Goal: Task Accomplishment & Management: Manage account settings

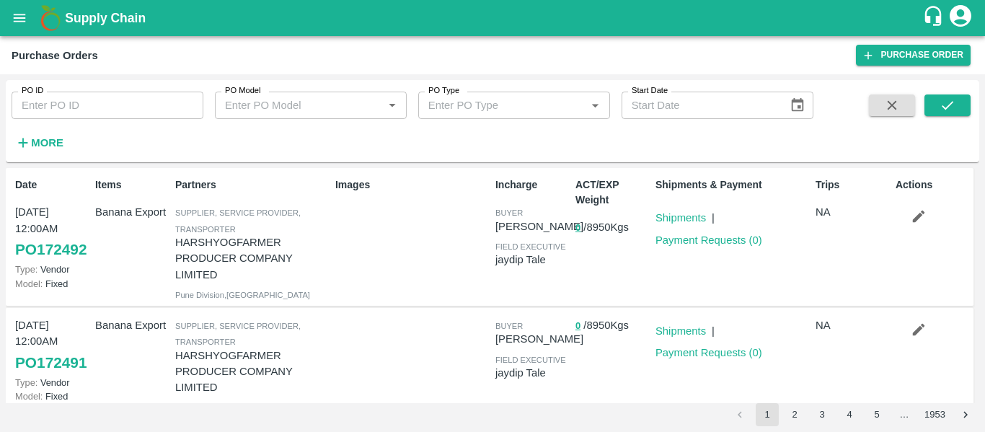
scroll to position [467, 0]
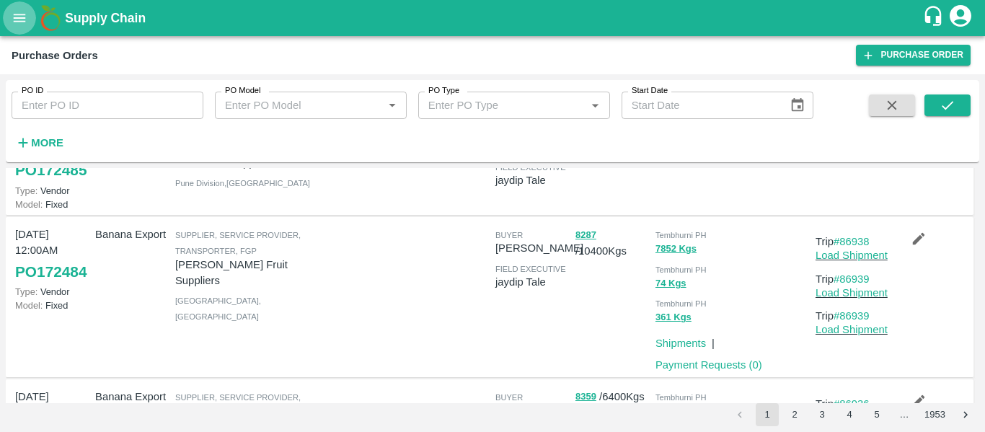
click at [25, 19] on icon "open drawer" at bounding box center [20, 18] width 16 height 16
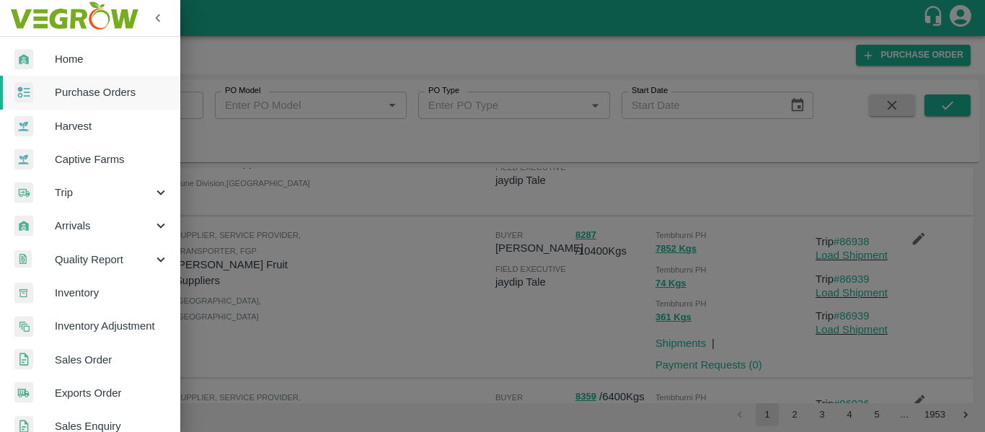
click at [320, 263] on div at bounding box center [492, 216] width 985 height 432
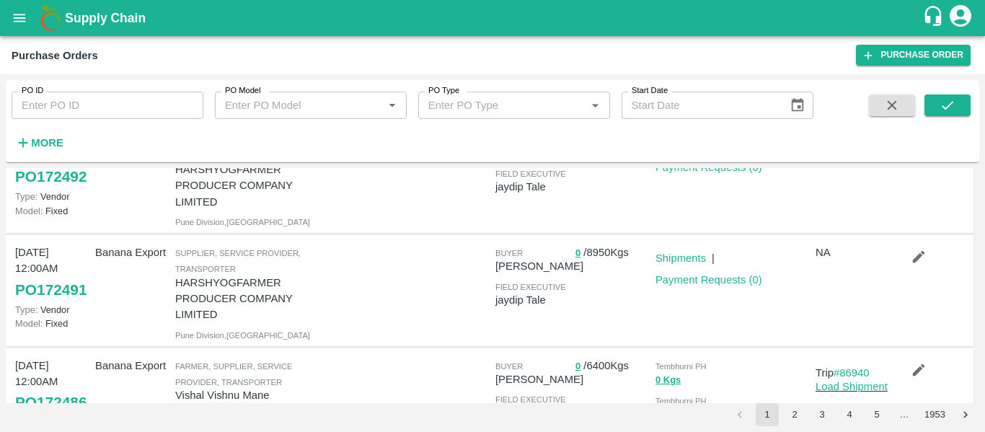
scroll to position [0, 0]
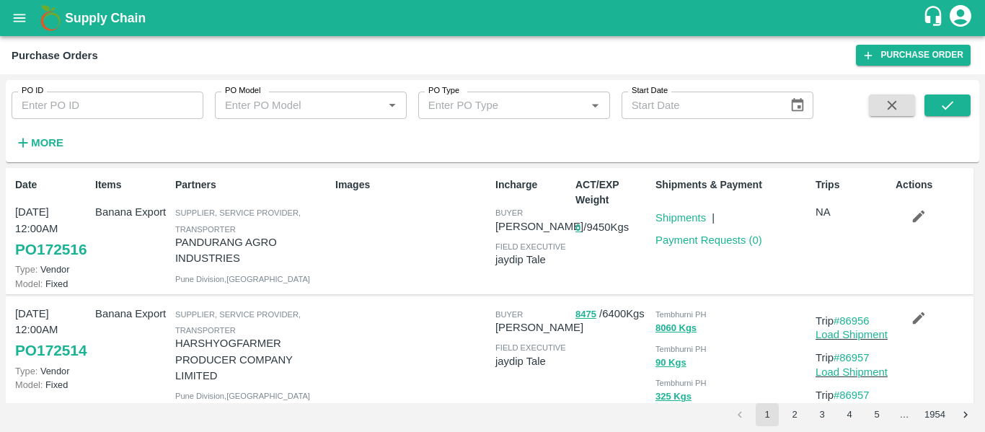
click at [69, 97] on input "PO ID" at bounding box center [108, 105] width 192 height 27
paste input "170259"
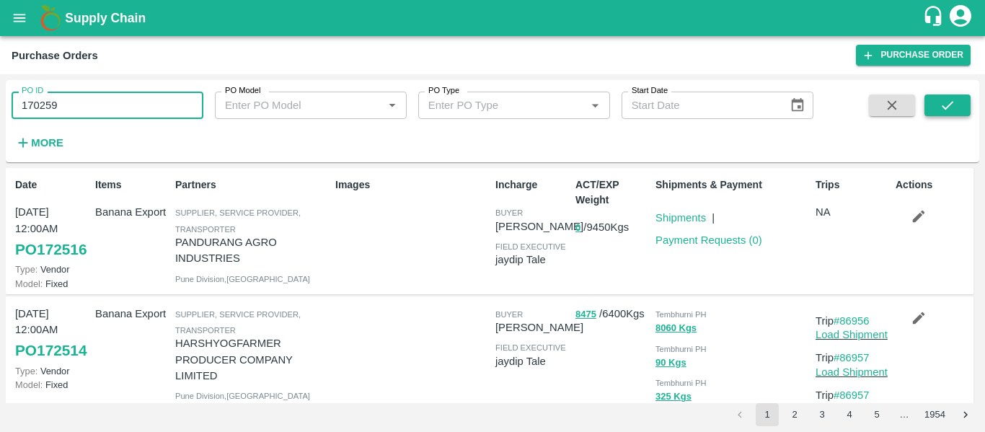
type input "170259"
click at [942, 112] on icon "submit" at bounding box center [947, 105] width 16 height 16
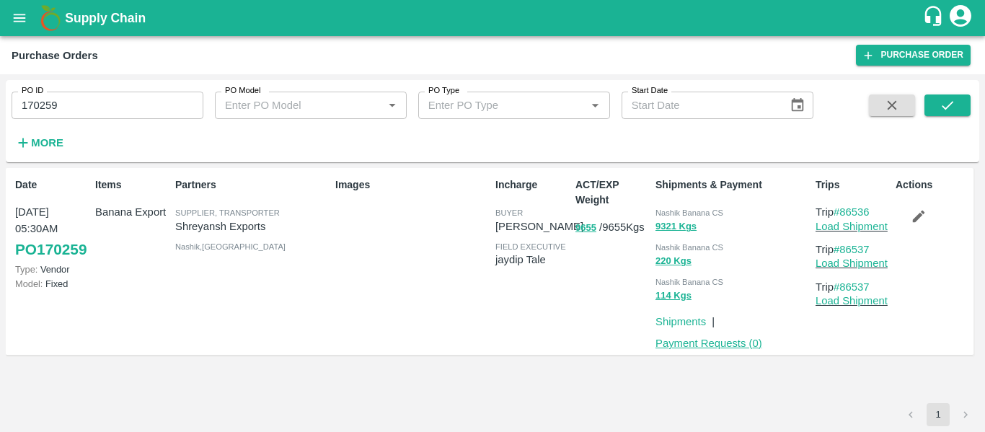
click at [687, 343] on link "Payment Requests ( 0 )" at bounding box center [708, 343] width 107 height 12
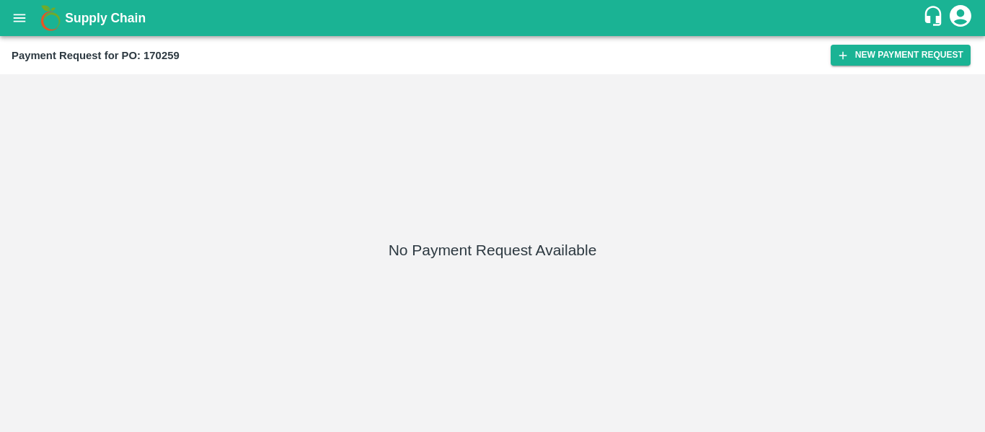
click at [841, 66] on div "Payment Request for PO: 170259 New Payment Request" at bounding box center [492, 55] width 985 height 38
click at [842, 60] on icon "button" at bounding box center [842, 55] width 13 height 13
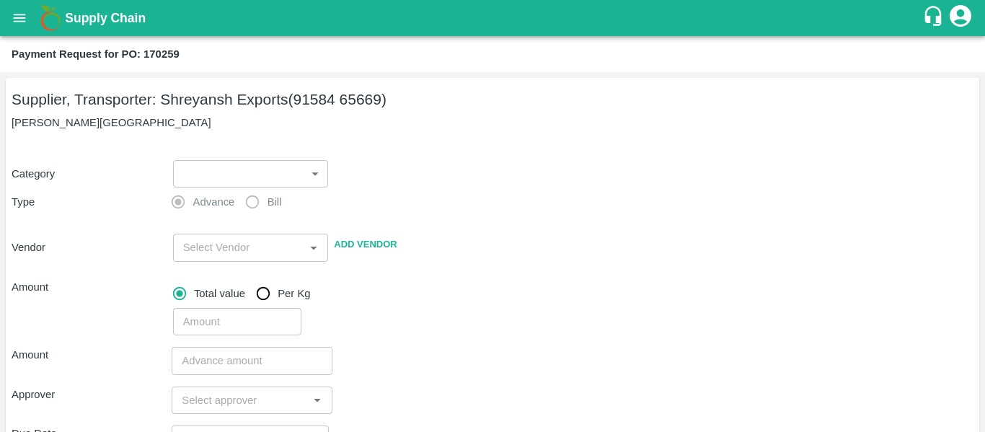
click at [229, 165] on body "Supply Chain Payment Request for PO: 170259 Supplier, Transporter: Shreyansh Ex…" at bounding box center [492, 216] width 985 height 432
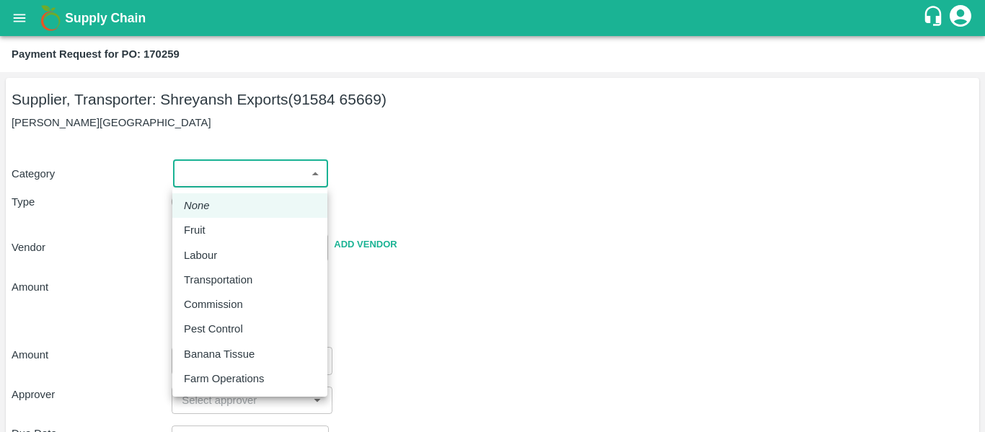
click at [223, 225] on div "Fruit" at bounding box center [250, 230] width 132 height 16
type input "1"
type input "[PERSON_NAME] Exports - 91584 65669(Supplier, Transporter)"
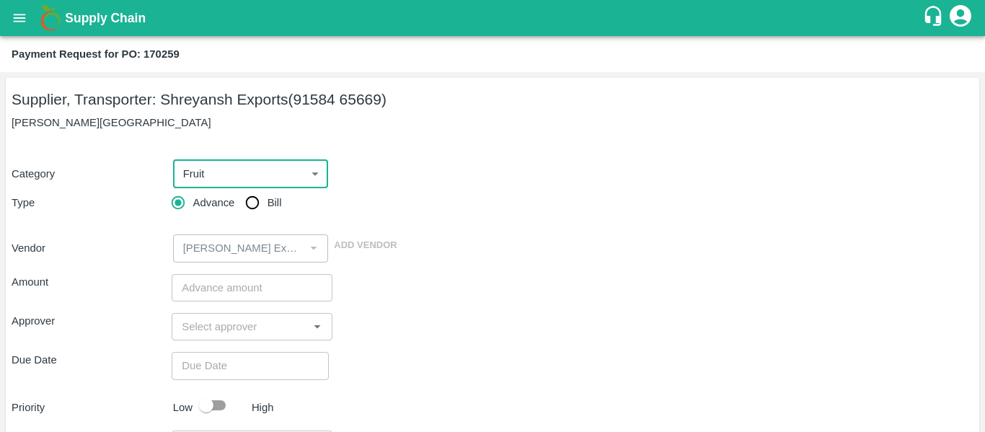
click at [252, 214] on input "Bill" at bounding box center [252, 202] width 29 height 29
radio input "true"
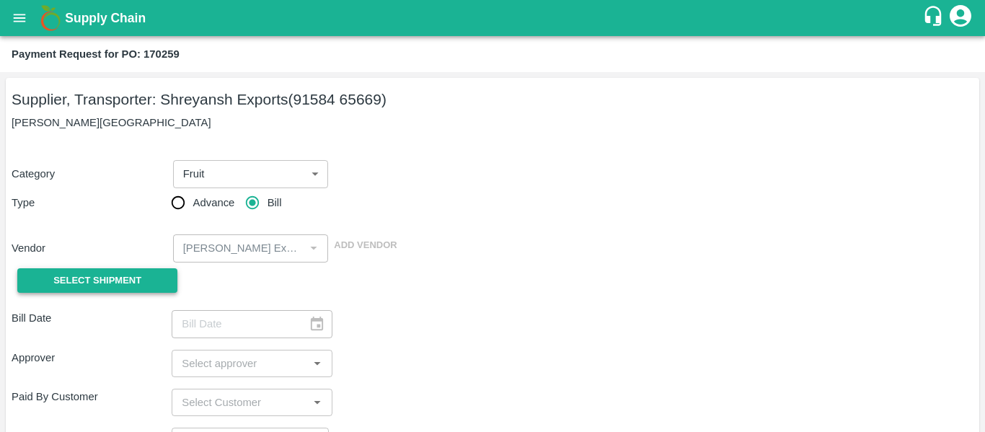
click at [149, 278] on button "Select Shipment" at bounding box center [97, 280] width 160 height 25
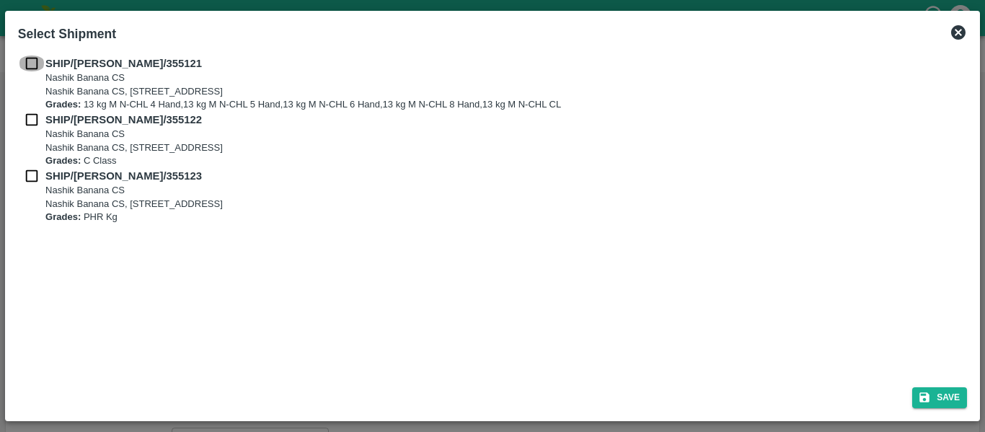
click at [25, 57] on input "checkbox" at bounding box center [31, 64] width 27 height 16
checkbox input "true"
click at [32, 110] on div "SHIP/NASH/355121 Nashik Banana CS Nashik Banana CS, Gat No. 314/2/1, A/p- Mohad…" at bounding box center [492, 84] width 949 height 56
click at [32, 121] on input "checkbox" at bounding box center [31, 120] width 27 height 16
checkbox input "true"
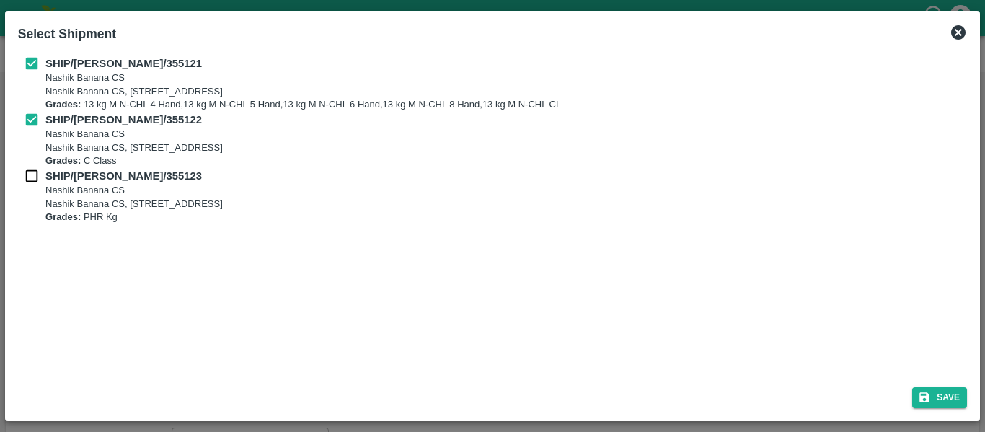
click at [35, 173] on input "checkbox" at bounding box center [31, 176] width 27 height 16
checkbox input "true"
click at [948, 392] on button "Save" at bounding box center [939, 397] width 55 height 21
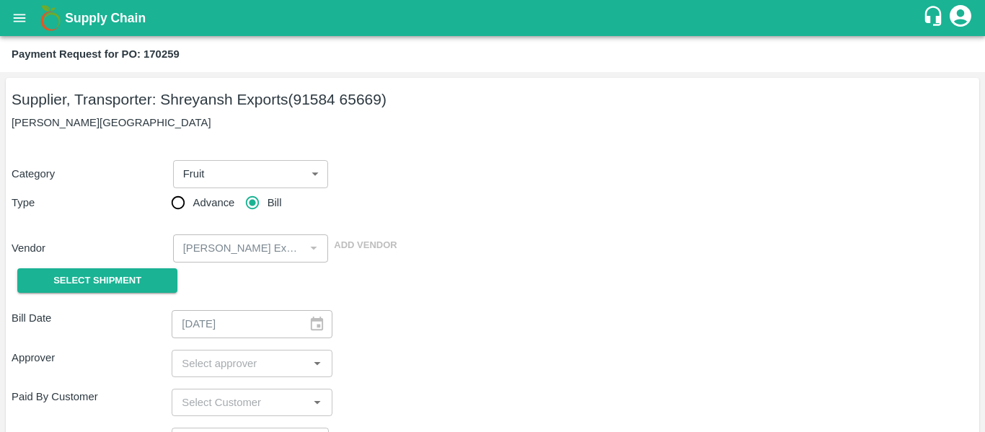
type input "[DATE]"
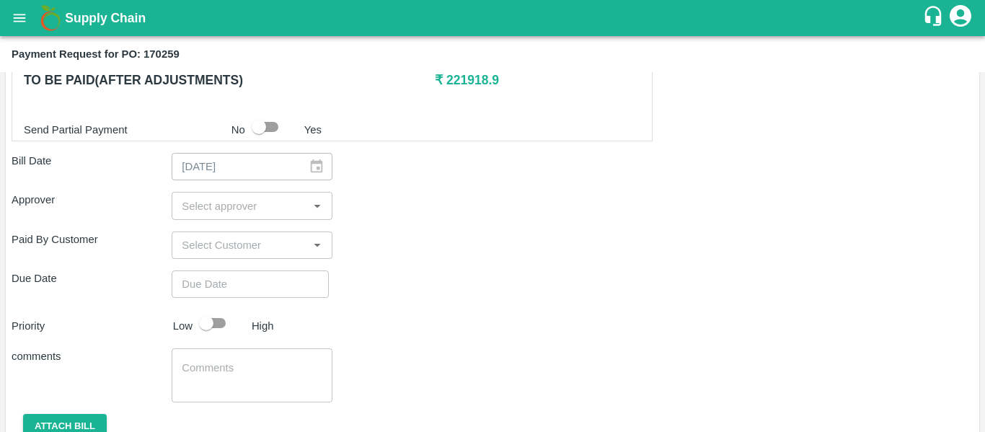
scroll to position [743, 0]
click at [211, 208] on input "input" at bounding box center [240, 204] width 128 height 19
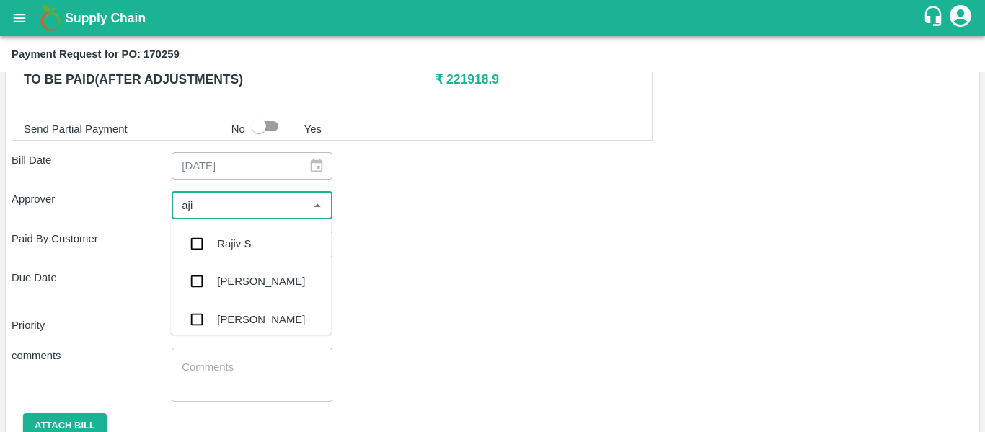
type input "ajit"
click at [216, 236] on div "[PERSON_NAME]" at bounding box center [251, 243] width 160 height 37
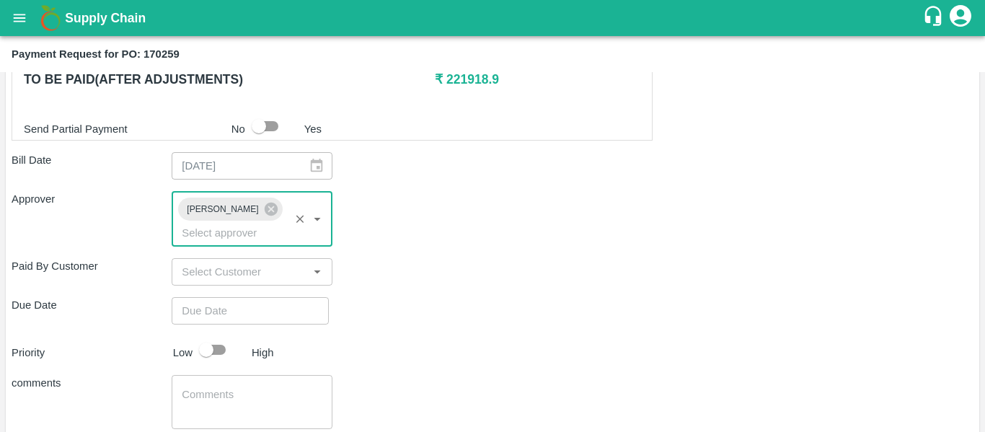
type input "DD/MM/YYYY hh:mm aa"
click at [228, 297] on input "DD/MM/YYYY hh:mm aa" at bounding box center [245, 310] width 147 height 27
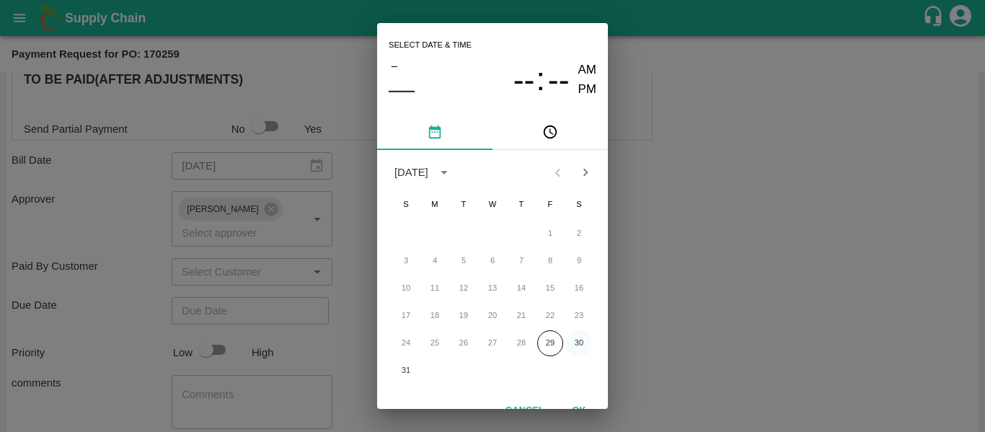
click at [570, 338] on button "30" at bounding box center [579, 343] width 26 height 26
type input "[DATE] 12:00 AM"
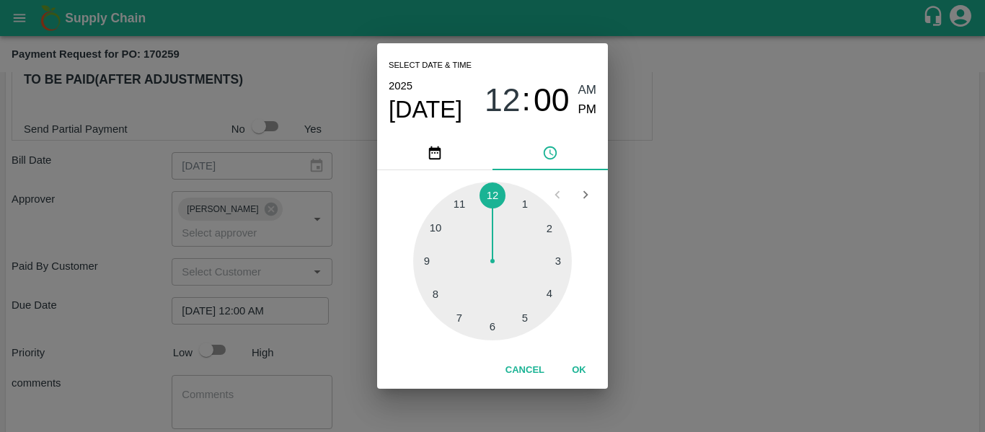
click at [744, 346] on div "Select date & time [DATE] 12 : 00 AM PM 1 2 3 4 5 6 7 8 9 10 11 12 Cancel OK" at bounding box center [492, 216] width 985 height 432
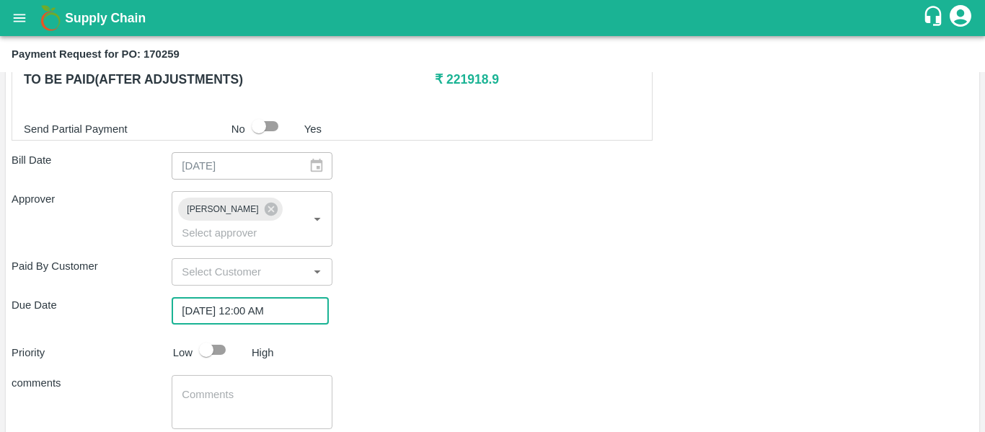
click at [211, 336] on input "checkbox" at bounding box center [206, 349] width 82 height 27
checkbox input "true"
click at [223, 355] on div "Shipment - SHIP/NASH/355121 Lots (Labels) Weight (Kgs) Total Price (₹) BANANA-E…" at bounding box center [493, 28] width 962 height 947
click at [229, 387] on textarea at bounding box center [252, 402] width 140 height 30
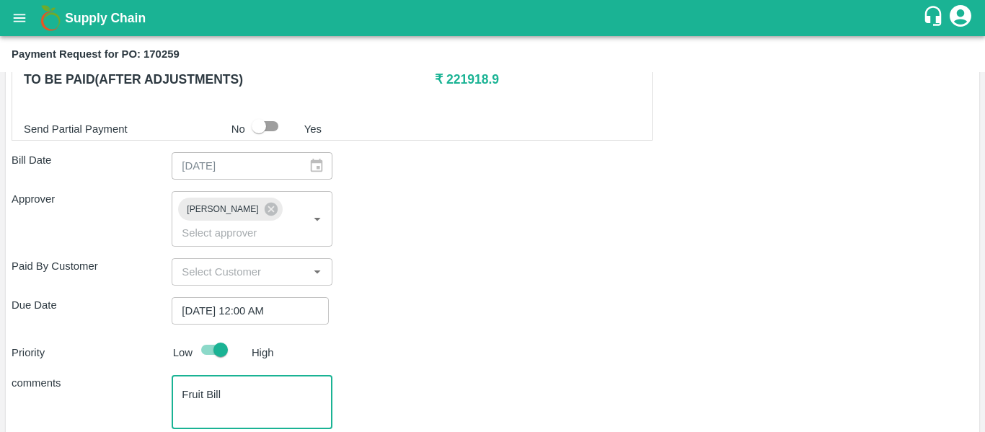
type textarea "Fruit Bill"
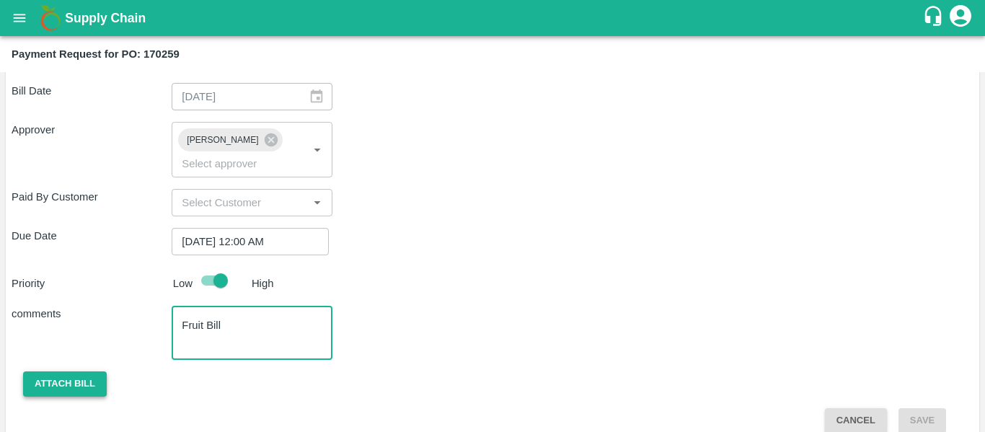
click at [59, 371] on button "Attach bill" at bounding box center [65, 383] width 84 height 25
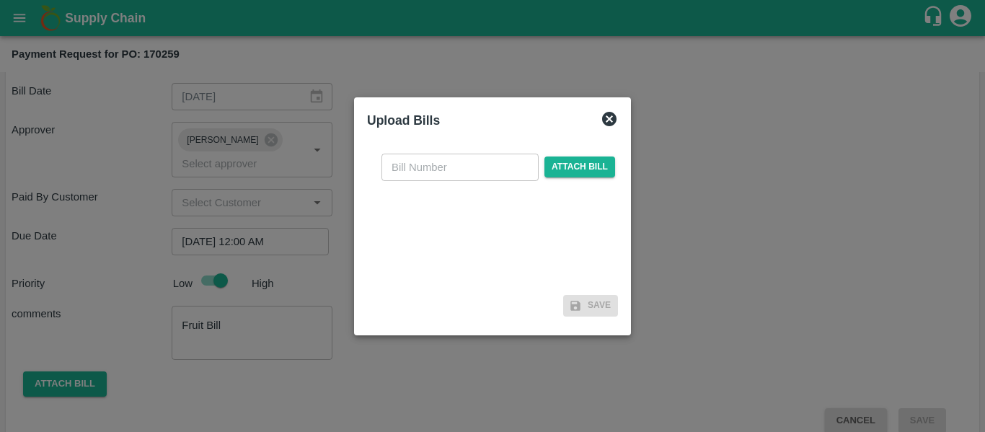
click at [415, 164] on input "text" at bounding box center [459, 167] width 157 height 27
type input "SE/25-26/1314"
click at [595, 171] on span "Attach bill" at bounding box center [579, 166] width 71 height 21
click at [0, 0] on input "Attach bill" at bounding box center [0, 0] width 0 height 0
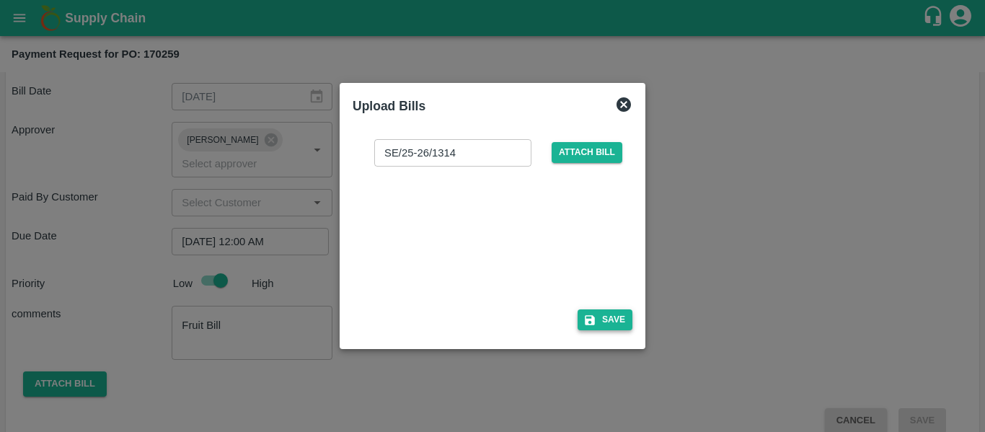
click at [601, 317] on button "Save" at bounding box center [604, 319] width 55 height 21
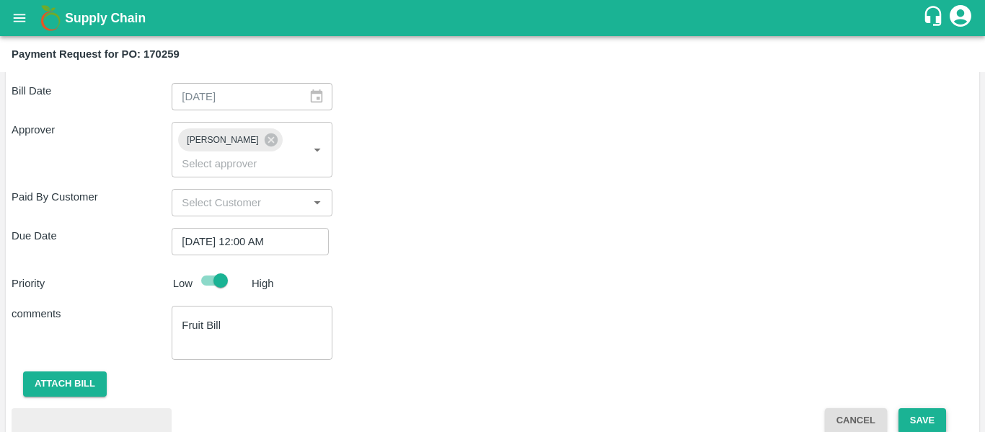
click at [923, 408] on button "Save" at bounding box center [922, 420] width 48 height 25
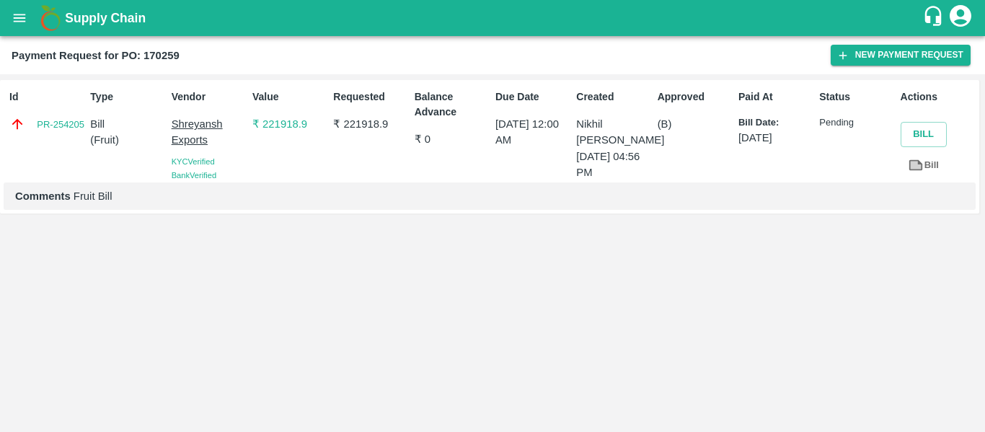
click at [25, 22] on icon "open drawer" at bounding box center [20, 18] width 12 height 8
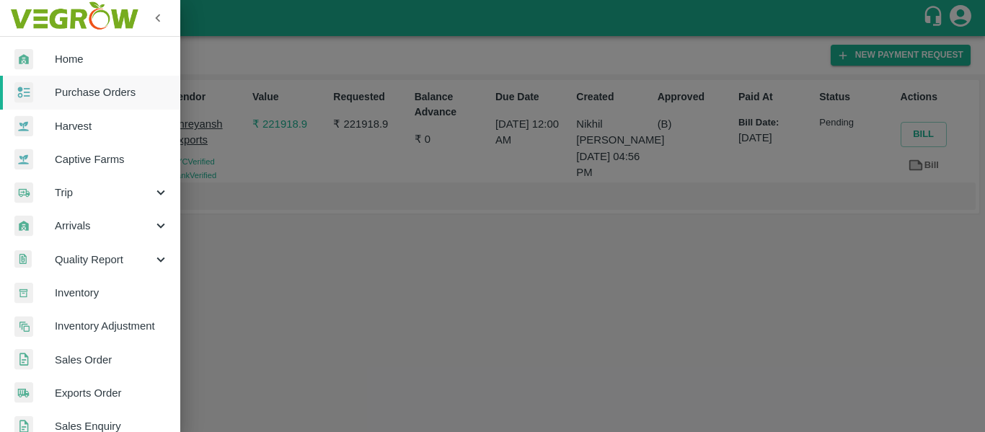
click at [90, 99] on span "Purchase Orders" at bounding box center [112, 92] width 114 height 16
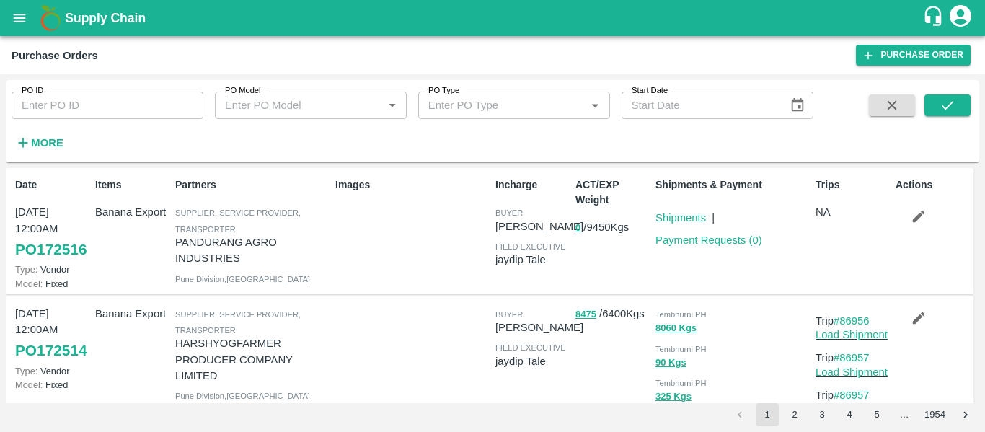
click at [101, 123] on div "PO ID PO ID PO Model PO Model   * PO Type PO Type   * Start Date Start Date More" at bounding box center [406, 117] width 813 height 75
click at [66, 114] on input "PO ID" at bounding box center [108, 105] width 192 height 27
paste input "170598"
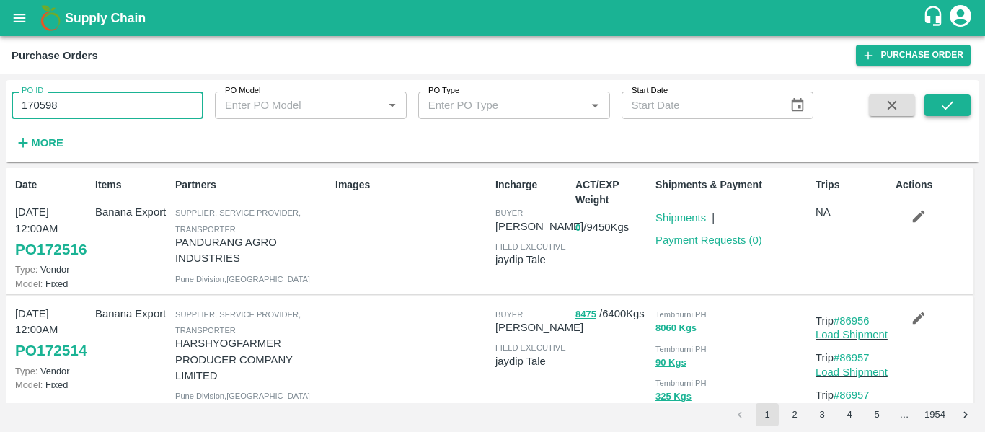
type input "170598"
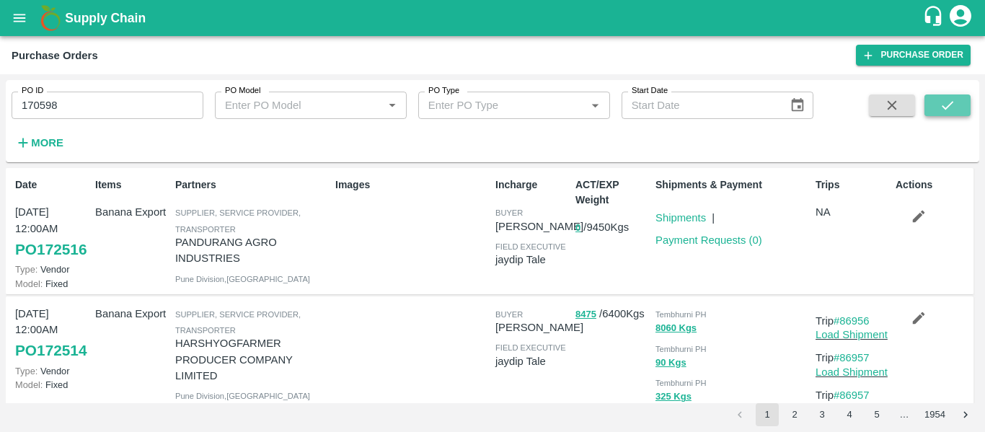
click at [937, 95] on button "submit" at bounding box center [947, 105] width 46 height 22
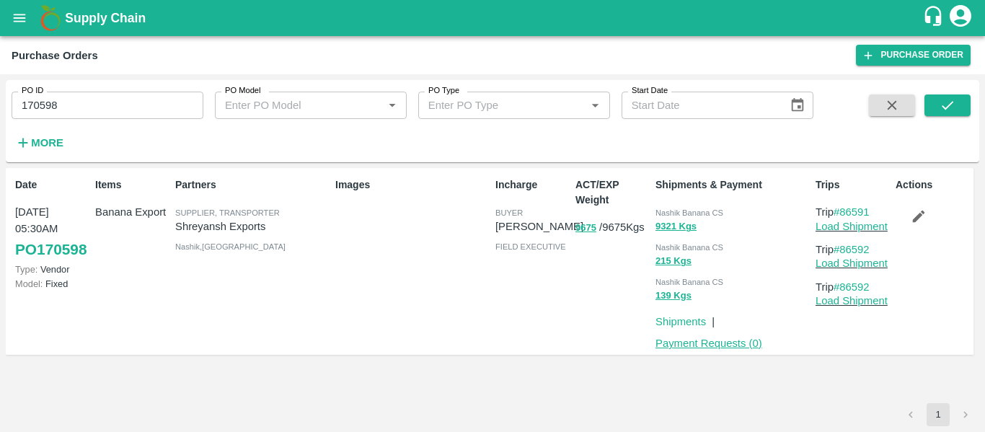
click at [707, 347] on link "Payment Requests ( 0 )" at bounding box center [708, 343] width 107 height 12
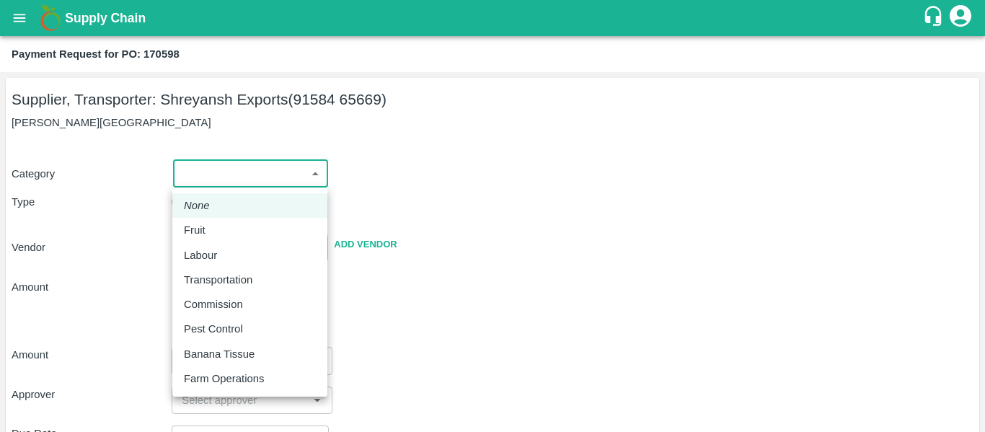
click at [272, 162] on body "Supply Chain Payment Request for PO: 170598 Supplier, Transporter: [PERSON_NAME…" at bounding box center [492, 216] width 985 height 432
click at [216, 230] on div "Fruit" at bounding box center [250, 230] width 132 height 16
type input "1"
type input "[PERSON_NAME] Exports - 91584 65669(Supplier, Transporter)"
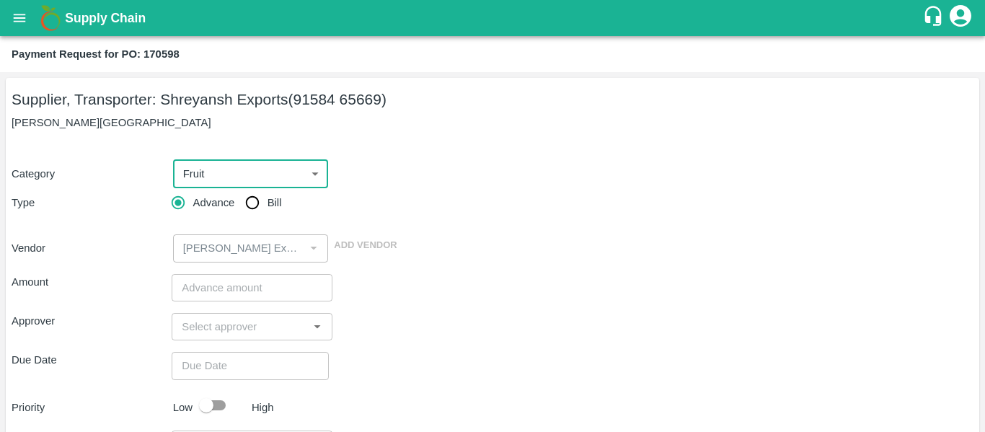
click at [254, 208] on input "Bill" at bounding box center [252, 202] width 29 height 29
radio input "true"
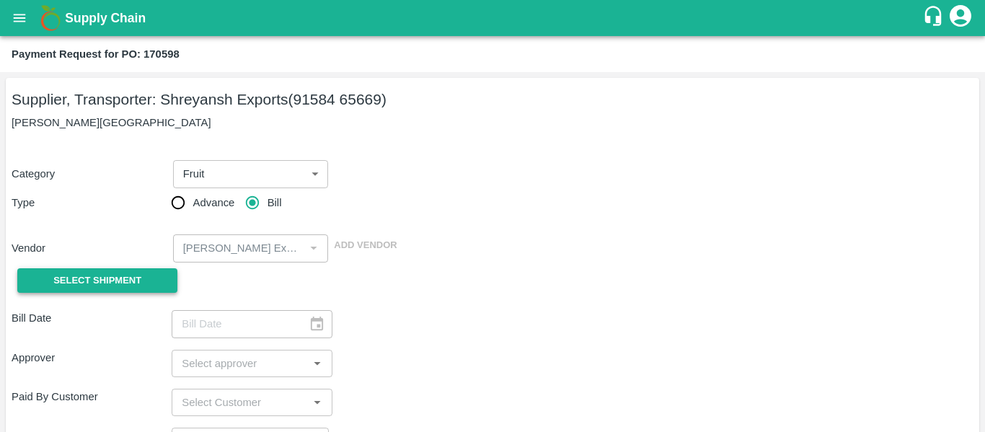
click at [144, 276] on button "Select Shipment" at bounding box center [97, 280] width 160 height 25
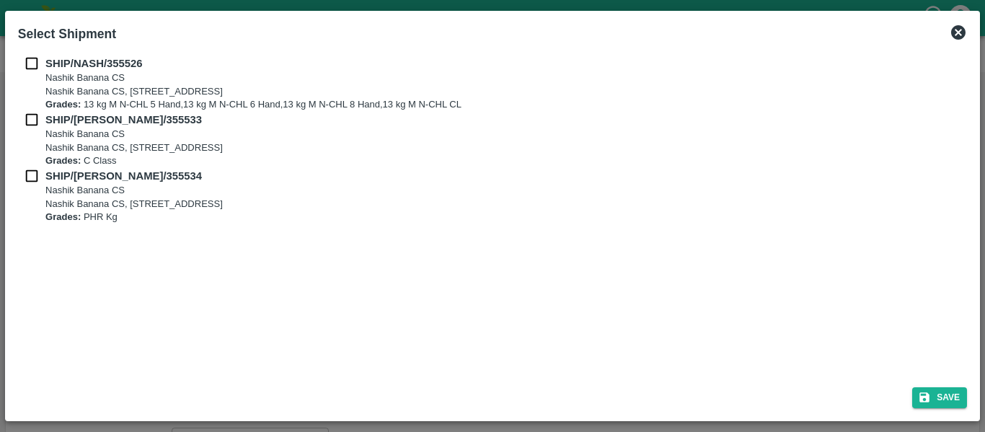
click at [22, 63] on input "checkbox" at bounding box center [31, 64] width 27 height 16
checkbox input "true"
click at [35, 117] on input "checkbox" at bounding box center [31, 120] width 27 height 16
checkbox input "true"
click at [35, 170] on input "checkbox" at bounding box center [31, 176] width 27 height 16
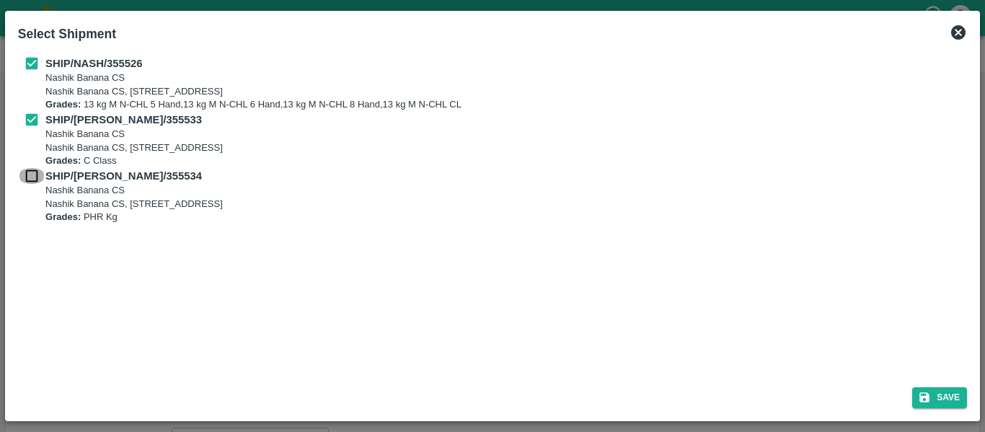
checkbox input "true"
click at [952, 412] on div "Save" at bounding box center [492, 395] width 960 height 38
click at [941, 404] on button "Save" at bounding box center [939, 397] width 55 height 21
type input "21/08/2025"
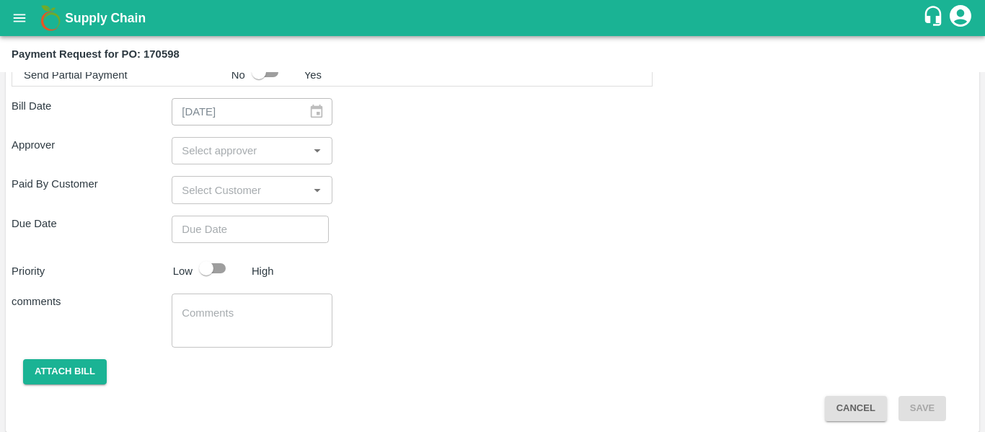
scroll to position [767, 0]
click at [216, 151] on input "input" at bounding box center [240, 149] width 128 height 19
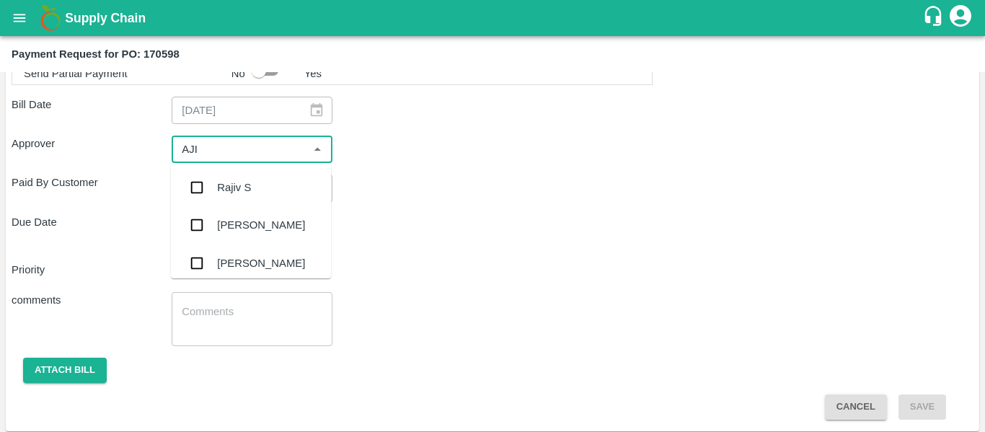
type input "AJIT"
click at [218, 178] on div "[PERSON_NAME]" at bounding box center [251, 187] width 160 height 37
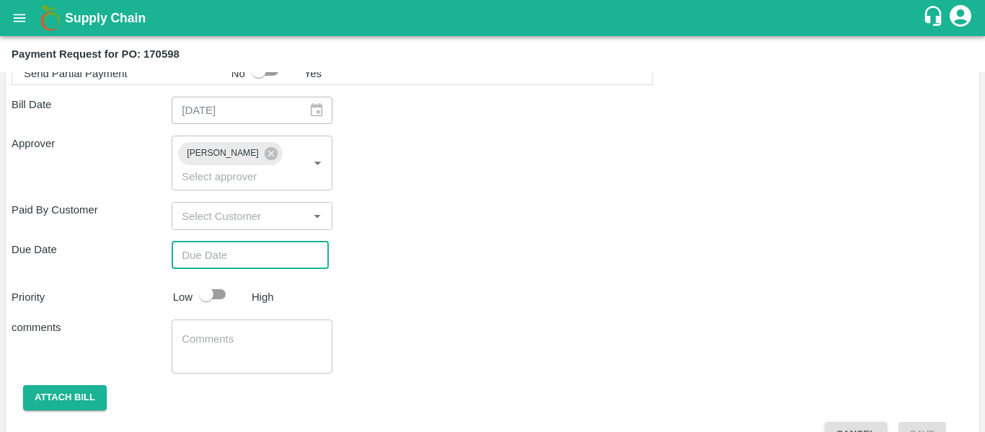
type input "DD/MM/YYYY hh:mm aa"
click at [233, 242] on input "DD/MM/YYYY hh:mm aa" at bounding box center [245, 255] width 147 height 27
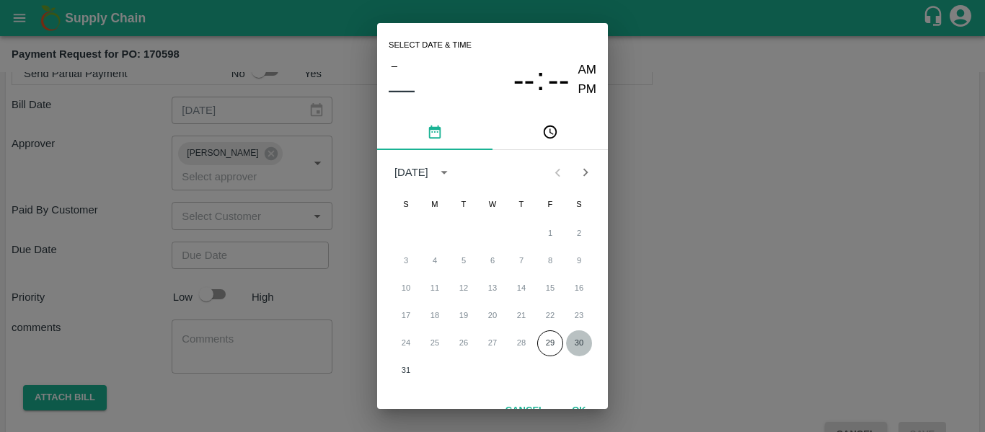
click at [572, 337] on button "30" at bounding box center [579, 343] width 26 height 26
type input "[DATE] 12:00 AM"
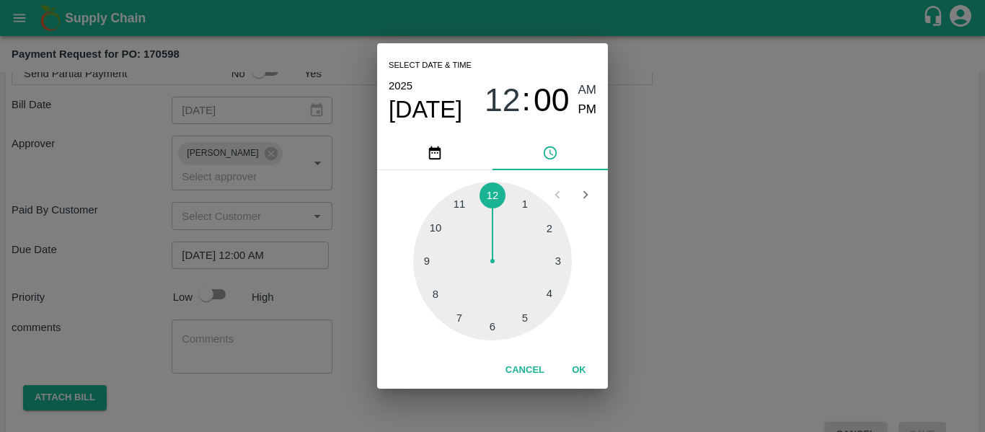
click at [683, 322] on div "Select date & time [DATE] 12 : 00 AM PM 1 2 3 4 5 6 7 8 9 10 11 12 Cancel OK" at bounding box center [492, 216] width 985 height 432
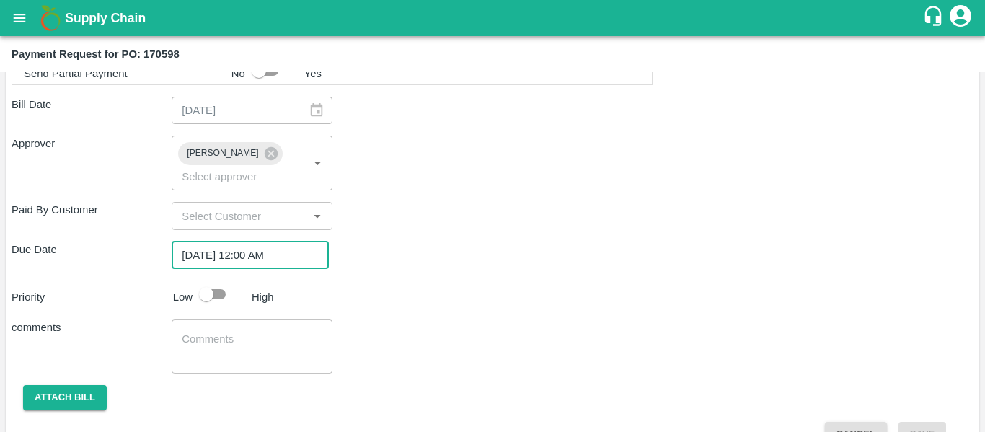
click at [227, 280] on input "checkbox" at bounding box center [206, 293] width 82 height 27
checkbox input "true"
click at [233, 332] on textarea at bounding box center [252, 347] width 140 height 30
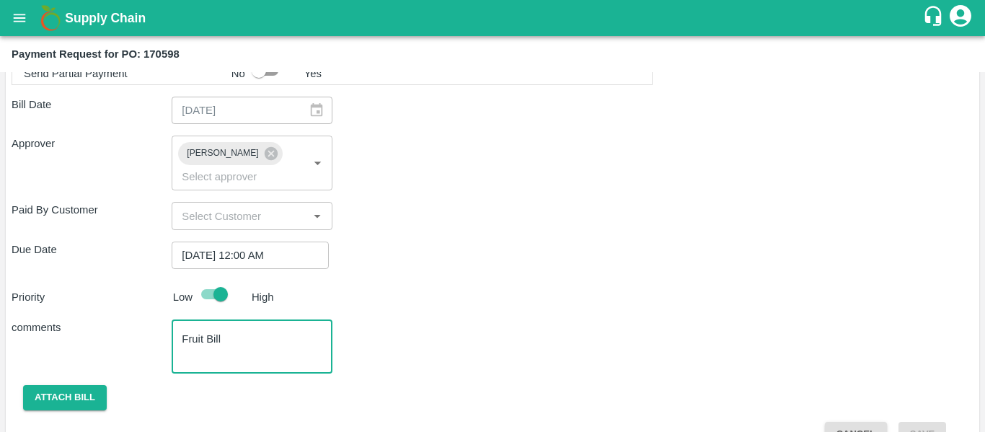
scroll to position [651, 0]
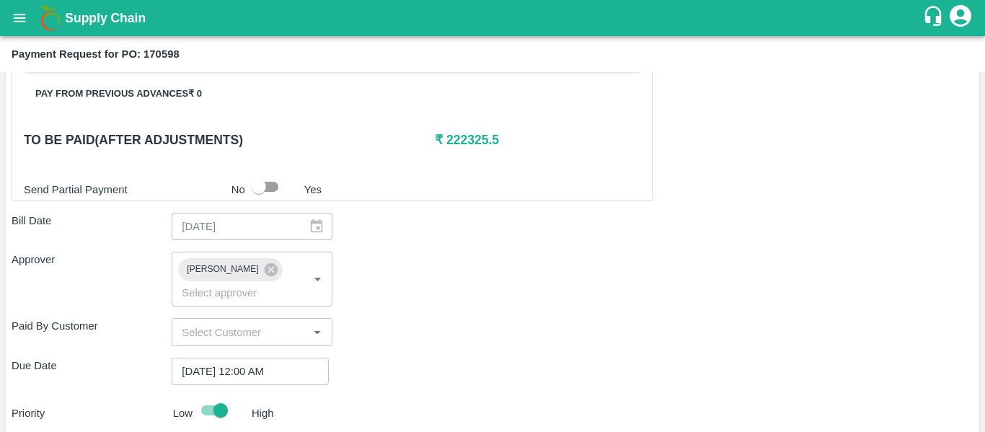
type textarea "Fruit Bill"
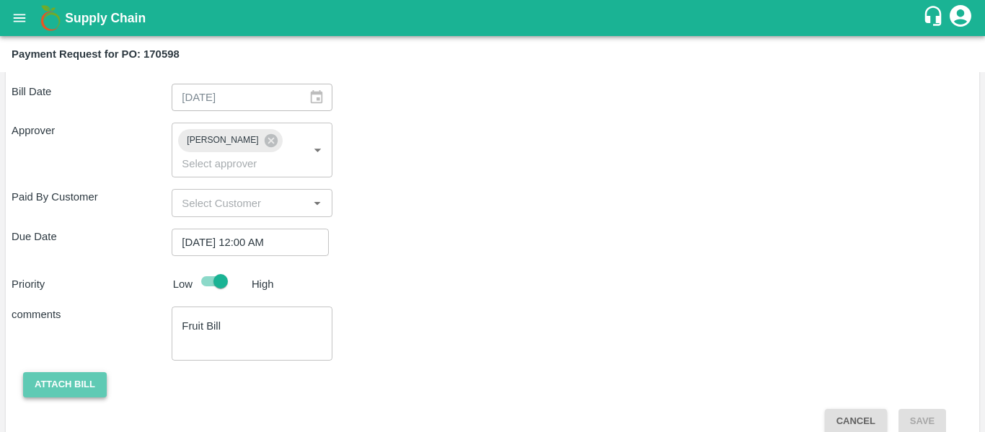
click at [93, 372] on button "Attach bill" at bounding box center [65, 384] width 84 height 25
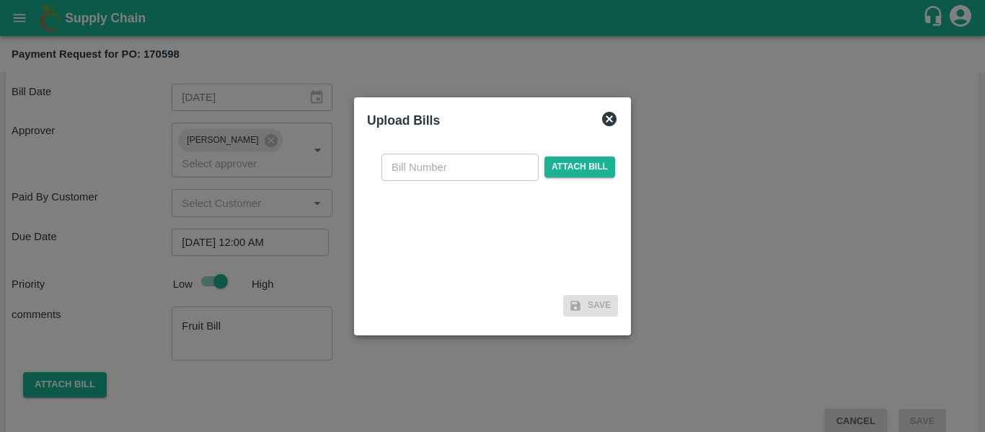
click at [413, 176] on input "text" at bounding box center [459, 167] width 157 height 27
type input "SE/25-26/1323"
click at [562, 159] on span "Attach bill" at bounding box center [579, 166] width 71 height 21
click at [0, 0] on input "Attach bill" at bounding box center [0, 0] width 0 height 0
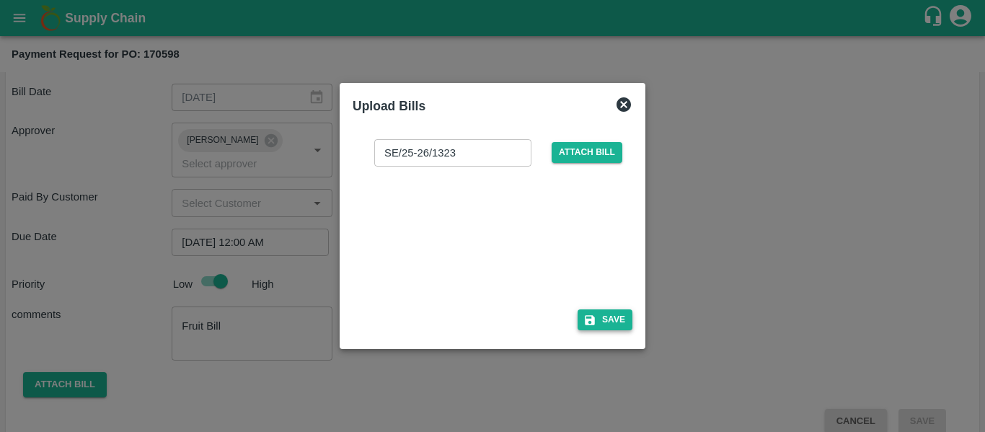
click at [620, 318] on button "Save" at bounding box center [604, 319] width 55 height 21
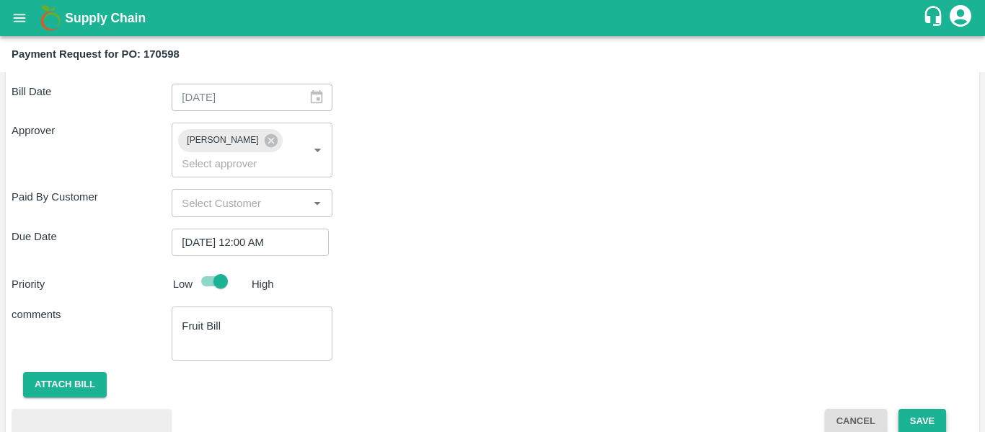
click at [906, 409] on button "Save" at bounding box center [922, 421] width 48 height 25
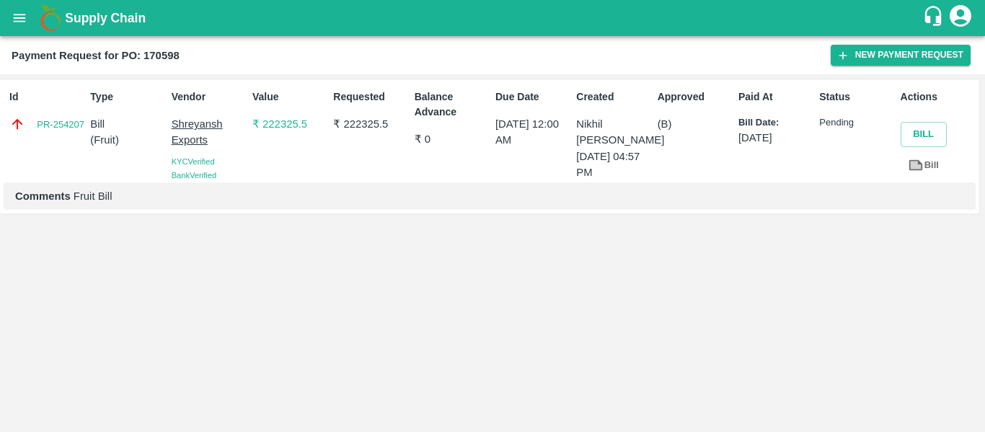
click at [16, 17] on icon "open drawer" at bounding box center [20, 18] width 16 height 16
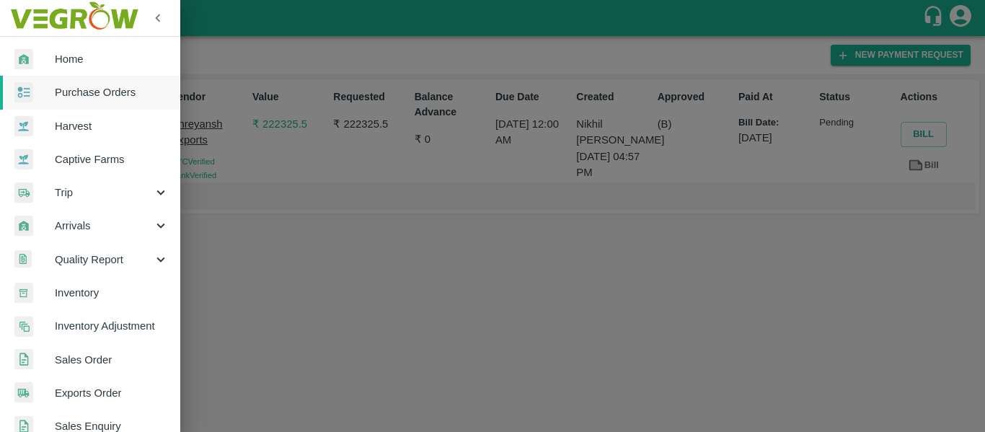
click at [91, 94] on span "Purchase Orders" at bounding box center [112, 92] width 114 height 16
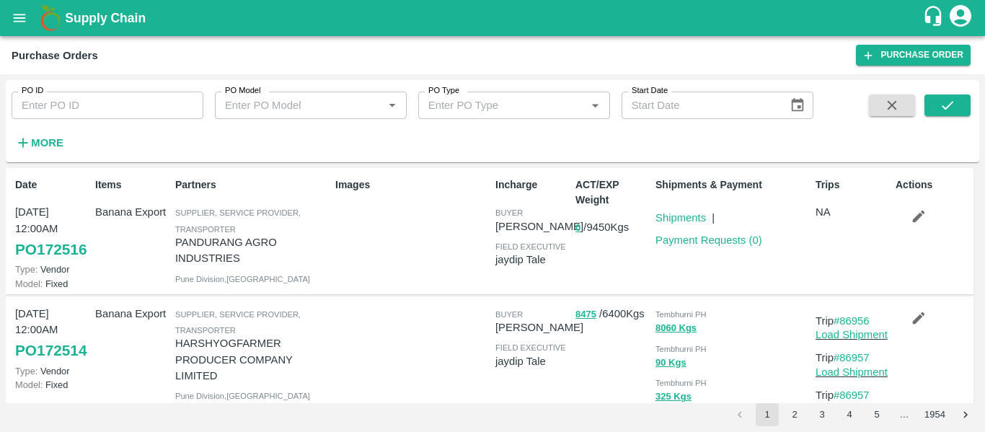
click at [86, 108] on input "PO ID" at bounding box center [108, 105] width 192 height 27
paste input "170253"
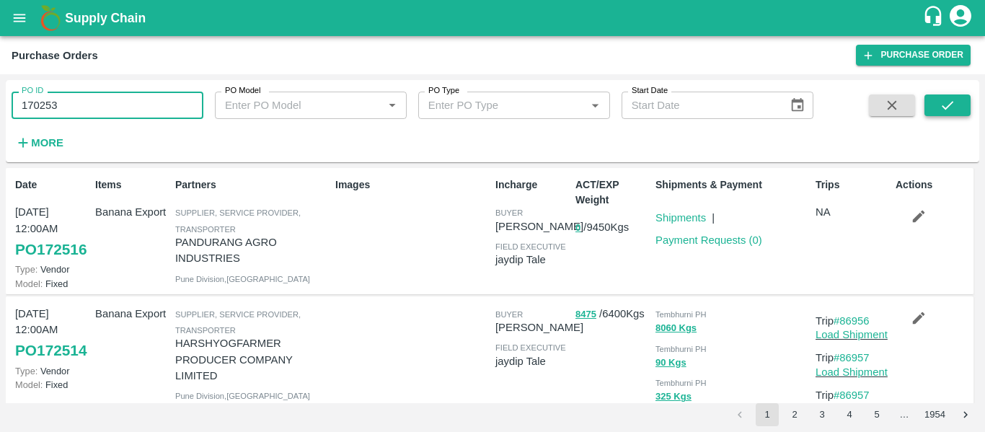
type input "170253"
click at [954, 99] on icon "submit" at bounding box center [947, 105] width 16 height 16
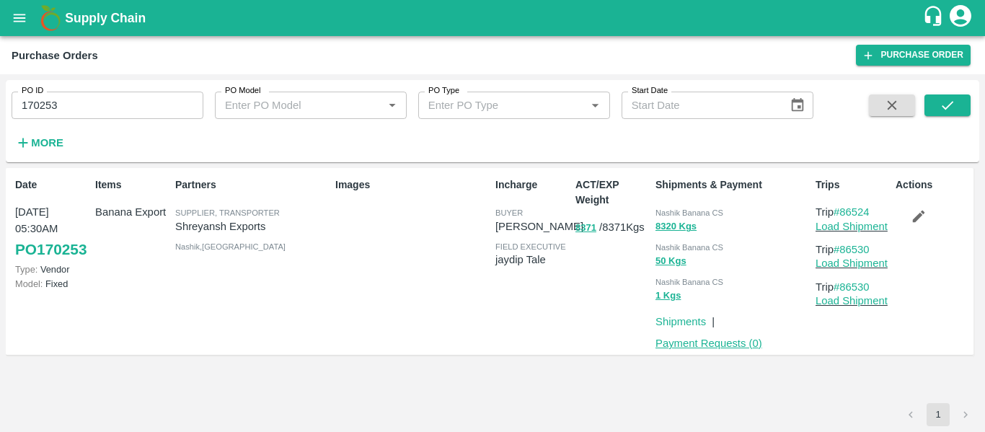
click at [710, 345] on link "Payment Requests ( 0 )" at bounding box center [708, 343] width 107 height 12
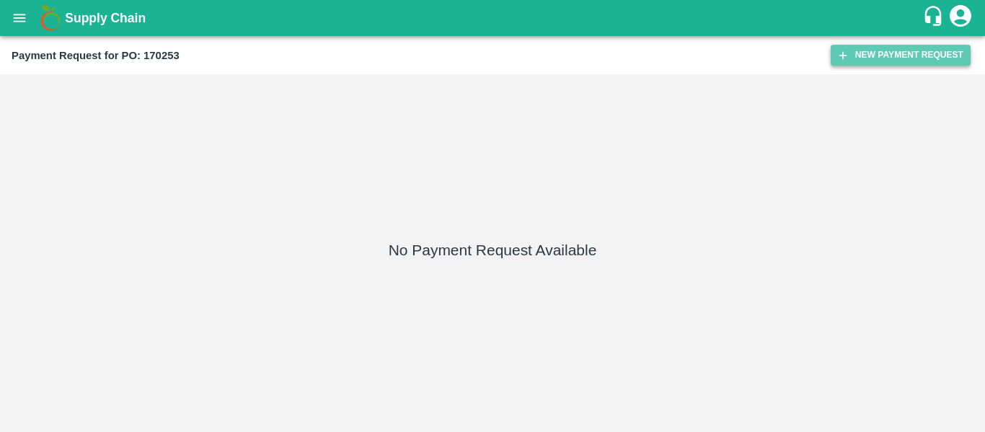
click at [863, 56] on button "New Payment Request" at bounding box center [900, 55] width 140 height 21
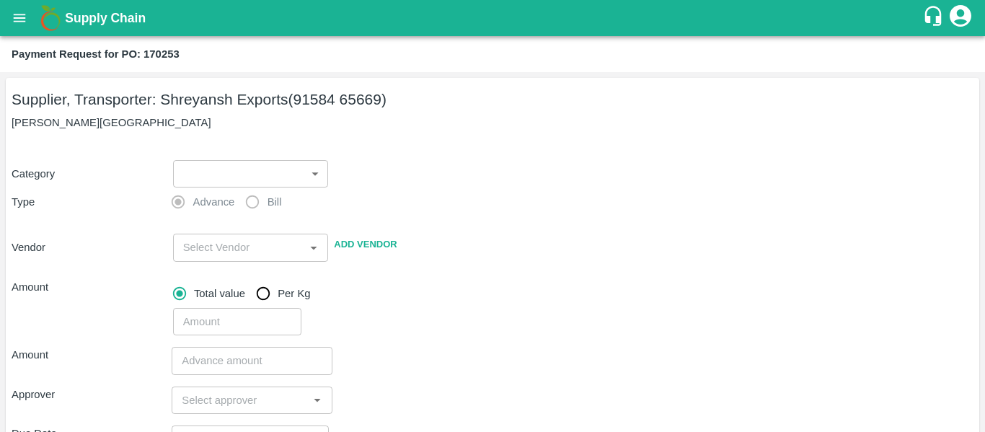
click at [211, 166] on body "Supply Chain Payment Request for PO: 170253 Supplier, Transporter: Shreyansh Ex…" at bounding box center [492, 216] width 985 height 432
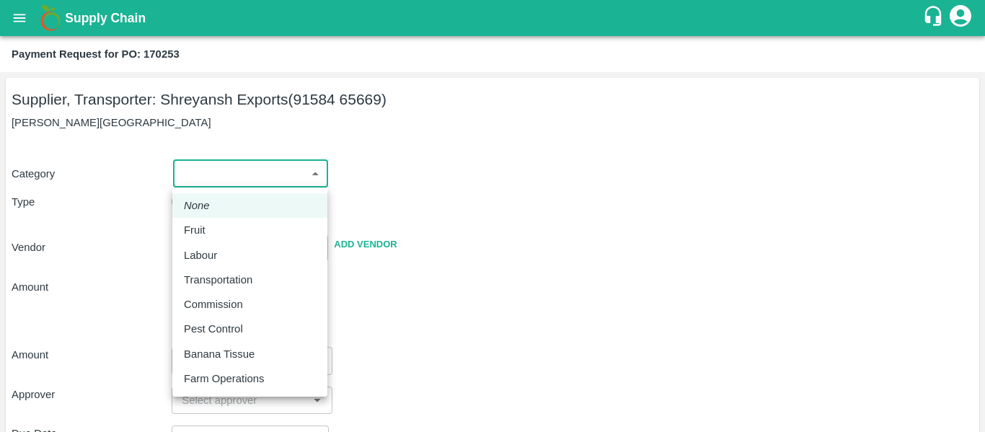
click at [212, 225] on div "Fruit" at bounding box center [198, 230] width 29 height 16
type input "1"
type input "[PERSON_NAME] Exports - 91584 65669(Supplier, Transporter)"
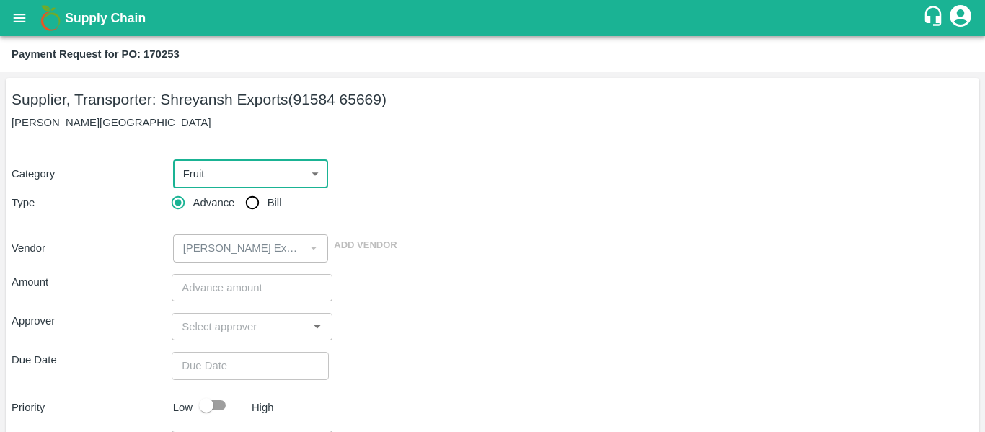
click at [244, 208] on input "Bill" at bounding box center [252, 202] width 29 height 29
radio input "true"
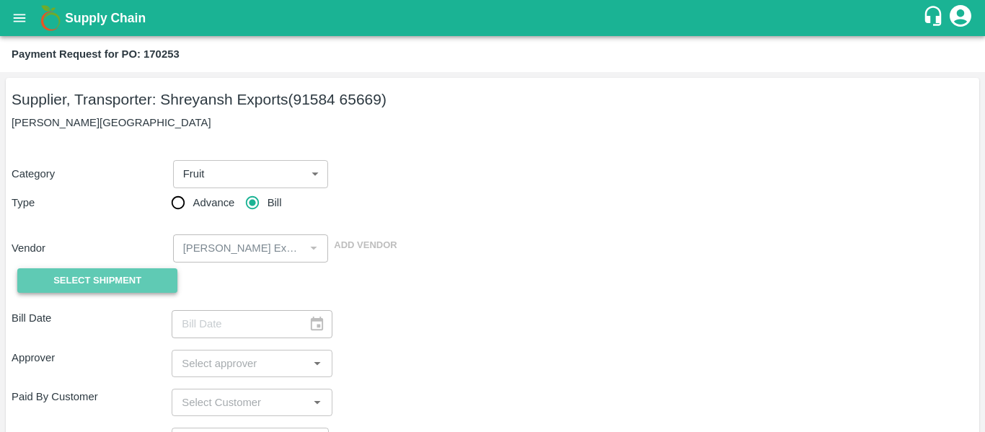
click at [115, 288] on span "Select Shipment" at bounding box center [97, 281] width 88 height 17
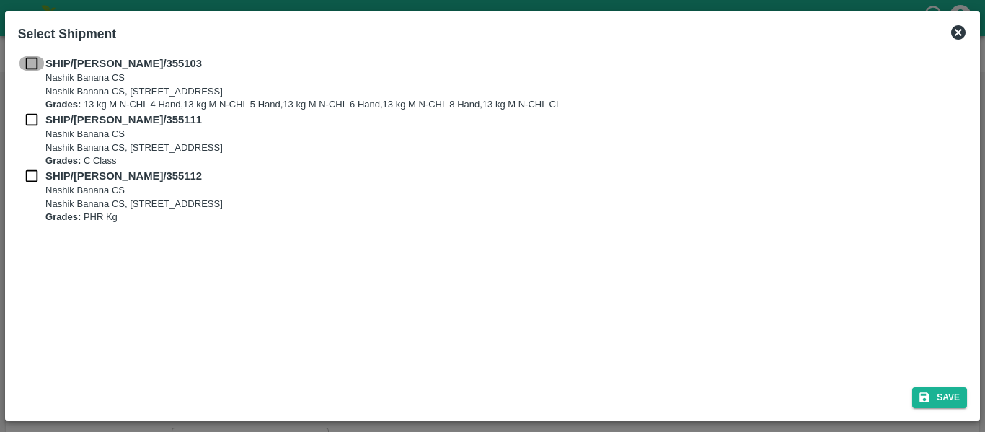
click at [27, 64] on input "checkbox" at bounding box center [31, 64] width 27 height 16
checkbox input "true"
click at [31, 118] on input "checkbox" at bounding box center [31, 120] width 27 height 16
checkbox input "true"
click at [37, 164] on div "SHIP/NASH/355111 Nashik Banana CS Nashik Banana CS, Gat No. 314/2/1, A/p- Mohad…" at bounding box center [492, 140] width 949 height 56
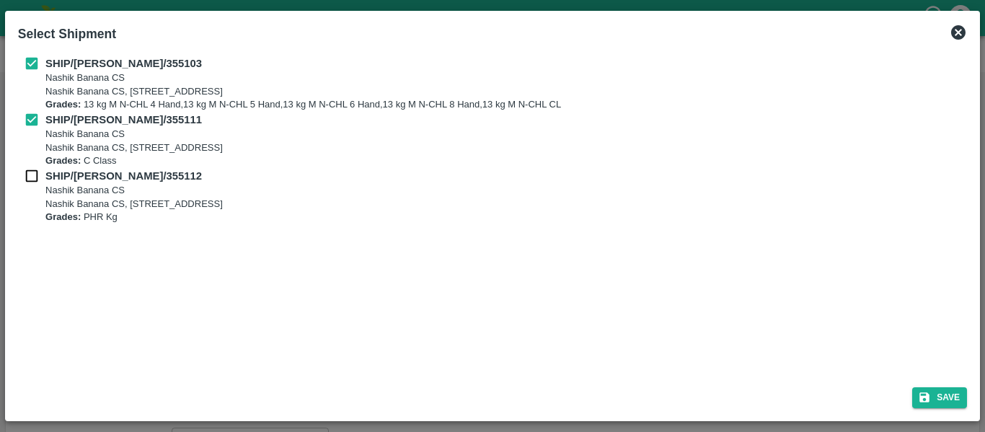
click at [37, 176] on input "checkbox" at bounding box center [31, 176] width 27 height 16
checkbox input "true"
click at [933, 393] on button "Save" at bounding box center [939, 397] width 55 height 21
type input "[DATE]"
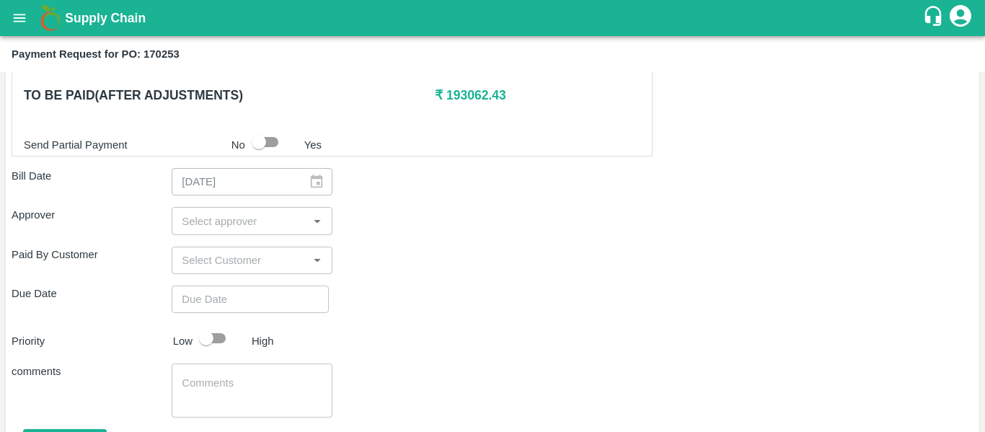
scroll to position [728, 0]
click at [206, 230] on div "​" at bounding box center [252, 219] width 160 height 27
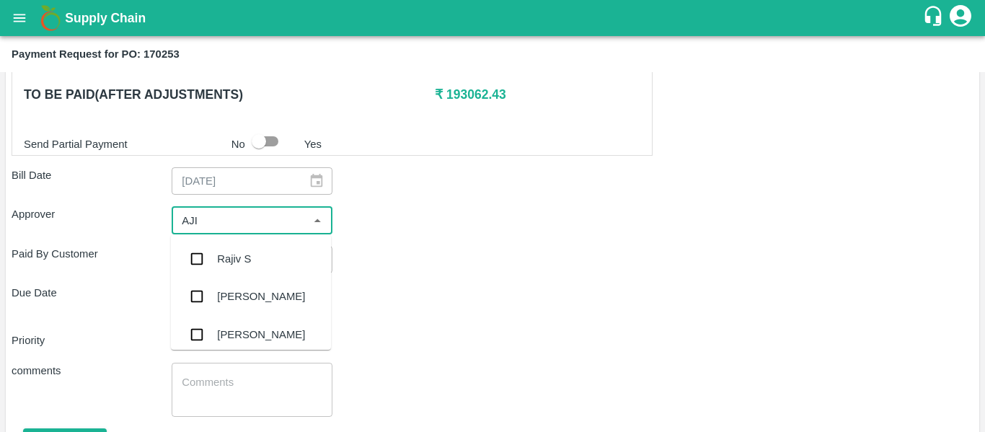
type input "AJIT"
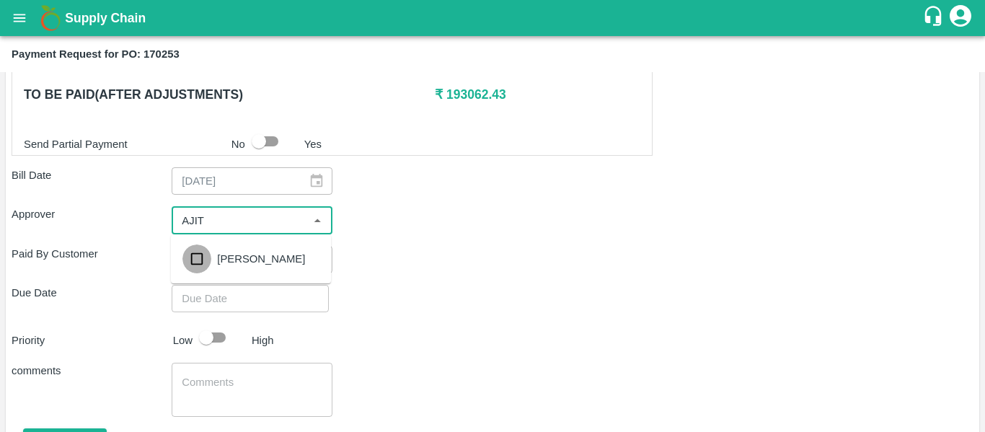
click at [211, 260] on input "checkbox" at bounding box center [196, 258] width 29 height 29
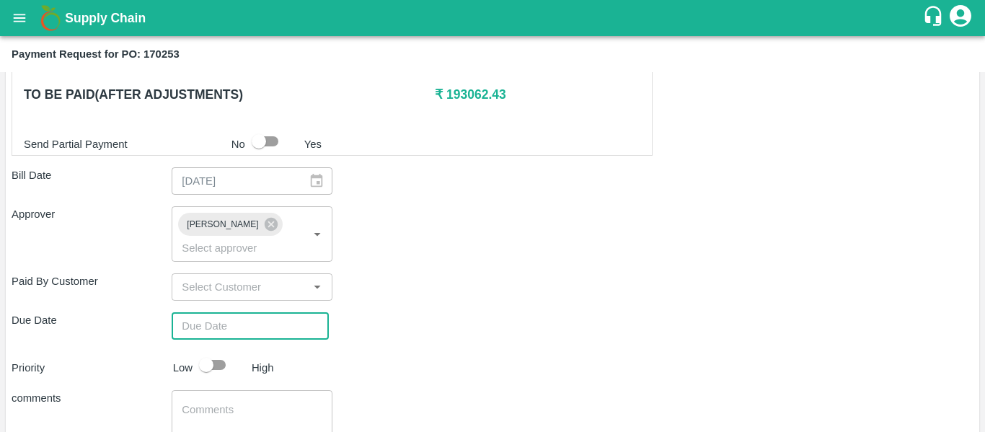
type input "DD/MM/YYYY hh:mm aa"
click at [224, 312] on input "DD/MM/YYYY hh:mm aa" at bounding box center [245, 325] width 147 height 27
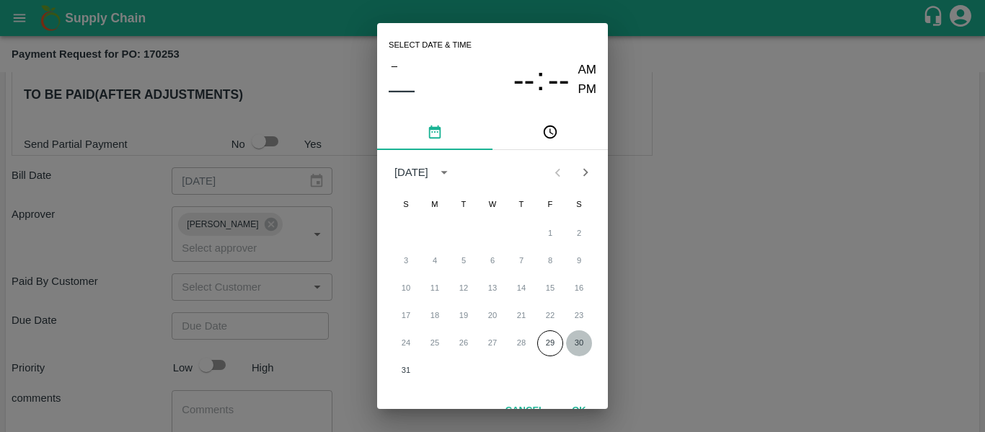
click at [577, 346] on button "30" at bounding box center [579, 343] width 26 height 26
type input "[DATE] 12:00 AM"
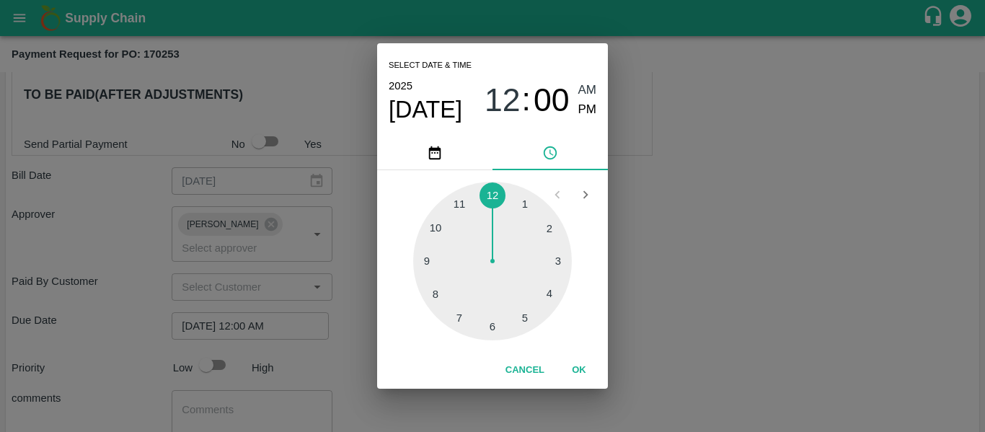
click at [686, 339] on div "Select date & time [DATE] 12 : 00 AM PM 1 2 3 4 5 6 7 8 9 10 11 12 Cancel OK" at bounding box center [492, 216] width 985 height 432
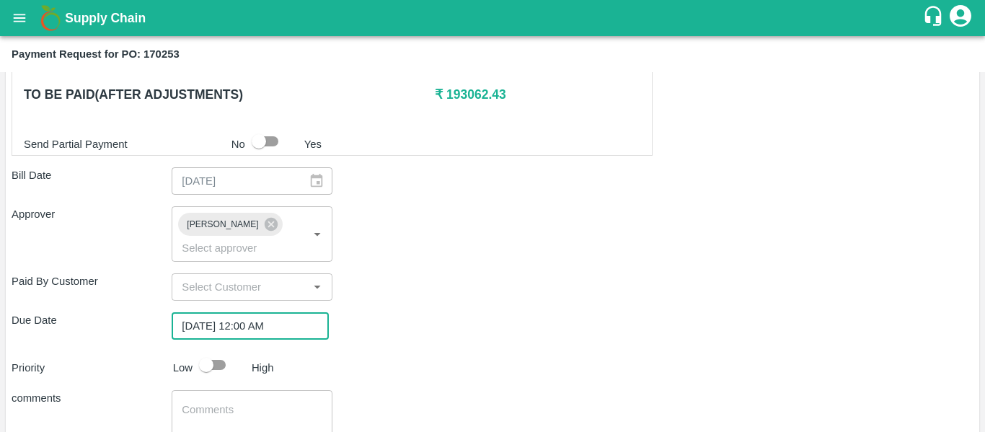
click at [214, 351] on input "checkbox" at bounding box center [206, 364] width 82 height 27
checkbox input "true"
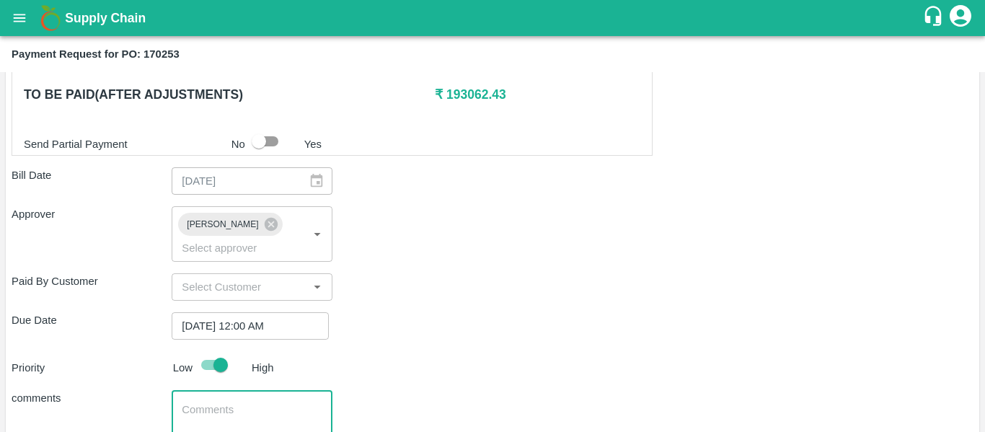
click at [245, 405] on textarea at bounding box center [252, 417] width 140 height 30
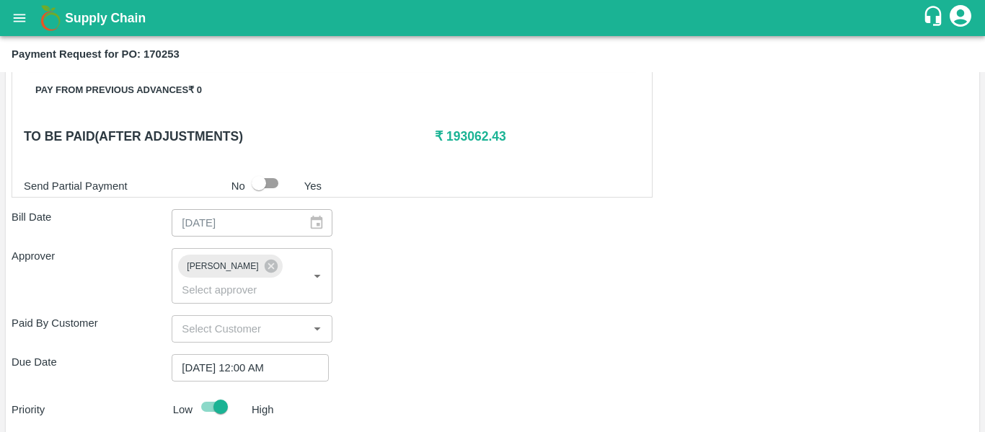
scroll to position [686, 0]
type textarea "Fruit Bill"
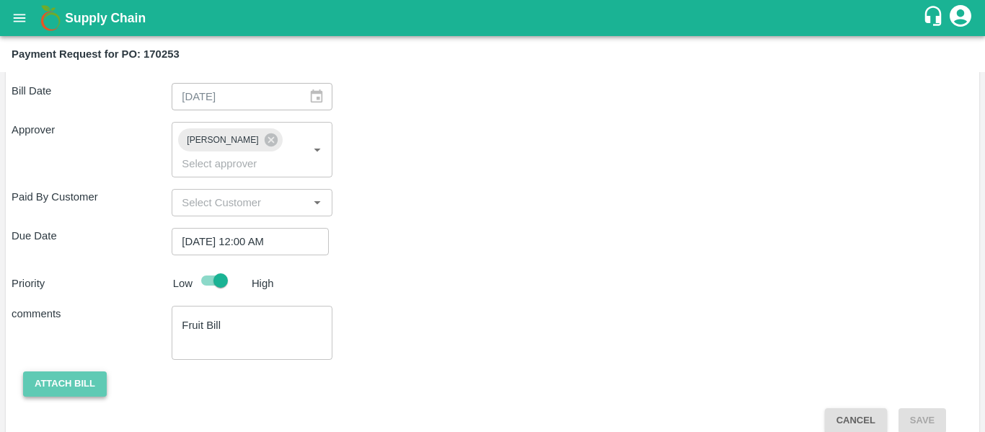
click at [81, 371] on button "Attach bill" at bounding box center [65, 383] width 84 height 25
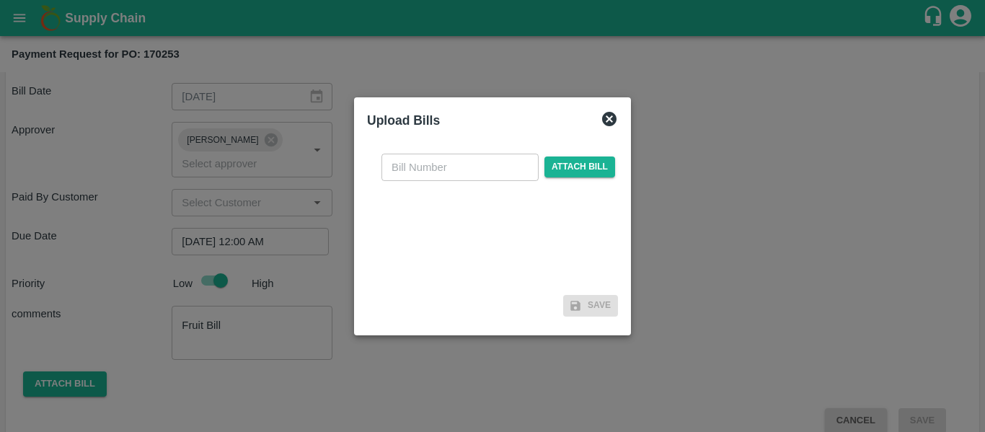
click at [456, 177] on input "text" at bounding box center [459, 167] width 157 height 27
type input "SE/25-26/1315"
click at [621, 169] on div "Upload Bills SE/25-26/1315 ​ Attach bill Save" at bounding box center [492, 216] width 277 height 238
click at [594, 172] on span "Attach bill" at bounding box center [579, 166] width 71 height 21
click at [0, 0] on input "Attach bill" at bounding box center [0, 0] width 0 height 0
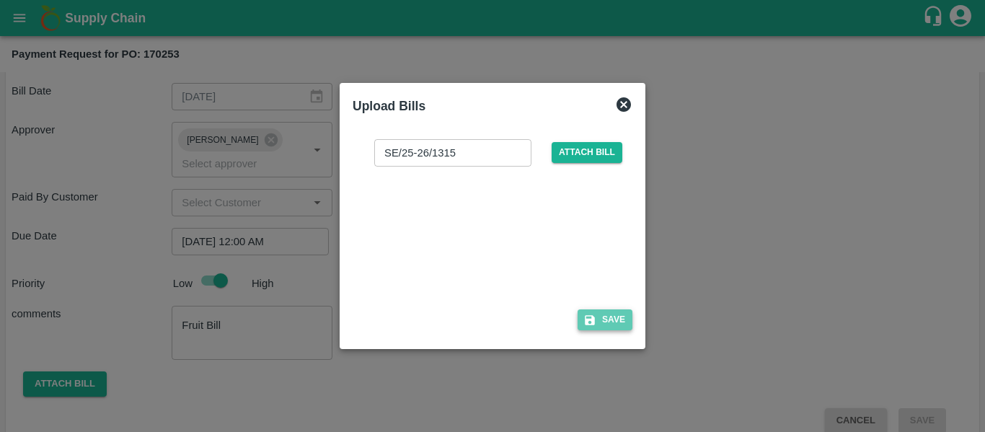
click at [616, 317] on button "Save" at bounding box center [604, 319] width 55 height 21
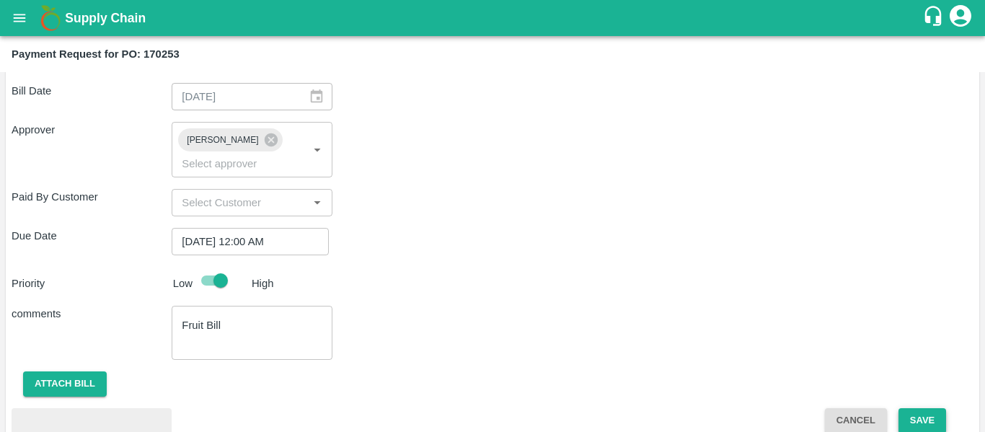
click at [919, 408] on button "Save" at bounding box center [922, 420] width 48 height 25
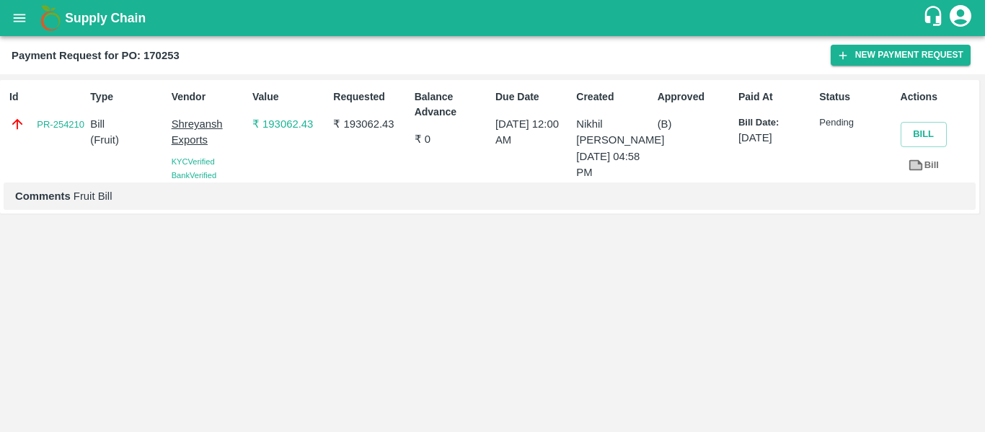
click at [25, 21] on icon "open drawer" at bounding box center [20, 18] width 12 height 8
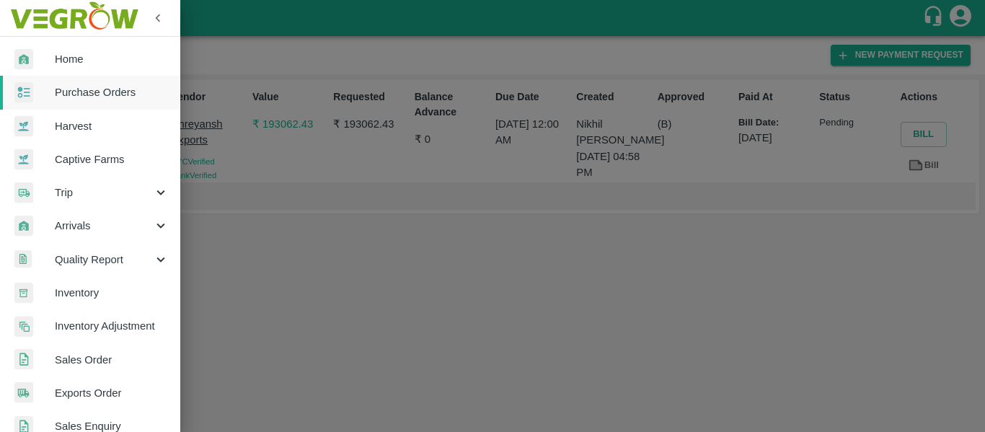
click at [88, 83] on link "Purchase Orders" at bounding box center [90, 92] width 180 height 33
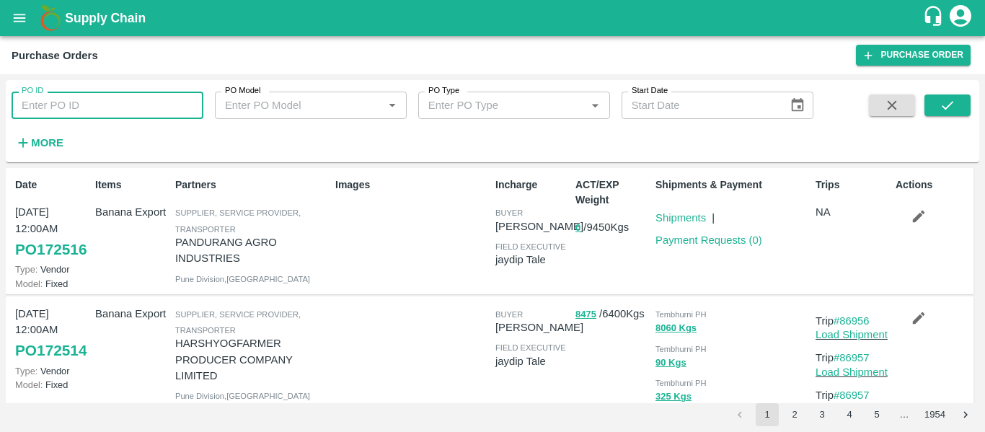
click at [91, 110] on input "PO ID" at bounding box center [108, 105] width 192 height 27
paste input "170249"
type input "170249"
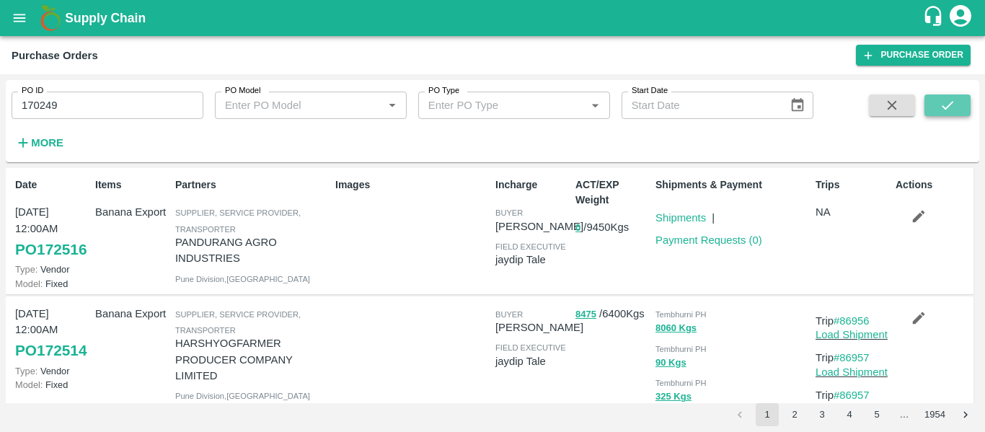
click at [957, 102] on button "submit" at bounding box center [947, 105] width 46 height 22
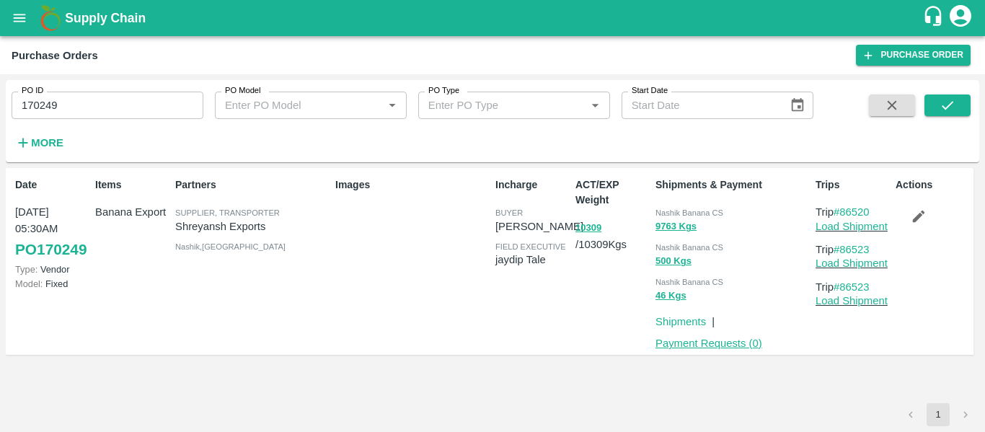
click at [734, 338] on link "Payment Requests ( 0 )" at bounding box center [708, 343] width 107 height 12
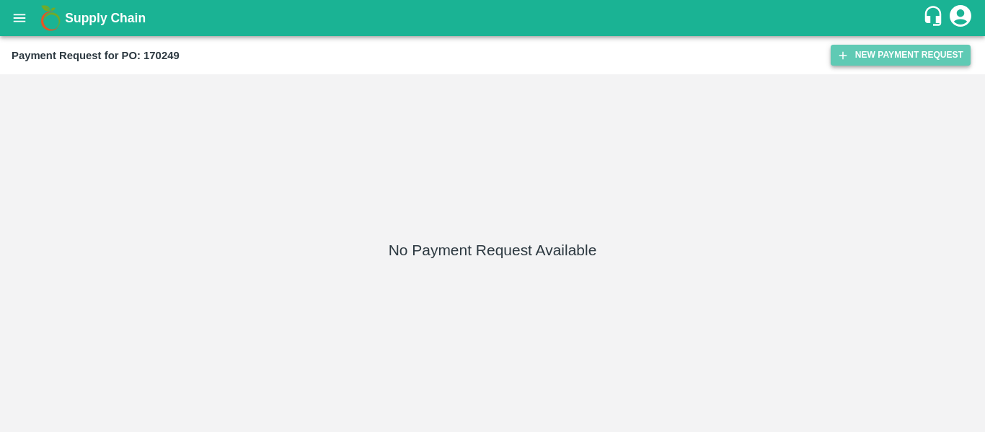
click at [856, 58] on button "New Payment Request" at bounding box center [900, 55] width 140 height 21
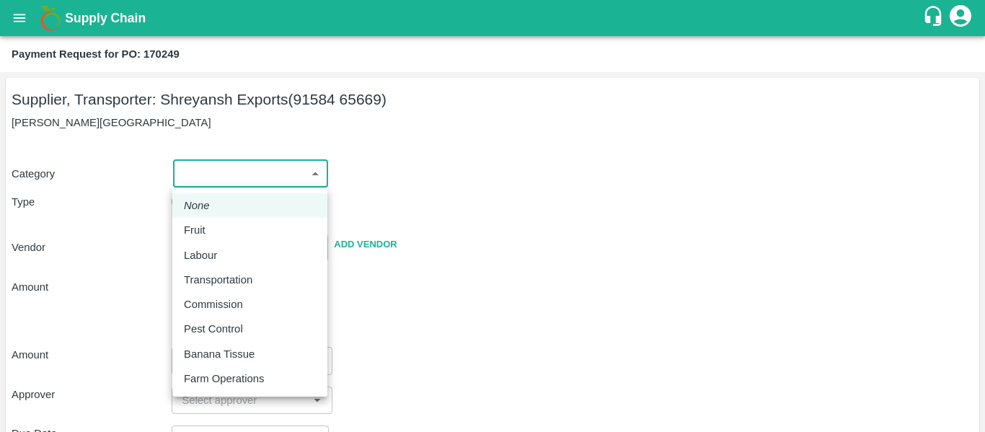
click at [231, 179] on body "Supply Chain Payment Request for PO: 170249 Supplier, Transporter: [PERSON_NAME…" at bounding box center [492, 216] width 985 height 432
click at [206, 229] on div "Fruit" at bounding box center [198, 230] width 29 height 16
type input "1"
type input "[PERSON_NAME] Exports - 91584 65669(Supplier, Transporter)"
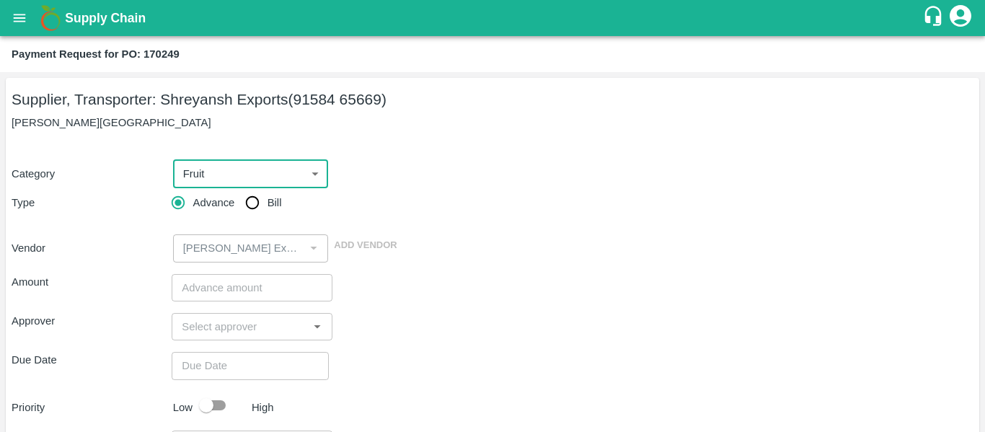
click at [261, 211] on input "Bill" at bounding box center [252, 202] width 29 height 29
radio input "true"
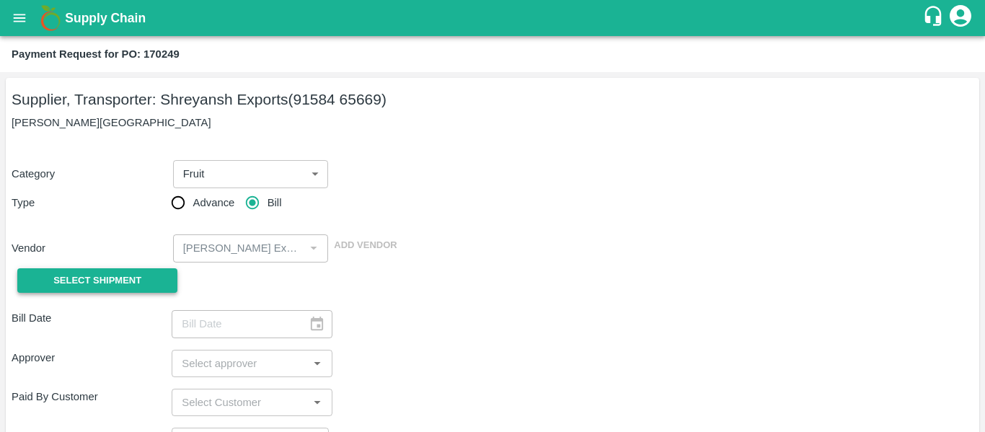
click at [136, 280] on span "Select Shipment" at bounding box center [97, 281] width 88 height 17
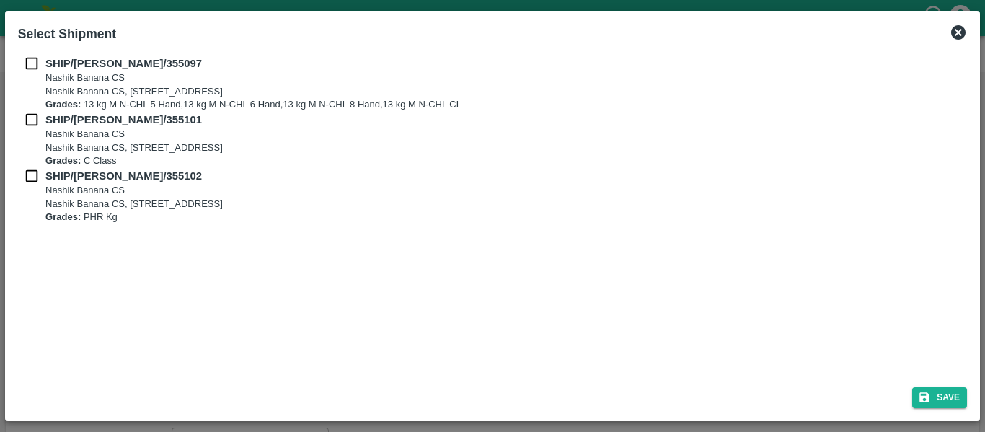
click at [35, 81] on div "SHIP/[PERSON_NAME]/355097 Nashik Banana CS Nashik Banana CS, Gat No. 314/2/1, A…" at bounding box center [492, 84] width 949 height 56
click at [31, 67] on input "checkbox" at bounding box center [31, 64] width 27 height 16
checkbox input "true"
click at [35, 121] on input "checkbox" at bounding box center [31, 120] width 27 height 16
checkbox input "true"
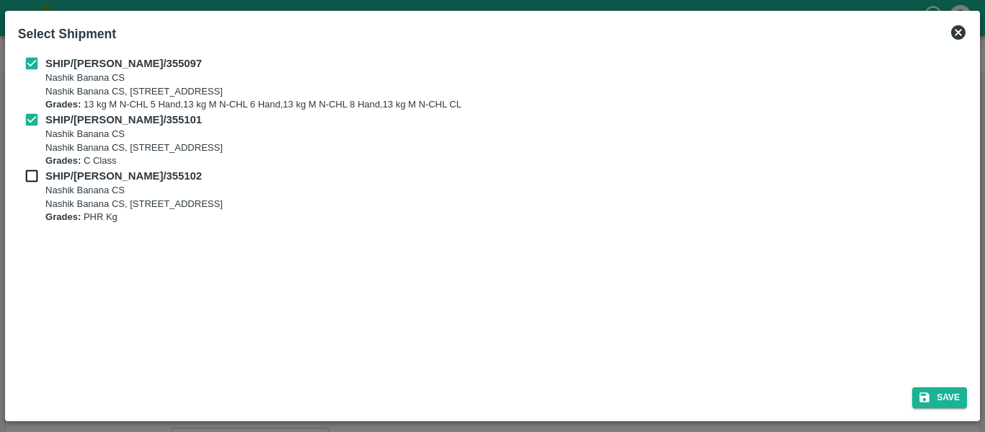
click at [38, 176] on input "checkbox" at bounding box center [31, 176] width 27 height 16
checkbox input "true"
click at [938, 397] on button "Save" at bounding box center [939, 397] width 55 height 21
type input "[DATE]"
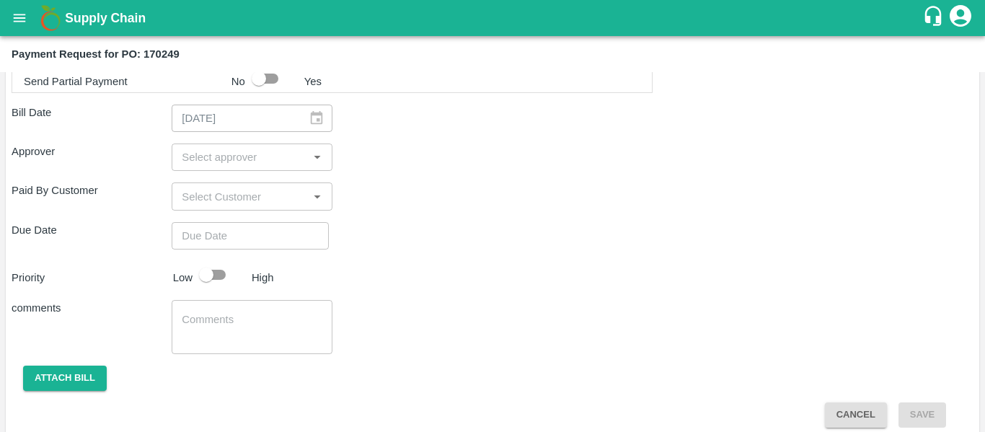
scroll to position [762, 0]
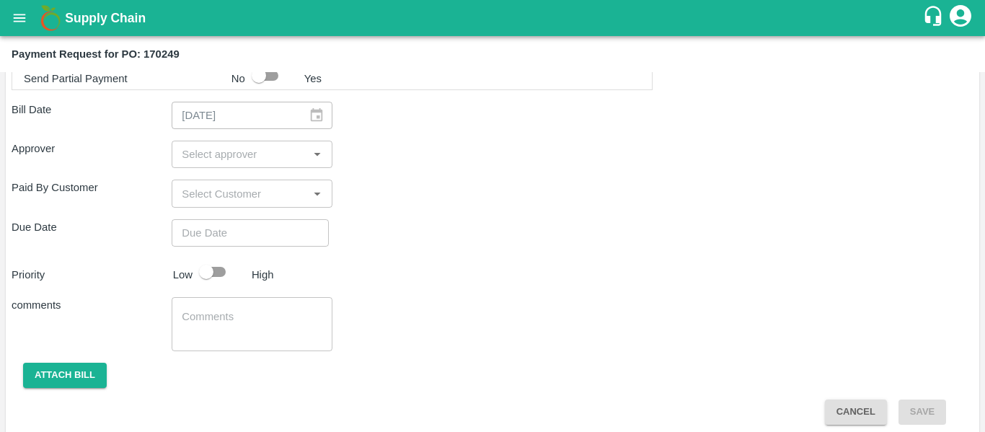
click at [198, 155] on input "input" at bounding box center [240, 154] width 128 height 19
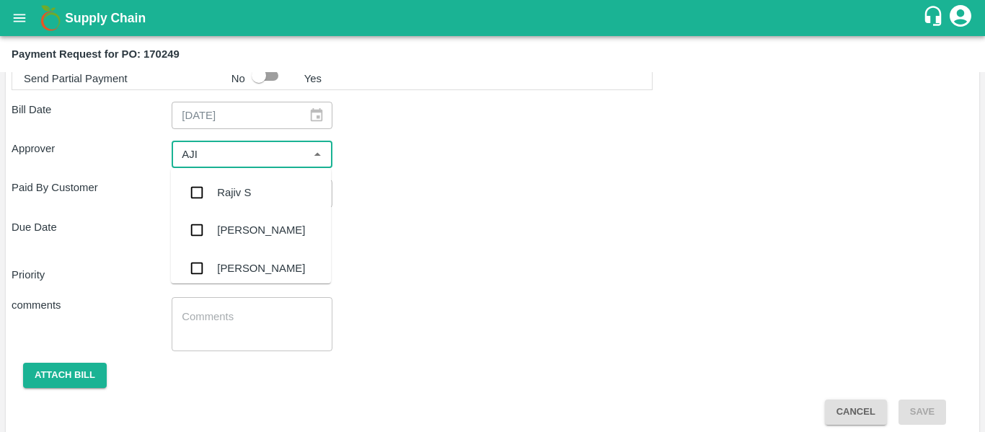
type input "AJIT"
click at [205, 179] on input "checkbox" at bounding box center [196, 192] width 29 height 29
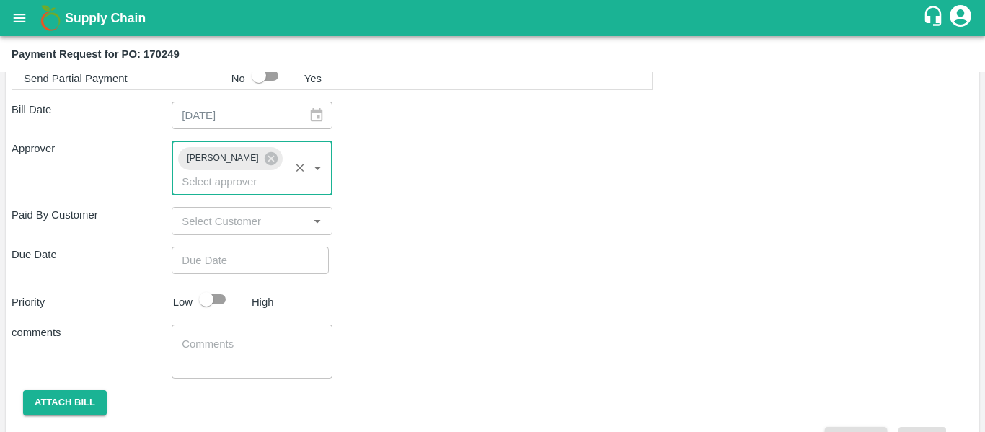
type input "DD/MM/YYYY hh:mm aa"
click at [222, 248] on input "DD/MM/YYYY hh:mm aa" at bounding box center [245, 260] width 147 height 27
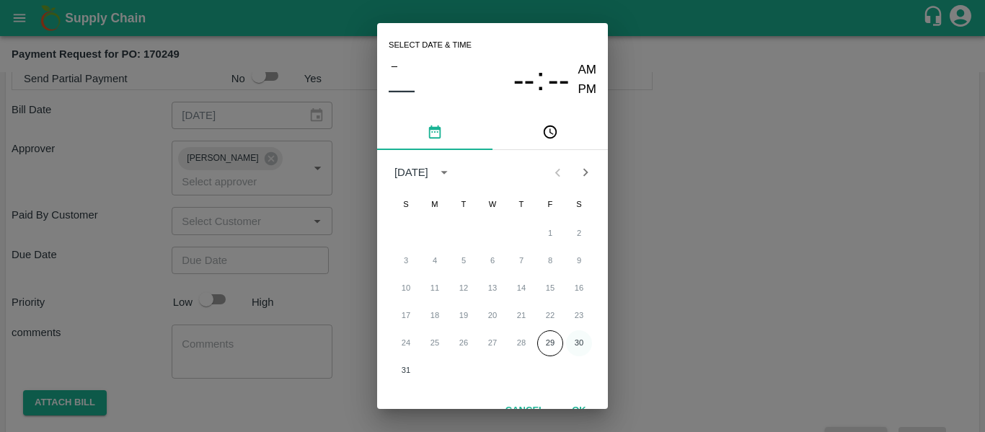
click at [575, 340] on button "30" at bounding box center [579, 343] width 26 height 26
type input "[DATE] 12:00 AM"
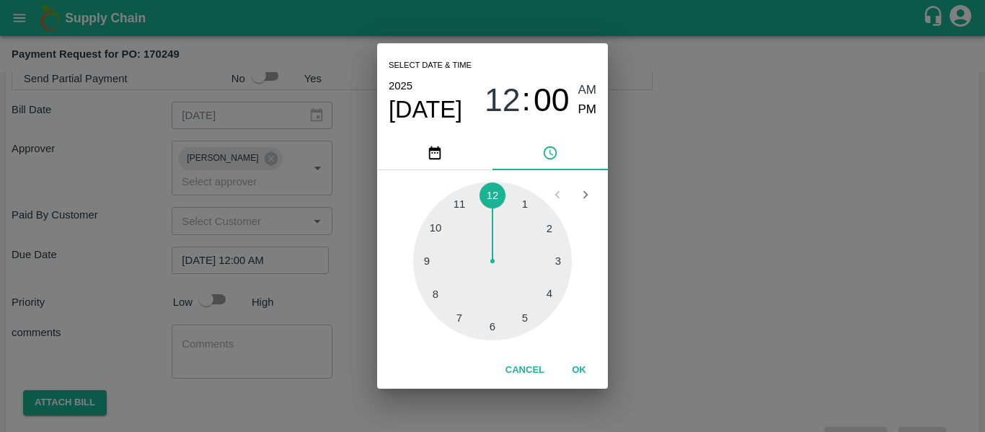
click at [673, 327] on div "Select date & time [DATE] 12 : 00 AM PM 1 2 3 4 5 6 7 8 9 10 11 12 Cancel OK" at bounding box center [492, 216] width 985 height 432
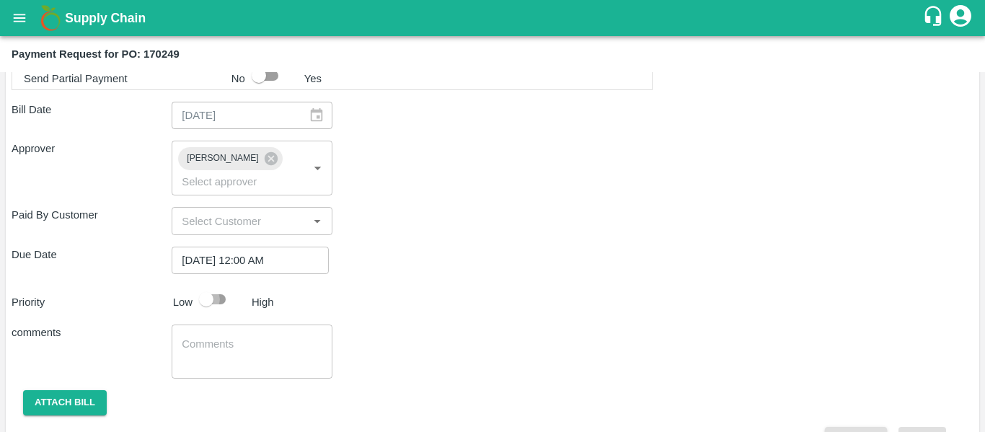
click at [213, 285] on input "checkbox" at bounding box center [206, 298] width 82 height 27
checkbox input "true"
click at [240, 337] on textarea at bounding box center [252, 352] width 140 height 30
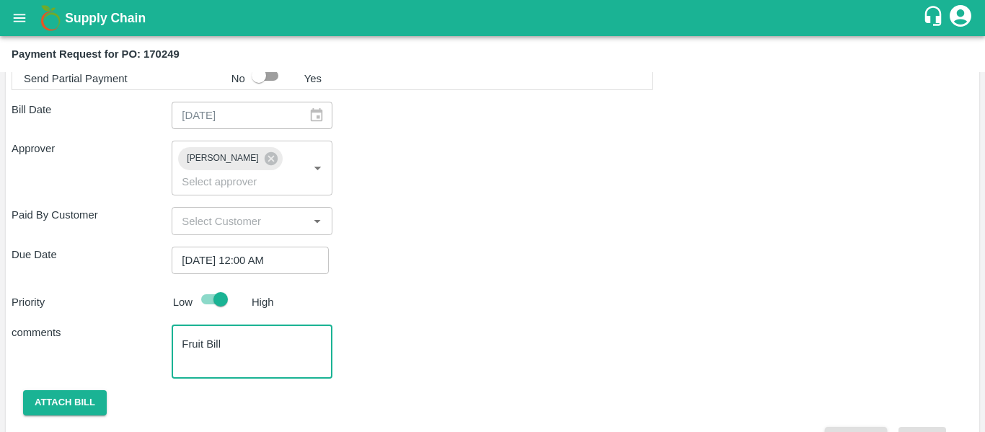
type textarea "Fruit Bill"
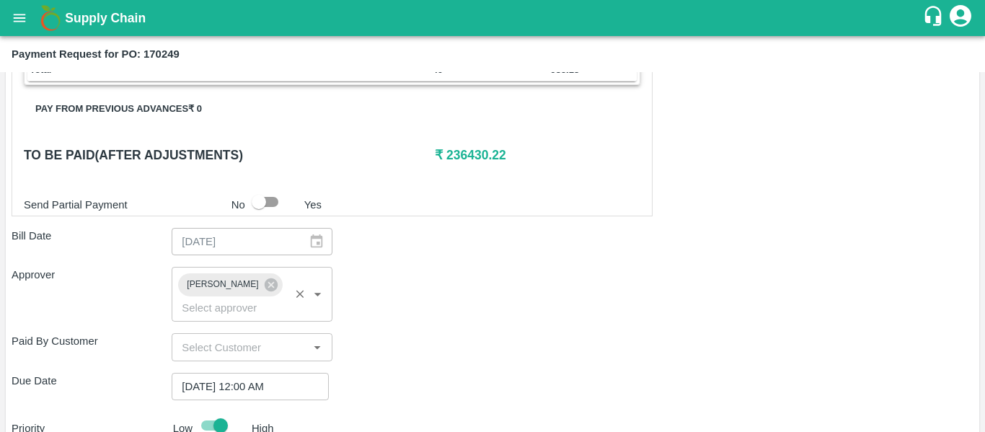
scroll to position [780, 0]
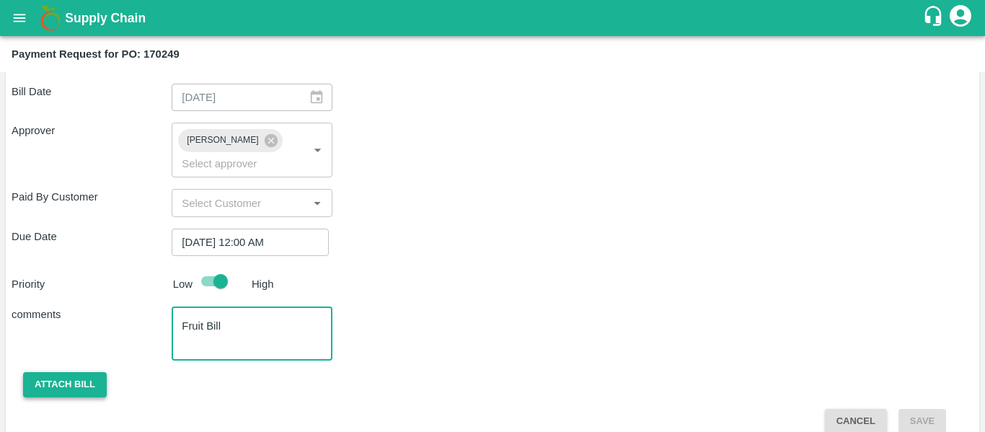
click at [74, 377] on button "Attach bill" at bounding box center [65, 384] width 84 height 25
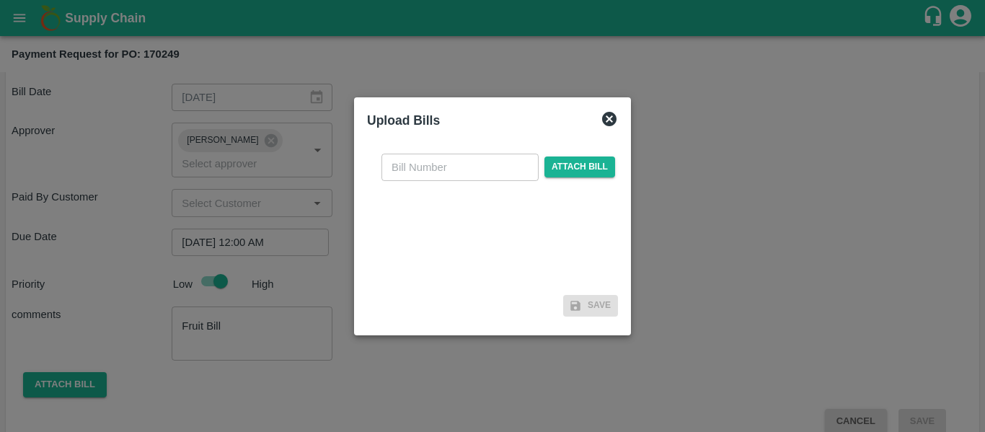
click at [420, 169] on input "text" at bounding box center [459, 167] width 157 height 27
type input "SE/25-26/1309"
click at [572, 168] on span "Attach bill" at bounding box center [579, 166] width 71 height 21
click at [0, 0] on input "Attach bill" at bounding box center [0, 0] width 0 height 0
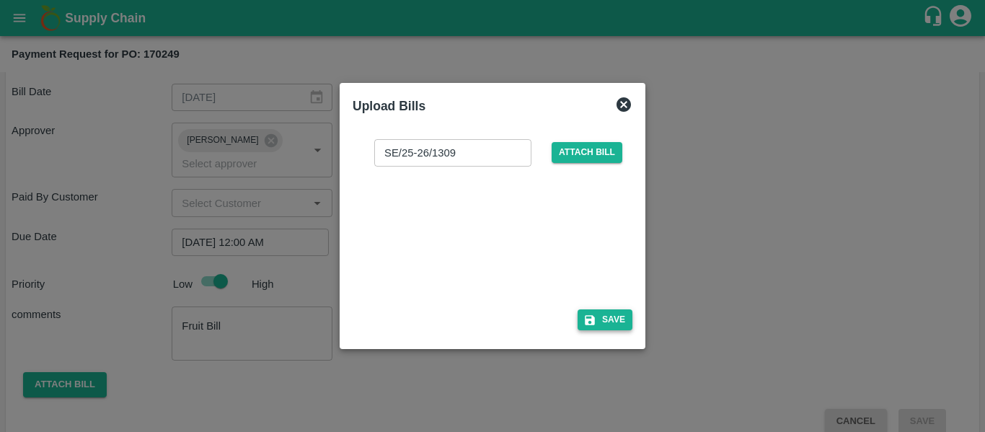
click at [603, 319] on button "Save" at bounding box center [604, 319] width 55 height 21
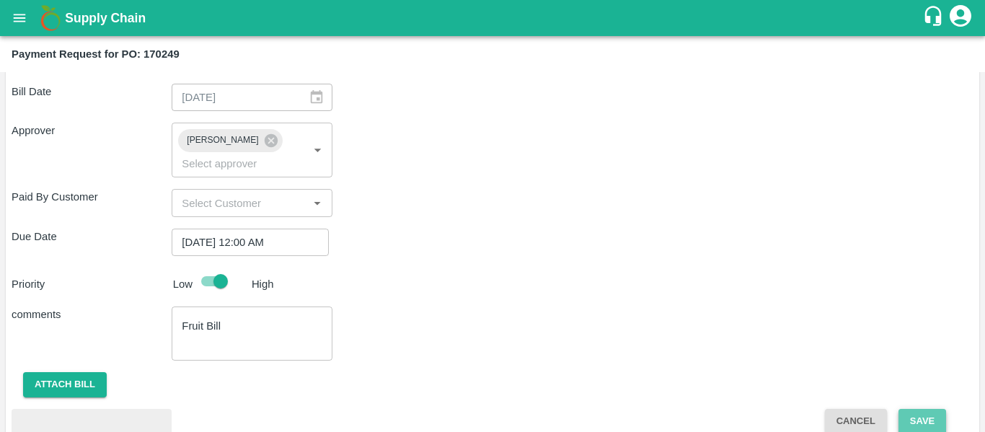
click at [939, 409] on button "Save" at bounding box center [922, 421] width 48 height 25
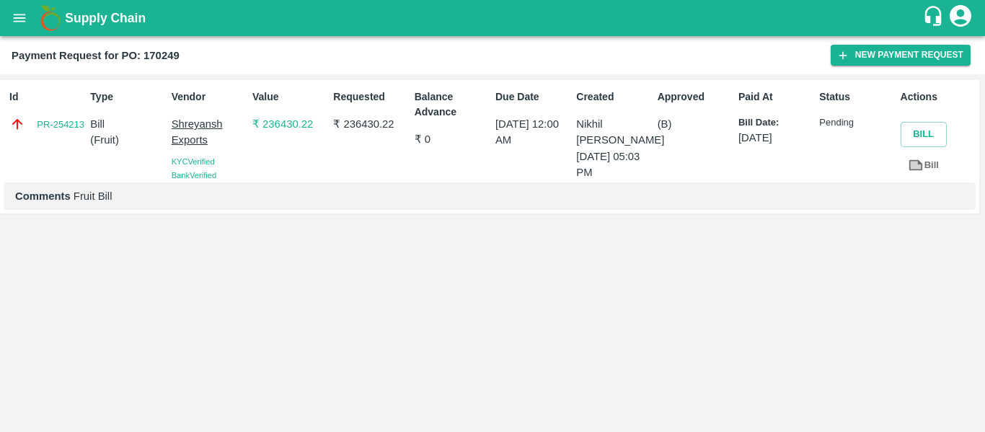
click at [21, 12] on icon "open drawer" at bounding box center [20, 18] width 16 height 16
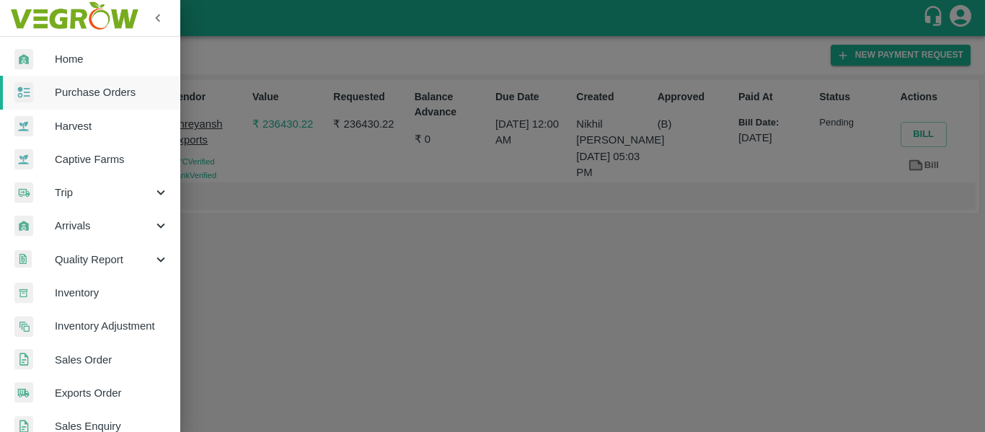
click at [110, 107] on link "Purchase Orders" at bounding box center [90, 92] width 180 height 33
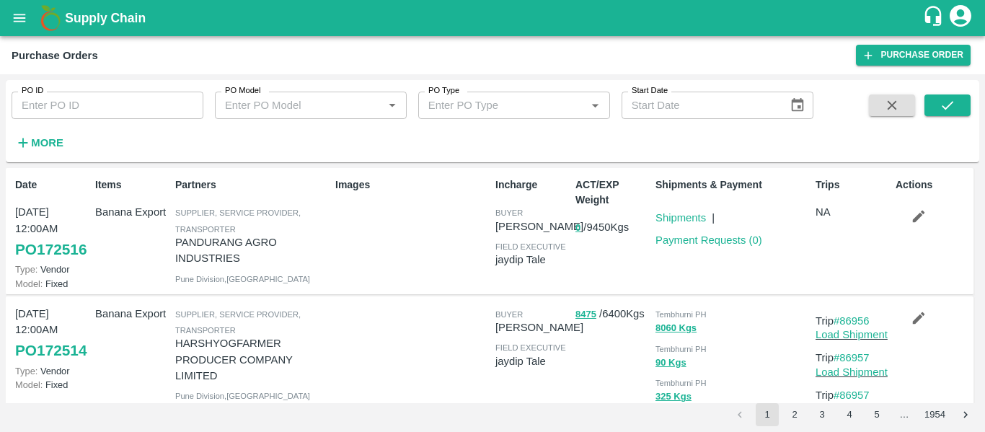
click at [50, 110] on input "PO ID" at bounding box center [108, 105] width 192 height 27
paste input "170742"
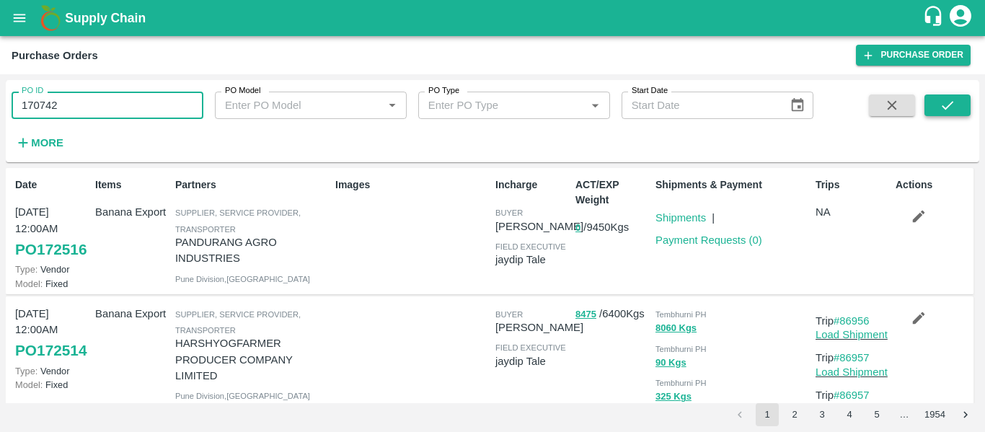
type input "170742"
click at [956, 110] on button "submit" at bounding box center [947, 105] width 46 height 22
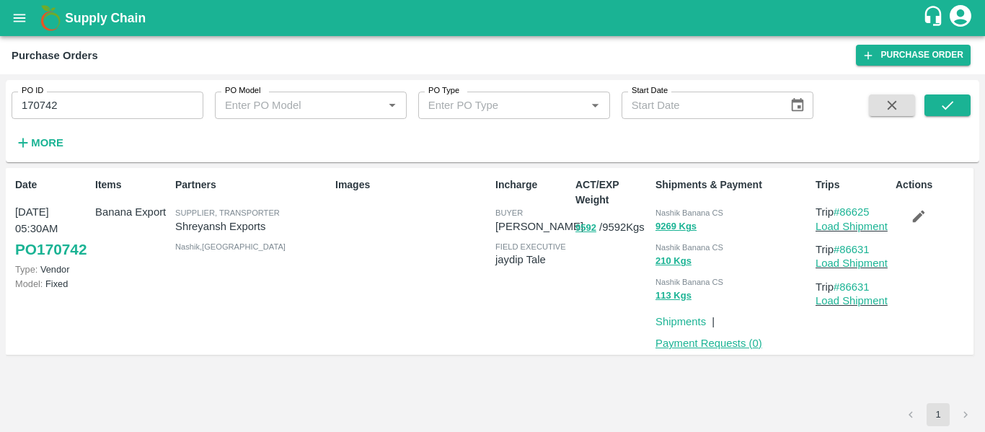
click at [718, 345] on link "Payment Requests ( 0 )" at bounding box center [708, 343] width 107 height 12
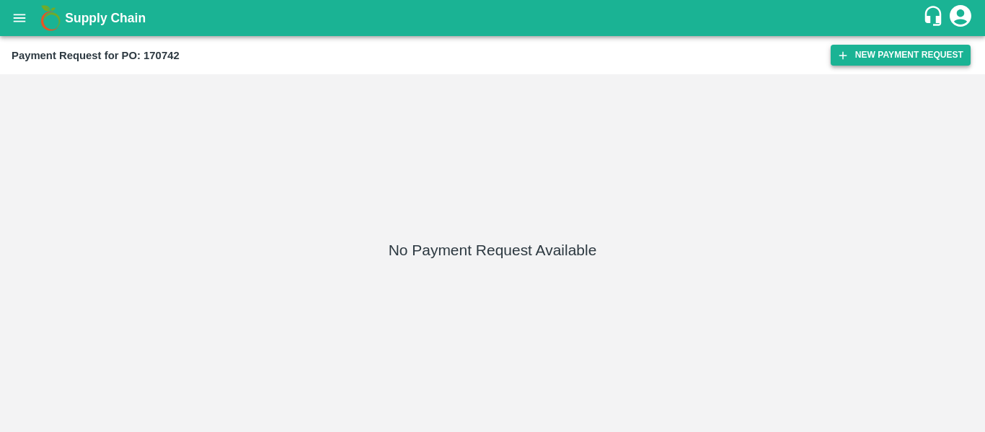
click at [854, 46] on button "New Payment Request" at bounding box center [900, 55] width 140 height 21
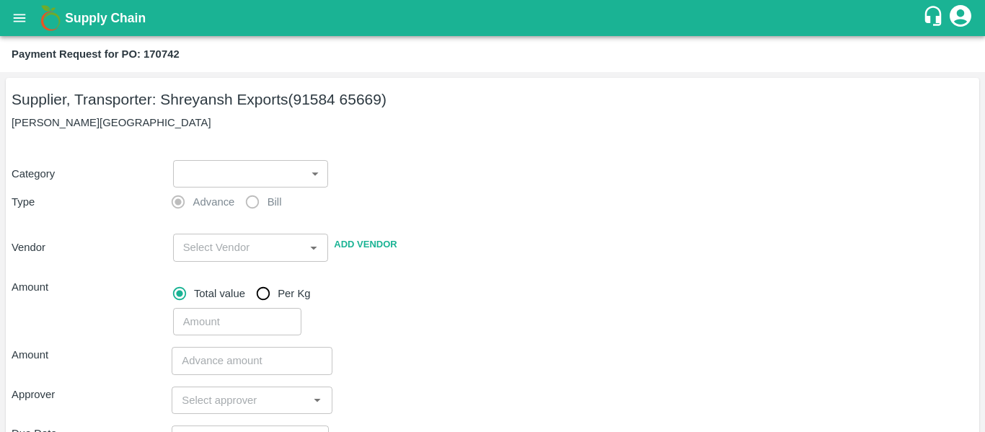
click at [231, 169] on body "Supply Chain Payment Request for PO: 170742 Supplier, Transporter: Shreyansh Ex…" at bounding box center [492, 216] width 985 height 432
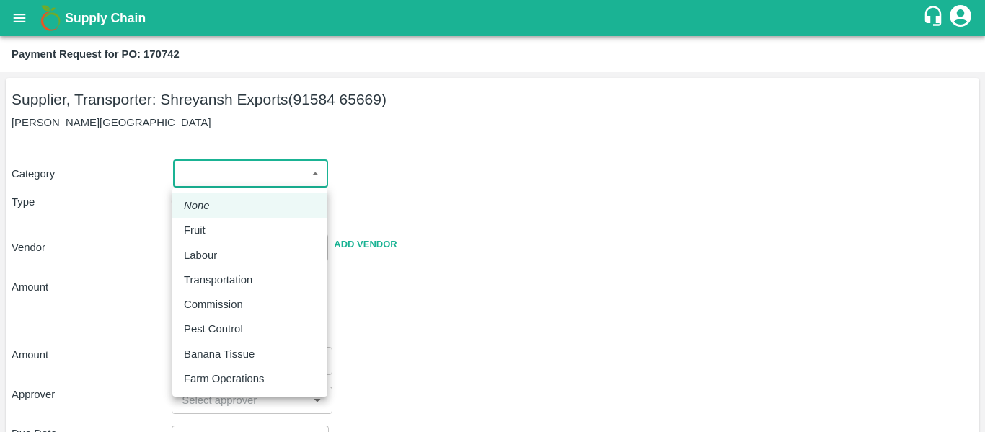
click at [213, 229] on div "Fruit" at bounding box center [250, 230] width 132 height 16
type input "1"
type input "[PERSON_NAME] Exports - 91584 65669(Supplier, Transporter)"
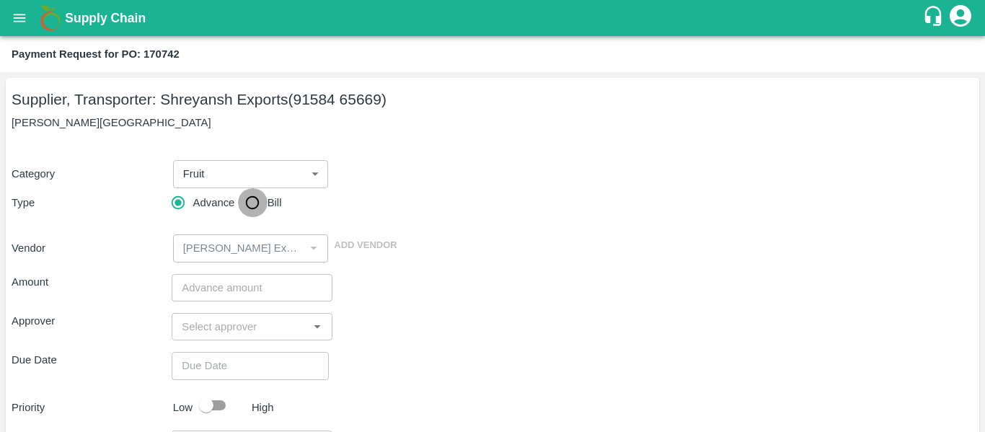
click at [262, 213] on input "Bill" at bounding box center [252, 202] width 29 height 29
radio input "true"
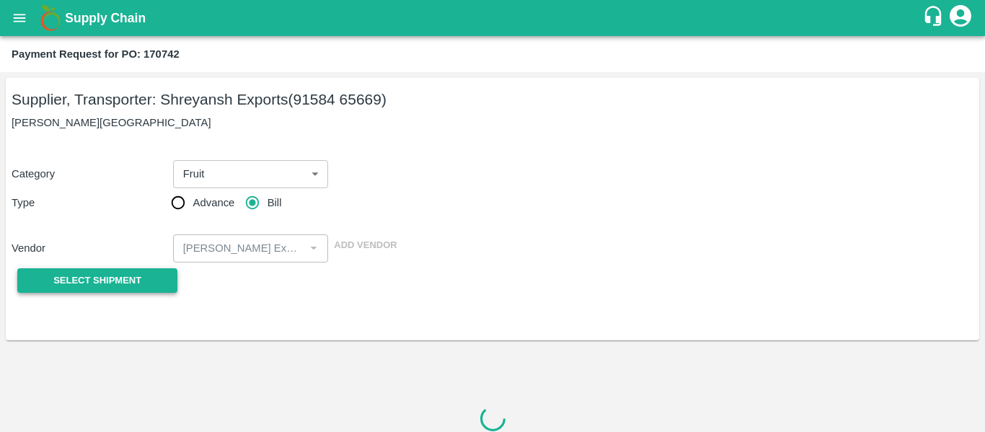
click at [134, 281] on span "Select Shipment" at bounding box center [97, 281] width 88 height 17
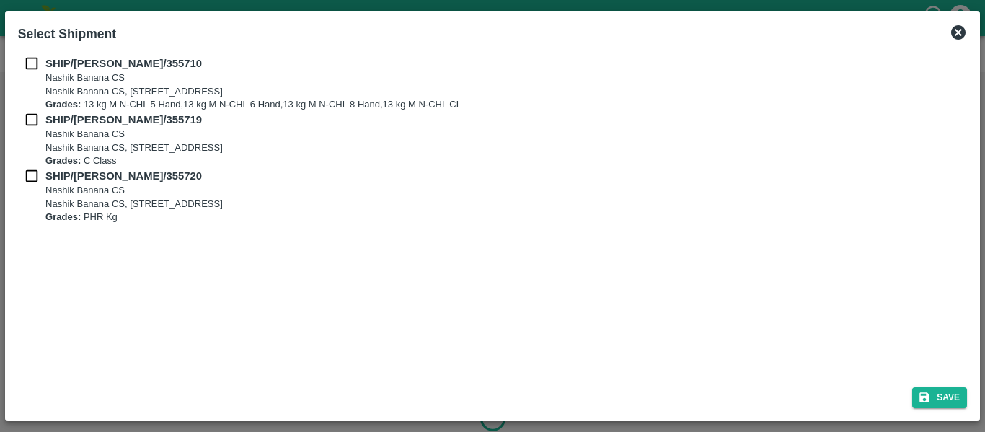
click at [34, 67] on input "checkbox" at bounding box center [31, 64] width 27 height 16
checkbox input "true"
click at [40, 123] on input "checkbox" at bounding box center [31, 120] width 27 height 16
checkbox input "true"
click at [43, 172] on input "checkbox" at bounding box center [31, 176] width 27 height 16
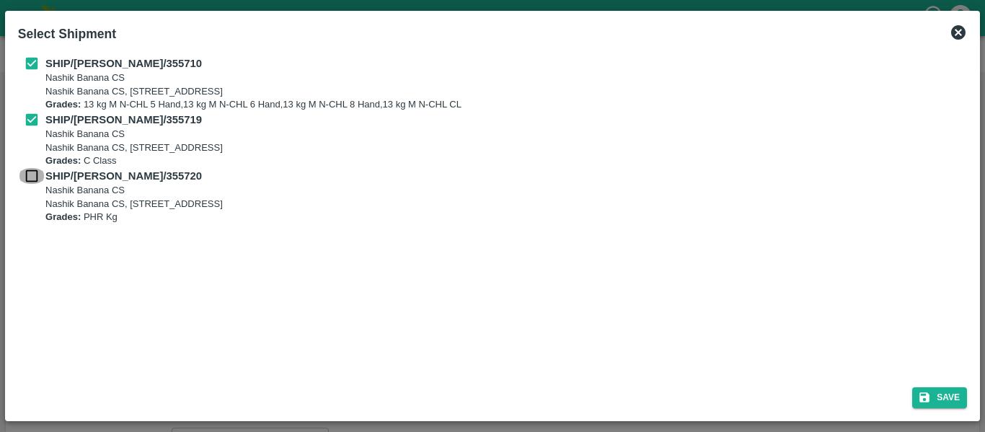
checkbox input "true"
click at [945, 386] on div "Save" at bounding box center [492, 395] width 960 height 38
click at [920, 399] on icon "submit" at bounding box center [924, 398] width 10 height 10
type input "[DATE]"
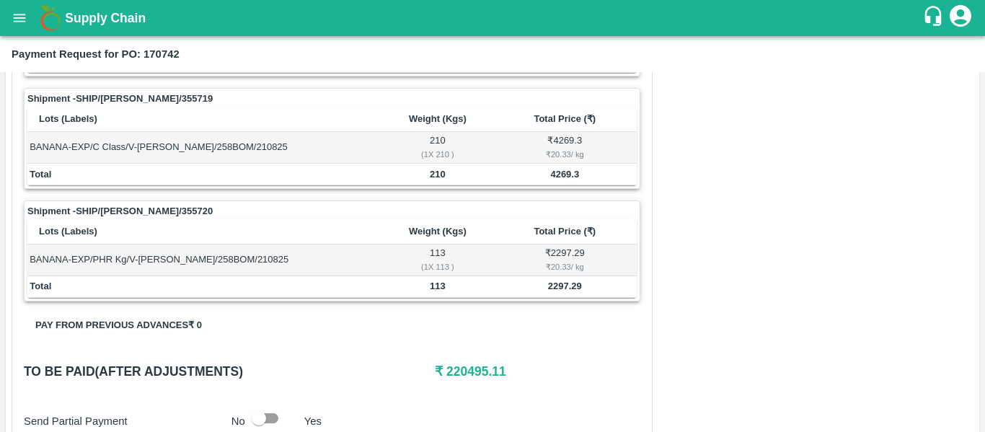
scroll to position [613, 0]
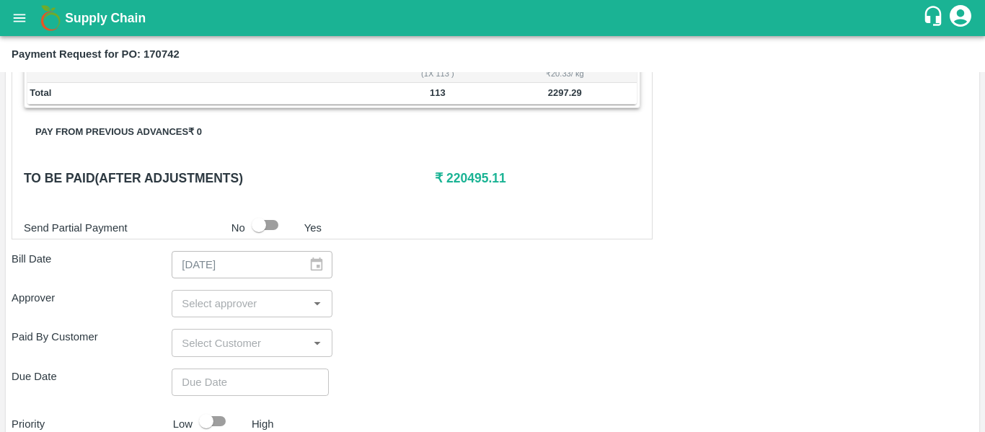
click at [223, 306] on input "input" at bounding box center [240, 303] width 128 height 19
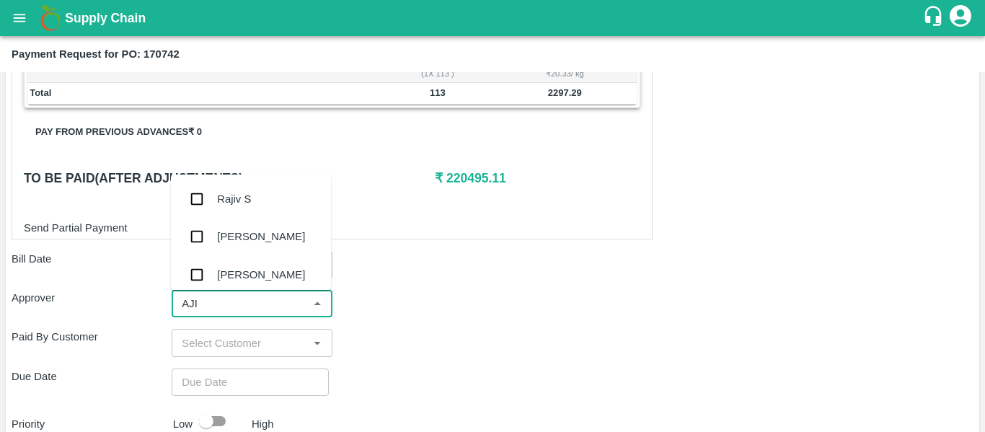
type input "AJIT"
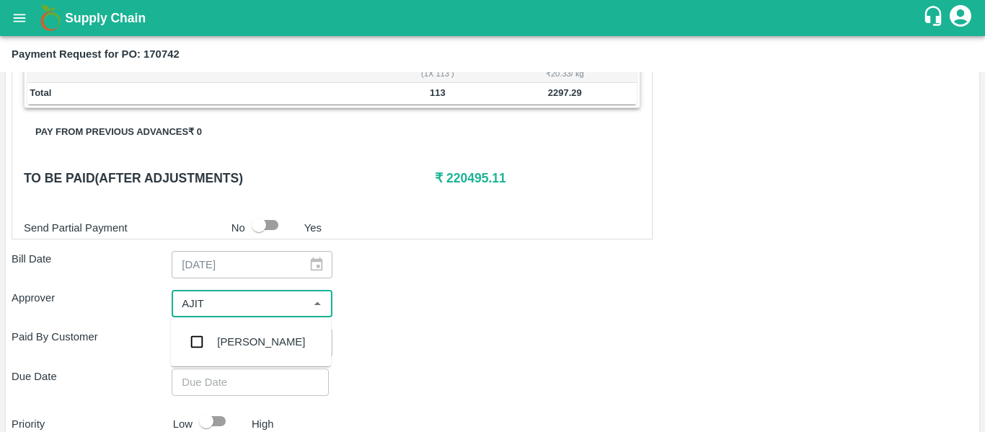
click at [229, 338] on div "[PERSON_NAME]" at bounding box center [261, 342] width 88 height 16
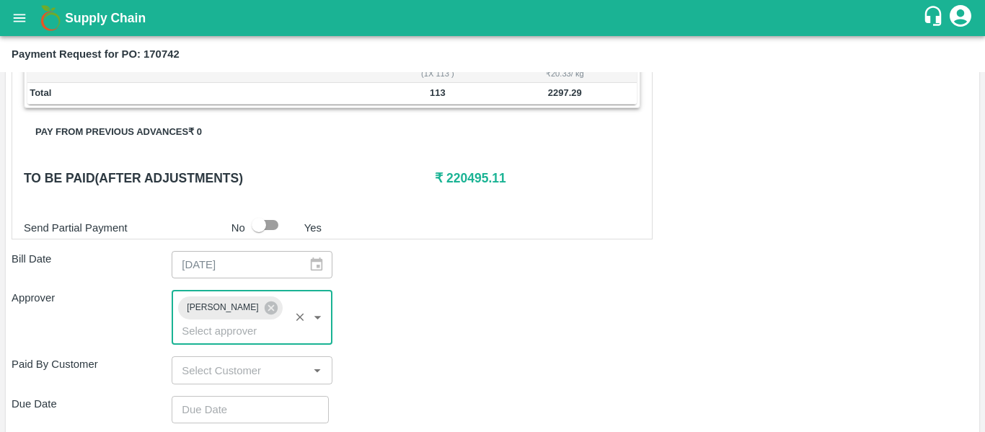
click at [234, 375] on div "Shipment - SHIP/NASH/355710 Lots (Labels) Weight (Kgs) Total Price (₹) BANANA-E…" at bounding box center [493, 143] width 962 height 915
type input "DD/MM/YYYY hh:mm aa"
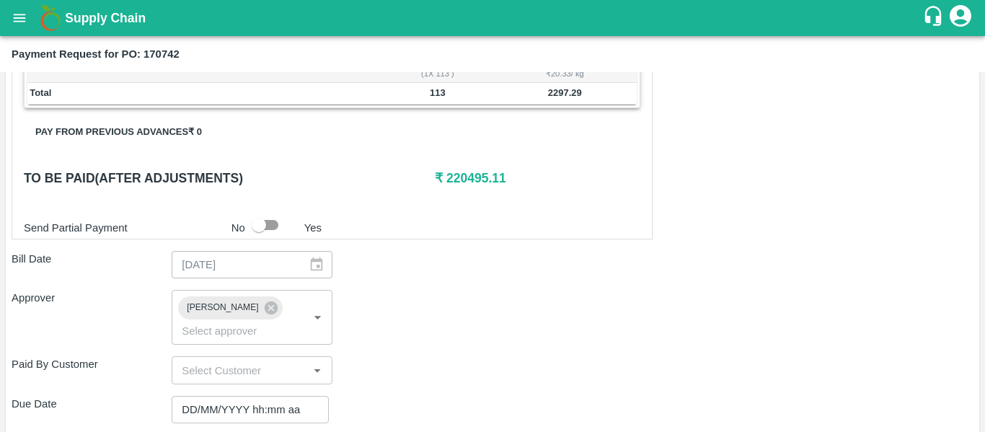
click at [241, 396] on input "DD/MM/YYYY hh:mm aa" at bounding box center [245, 409] width 147 height 27
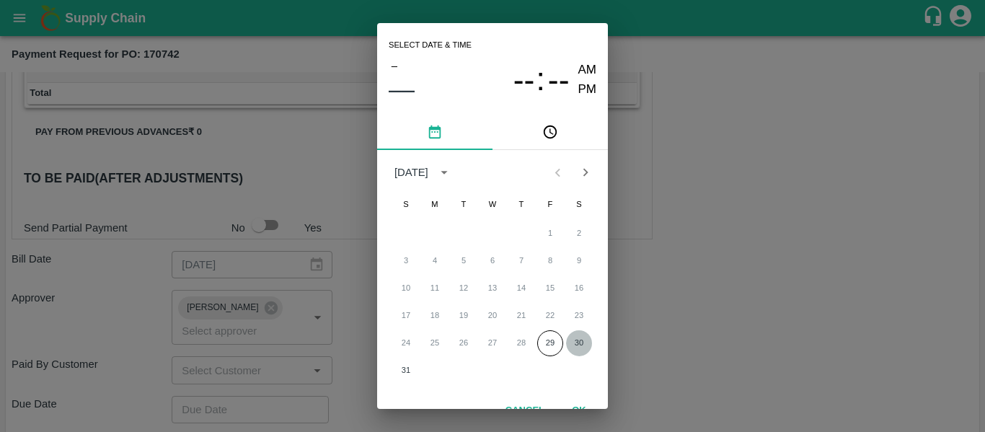
click at [574, 343] on button "30" at bounding box center [579, 343] width 26 height 26
type input "[DATE] 12:00 AM"
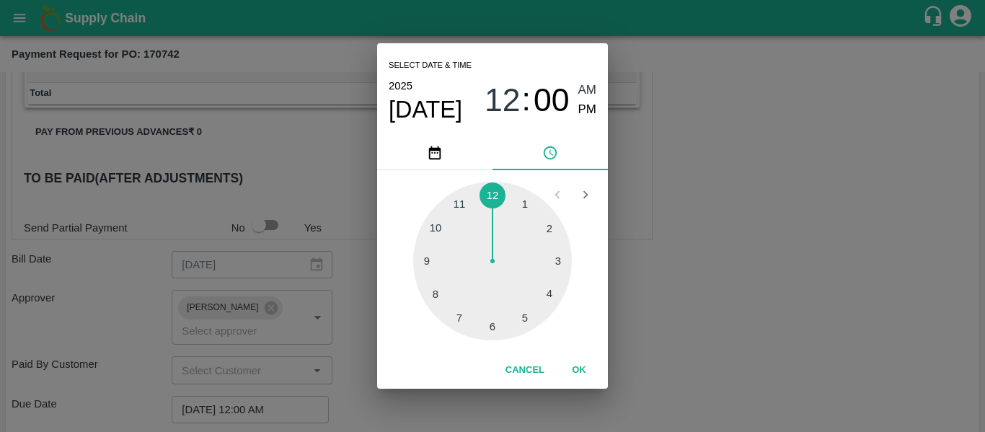
click at [732, 343] on div "Select date & time [DATE] 12 : 00 AM PM 1 2 3 4 5 6 7 8 9 10 11 12 Cancel OK" at bounding box center [492, 216] width 985 height 432
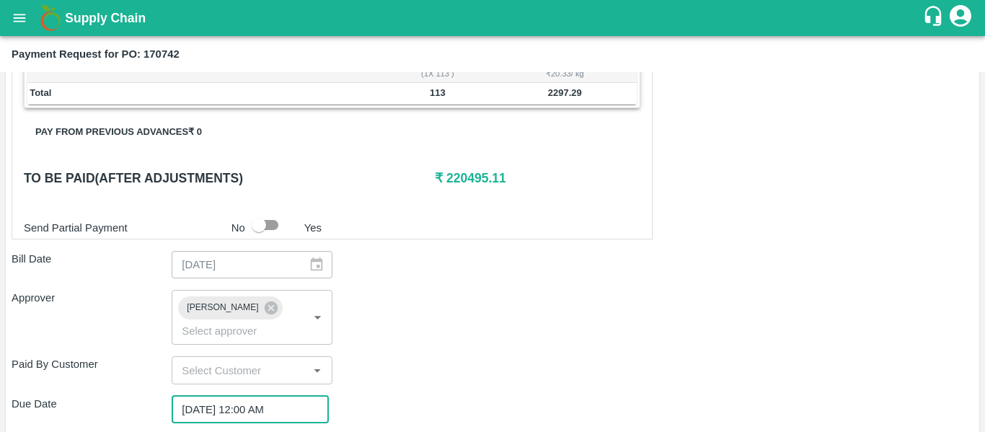
scroll to position [780, 0]
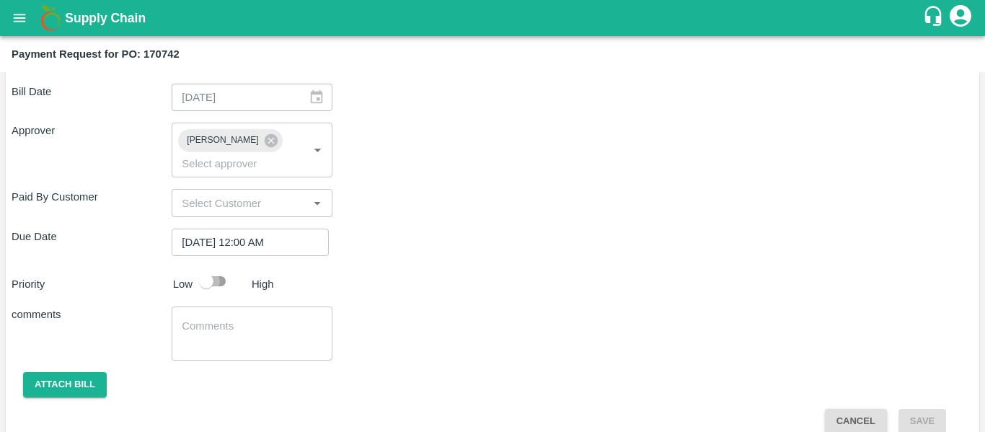
click at [209, 267] on input "checkbox" at bounding box center [206, 280] width 82 height 27
checkbox input "true"
click at [226, 319] on textarea at bounding box center [252, 334] width 140 height 30
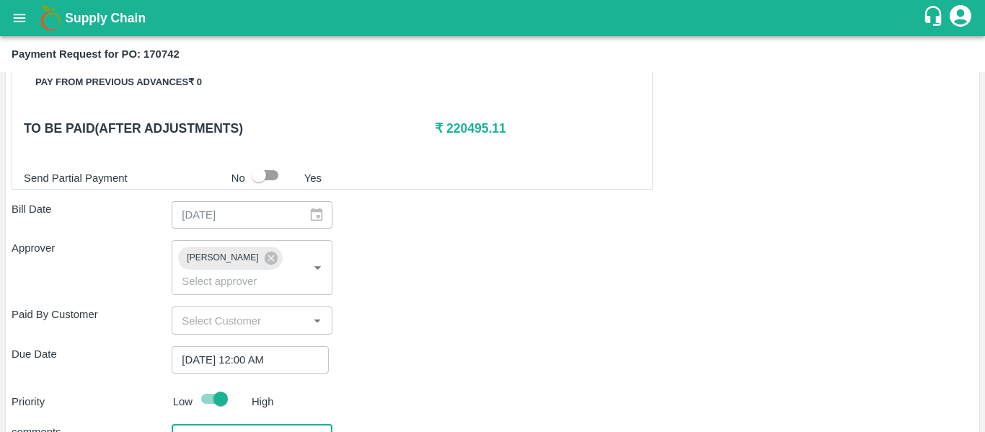
scroll to position [662, 0]
type textarea "Fruit Bill"
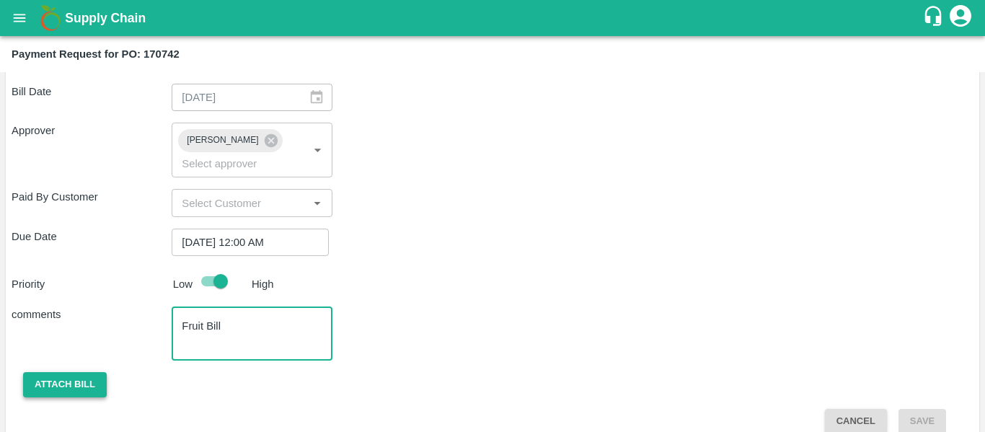
click at [77, 372] on button "Attach bill" at bounding box center [65, 384] width 84 height 25
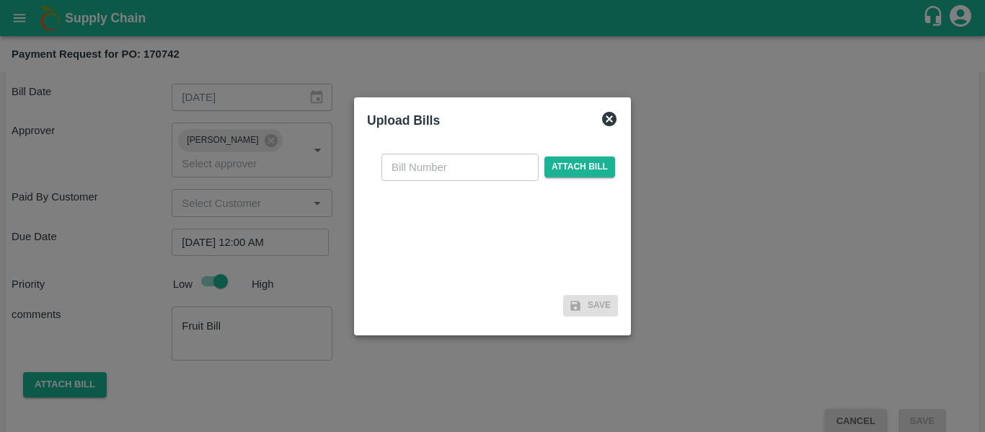
click at [453, 172] on input "text" at bounding box center [459, 167] width 157 height 27
type input "SE/25-26/1330"
click at [590, 167] on span "Attach bill" at bounding box center [579, 166] width 71 height 21
click at [0, 0] on input "Attach bill" at bounding box center [0, 0] width 0 height 0
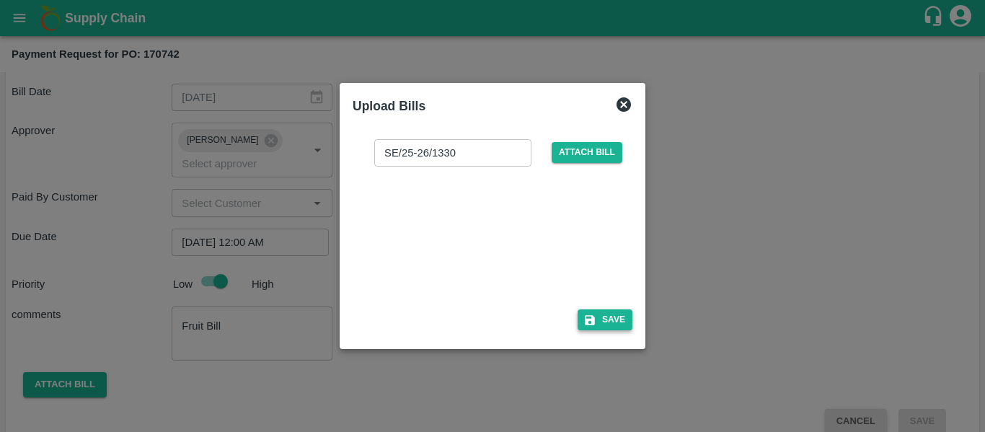
click at [625, 315] on button "Save" at bounding box center [604, 319] width 55 height 21
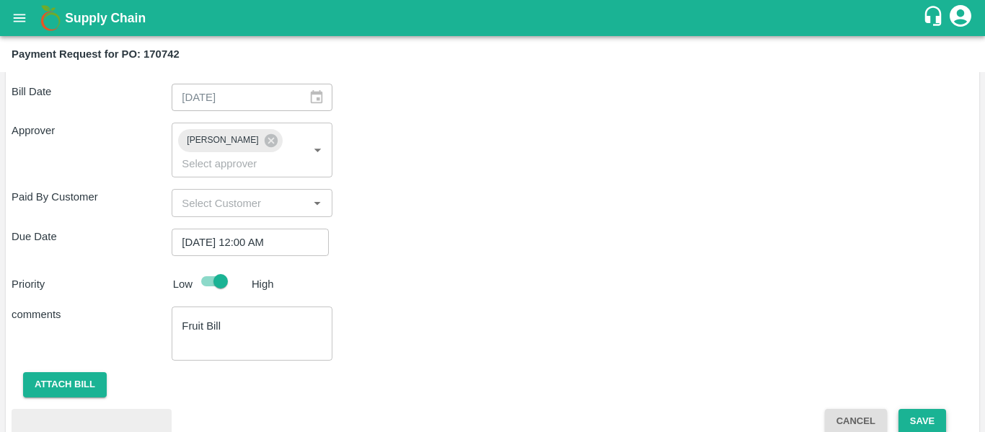
click at [936, 409] on button "Save" at bounding box center [922, 421] width 48 height 25
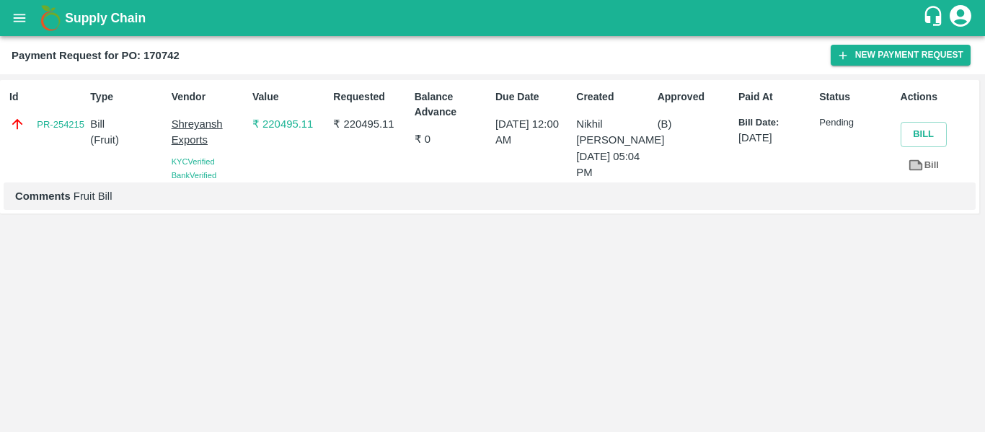
click at [25, 21] on icon "open drawer" at bounding box center [20, 18] width 12 height 8
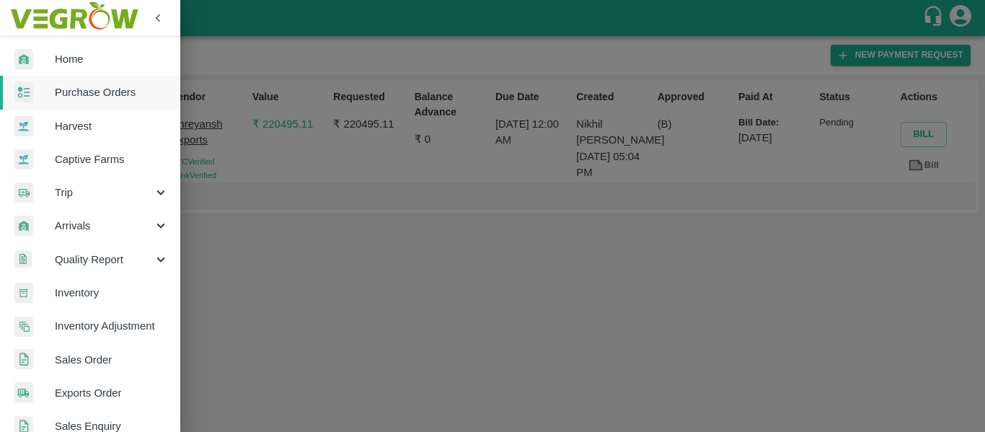
click at [80, 91] on span "Purchase Orders" at bounding box center [112, 92] width 114 height 16
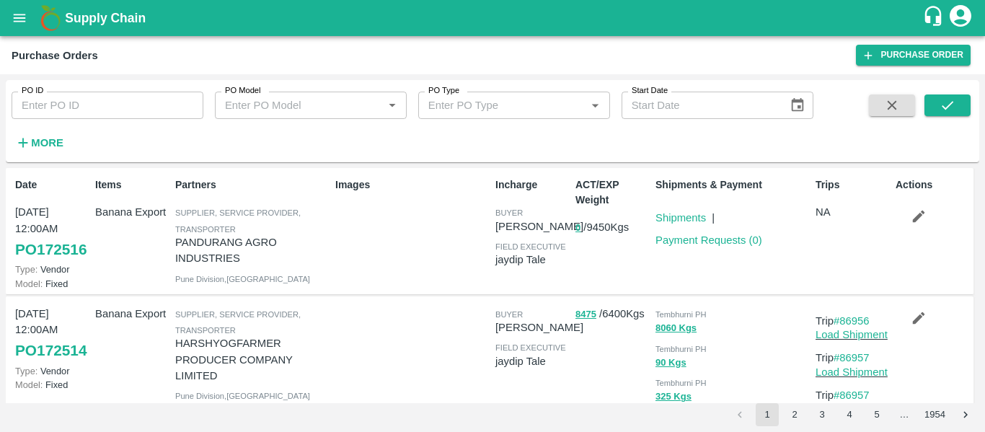
click at [49, 98] on input "PO ID" at bounding box center [108, 105] width 192 height 27
paste input "170741"
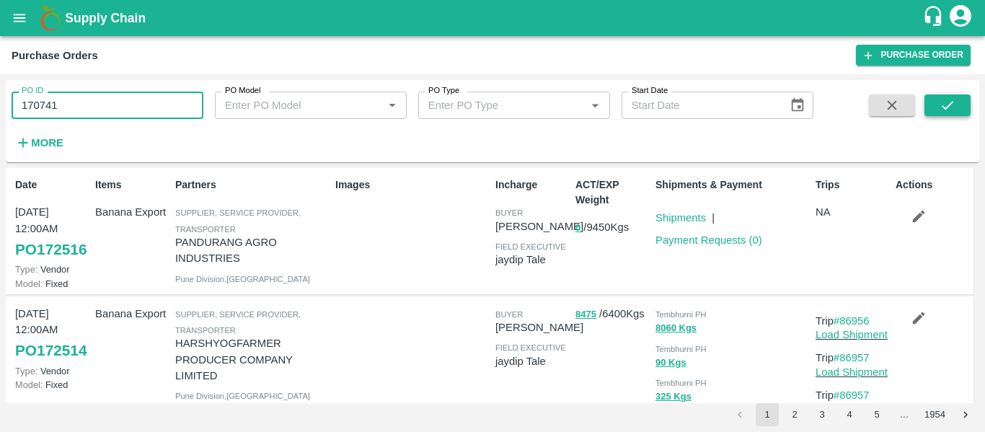
type input "170741"
click at [950, 104] on icon "submit" at bounding box center [948, 105] width 12 height 9
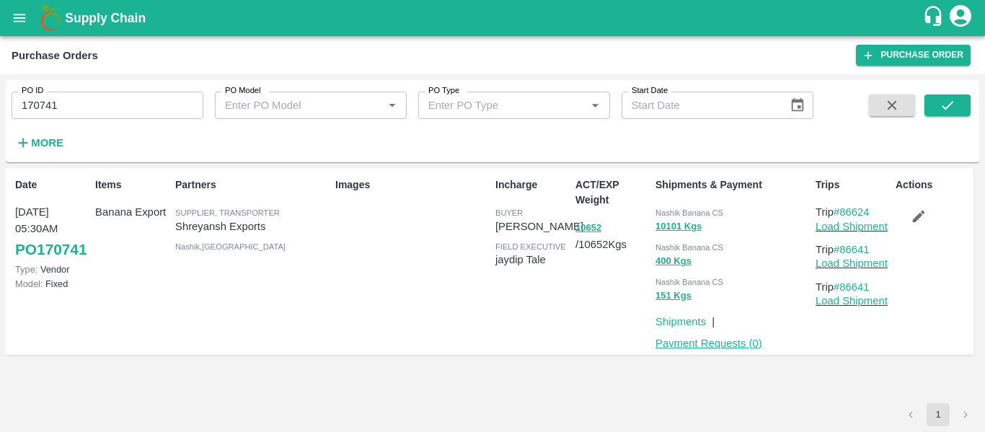
click at [732, 341] on link "Payment Requests ( 0 )" at bounding box center [708, 343] width 107 height 12
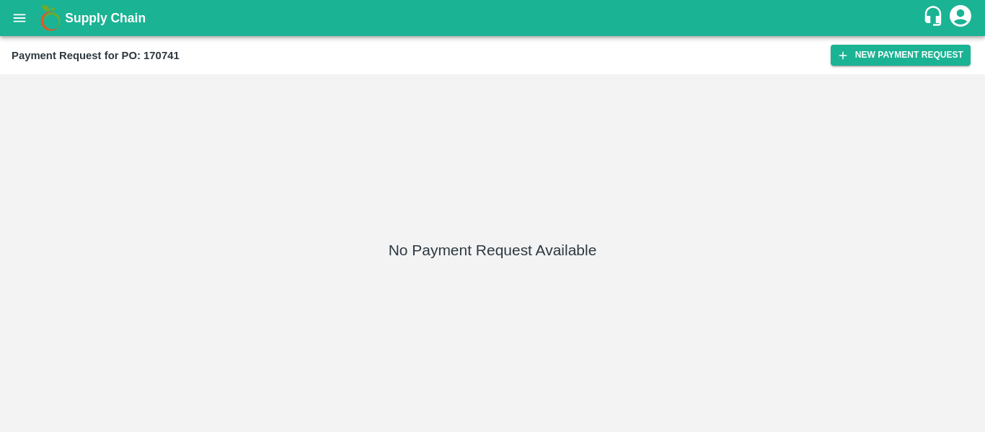
click at [849, 44] on div "Payment Request for PO: 170741 New Payment Request" at bounding box center [492, 55] width 985 height 38
click at [850, 52] on button "New Payment Request" at bounding box center [900, 55] width 140 height 21
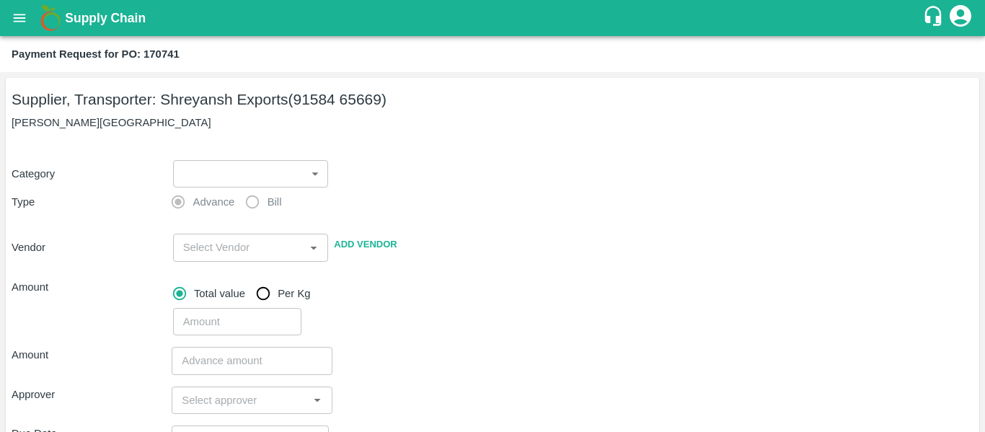
click at [205, 158] on div "​ ​" at bounding box center [247, 170] width 161 height 33
click at [208, 167] on body "Supply Chain Payment Request for PO: 170741 Supplier, Transporter: [PERSON_NAME…" at bounding box center [492, 216] width 985 height 432
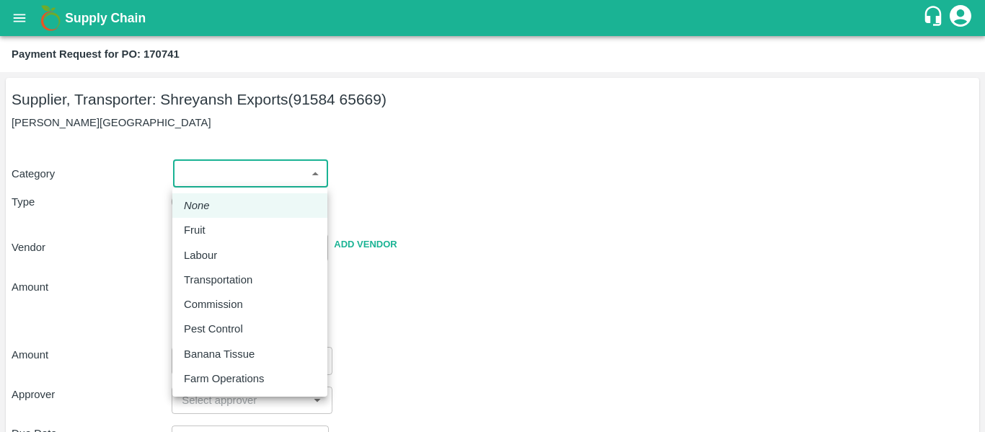
click at [213, 223] on div "Fruit" at bounding box center [250, 230] width 132 height 16
type input "1"
type input "[PERSON_NAME] Exports - 91584 65669(Supplier, Transporter)"
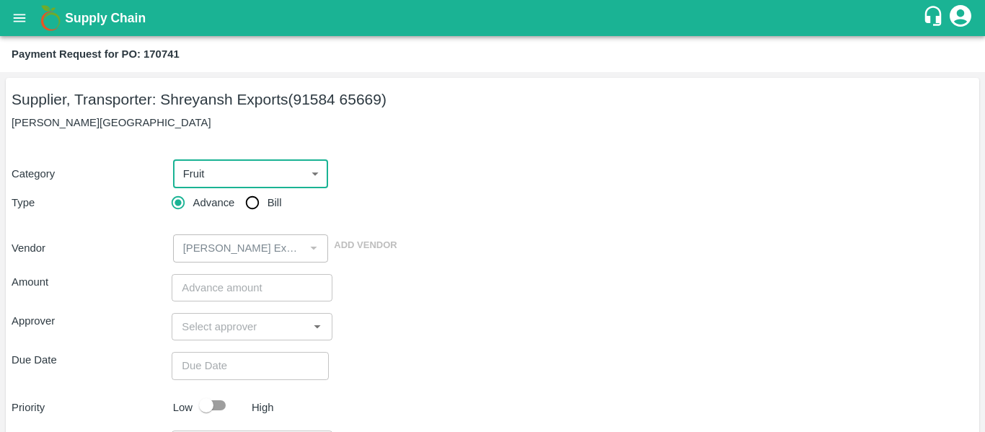
click at [267, 216] on input "Bill" at bounding box center [252, 202] width 29 height 29
radio input "true"
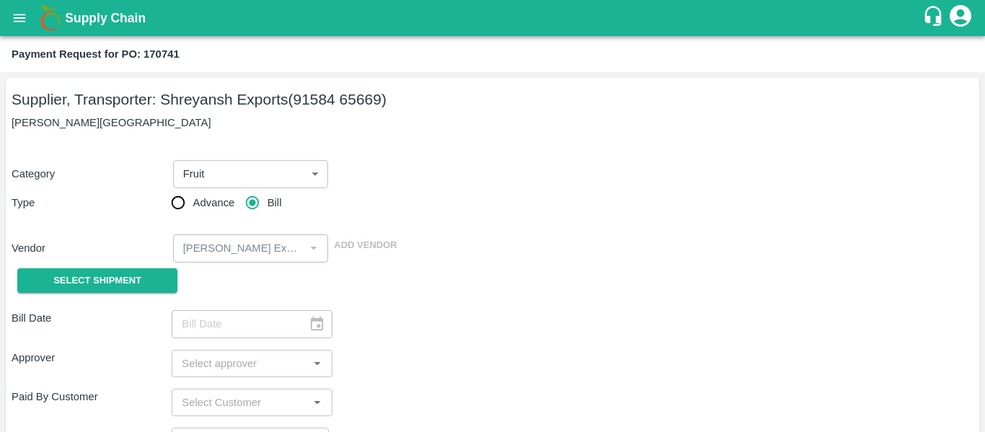
click at [154, 267] on div "Select Shipment" at bounding box center [92, 280] width 160 height 37
click at [132, 278] on span "Select Shipment" at bounding box center [97, 281] width 88 height 17
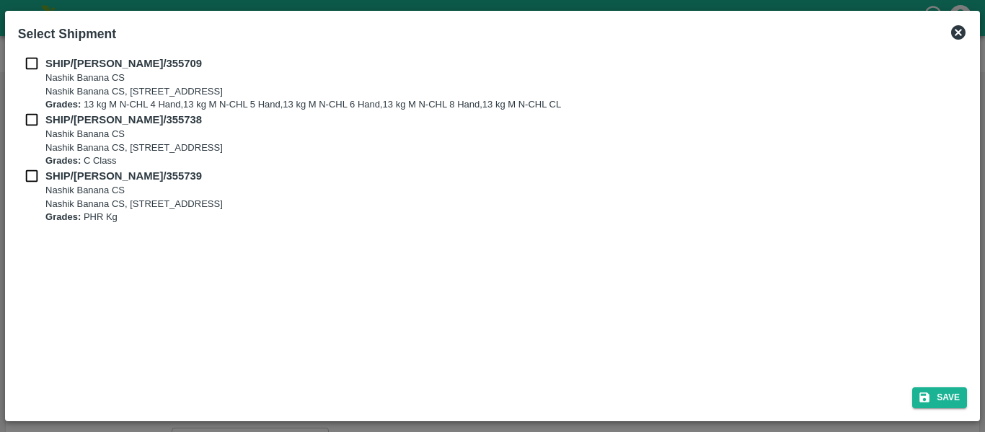
click at [36, 66] on input "checkbox" at bounding box center [31, 64] width 27 height 16
checkbox input "true"
click at [38, 133] on div "SHIP/[PERSON_NAME]/355738 Nashik Banana CS [STREET_ADDRESS] Grades: C Class" at bounding box center [492, 140] width 949 height 56
click at [35, 127] on input "checkbox" at bounding box center [31, 120] width 27 height 16
checkbox input "true"
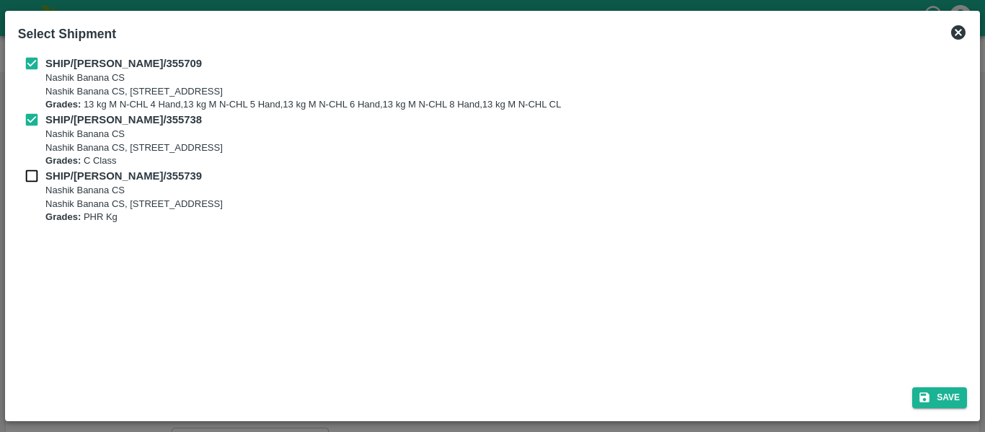
click at [38, 174] on input "checkbox" at bounding box center [31, 176] width 27 height 16
checkbox input "true"
click at [942, 382] on div "Save" at bounding box center [492, 395] width 960 height 38
click at [944, 397] on button "Save" at bounding box center [939, 397] width 55 height 21
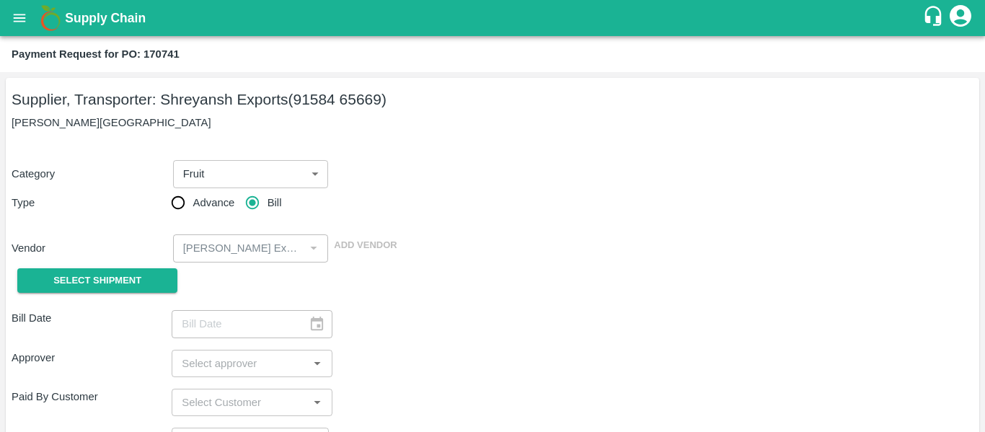
type input "[DATE]"
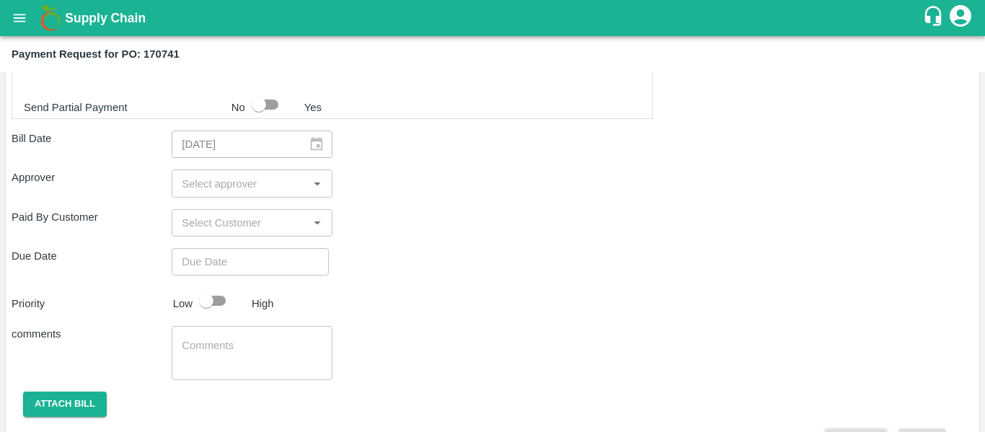
scroll to position [764, 0]
click at [223, 192] on input "input" at bounding box center [240, 183] width 128 height 19
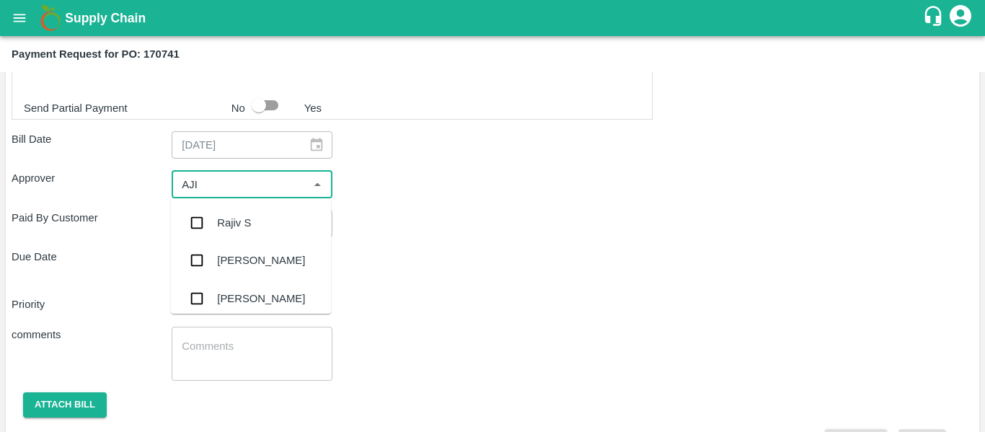
type input "AJIT"
click at [229, 219] on div "[PERSON_NAME]" at bounding box center [261, 223] width 88 height 16
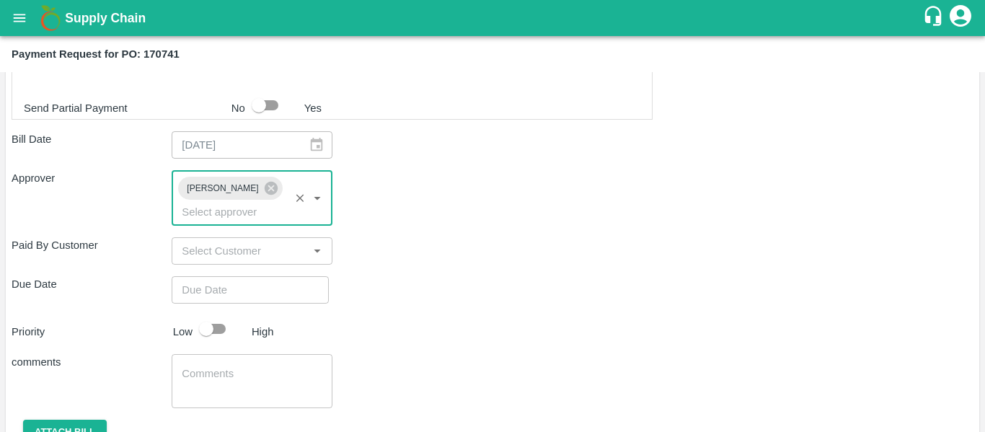
type input "DD/MM/YYYY hh:mm aa"
click at [234, 276] on input "DD/MM/YYYY hh:mm aa" at bounding box center [245, 289] width 147 height 27
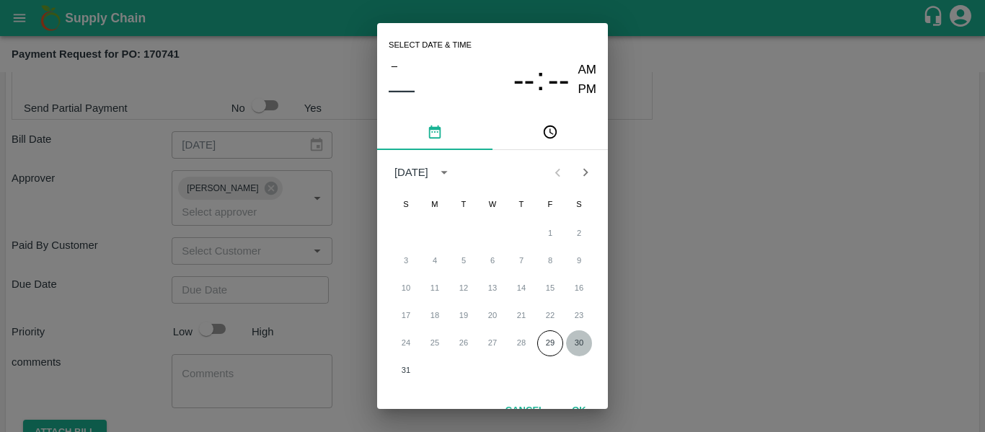
click at [574, 339] on button "30" at bounding box center [579, 343] width 26 height 26
type input "[DATE] 12:00 AM"
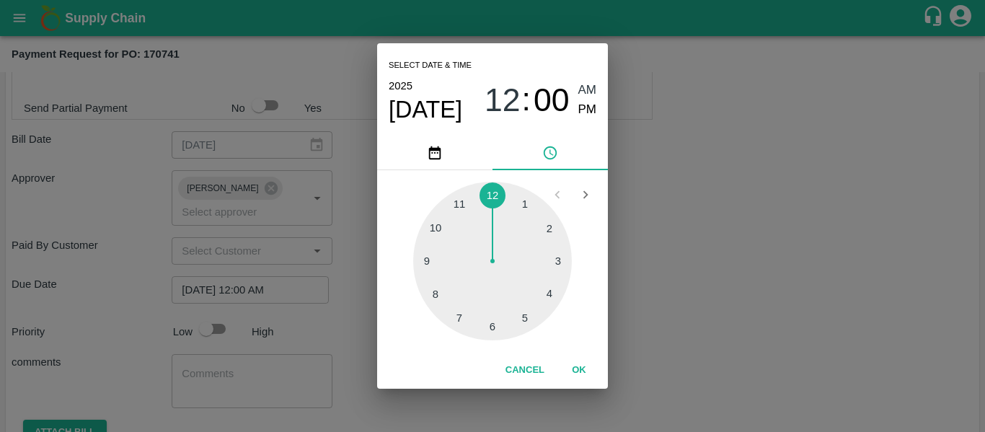
click at [699, 327] on div "Select date & time [DATE] 12 : 00 AM PM 1 2 3 4 5 6 7 8 9 10 11 12 Cancel OK" at bounding box center [492, 216] width 985 height 432
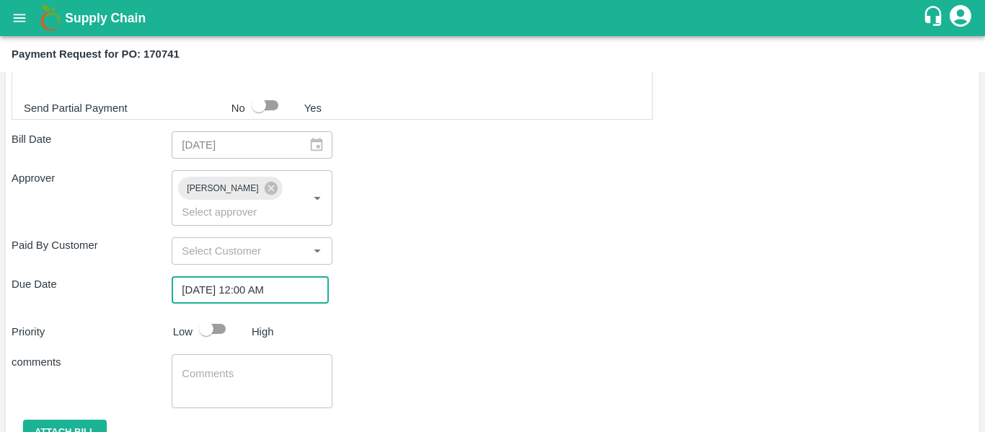
click at [216, 315] on input "checkbox" at bounding box center [206, 328] width 82 height 27
checkbox input "true"
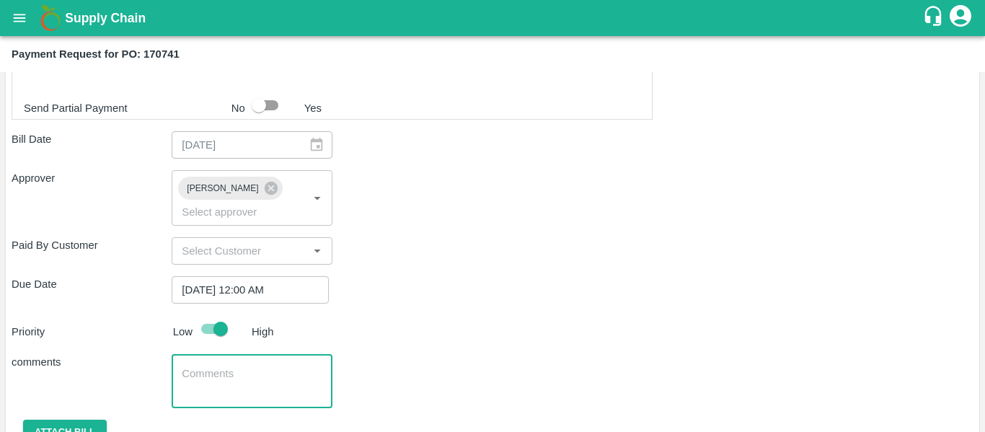
click at [234, 366] on textarea at bounding box center [252, 381] width 140 height 30
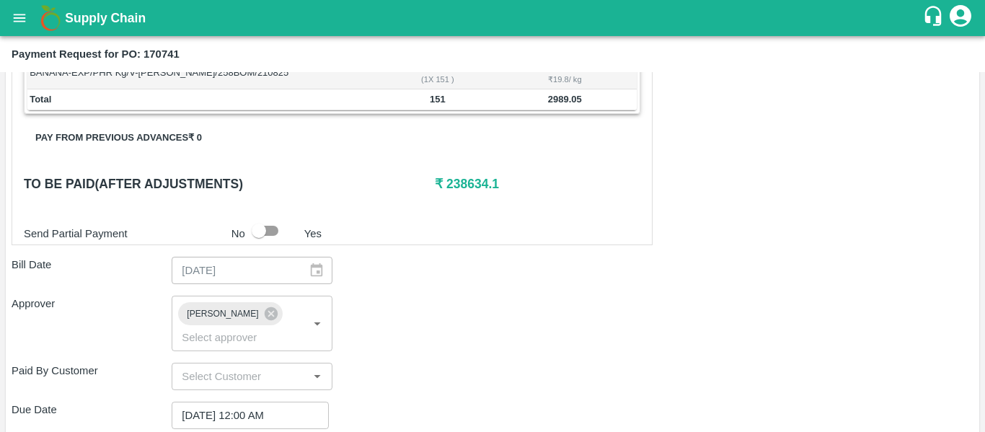
scroll to position [812, 0]
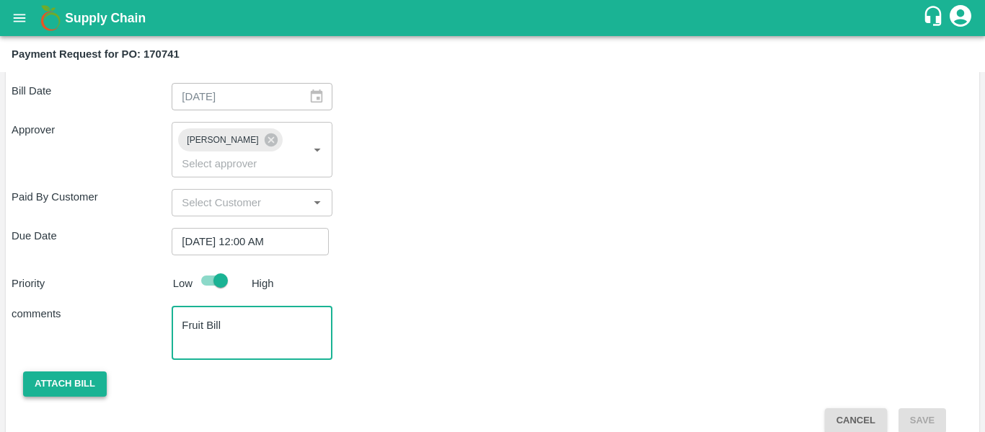
type textarea "Fruit Bill"
click at [79, 371] on button "Attach bill" at bounding box center [65, 383] width 84 height 25
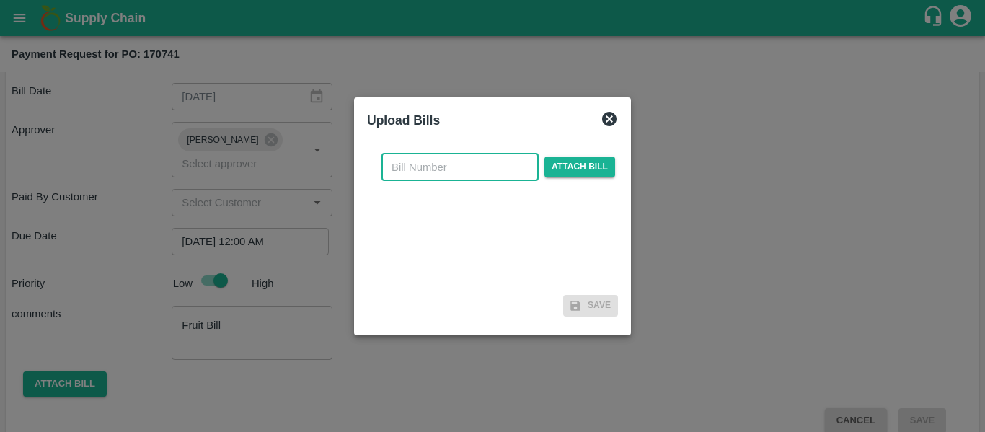
click at [422, 167] on input "text" at bounding box center [459, 167] width 157 height 27
type input "SE/25-26/1337"
click at [585, 164] on span "Attach bill" at bounding box center [579, 166] width 71 height 21
click at [0, 0] on input "Attach bill" at bounding box center [0, 0] width 0 height 0
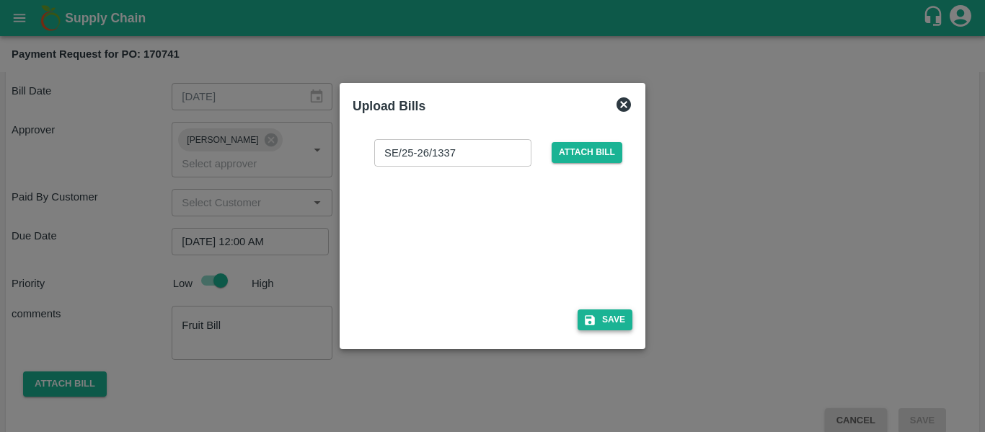
click at [605, 321] on button "Save" at bounding box center [604, 319] width 55 height 21
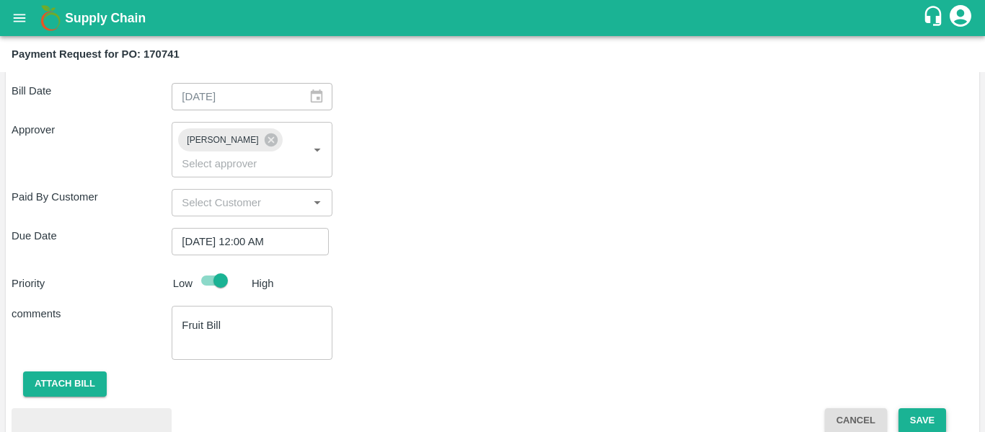
click at [913, 408] on button "Save" at bounding box center [922, 420] width 48 height 25
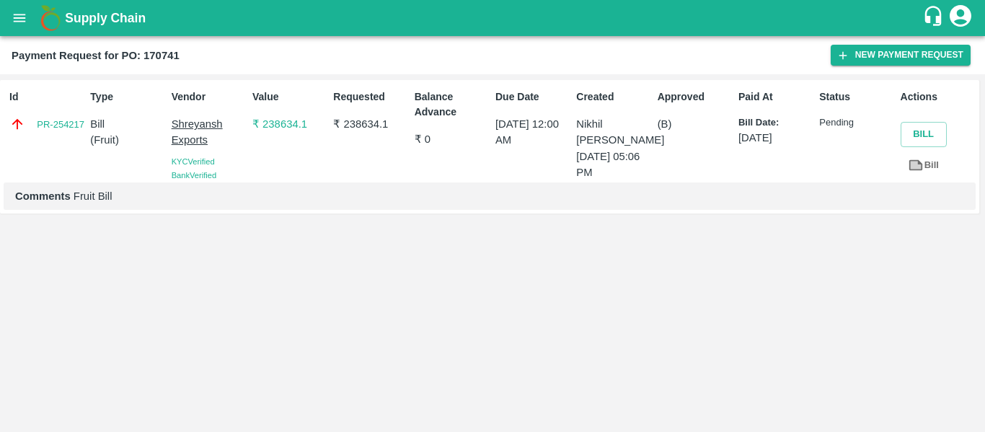
click at [15, 29] on button "open drawer" at bounding box center [19, 17] width 33 height 33
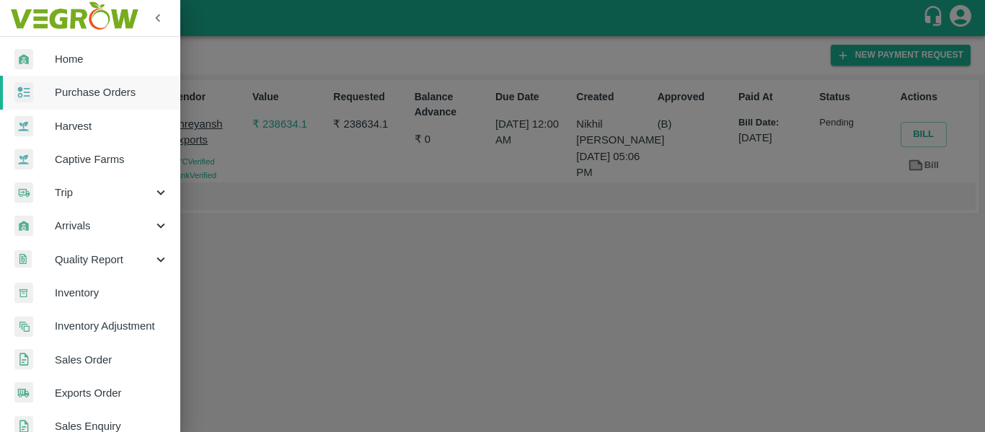
click at [76, 87] on span "Purchase Orders" at bounding box center [112, 92] width 114 height 16
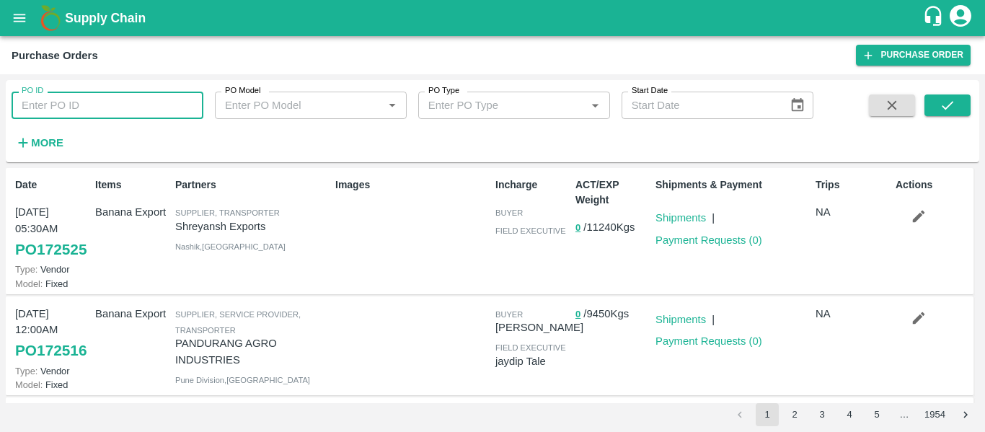
click at [87, 104] on input "PO ID" at bounding box center [108, 105] width 192 height 27
paste input "170746"
type input "170746"
click at [945, 102] on icon "submit" at bounding box center [947, 105] width 16 height 16
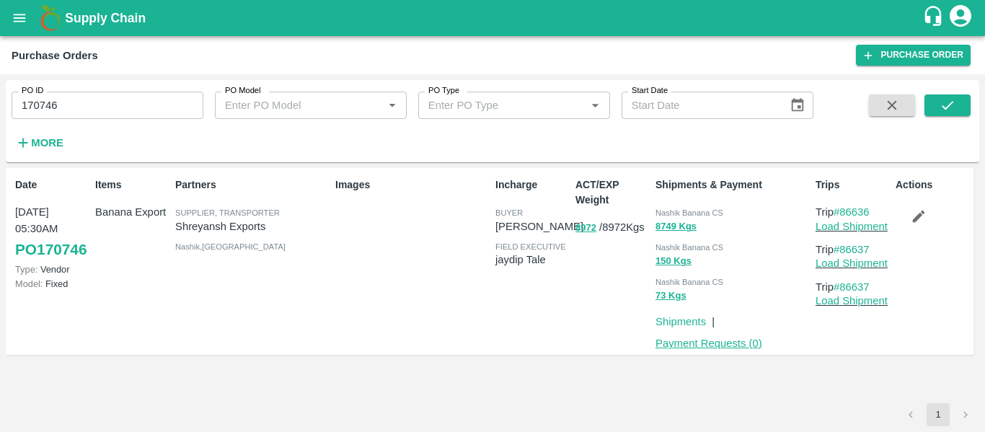
click at [713, 340] on link "Payment Requests ( 0 )" at bounding box center [708, 343] width 107 height 12
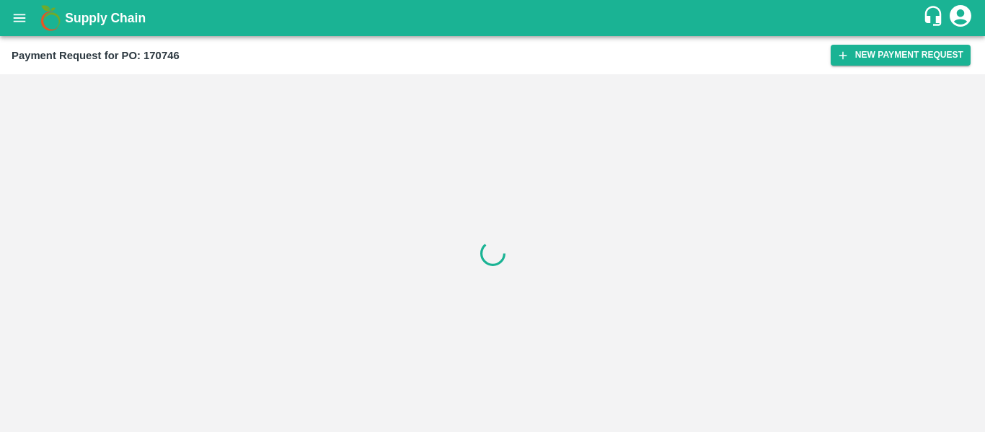
click at [868, 56] on button "New Payment Request" at bounding box center [900, 55] width 140 height 21
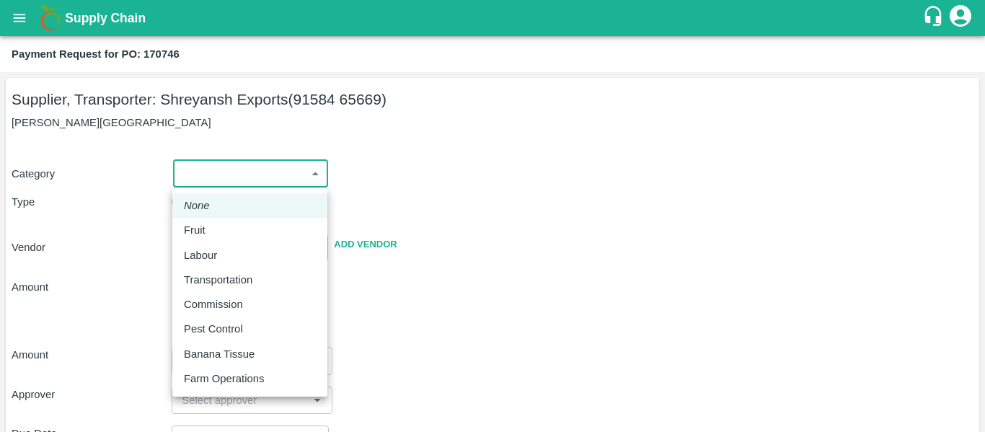
click at [294, 162] on body "Supply Chain Payment Request for PO: 170746 Supplier, Transporter: Shreyansh Ex…" at bounding box center [492, 216] width 985 height 432
click at [208, 233] on div "Fruit" at bounding box center [198, 230] width 29 height 16
type input "1"
type input "[PERSON_NAME] Exports - 91584 65669(Supplier, Transporter)"
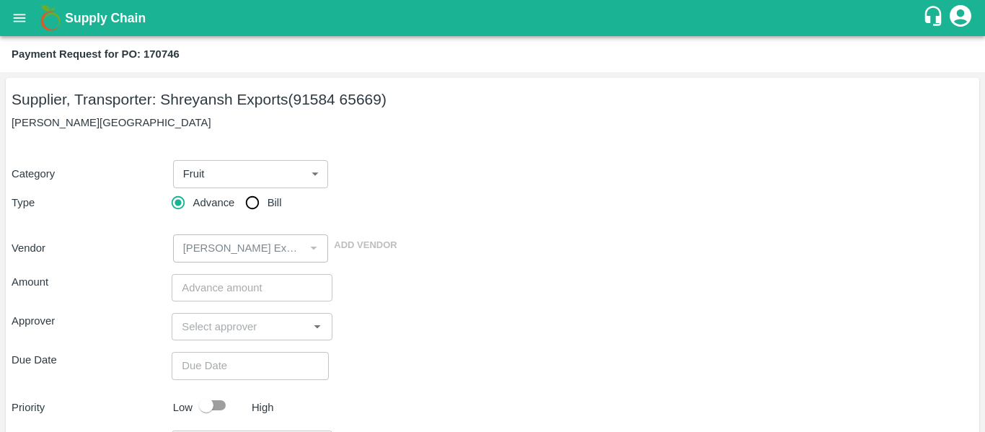
click at [273, 207] on span "Bill" at bounding box center [274, 203] width 14 height 16
click at [267, 207] on input "Bill" at bounding box center [252, 202] width 29 height 29
radio input "true"
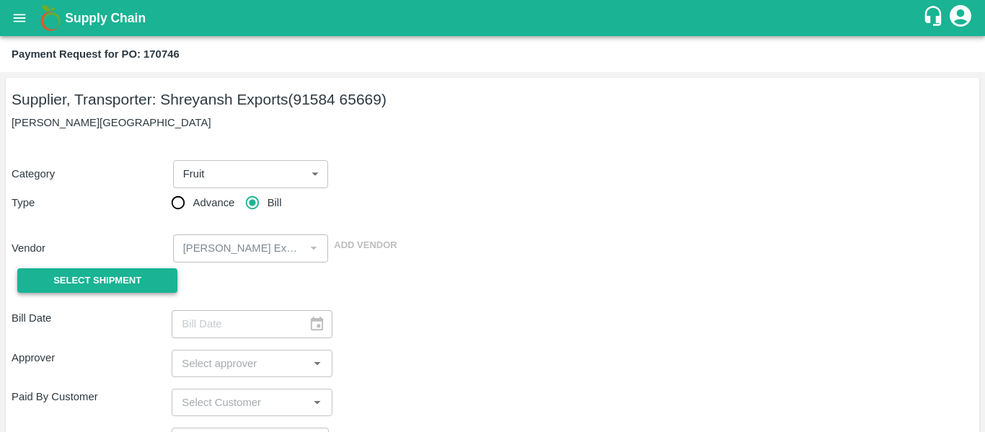
click at [126, 278] on span "Select Shipment" at bounding box center [97, 281] width 88 height 17
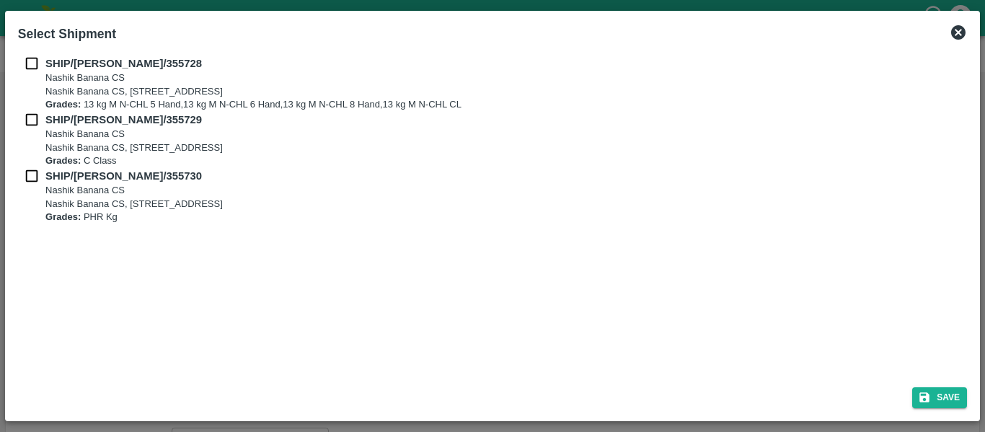
click at [30, 76] on div "SHIP/NASH/355728 Nashik Banana CS Nashik Banana CS, Gat No. 314/2/1, A/p- Mohad…" at bounding box center [492, 84] width 949 height 56
click at [30, 67] on input "checkbox" at bounding box center [31, 64] width 27 height 16
checkbox input "true"
click at [35, 120] on input "checkbox" at bounding box center [31, 120] width 27 height 16
checkbox input "true"
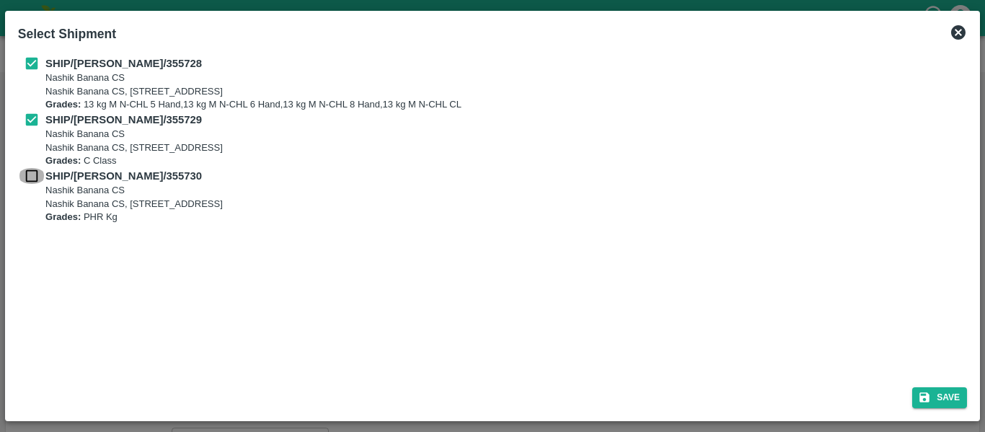
click at [38, 180] on input "checkbox" at bounding box center [31, 176] width 27 height 16
checkbox input "true"
click at [936, 389] on button "Save" at bounding box center [939, 397] width 55 height 21
type input "[DATE]"
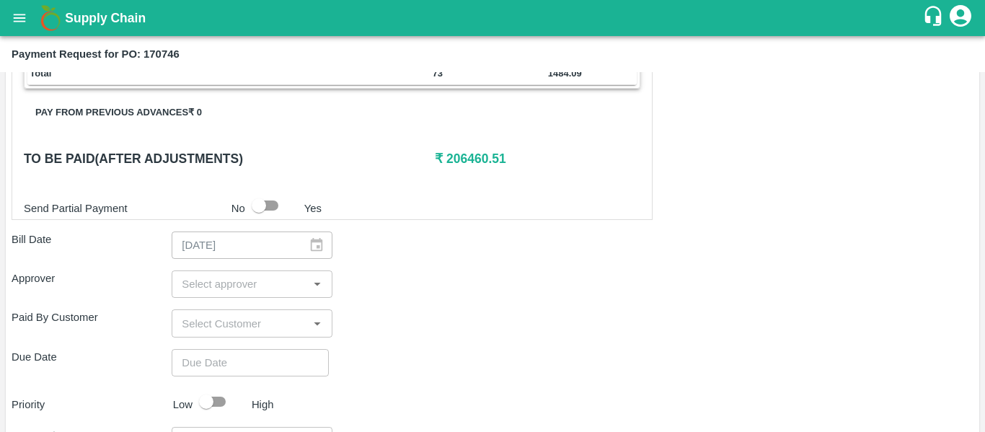
scroll to position [634, 0]
click at [203, 271] on div "​" at bounding box center [252, 282] width 160 height 27
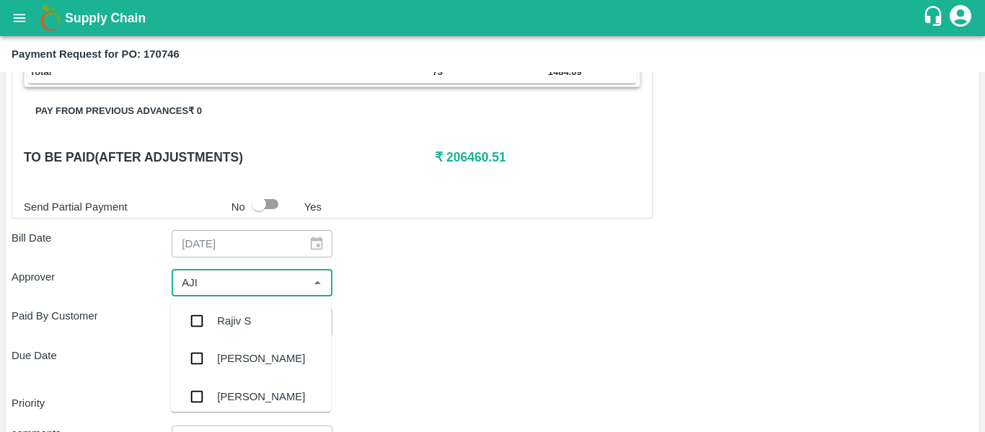
type input "AJIT"
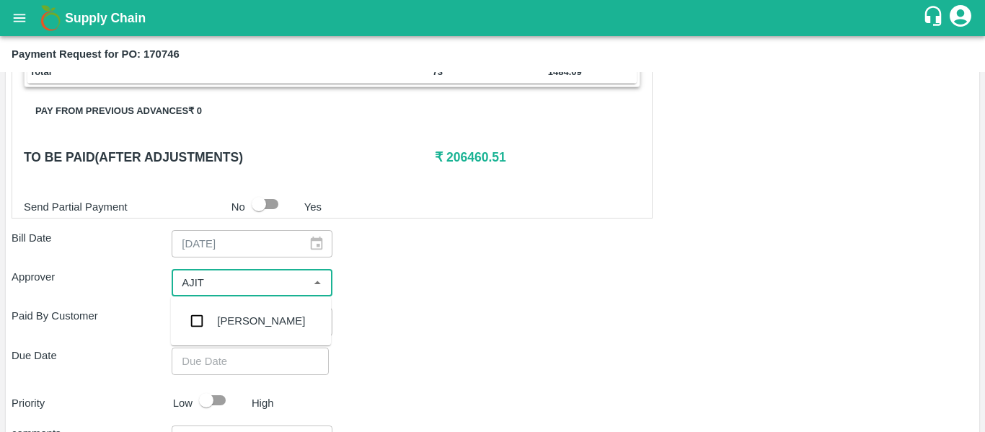
click at [209, 301] on ul "[PERSON_NAME]" at bounding box center [251, 320] width 160 height 49
click at [211, 315] on input "checkbox" at bounding box center [196, 320] width 29 height 29
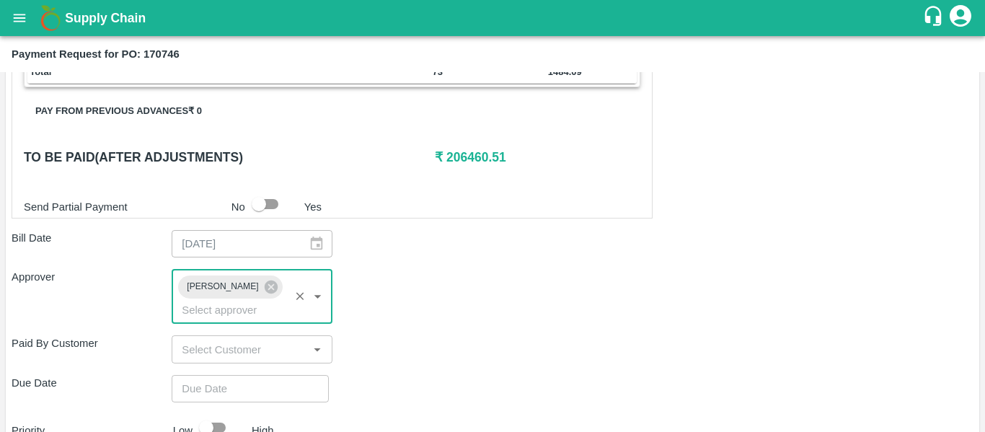
type input "DD/MM/YYYY hh:mm aa"
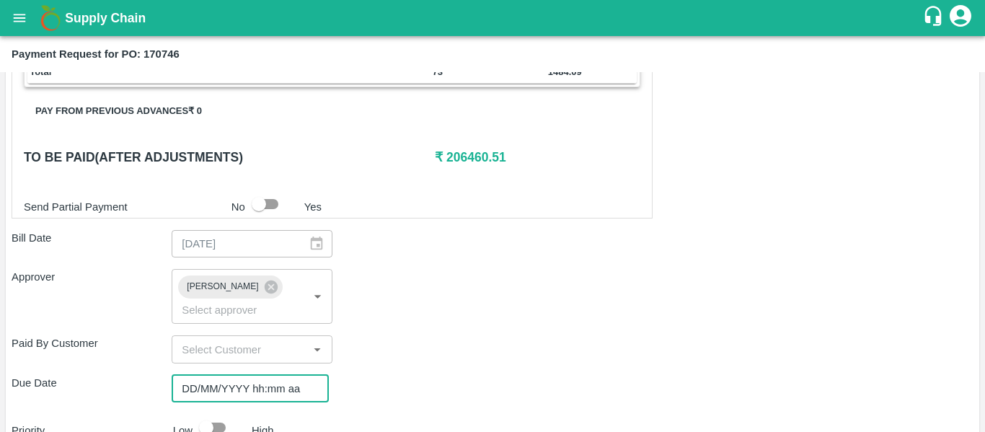
click at [247, 375] on input "DD/MM/YYYY hh:mm aa" at bounding box center [245, 388] width 147 height 27
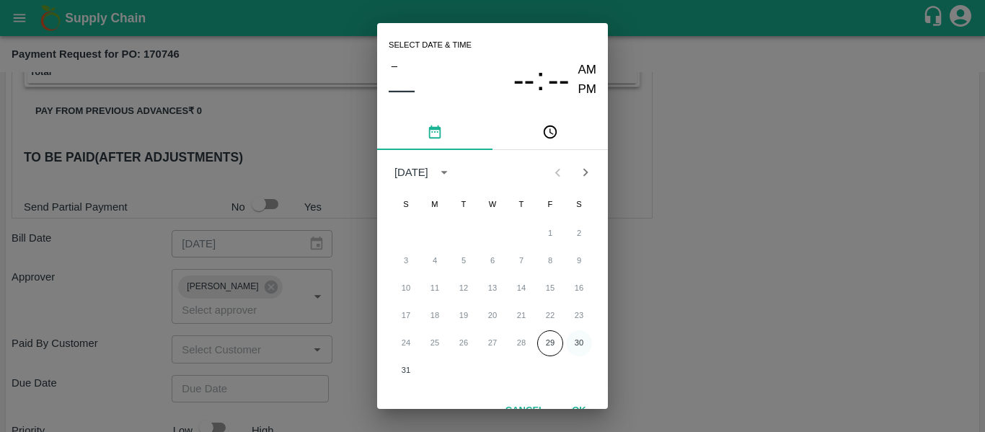
click at [568, 341] on button "30" at bounding box center [579, 343] width 26 height 26
type input "[DATE] 12:00 AM"
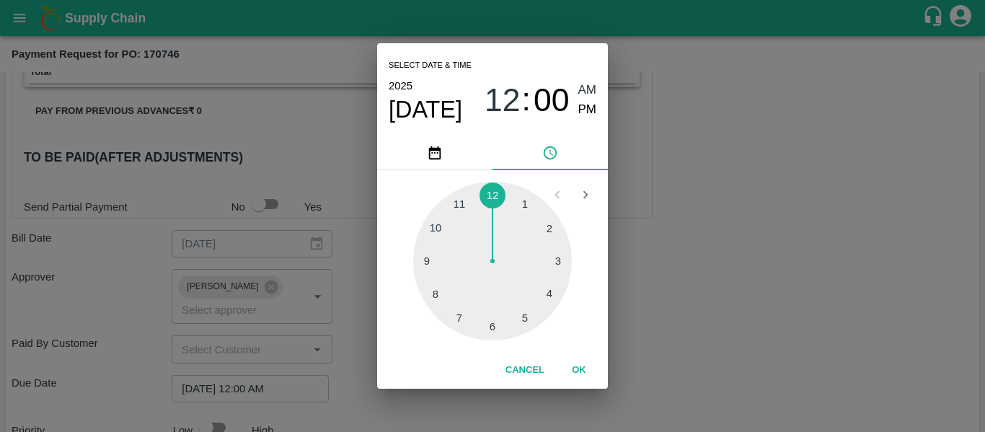
click at [722, 347] on div "Select date & time [DATE] 12 : 00 AM PM 1 2 3 4 5 6 7 8 9 10 11 12 Cancel OK" at bounding box center [492, 216] width 985 height 432
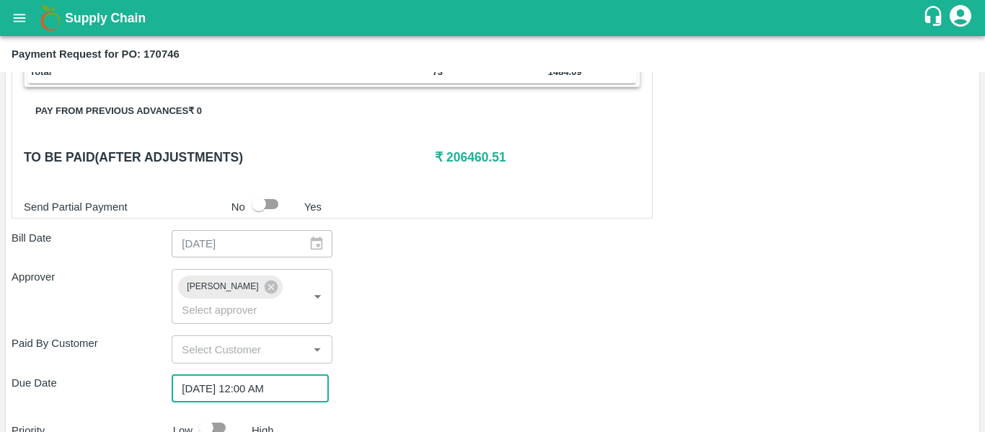
click at [228, 414] on input "checkbox" at bounding box center [206, 427] width 82 height 27
checkbox input "true"
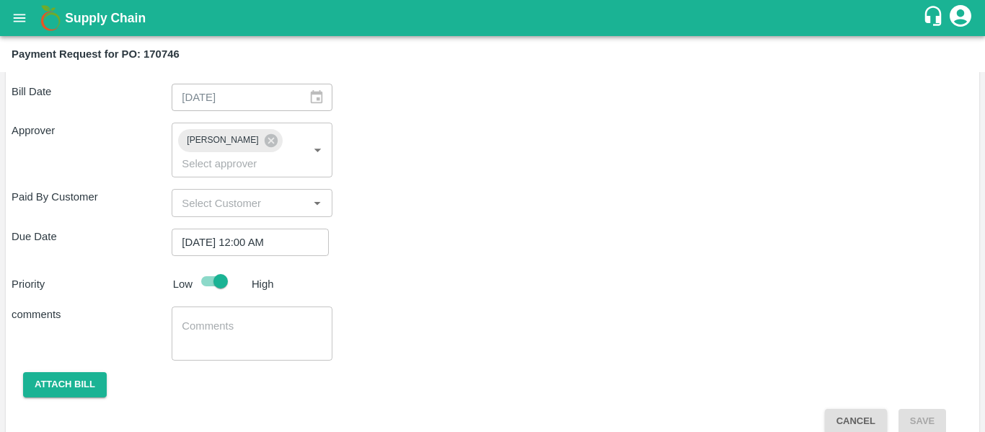
click at [225, 326] on textarea at bounding box center [252, 334] width 140 height 30
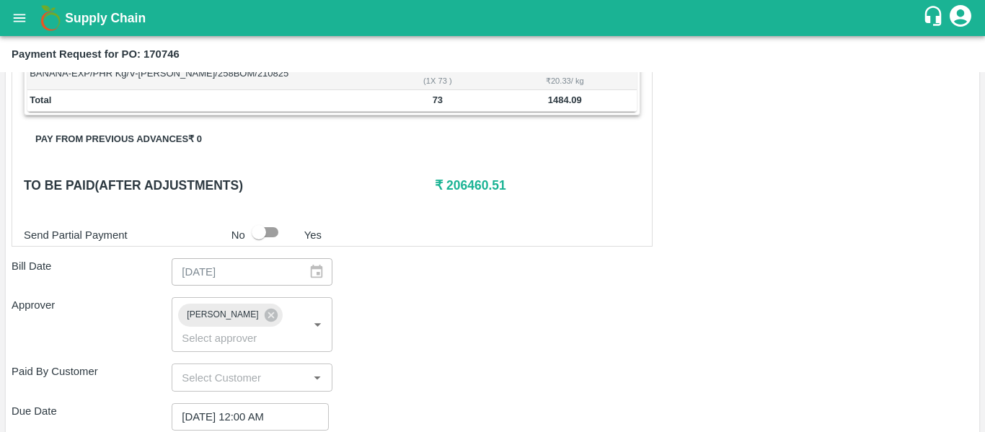
scroll to position [605, 0]
type textarea "Fruit Bill"
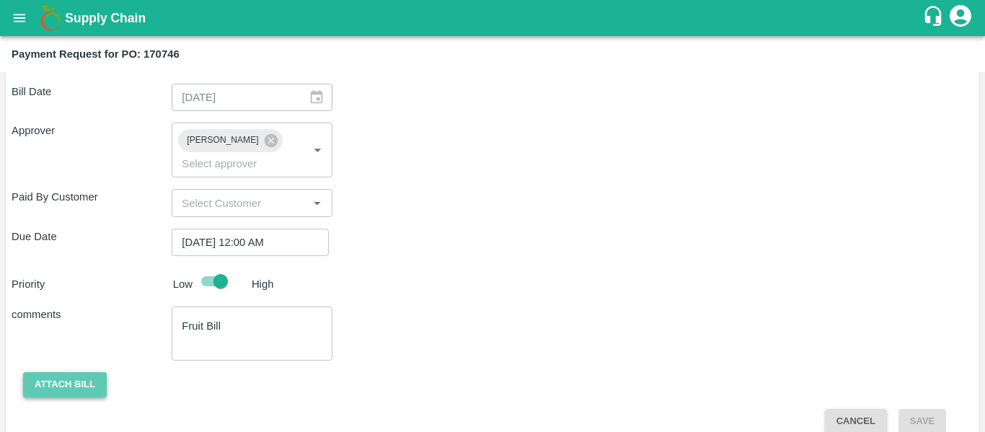
click at [81, 372] on button "Attach bill" at bounding box center [65, 384] width 84 height 25
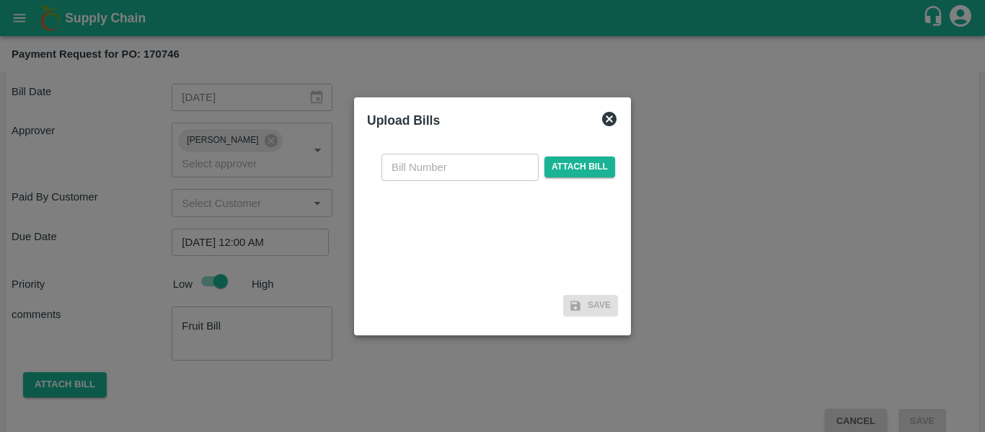
click at [452, 177] on input "text" at bounding box center [459, 167] width 157 height 27
type input "SE/25-26/1332"
click at [564, 172] on span "Attach bill" at bounding box center [579, 166] width 71 height 21
click at [0, 0] on input "Attach bill" at bounding box center [0, 0] width 0 height 0
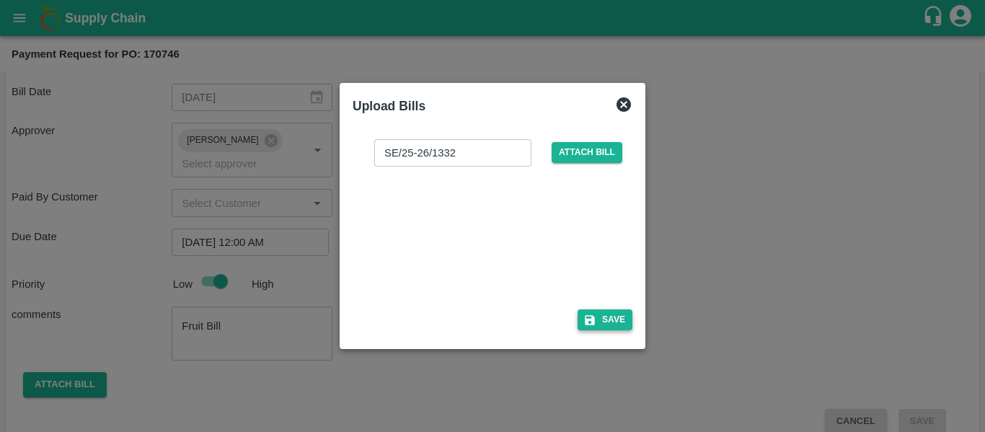
click at [606, 316] on button "Save" at bounding box center [604, 319] width 55 height 21
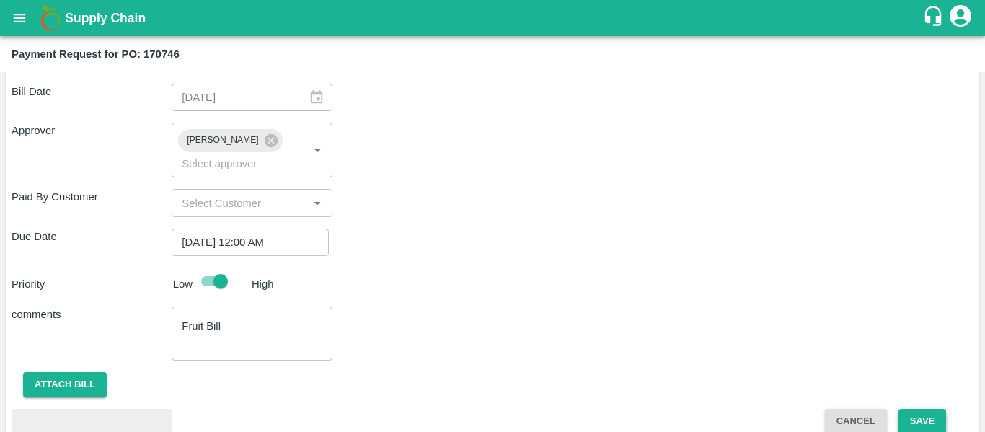
click at [914, 409] on button "Save" at bounding box center [922, 421] width 48 height 25
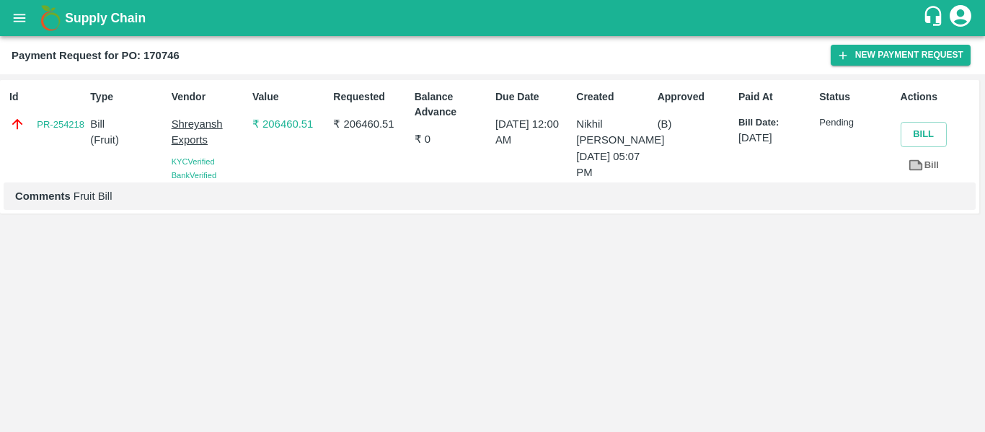
click at [24, 20] on icon "open drawer" at bounding box center [20, 18] width 16 height 16
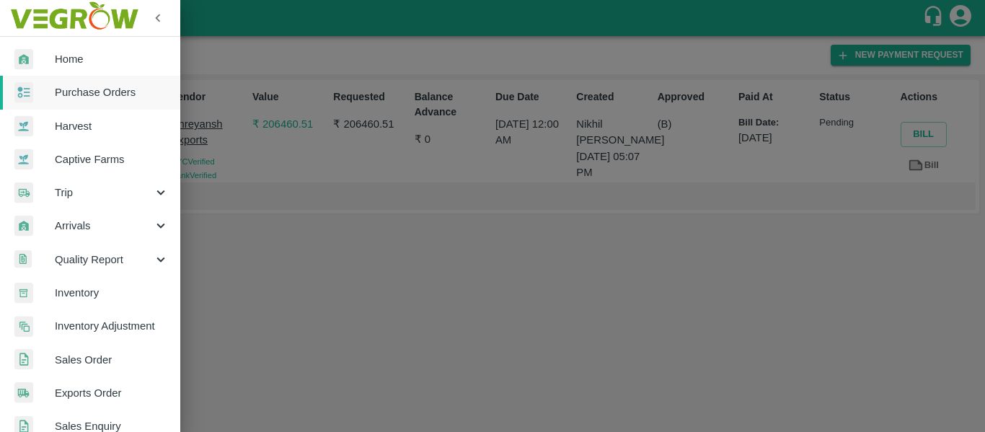
click at [84, 100] on span "Purchase Orders" at bounding box center [112, 92] width 114 height 16
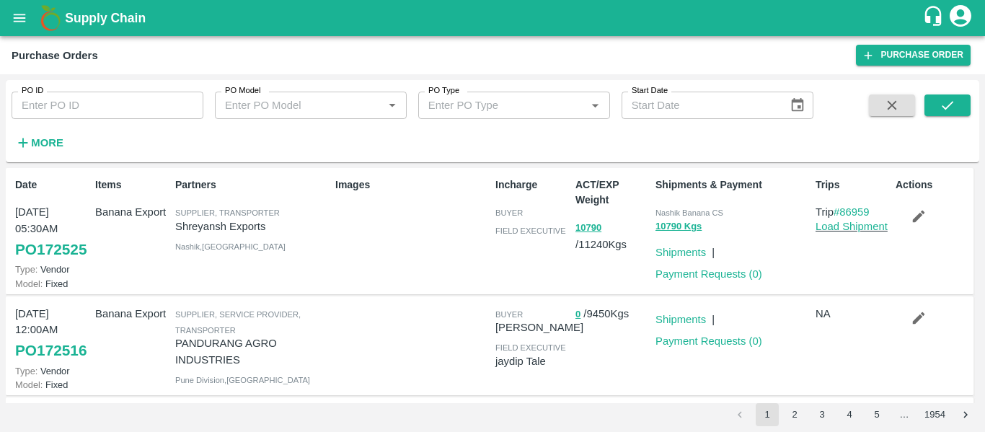
click at [93, 91] on div "PO ID PO ID" at bounding box center [101, 99] width 203 height 39
click at [96, 106] on input "PO ID" at bounding box center [108, 105] width 192 height 27
paste input "170690"
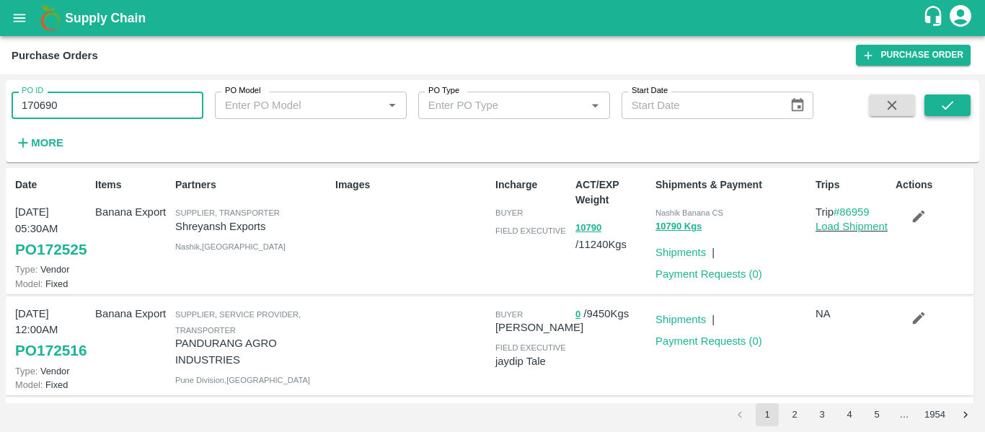
type input "170690"
click at [953, 112] on icon "submit" at bounding box center [947, 105] width 16 height 16
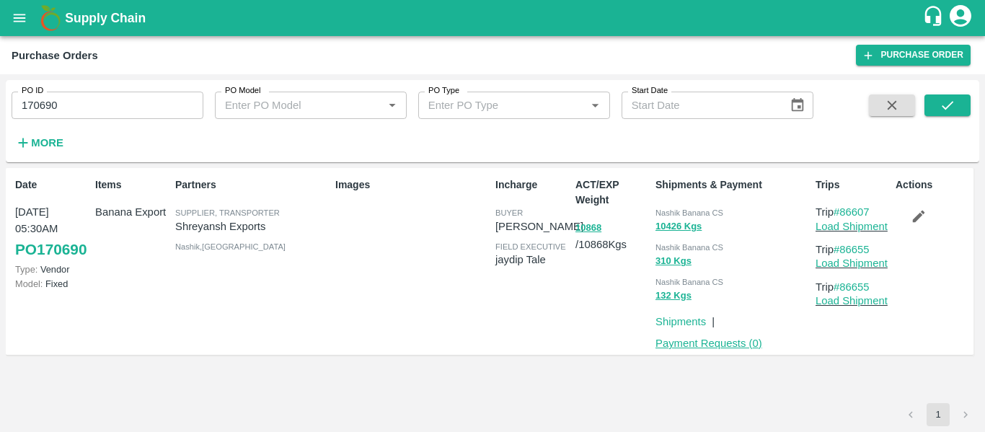
click at [724, 342] on link "Payment Requests ( 0 )" at bounding box center [708, 343] width 107 height 12
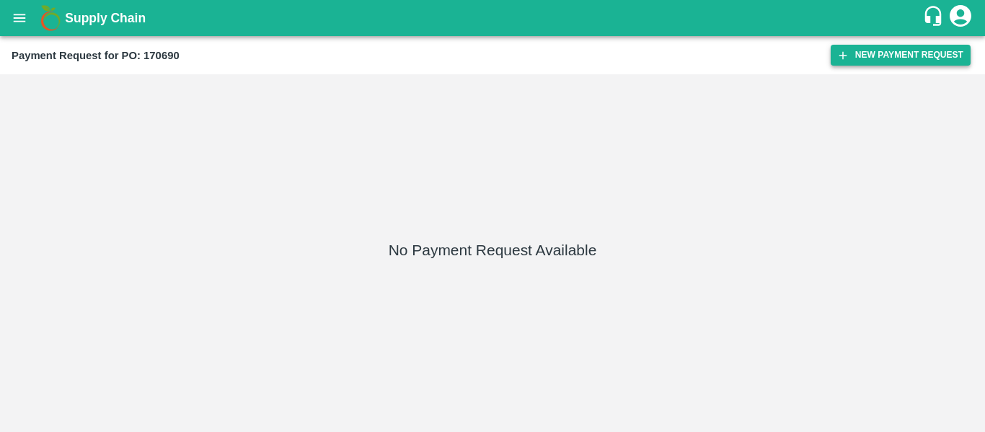
click at [869, 50] on button "New Payment Request" at bounding box center [900, 55] width 140 height 21
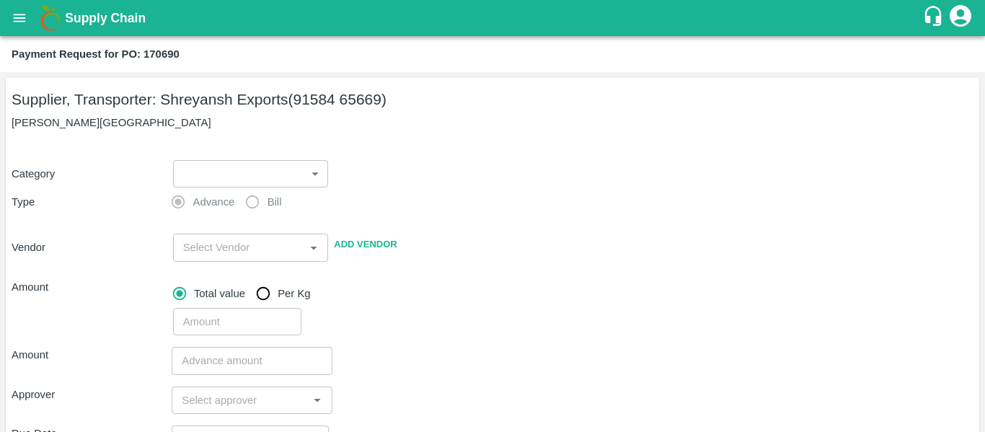
click at [246, 170] on body "Supply Chain Payment Request for PO: 170690 Supplier, Transporter: [PERSON_NAME…" at bounding box center [492, 216] width 985 height 432
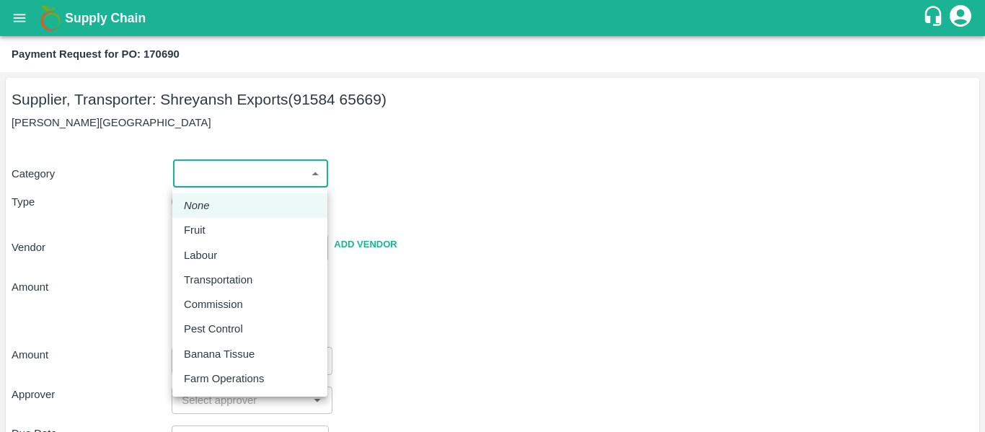
click at [210, 235] on div "Fruit" at bounding box center [198, 230] width 29 height 16
type input "1"
type input "[PERSON_NAME] Exports - 91584 65669(Supplier, Transporter)"
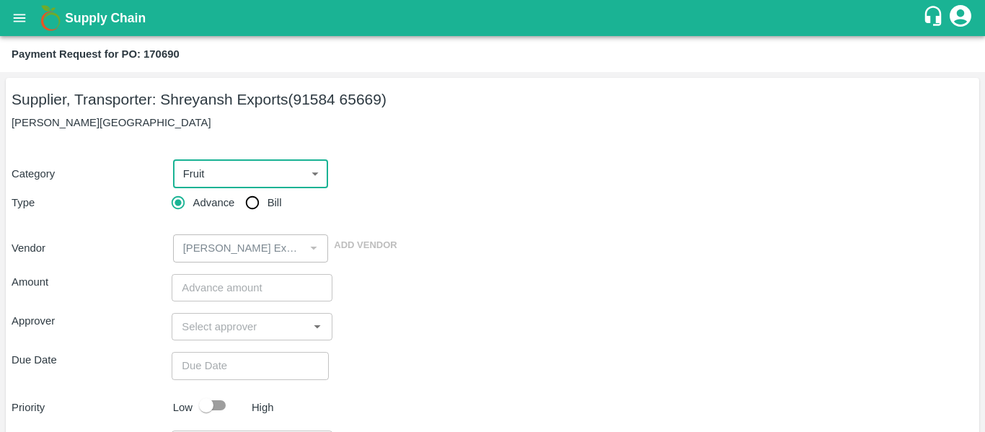
click at [257, 216] on input "Bill" at bounding box center [252, 202] width 29 height 29
radio input "true"
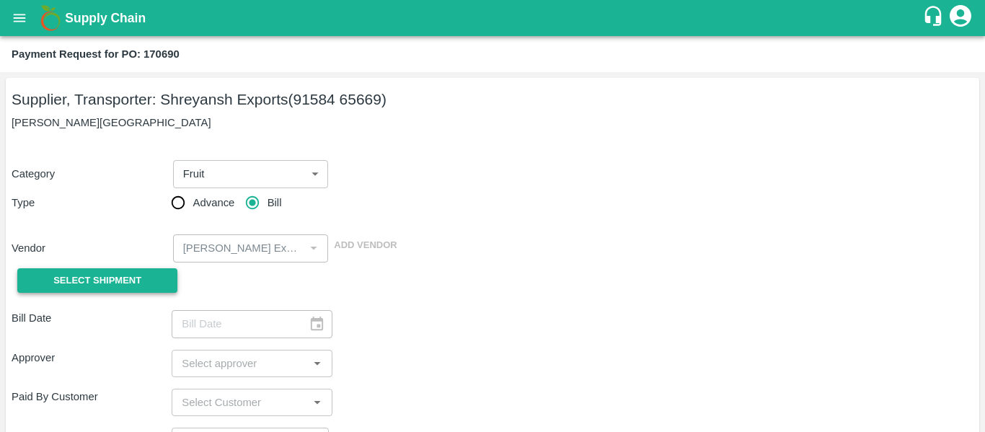
click at [136, 273] on span "Select Shipment" at bounding box center [97, 281] width 88 height 17
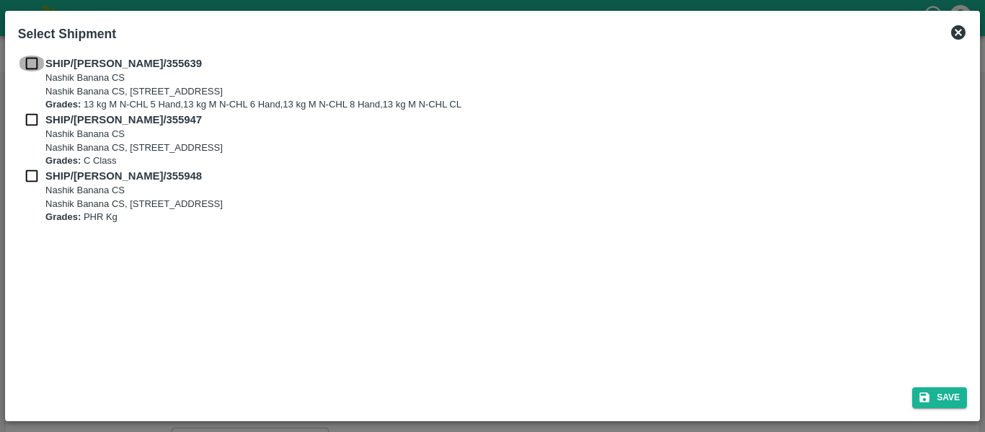
click at [34, 66] on input "checkbox" at bounding box center [31, 64] width 27 height 16
checkbox input "true"
click at [36, 127] on input "checkbox" at bounding box center [31, 120] width 27 height 16
checkbox input "true"
click at [39, 188] on div "SHIP/[PERSON_NAME]/355948 [STREET_ADDRESS] Grades: PHR Kg" at bounding box center [492, 196] width 949 height 56
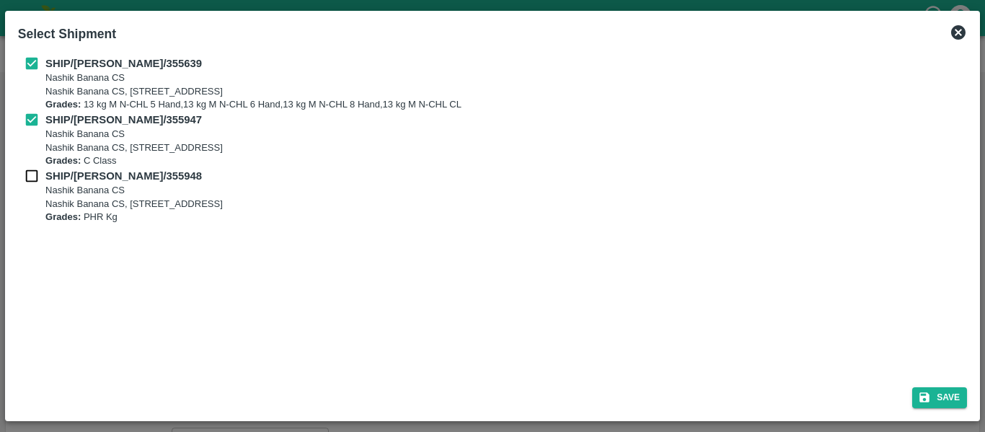
click at [38, 185] on div "SHIP/[PERSON_NAME]/355948 [STREET_ADDRESS] Grades: PHR Kg" at bounding box center [492, 196] width 949 height 56
click at [31, 180] on input "checkbox" at bounding box center [31, 176] width 27 height 16
checkbox input "true"
click at [949, 402] on button "Save" at bounding box center [939, 397] width 55 height 21
type input "[DATE]"
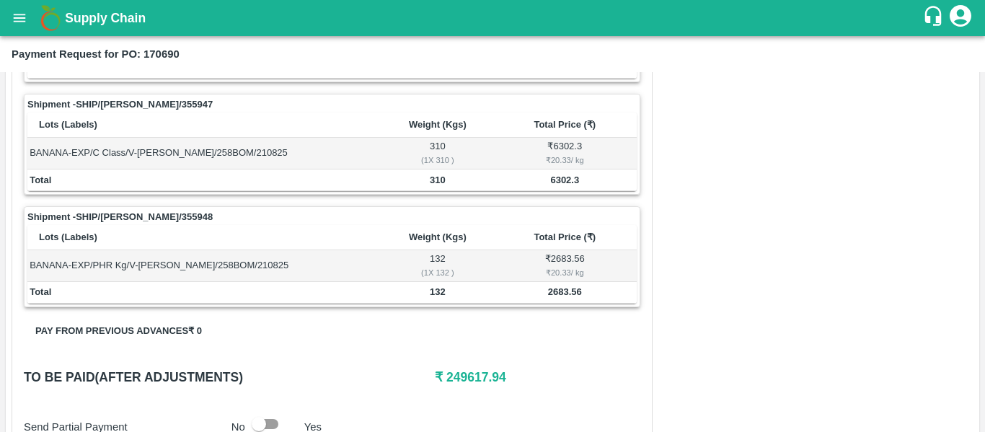
scroll to position [758, 0]
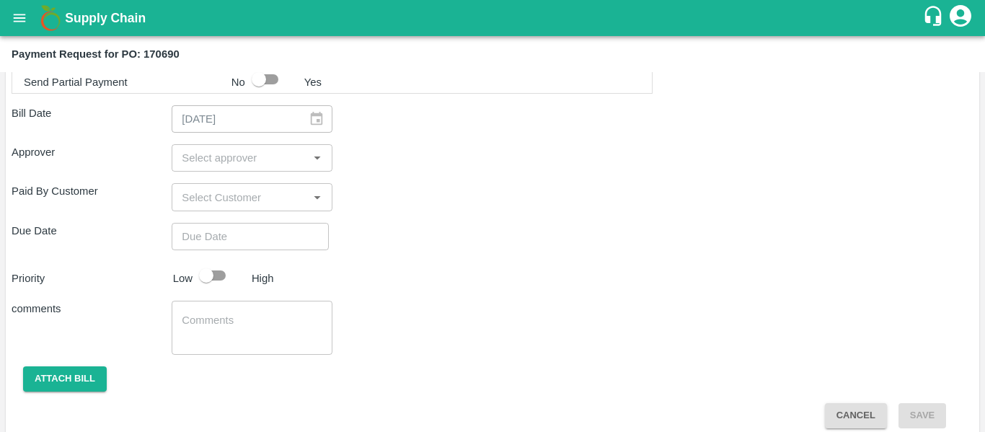
click at [212, 156] on input "input" at bounding box center [240, 158] width 128 height 19
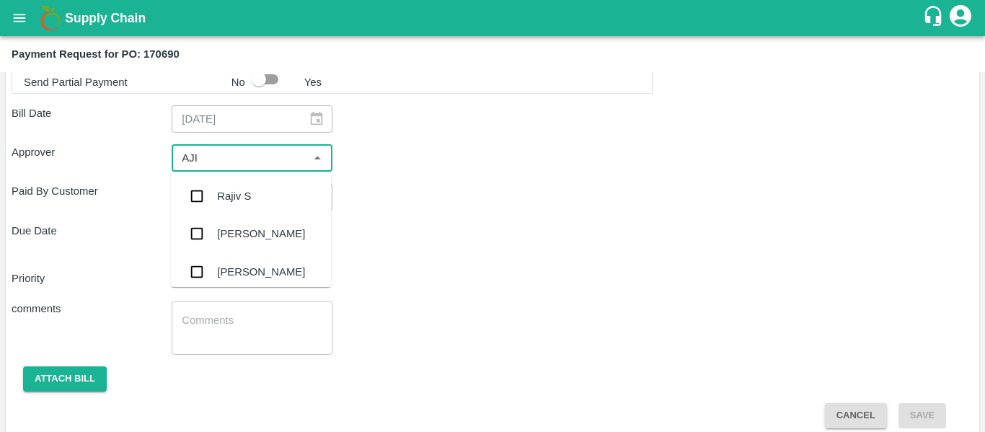
type input "AJIT"
click at [221, 195] on div "[PERSON_NAME]" at bounding box center [261, 196] width 88 height 16
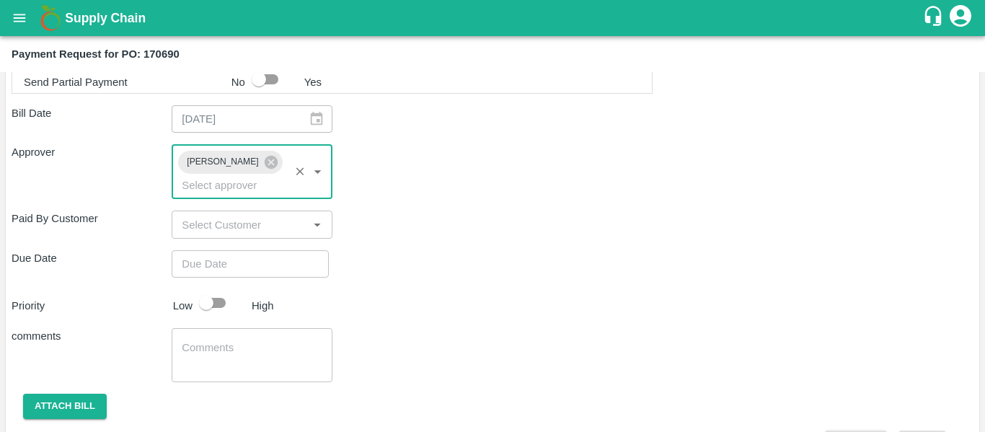
type input "DD/MM/YYYY hh:mm aa"
click at [236, 250] on input "DD/MM/YYYY hh:mm aa" at bounding box center [245, 263] width 147 height 27
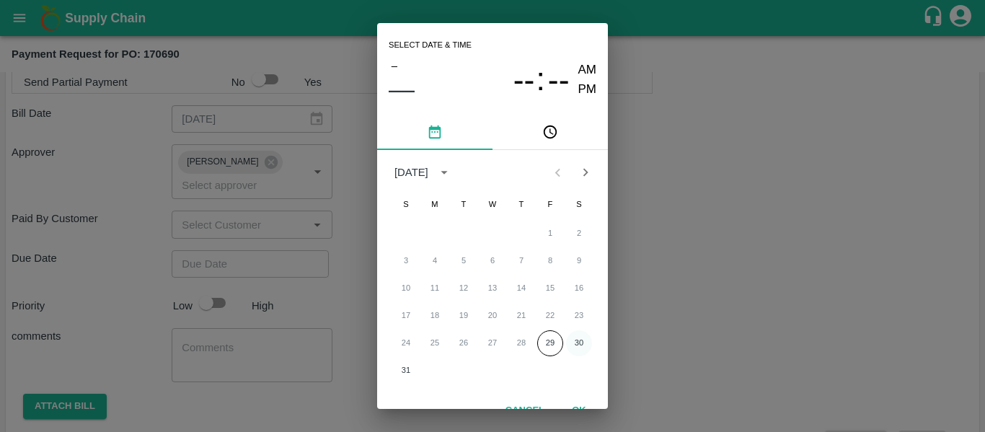
click at [576, 347] on button "30" at bounding box center [579, 343] width 26 height 26
type input "[DATE] 12:00 AM"
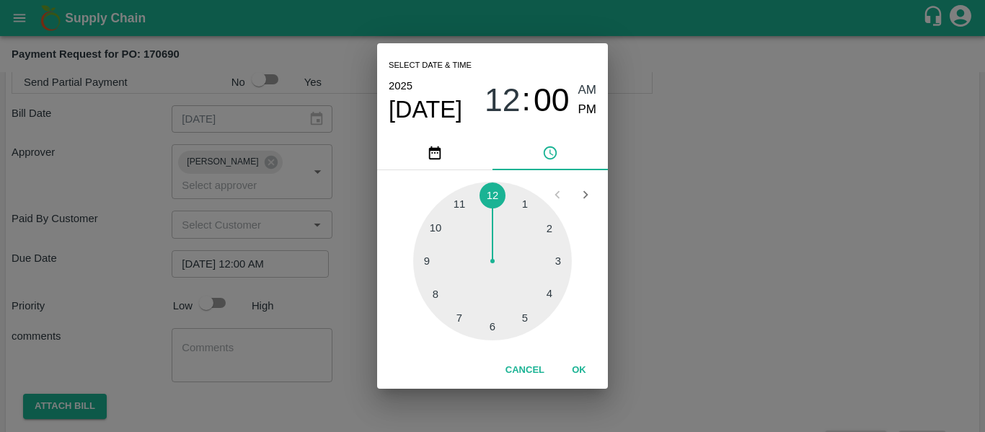
click at [742, 338] on div "Select date & time [DATE] 12 : 00 AM PM 1 2 3 4 5 6 7 8 9 10 11 12 Cancel OK" at bounding box center [492, 216] width 985 height 432
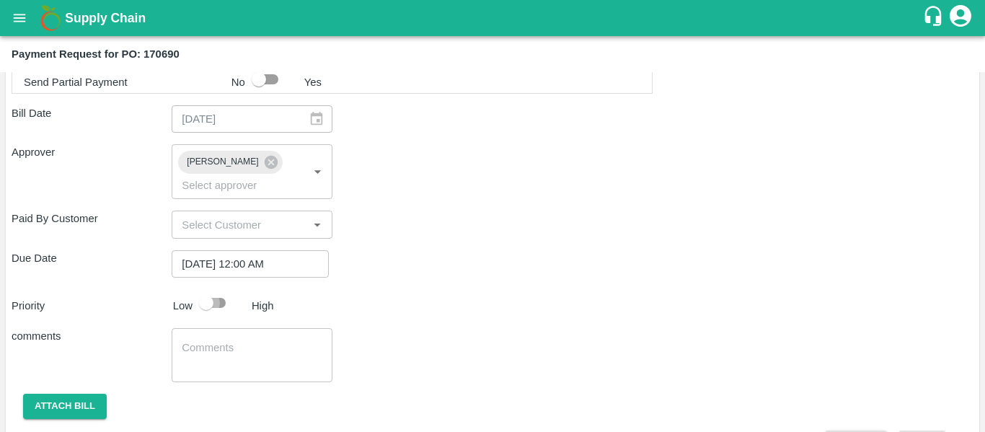
click at [225, 289] on input "checkbox" at bounding box center [206, 302] width 82 height 27
checkbox input "true"
click at [239, 340] on textarea at bounding box center [252, 355] width 140 height 30
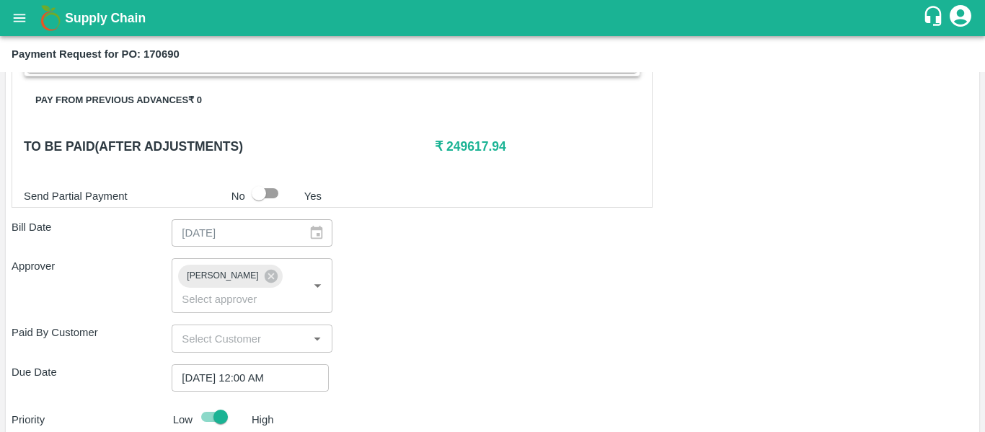
scroll to position [644, 0]
type textarea "Fruit Bill"
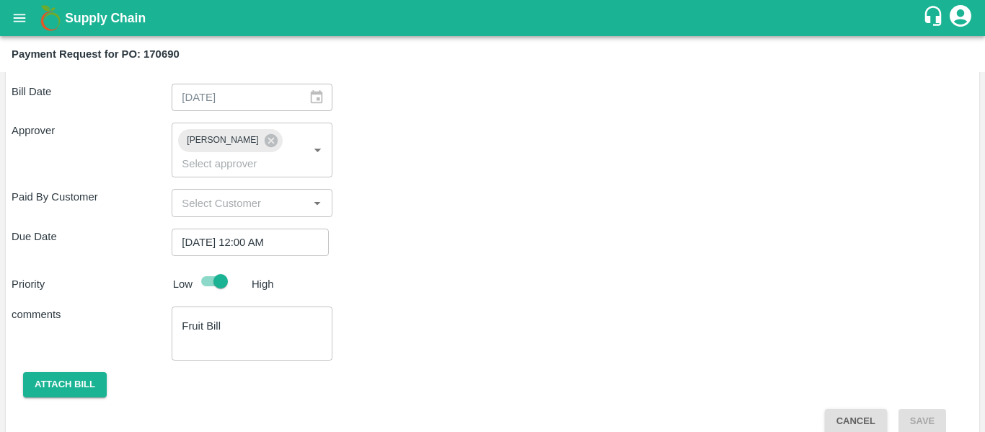
click at [38, 372] on button "Attach bill" at bounding box center [65, 384] width 84 height 25
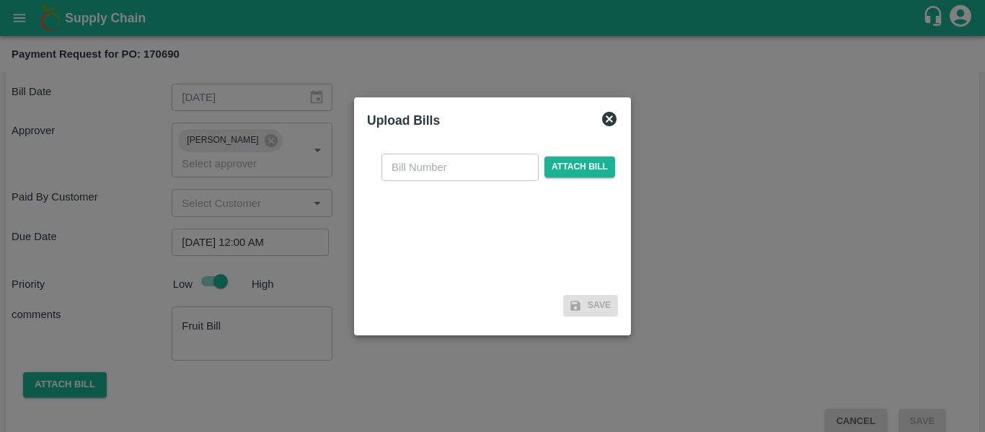
click at [407, 173] on input "text" at bounding box center [459, 167] width 157 height 27
type input "SE/25-26/1334"
click at [592, 164] on span "Attach bill" at bounding box center [579, 166] width 71 height 21
click at [0, 0] on input "Attach bill" at bounding box center [0, 0] width 0 height 0
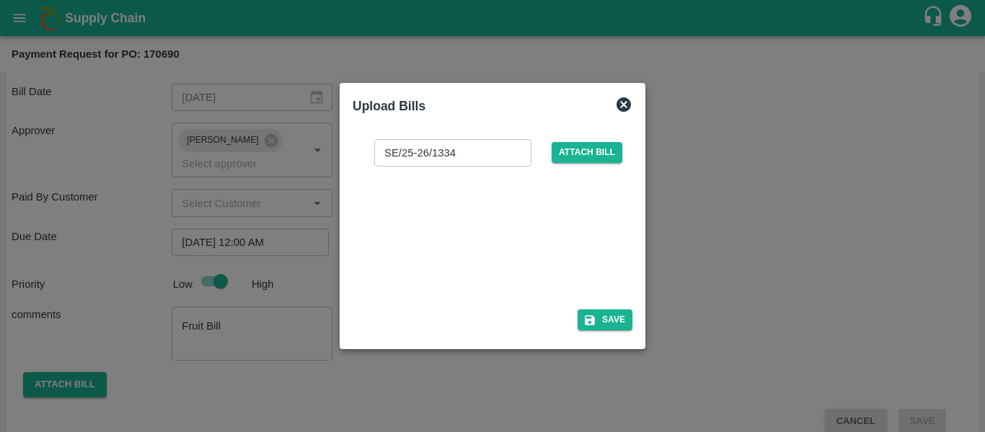
click at [451, 261] on div at bounding box center [489, 233] width 216 height 76
click at [590, 308] on div "SE/25-26/1334 ​ Attach bill Save" at bounding box center [493, 232] width 280 height 209
click at [593, 315] on icon "button" at bounding box center [589, 320] width 13 height 13
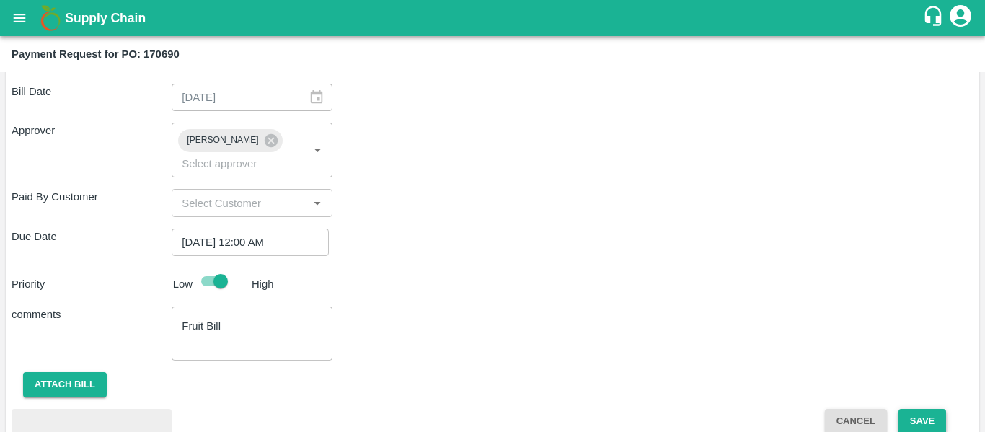
click at [929, 409] on button "Save" at bounding box center [922, 421] width 48 height 25
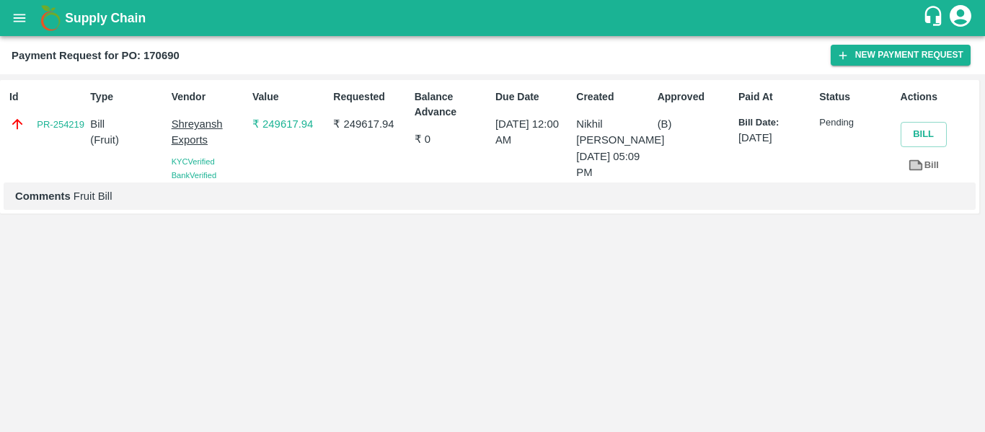
click at [27, 15] on icon "open drawer" at bounding box center [20, 18] width 16 height 16
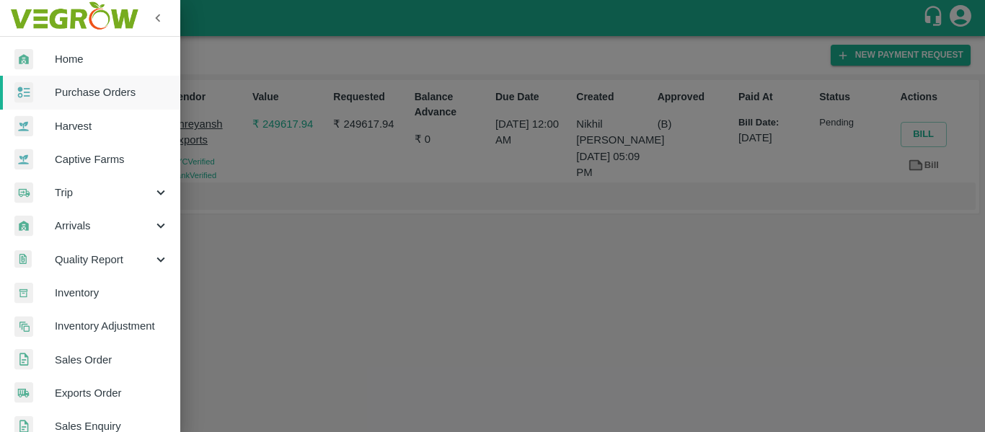
click at [93, 88] on span "Purchase Orders" at bounding box center [112, 92] width 114 height 16
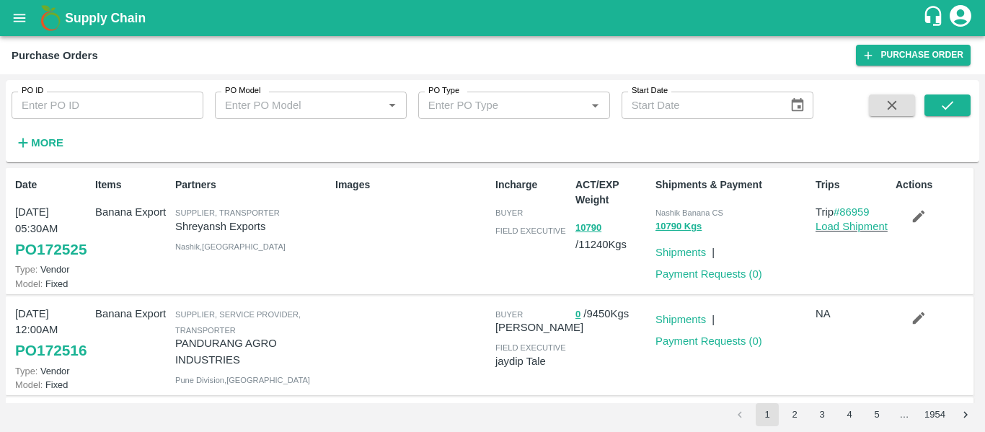
click at [102, 108] on input "PO ID" at bounding box center [108, 105] width 192 height 27
paste input "170037"
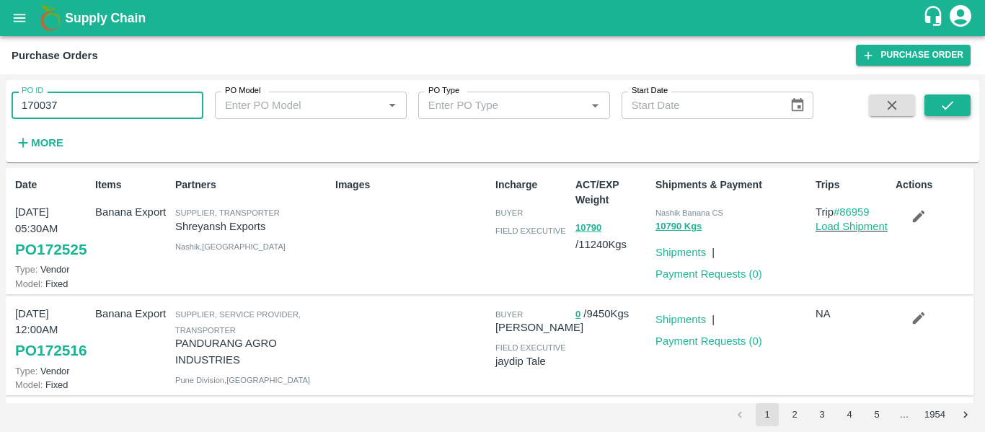
type input "170037"
click at [940, 112] on icon "submit" at bounding box center [947, 105] width 16 height 16
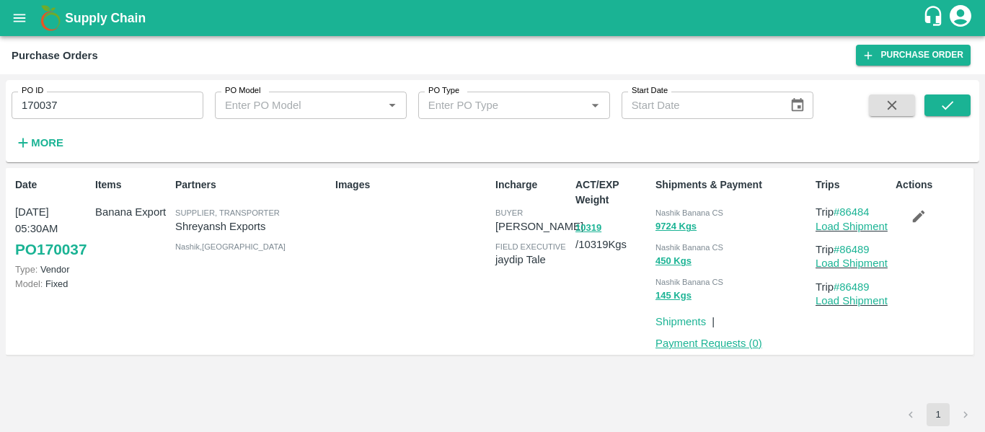
click at [699, 346] on link "Payment Requests ( 0 )" at bounding box center [708, 343] width 107 height 12
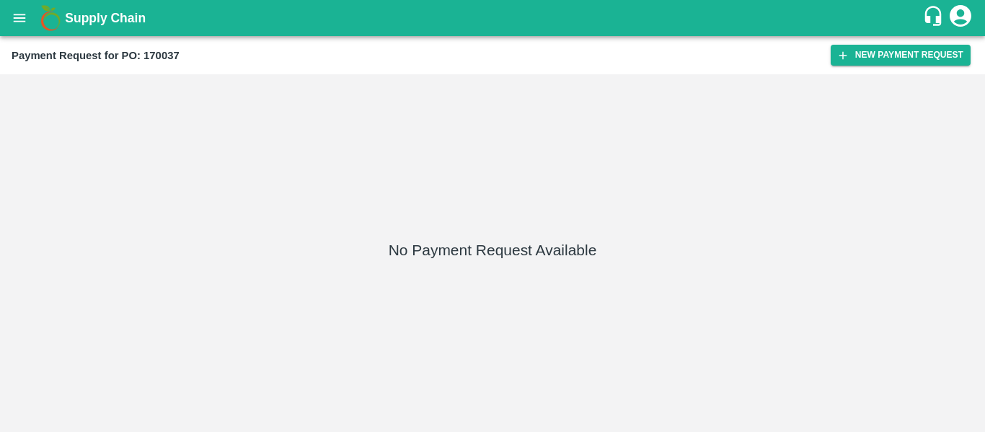
drag, startPoint x: 860, startPoint y: 61, endPoint x: 821, endPoint y: 13, distance: 61.5
click at [860, 61] on button "New Payment Request" at bounding box center [900, 55] width 140 height 21
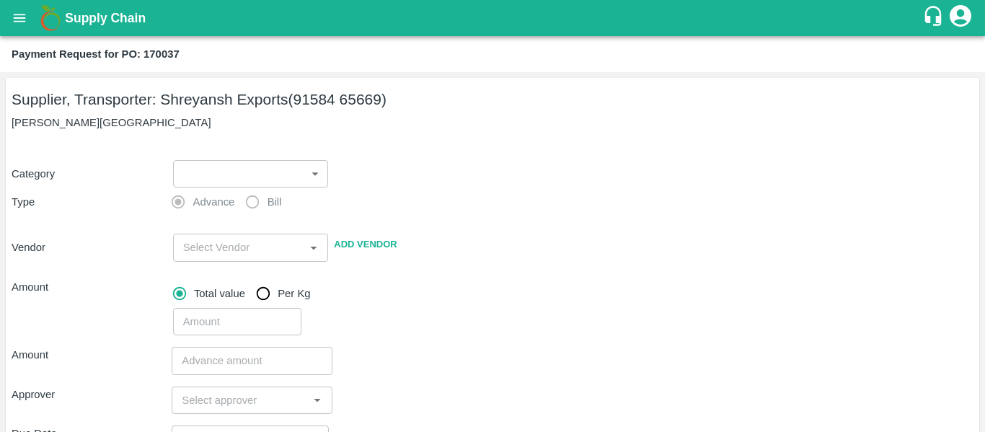
click at [257, 187] on body "Supply Chain Payment Request for PO: 170037 Supplier, Transporter: [PERSON_NAME…" at bounding box center [492, 216] width 985 height 432
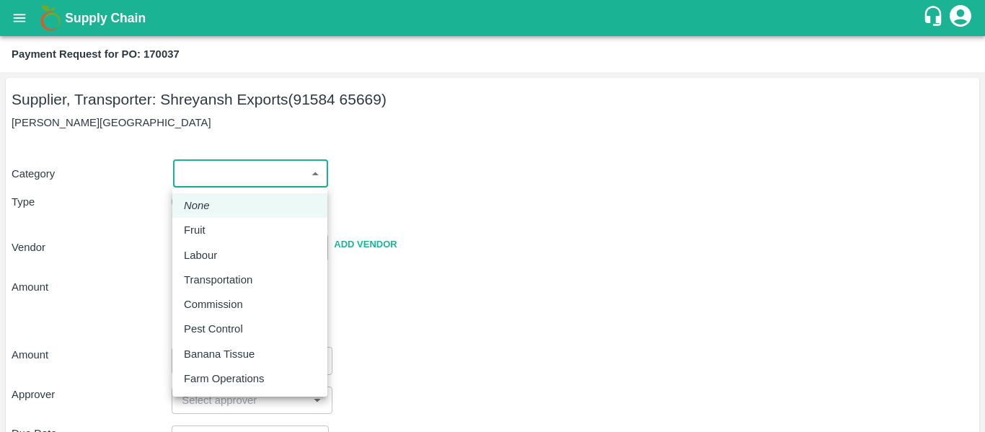
click at [216, 230] on div "Fruit" at bounding box center [250, 230] width 132 height 16
type input "1"
type input "[PERSON_NAME] Exports - 91584 65669(Supplier, Transporter)"
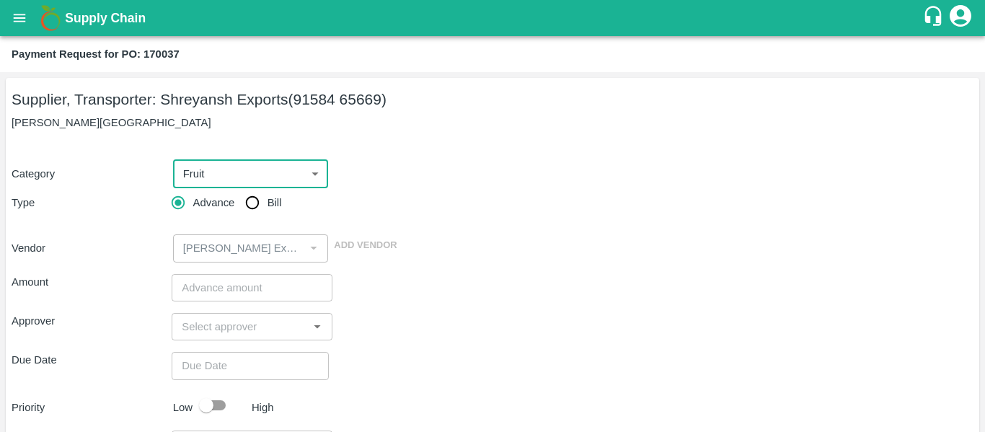
click at [249, 213] on input "Bill" at bounding box center [252, 202] width 29 height 29
radio input "true"
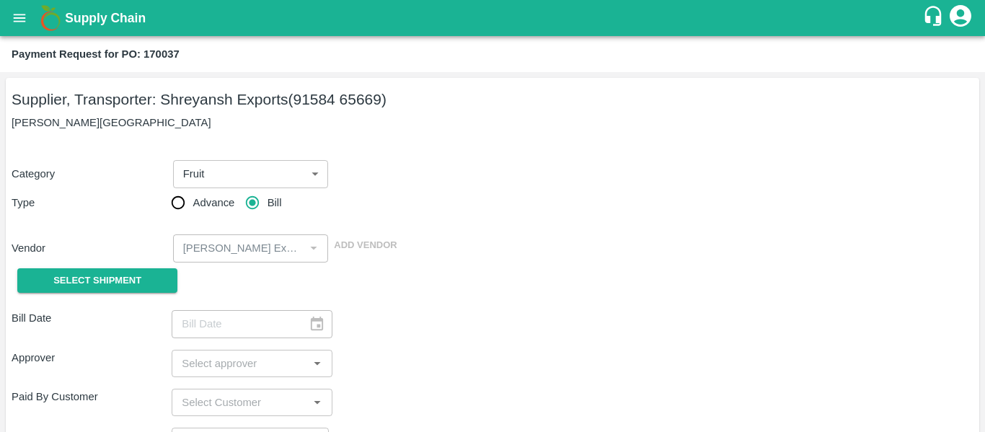
click at [143, 293] on div "Select Shipment" at bounding box center [92, 280] width 160 height 37
click at [125, 273] on span "Select Shipment" at bounding box center [97, 281] width 88 height 17
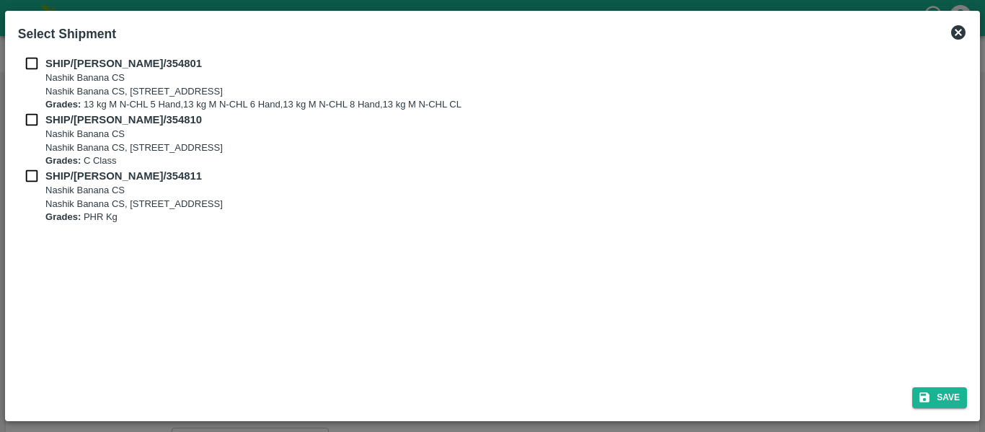
click at [43, 56] on input "checkbox" at bounding box center [31, 64] width 27 height 16
checkbox input "true"
click at [47, 110] on b "Grades:" at bounding box center [62, 104] width 35 height 11
click at [47, 120] on b "SHIP/NASH/354810" at bounding box center [123, 120] width 156 height 12
checkbox input "true"
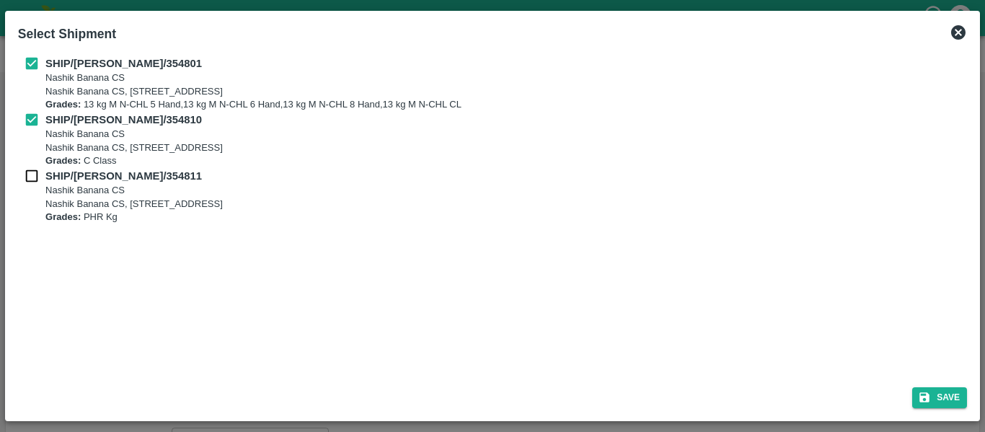
click at [50, 176] on b "SHIP/NASH/354811" at bounding box center [123, 176] width 156 height 12
checkbox input "true"
click at [944, 391] on button "Save" at bounding box center [939, 397] width 55 height 21
type input "19/08/2025"
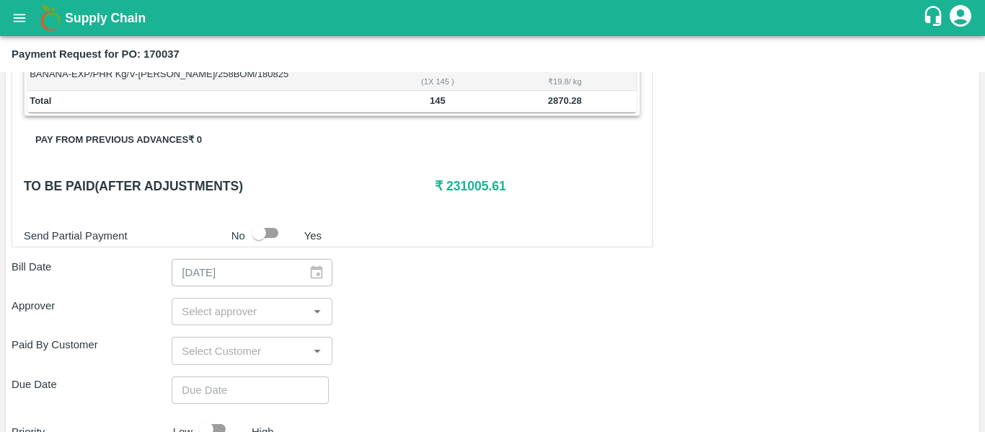
scroll to position [606, 0]
click at [249, 305] on input "input" at bounding box center [240, 310] width 128 height 19
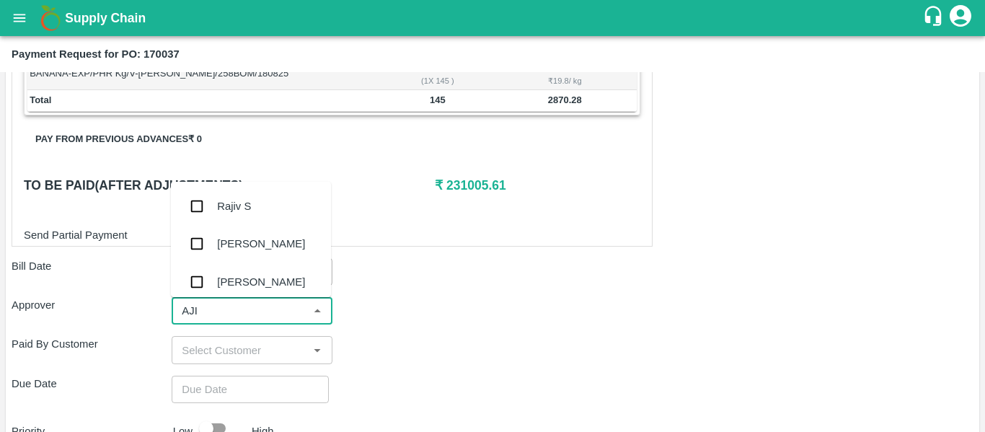
type input "AJIT"
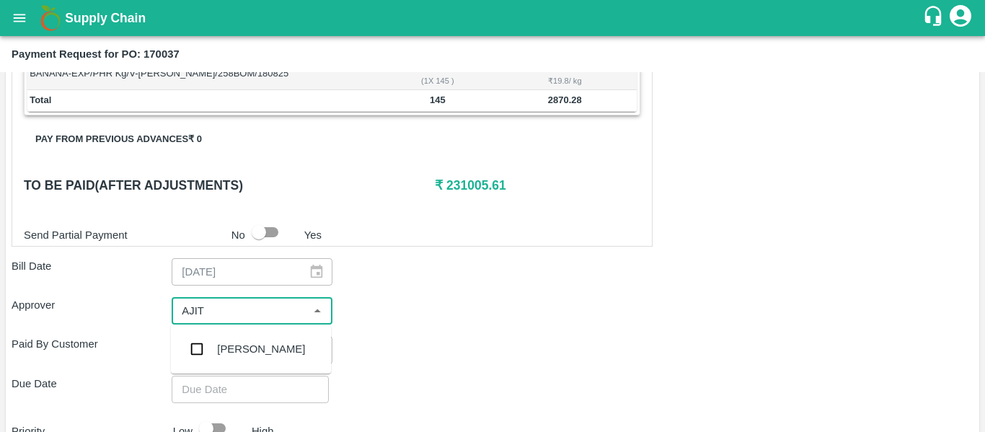
click at [250, 353] on div "[PERSON_NAME]" at bounding box center [261, 349] width 88 height 16
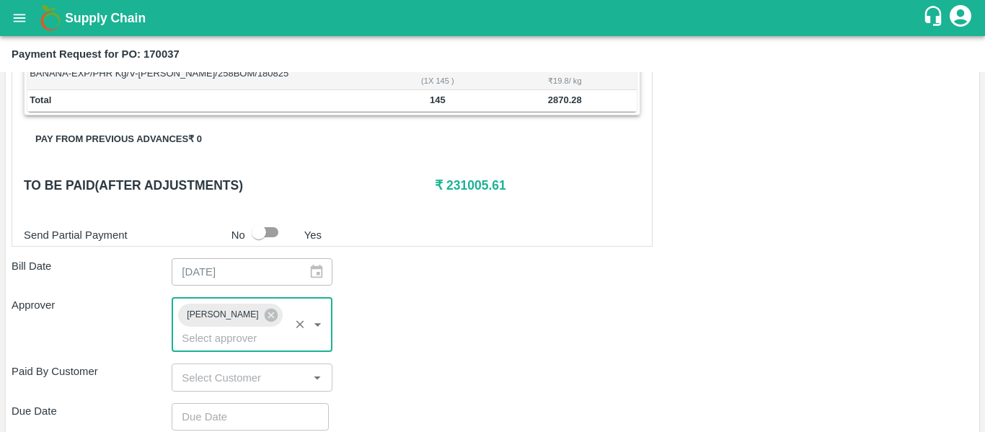
scroll to position [743, 0]
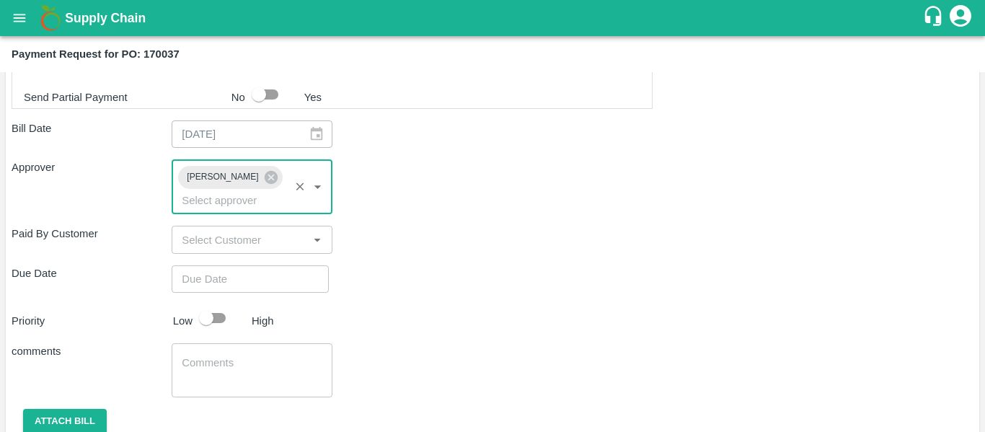
type input "DD/MM/YYYY hh:mm aa"
click at [265, 265] on input "DD/MM/YYYY hh:mm aa" at bounding box center [245, 278] width 147 height 27
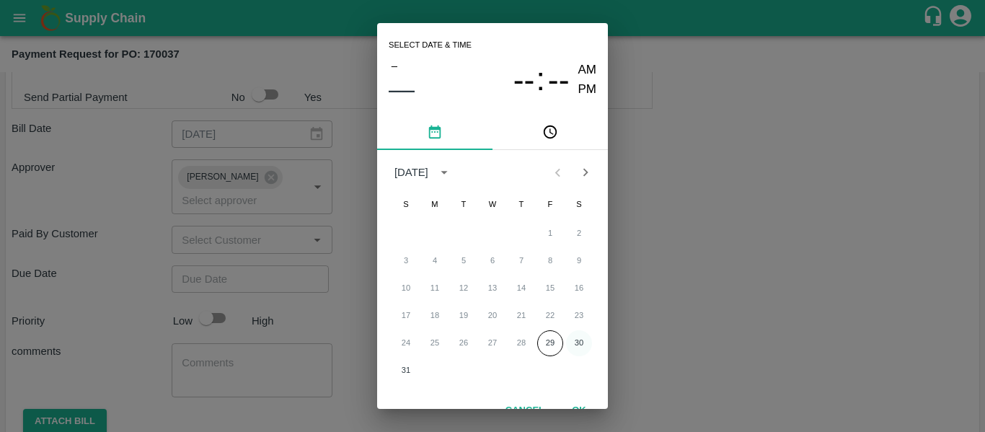
click at [574, 341] on button "30" at bounding box center [579, 343] width 26 height 26
type input "[DATE] 12:00 AM"
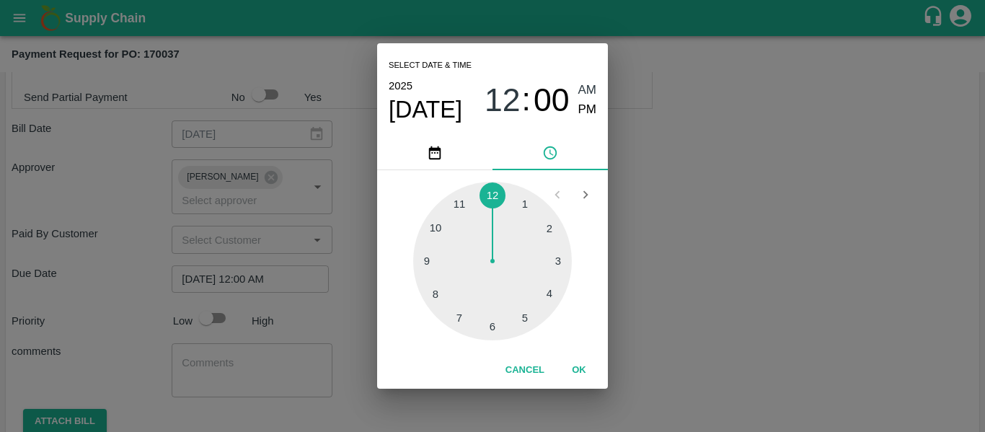
click at [717, 341] on div "Select date & time [DATE] 12 : 00 AM PM 1 2 3 4 5 6 7 8 9 10 11 12 Cancel OK" at bounding box center [492, 216] width 985 height 432
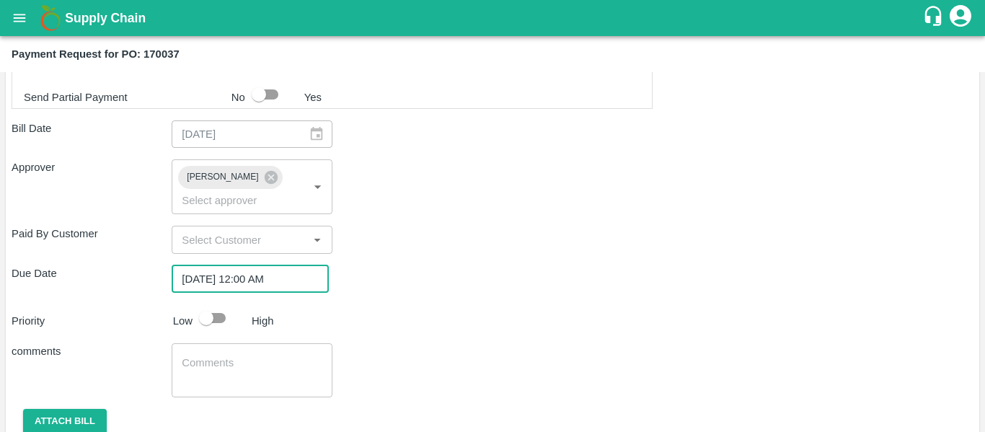
click at [219, 304] on input "checkbox" at bounding box center [206, 317] width 82 height 27
checkbox input "true"
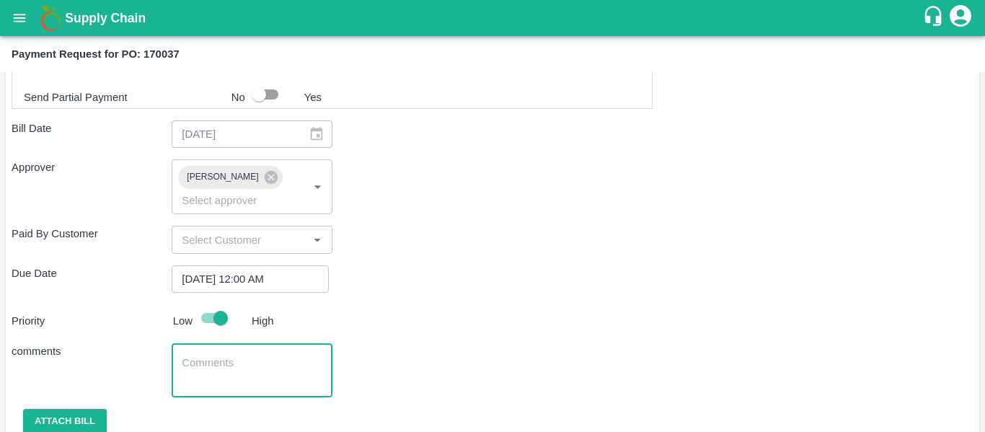
click at [229, 355] on textarea at bounding box center [252, 370] width 140 height 30
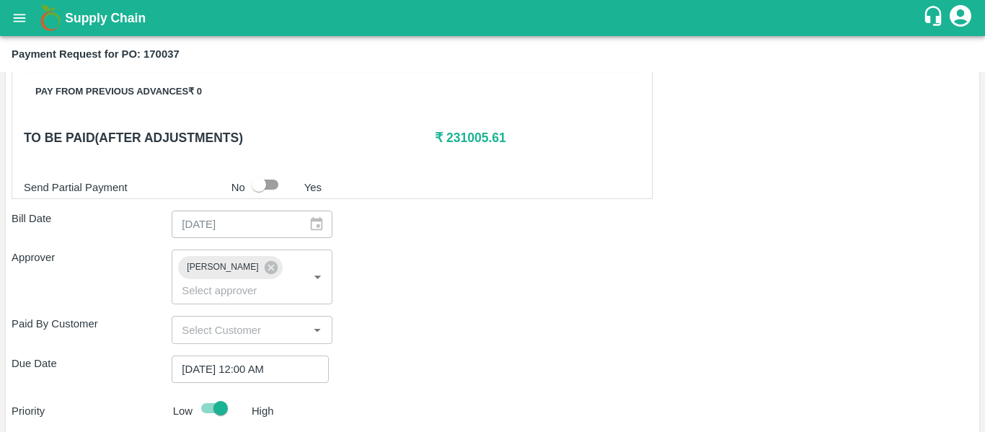
type textarea "Fruit Bill"
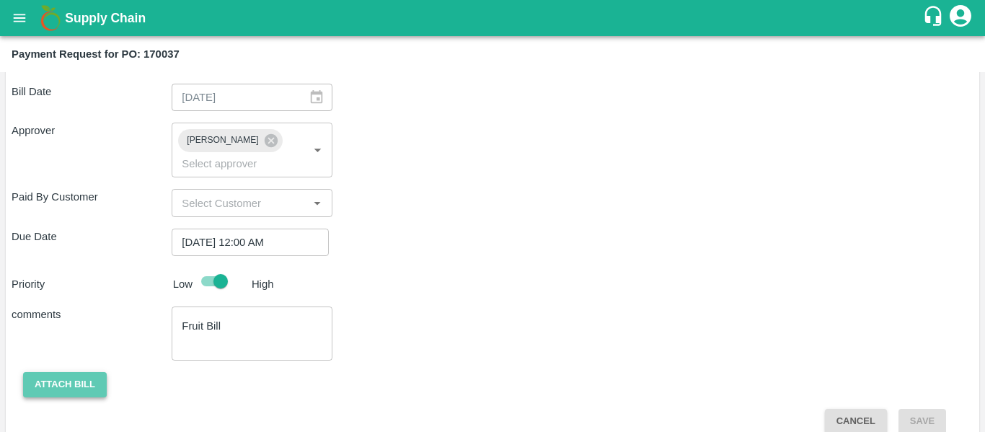
click at [56, 373] on button "Attach bill" at bounding box center [65, 384] width 84 height 25
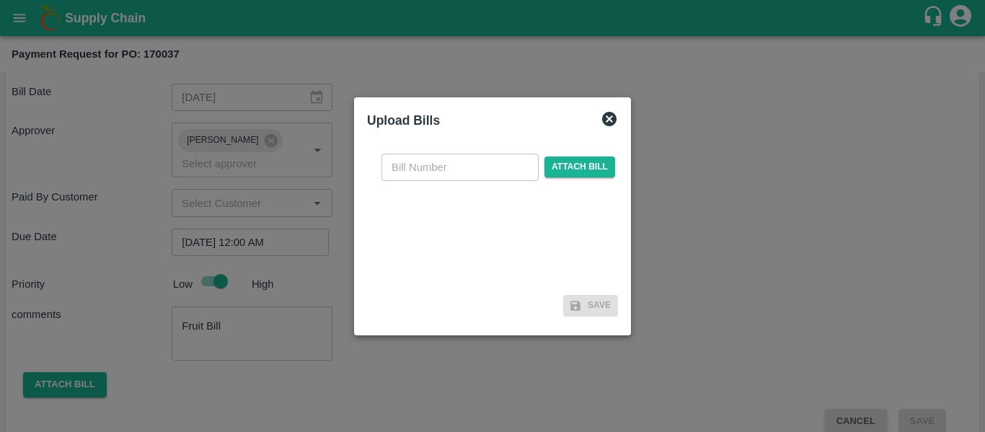
click at [416, 162] on input "text" at bounding box center [459, 167] width 157 height 27
type input "SE/25-26/1306"
click at [556, 174] on span "Attach bill" at bounding box center [579, 166] width 71 height 21
click at [0, 0] on input "Attach bill" at bounding box center [0, 0] width 0 height 0
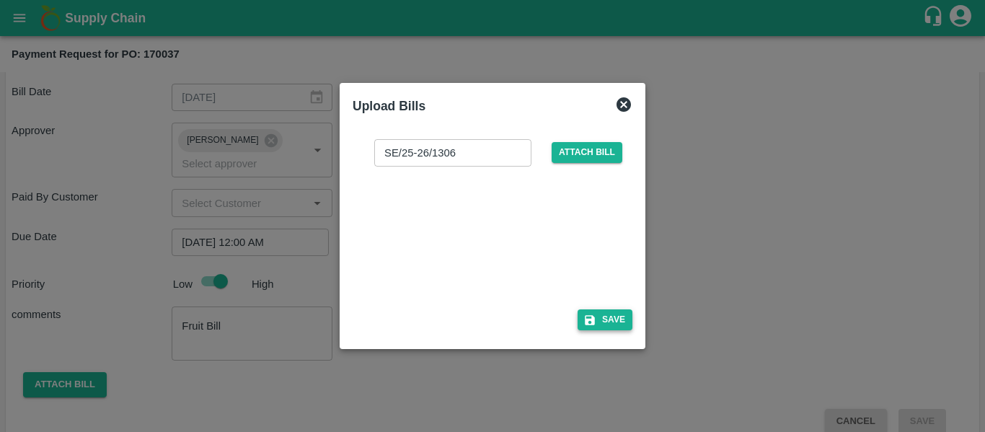
click at [601, 321] on button "Save" at bounding box center [604, 319] width 55 height 21
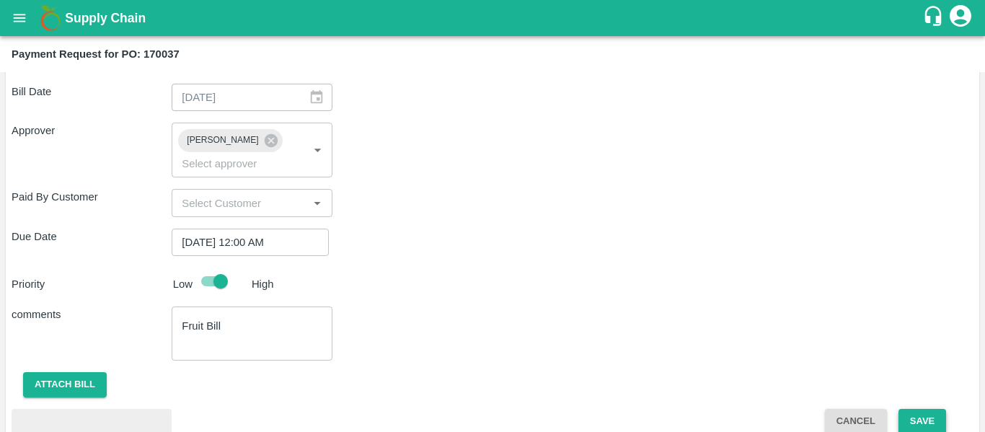
click at [926, 409] on button "Save" at bounding box center [922, 421] width 48 height 25
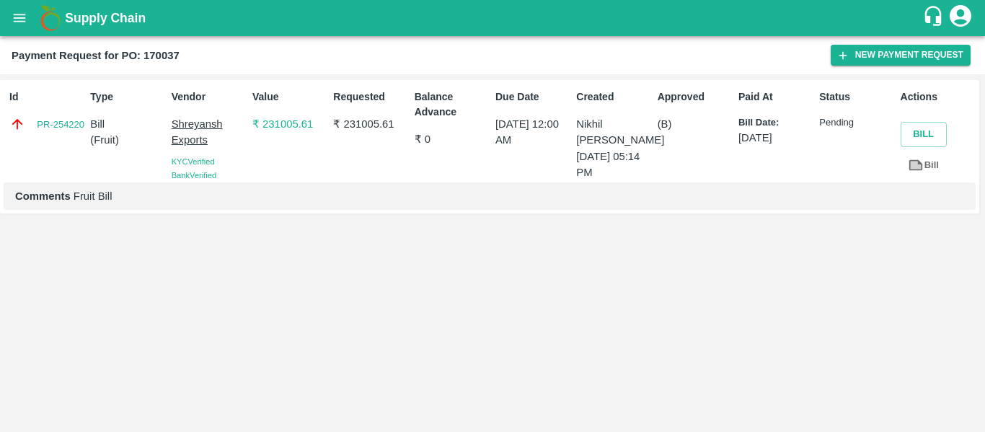
click at [7, 3] on div "Supply Chain" at bounding box center [492, 18] width 985 height 36
click at [12, 12] on icon "open drawer" at bounding box center [20, 18] width 16 height 16
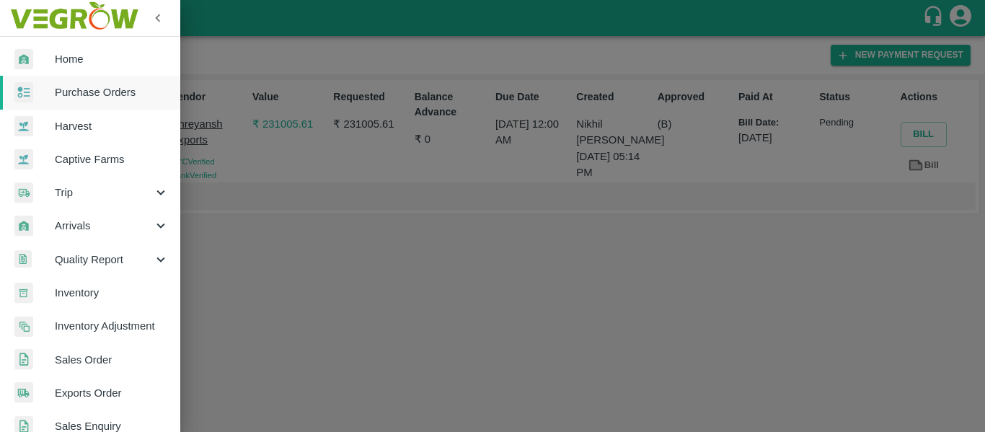
click at [67, 87] on span "Purchase Orders" at bounding box center [112, 92] width 114 height 16
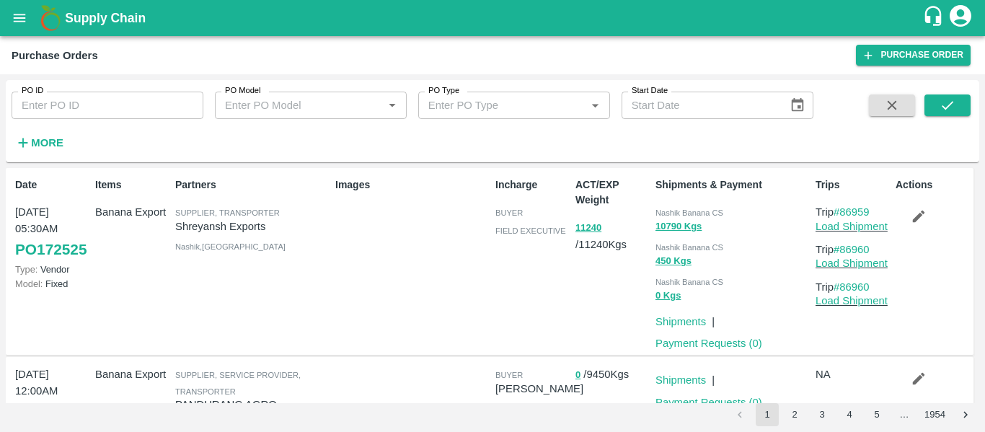
click at [55, 115] on input "PO ID" at bounding box center [108, 105] width 192 height 27
paste input "170523"
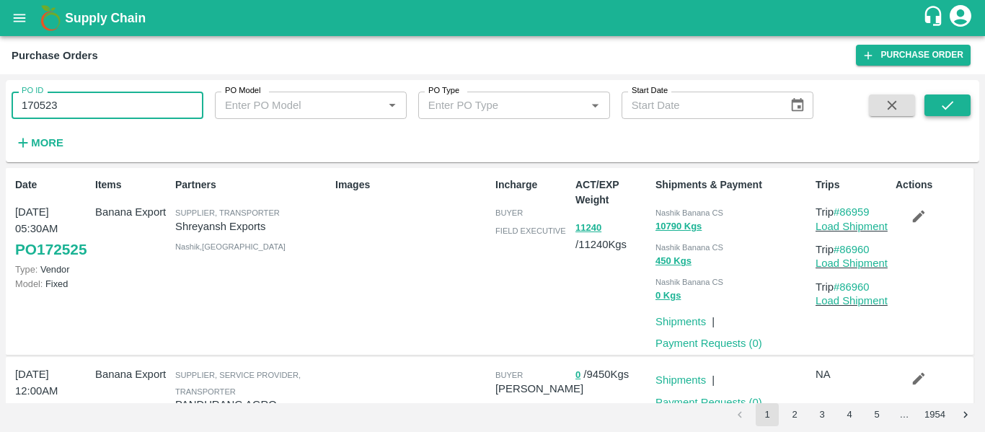
type input "170523"
click at [929, 102] on button "submit" at bounding box center [947, 105] width 46 height 22
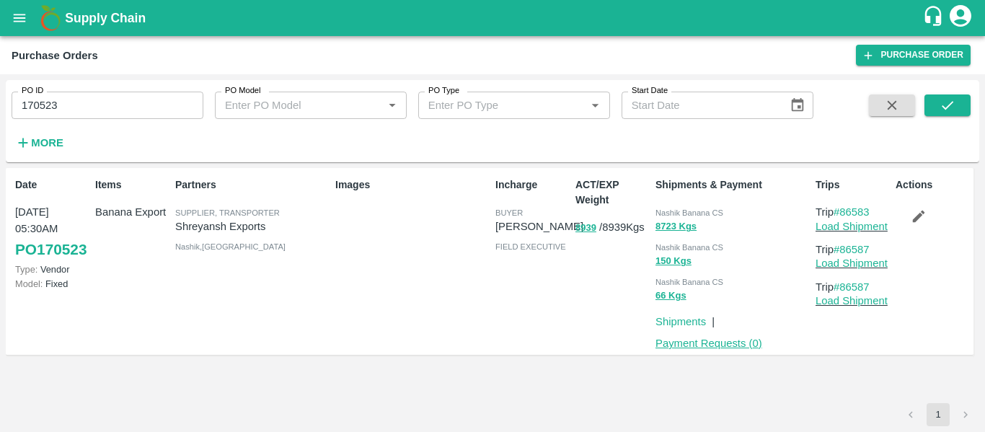
click at [713, 346] on link "Payment Requests ( 0 )" at bounding box center [708, 343] width 107 height 12
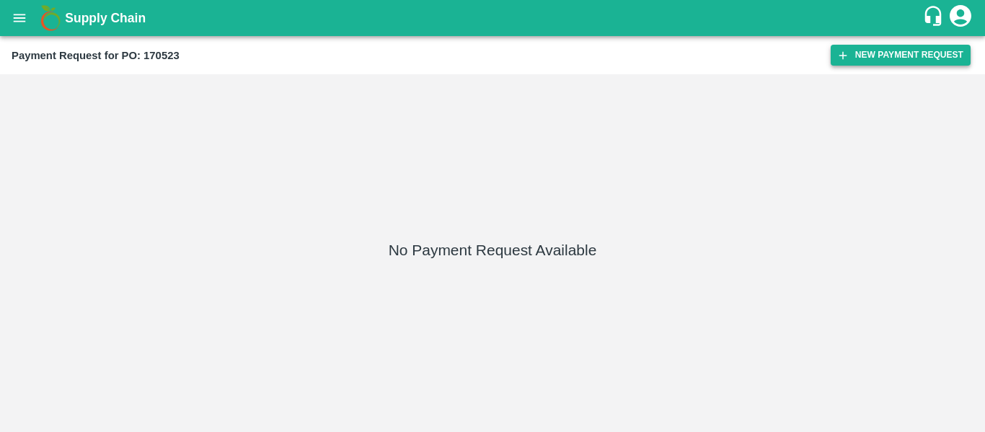
click at [885, 53] on button "New Payment Request" at bounding box center [900, 55] width 140 height 21
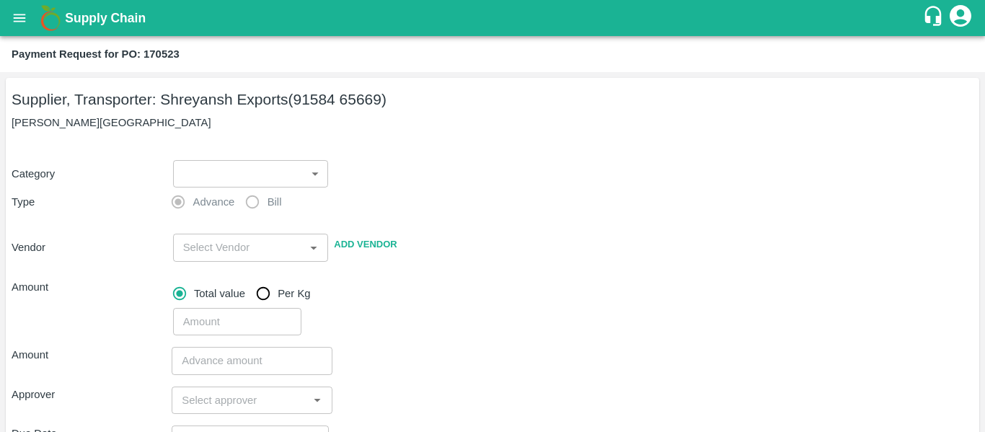
click at [279, 185] on body "Supply Chain Payment Request for PO: 170523 Supplier, Transporter: [PERSON_NAME…" at bounding box center [492, 216] width 985 height 432
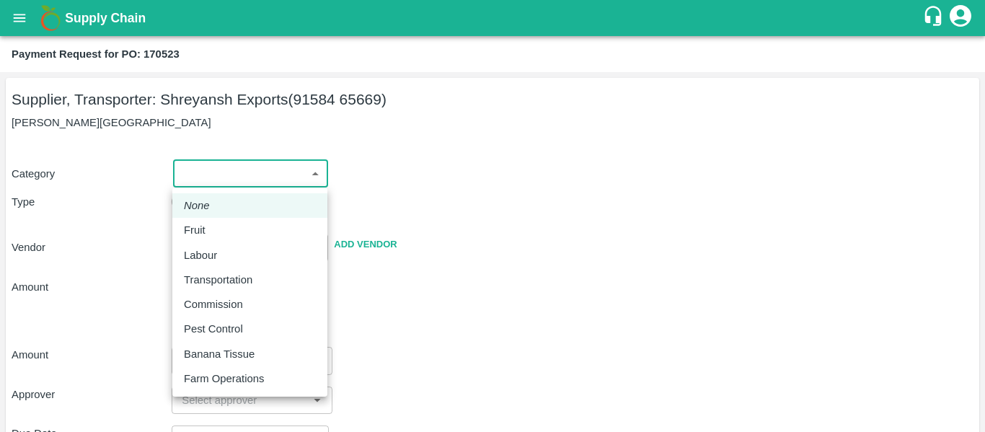
click at [227, 226] on div "Fruit" at bounding box center [250, 230] width 132 height 16
type input "1"
type input "[PERSON_NAME] Exports - 91584 65669(Supplier, Transporter)"
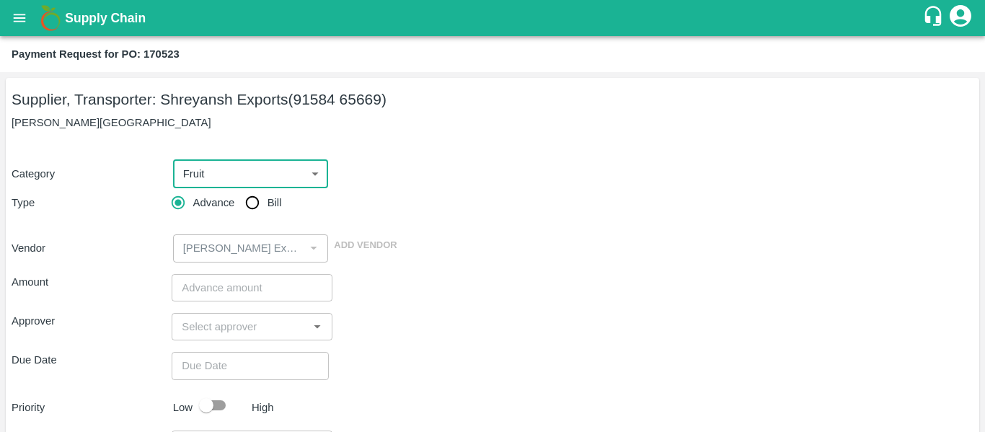
click at [252, 212] on input "Bill" at bounding box center [252, 202] width 29 height 29
radio input "true"
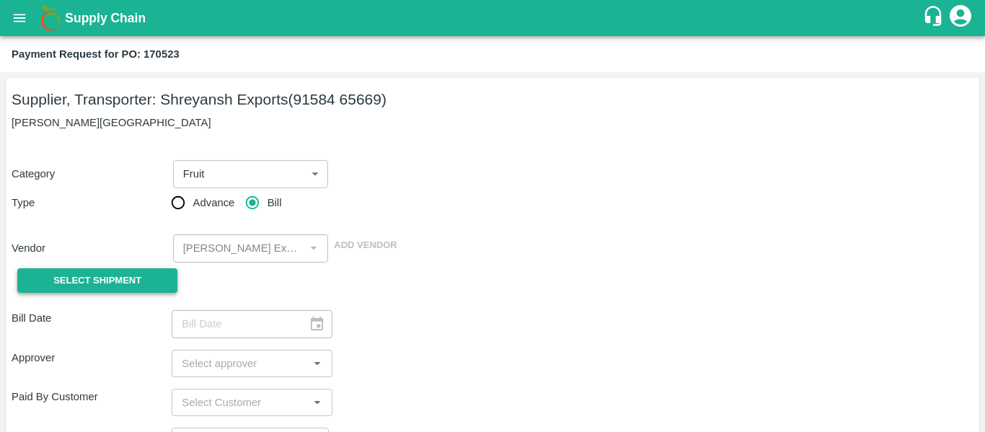
click at [147, 291] on button "Select Shipment" at bounding box center [97, 280] width 160 height 25
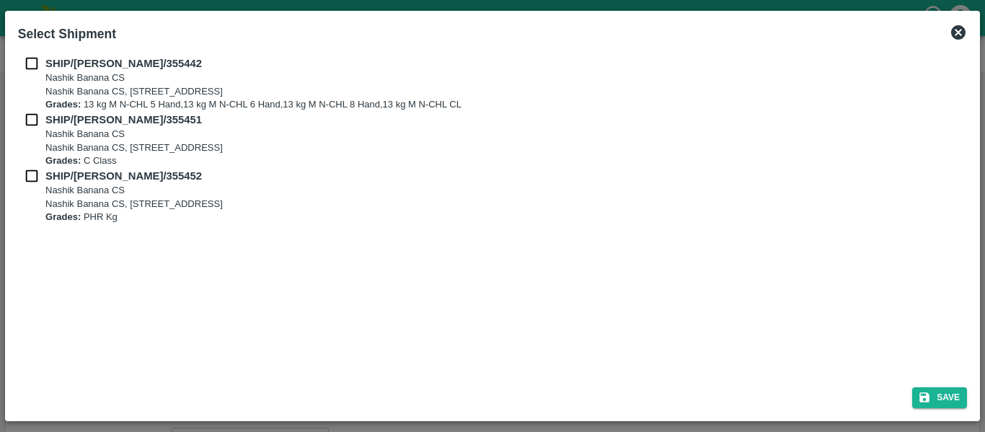
click at [37, 71] on input "checkbox" at bounding box center [31, 64] width 27 height 16
checkbox input "true"
click at [35, 136] on div "SHIP/[PERSON_NAME]/355451 [STREET_ADDRESS] Grades: C Class" at bounding box center [492, 140] width 949 height 56
click at [32, 123] on input "checkbox" at bounding box center [31, 120] width 27 height 16
checkbox input "true"
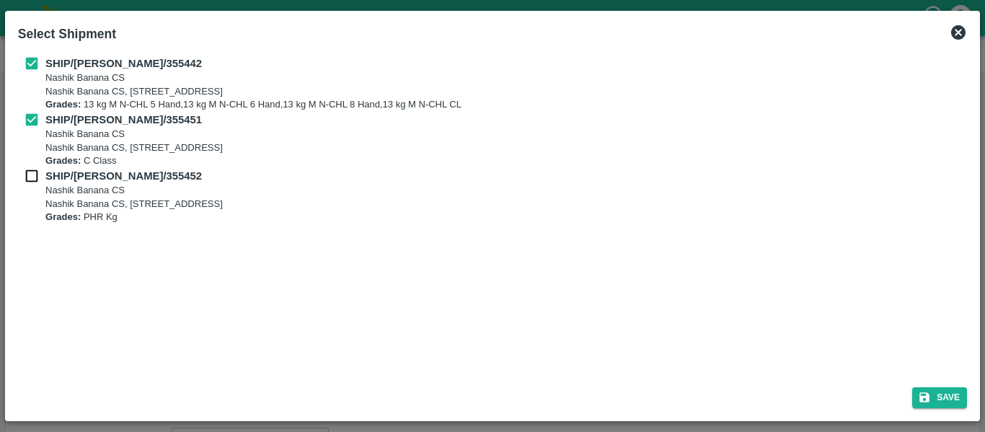
click at [38, 168] on input "checkbox" at bounding box center [31, 176] width 27 height 16
checkbox input "true"
click at [921, 391] on icon "submit" at bounding box center [924, 397] width 13 height 13
type input "21/08/2025"
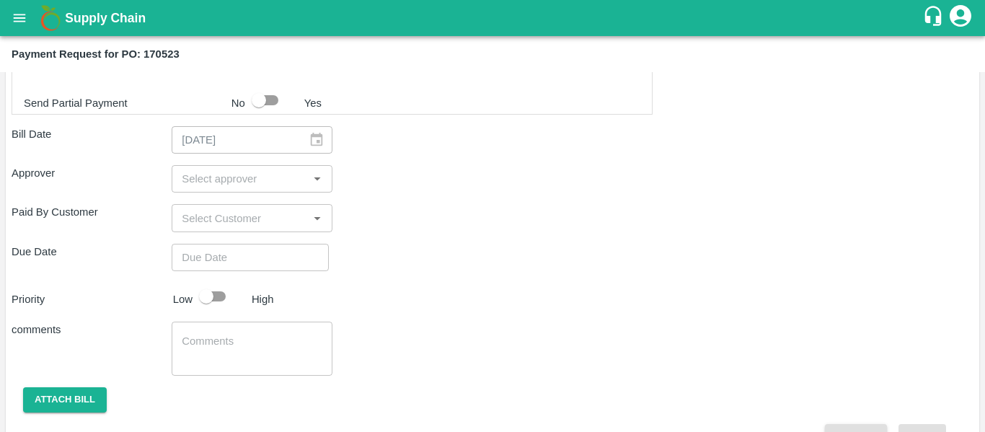
scroll to position [738, 0]
click at [231, 182] on input "input" at bounding box center [240, 178] width 128 height 19
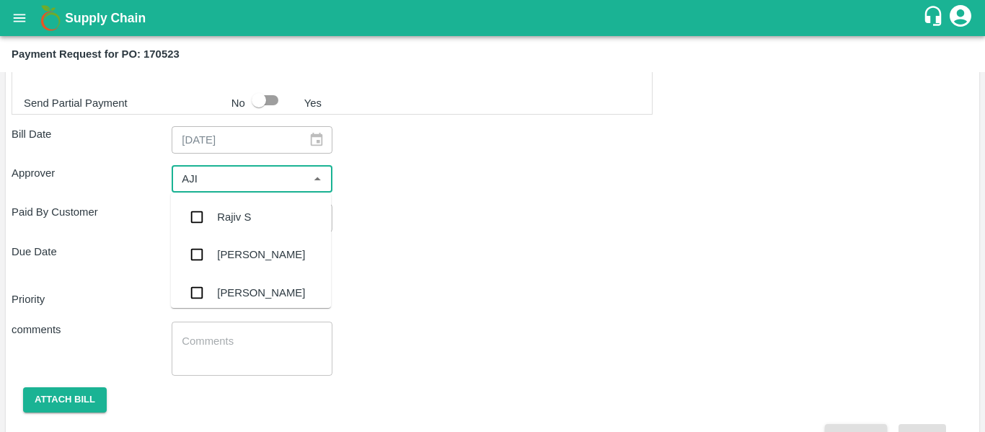
type input "AJIT"
click at [232, 218] on div "[PERSON_NAME]" at bounding box center [261, 217] width 88 height 16
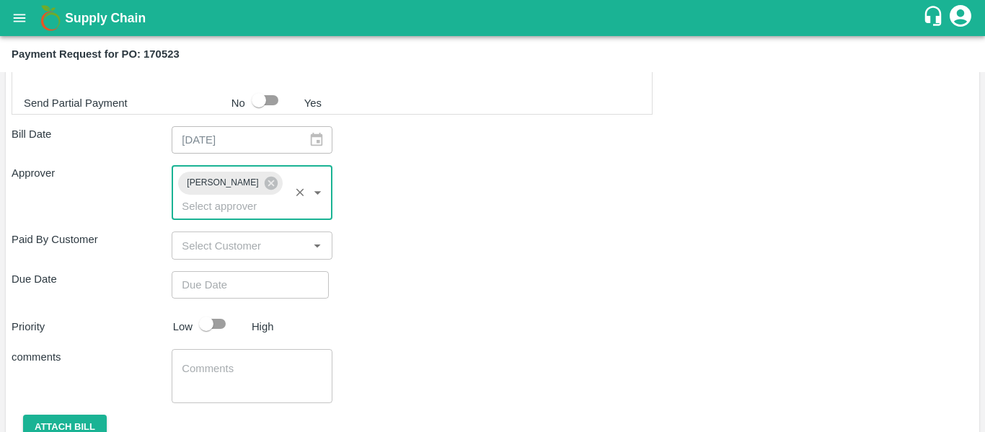
type input "DD/MM/YYYY hh:mm aa"
click at [241, 271] on input "DD/MM/YYYY hh:mm aa" at bounding box center [245, 284] width 147 height 27
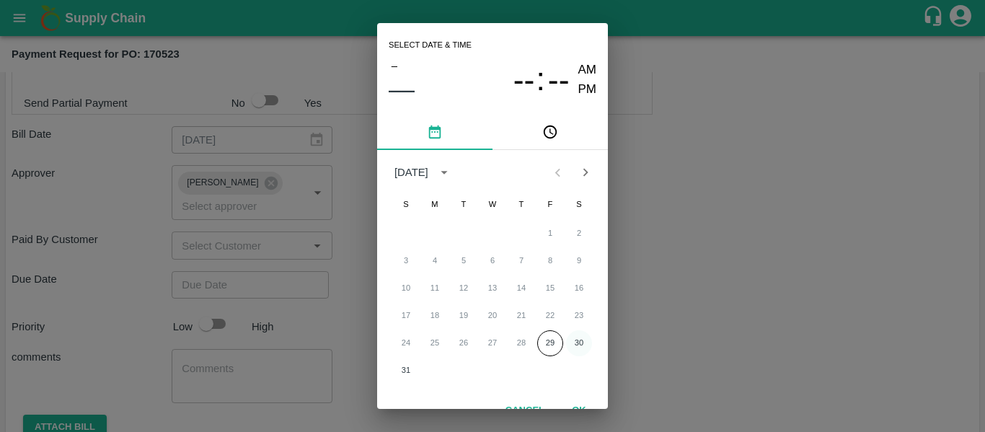
click at [575, 335] on button "30" at bounding box center [579, 343] width 26 height 26
type input "[DATE] 12:00 AM"
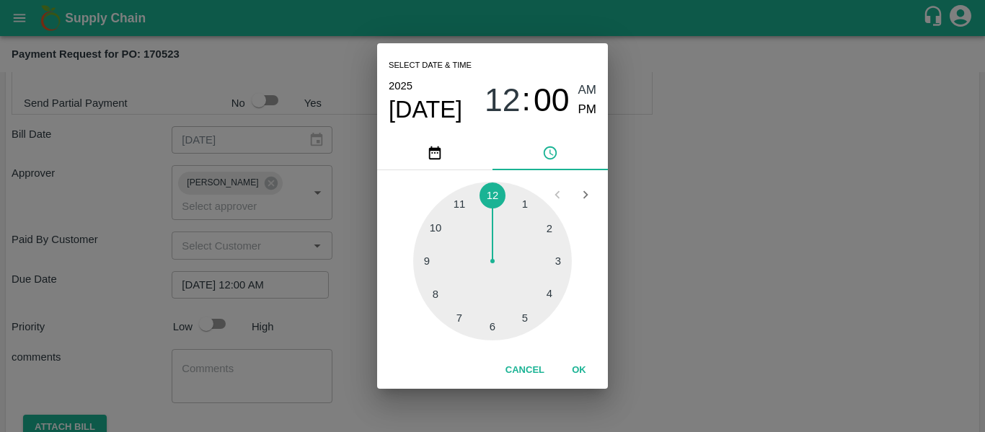
click at [682, 335] on div "Select date & time [DATE] 12 : 00 AM PM 1 2 3 4 5 6 7 8 9 10 11 12 Cancel OK" at bounding box center [492, 216] width 985 height 432
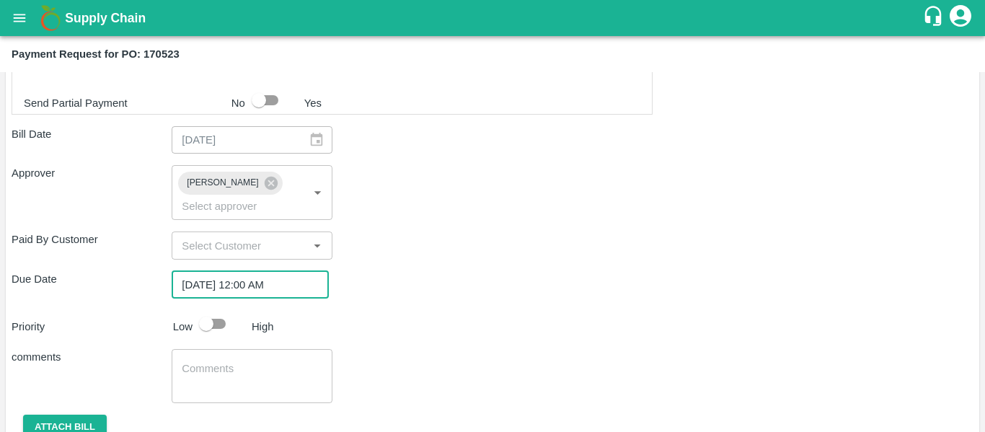
click at [224, 310] on input "checkbox" at bounding box center [206, 323] width 82 height 27
checkbox input "true"
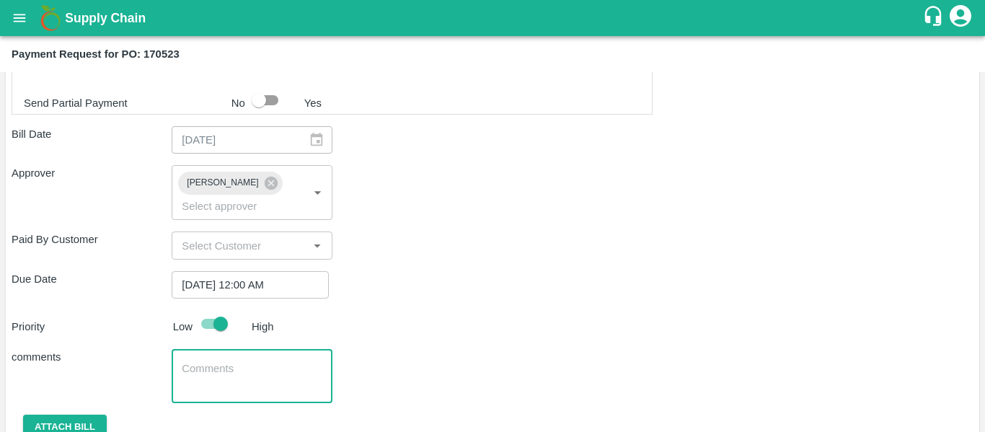
click at [236, 361] on textarea at bounding box center [252, 376] width 140 height 30
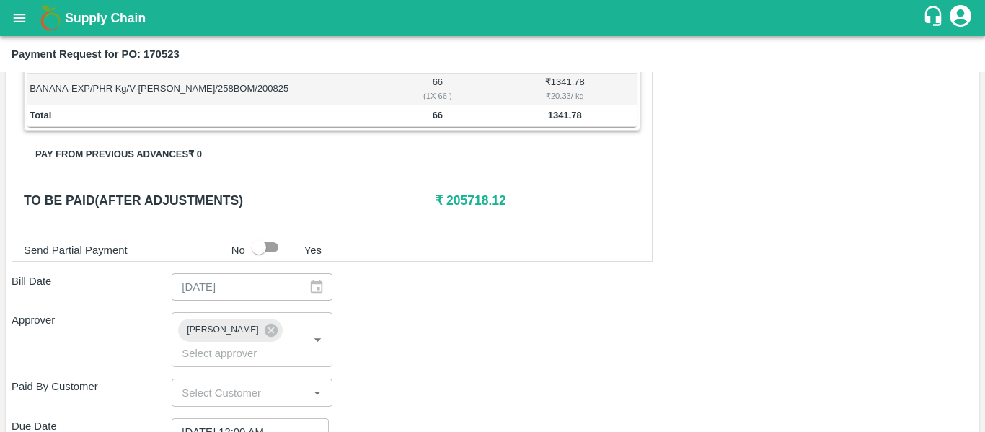
type textarea "Fruit Bill"
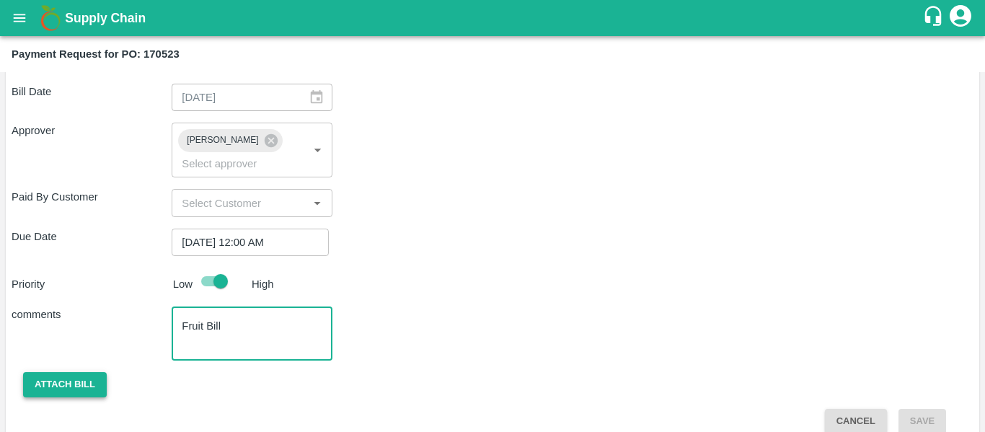
click at [84, 372] on button "Attach bill" at bounding box center [65, 384] width 84 height 25
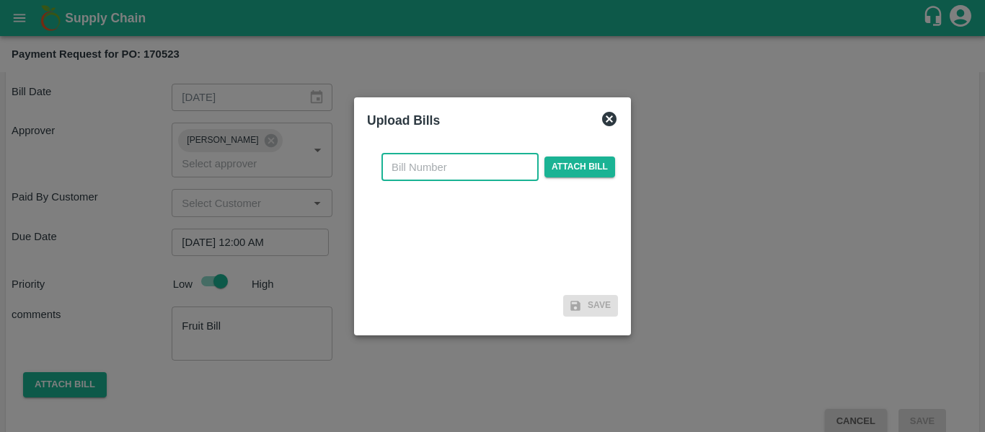
click at [428, 177] on input "text" at bounding box center [459, 167] width 157 height 27
type input "SE/25-26/1326"
click at [569, 149] on div "SE/25-26/1326 ​ Attach bill" at bounding box center [492, 216] width 251 height 148
click at [569, 161] on span "Attach bill" at bounding box center [579, 166] width 71 height 21
click at [0, 0] on input "Attach bill" at bounding box center [0, 0] width 0 height 0
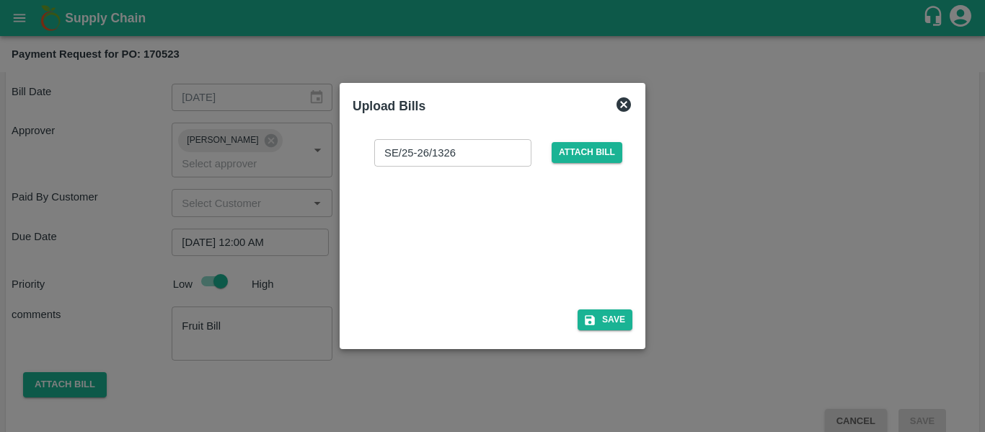
click at [521, 260] on div at bounding box center [489, 233] width 216 height 76
click at [614, 318] on button "Save" at bounding box center [604, 319] width 55 height 21
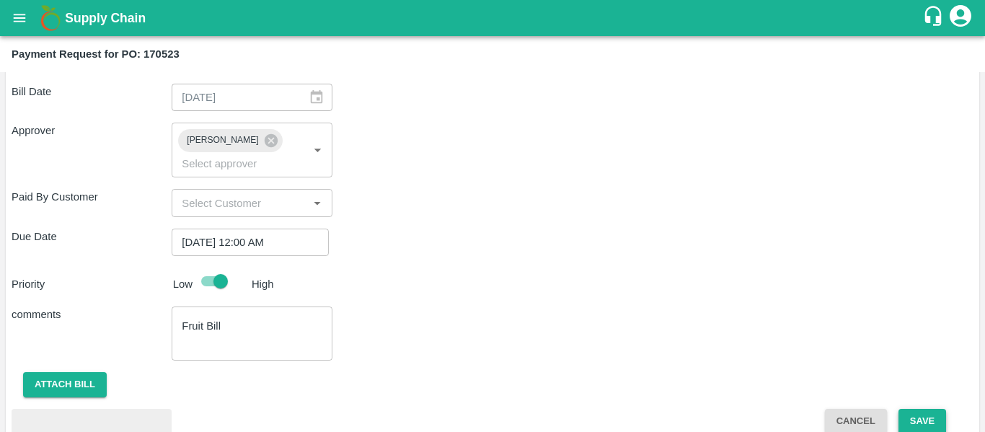
click at [929, 409] on button "Save" at bounding box center [922, 421] width 48 height 25
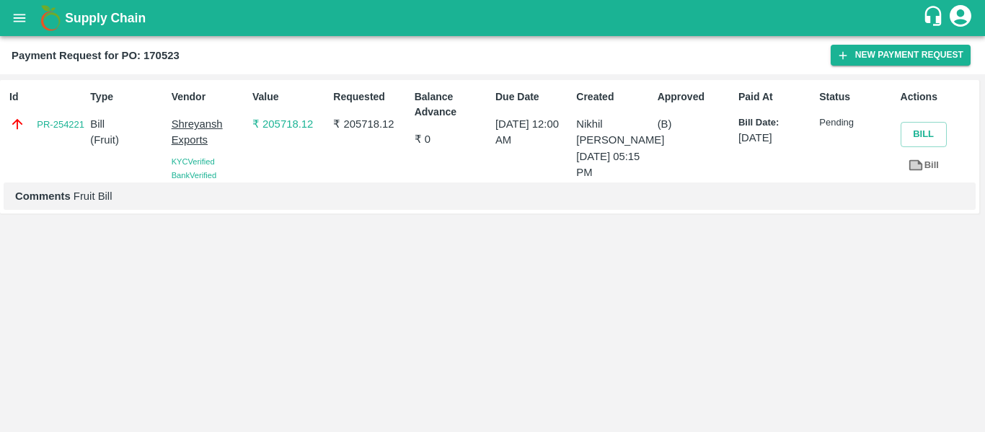
click at [20, 29] on button "open drawer" at bounding box center [19, 17] width 33 height 33
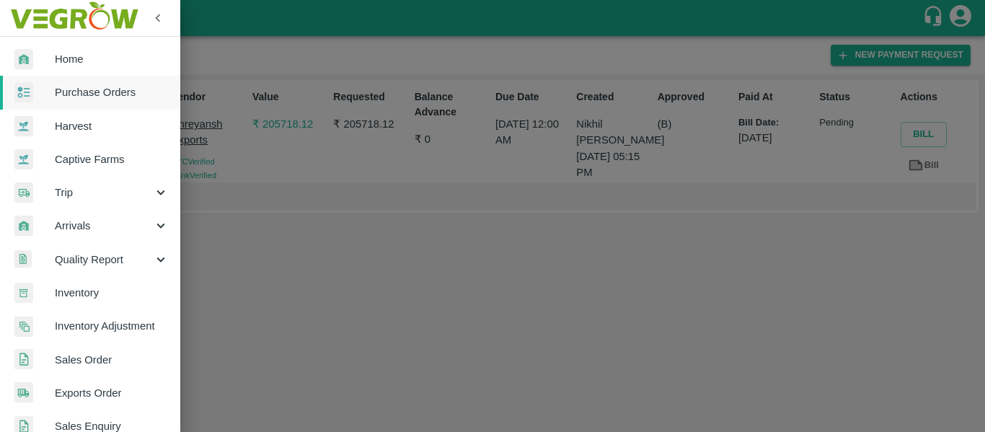
click at [90, 97] on span "Purchase Orders" at bounding box center [112, 92] width 114 height 16
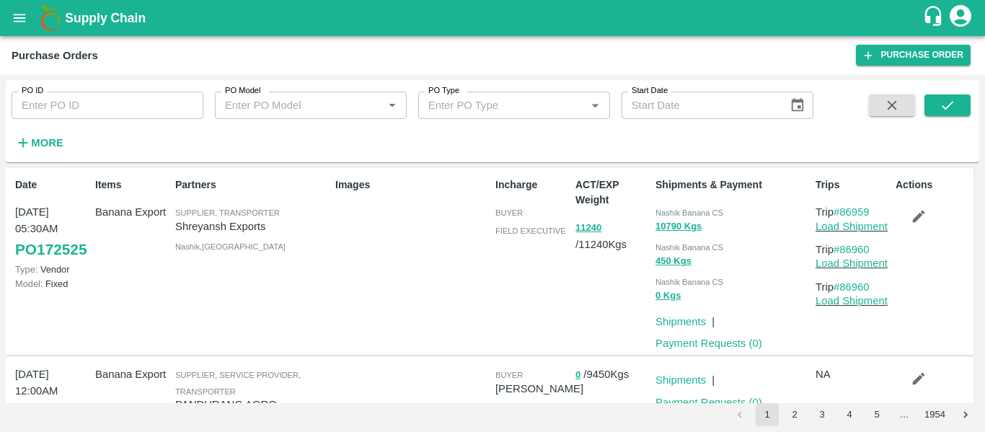
click at [106, 110] on input "PO ID" at bounding box center [108, 105] width 192 height 27
paste input "170250"
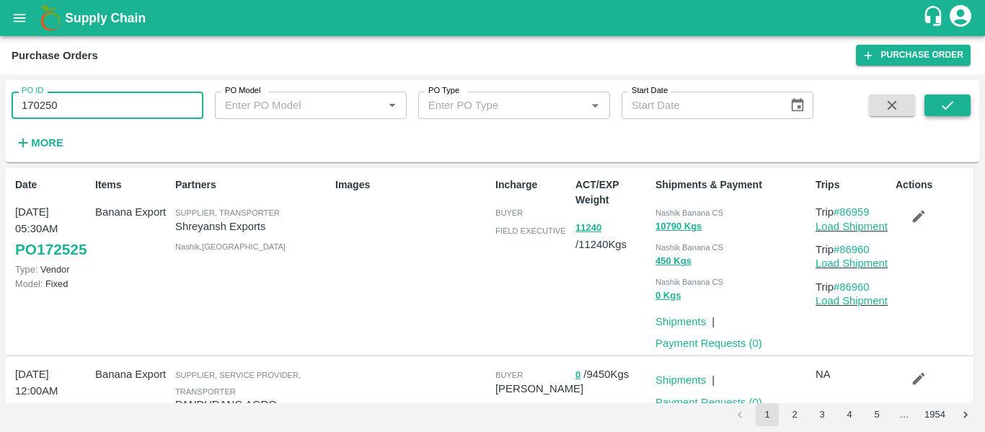
type input "170250"
click at [936, 110] on button "submit" at bounding box center [947, 105] width 46 height 22
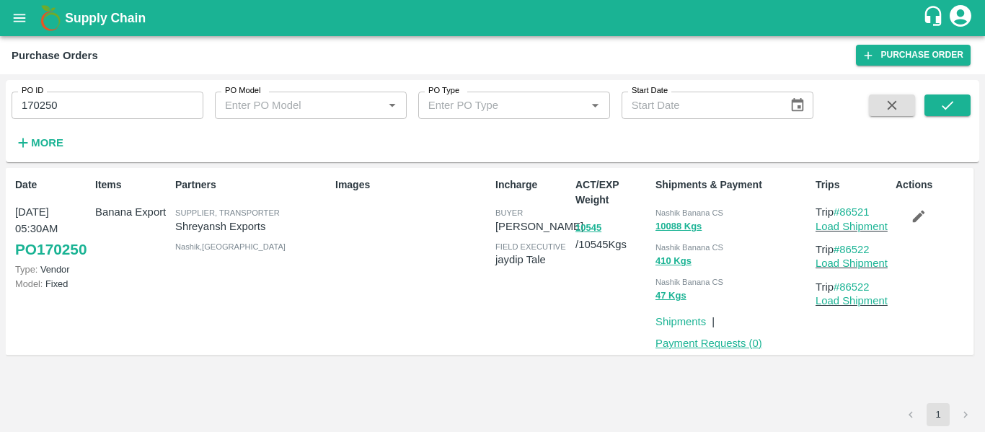
click at [739, 339] on link "Payment Requests ( 0 )" at bounding box center [708, 343] width 107 height 12
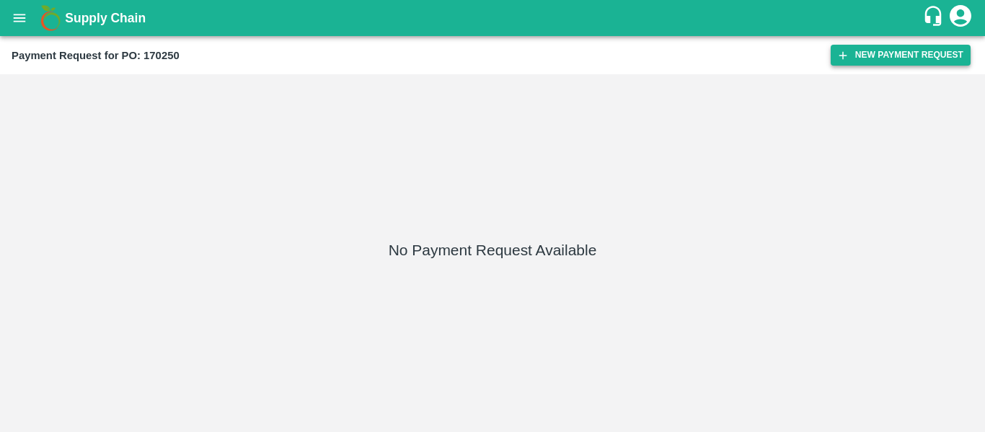
click at [900, 55] on button "New Payment Request" at bounding box center [900, 55] width 140 height 21
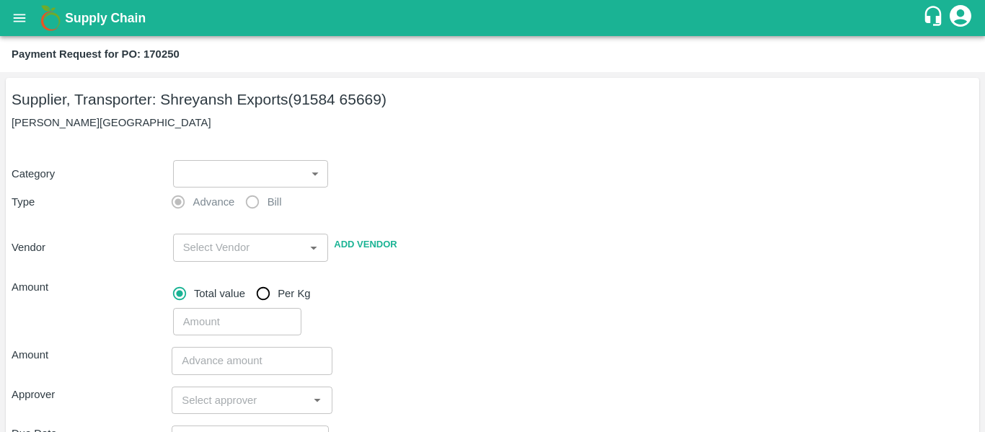
click at [235, 174] on body "Supply Chain Payment Request for PO: 170250 Supplier, Transporter: [PERSON_NAME…" at bounding box center [492, 216] width 985 height 432
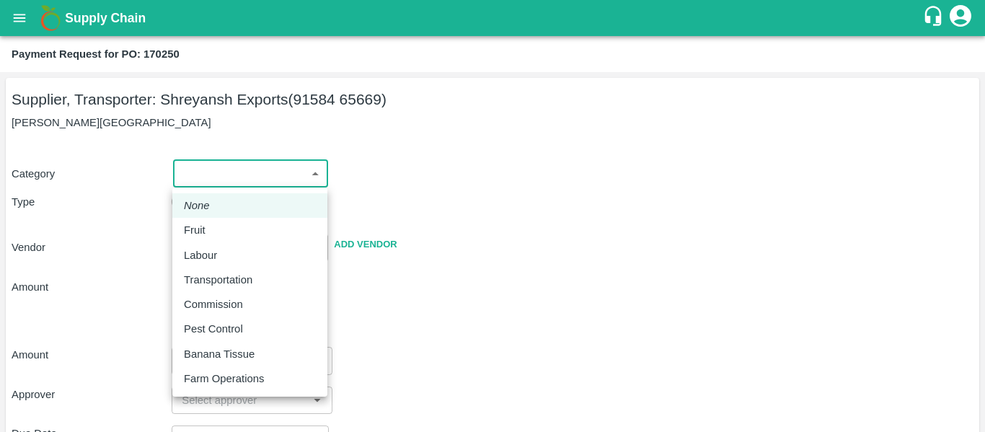
click at [235, 227] on div "Fruit" at bounding box center [250, 230] width 132 height 16
type input "1"
type input "[PERSON_NAME] Exports - 91584 65669(Supplier, Transporter)"
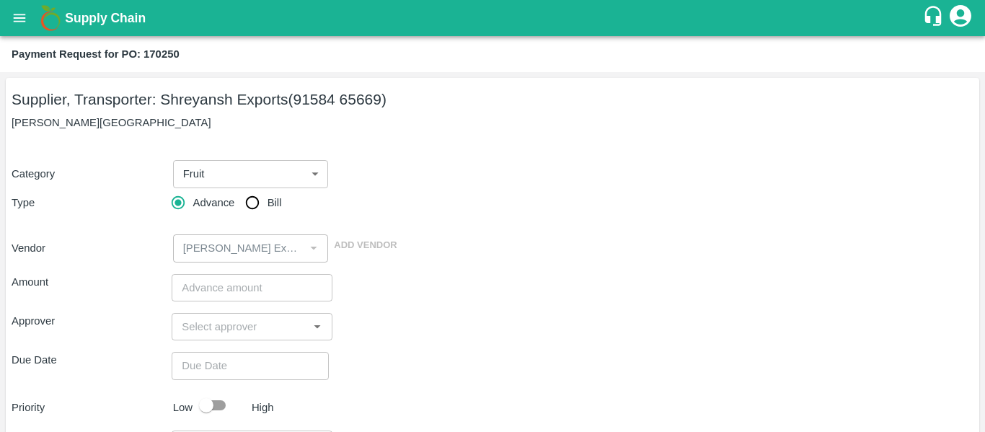
click at [270, 208] on span "Bill" at bounding box center [274, 203] width 14 height 16
click at [267, 208] on input "Bill" at bounding box center [252, 202] width 29 height 29
radio input "true"
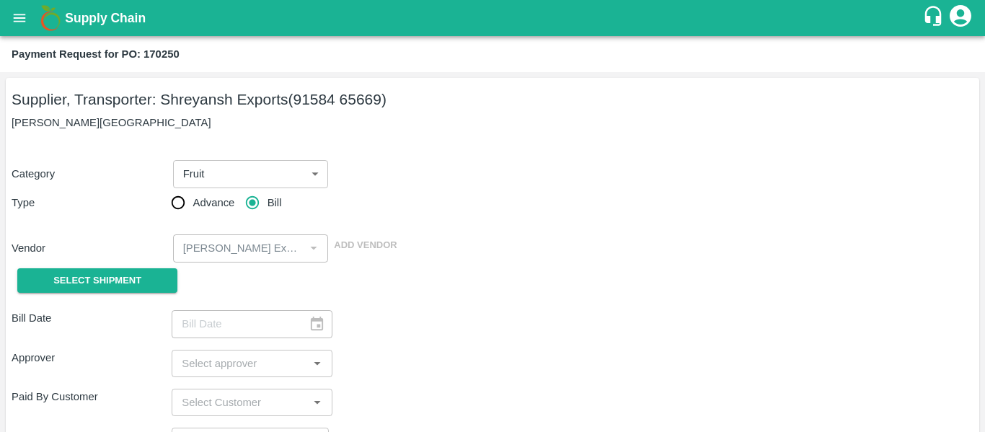
click at [148, 266] on div "Select Shipment" at bounding box center [92, 280] width 160 height 37
click at [100, 277] on span "Select Shipment" at bounding box center [97, 281] width 88 height 17
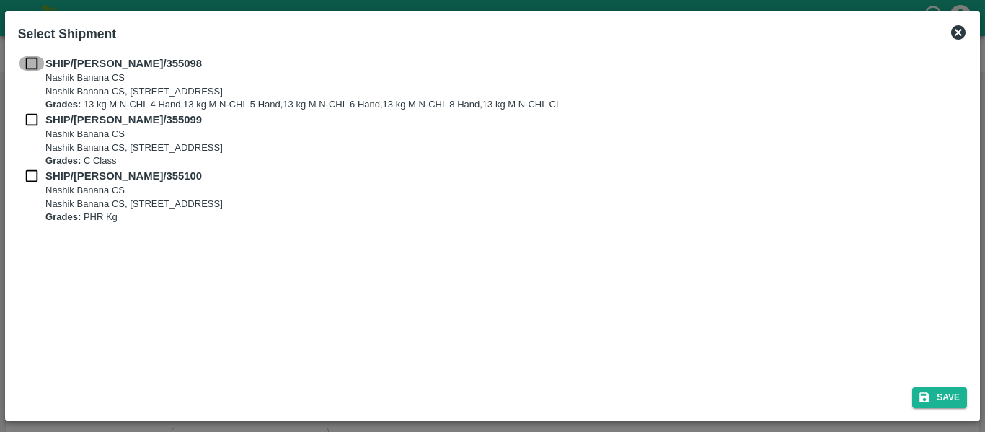
click at [43, 63] on input "checkbox" at bounding box center [31, 64] width 27 height 16
checkbox input "true"
click at [43, 115] on input "checkbox" at bounding box center [31, 120] width 27 height 16
checkbox input "true"
click at [50, 182] on p "SHIP/NASH/355100" at bounding box center [132, 176] width 174 height 16
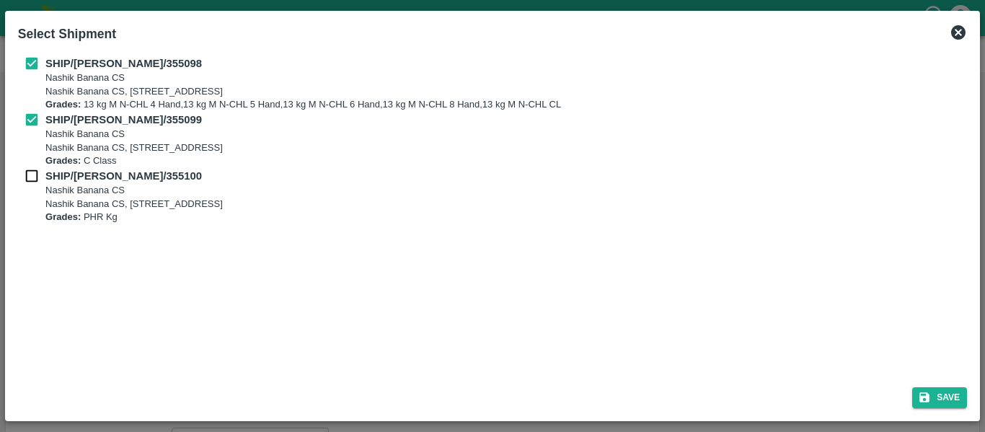
checkbox input "true"
click at [928, 402] on icon "submit" at bounding box center [924, 398] width 10 height 10
type input "20/08/2025"
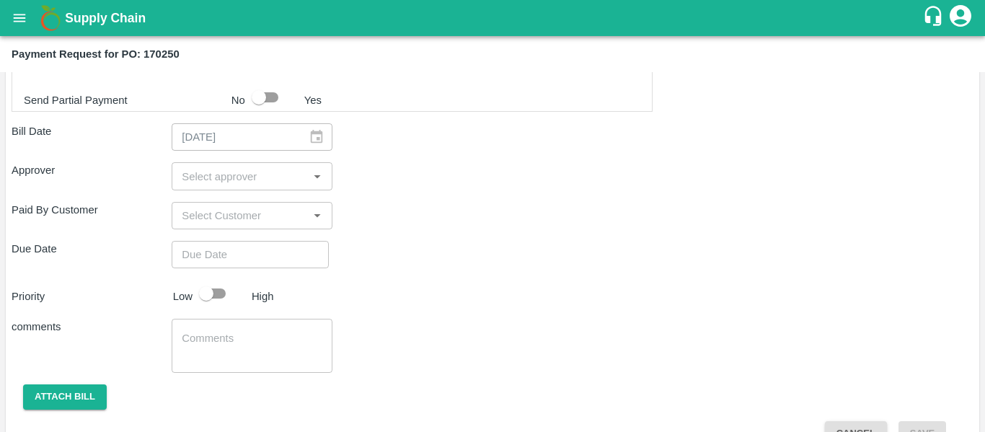
scroll to position [773, 0]
click at [239, 187] on div "​" at bounding box center [252, 174] width 160 height 27
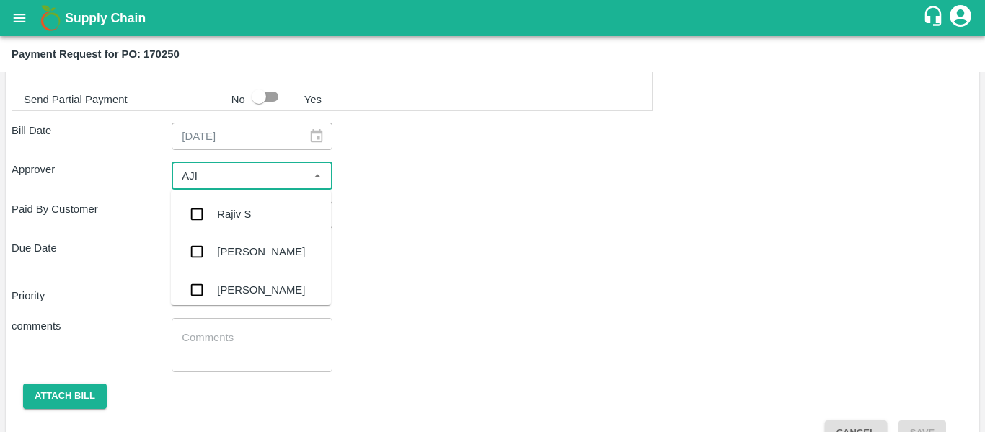
type input "AJIT"
click at [242, 216] on div "[PERSON_NAME]" at bounding box center [261, 214] width 88 height 16
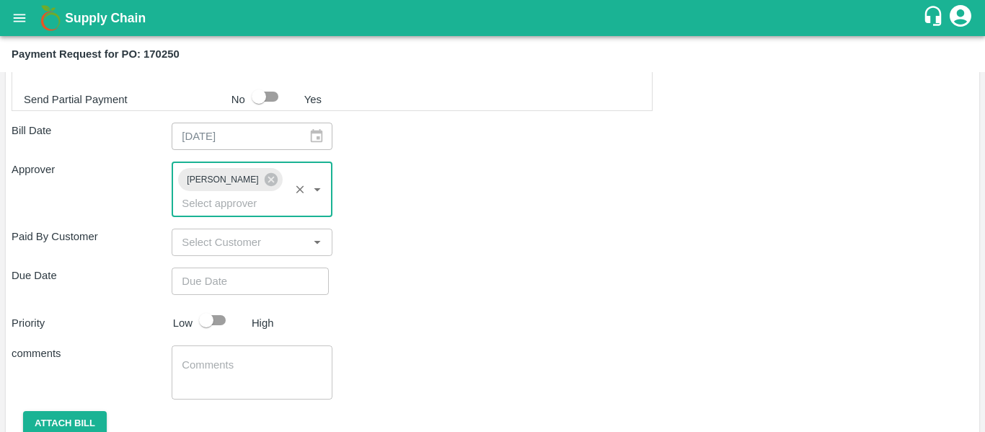
type input "DD/MM/YYYY hh:mm aa"
click at [250, 267] on input "DD/MM/YYYY hh:mm aa" at bounding box center [245, 280] width 147 height 27
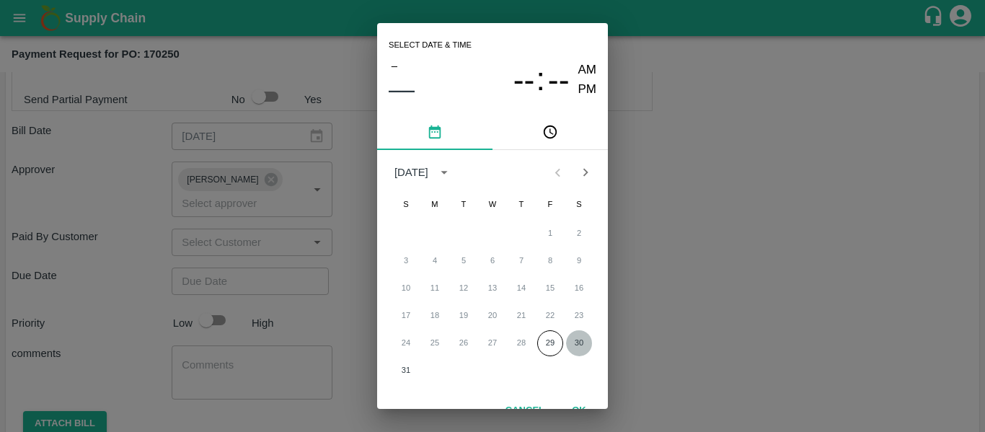
click at [579, 340] on button "30" at bounding box center [579, 343] width 26 height 26
type input "[DATE] 12:00 AM"
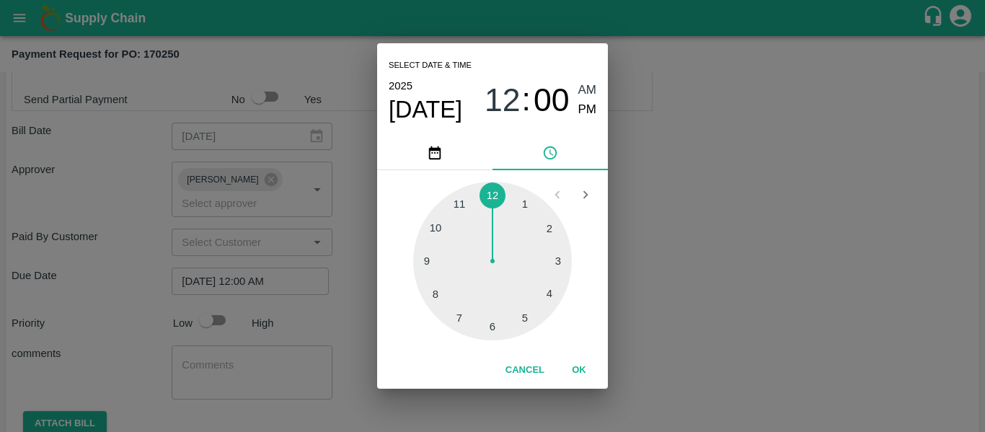
click at [674, 322] on div "Select date & time [DATE] 12 : 00 AM PM 1 2 3 4 5 6 7 8 9 10 11 12 Cancel OK" at bounding box center [492, 216] width 985 height 432
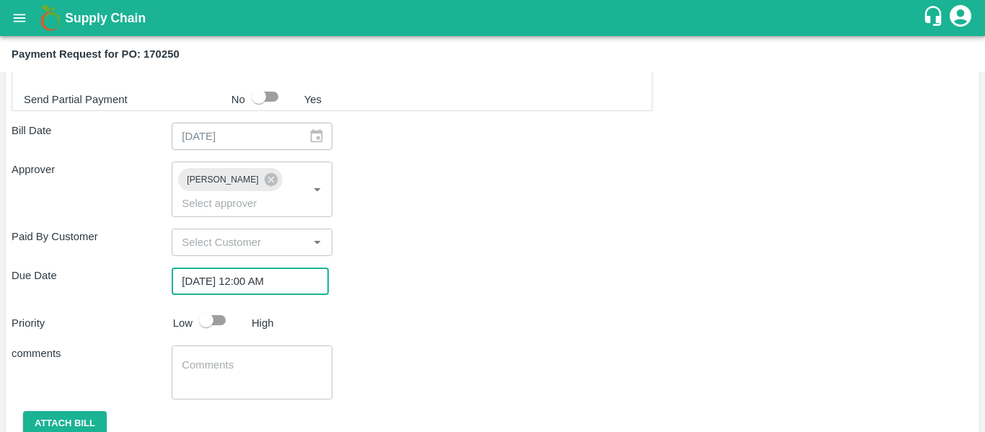
click at [211, 306] on input "checkbox" at bounding box center [206, 319] width 82 height 27
checkbox input "true"
click at [231, 358] on textarea at bounding box center [252, 373] width 140 height 30
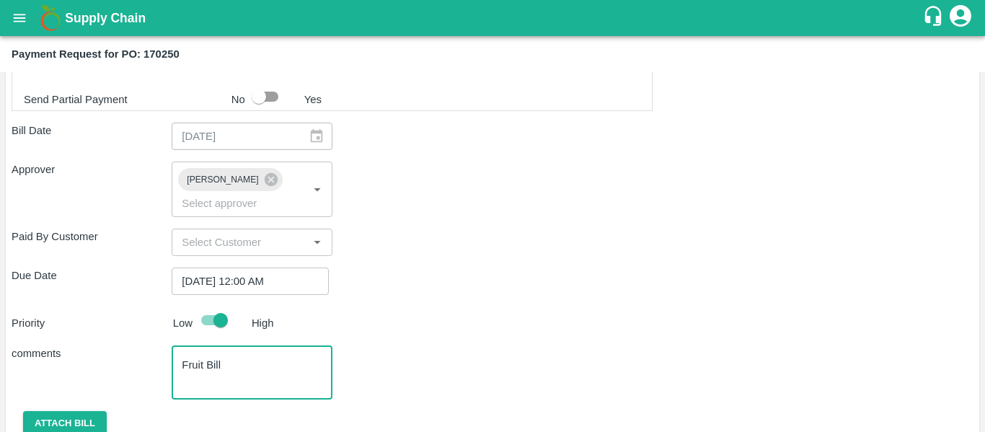
scroll to position [671, 0]
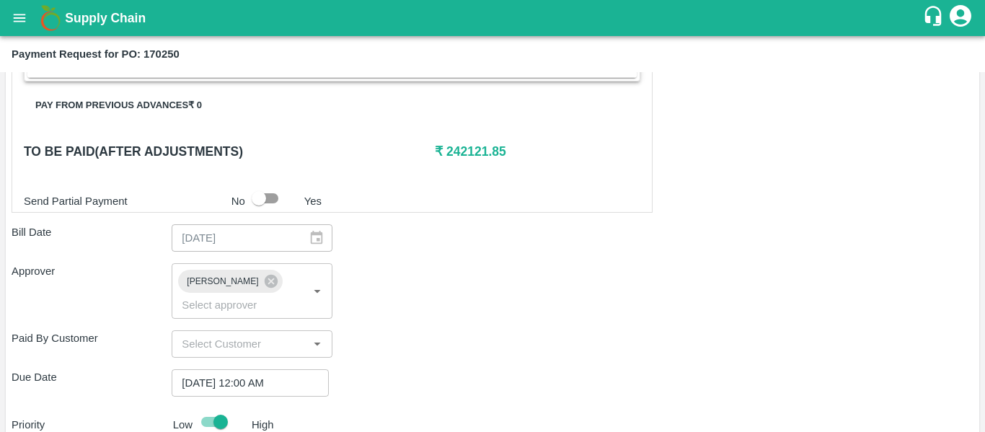
type textarea "Fruit Bill"
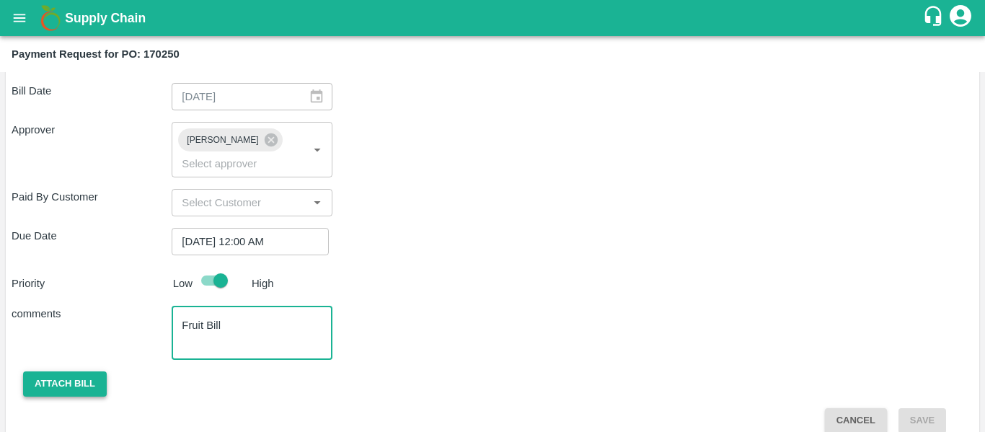
click at [66, 371] on button "Attach bill" at bounding box center [65, 383] width 84 height 25
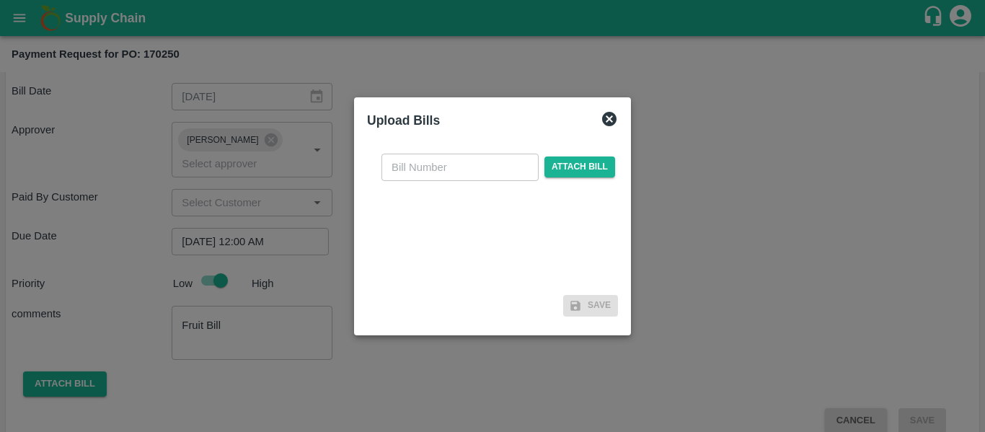
click at [474, 174] on input "text" at bounding box center [459, 167] width 157 height 27
type input "SE/25-26/1316"
click at [578, 169] on span "Attach bill" at bounding box center [579, 166] width 71 height 21
click at [0, 0] on input "Attach bill" at bounding box center [0, 0] width 0 height 0
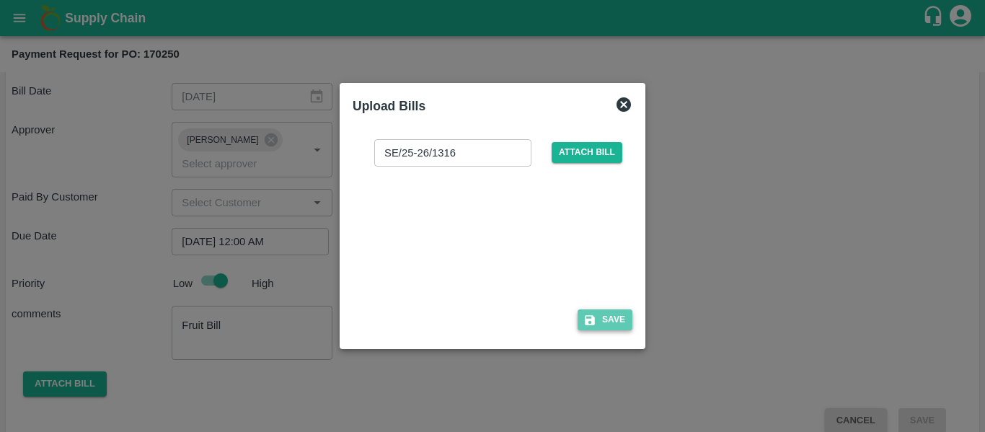
click at [604, 314] on button "Save" at bounding box center [604, 319] width 55 height 21
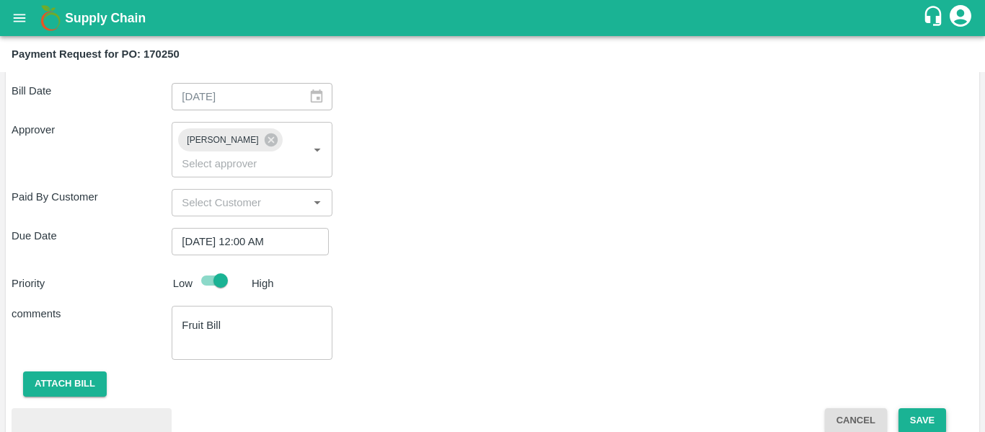
click at [908, 408] on button "Save" at bounding box center [922, 420] width 48 height 25
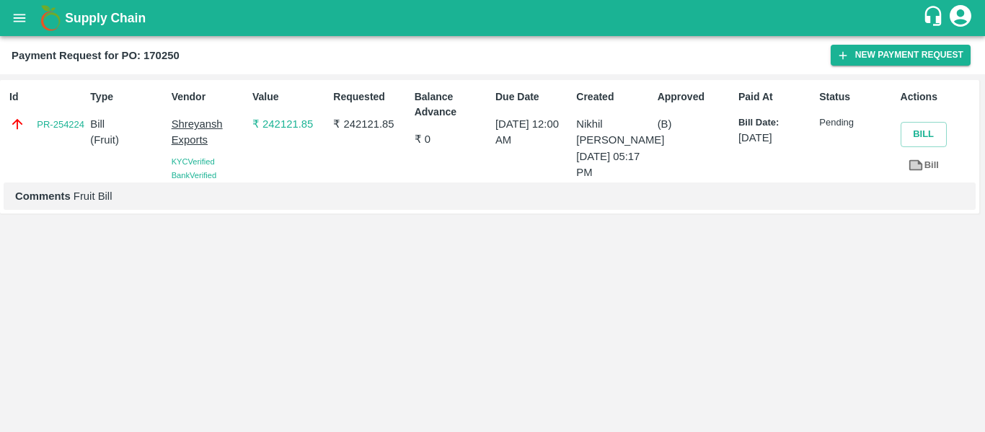
click at [26, 25] on icon "open drawer" at bounding box center [20, 18] width 16 height 16
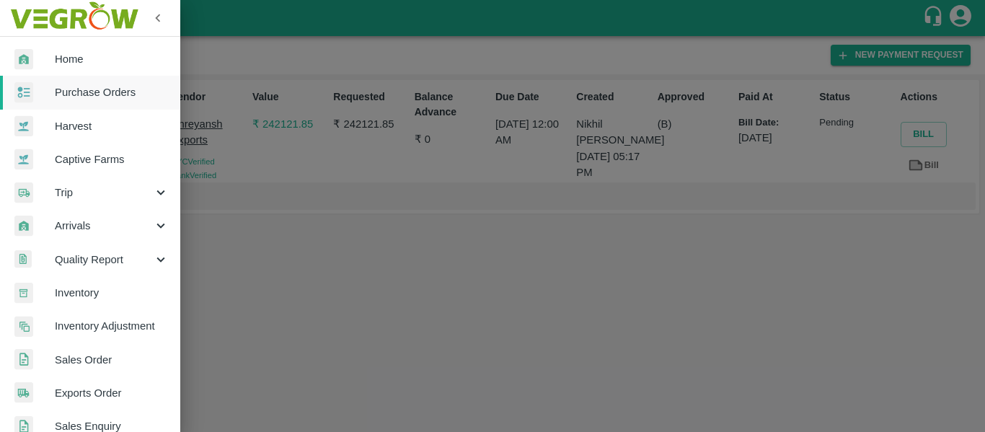
click at [108, 92] on span "Purchase Orders" at bounding box center [112, 92] width 114 height 16
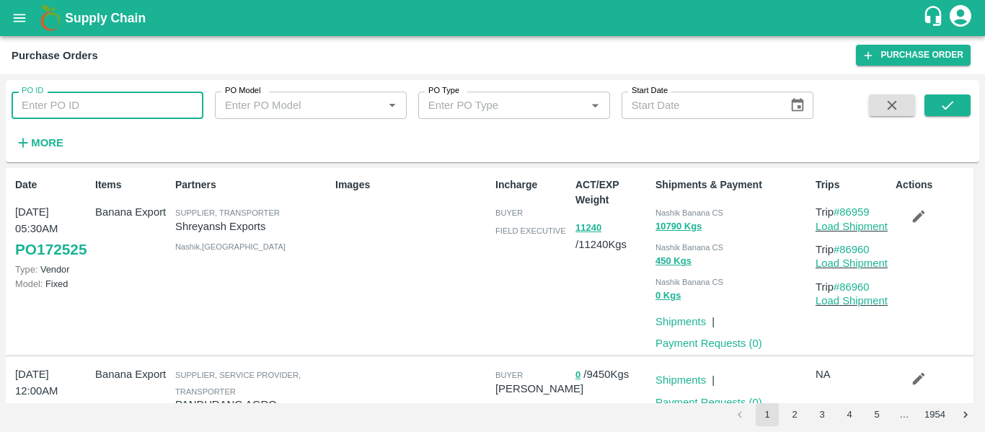
click at [49, 104] on input "PO ID" at bounding box center [108, 105] width 192 height 27
paste input "170524"
type input "170524"
click at [939, 105] on icon "submit" at bounding box center [947, 105] width 16 height 16
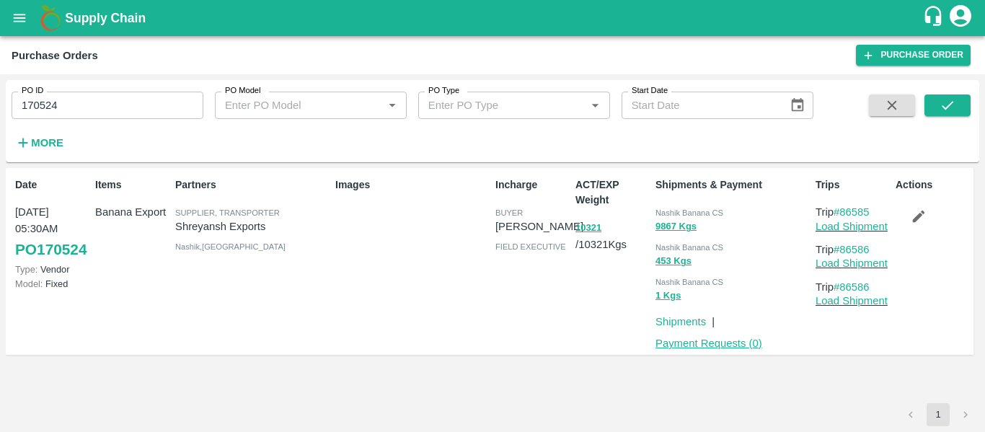
click at [717, 349] on link "Payment Requests ( 0 )" at bounding box center [708, 343] width 107 height 12
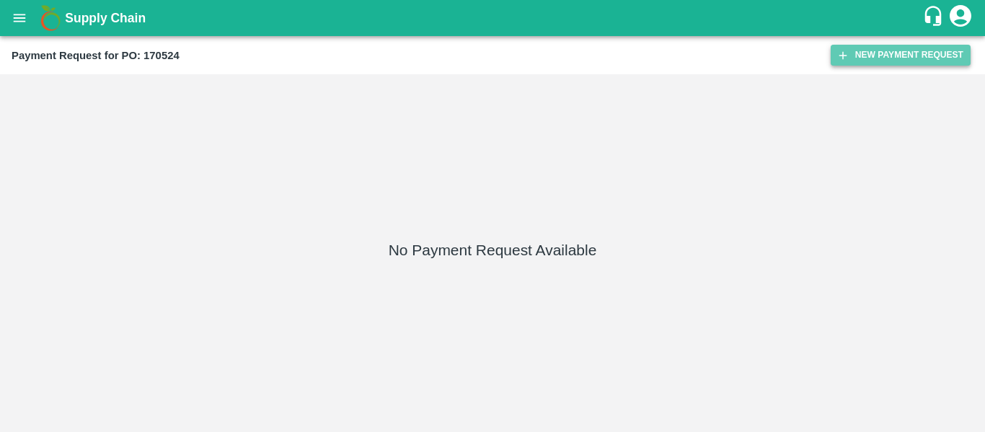
click at [859, 49] on button "New Payment Request" at bounding box center [900, 55] width 140 height 21
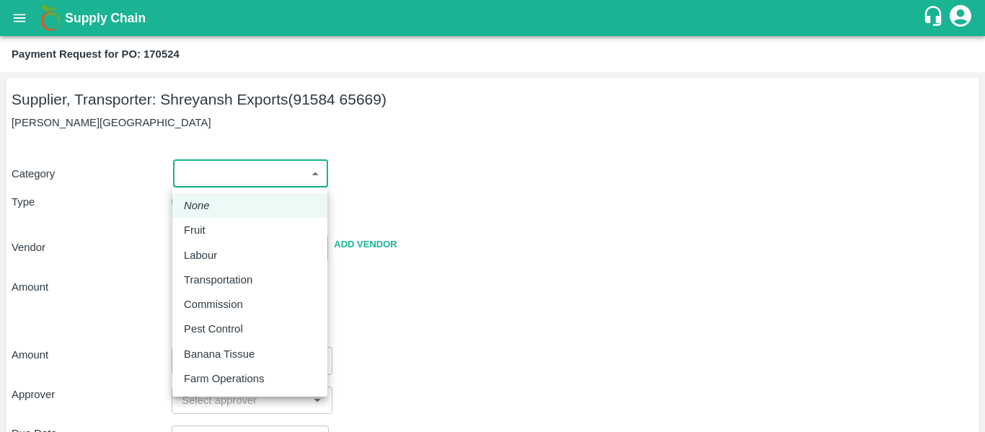
click at [246, 174] on body "Supply Chain Payment Request for PO: 170524 Supplier, Transporter: [PERSON_NAME…" at bounding box center [492, 216] width 985 height 432
click at [234, 231] on div "Fruit" at bounding box center [250, 230] width 132 height 16
type input "1"
type input "[PERSON_NAME] Exports - 91584 65669(Supplier, Transporter)"
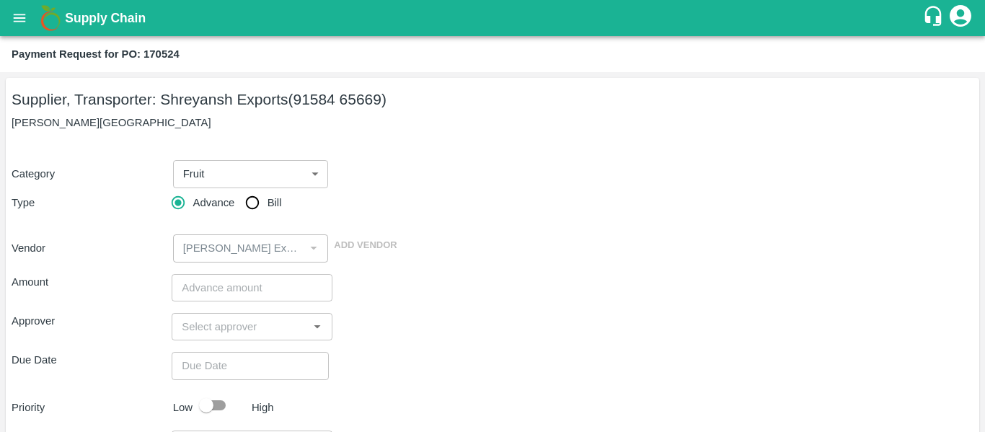
click at [965, 14] on icon "account of current user" at bounding box center [960, 16] width 22 height 22
click at [965, 14] on div at bounding box center [492, 216] width 985 height 432
click at [245, 207] on input "Bill" at bounding box center [252, 202] width 29 height 29
radio input "true"
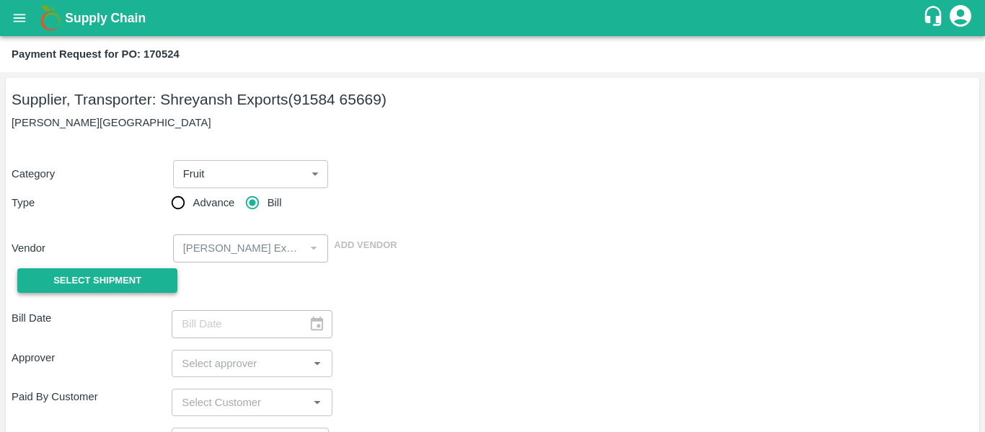
click at [131, 268] on button "Select Shipment" at bounding box center [97, 280] width 160 height 25
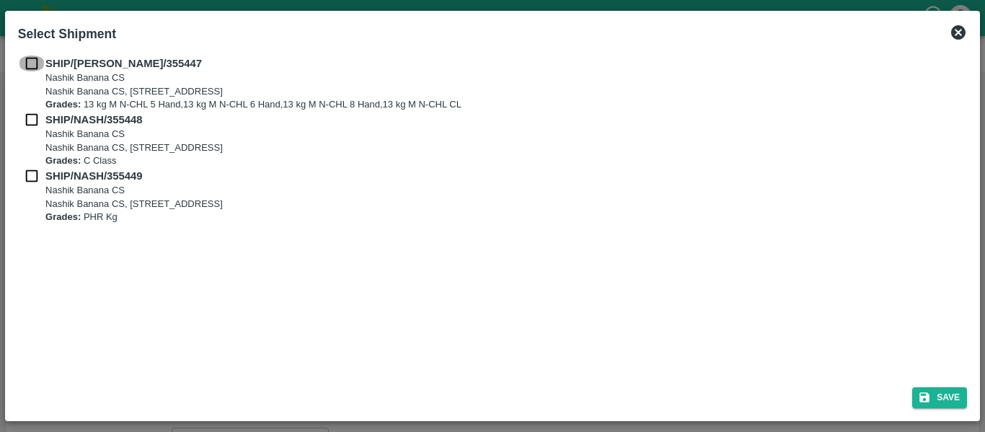
click at [40, 66] on input "checkbox" at bounding box center [31, 64] width 27 height 16
checkbox input "true"
click at [41, 118] on input "checkbox" at bounding box center [31, 120] width 27 height 16
checkbox input "true"
click at [42, 185] on div "SHIP/NASH/355449 Nashik Banana CS Nashik Banana CS, Gat No. 314/2/1, A/p- Mohad…" at bounding box center [492, 196] width 949 height 56
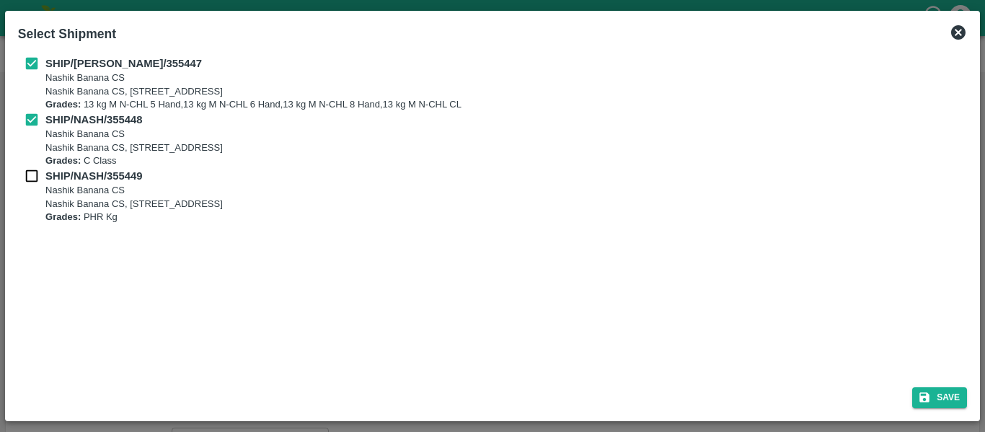
click at [37, 182] on input "checkbox" at bounding box center [31, 176] width 27 height 16
checkbox input "true"
click at [945, 393] on button "Save" at bounding box center [939, 397] width 55 height 21
type input "21/08/2025"
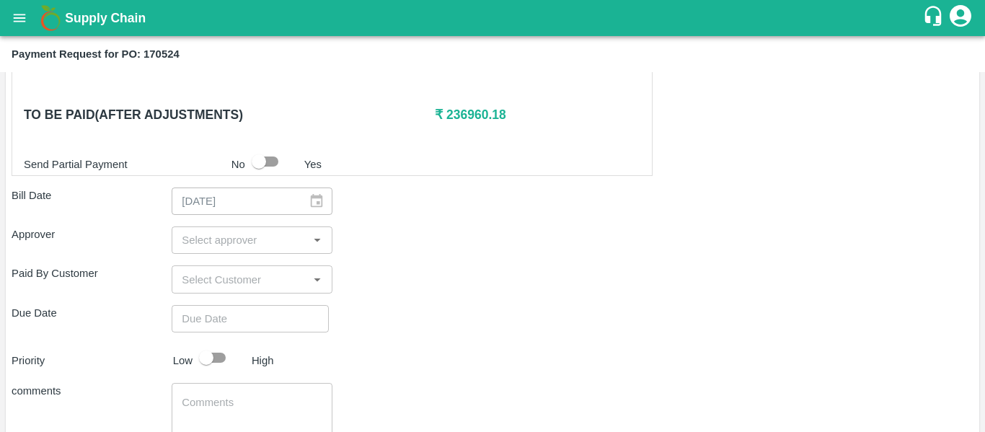
scroll to position [676, 0]
click at [216, 246] on input "input" at bounding box center [240, 240] width 128 height 19
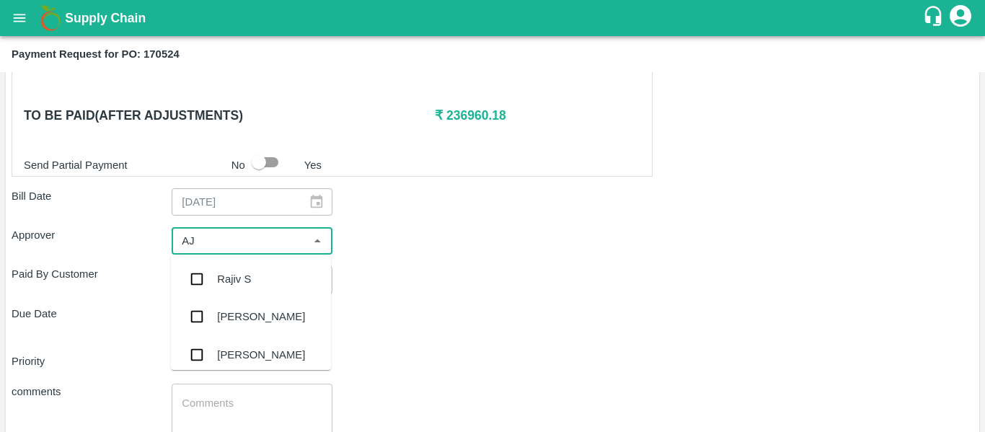
type input "AJI"
click at [242, 311] on div "[PERSON_NAME]" at bounding box center [261, 317] width 88 height 16
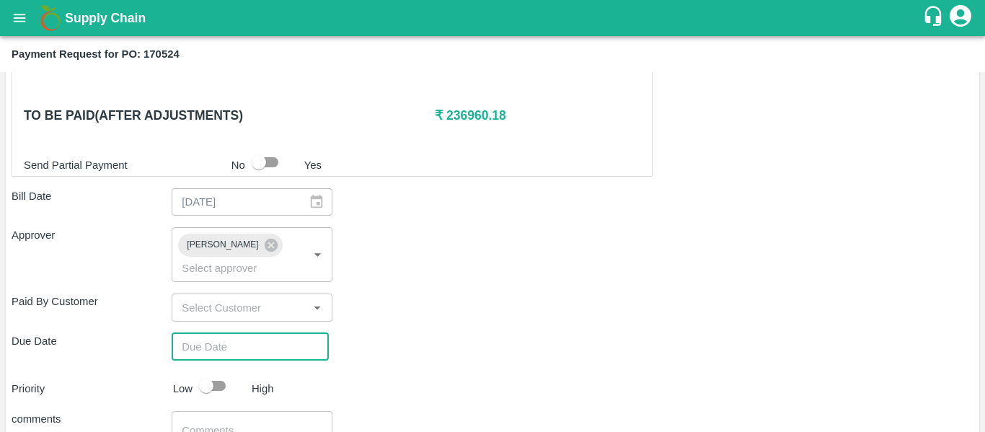
type input "DD/MM/YYYY hh:mm aa"
click at [229, 333] on input "DD/MM/YYYY hh:mm aa" at bounding box center [245, 346] width 147 height 27
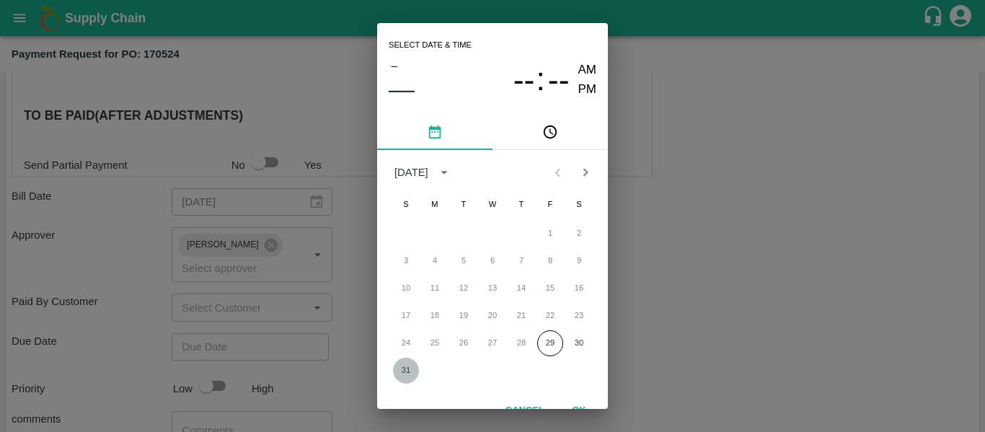
click at [405, 373] on button "31" at bounding box center [406, 371] width 26 height 26
type input "31/08/2025 12:00 AM"
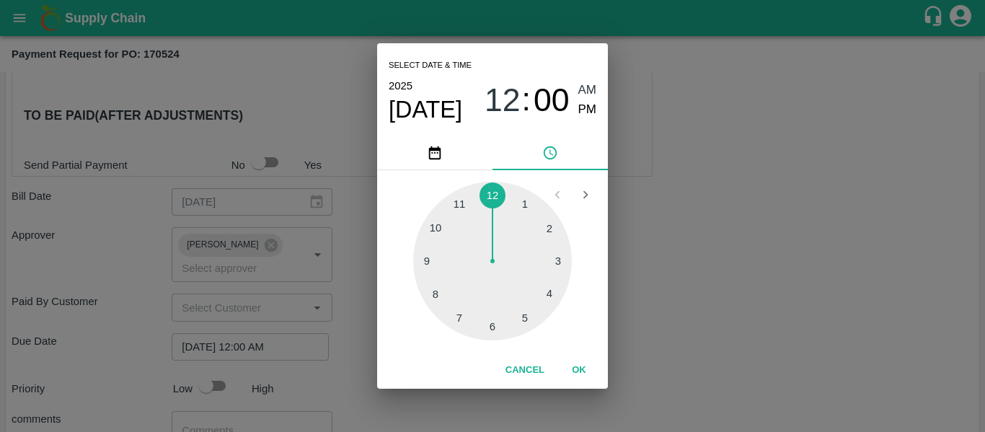
click at [680, 315] on div "Select date & time 2025 Aug 31 12 : 00 AM PM 1 2 3 4 5 6 7 8 9 10 11 12 Cancel …" at bounding box center [492, 216] width 985 height 432
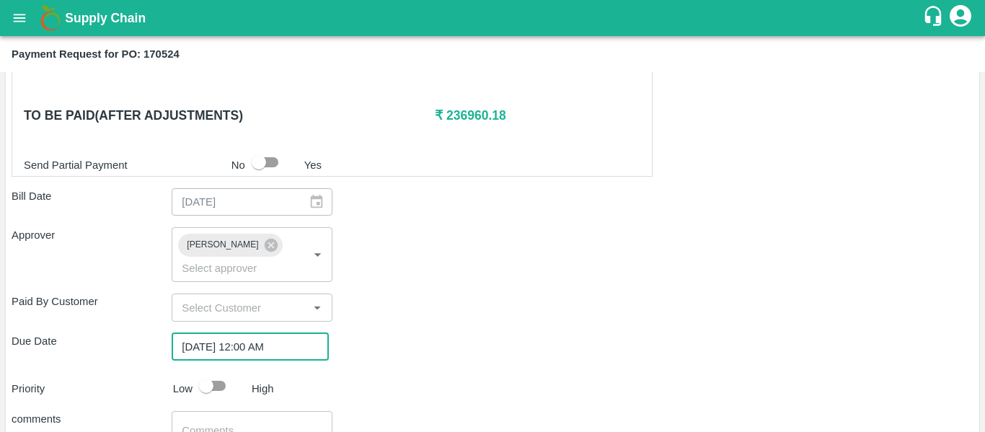
click at [210, 372] on input "checkbox" at bounding box center [206, 385] width 82 height 27
checkbox input "true"
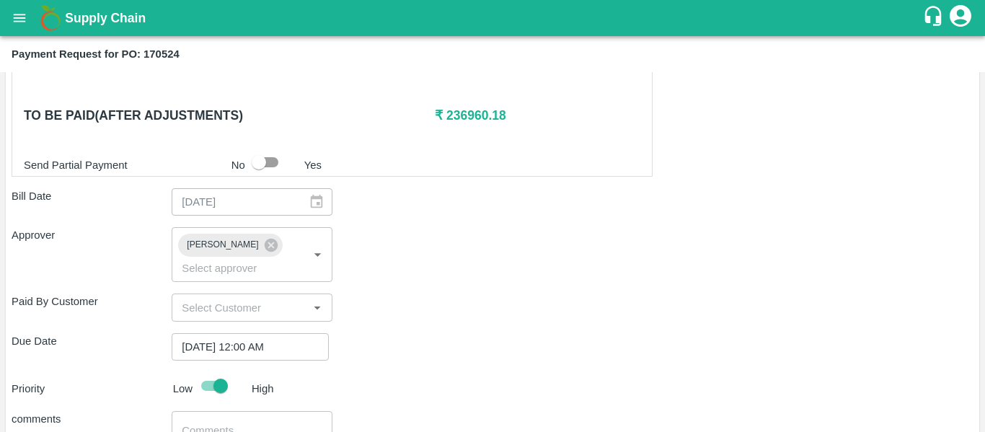
click at [224, 411] on div "x ​" at bounding box center [252, 438] width 160 height 54
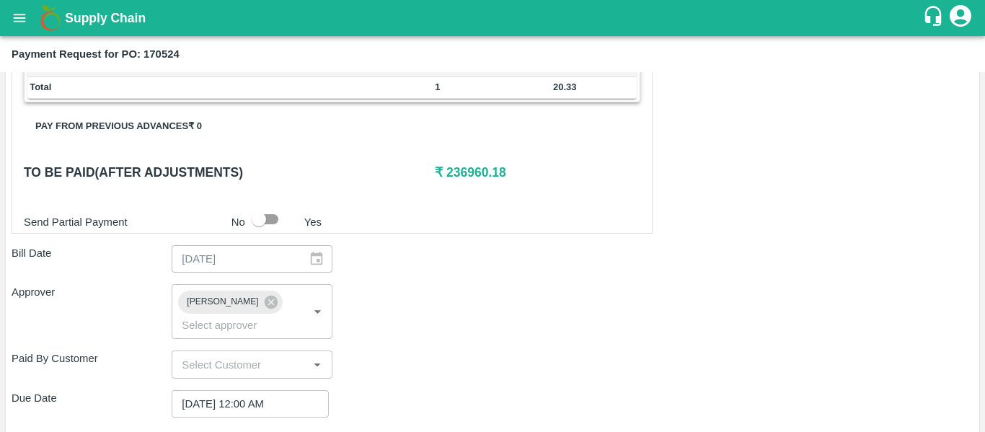
scroll to position [618, 0]
type textarea "Fruit Bill"
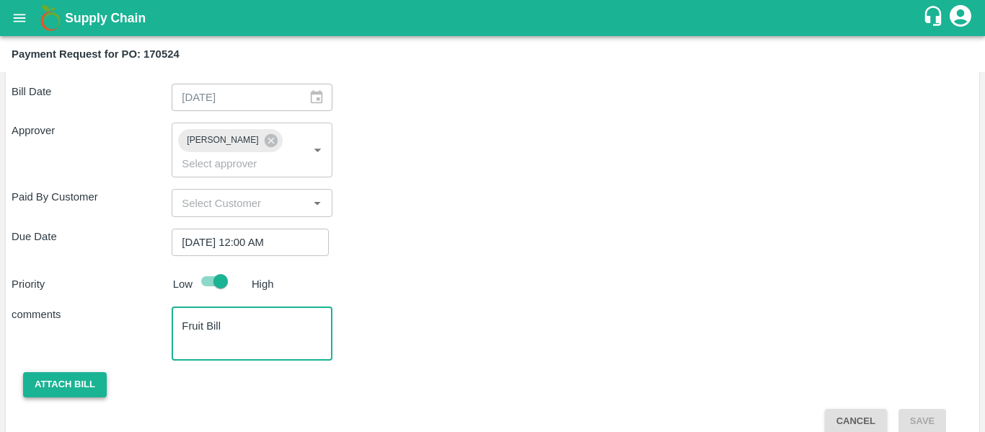
click at [76, 372] on button "Attach bill" at bounding box center [65, 384] width 84 height 25
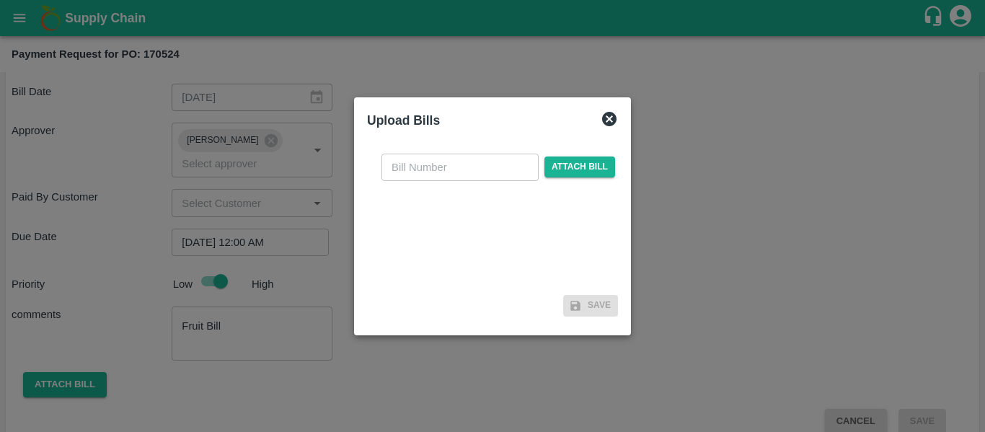
click at [487, 160] on input "text" at bounding box center [459, 167] width 157 height 27
type input "SE/25-26/1318"
click at [586, 162] on span "Attach bill" at bounding box center [579, 166] width 71 height 21
click at [0, 0] on input "Attach bill" at bounding box center [0, 0] width 0 height 0
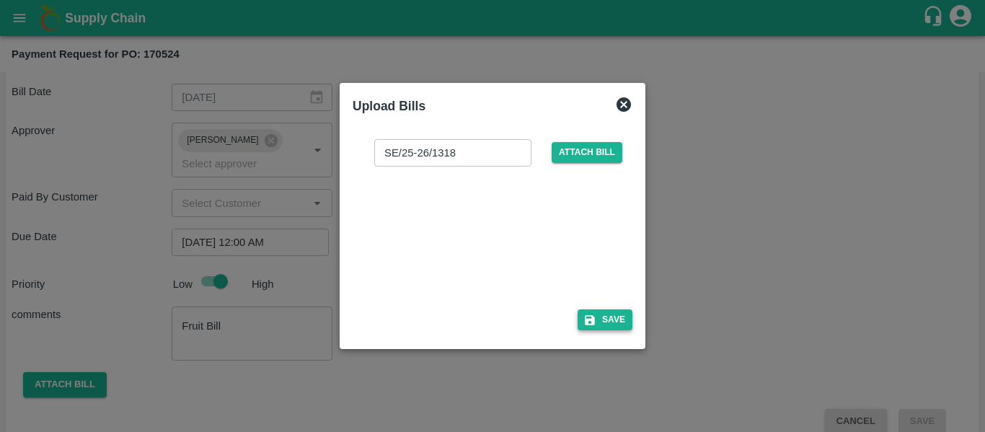
click at [601, 322] on button "Save" at bounding box center [604, 319] width 55 height 21
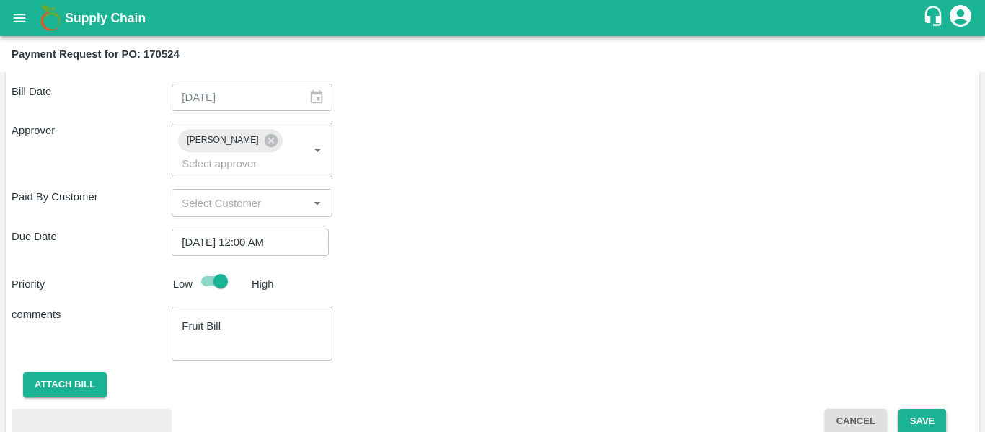
click at [918, 409] on button "Save" at bounding box center [922, 421] width 48 height 25
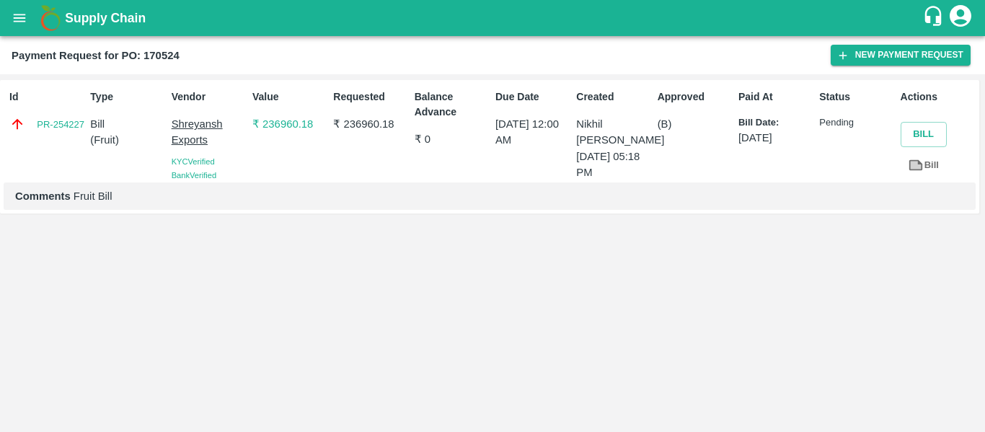
click at [19, 24] on icon "open drawer" at bounding box center [20, 18] width 16 height 16
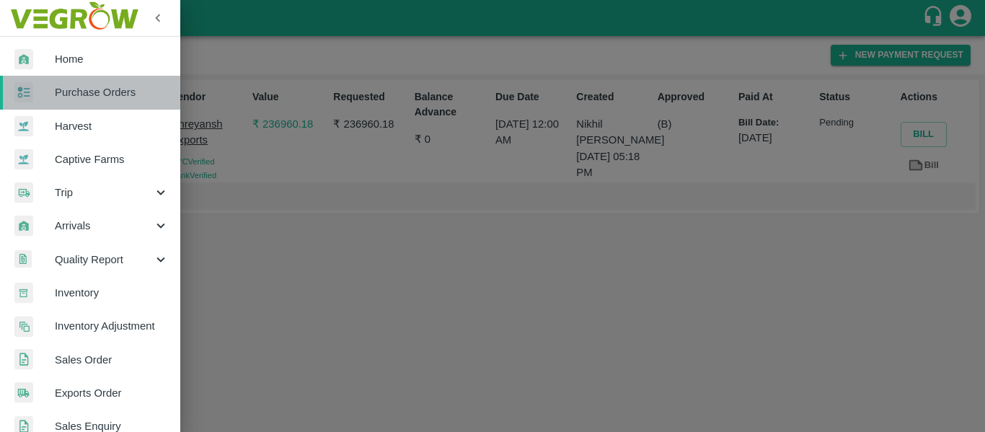
click at [97, 86] on span "Purchase Orders" at bounding box center [112, 92] width 114 height 16
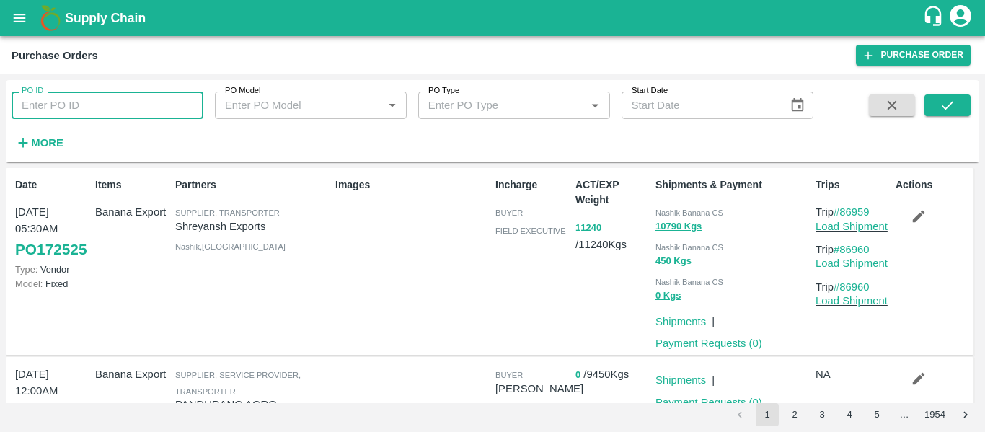
click at [58, 99] on input "PO ID" at bounding box center [108, 105] width 192 height 27
paste input "170021"
type input "170021"
click at [947, 117] on span at bounding box center [947, 123] width 46 height 59
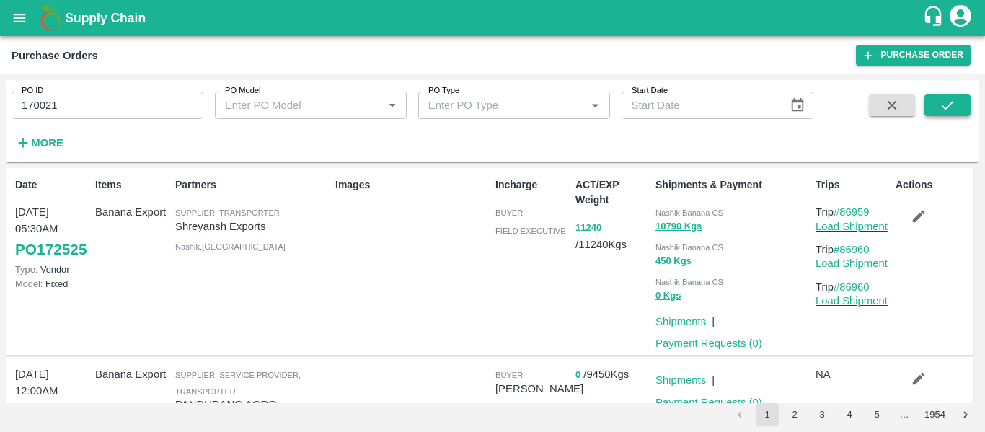
click at [943, 115] on button "submit" at bounding box center [947, 105] width 46 height 22
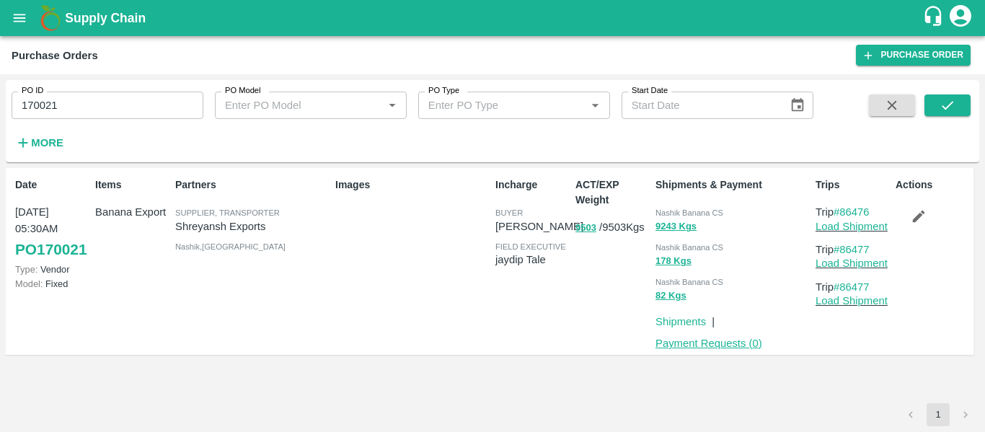
click at [735, 338] on link "Payment Requests ( 0 )" at bounding box center [708, 343] width 107 height 12
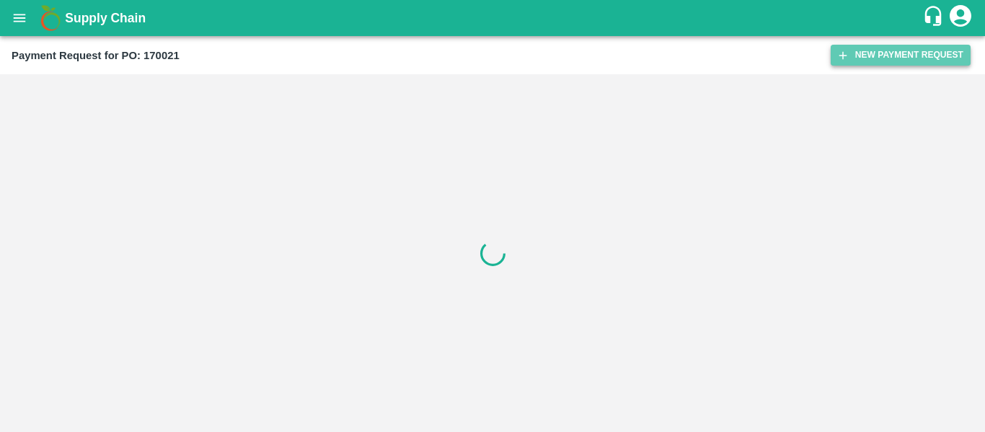
click at [846, 54] on icon "button" at bounding box center [842, 55] width 13 height 13
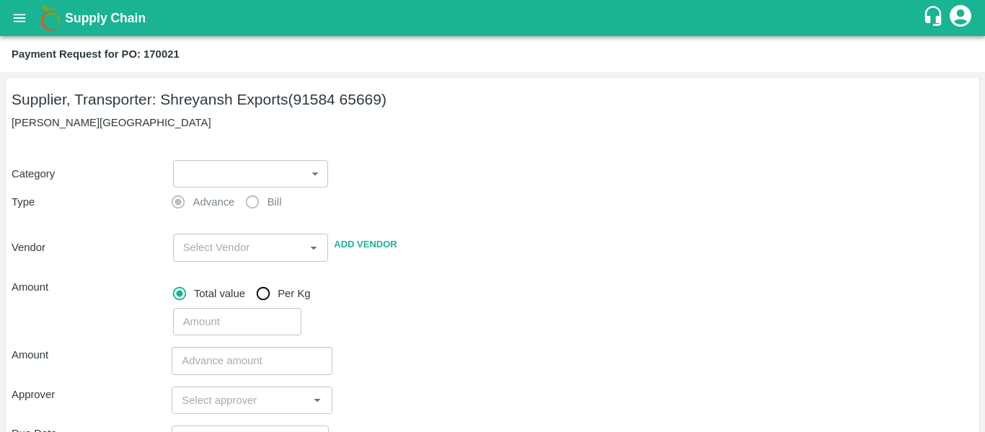
click at [238, 167] on body "Supply Chain Payment Request for PO: 170021 Supplier, Transporter: [PERSON_NAME…" at bounding box center [492, 216] width 985 height 432
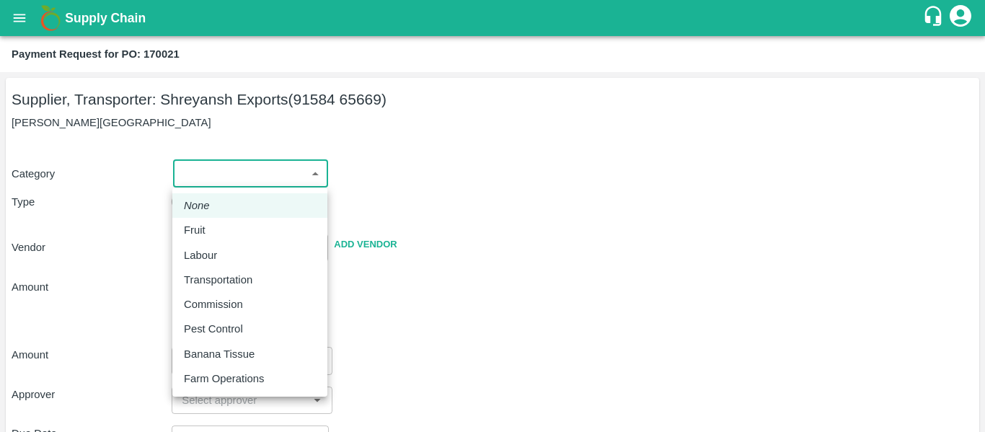
click at [222, 223] on div "Fruit" at bounding box center [250, 230] width 132 height 16
type input "1"
type input "[PERSON_NAME] Exports - 91584 65669(Supplier, Transporter)"
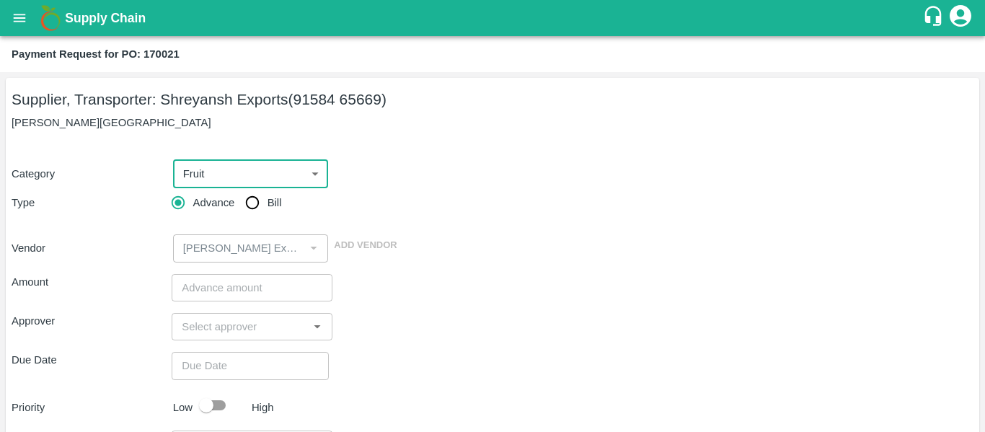
click at [249, 203] on input "Bill" at bounding box center [252, 202] width 29 height 29
radio input "true"
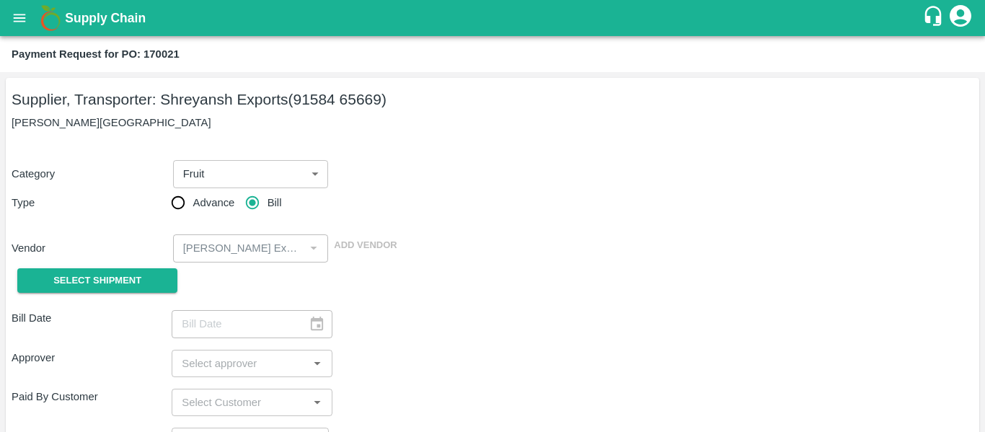
click at [141, 266] on div "Select Shipment" at bounding box center [92, 280] width 160 height 37
click at [104, 292] on button "Select Shipment" at bounding box center [97, 280] width 160 height 25
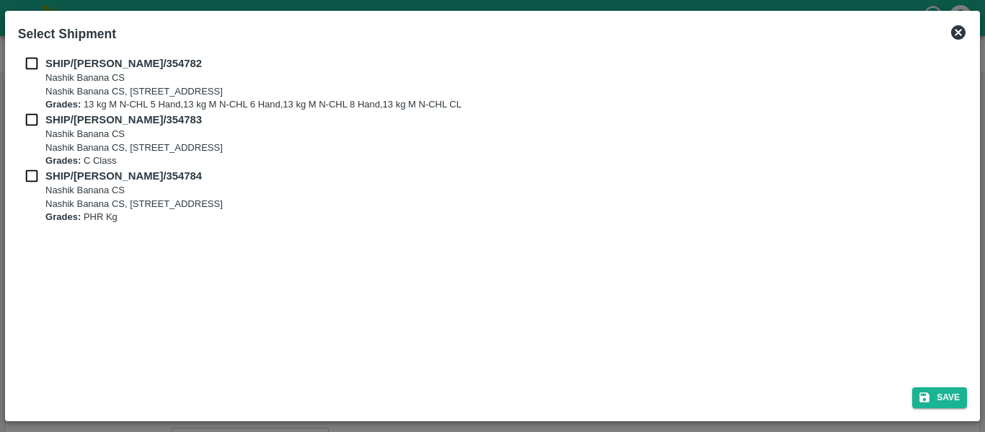
click at [29, 64] on input "checkbox" at bounding box center [31, 64] width 27 height 16
checkbox input "true"
click at [36, 116] on input "checkbox" at bounding box center [31, 120] width 27 height 16
checkbox input "true"
click at [40, 172] on input "checkbox" at bounding box center [31, 176] width 27 height 16
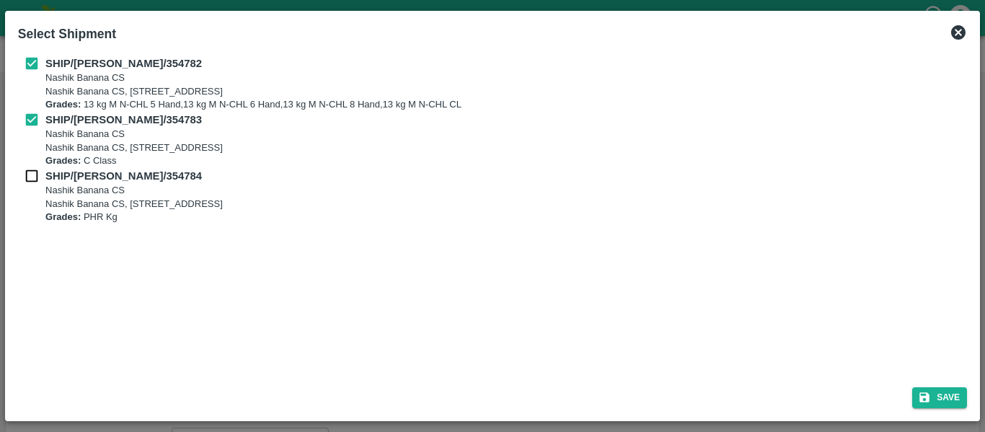
checkbox input "true"
click at [950, 399] on button "Save" at bounding box center [939, 397] width 55 height 21
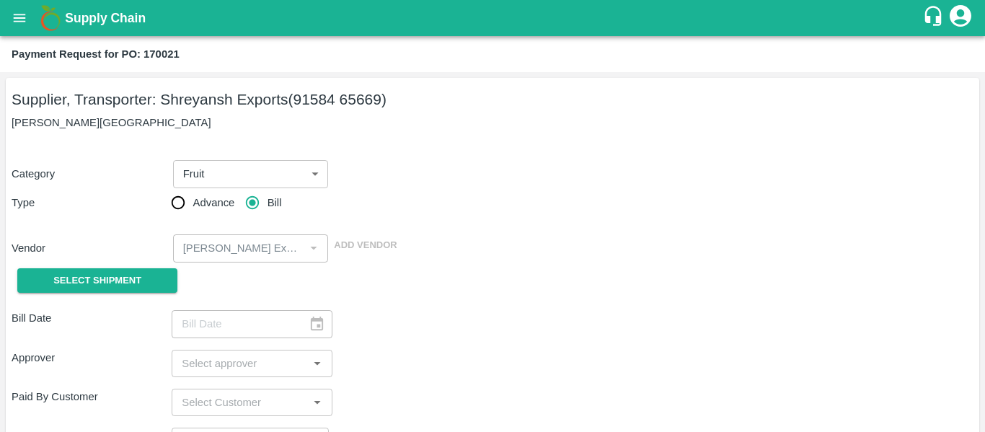
type input "[DATE]"
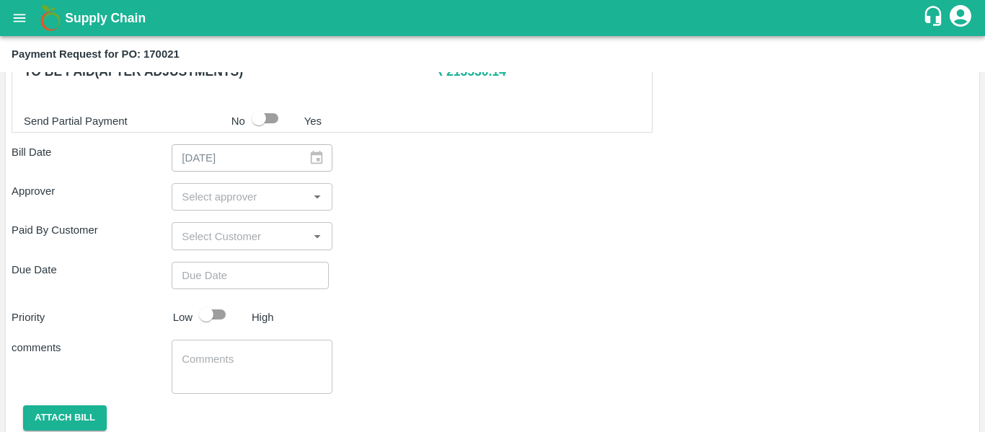
scroll to position [719, 0]
click at [228, 208] on div "​" at bounding box center [252, 196] width 160 height 27
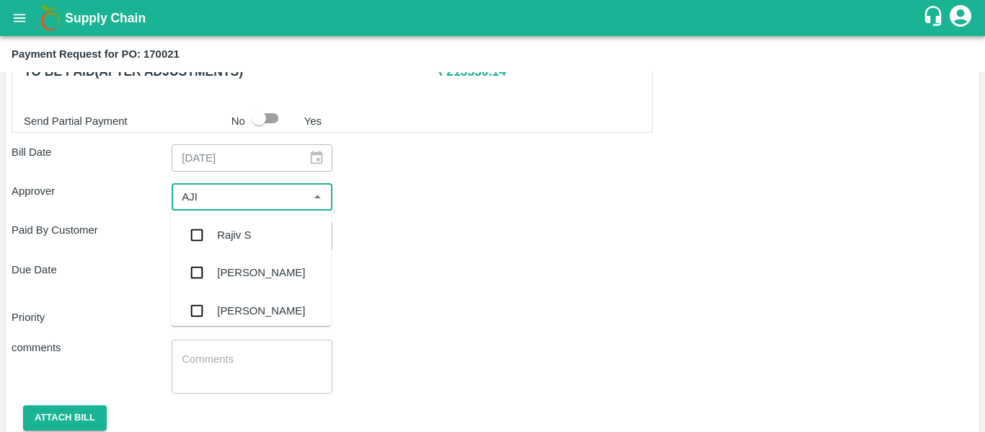
type input "AJIT"
click at [233, 239] on div "[PERSON_NAME]" at bounding box center [261, 235] width 88 height 16
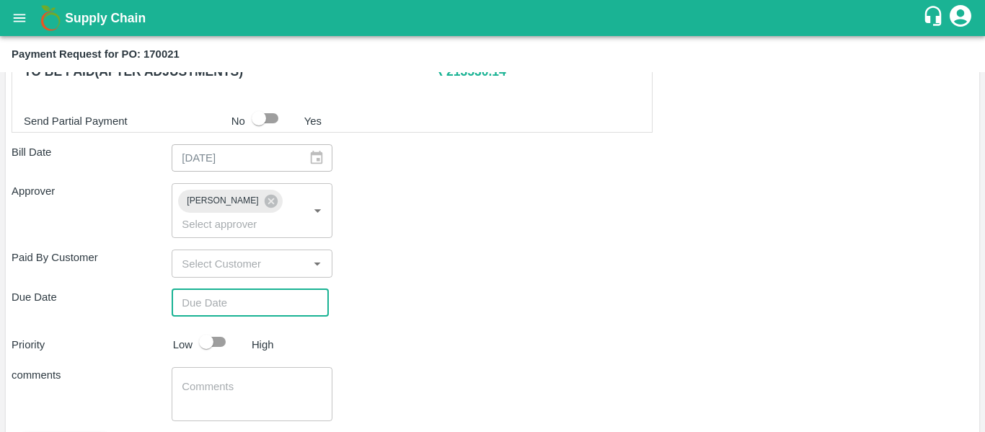
type input "DD/MM/YYYY hh:mm aa"
click at [245, 289] on input "DD/MM/YYYY hh:mm aa" at bounding box center [245, 302] width 147 height 27
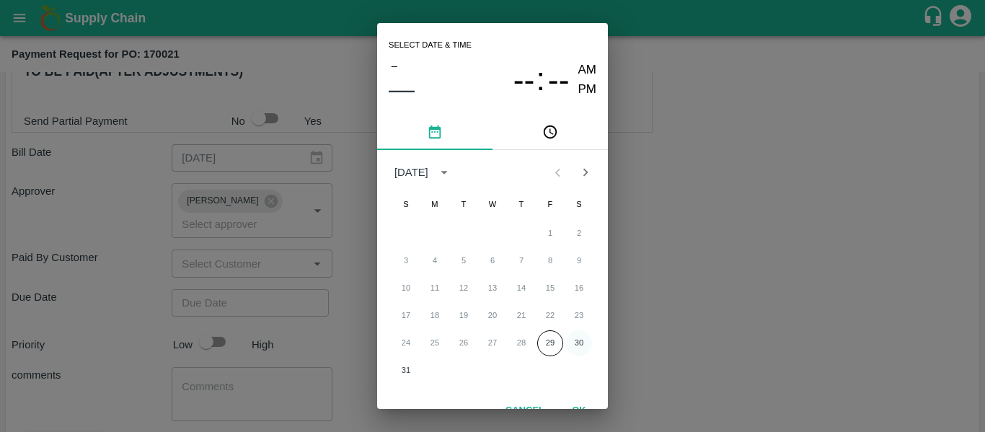
click at [577, 338] on button "30" at bounding box center [579, 343] width 26 height 26
type input "[DATE] 12:00 AM"
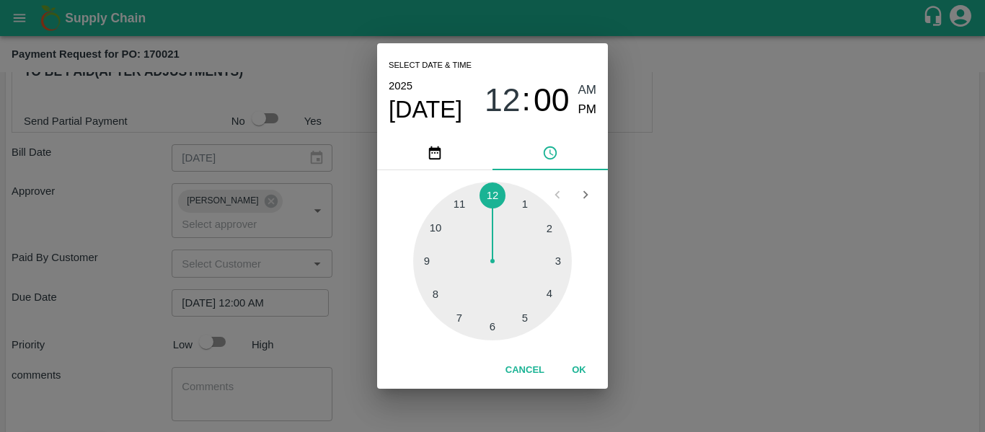
click at [711, 332] on div "Select date & time [DATE] 12 : 00 AM PM 1 2 3 4 5 6 7 8 9 10 11 12 Cancel OK" at bounding box center [492, 216] width 985 height 432
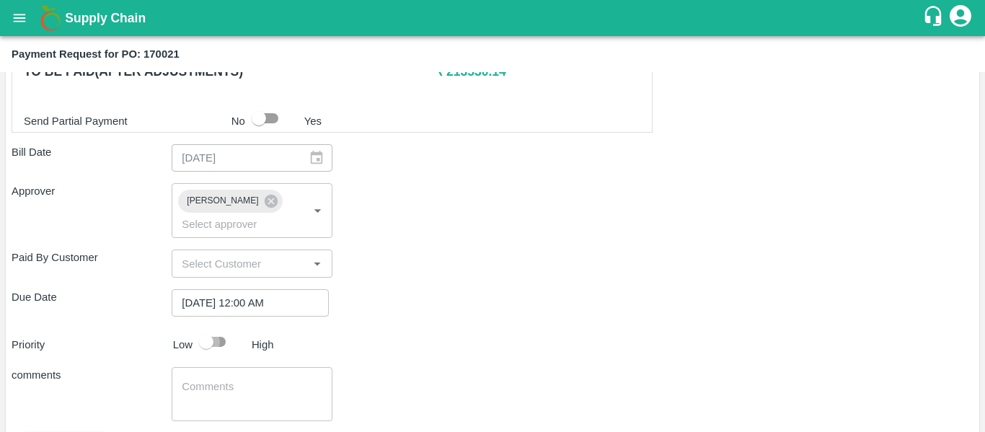
click at [222, 328] on input "checkbox" at bounding box center [206, 341] width 82 height 27
checkbox input "true"
click at [257, 379] on textarea at bounding box center [252, 394] width 140 height 30
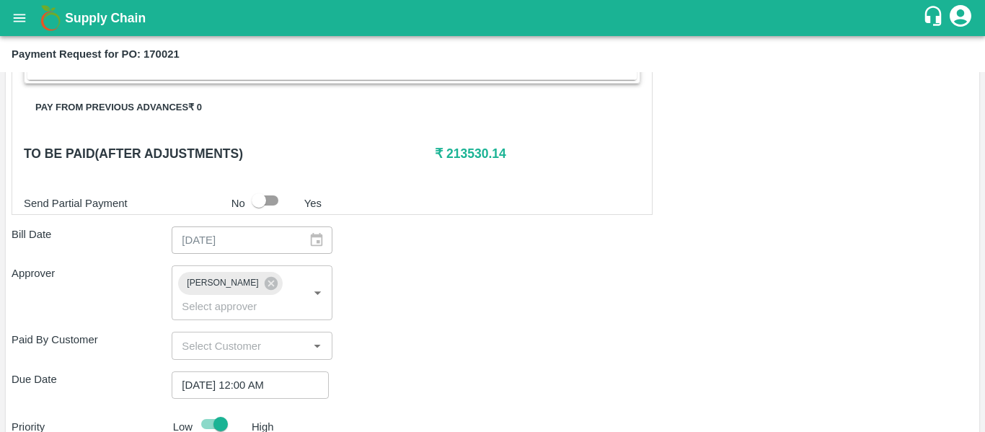
scroll to position [637, 0]
type textarea "Fruit Bill"
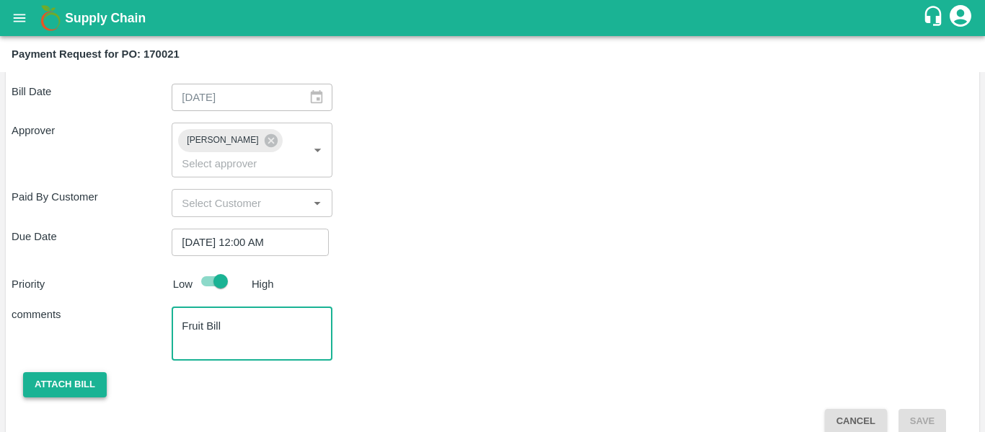
click at [81, 372] on button "Attach bill" at bounding box center [65, 384] width 84 height 25
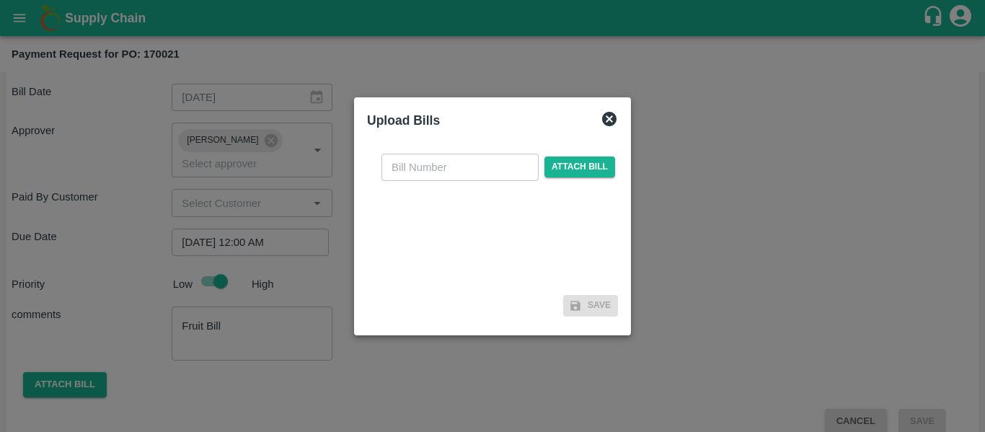
click at [412, 156] on input "text" at bounding box center [459, 167] width 157 height 27
type input "SE/25-26/1302"
click at [586, 171] on span "Attach bill" at bounding box center [579, 166] width 71 height 21
click at [0, 0] on input "Attach bill" at bounding box center [0, 0] width 0 height 0
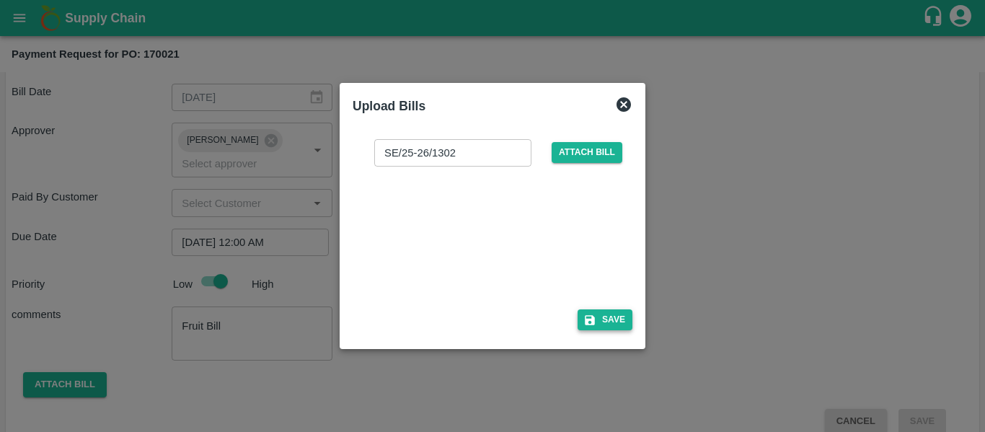
click at [616, 314] on button "Save" at bounding box center [604, 319] width 55 height 21
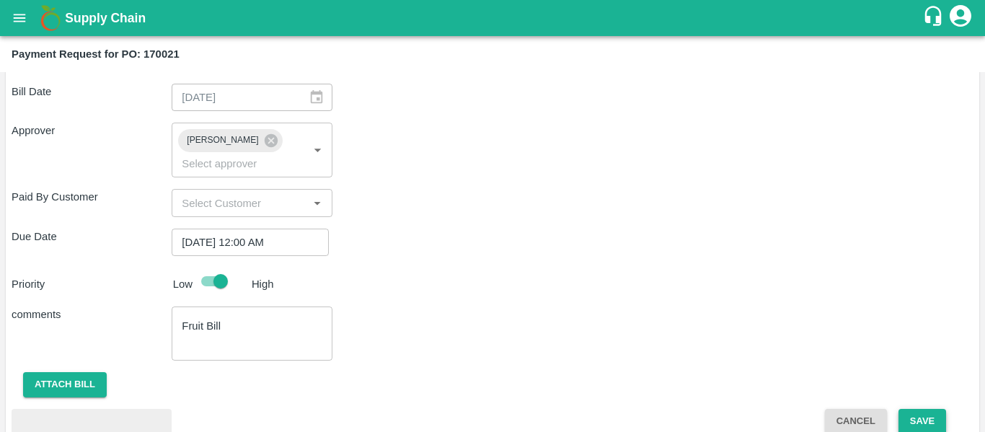
click at [919, 409] on button "Save" at bounding box center [922, 421] width 48 height 25
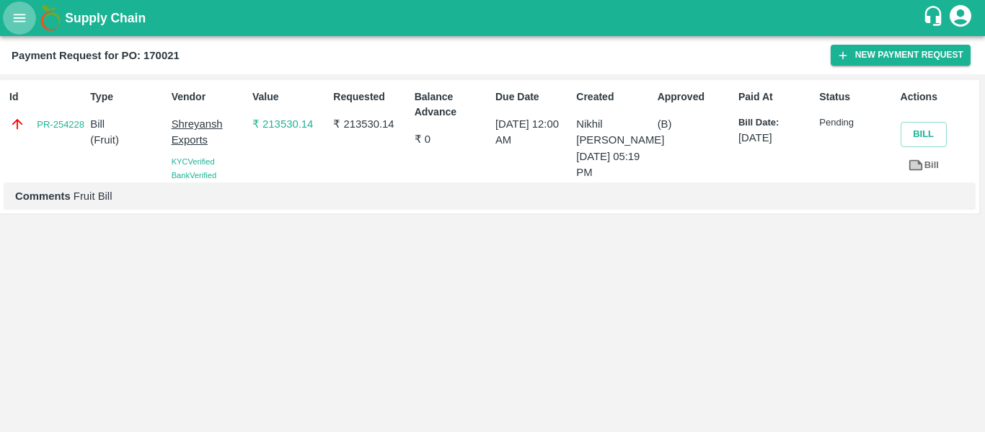
click at [14, 22] on icon "open drawer" at bounding box center [20, 18] width 16 height 16
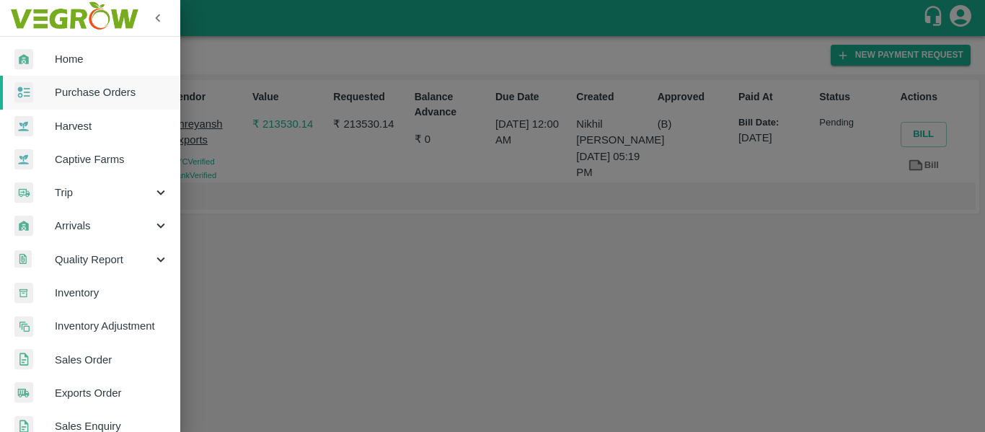
click at [70, 89] on span "Purchase Orders" at bounding box center [112, 92] width 114 height 16
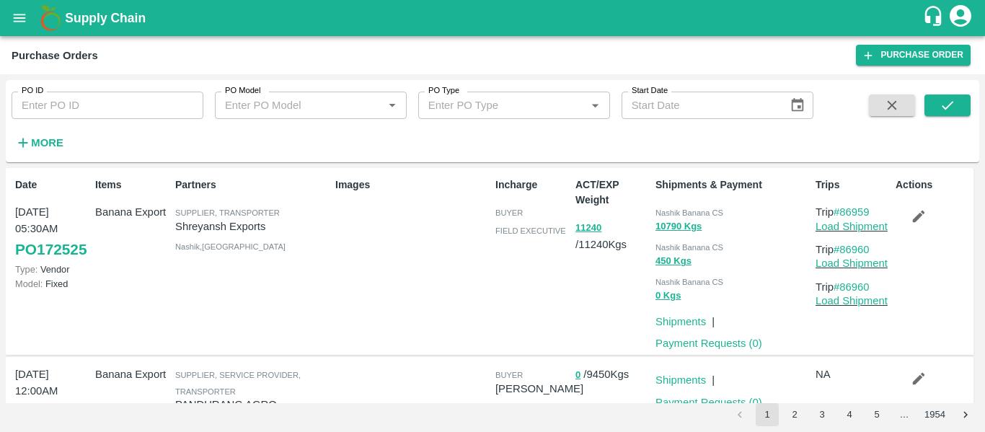
click at [112, 74] on div "PO ID PO ID PO Model PO Model   * PO Type PO Type   * Start Date Start Date Mor…" at bounding box center [492, 253] width 985 height 358
click at [106, 89] on div "PO ID PO ID" at bounding box center [101, 99] width 203 height 39
click at [106, 103] on input "PO ID" at bounding box center [108, 105] width 192 height 27
paste input "170252"
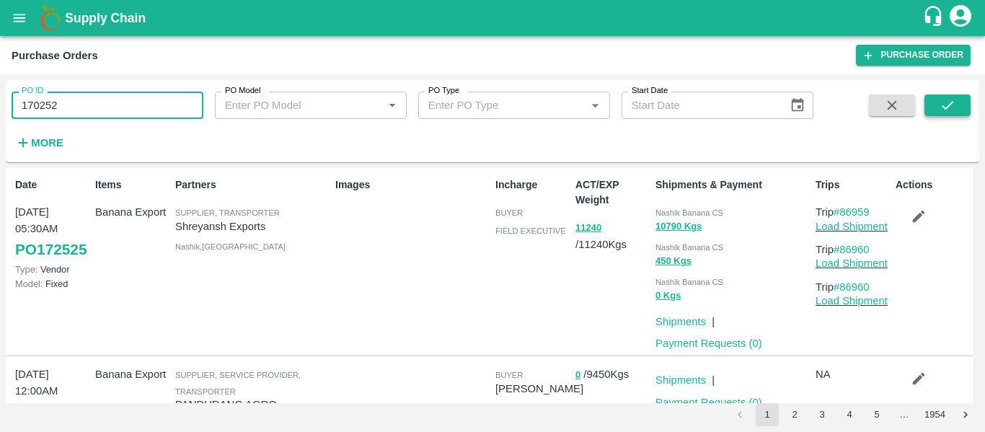
type input "170252"
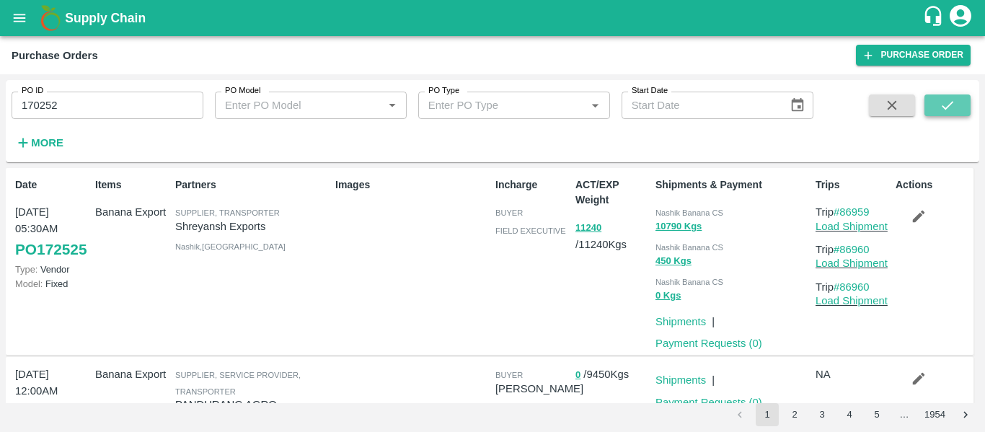
click at [930, 103] on button "submit" at bounding box center [947, 105] width 46 height 22
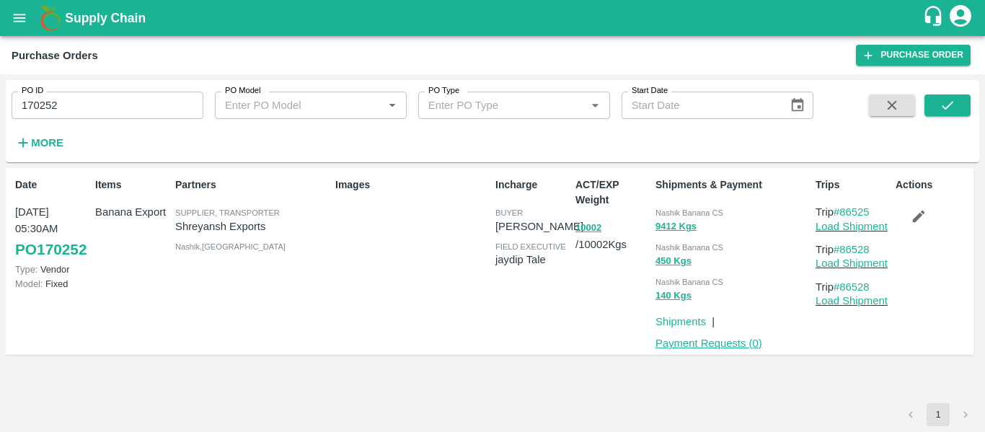
click at [737, 342] on link "Payment Requests ( 0 )" at bounding box center [708, 343] width 107 height 12
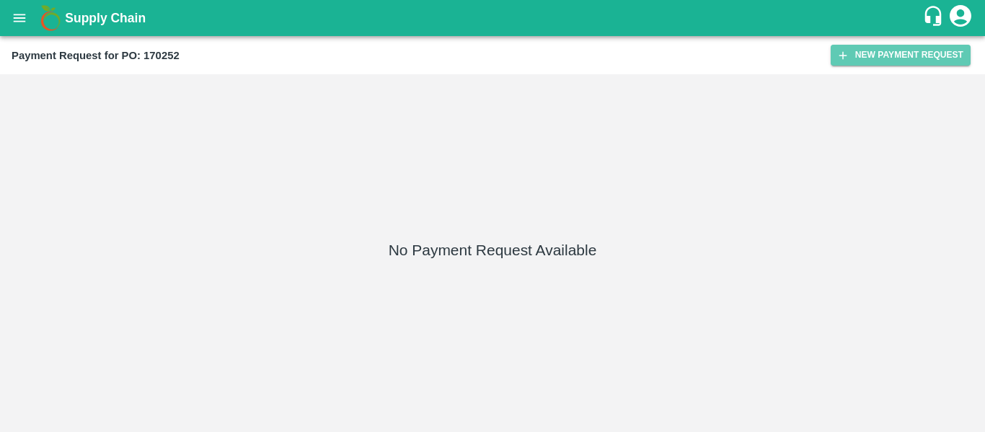
click at [849, 49] on button "New Payment Request" at bounding box center [900, 55] width 140 height 21
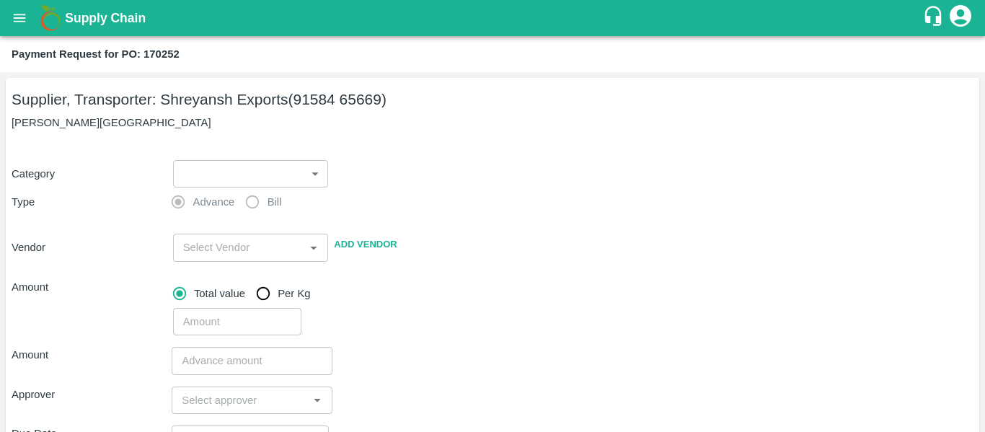
click at [265, 168] on body "Supply Chain Payment Request for PO: 170252 Supplier, Transporter: [PERSON_NAME…" at bounding box center [492, 216] width 985 height 432
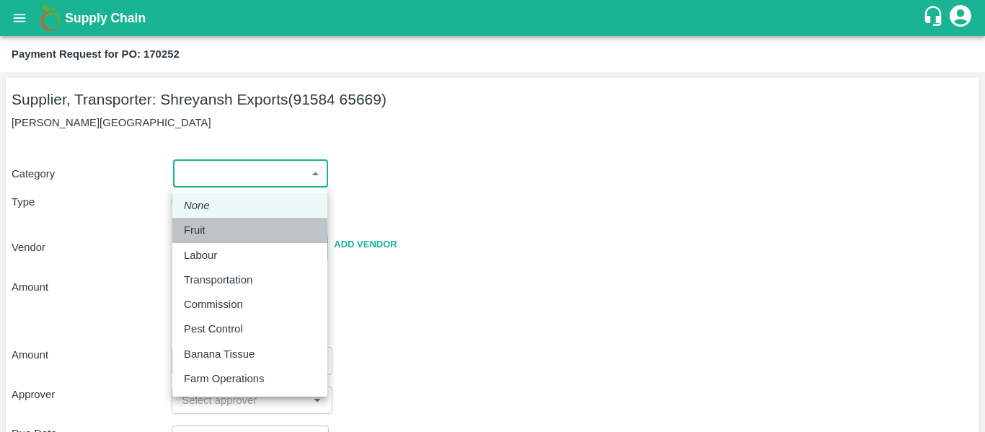
click at [214, 230] on div "Fruit" at bounding box center [250, 230] width 132 height 16
type input "1"
type input "[PERSON_NAME] Exports - 91584 65669(Supplier, Transporter)"
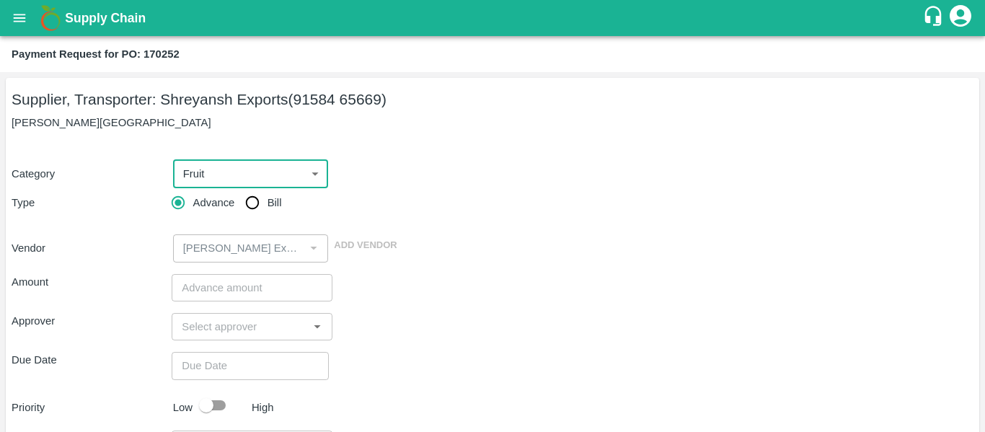
click at [269, 202] on span "Bill" at bounding box center [274, 203] width 14 height 16
click at [267, 202] on input "Bill" at bounding box center [252, 202] width 29 height 29
radio input "true"
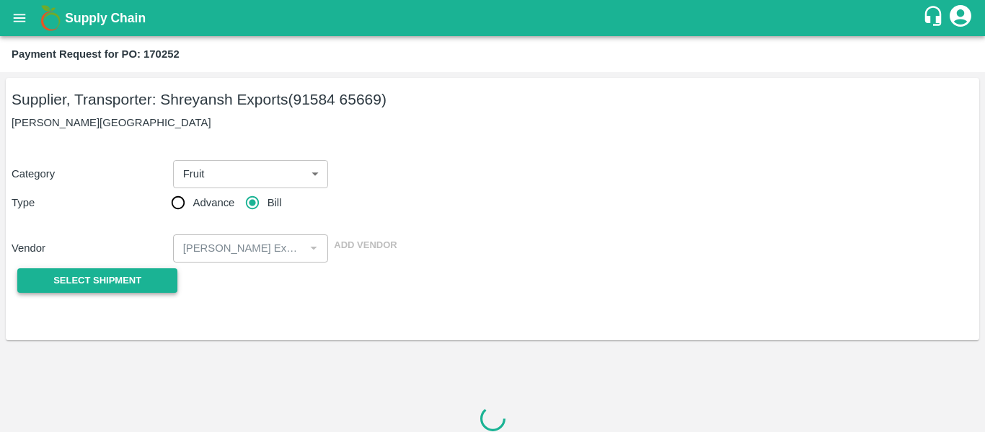
click at [157, 275] on button "Select Shipment" at bounding box center [97, 280] width 160 height 25
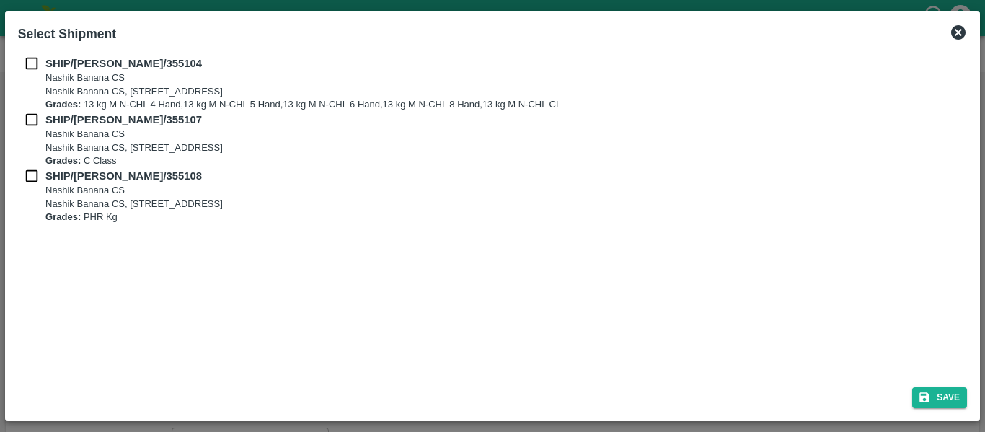
click at [26, 58] on input "checkbox" at bounding box center [31, 64] width 27 height 16
checkbox input "true"
click at [41, 119] on input "checkbox" at bounding box center [31, 120] width 27 height 16
checkbox input "true"
click at [40, 180] on input "checkbox" at bounding box center [31, 176] width 27 height 16
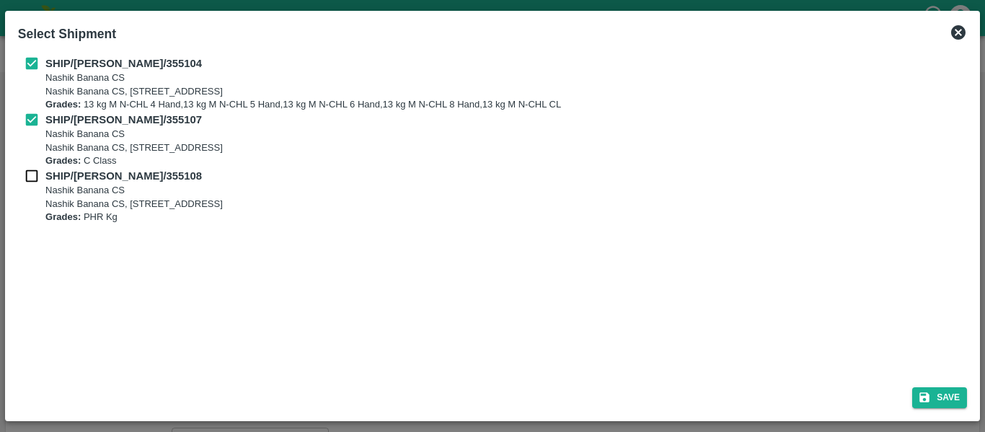
checkbox input "true"
click at [958, 398] on button "Save" at bounding box center [939, 397] width 55 height 21
type input "[DATE]"
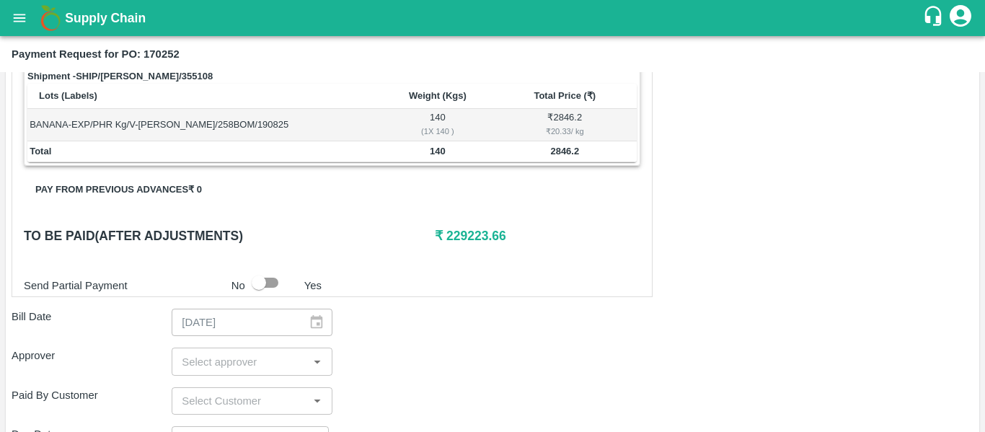
scroll to position [804, 0]
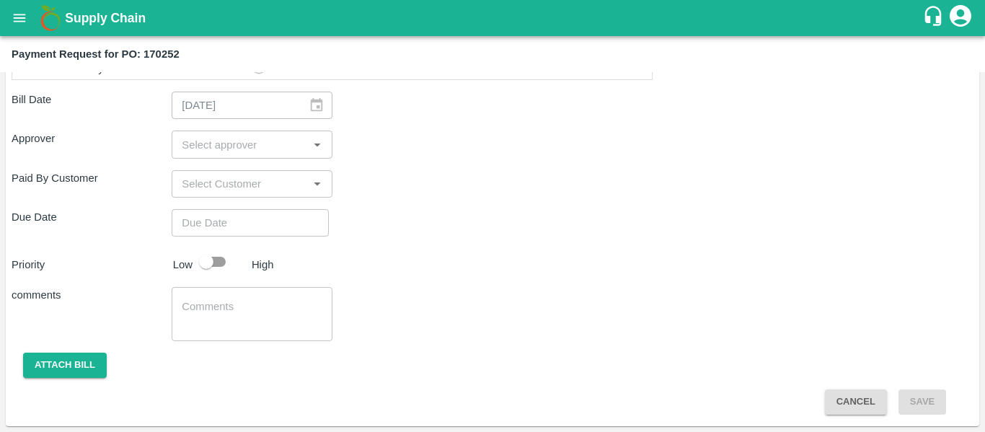
click at [215, 149] on input "input" at bounding box center [240, 144] width 128 height 19
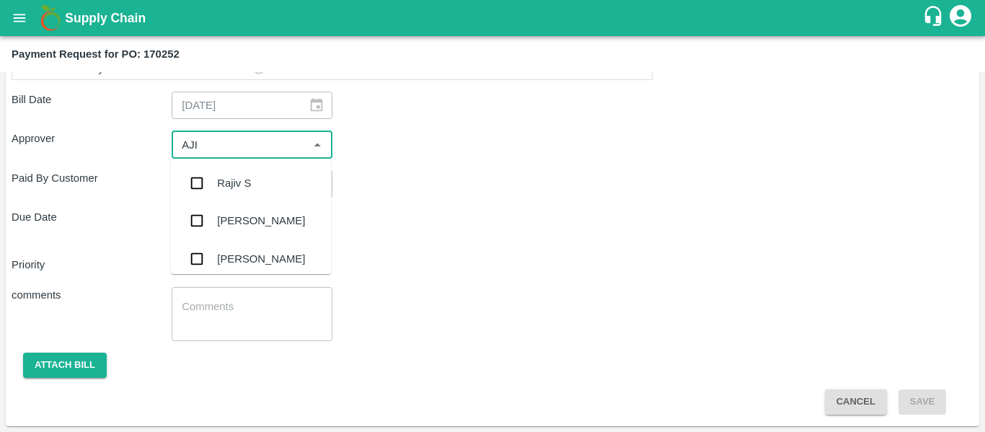
type input "AJIT"
click at [219, 178] on div "[PERSON_NAME]" at bounding box center [261, 183] width 88 height 16
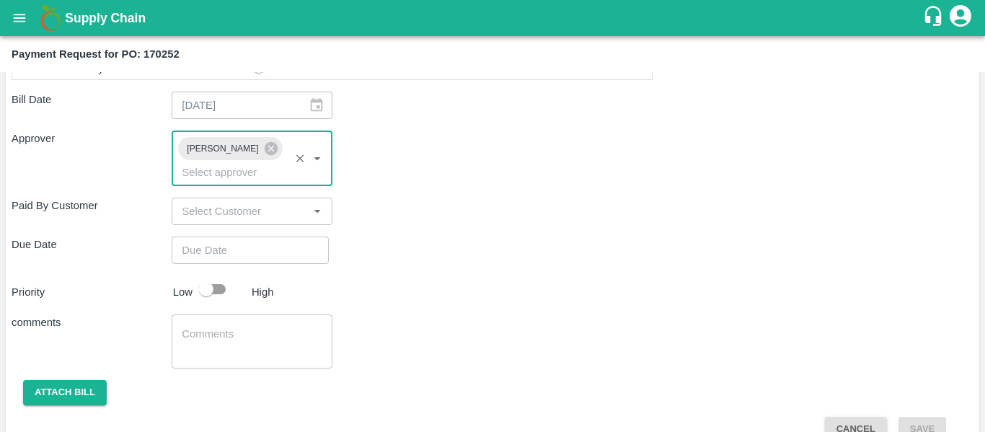
type input "DD/MM/YYYY hh:mm aa"
click at [234, 236] on input "DD/MM/YYYY hh:mm aa" at bounding box center [245, 249] width 147 height 27
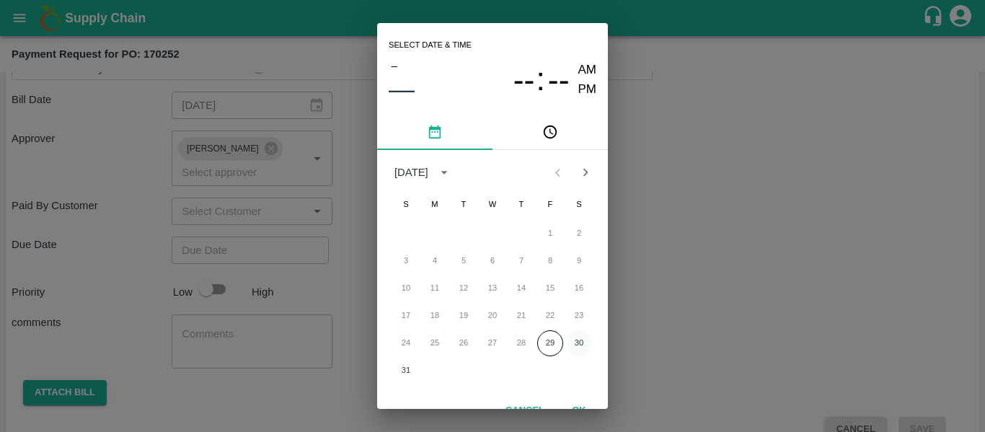
click at [577, 344] on button "30" at bounding box center [579, 343] width 26 height 26
type input "[DATE] 12:00 AM"
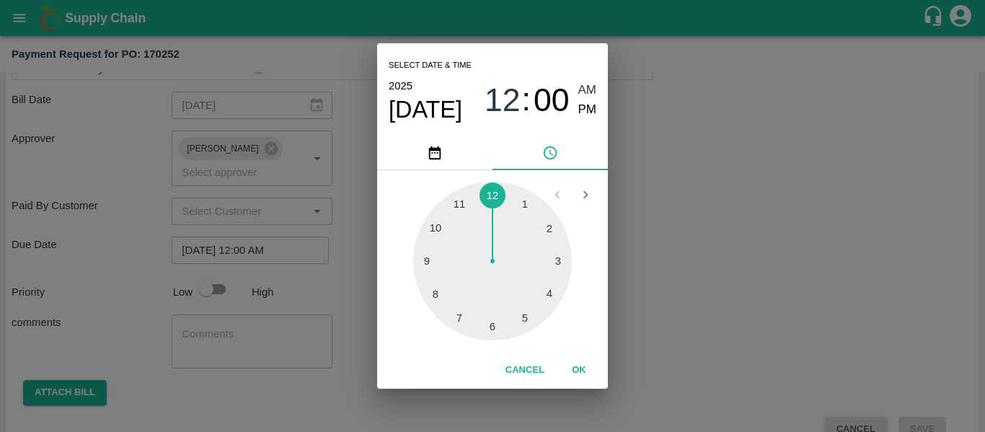
click at [714, 312] on div "Select date & time [DATE] 12 : 00 AM PM 1 2 3 4 5 6 7 8 9 10 11 12 Cancel OK" at bounding box center [492, 216] width 985 height 432
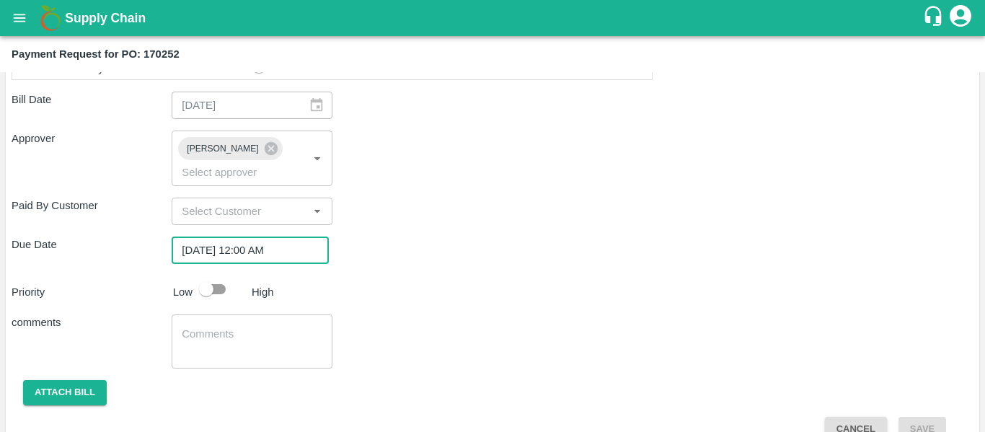
click at [222, 275] on input "checkbox" at bounding box center [206, 288] width 82 height 27
checkbox input "true"
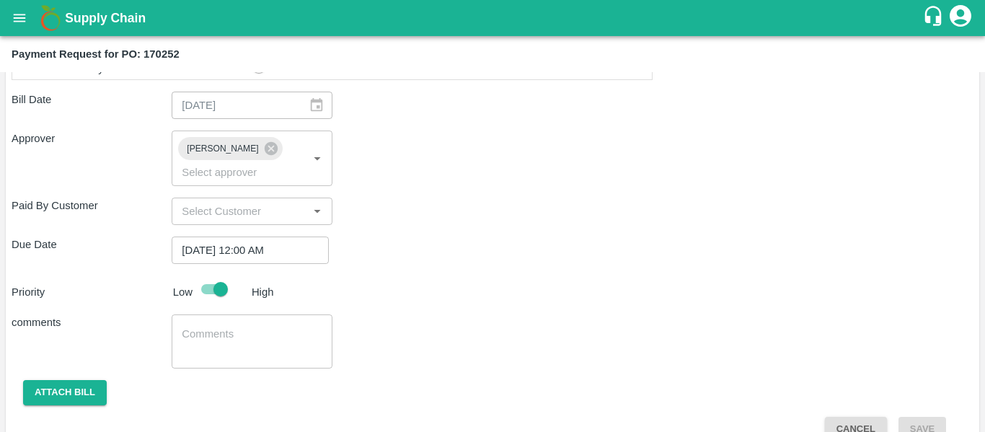
click at [239, 332] on textarea at bounding box center [252, 342] width 140 height 30
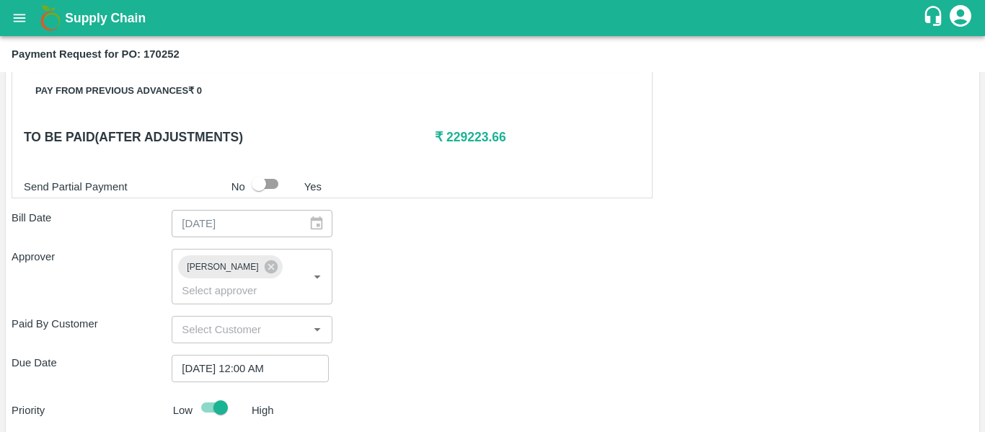
type textarea "Fruit Bill"
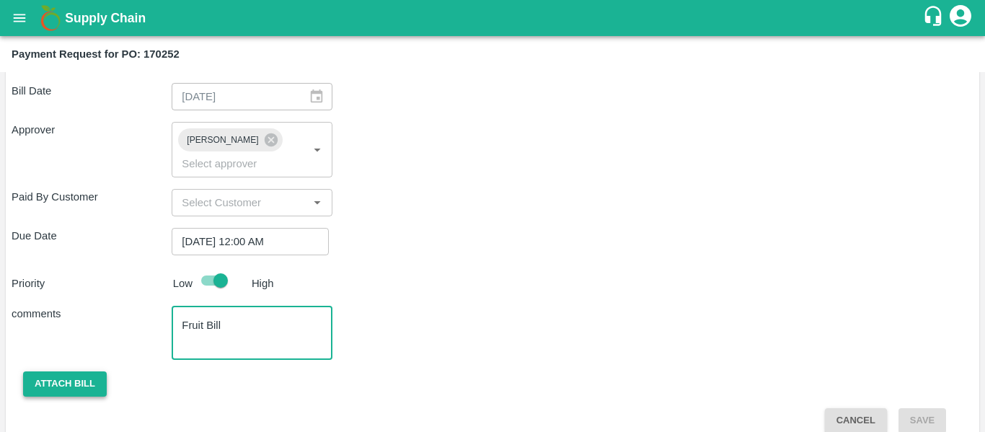
click at [50, 372] on button "Attach bill" at bounding box center [65, 383] width 84 height 25
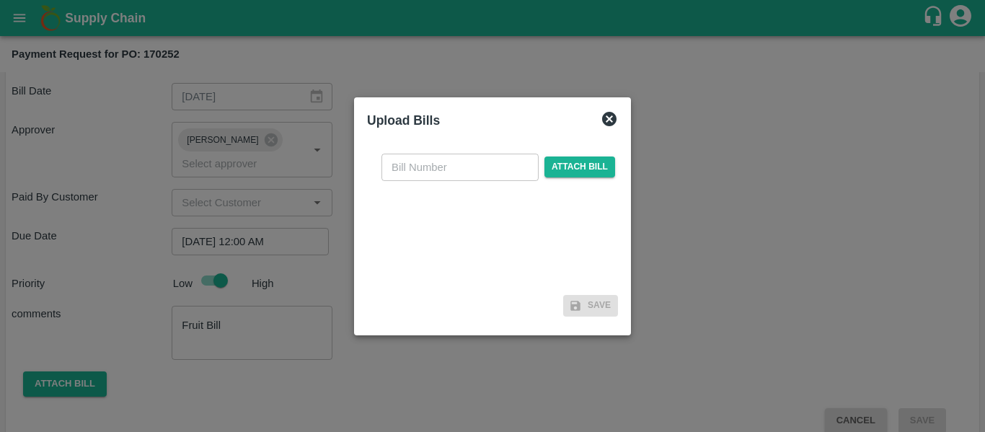
click at [441, 179] on input "text" at bounding box center [459, 167] width 157 height 27
type input "SE/25-26/1310"
click at [566, 174] on span "Attach bill" at bounding box center [579, 166] width 71 height 21
click at [0, 0] on input "Attach bill" at bounding box center [0, 0] width 0 height 0
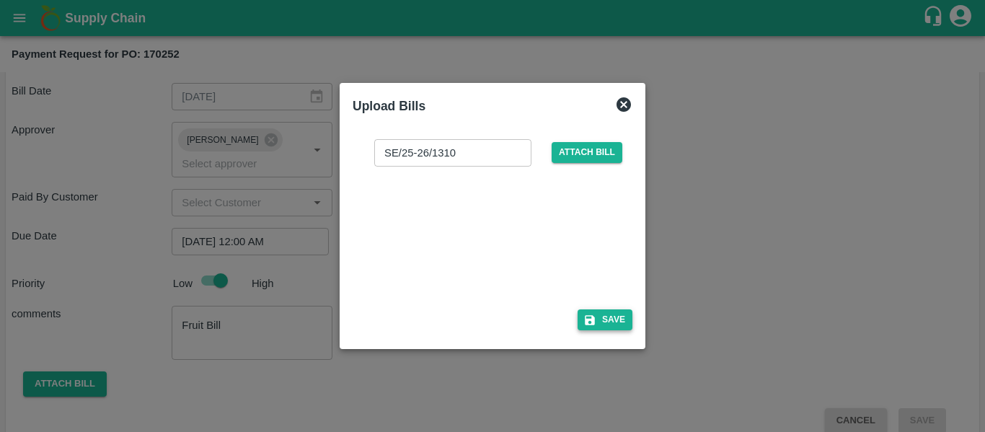
click at [627, 317] on button "Save" at bounding box center [604, 319] width 55 height 21
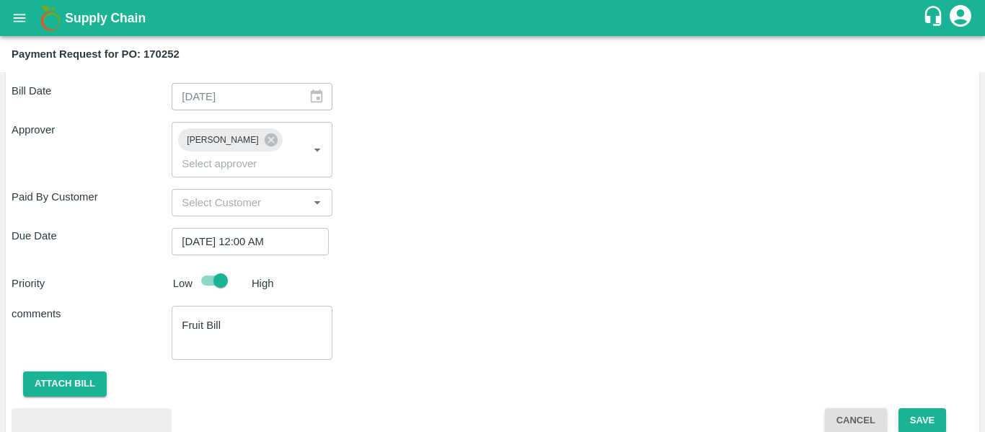
click at [894, 415] on span "Cancel" at bounding box center [855, 421] width 85 height 12
click at [919, 408] on button "Save" at bounding box center [922, 420] width 48 height 25
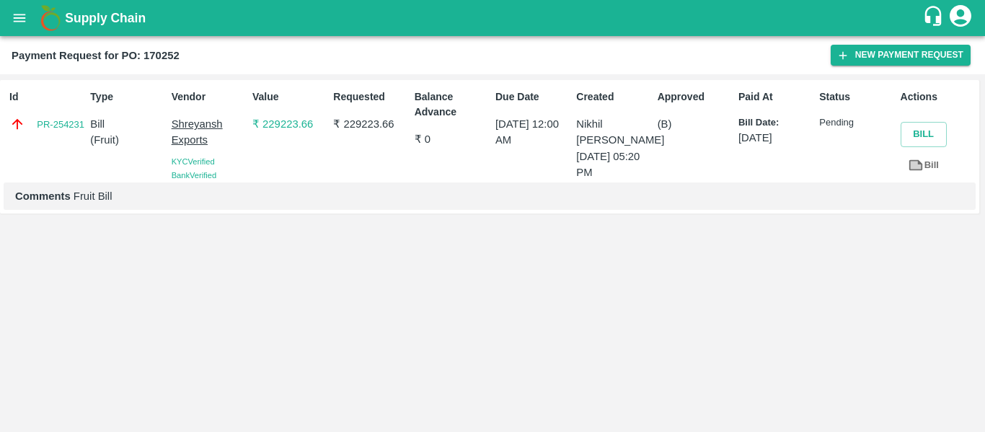
click at [24, 10] on icon "open drawer" at bounding box center [20, 18] width 16 height 16
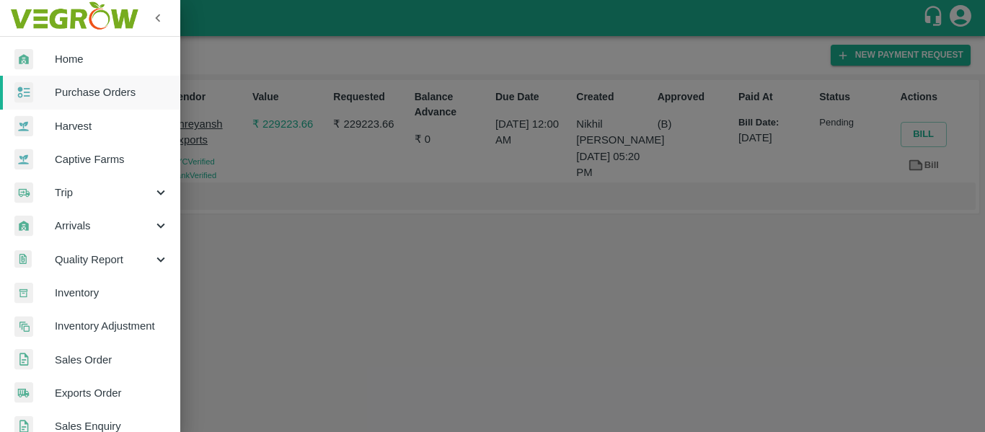
click at [92, 87] on span "Purchase Orders" at bounding box center [112, 92] width 114 height 16
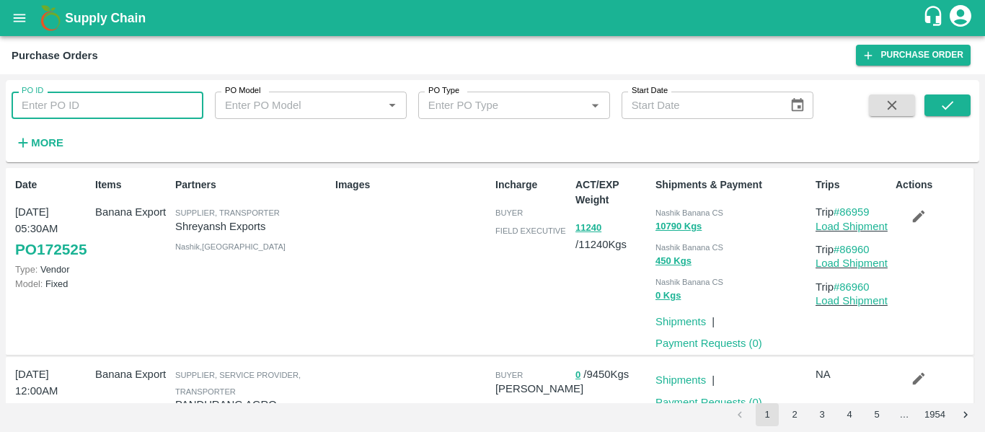
click at [81, 99] on input "PO ID" at bounding box center [108, 105] width 192 height 27
paste input "170260"
type input "170260"
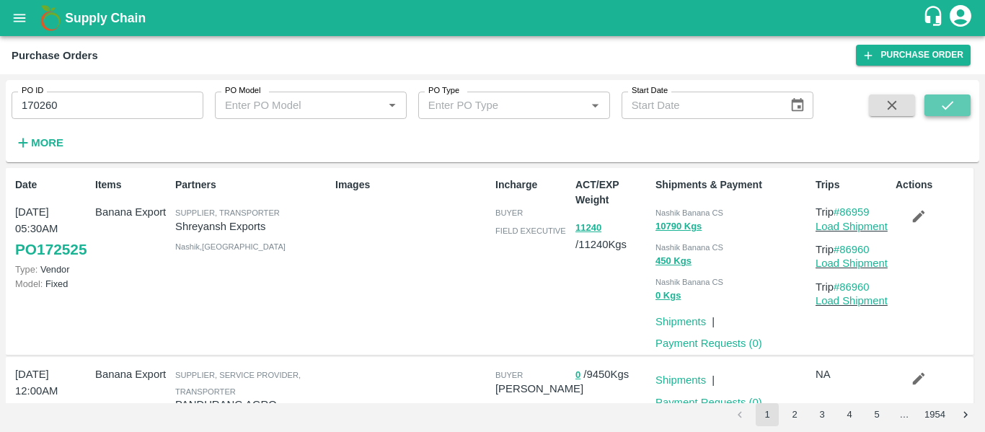
click at [949, 104] on icon "submit" at bounding box center [947, 105] width 16 height 16
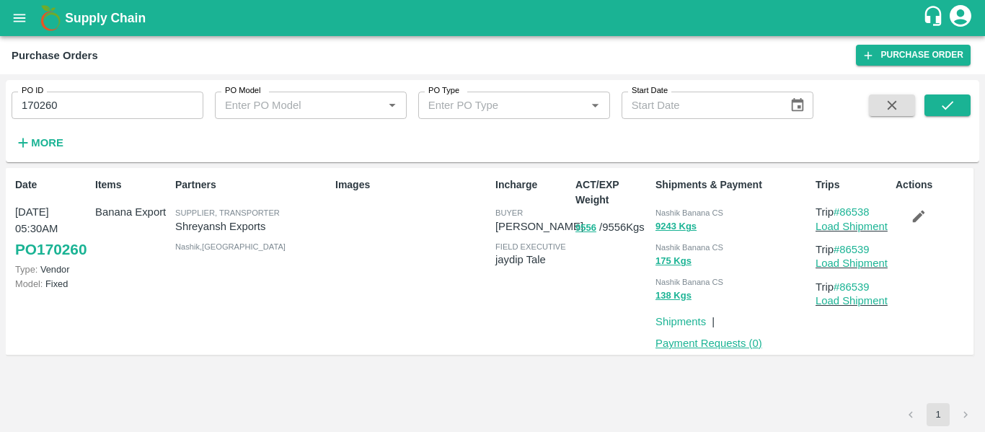
click at [719, 342] on link "Payment Requests ( 0 )" at bounding box center [708, 343] width 107 height 12
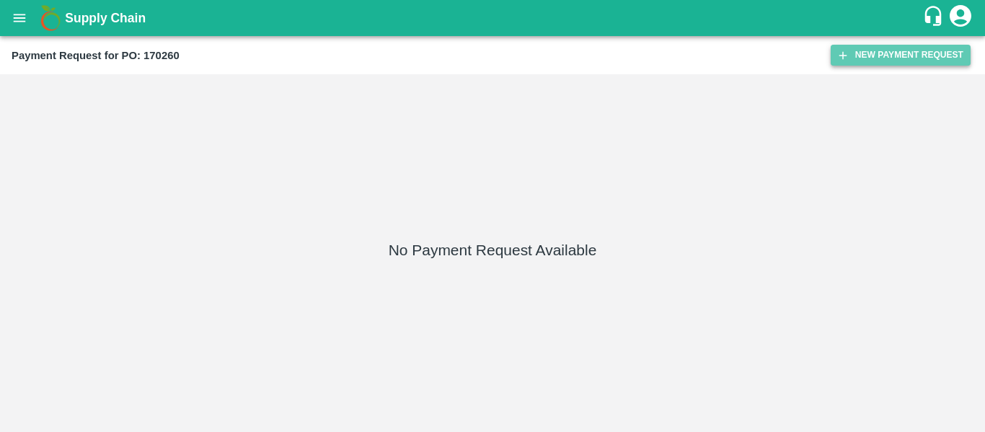
click at [841, 61] on icon "button" at bounding box center [842, 55] width 13 height 13
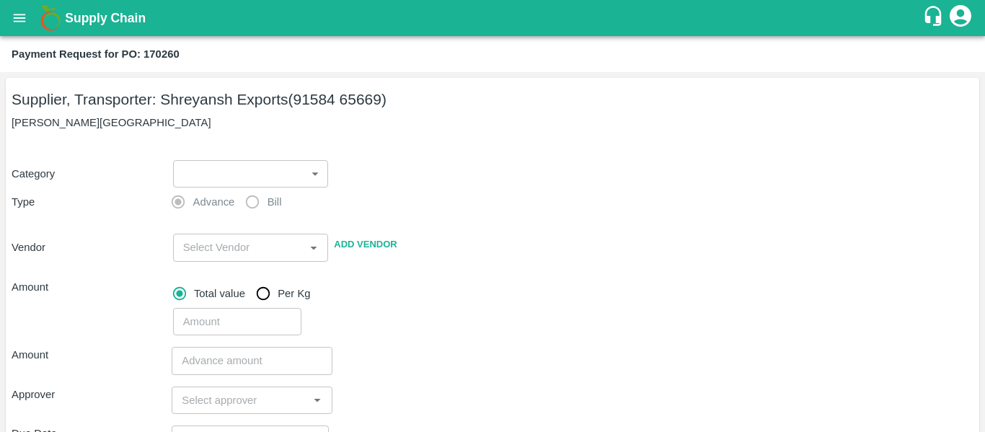
click at [267, 170] on body "Supply Chain Payment Request for PO: 170260 Supplier, Transporter: [PERSON_NAME…" at bounding box center [492, 216] width 985 height 432
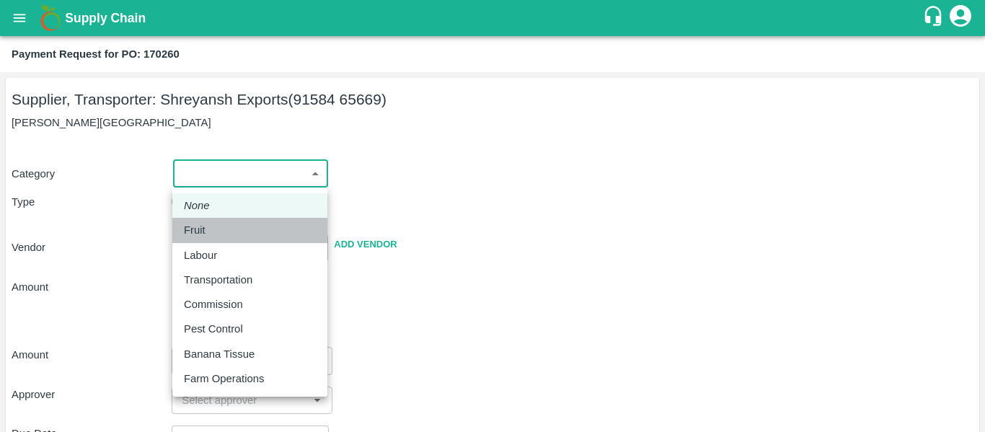
click at [216, 233] on div "Fruit" at bounding box center [250, 230] width 132 height 16
type input "1"
type input "[PERSON_NAME] Exports - 91584 65669(Supplier, Transporter)"
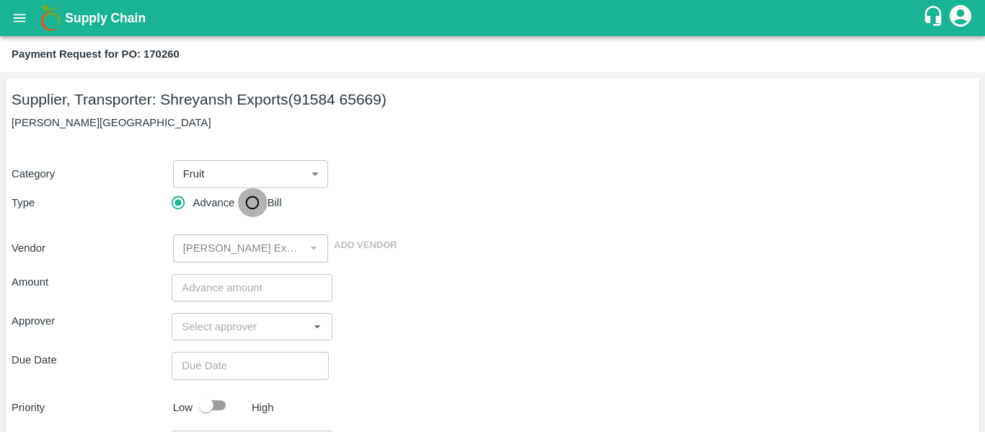
click at [252, 204] on input "Bill" at bounding box center [252, 202] width 29 height 29
radio input "true"
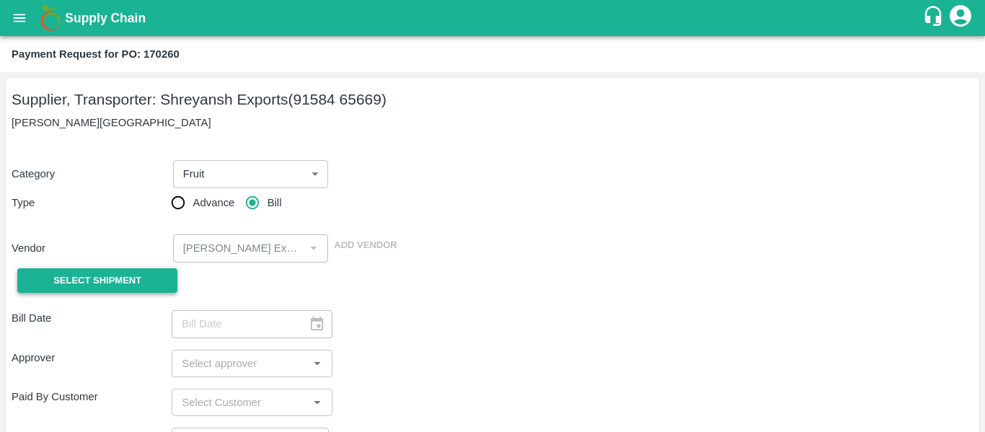
click at [126, 275] on span "Select Shipment" at bounding box center [97, 281] width 88 height 17
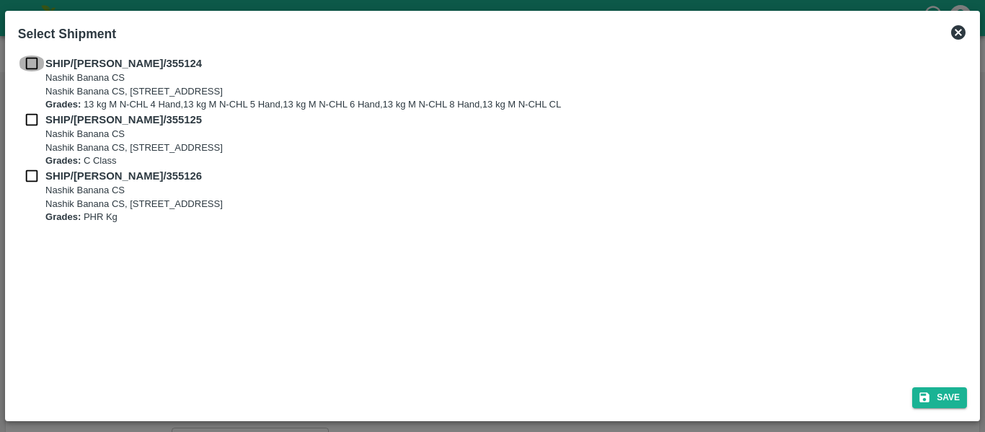
click at [40, 66] on input "checkbox" at bounding box center [31, 64] width 27 height 16
checkbox input "true"
click at [42, 124] on input "checkbox" at bounding box center [31, 120] width 27 height 16
checkbox input "true"
click at [40, 179] on input "checkbox" at bounding box center [31, 176] width 27 height 16
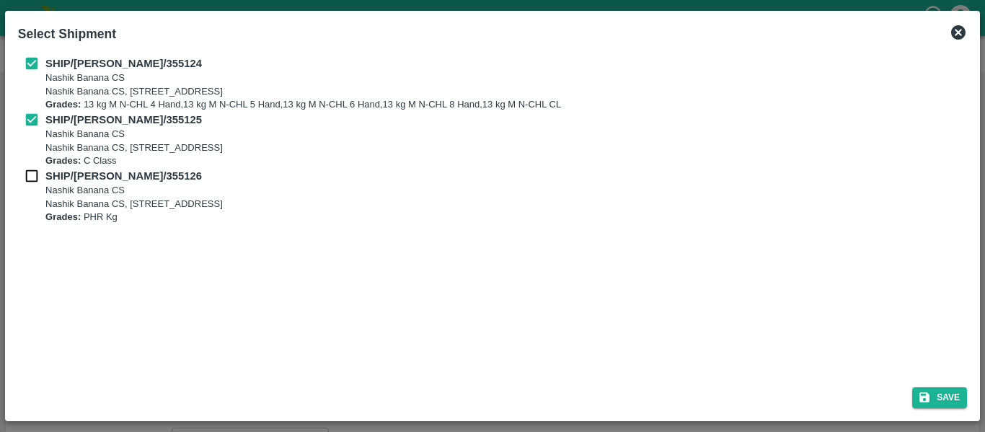
checkbox input "true"
click at [944, 390] on button "Save" at bounding box center [939, 397] width 55 height 21
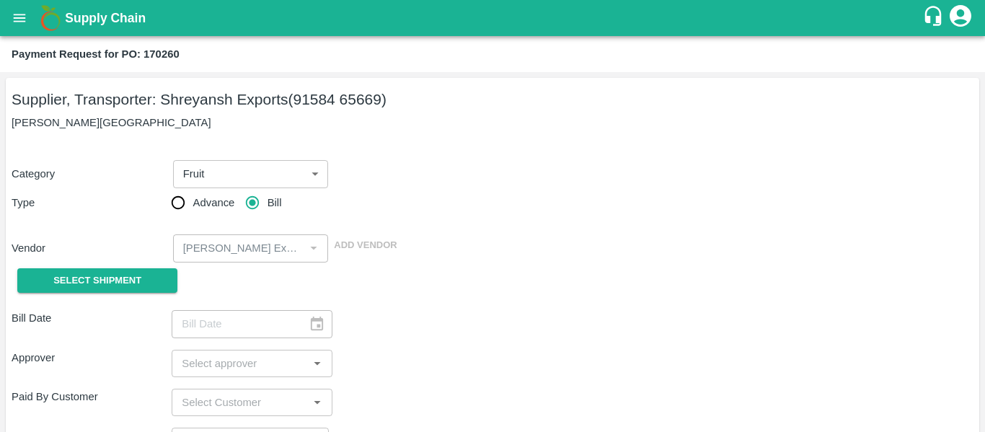
type input "[DATE]"
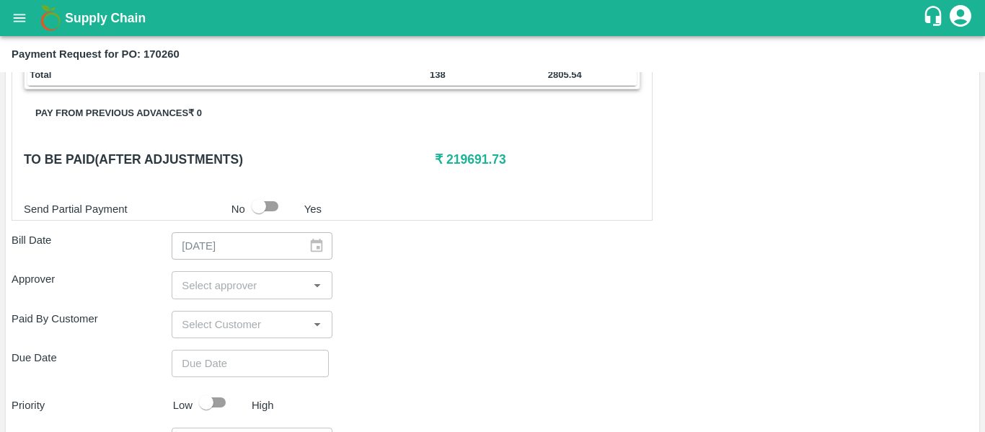
scroll to position [680, 0]
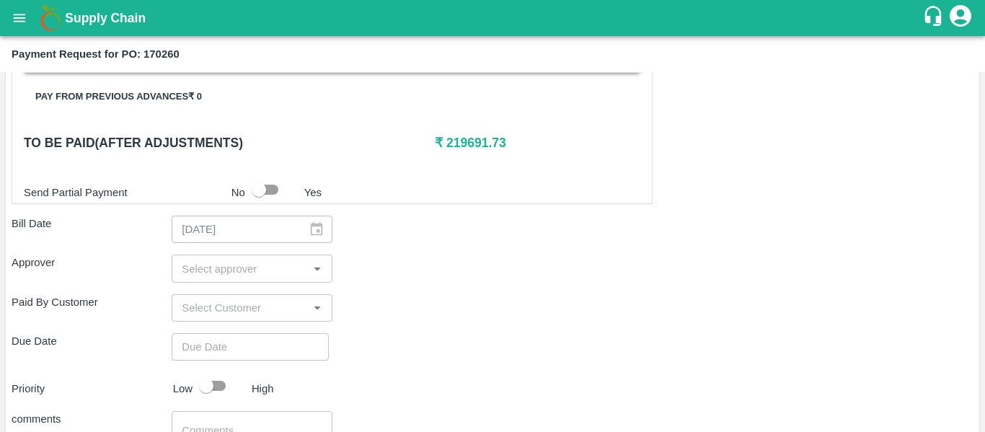
click at [277, 271] on input "input" at bounding box center [240, 268] width 128 height 19
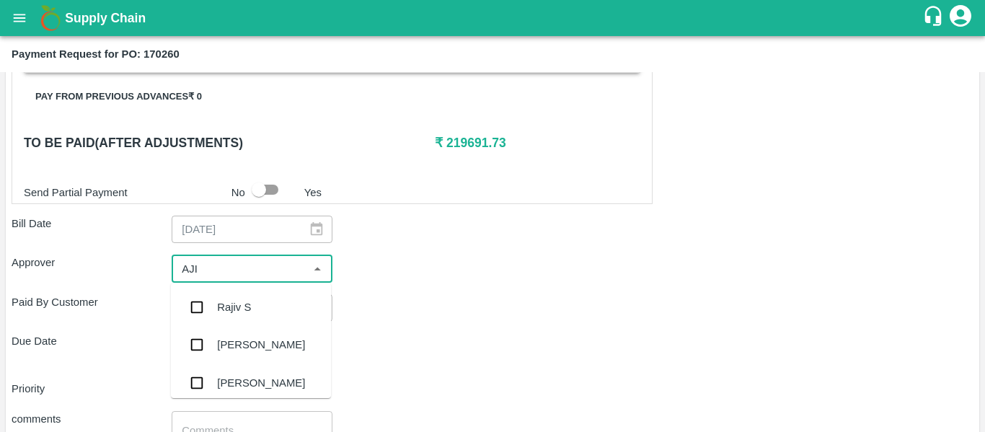
type input "AJIT"
click at [278, 302] on div "[PERSON_NAME]" at bounding box center [251, 306] width 160 height 37
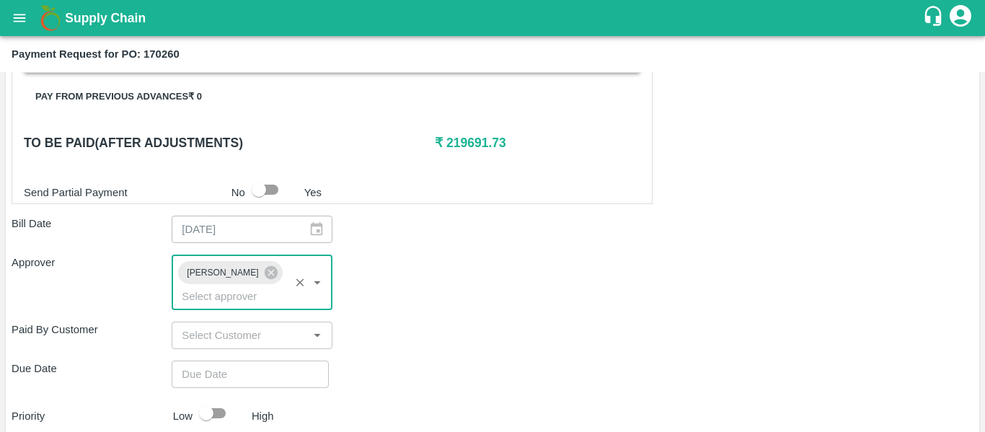
type input "DD/MM/YYYY hh:mm aa"
click at [274, 362] on input "DD/MM/YYYY hh:mm aa" at bounding box center [245, 373] width 147 height 27
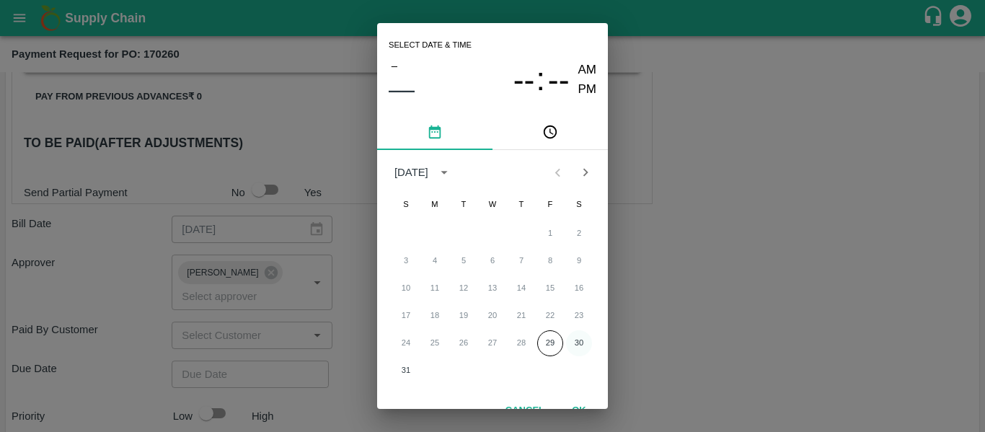
click at [580, 342] on button "30" at bounding box center [579, 343] width 26 height 26
type input "[DATE] 12:00 AM"
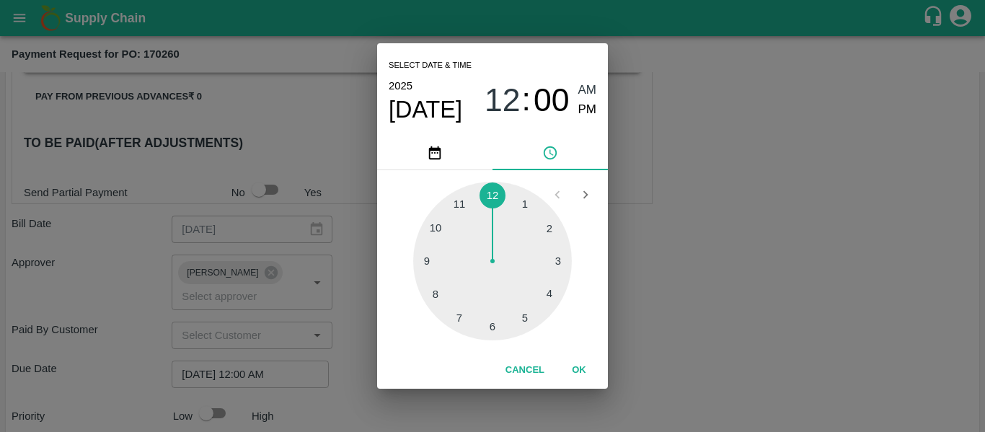
click at [740, 343] on div "Select date & time [DATE] 12 : 00 AM PM 1 2 3 4 5 6 7 8 9 10 11 12 Cancel OK" at bounding box center [492, 216] width 985 height 432
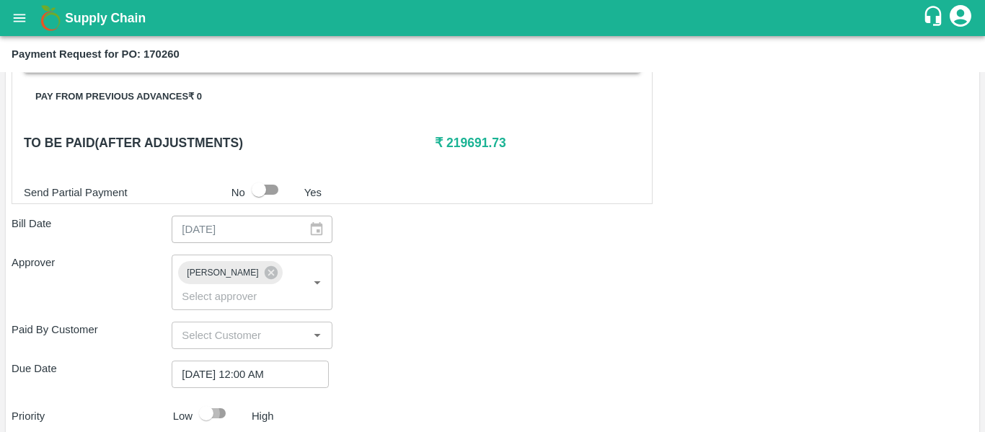
click at [223, 405] on input "checkbox" at bounding box center [206, 412] width 82 height 27
checkbox input "true"
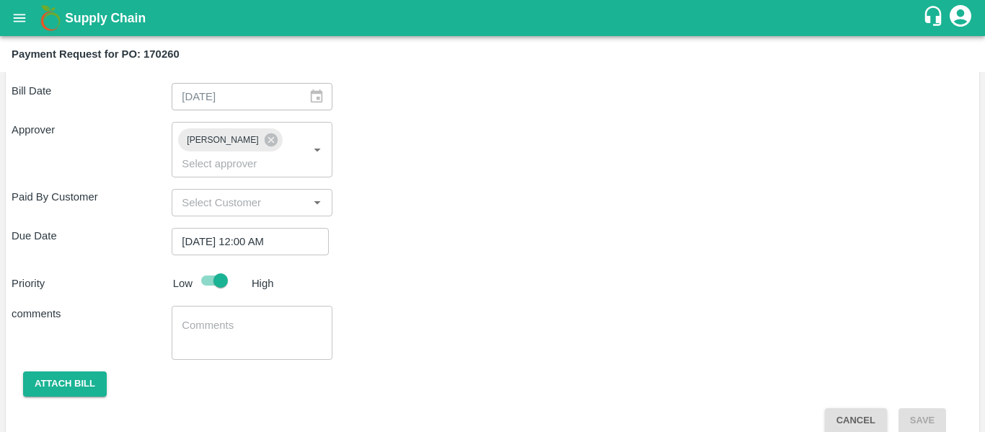
click at [304, 318] on textarea at bounding box center [252, 333] width 140 height 30
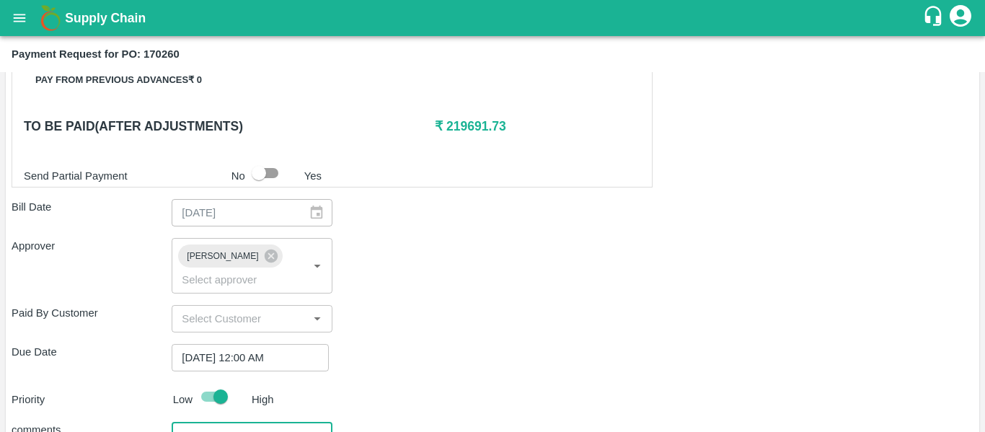
scroll to position [696, 0]
type textarea "Fruit Bill"
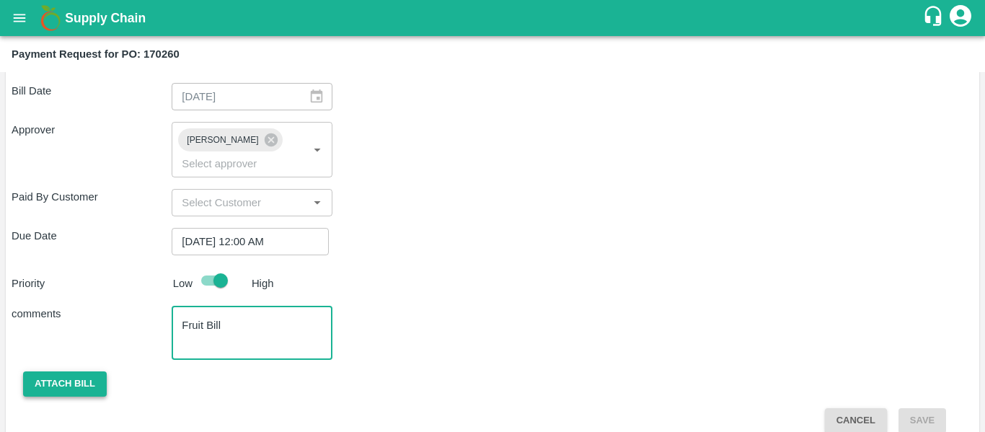
click at [35, 373] on button "Attach bill" at bounding box center [65, 383] width 84 height 25
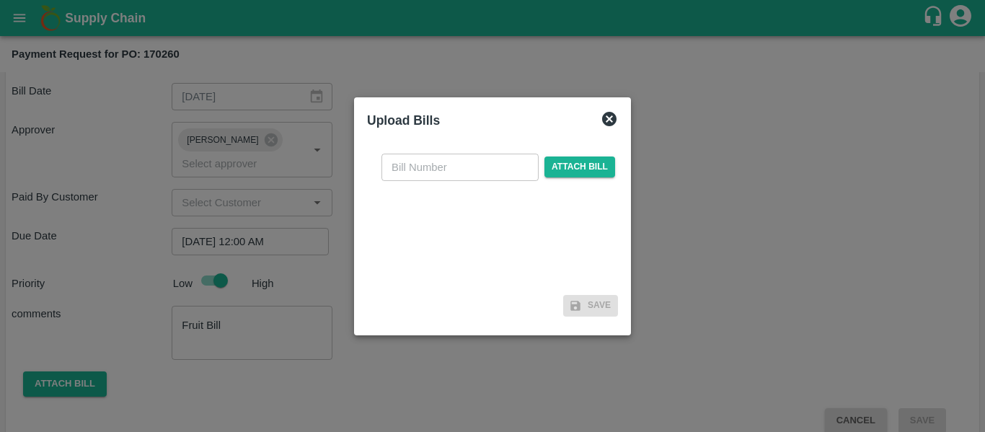
click at [479, 169] on input "text" at bounding box center [459, 167] width 157 height 27
type input "SE/25-26/1311"
click at [552, 167] on span "Attach bill" at bounding box center [579, 166] width 71 height 21
click at [0, 0] on input "Attach bill" at bounding box center [0, 0] width 0 height 0
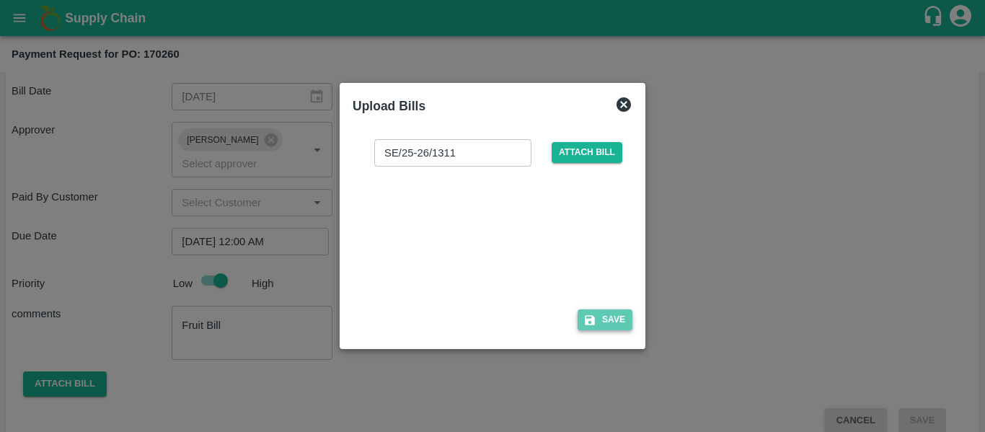
click at [611, 319] on button "Save" at bounding box center [604, 319] width 55 height 21
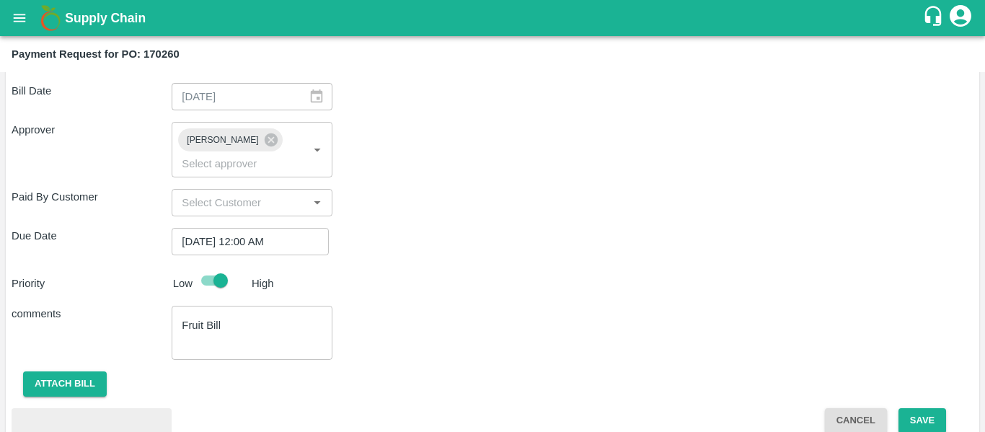
click at [925, 408] on button "Save" at bounding box center [922, 420] width 48 height 25
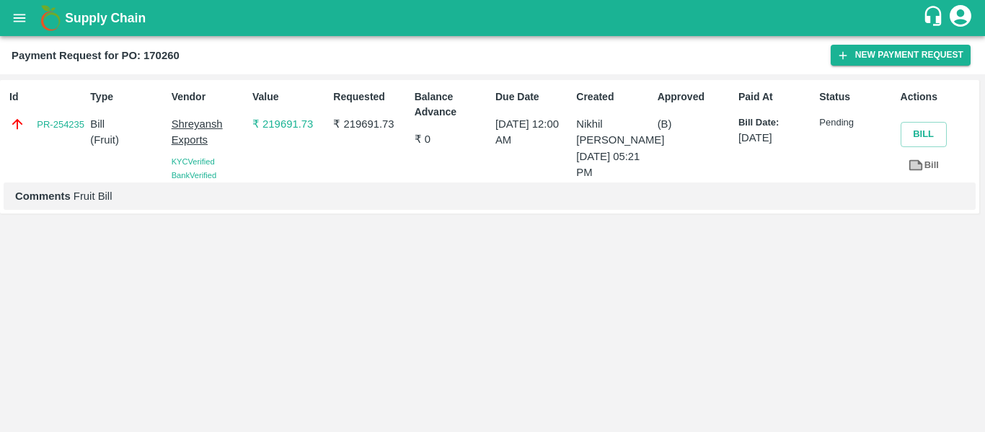
click at [35, 25] on div "Supply Chain" at bounding box center [492, 18] width 985 height 36
click at [20, 22] on icon "open drawer" at bounding box center [20, 18] width 12 height 8
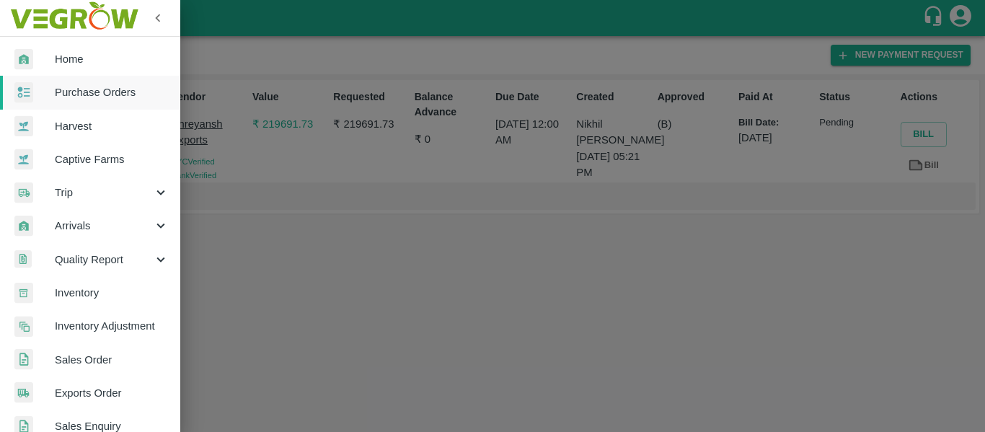
click at [95, 98] on span "Purchase Orders" at bounding box center [112, 92] width 114 height 16
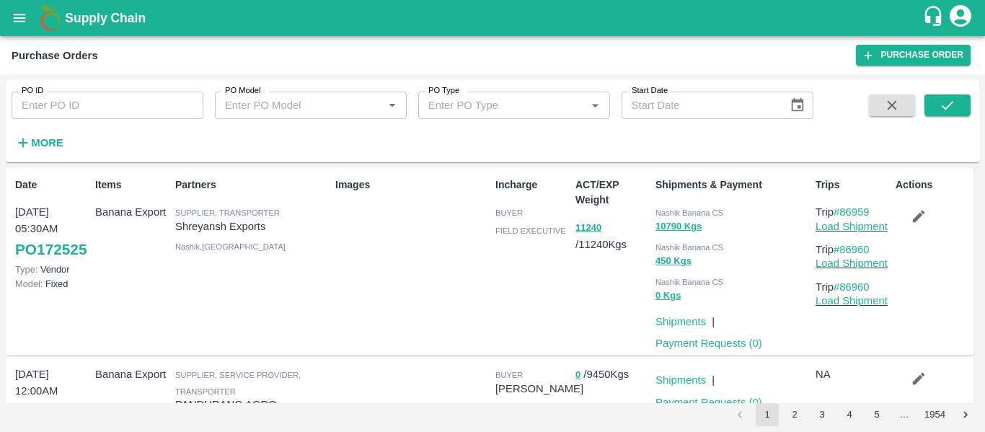
click at [52, 111] on input "PO ID" at bounding box center [108, 105] width 192 height 27
paste input "170663"
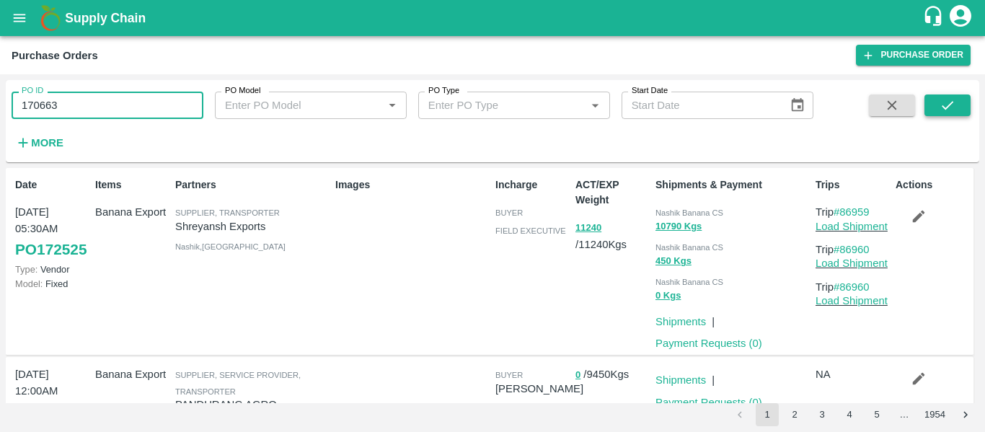
type input "170663"
click at [957, 105] on button "submit" at bounding box center [947, 105] width 46 height 22
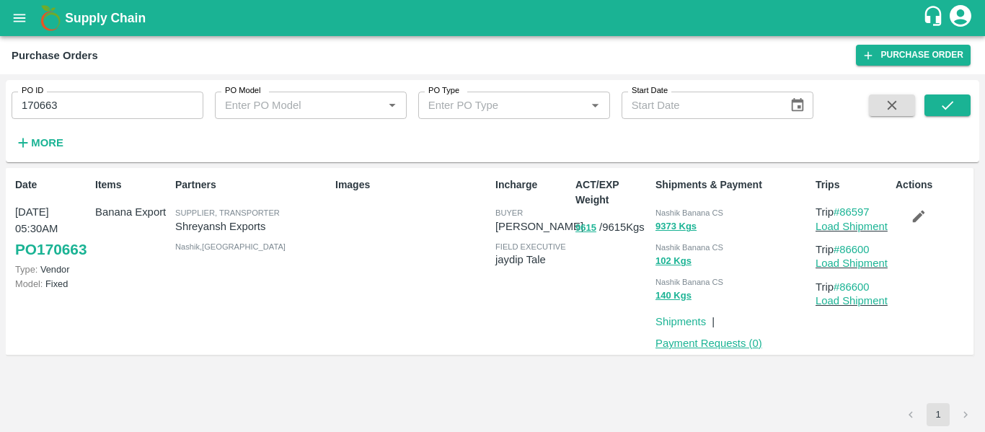
click at [710, 340] on link "Payment Requests ( 0 )" at bounding box center [708, 343] width 107 height 12
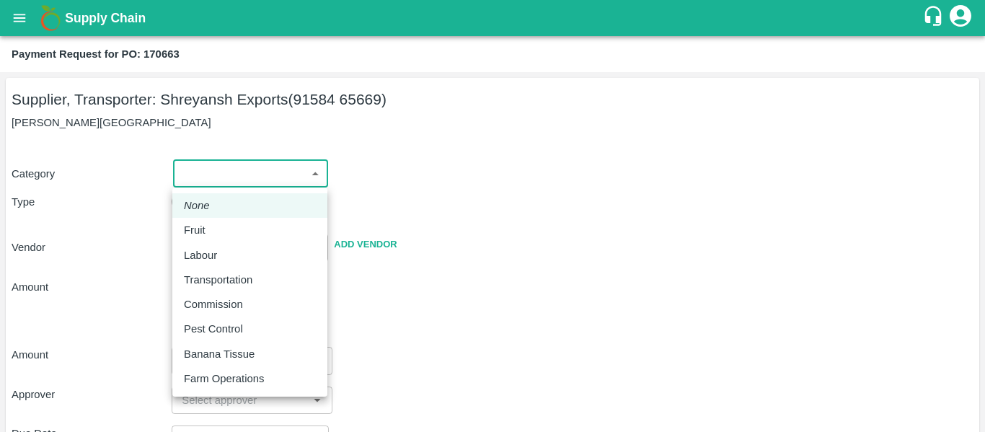
click at [233, 175] on body "Supply Chain Payment Request for PO: 170663 Supplier, Transporter: [PERSON_NAME…" at bounding box center [492, 216] width 985 height 432
click at [219, 224] on div "Fruit" at bounding box center [250, 230] width 132 height 16
type input "1"
type input "[PERSON_NAME] Exports - 91584 65669(Supplier, Transporter)"
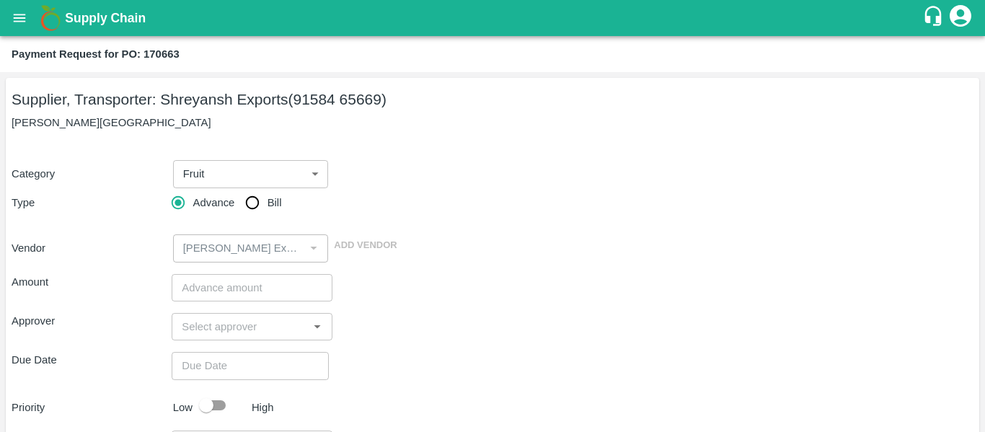
click at [278, 204] on span "Bill" at bounding box center [274, 203] width 14 height 16
click at [267, 204] on input "Bill" at bounding box center [252, 202] width 29 height 29
radio input "true"
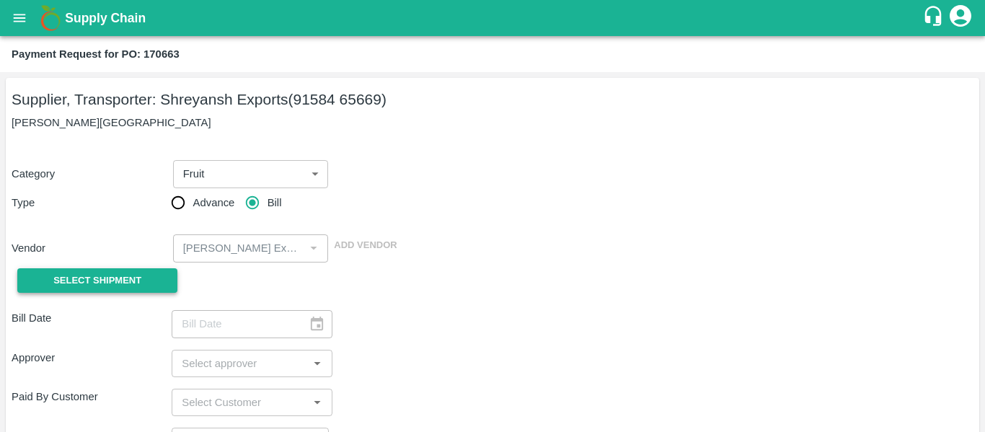
click at [115, 281] on span "Select Shipment" at bounding box center [97, 281] width 88 height 17
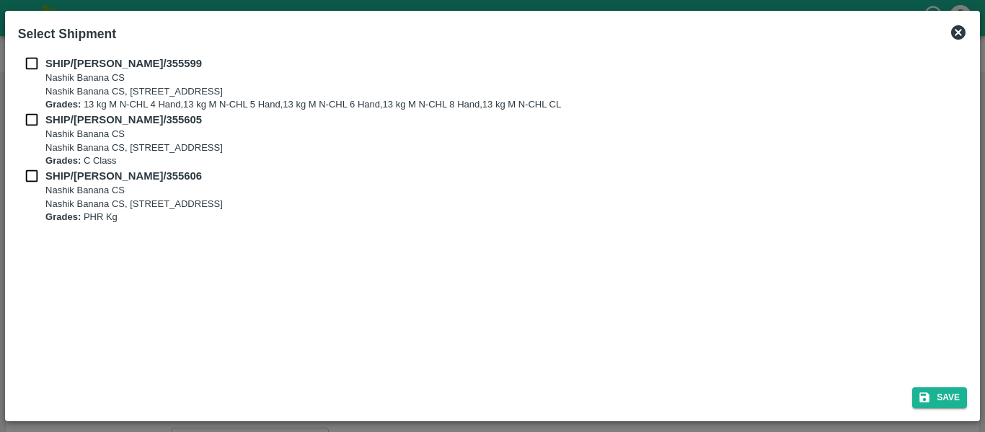
click at [32, 74] on div "SHIP/[PERSON_NAME]/355599 Nashik Banana CS Nashik Banana CS, Gat No. 314/2/1, A…" at bounding box center [492, 84] width 949 height 56
click at [32, 68] on input "checkbox" at bounding box center [31, 64] width 27 height 16
checkbox input "true"
click at [40, 117] on input "checkbox" at bounding box center [31, 120] width 27 height 16
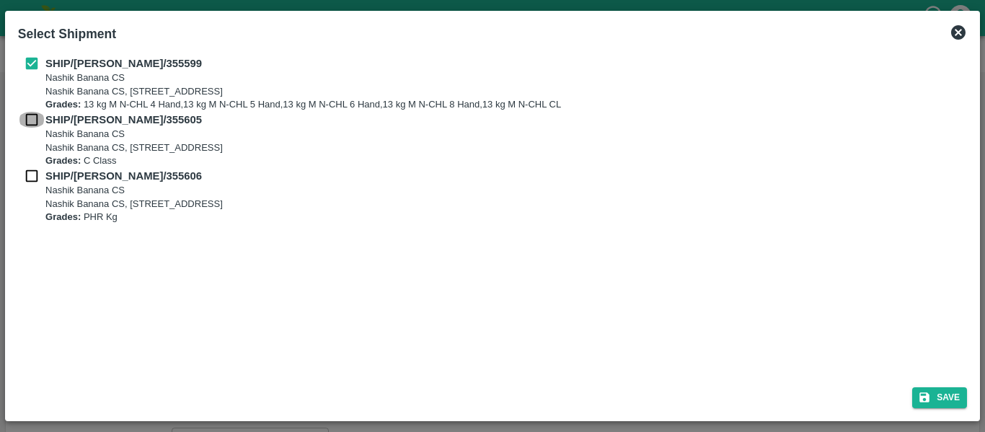
checkbox input "true"
click at [43, 187] on div "SHIP/[PERSON_NAME]/355606 [STREET_ADDRESS] Grades: PHR Kg" at bounding box center [492, 196] width 949 height 56
click at [36, 182] on input "checkbox" at bounding box center [31, 176] width 27 height 16
checkbox input "true"
click at [949, 399] on button "Save" at bounding box center [939, 397] width 55 height 21
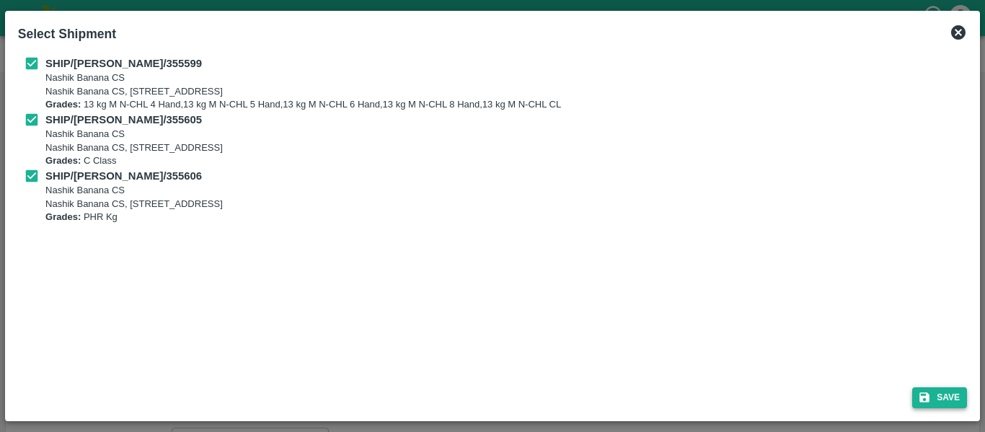
type input "[DATE]"
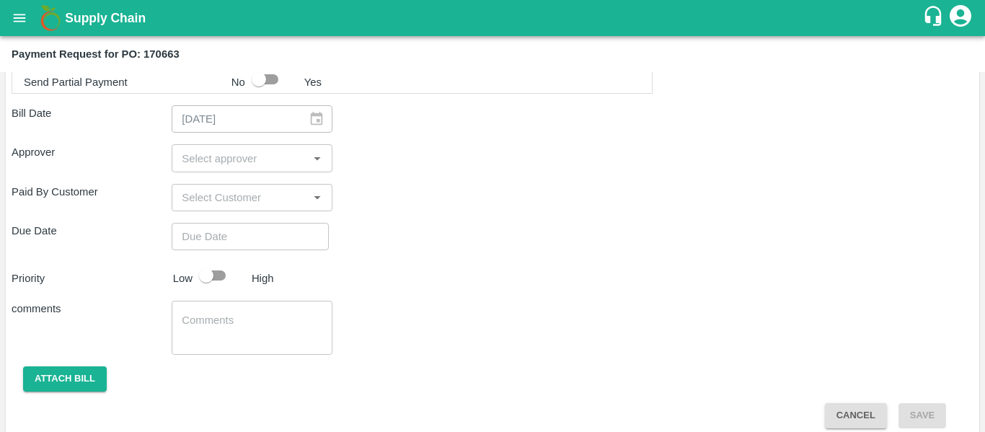
scroll to position [790, 0]
click at [233, 162] on input "input" at bounding box center [240, 158] width 128 height 19
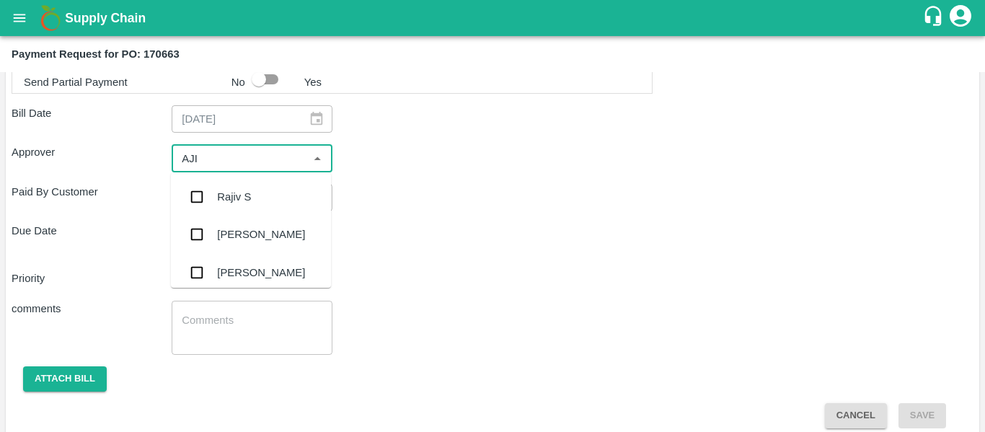
type input "AJIT"
click at [235, 198] on div "[PERSON_NAME]" at bounding box center [261, 197] width 88 height 16
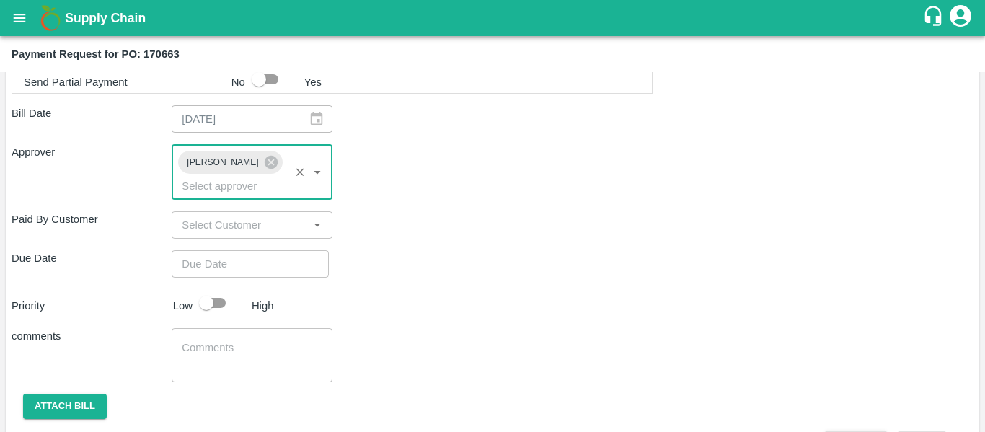
type input "DD/MM/YYYY hh:mm aa"
click at [249, 250] on input "DD/MM/YYYY hh:mm aa" at bounding box center [245, 263] width 147 height 27
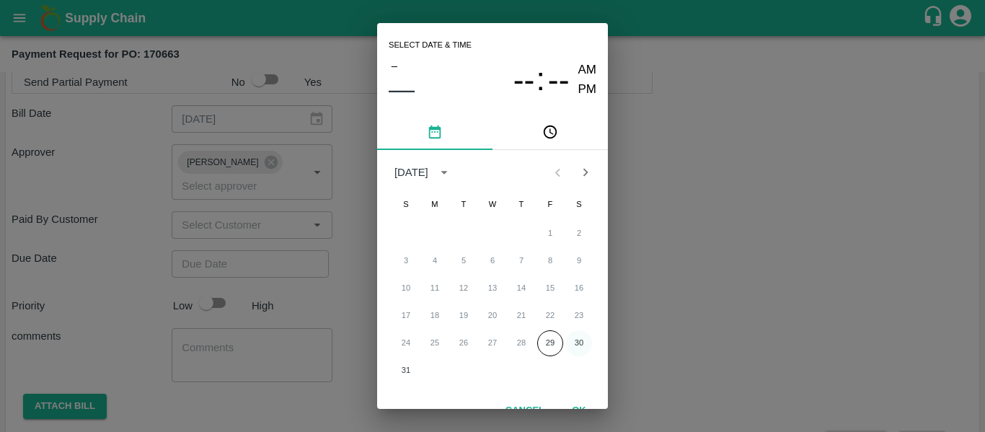
click at [583, 340] on button "30" at bounding box center [579, 343] width 26 height 26
type input "[DATE] 12:00 AM"
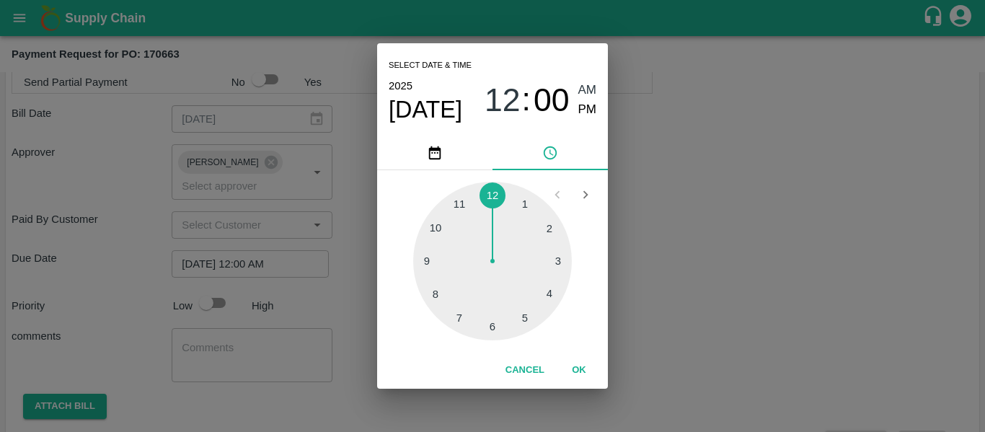
click at [693, 332] on div "Select date & time [DATE] 12 : 00 AM PM 1 2 3 4 5 6 7 8 9 10 11 12 Cancel OK" at bounding box center [492, 216] width 985 height 432
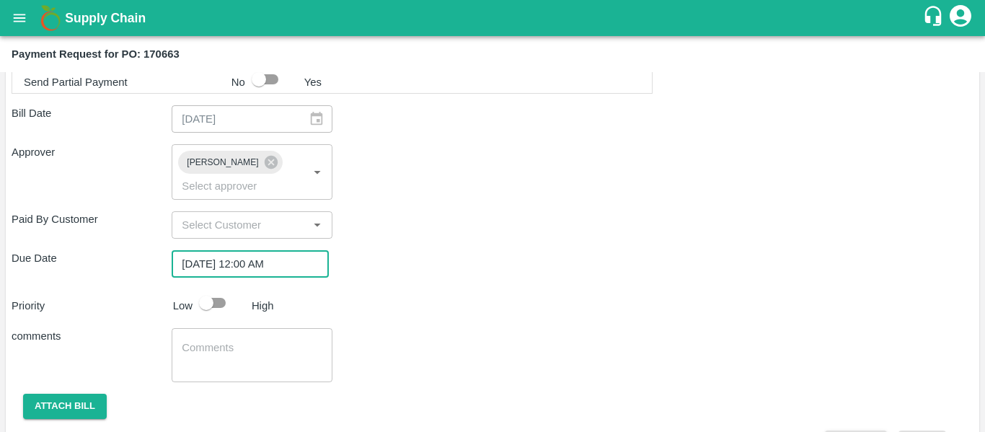
click at [208, 289] on input "checkbox" at bounding box center [206, 302] width 82 height 27
checkbox input "true"
click at [239, 340] on textarea at bounding box center [252, 355] width 140 height 30
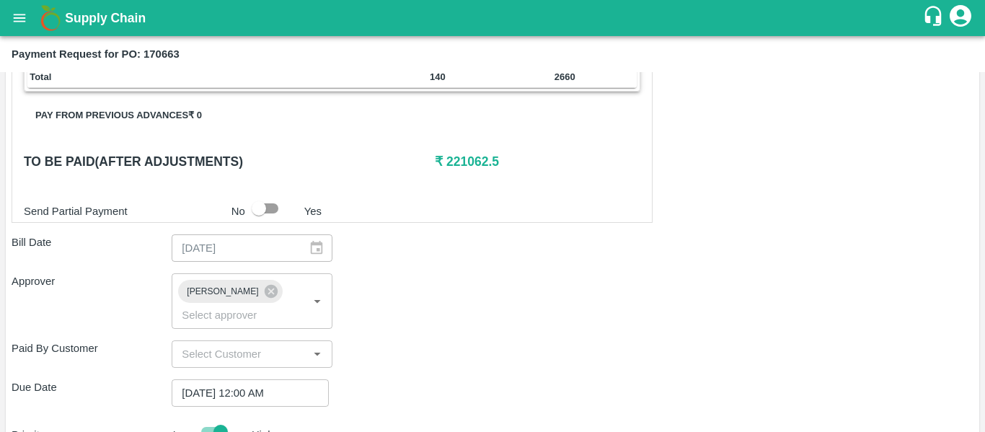
scroll to position [661, 0]
type textarea "Fruit Bill"
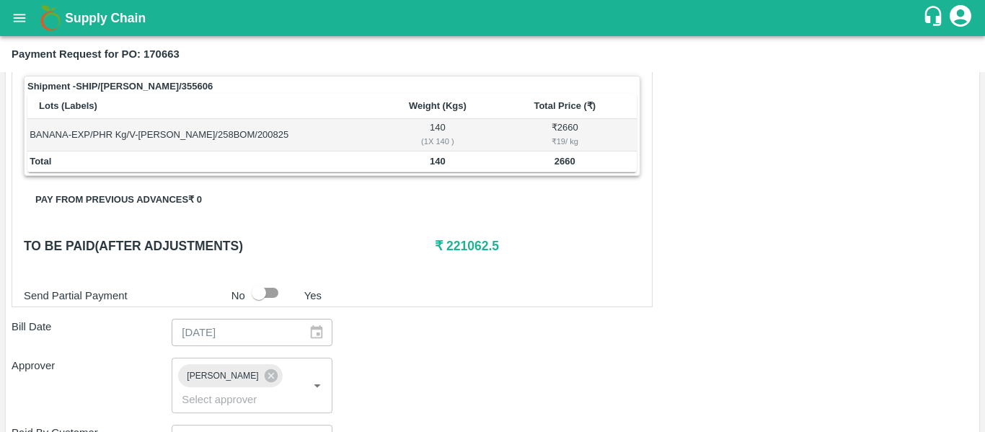
scroll to position [0, 0]
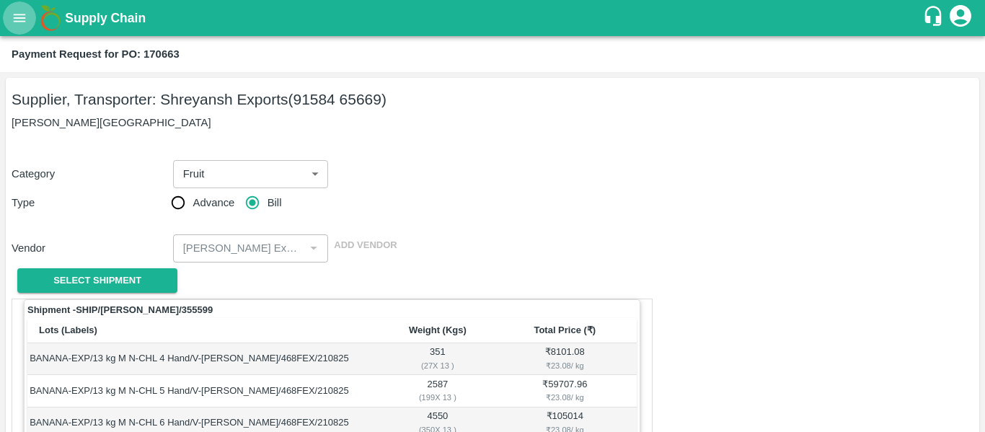
click at [22, 14] on icon "open drawer" at bounding box center [20, 18] width 12 height 8
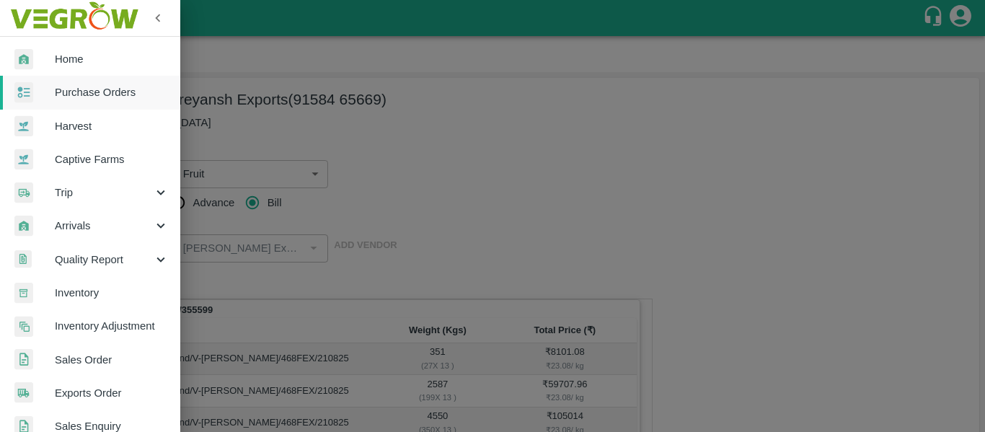
click at [85, 89] on span "Purchase Orders" at bounding box center [112, 92] width 114 height 16
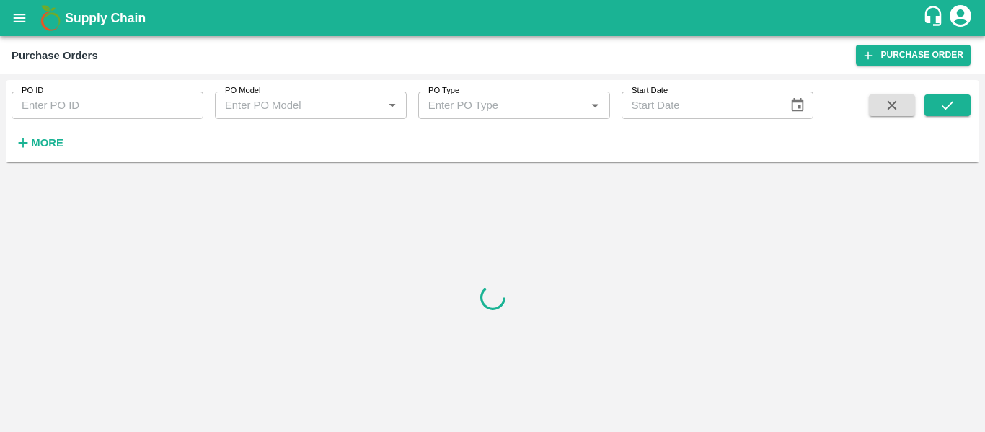
click at [94, 96] on input "PO ID" at bounding box center [108, 105] width 192 height 27
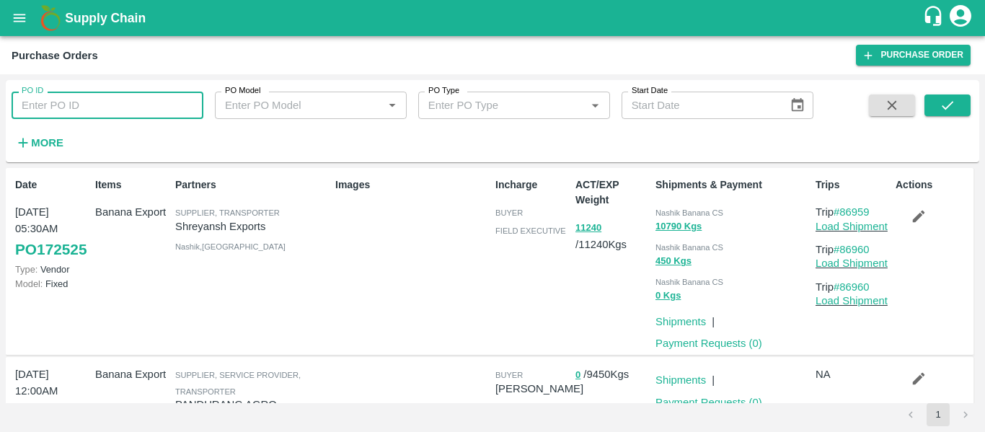
paste input "170663"
type input "170663"
click at [940, 107] on icon "submit" at bounding box center [947, 105] width 16 height 16
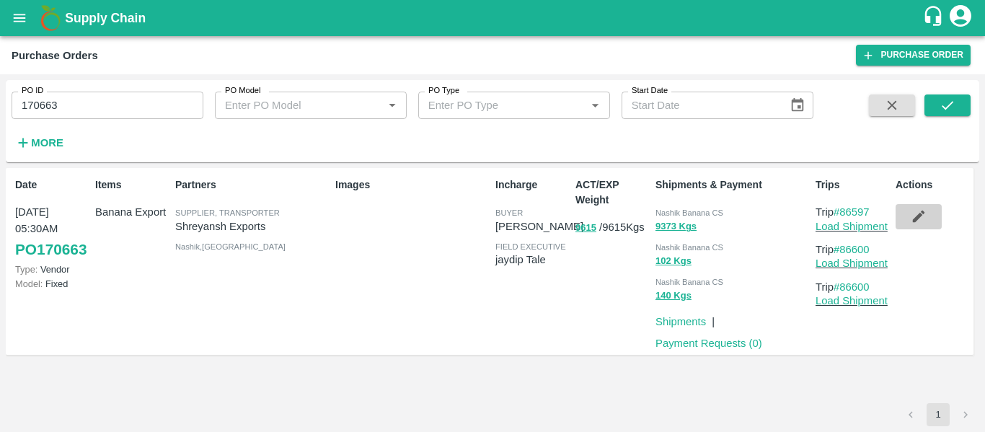
click at [923, 225] on button "button" at bounding box center [918, 216] width 46 height 25
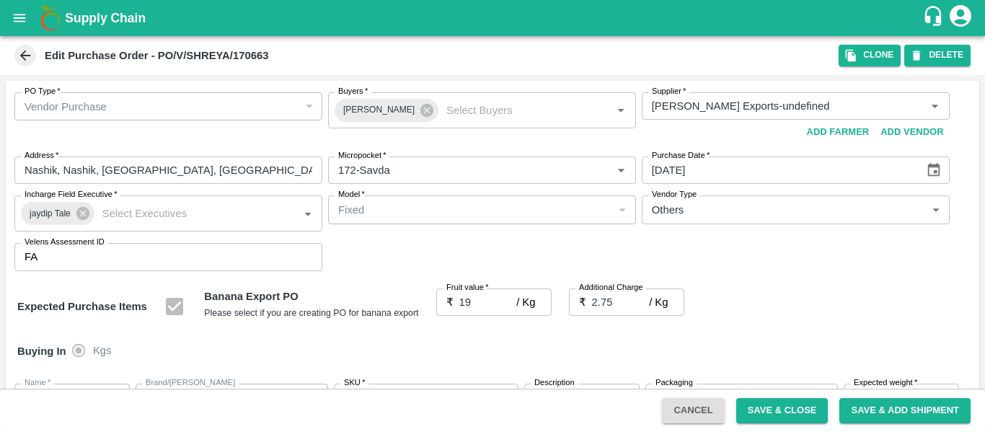
scroll to position [859, 0]
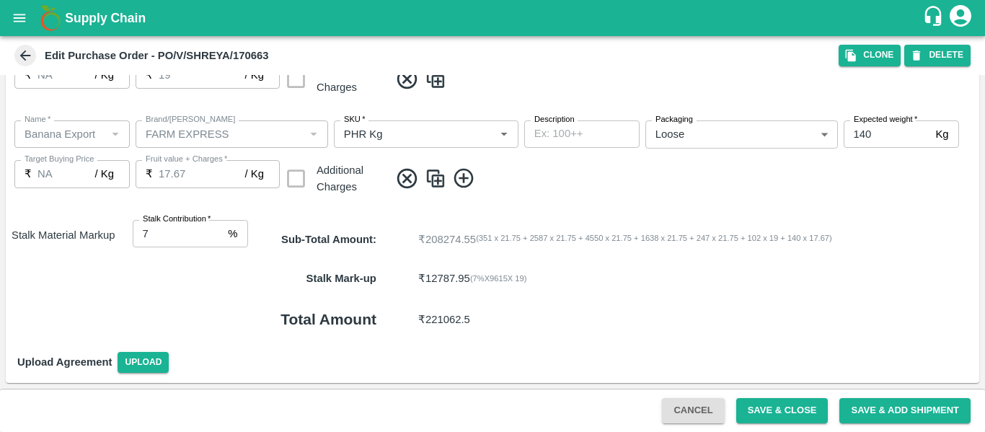
type input "8"
click at [213, 229] on input "8" at bounding box center [178, 233] width 90 height 27
type input "19"
type input "7"
click at [216, 237] on input "7" at bounding box center [178, 233] width 90 height 27
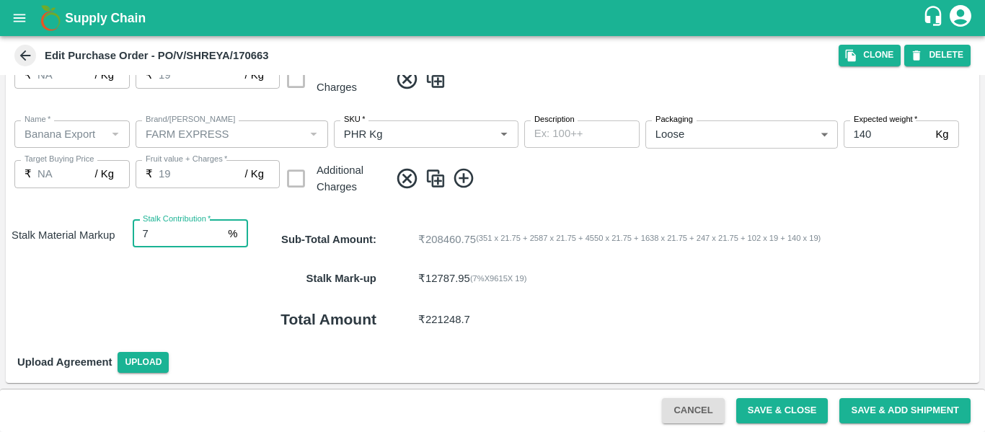
click at [774, 411] on button "Save & Close" at bounding box center [782, 410] width 92 height 25
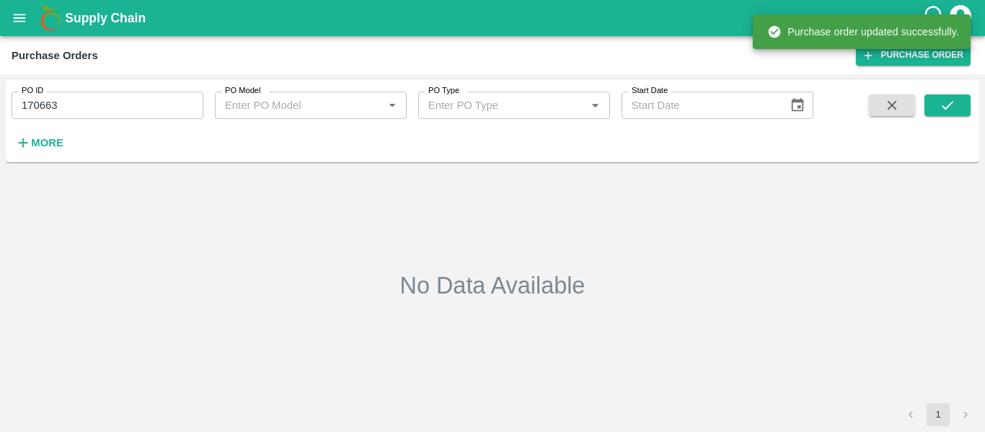
type input "170663"
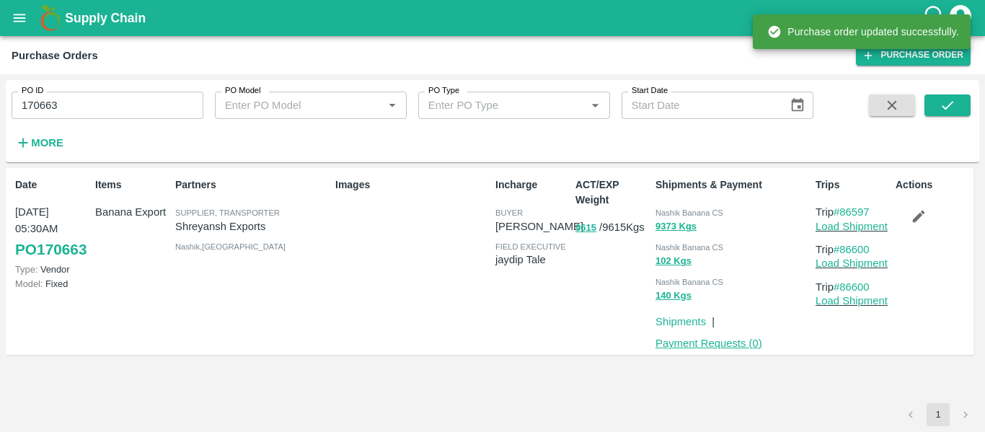
click at [678, 347] on link "Payment Requests ( 0 )" at bounding box center [708, 343] width 107 height 12
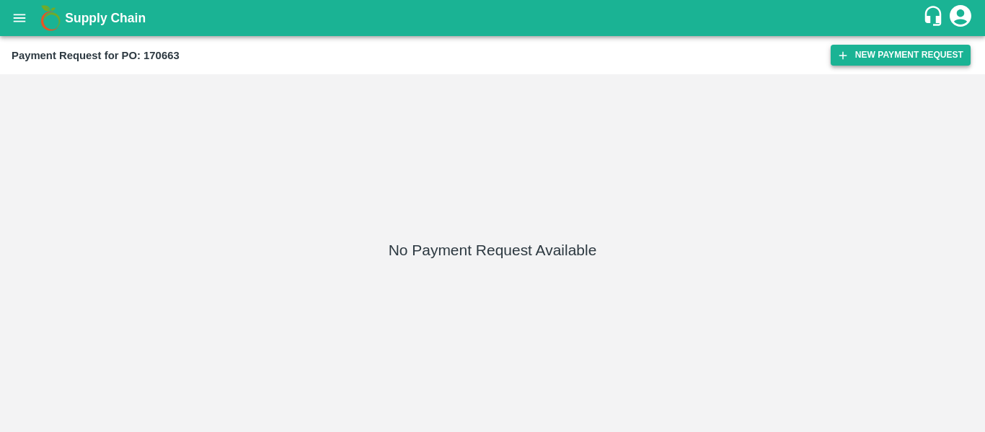
click at [852, 63] on button "New Payment Request" at bounding box center [900, 55] width 140 height 21
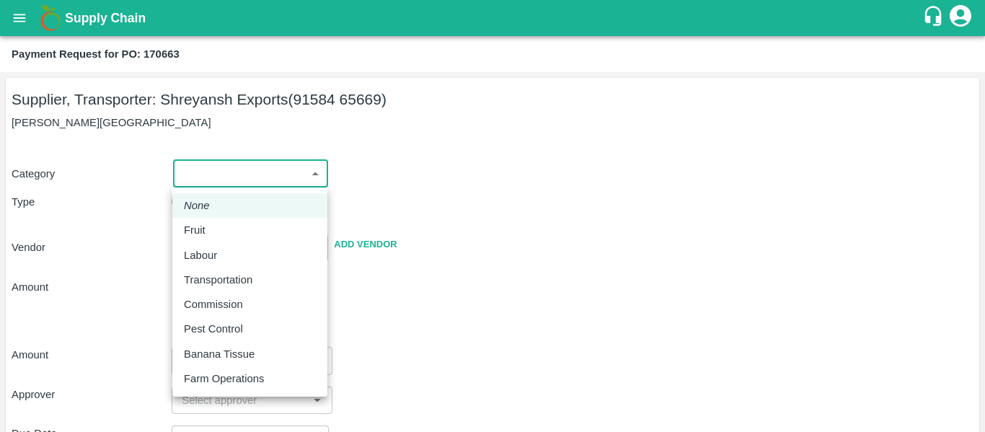
click at [242, 172] on body "Supply Chain Payment Request for PO: 170663 Supplier, Transporter: [PERSON_NAME…" at bounding box center [492, 216] width 985 height 432
click at [208, 226] on div "Fruit" at bounding box center [198, 230] width 29 height 16
type input "1"
type input "[PERSON_NAME] Exports - 91584 65669(Supplier, Transporter)"
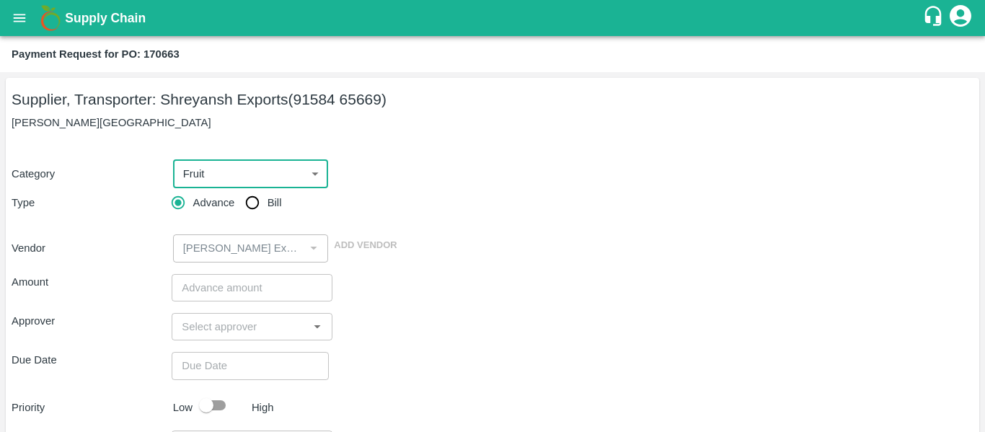
click at [257, 204] on input "Bill" at bounding box center [252, 202] width 29 height 29
radio input "true"
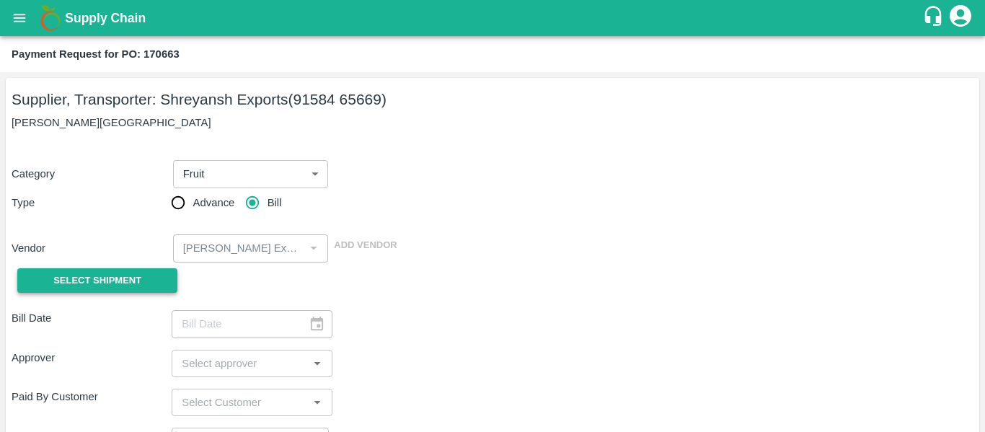
click at [133, 287] on span "Select Shipment" at bounding box center [97, 281] width 88 height 17
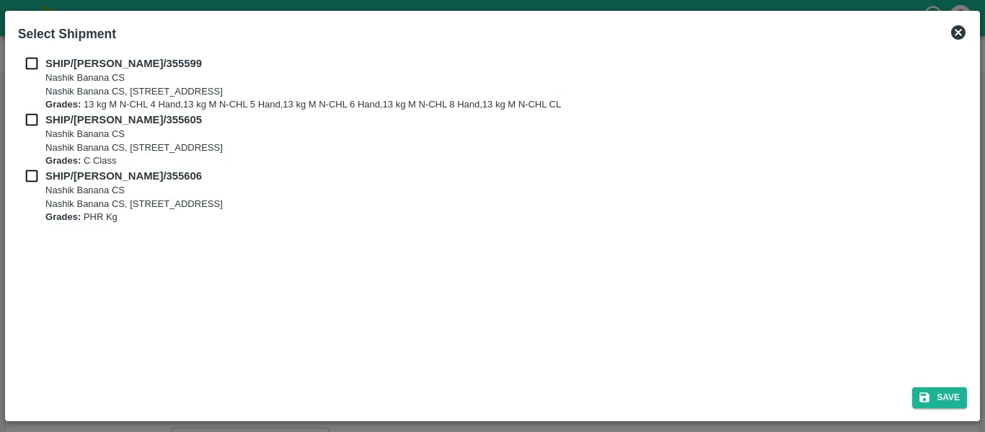
click at [32, 59] on input "checkbox" at bounding box center [31, 64] width 27 height 16
checkbox input "true"
click at [38, 107] on div "SHIP/NASH/355599 Nashik Banana CS Nashik Banana CS, Gat No. 314/2/1, A/p- Mohad…" at bounding box center [492, 84] width 949 height 56
click at [39, 120] on input "checkbox" at bounding box center [31, 120] width 27 height 16
checkbox input "true"
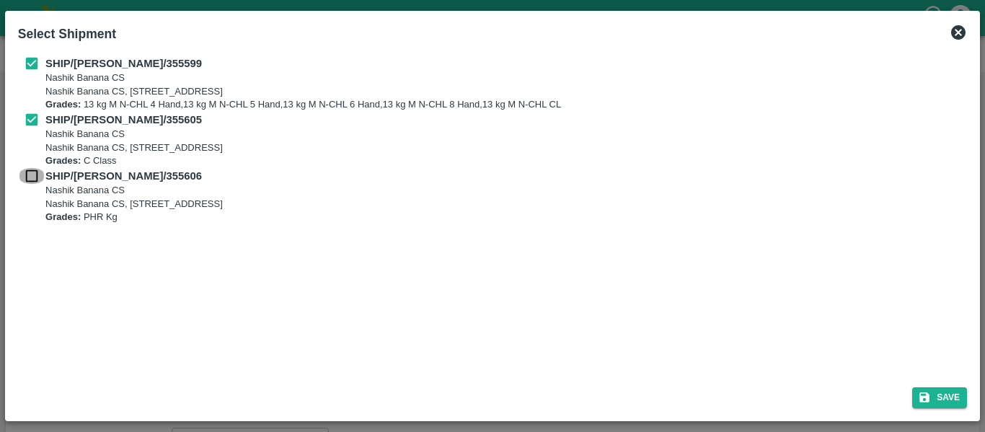
click at [36, 173] on input "checkbox" at bounding box center [31, 176] width 27 height 16
checkbox input "true"
click at [957, 391] on button "Save" at bounding box center [939, 397] width 55 height 21
type input "21/08/2025"
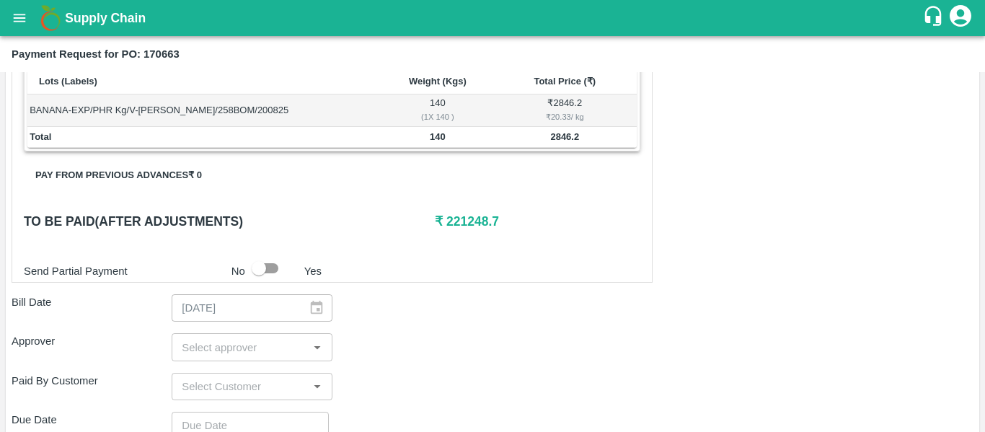
scroll to position [714, 0]
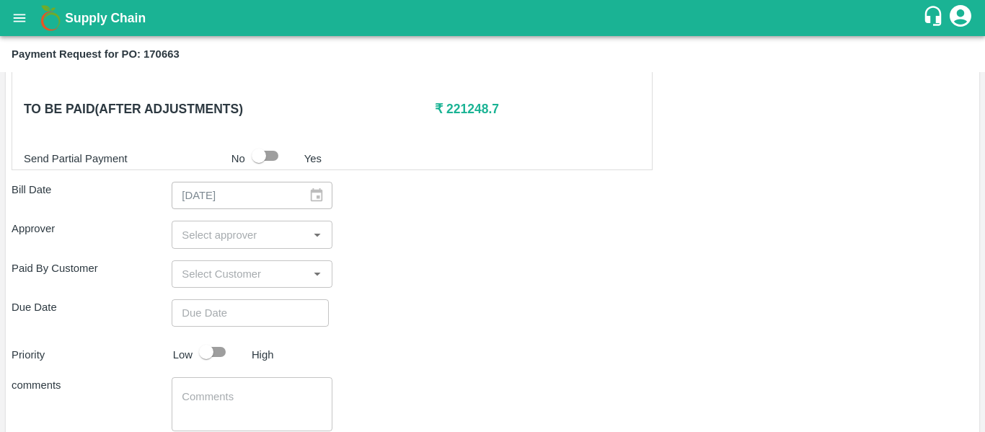
click at [211, 233] on input "input" at bounding box center [240, 234] width 128 height 19
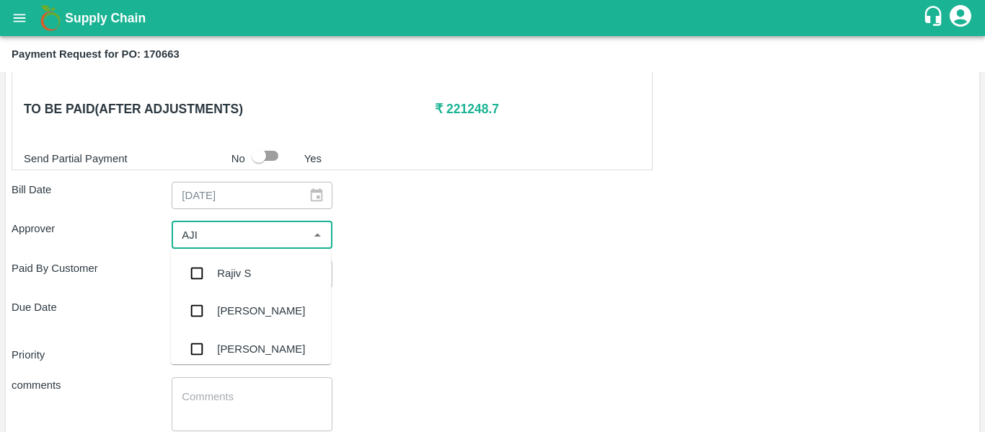
type input "AJIT"
click at [218, 268] on div "[PERSON_NAME]" at bounding box center [261, 273] width 88 height 16
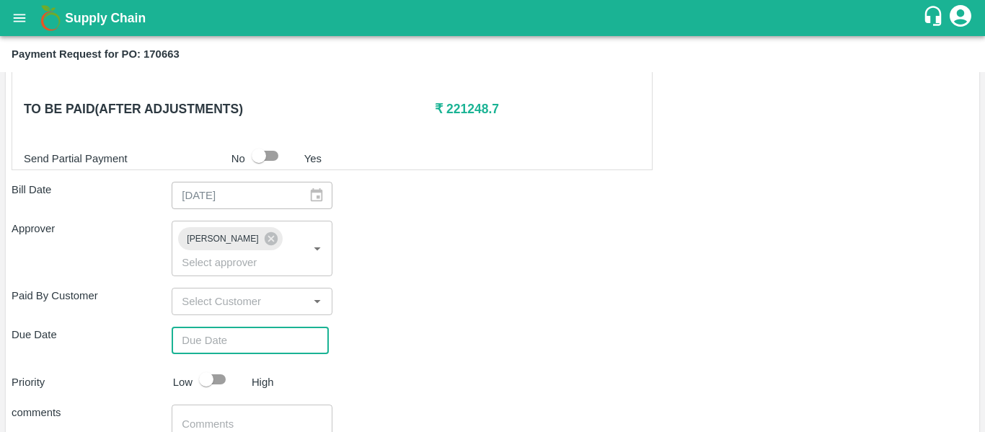
type input "DD/MM/YYYY hh:mm aa"
click at [234, 327] on input "DD/MM/YYYY hh:mm aa" at bounding box center [245, 340] width 147 height 27
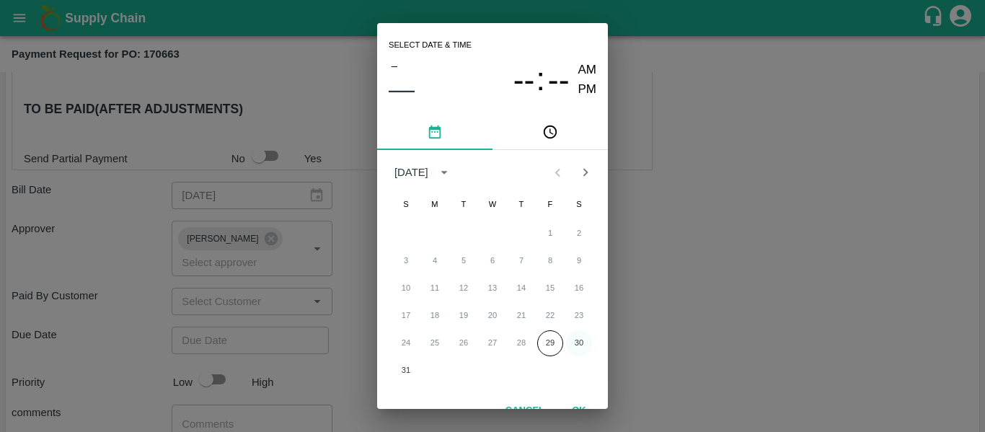
click at [580, 341] on button "30" at bounding box center [579, 343] width 26 height 26
type input "[DATE] 12:00 AM"
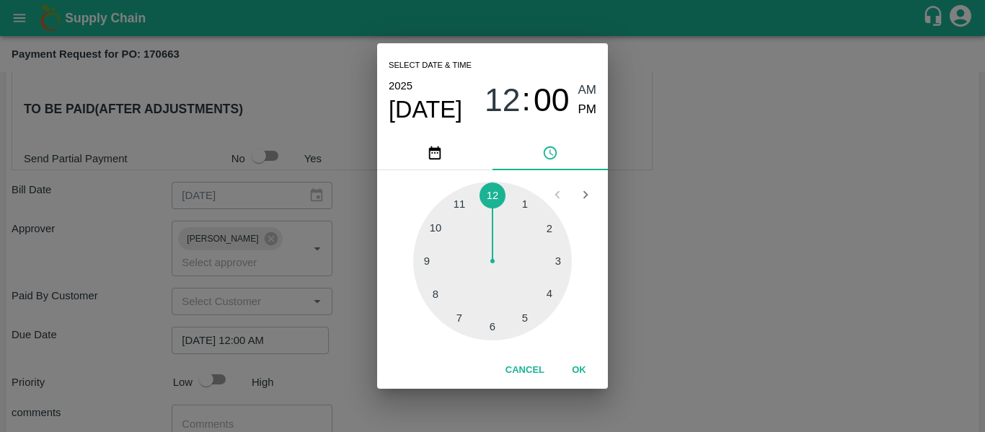
click at [709, 340] on div "Select date & time [DATE] 12 : 00 AM PM 1 2 3 4 5 6 7 8 9 10 11 12 Cancel OK" at bounding box center [492, 216] width 985 height 432
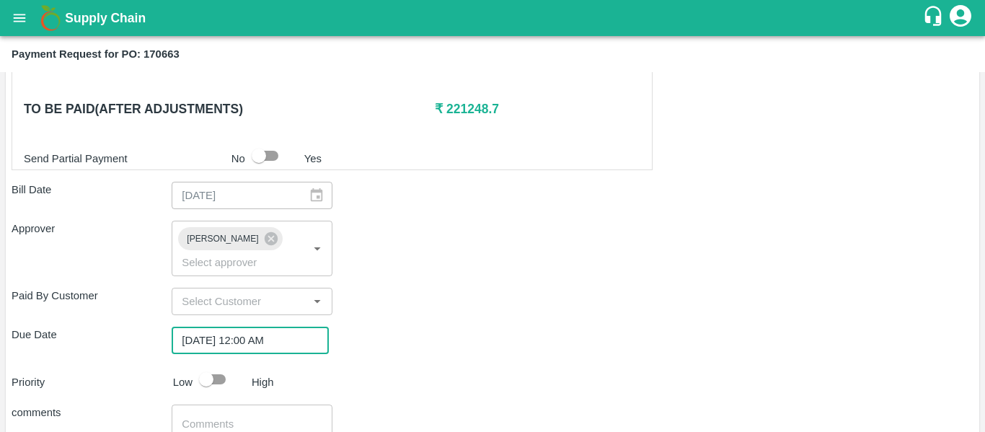
click at [226, 366] on input "checkbox" at bounding box center [206, 379] width 82 height 27
checkbox input "true"
click at [243, 417] on textarea at bounding box center [252, 432] width 140 height 30
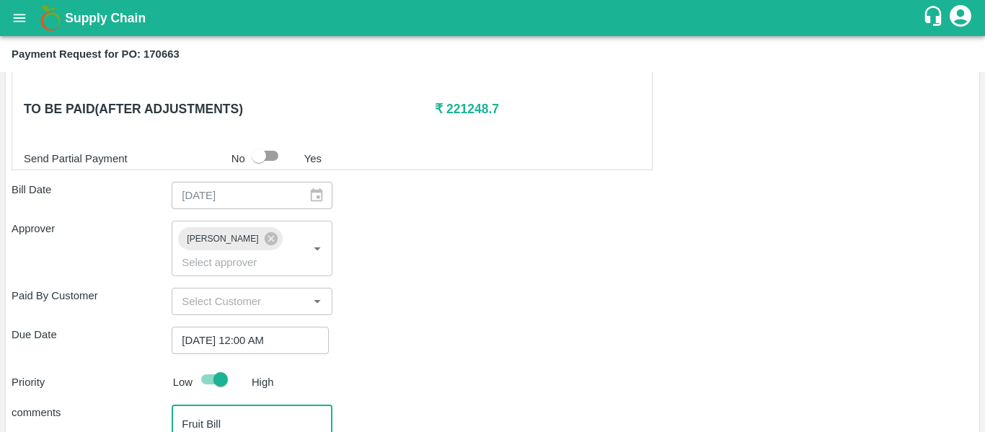
type textarea "Fruit Bill"
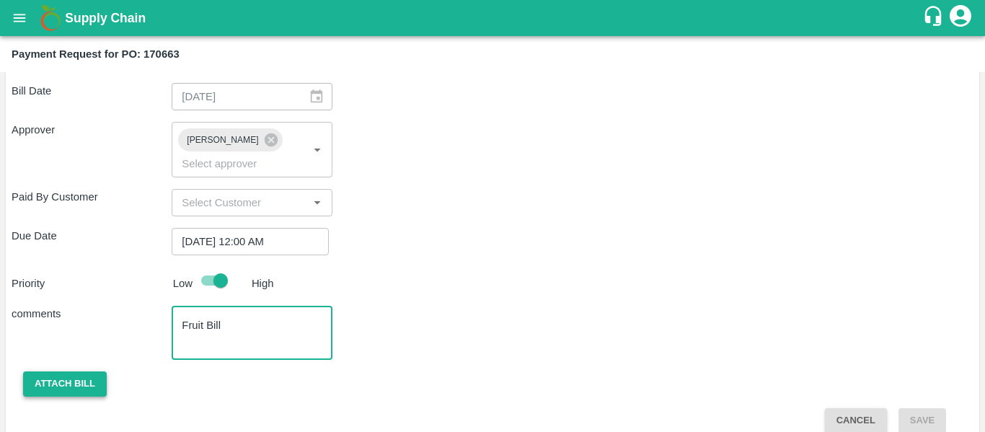
click at [69, 371] on button "Attach bill" at bounding box center [65, 383] width 84 height 25
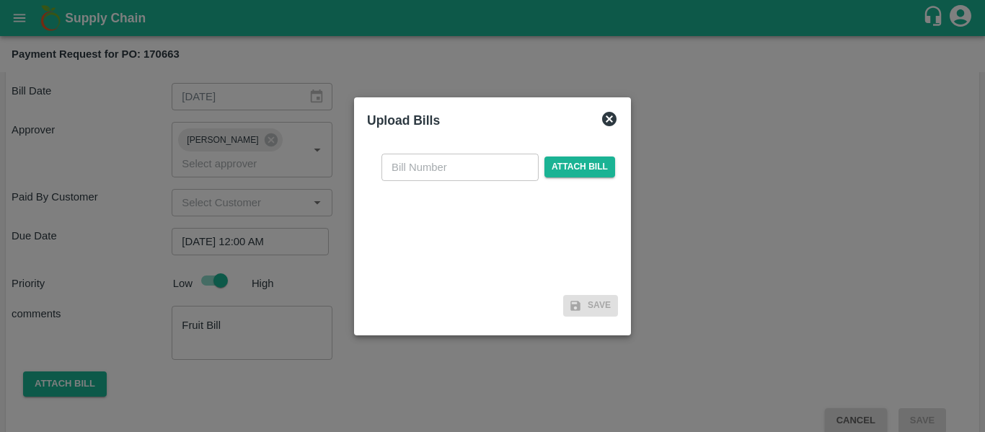
click at [438, 155] on input "text" at bounding box center [459, 167] width 157 height 27
type input "SE/25-26/1321"
click at [582, 159] on span "Attach bill" at bounding box center [579, 166] width 71 height 21
click at [0, 0] on input "Attach bill" at bounding box center [0, 0] width 0 height 0
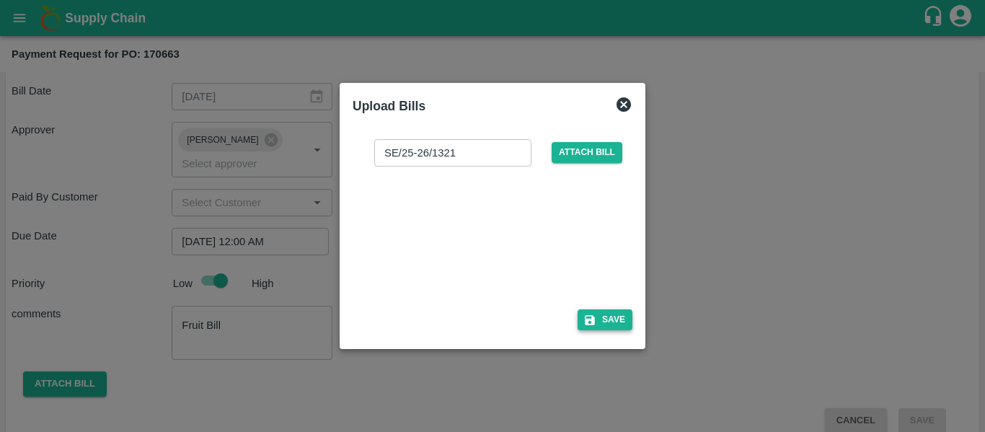
click at [608, 325] on button "Save" at bounding box center [604, 319] width 55 height 21
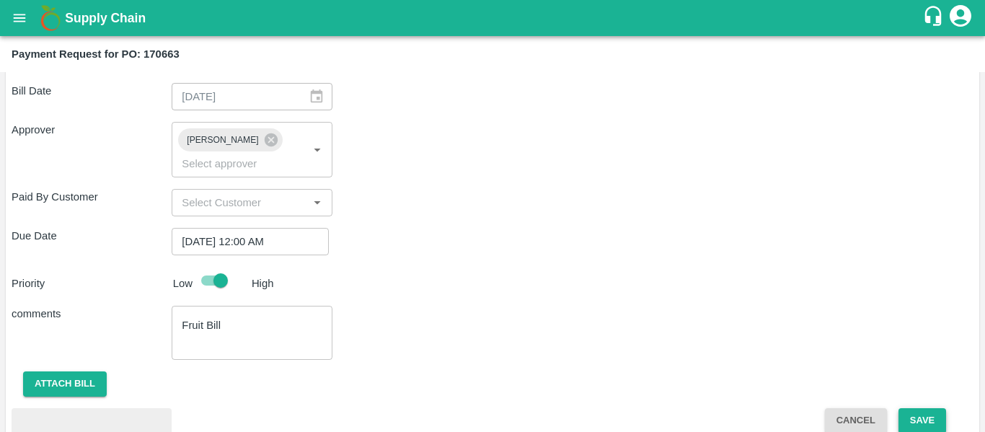
click at [918, 408] on button "Save" at bounding box center [922, 420] width 48 height 25
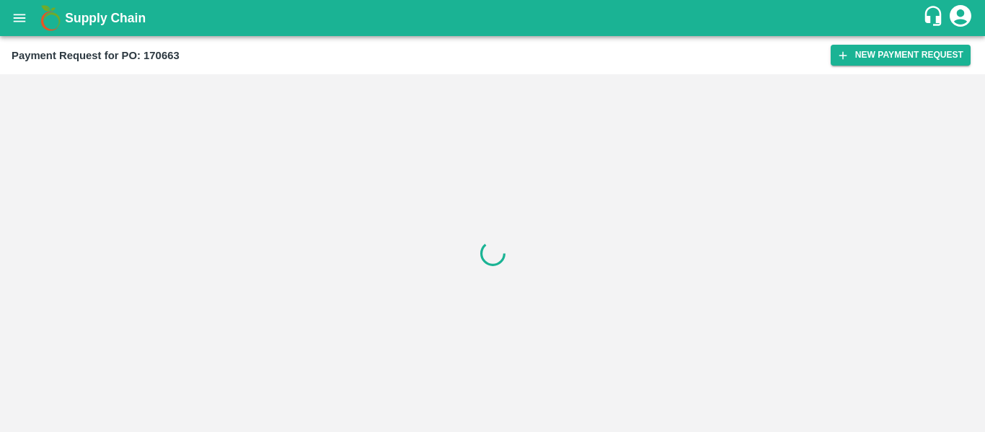
click at [28, 21] on button "open drawer" at bounding box center [19, 17] width 33 height 33
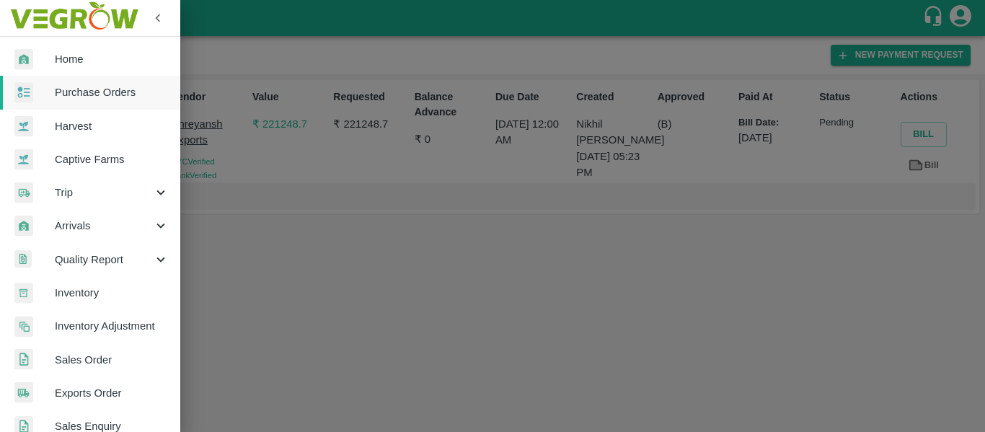
click at [91, 92] on span "Purchase Orders" at bounding box center [112, 92] width 114 height 16
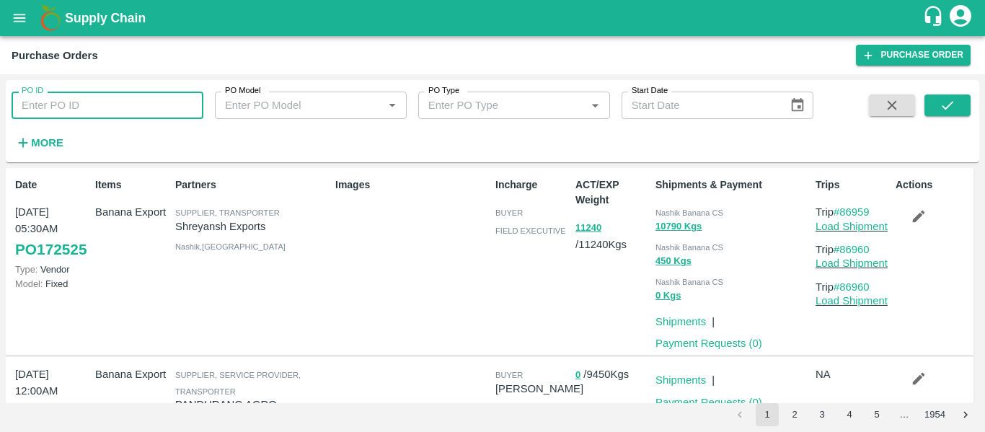
click at [82, 106] on input "PO ID" at bounding box center [108, 105] width 192 height 27
paste input "170175"
type input "170175"
click at [944, 117] on span at bounding box center [947, 123] width 46 height 59
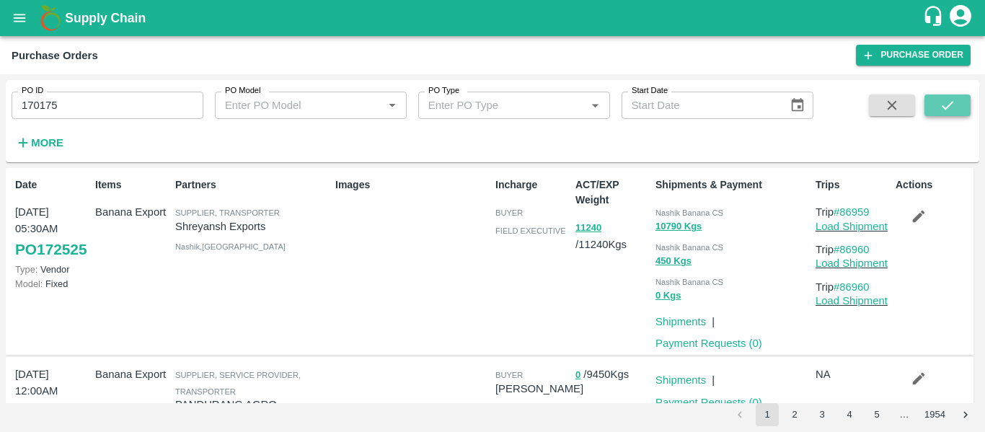
click at [938, 101] on button "submit" at bounding box center [947, 105] width 46 height 22
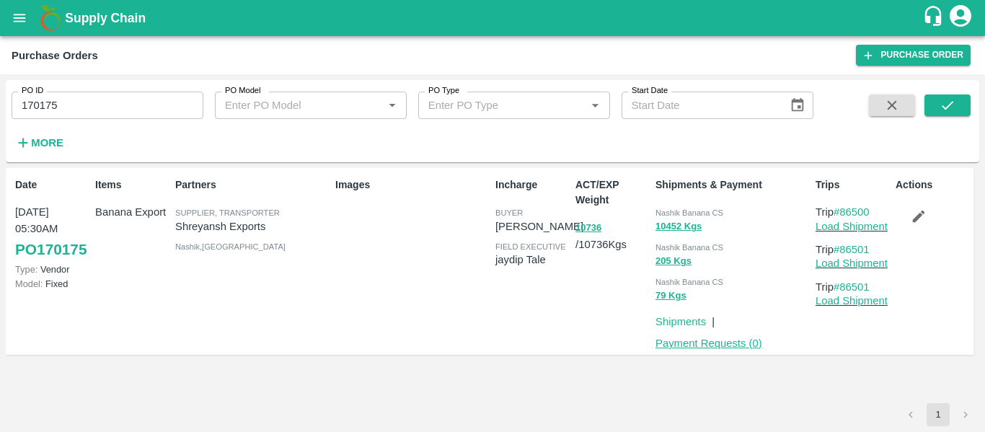
click at [738, 337] on link "Payment Requests ( 0 )" at bounding box center [708, 343] width 107 height 12
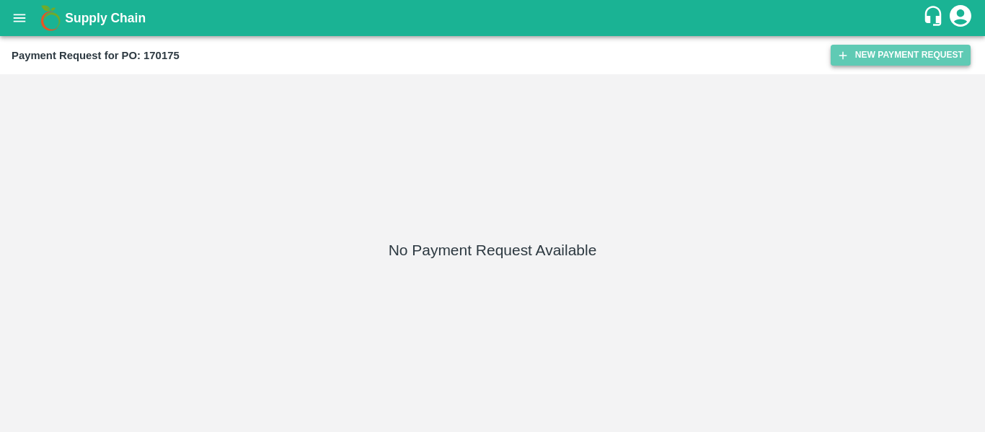
click at [883, 45] on button "New Payment Request" at bounding box center [900, 55] width 140 height 21
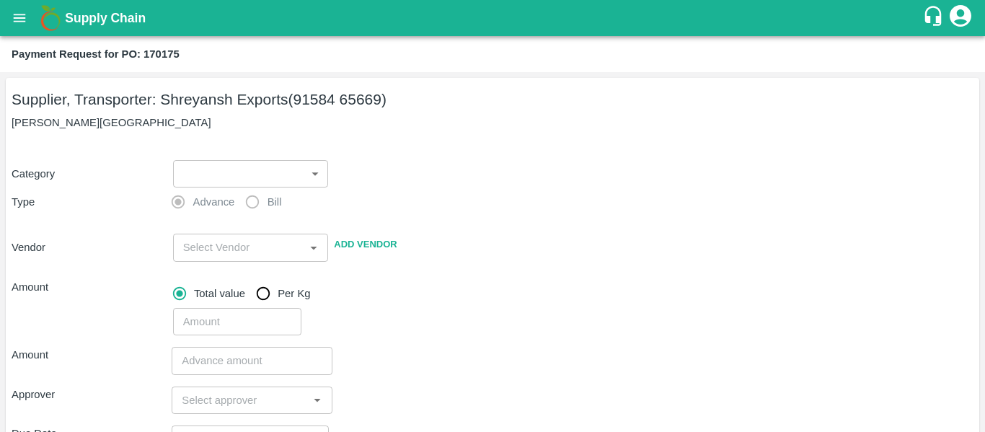
click at [252, 164] on body "Supply Chain Payment Request for PO: 170175 Supplier, Transporter: [PERSON_NAME…" at bounding box center [492, 216] width 985 height 432
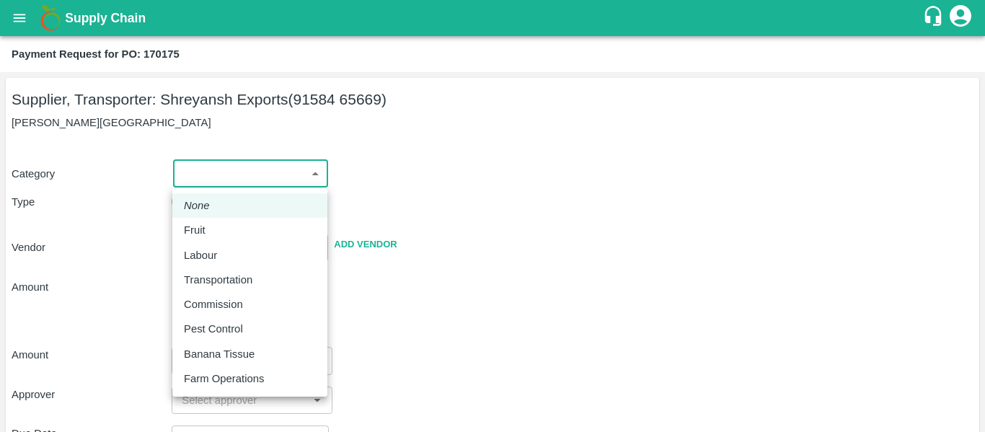
click at [209, 229] on div "Fruit" at bounding box center [198, 230] width 29 height 16
type input "1"
type input "[PERSON_NAME] Exports - 91584 65669(Supplier, Transporter)"
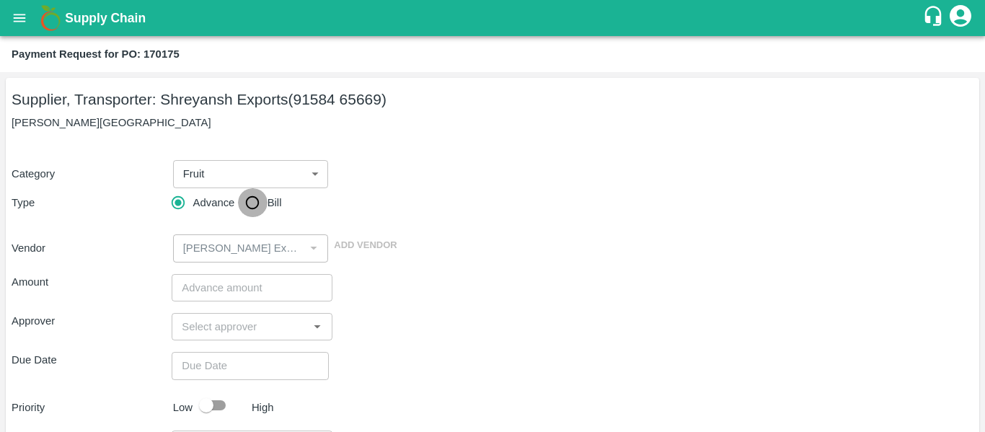
click at [244, 215] on input "Bill" at bounding box center [252, 202] width 29 height 29
radio input "true"
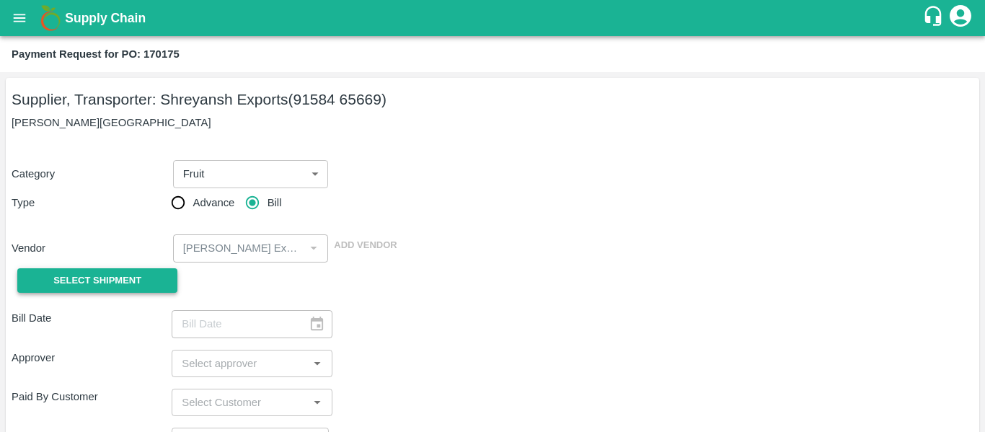
click at [135, 270] on button "Select Shipment" at bounding box center [97, 280] width 160 height 25
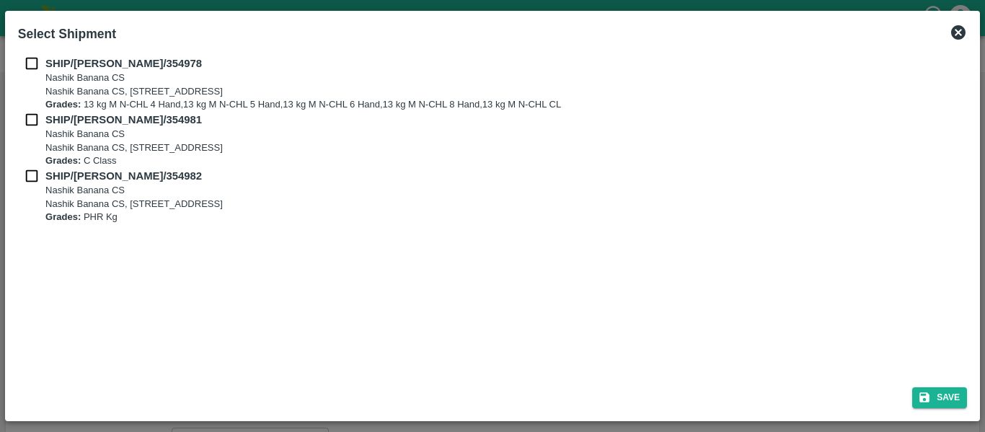
click at [35, 66] on input "checkbox" at bounding box center [31, 64] width 27 height 16
checkbox input "true"
click at [38, 120] on input "checkbox" at bounding box center [31, 120] width 27 height 16
checkbox input "true"
click at [41, 173] on input "checkbox" at bounding box center [31, 176] width 27 height 16
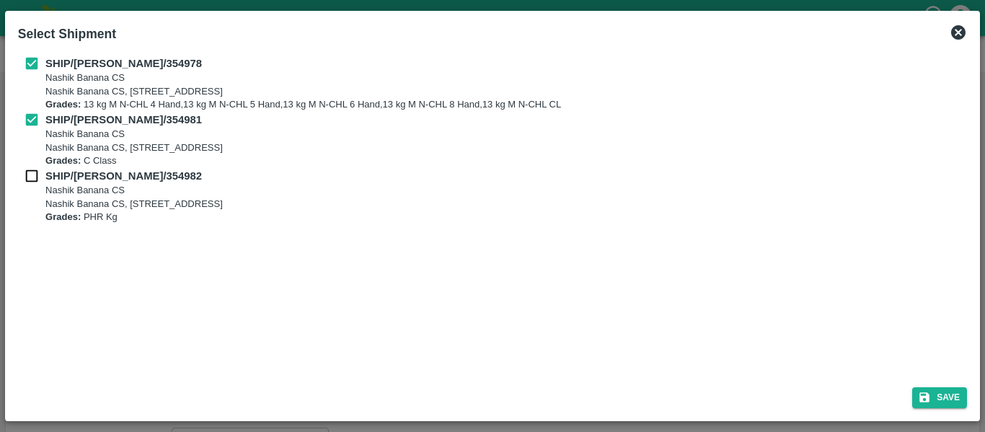
checkbox input "true"
click at [939, 428] on div at bounding box center [492, 216] width 985 height 432
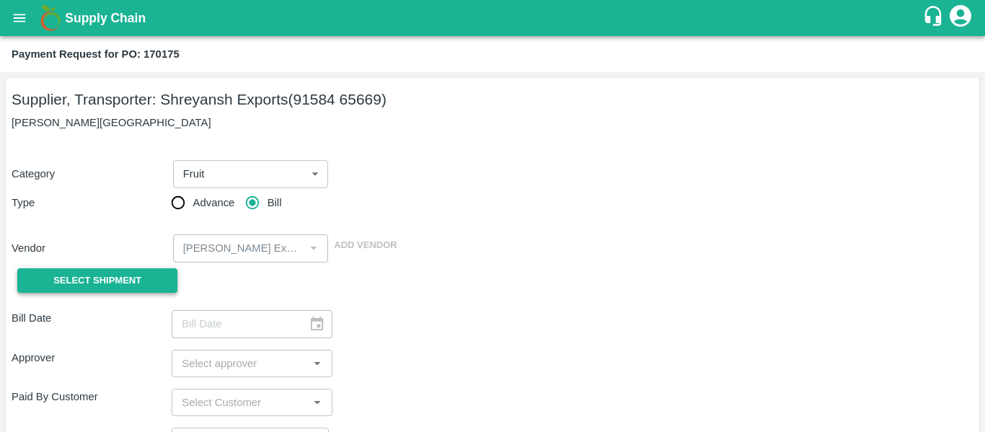
click at [123, 273] on span "Select Shipment" at bounding box center [97, 281] width 88 height 17
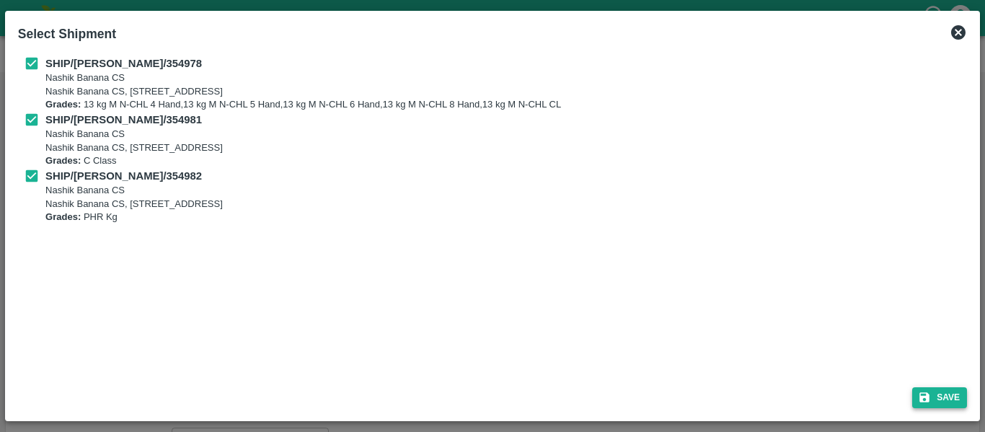
click at [932, 387] on button "Save" at bounding box center [939, 397] width 55 height 21
type input "19/08/2025"
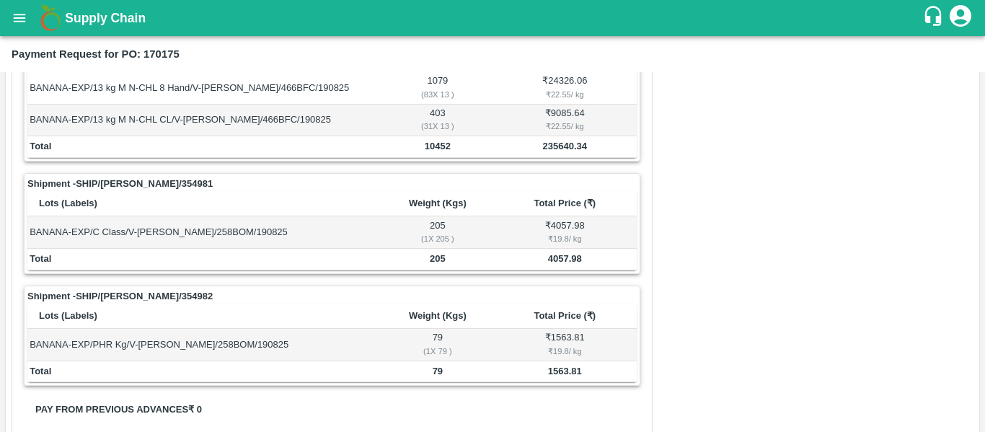
scroll to position [668, 0]
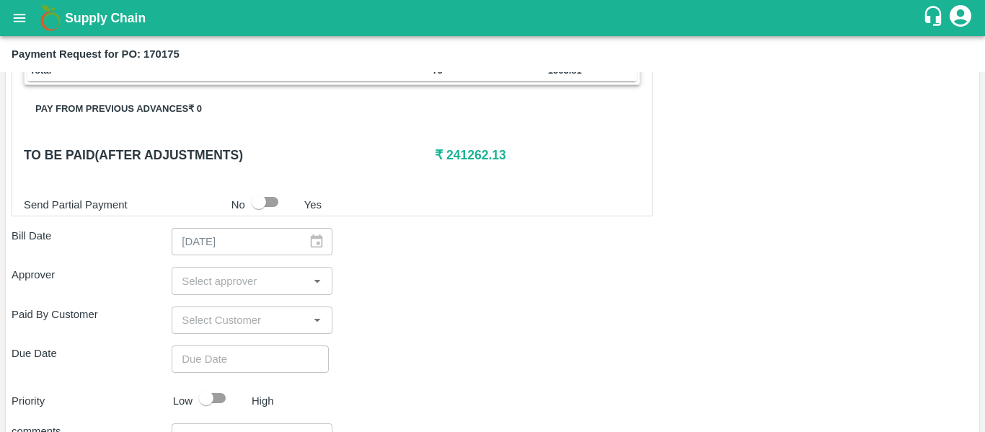
click at [236, 273] on input "input" at bounding box center [240, 280] width 128 height 19
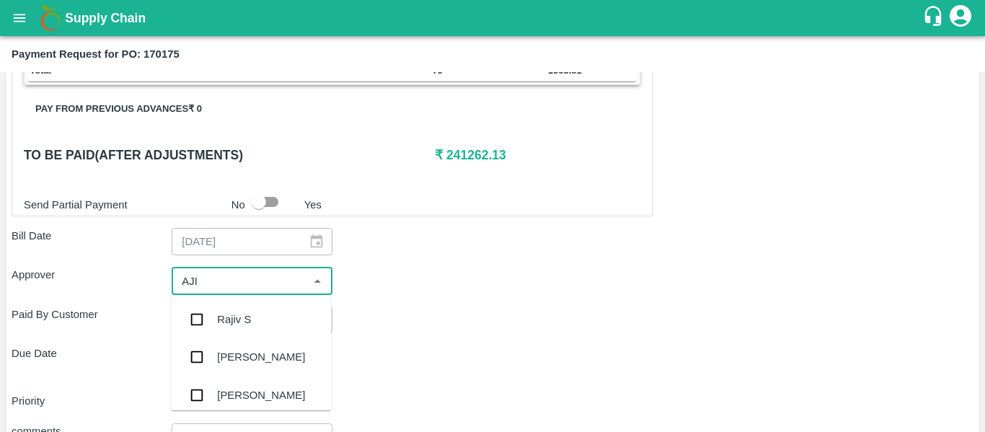
type input "AJIT"
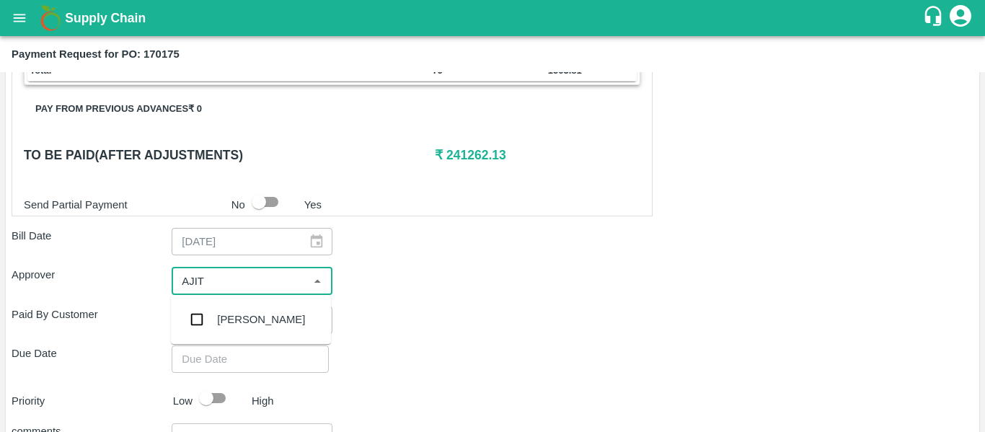
click at [242, 324] on div "[PERSON_NAME]" at bounding box center [261, 319] width 88 height 16
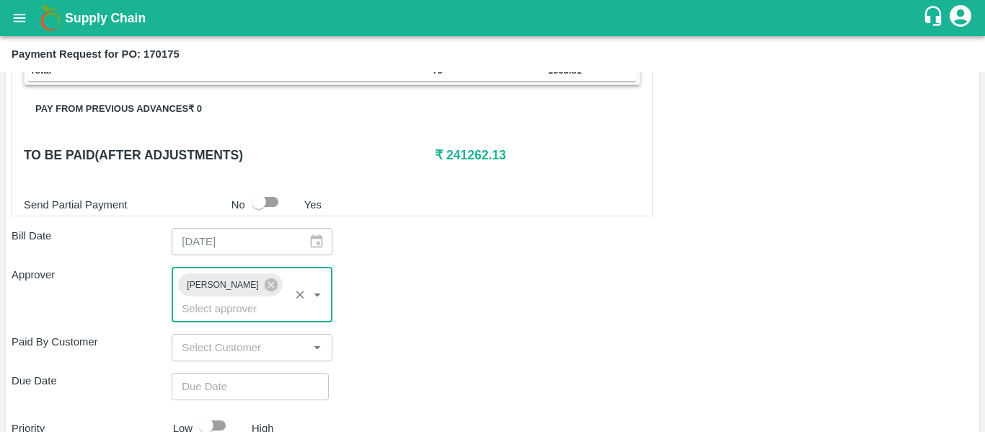
type input "DD/MM/YYYY hh:mm aa"
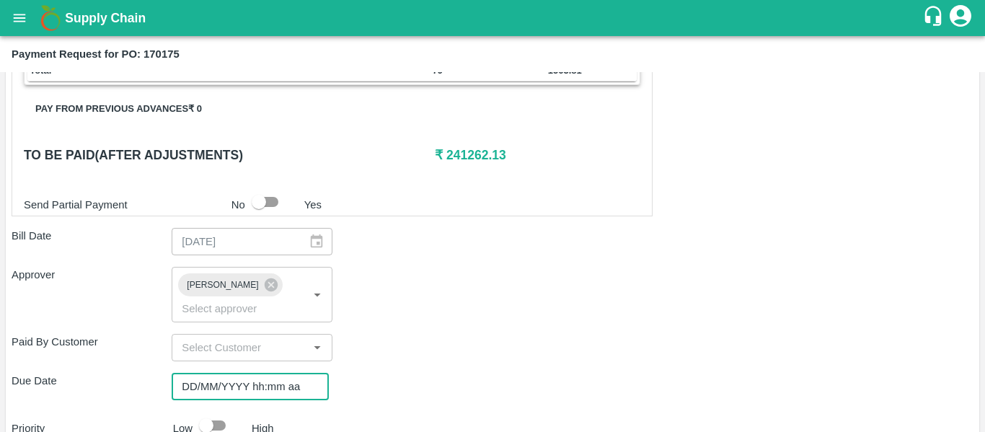
click at [249, 373] on input "DD/MM/YYYY hh:mm aa" at bounding box center [245, 386] width 147 height 27
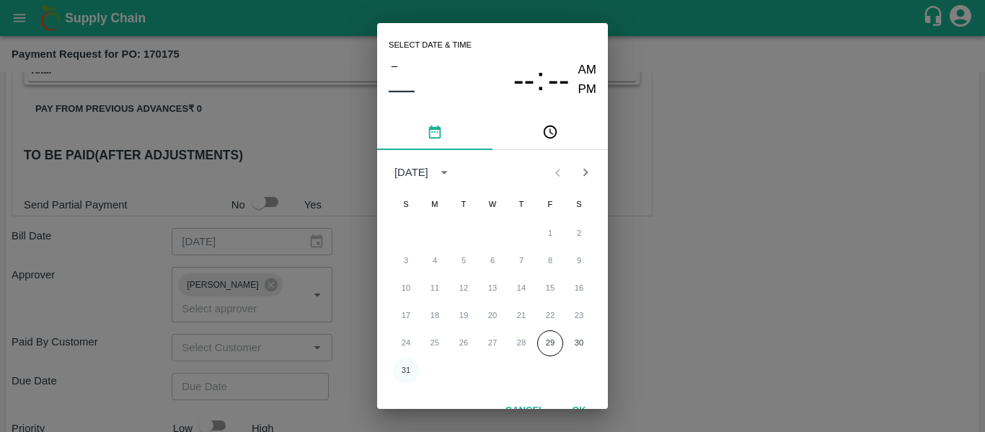
click at [399, 373] on button "31" at bounding box center [406, 371] width 26 height 26
type input "31/08/2025 12:00 AM"
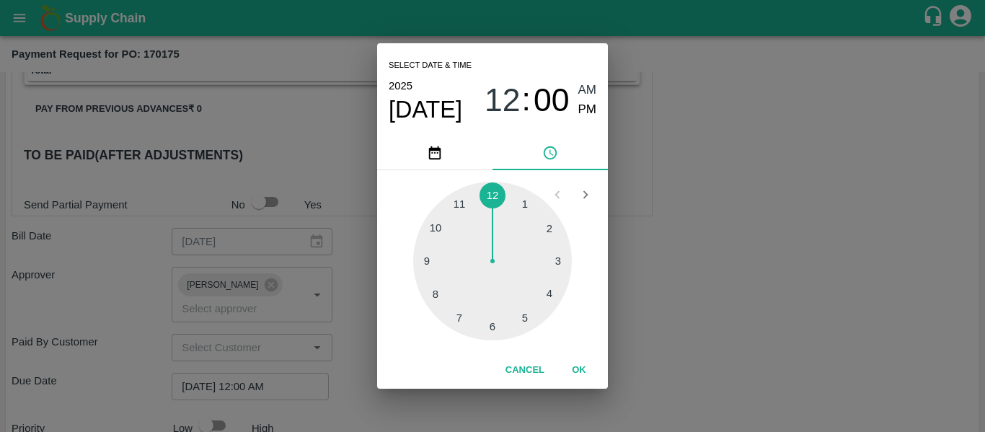
click at [694, 311] on div "Select date & time 2025 Aug 31 12 : 00 AM PM 1 2 3 4 5 6 7 8 9 10 11 12 Cancel …" at bounding box center [492, 216] width 985 height 432
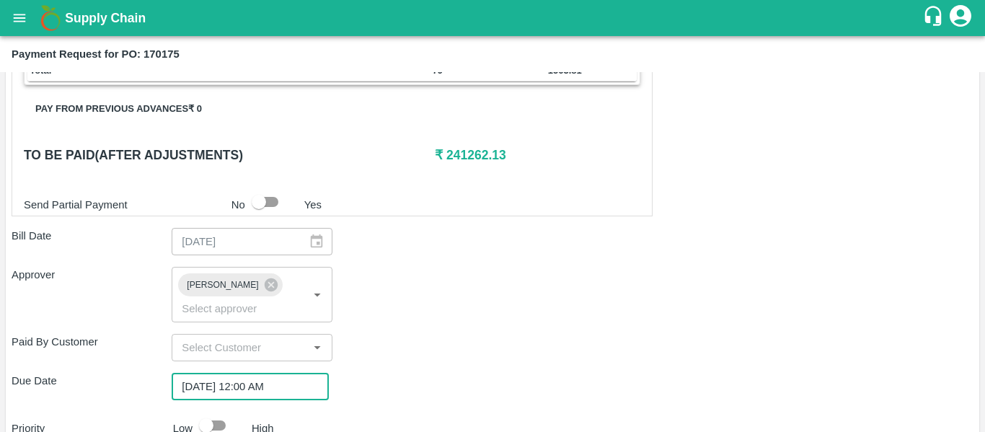
scroll to position [812, 0]
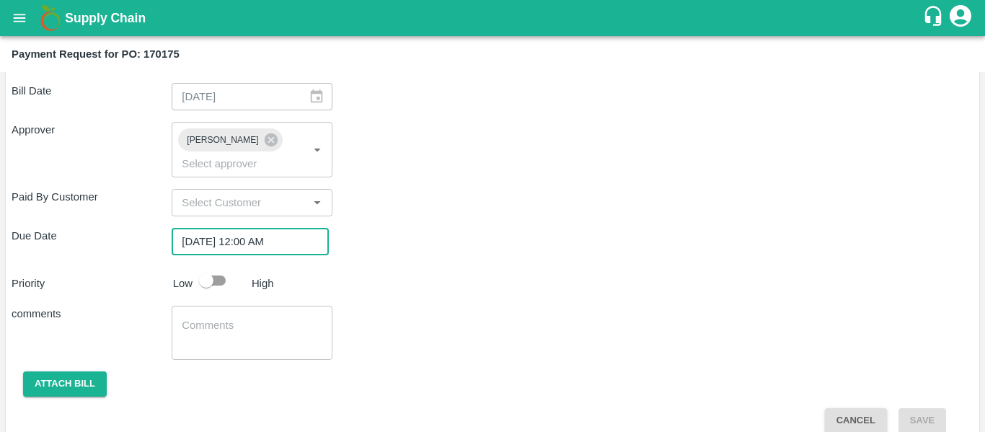
click at [209, 267] on input "checkbox" at bounding box center [206, 280] width 82 height 27
checkbox input "true"
click at [229, 318] on textarea at bounding box center [252, 333] width 140 height 30
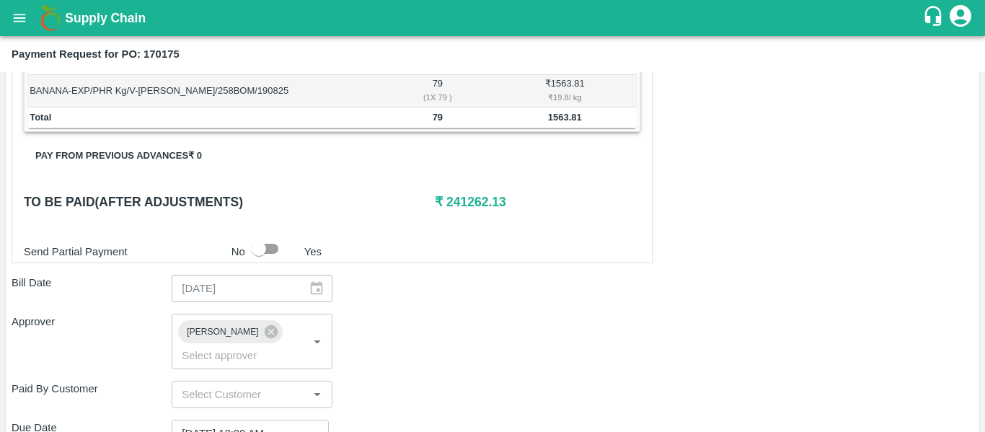
scroll to position [620, 0]
type textarea "Fruit Bill"
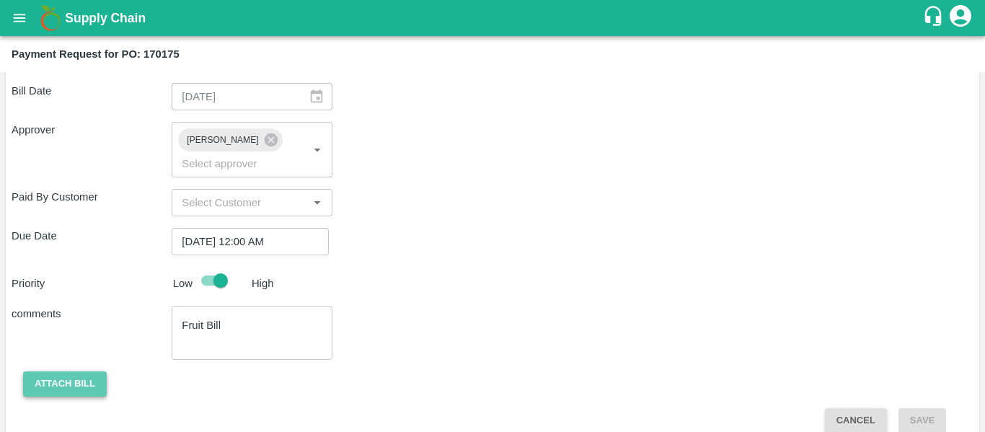
click at [65, 372] on button "Attach bill" at bounding box center [65, 383] width 84 height 25
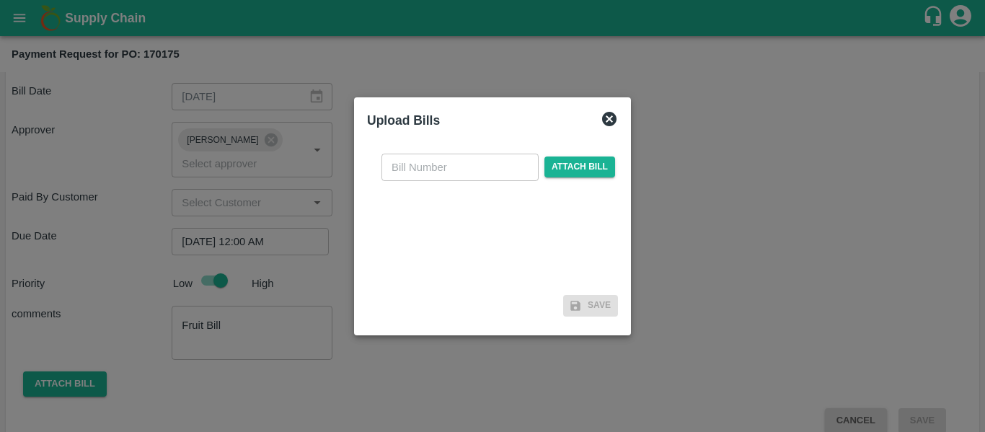
click at [445, 173] on input "text" at bounding box center [459, 167] width 157 height 27
type input "SE/25-26/1307"
click at [552, 169] on span "Attach bill" at bounding box center [579, 166] width 71 height 21
click at [0, 0] on input "Attach bill" at bounding box center [0, 0] width 0 height 0
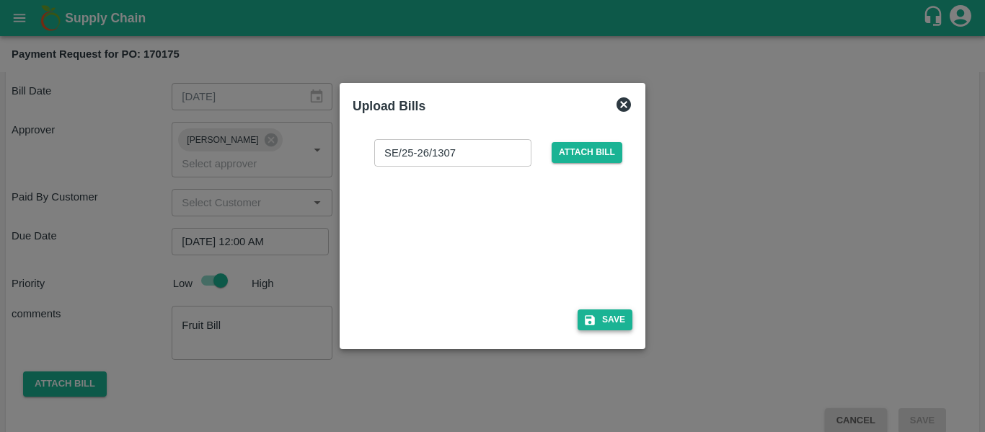
click at [606, 322] on button "Save" at bounding box center [604, 319] width 55 height 21
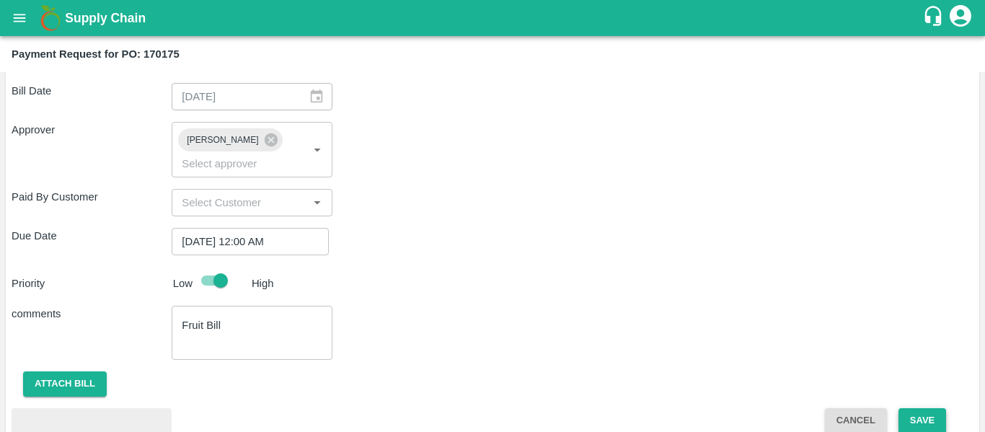
click at [911, 408] on button "Save" at bounding box center [922, 420] width 48 height 25
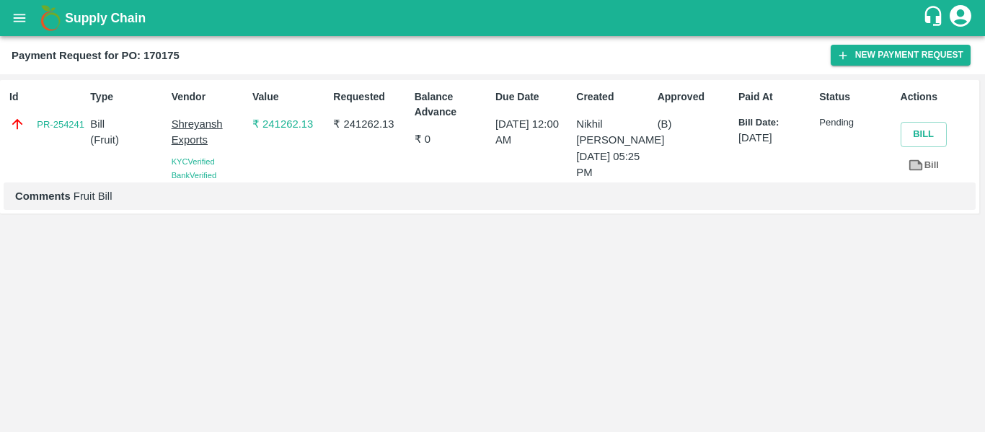
click at [19, 16] on icon "open drawer" at bounding box center [20, 18] width 16 height 16
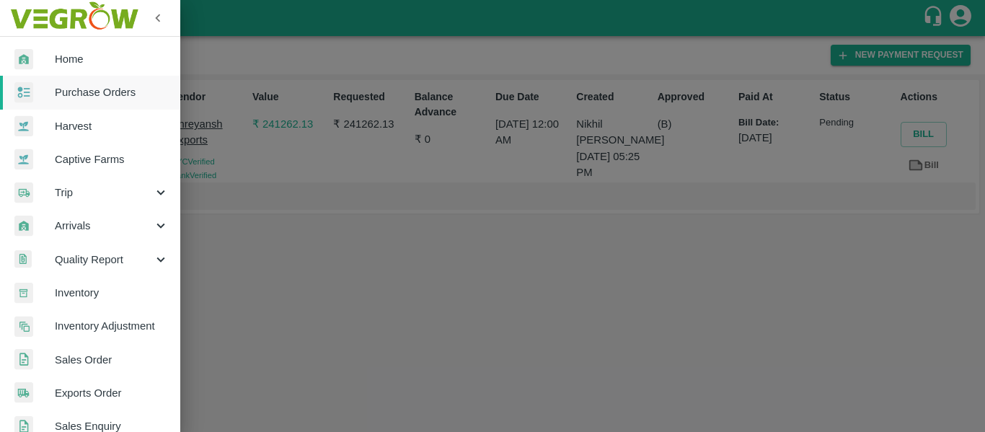
click at [84, 81] on link "Purchase Orders" at bounding box center [90, 92] width 180 height 33
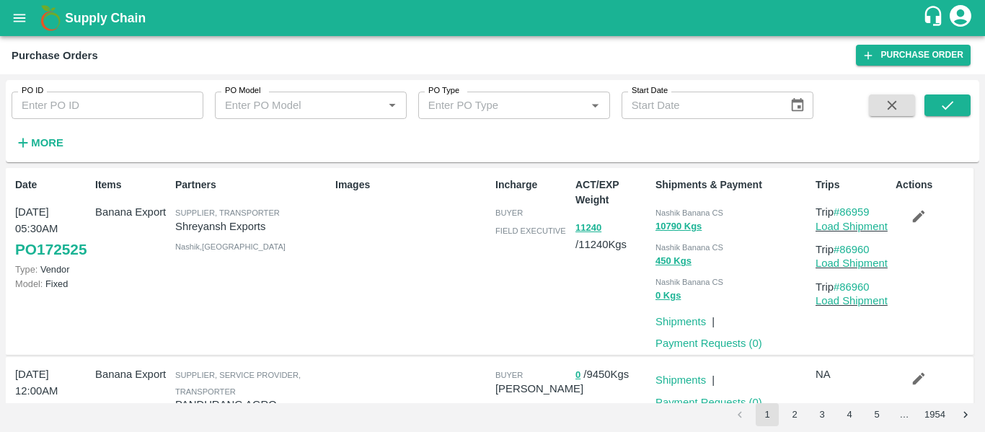
click at [57, 100] on input "PO ID" at bounding box center [108, 105] width 192 height 27
paste input "170254"
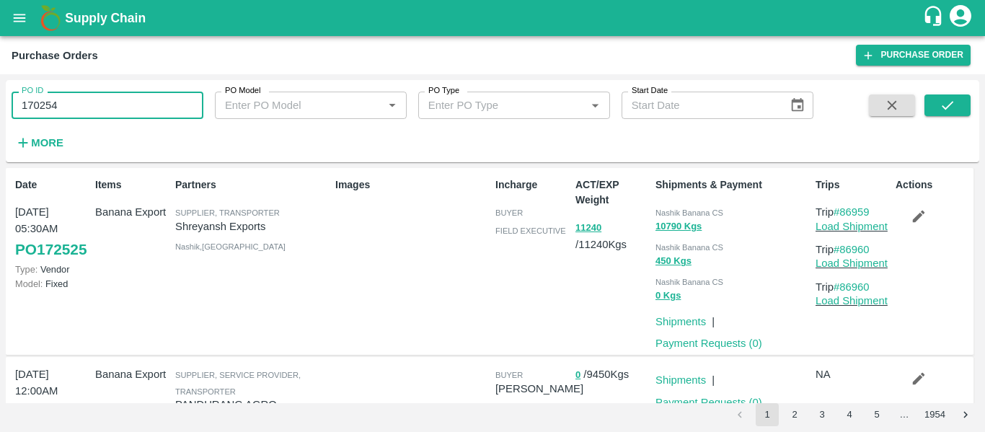
type input "170254"
click at [948, 94] on div "PO ID 170254 PO ID PO Model PO Model   * PO Type PO Type   * Start Date Start D…" at bounding box center [492, 121] width 973 height 71
click at [948, 99] on icon "submit" at bounding box center [947, 105] width 16 height 16
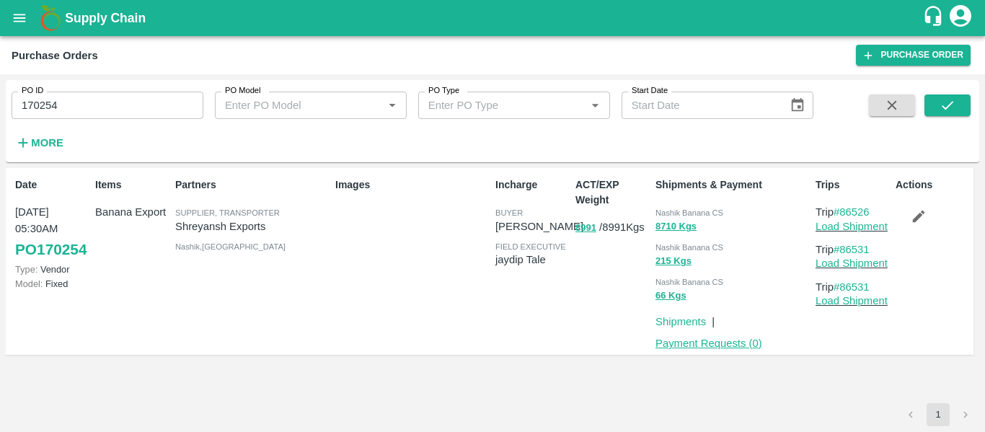
click at [717, 341] on link "Payment Requests ( 0 )" at bounding box center [708, 343] width 107 height 12
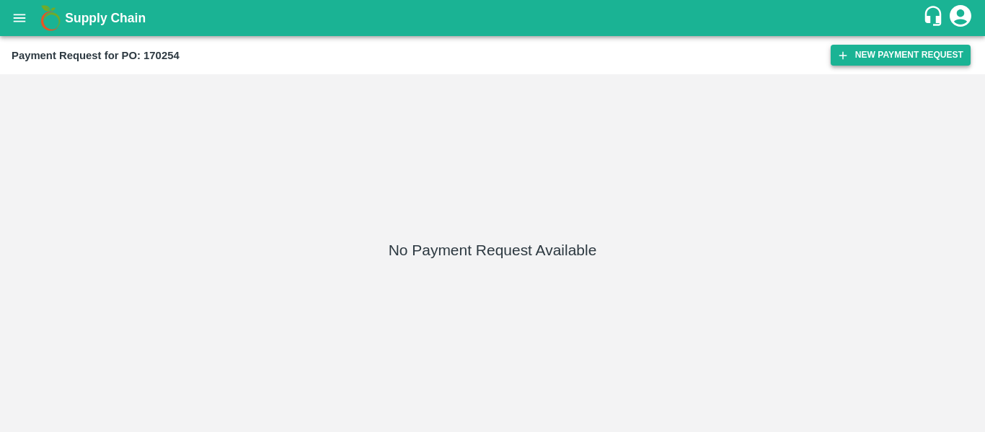
click at [858, 55] on button "New Payment Request" at bounding box center [900, 55] width 140 height 21
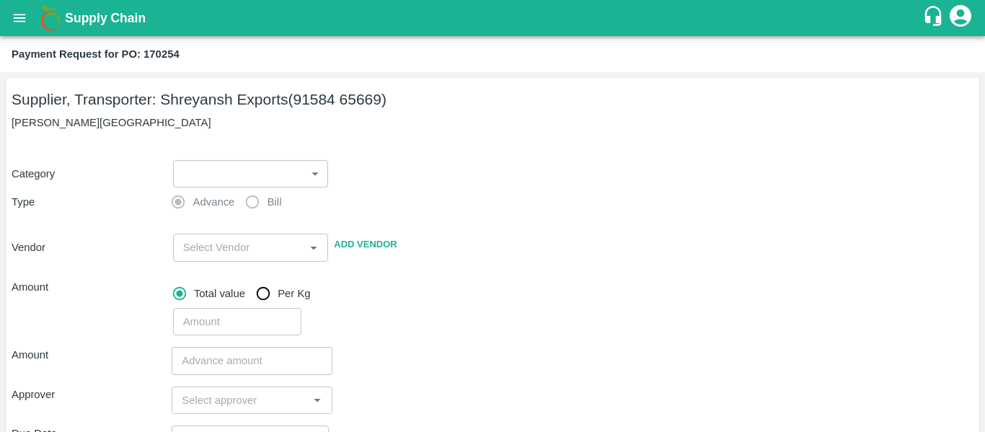
click at [265, 175] on body "Supply Chain Payment Request for PO: 170254 Supplier, Transporter: Shreyansh Ex…" at bounding box center [492, 216] width 985 height 432
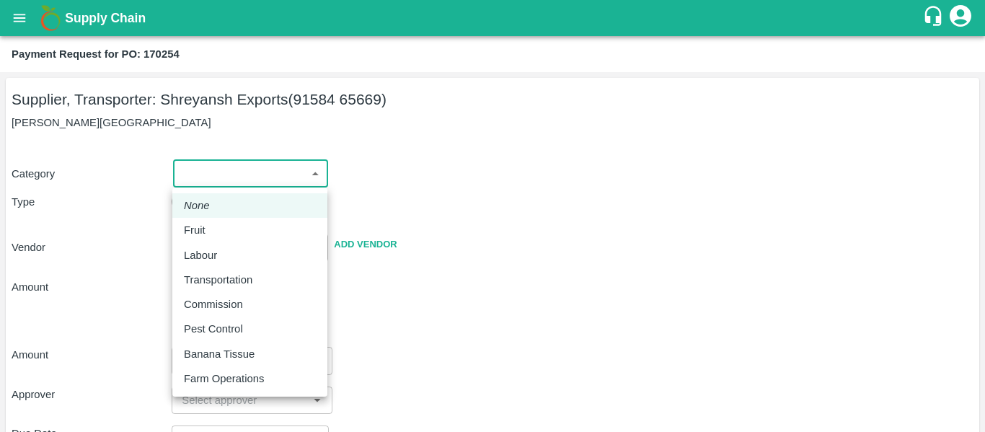
click at [218, 231] on div "Fruit" at bounding box center [250, 230] width 132 height 16
type input "1"
type input "[PERSON_NAME] Exports - 91584 65669(Supplier, Transporter)"
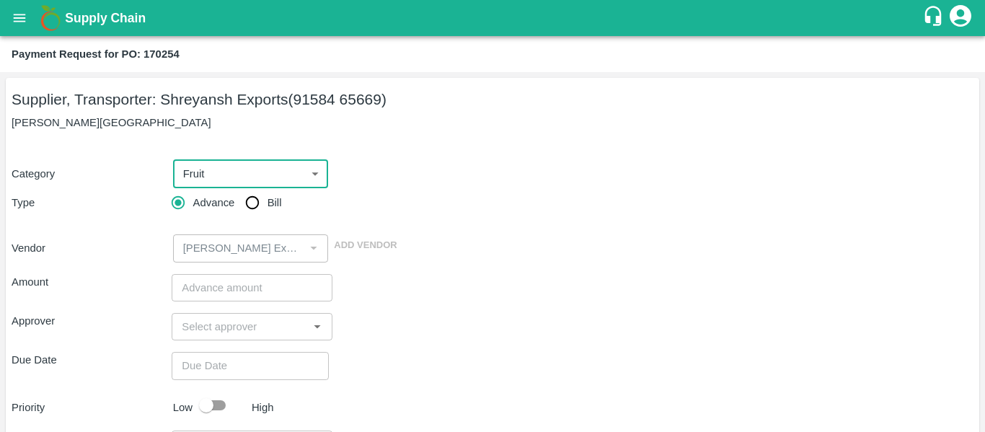
click at [262, 213] on input "Bill" at bounding box center [252, 202] width 29 height 29
radio input "true"
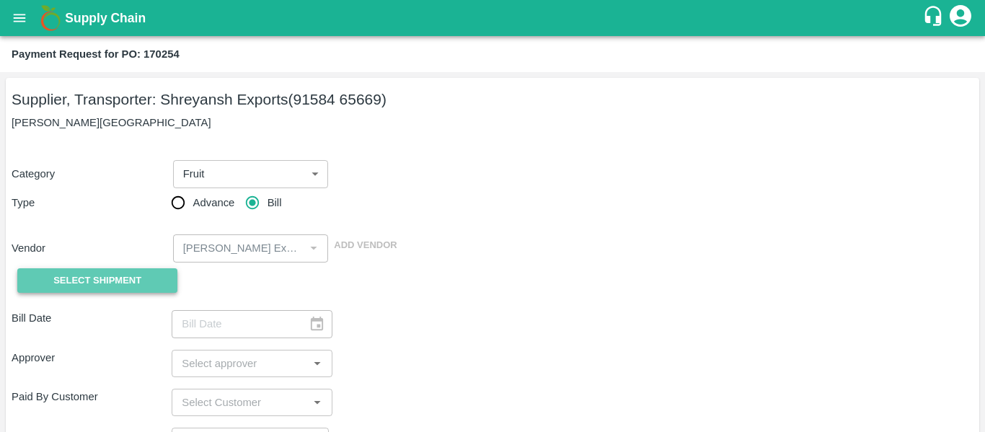
click at [145, 279] on button "Select Shipment" at bounding box center [97, 280] width 160 height 25
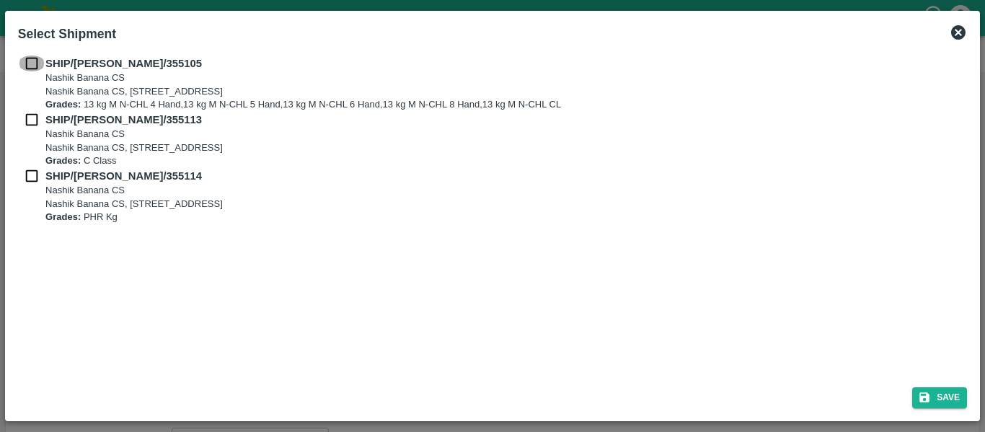
click at [27, 63] on input "checkbox" at bounding box center [31, 64] width 27 height 16
checkbox input "true"
click at [38, 112] on input "checkbox" at bounding box center [31, 120] width 27 height 16
checkbox input "true"
click at [40, 170] on input "checkbox" at bounding box center [31, 176] width 27 height 16
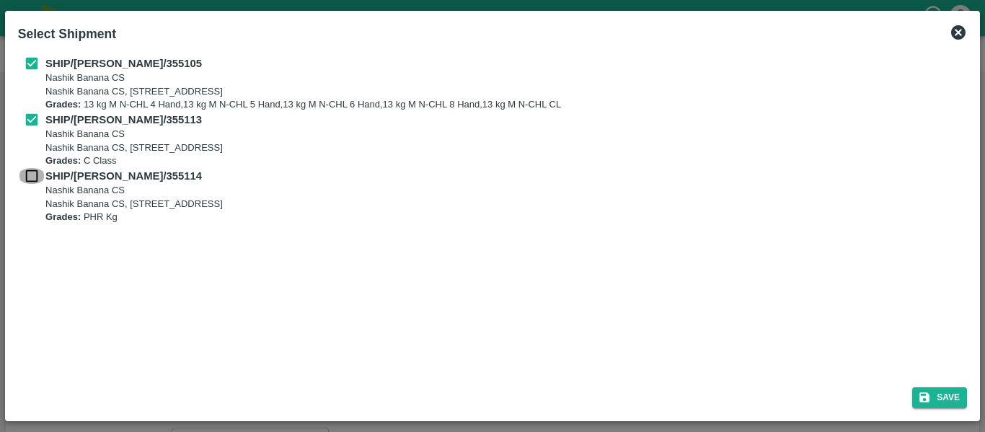
checkbox input "true"
click at [967, 397] on div "Save" at bounding box center [492, 395] width 960 height 38
click at [922, 385] on div "Save" at bounding box center [492, 395] width 960 height 38
click at [939, 393] on button "Save" at bounding box center [939, 397] width 55 height 21
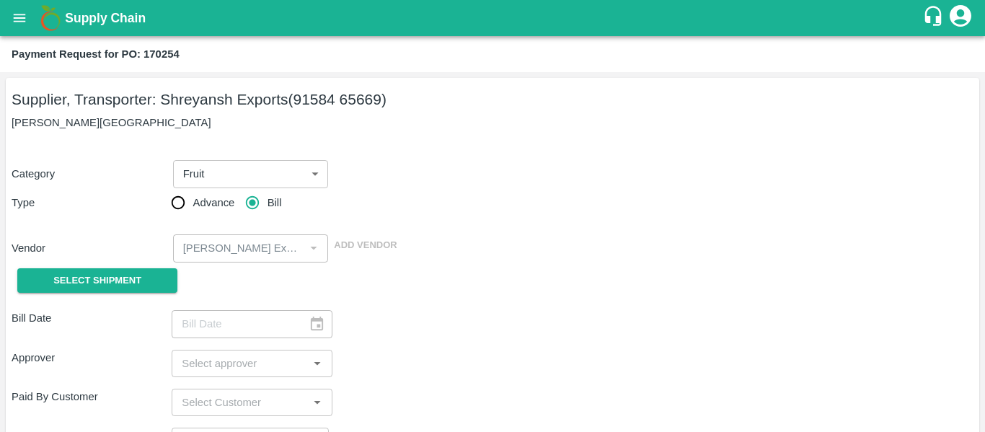
type input "20/08/2025"
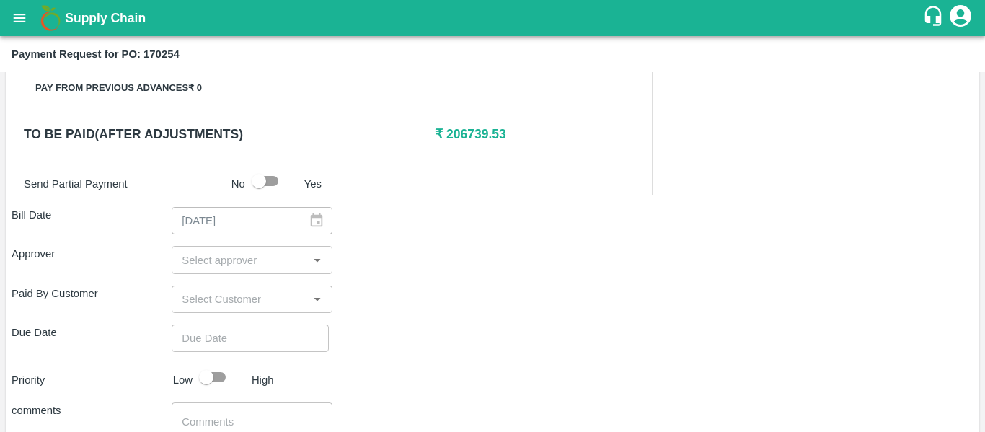
scroll to position [688, 0]
click at [233, 256] on input "input" at bounding box center [240, 259] width 128 height 19
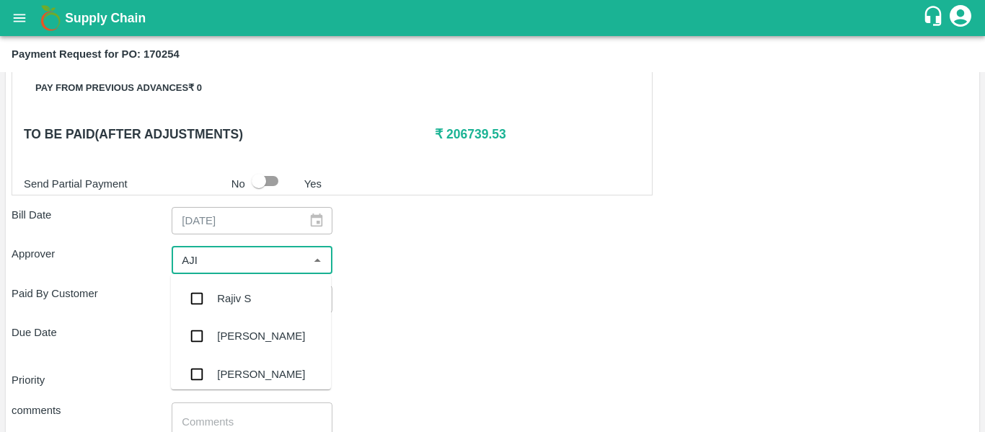
type input "AJIT"
click at [236, 291] on div "[PERSON_NAME]" at bounding box center [261, 299] width 88 height 16
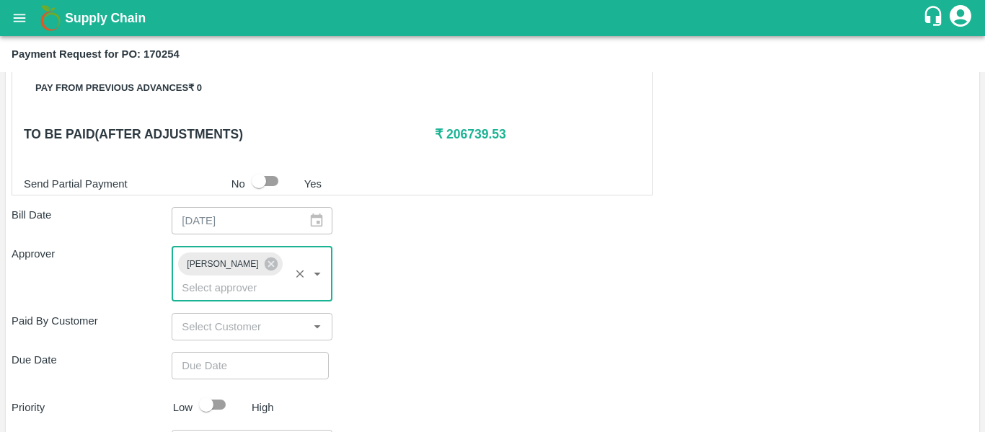
type input "DD/MM/YYYY hh:mm aa"
click at [251, 352] on input "DD/MM/YYYY hh:mm aa" at bounding box center [245, 365] width 147 height 27
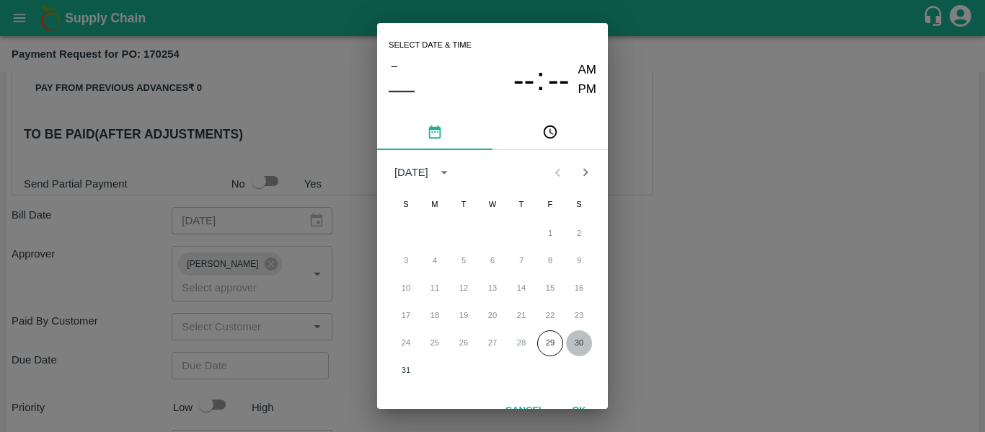
click at [580, 340] on button "30" at bounding box center [579, 343] width 26 height 26
type input "[DATE] 12:00 AM"
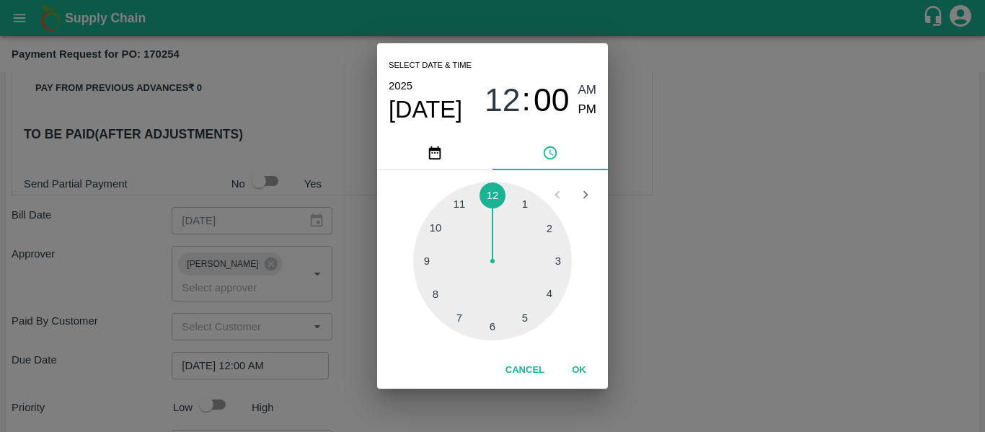
click at [735, 329] on div "Select date & time [DATE] 12 : 00 AM PM 1 2 3 4 5 6 7 8 9 10 11 12 Cancel OK" at bounding box center [492, 216] width 985 height 432
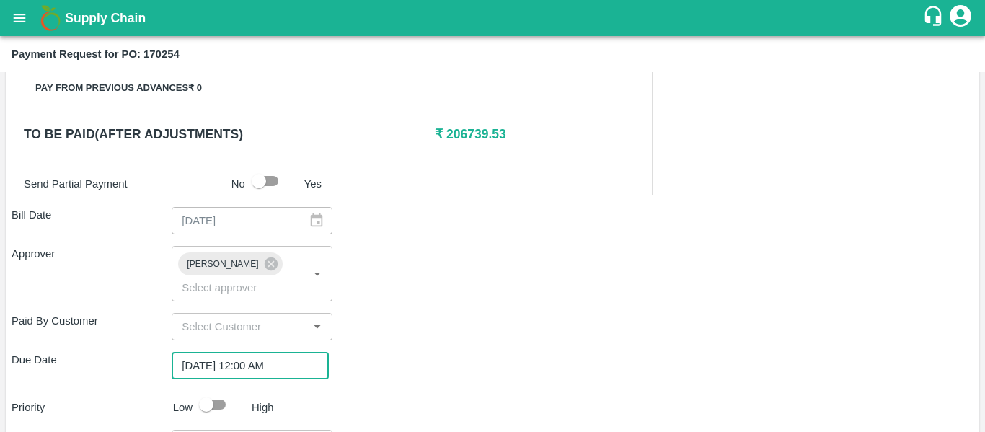
scroll to position [812, 0]
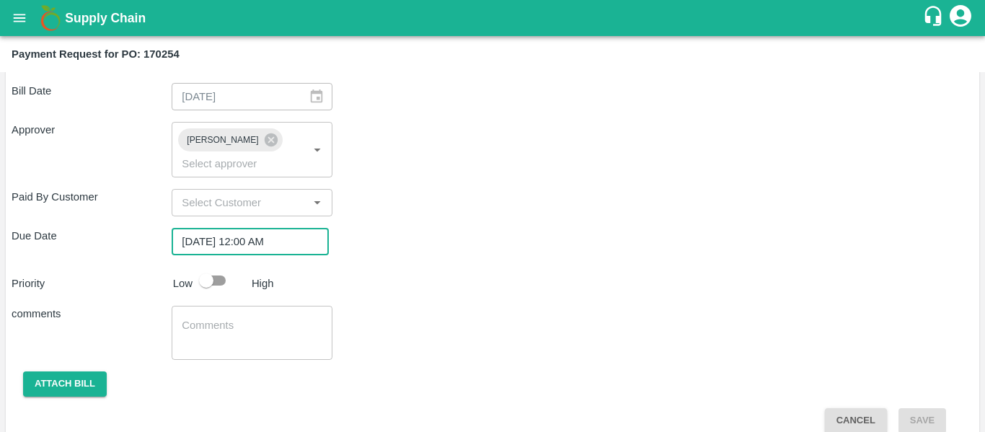
click at [215, 267] on input "checkbox" at bounding box center [206, 280] width 82 height 27
checkbox input "true"
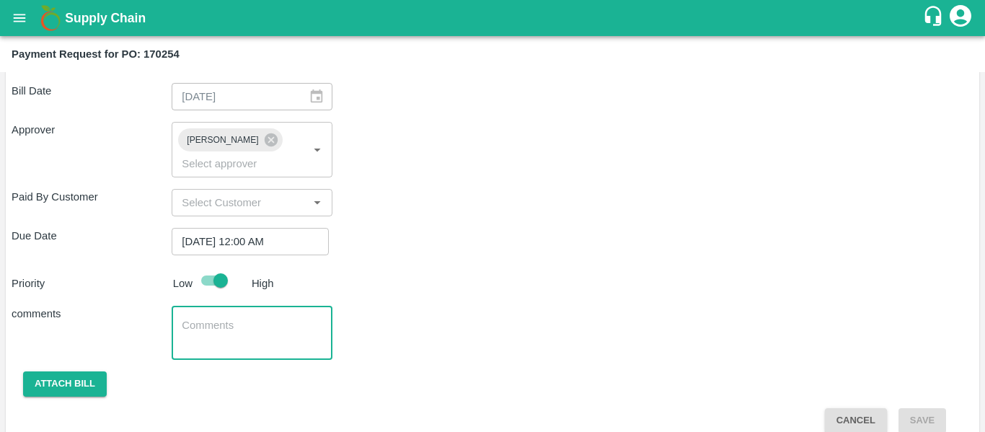
click at [229, 318] on textarea at bounding box center [252, 333] width 140 height 30
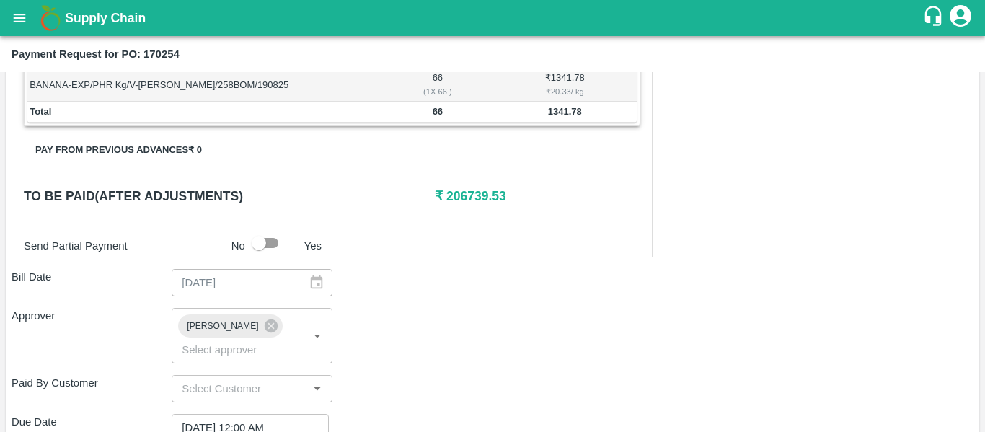
scroll to position [626, 0]
type textarea "Fruit Bill"
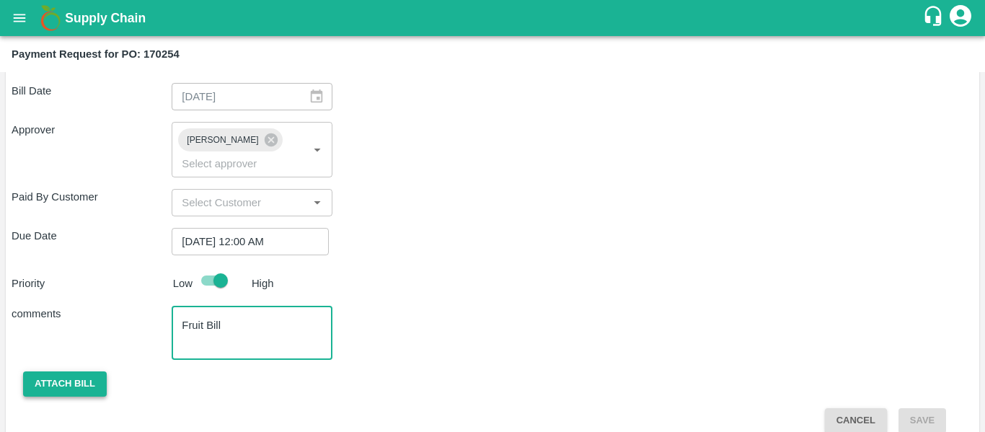
click at [53, 371] on button "Attach bill" at bounding box center [65, 383] width 84 height 25
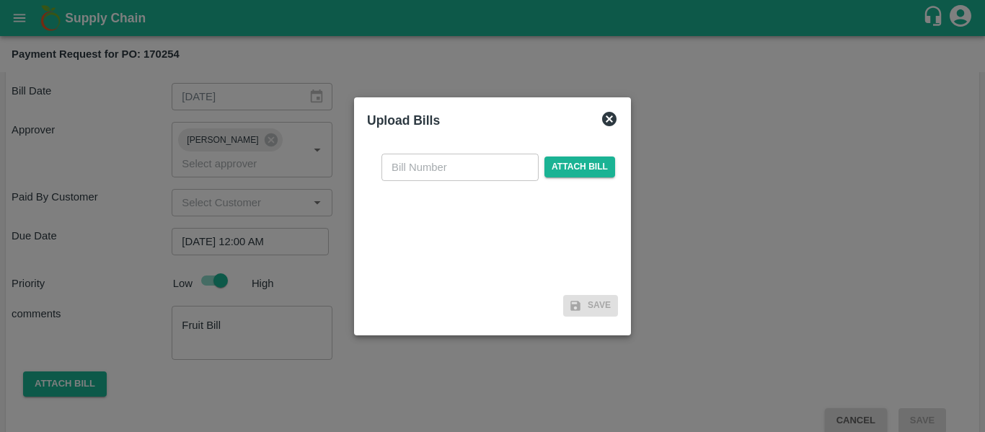
click at [441, 161] on input "text" at bounding box center [459, 167] width 157 height 27
type input "SE/25-26/1312"
click at [576, 172] on span "Attach bill" at bounding box center [579, 166] width 71 height 21
click at [0, 0] on input "Attach bill" at bounding box center [0, 0] width 0 height 0
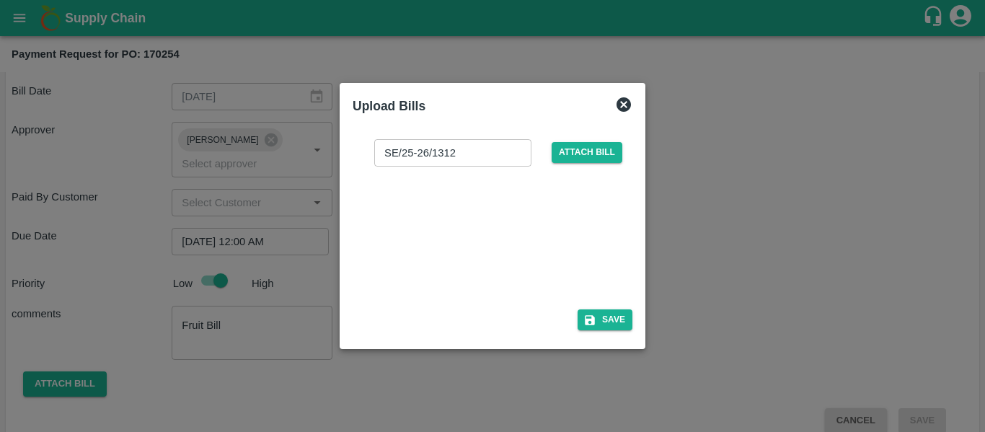
click at [498, 239] on div at bounding box center [489, 233] width 216 height 76
click at [597, 314] on button "Save" at bounding box center [604, 319] width 55 height 21
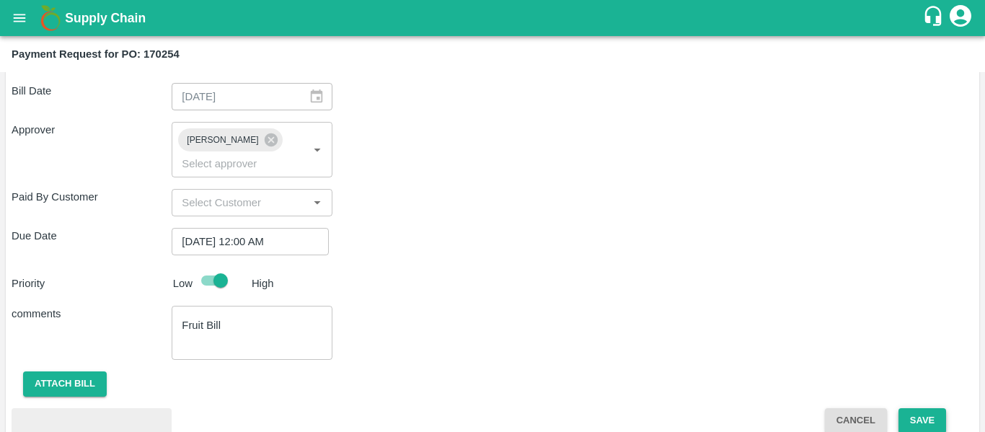
click at [916, 408] on button "Save" at bounding box center [922, 420] width 48 height 25
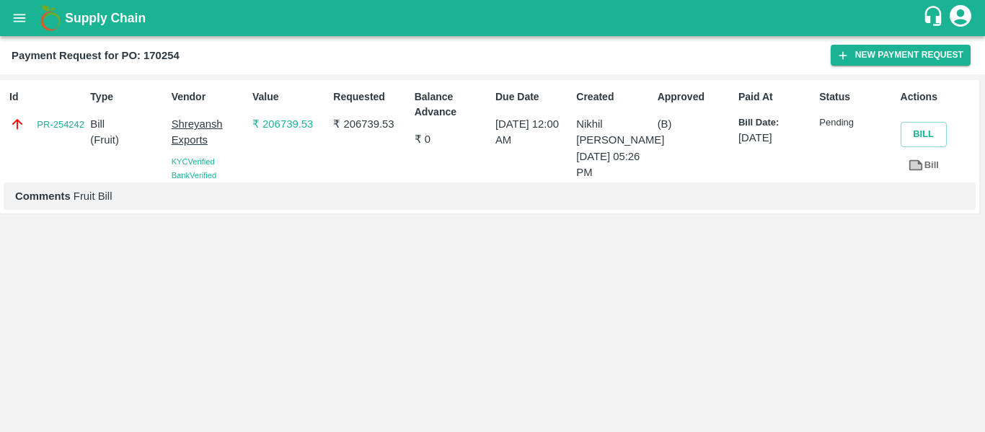
click at [33, 8] on div "Supply Chain" at bounding box center [492, 18] width 985 height 36
click at [9, 13] on button "open drawer" at bounding box center [19, 17] width 33 height 33
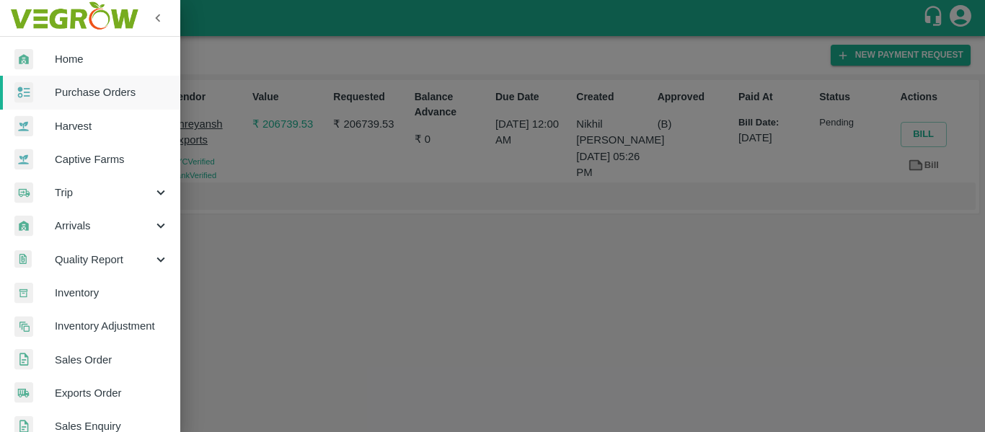
click at [81, 96] on span "Purchase Orders" at bounding box center [112, 92] width 114 height 16
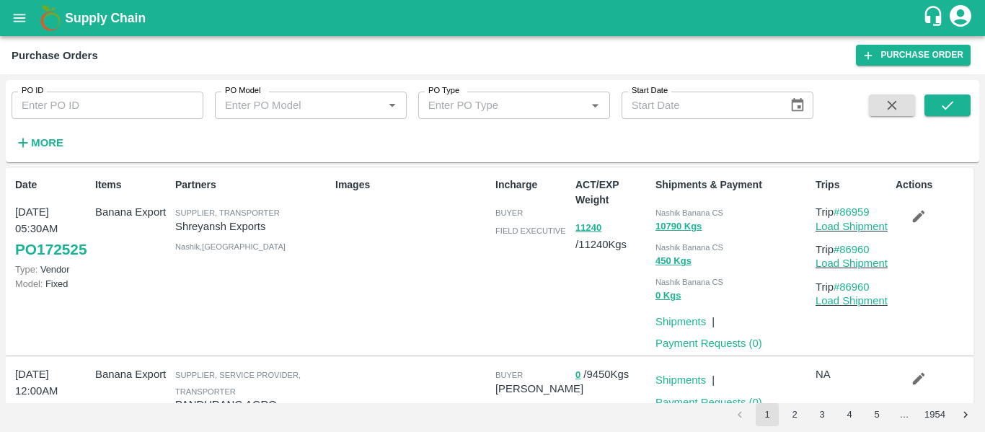
click at [90, 114] on input "PO ID" at bounding box center [108, 105] width 192 height 27
paste input "170736"
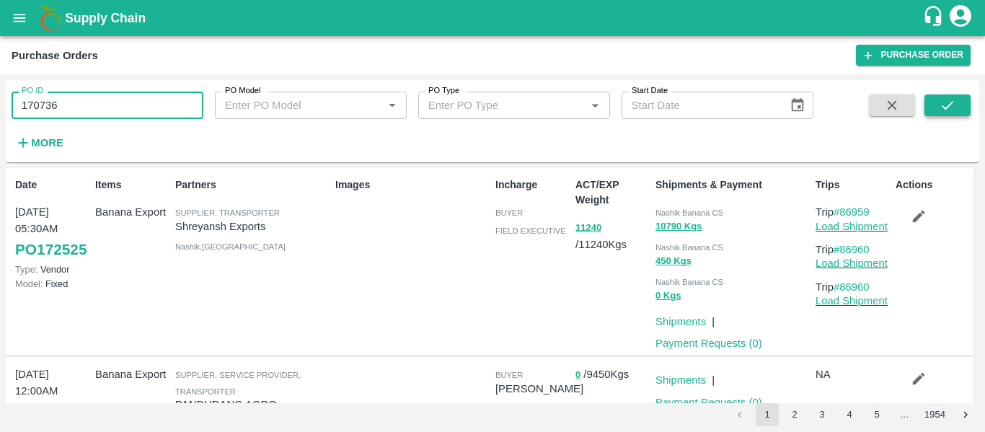
type input "170736"
click at [936, 110] on button "submit" at bounding box center [947, 105] width 46 height 22
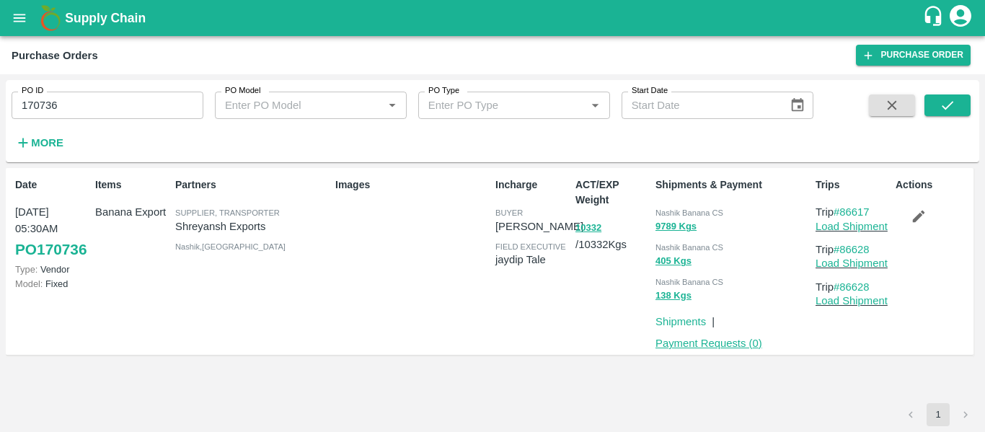
click at [694, 347] on link "Payment Requests ( 0 )" at bounding box center [708, 343] width 107 height 12
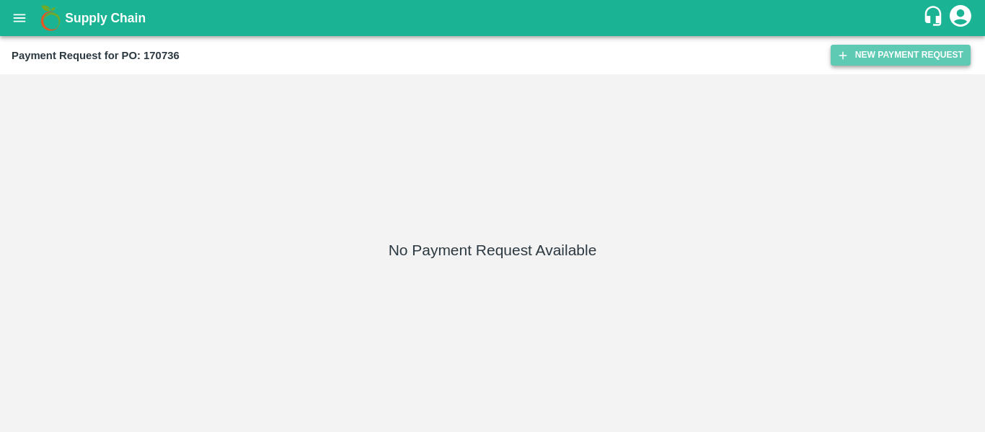
click at [889, 53] on button "New Payment Request" at bounding box center [900, 55] width 140 height 21
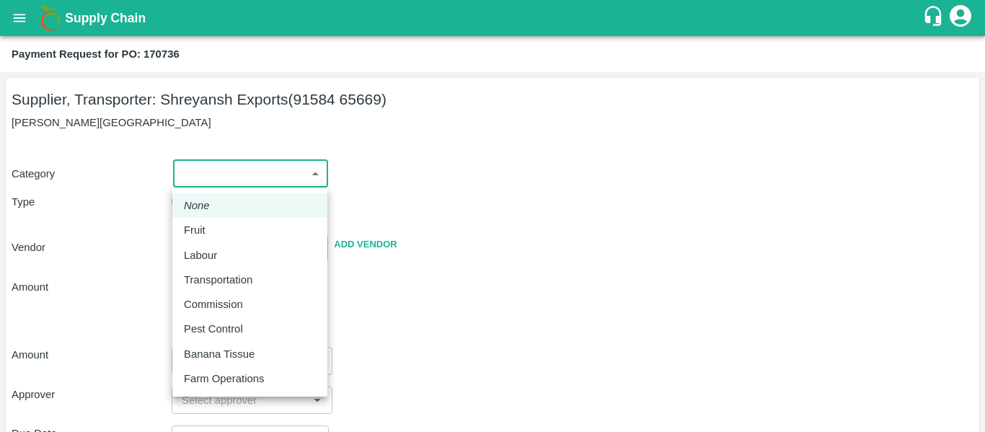
click at [231, 161] on body "Supply Chain Payment Request for PO: 170736 Supplier, Transporter: [PERSON_NAME…" at bounding box center [492, 216] width 985 height 432
click at [216, 230] on div "Fruit" at bounding box center [250, 230] width 132 height 16
type input "1"
type input "[PERSON_NAME] Exports - 91584 65669(Supplier, Transporter)"
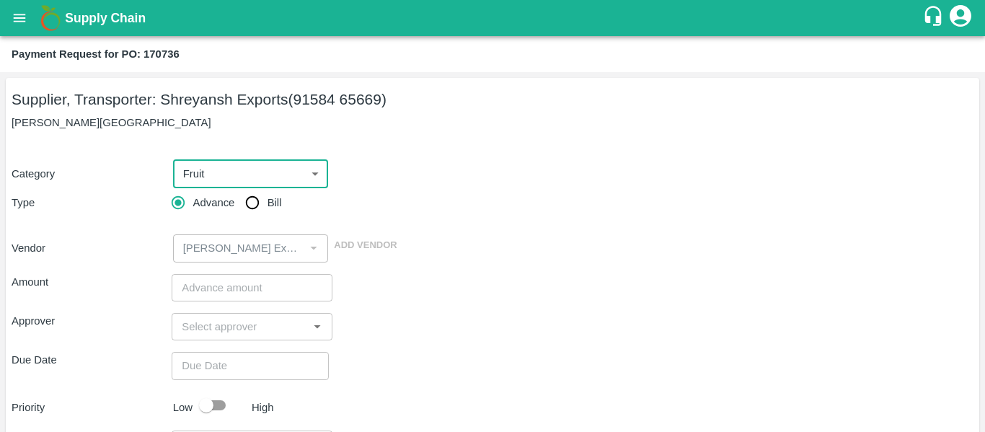
click at [265, 205] on input "Bill" at bounding box center [252, 202] width 29 height 29
radio input "true"
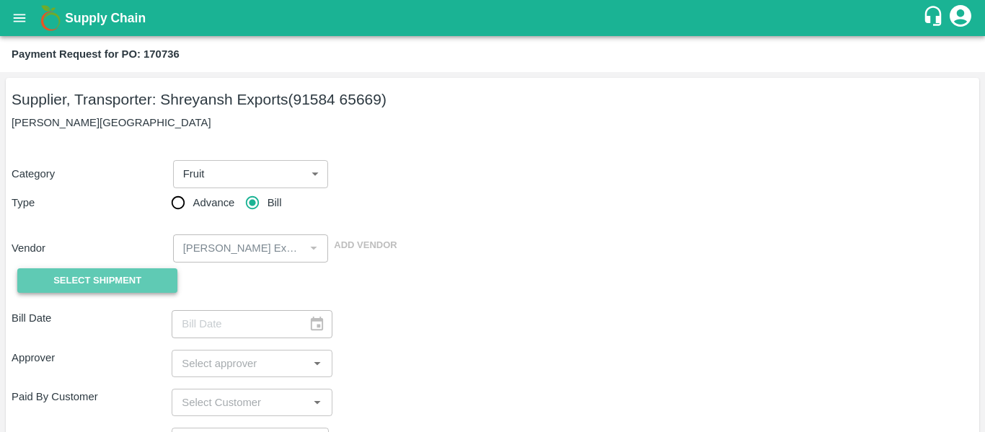
click at [142, 272] on button "Select Shipment" at bounding box center [97, 280] width 160 height 25
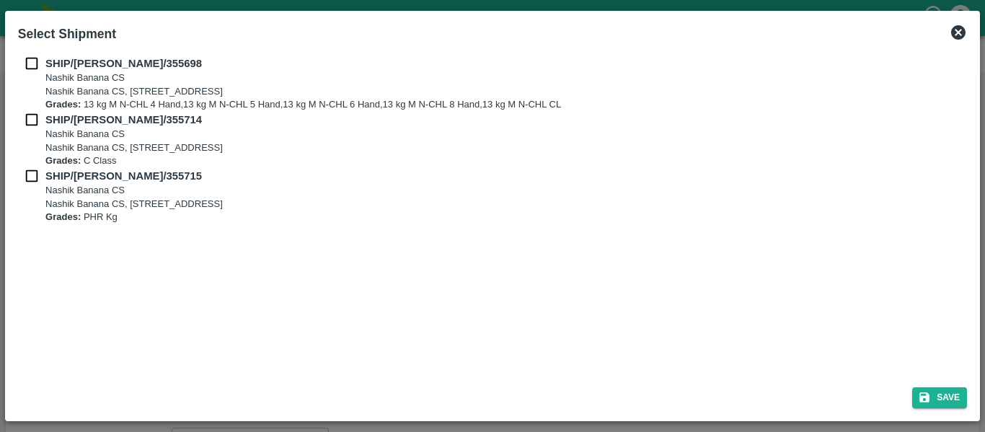
click at [25, 66] on input "checkbox" at bounding box center [31, 64] width 27 height 16
checkbox input "true"
click at [45, 120] on input "checkbox" at bounding box center [31, 120] width 27 height 16
checkbox input "true"
click at [44, 182] on input "checkbox" at bounding box center [31, 176] width 27 height 16
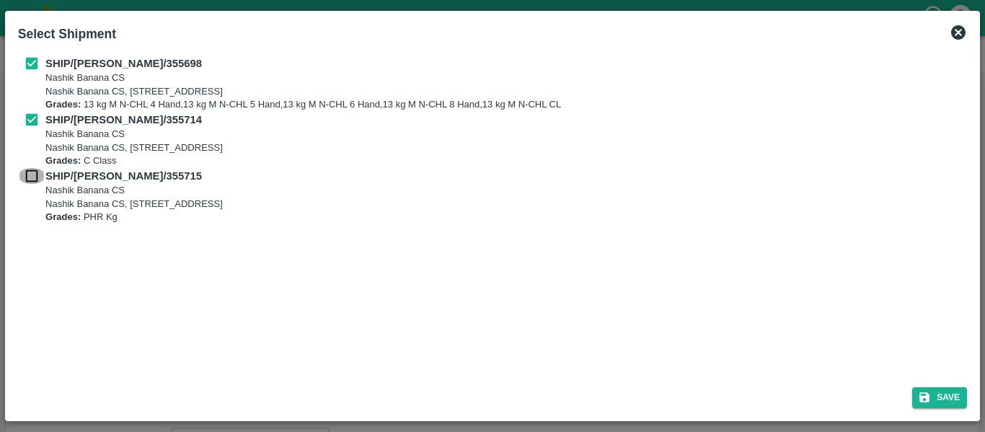
checkbox input "true"
click at [947, 401] on button "Save" at bounding box center [939, 397] width 55 height 21
type input "[DATE]"
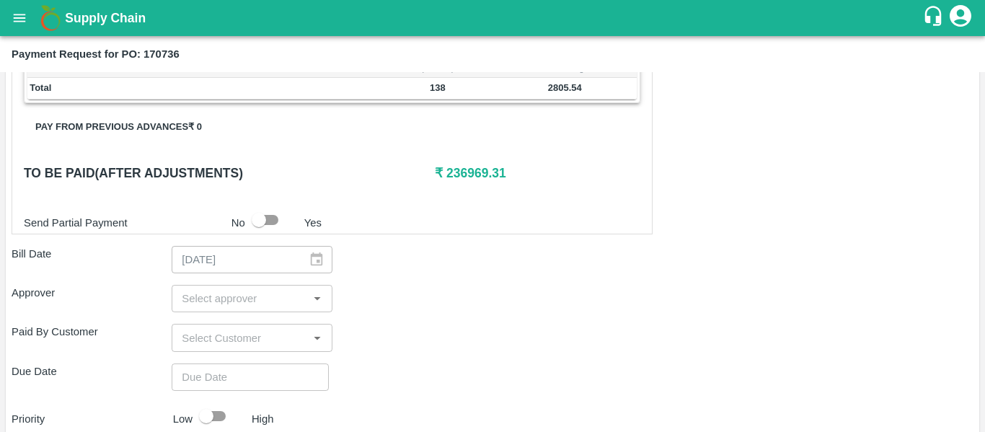
scroll to position [706, 0]
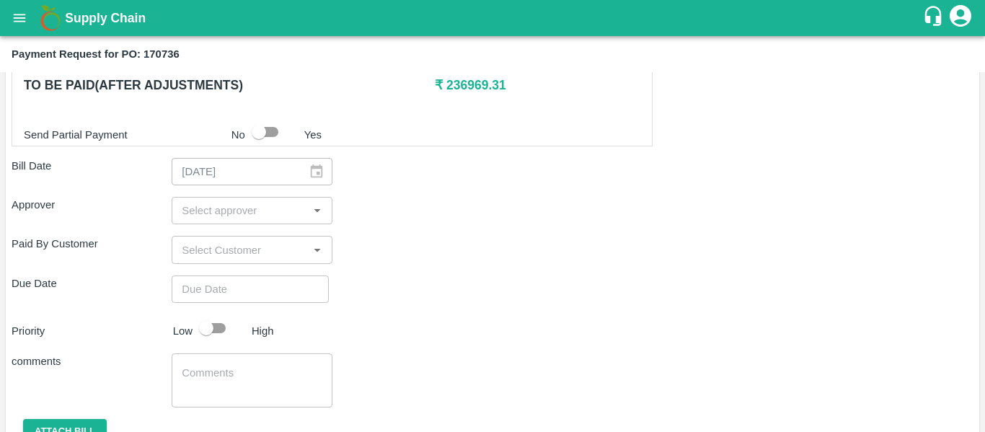
click at [216, 218] on input "input" at bounding box center [240, 210] width 128 height 19
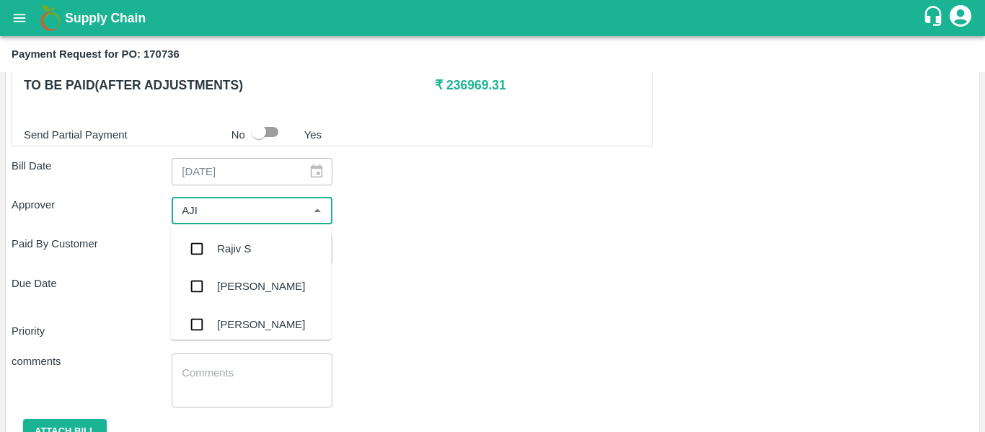
type input "AJIT"
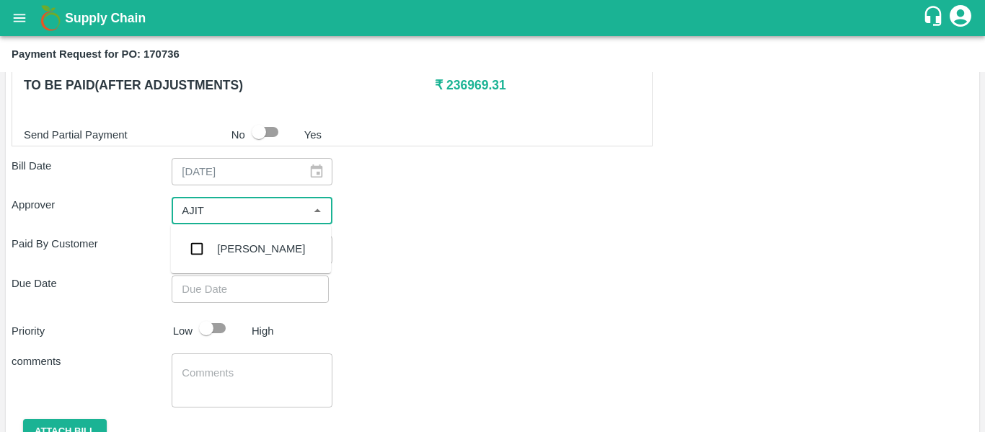
click at [219, 247] on div "[PERSON_NAME]" at bounding box center [261, 249] width 88 height 16
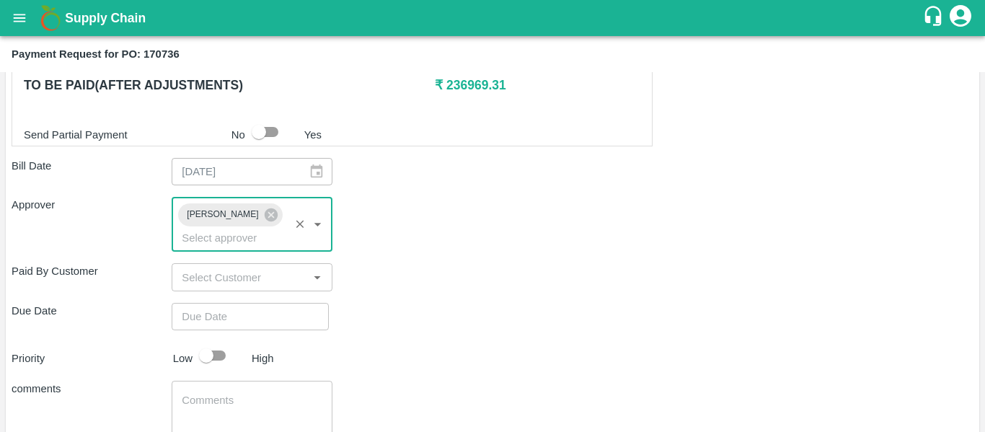
type input "DD/MM/YYYY hh:mm aa"
click at [229, 303] on input "DD/MM/YYYY hh:mm aa" at bounding box center [245, 316] width 147 height 27
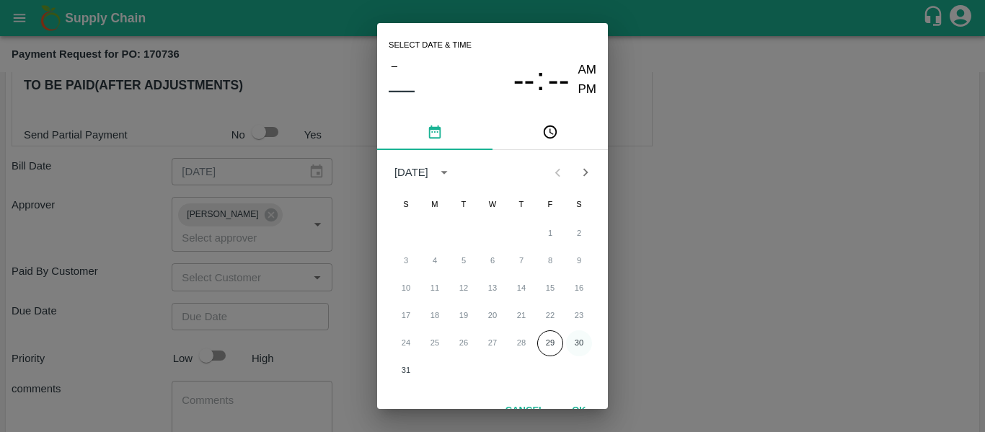
click at [580, 340] on button "30" at bounding box center [579, 343] width 26 height 26
type input "[DATE] 12:00 AM"
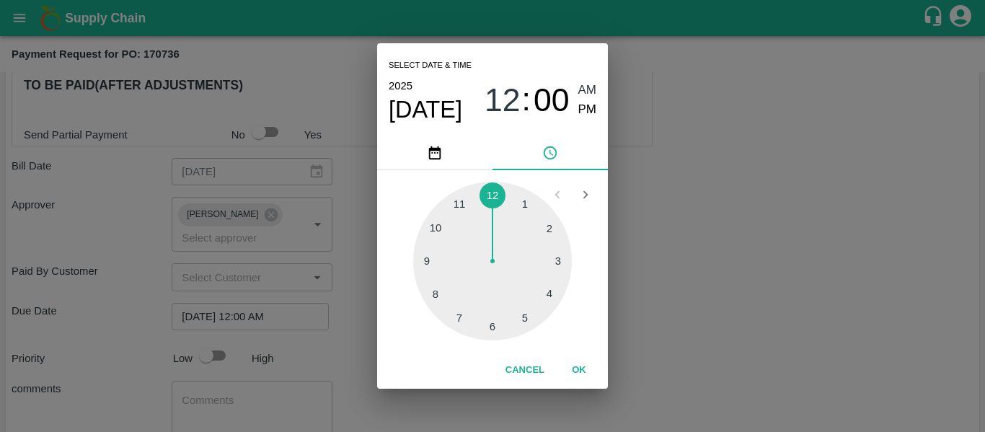
click at [707, 332] on div "Select date & time [DATE] 12 : 00 AM PM 1 2 3 4 5 6 7 8 9 10 11 12 Cancel OK" at bounding box center [492, 216] width 985 height 432
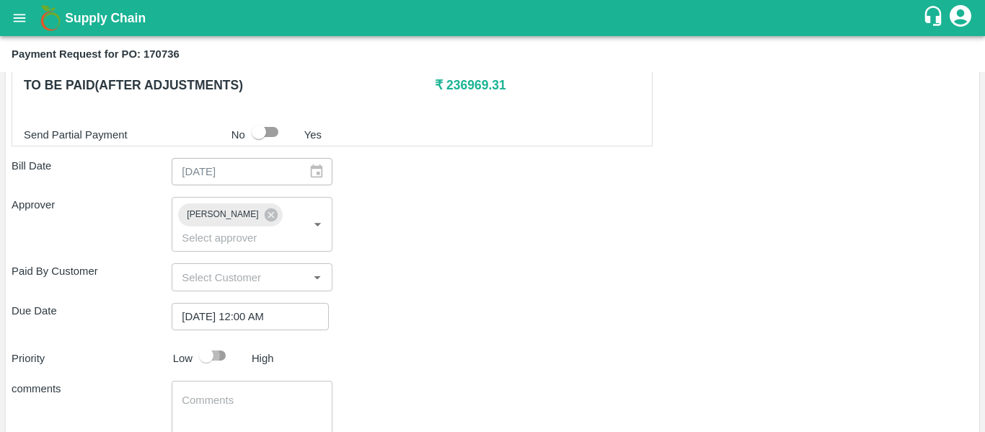
click at [214, 342] on input "checkbox" at bounding box center [206, 355] width 82 height 27
checkbox input "true"
click at [234, 393] on textarea at bounding box center [252, 408] width 140 height 30
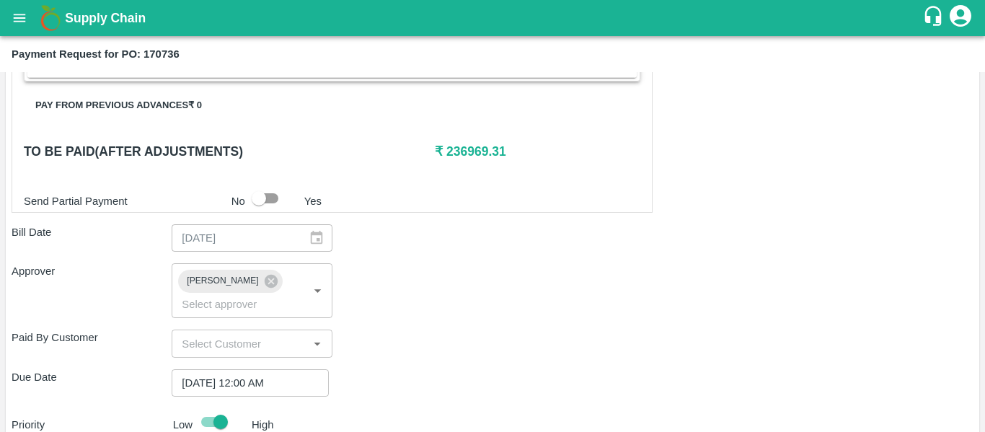
scroll to position [639, 0]
type textarea "Fruit Bill"
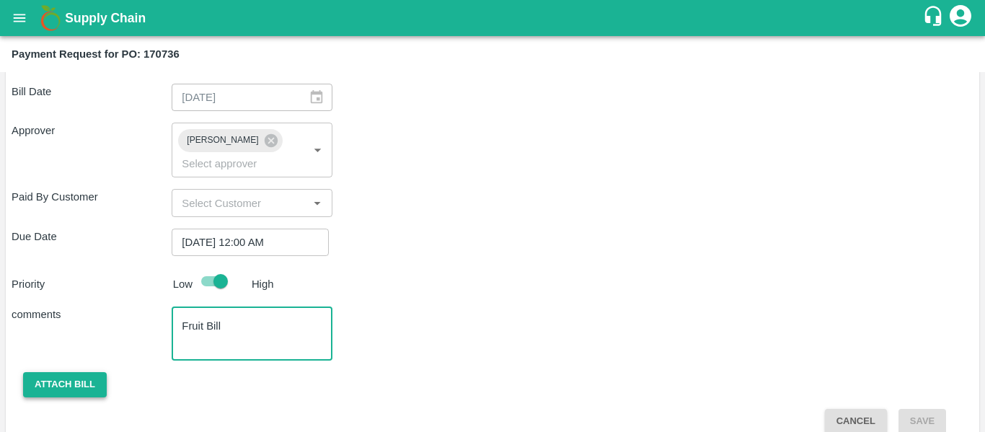
click at [72, 372] on button "Attach bill" at bounding box center [65, 384] width 84 height 25
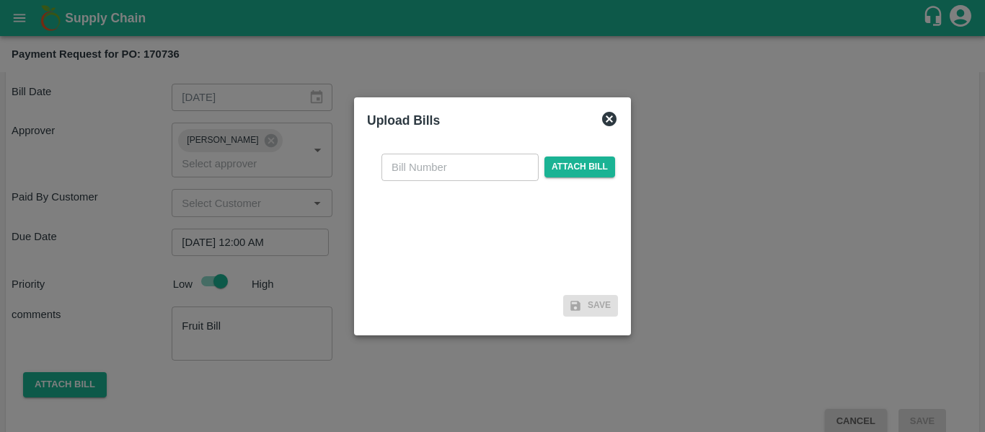
click at [434, 167] on input "text" at bounding box center [459, 167] width 157 height 27
type input "SE/25-26/1333"
click at [583, 162] on span "Attach bill" at bounding box center [579, 166] width 71 height 21
click at [0, 0] on input "Attach bill" at bounding box center [0, 0] width 0 height 0
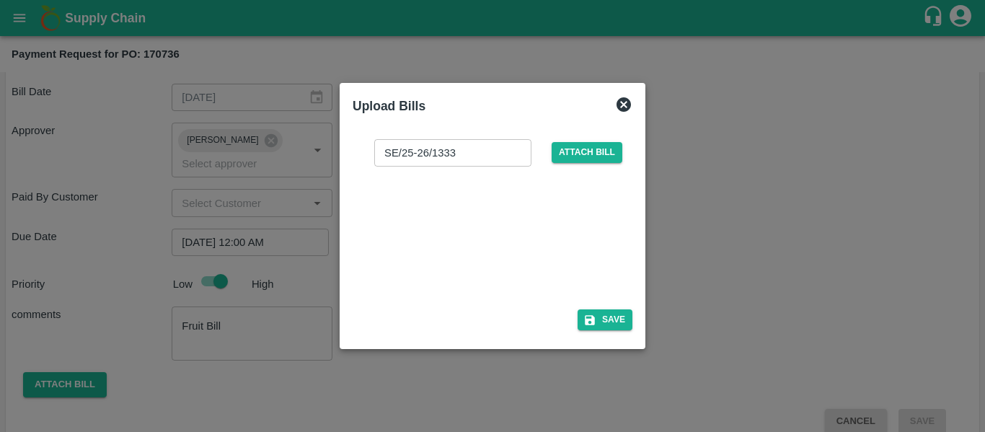
click at [456, 244] on div at bounding box center [489, 233] width 216 height 76
click at [607, 315] on button "Save" at bounding box center [604, 319] width 55 height 21
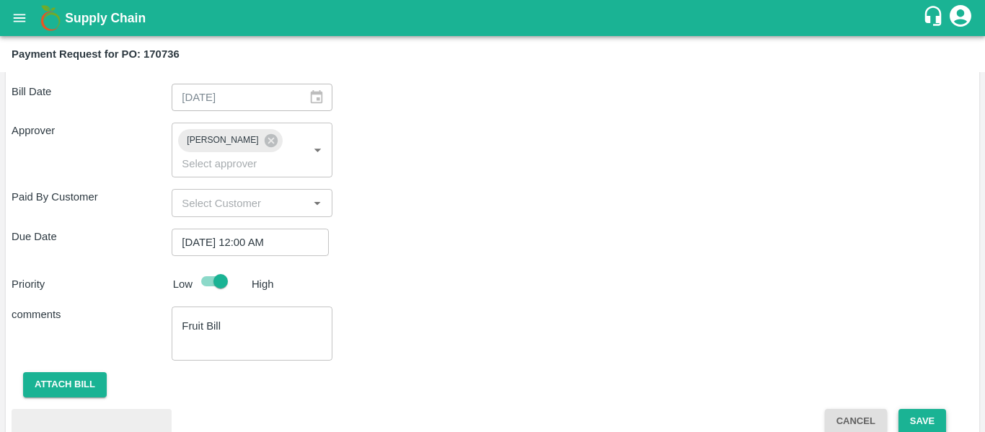
click at [931, 409] on button "Save" at bounding box center [922, 421] width 48 height 25
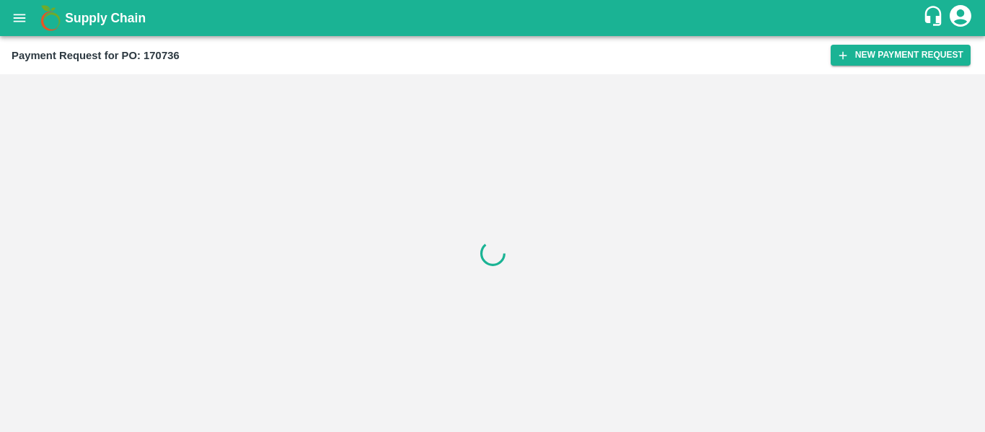
click at [15, 13] on icon "open drawer" at bounding box center [20, 18] width 16 height 16
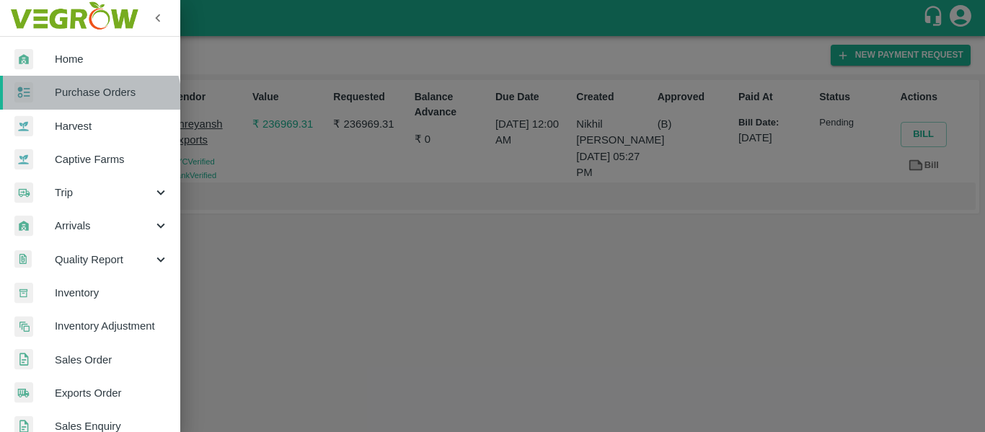
click at [87, 100] on span "Purchase Orders" at bounding box center [112, 92] width 114 height 16
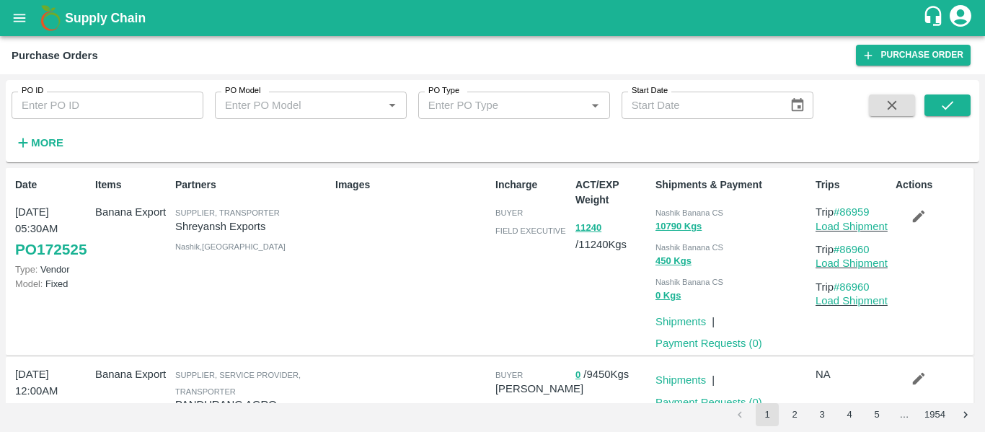
click at [105, 103] on input "PO ID" at bounding box center [108, 105] width 192 height 27
paste input "170738"
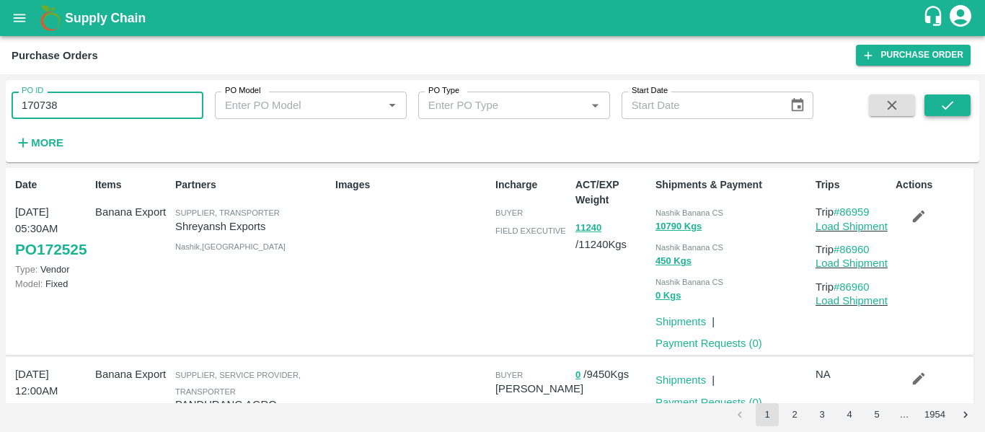
type input "170738"
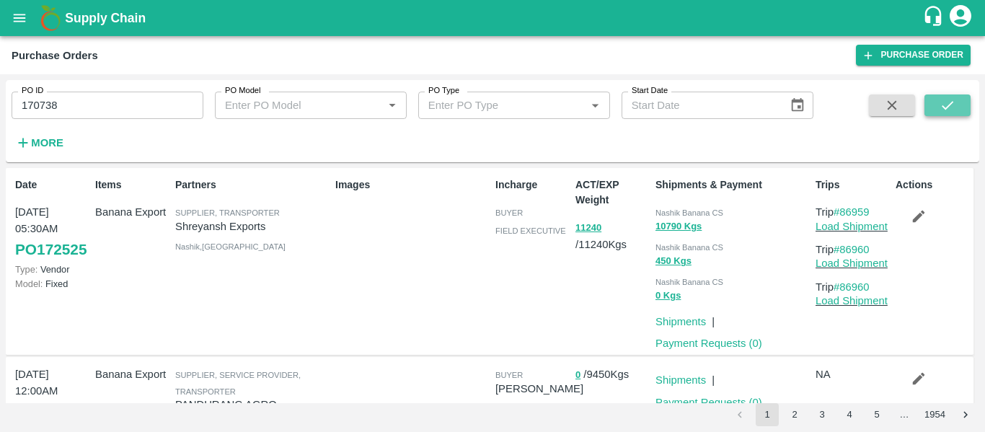
click at [949, 106] on icon "submit" at bounding box center [948, 105] width 12 height 9
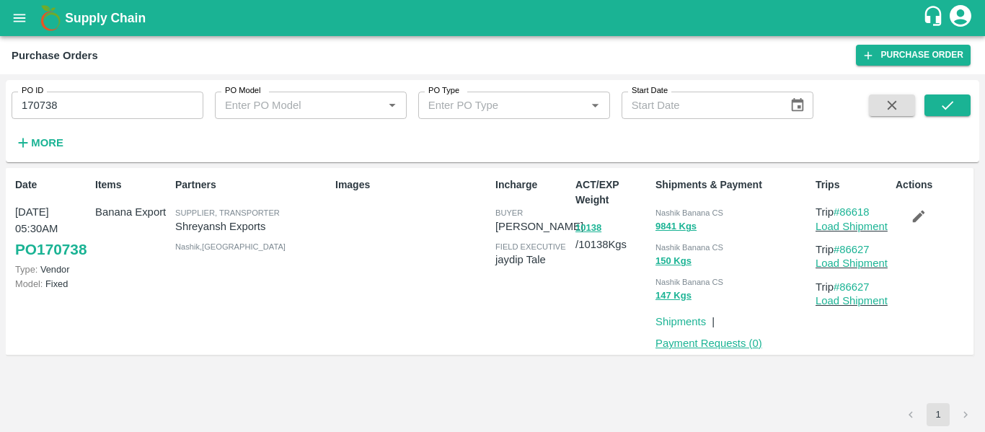
click at [684, 343] on link "Payment Requests ( 0 )" at bounding box center [708, 343] width 107 height 12
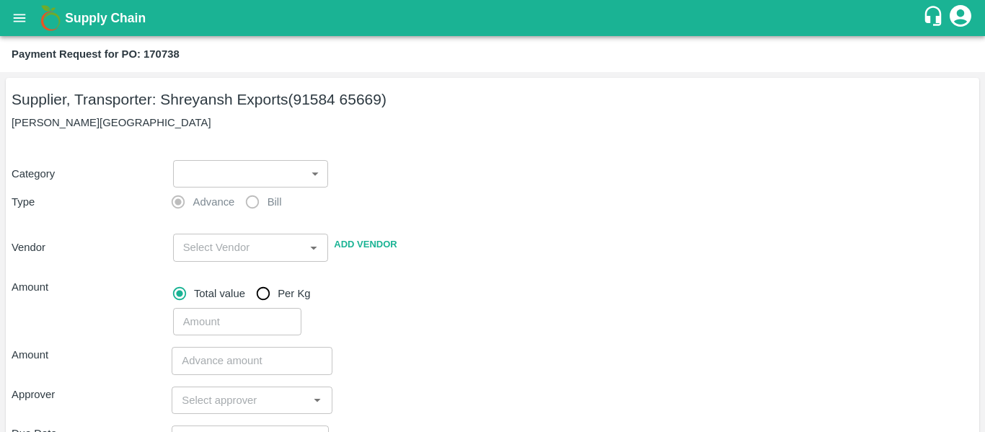
click at [213, 174] on body "Supply Chain Payment Request for PO: 170738 Supplier, Transporter: [PERSON_NAME…" at bounding box center [492, 216] width 985 height 432
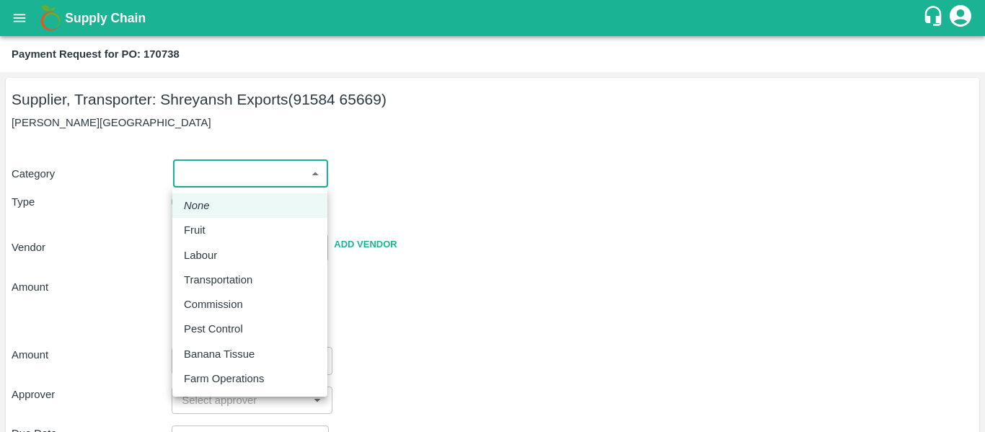
click at [234, 228] on div "Fruit" at bounding box center [250, 230] width 132 height 16
type input "1"
type input "[PERSON_NAME] Exports - 91584 65669(Supplier, Transporter)"
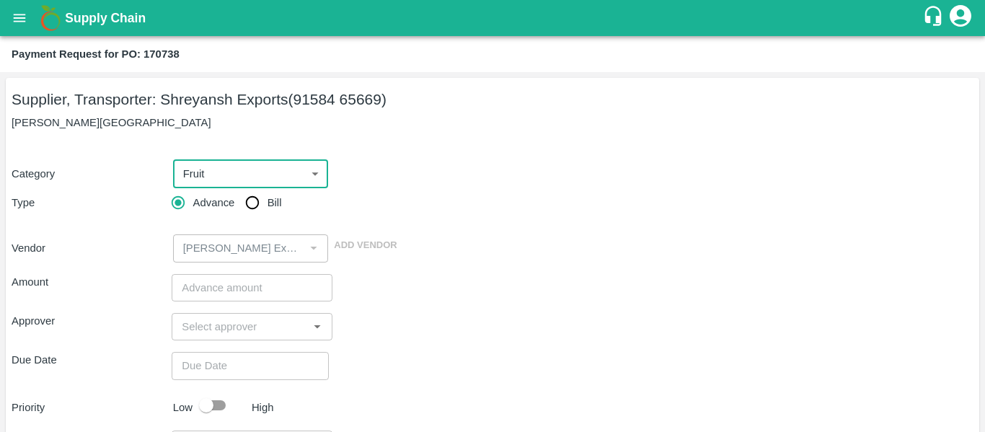
click at [256, 204] on input "Bill" at bounding box center [252, 202] width 29 height 29
radio input "true"
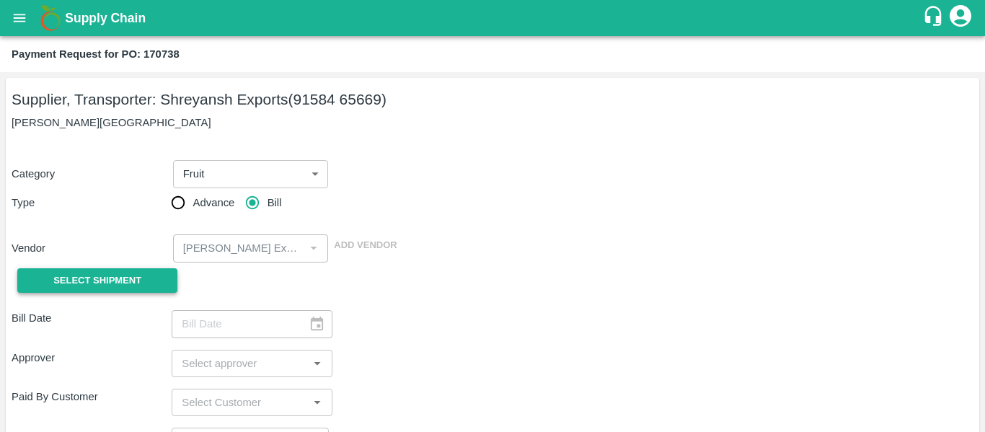
click at [141, 277] on button "Select Shipment" at bounding box center [97, 280] width 160 height 25
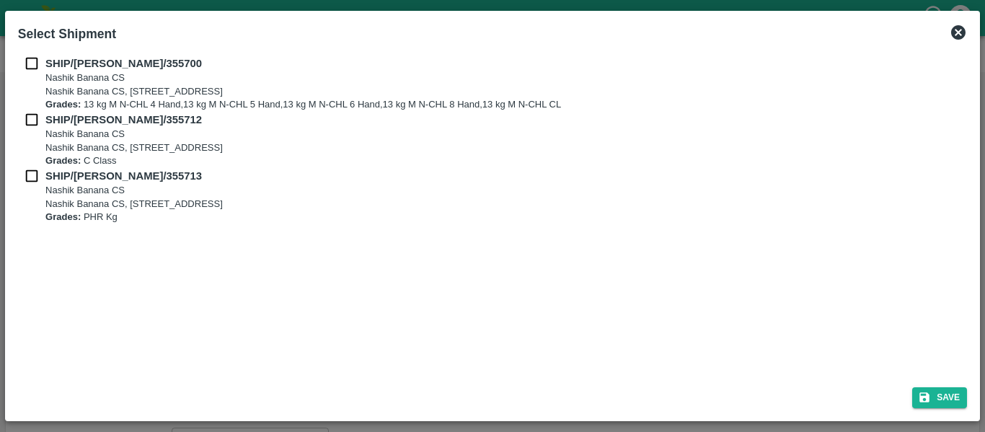
click at [34, 58] on input "checkbox" at bounding box center [31, 64] width 27 height 16
checkbox input "true"
click at [37, 118] on input "checkbox" at bounding box center [31, 120] width 27 height 16
checkbox input "true"
click at [37, 179] on input "checkbox" at bounding box center [31, 176] width 27 height 16
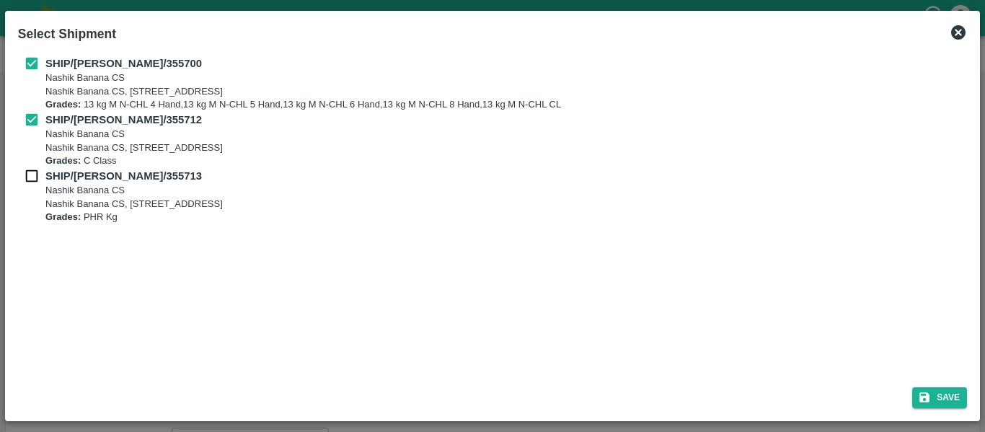
checkbox input "true"
click at [923, 391] on icon "submit" at bounding box center [924, 397] width 13 height 13
type input "22/08/2025"
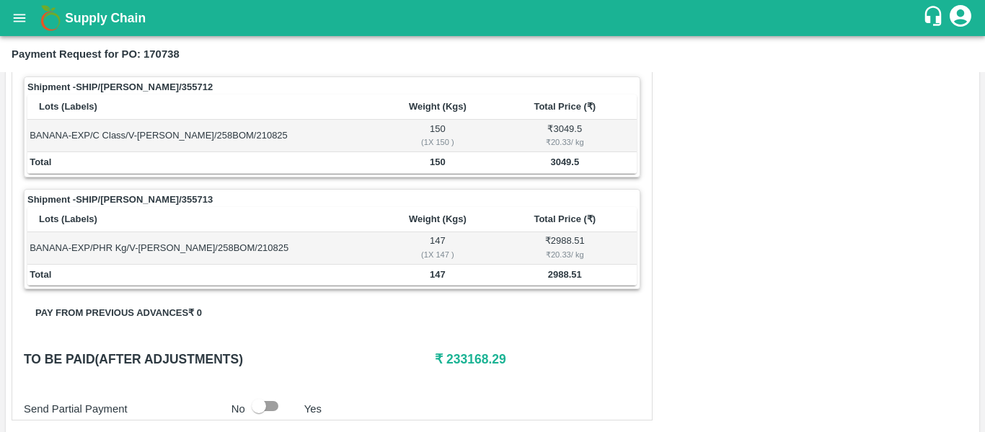
scroll to position [745, 0]
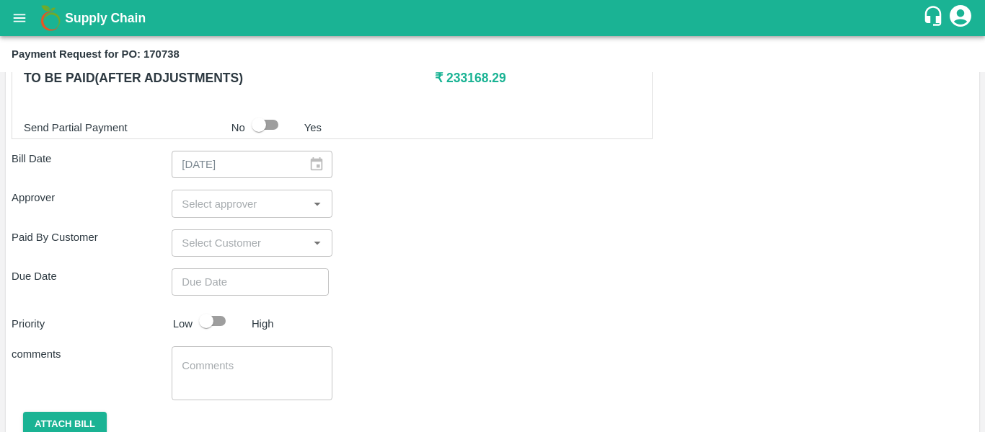
click at [200, 207] on input "input" at bounding box center [240, 203] width 128 height 19
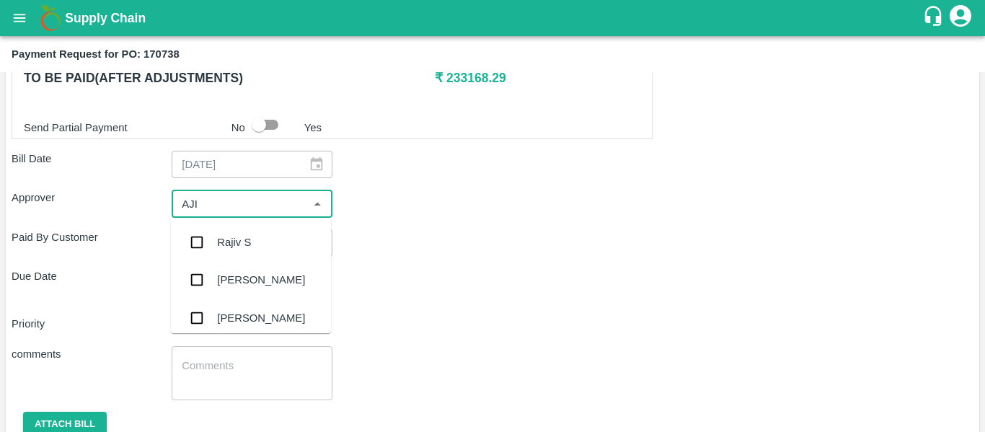
type input "AJIT"
click at [205, 239] on input "checkbox" at bounding box center [196, 242] width 29 height 29
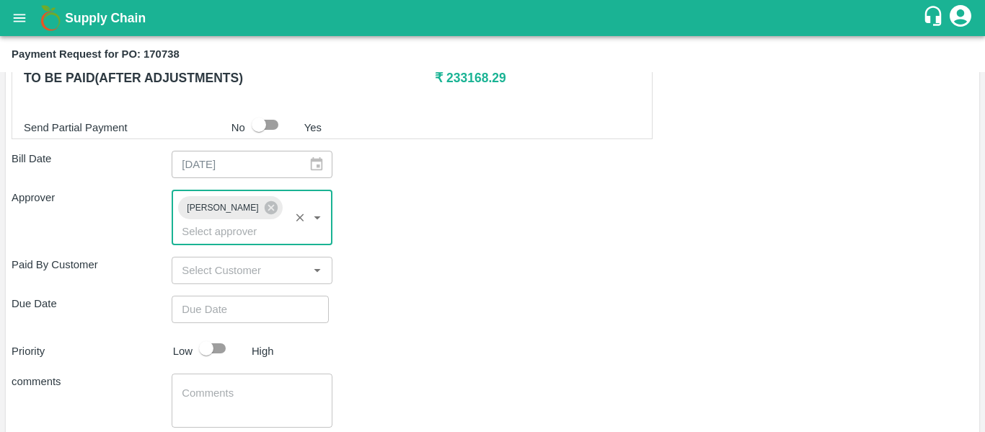
type input "DD/MM/YYYY hh:mm aa"
click at [227, 296] on input "DD/MM/YYYY hh:mm aa" at bounding box center [245, 309] width 147 height 27
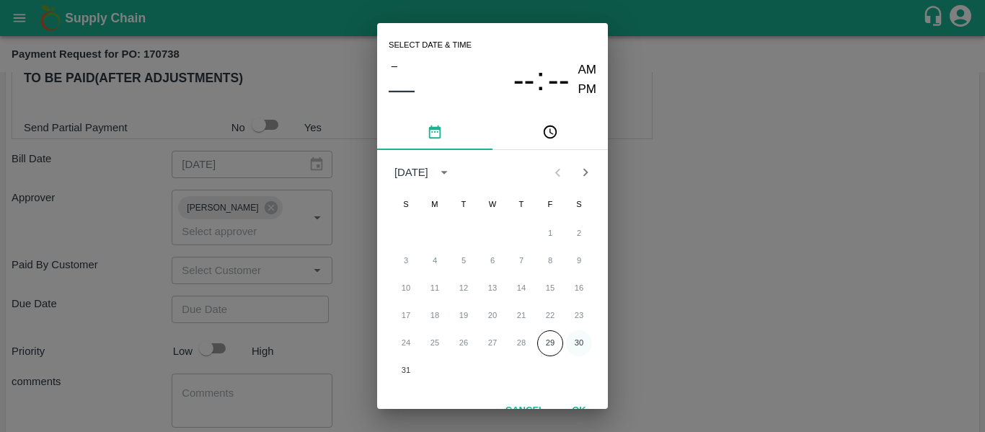
click at [580, 345] on button "30" at bounding box center [579, 343] width 26 height 26
type input "[DATE] 12:00 AM"
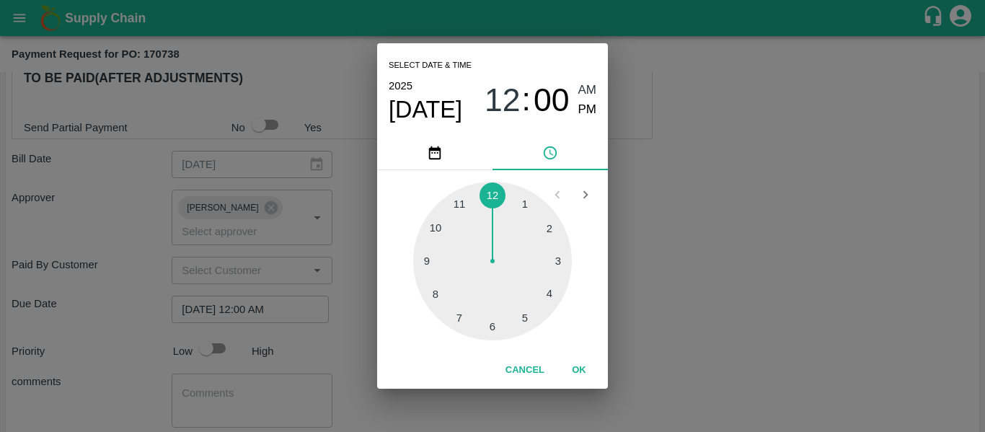
click at [677, 340] on div "Select date & time [DATE] 12 : 00 AM PM 1 2 3 4 5 6 7 8 9 10 11 12 Cancel OK" at bounding box center [492, 216] width 985 height 432
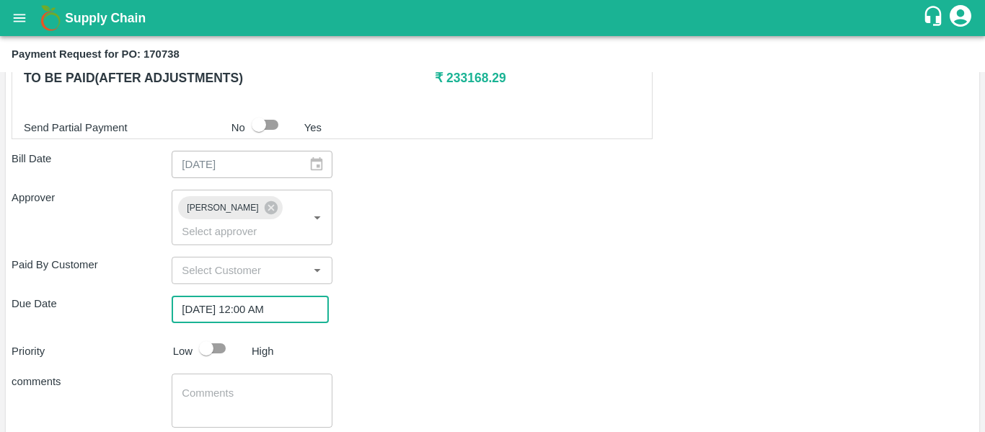
click at [224, 335] on input "checkbox" at bounding box center [206, 348] width 82 height 27
checkbox input "true"
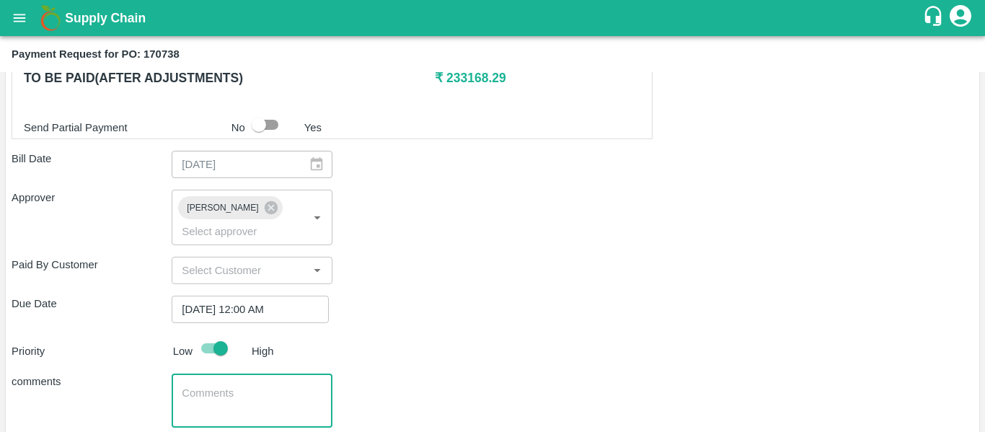
click at [238, 388] on textarea at bounding box center [252, 401] width 140 height 30
type textarea "Fruit Bill"
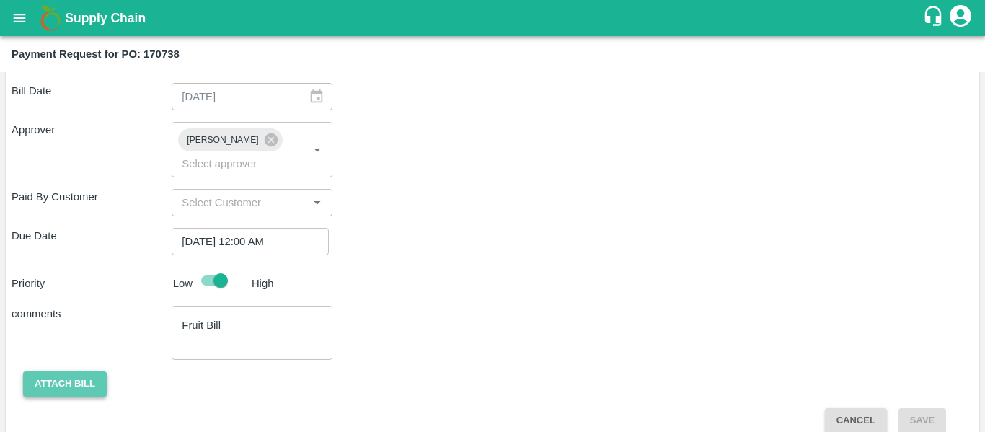
click at [71, 371] on button "Attach bill" at bounding box center [65, 383] width 84 height 25
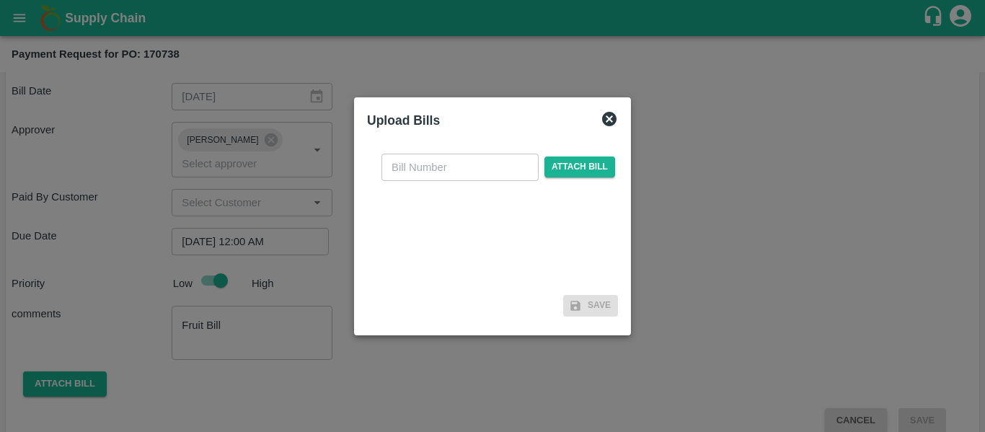
click at [464, 172] on input "text" at bounding box center [459, 167] width 157 height 27
type input "SE/25-26/1336"
click at [597, 174] on span "Attach bill" at bounding box center [579, 166] width 71 height 21
click at [0, 0] on input "Attach bill" at bounding box center [0, 0] width 0 height 0
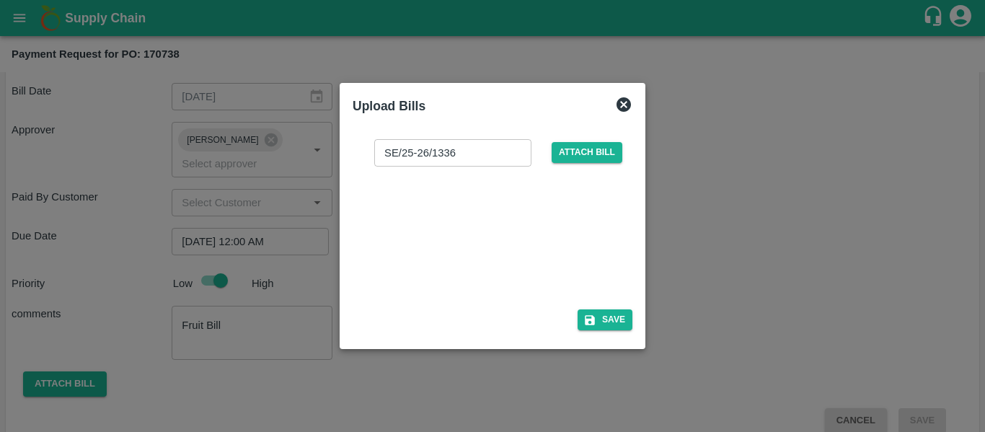
click at [598, 307] on div "SE/25-26/1336 ​ Attach bill Save" at bounding box center [493, 232] width 280 height 209
click at [601, 313] on button "Save" at bounding box center [604, 319] width 55 height 21
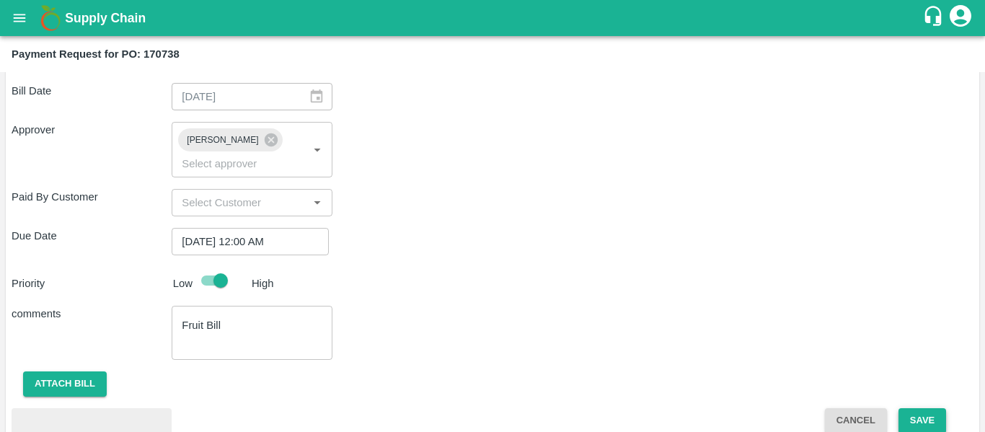
click at [929, 408] on button "Save" at bounding box center [922, 420] width 48 height 25
click at [21, 15] on icon "open drawer" at bounding box center [20, 18] width 12 height 8
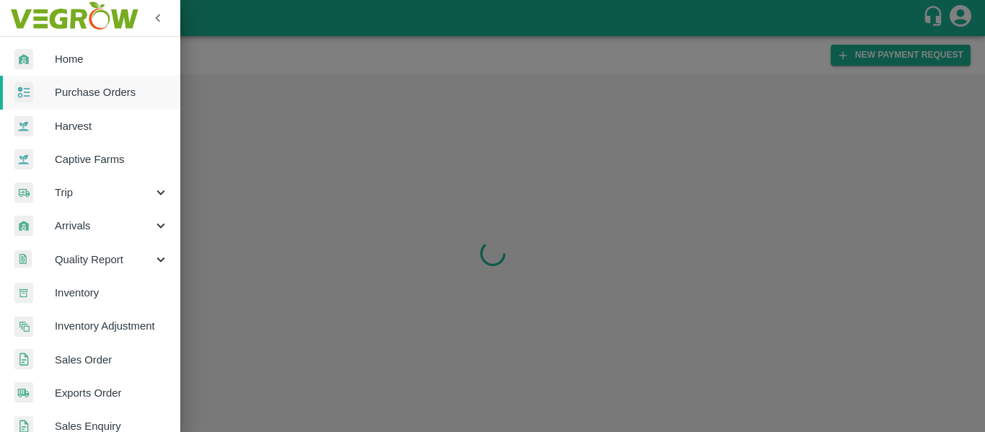
click at [87, 90] on span "Purchase Orders" at bounding box center [112, 92] width 114 height 16
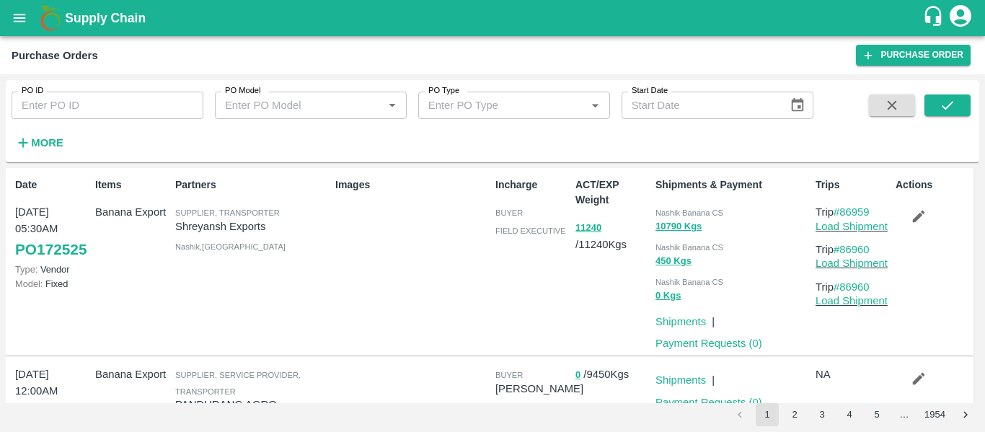
click at [103, 97] on input "PO ID" at bounding box center [108, 105] width 192 height 27
paste input "170040"
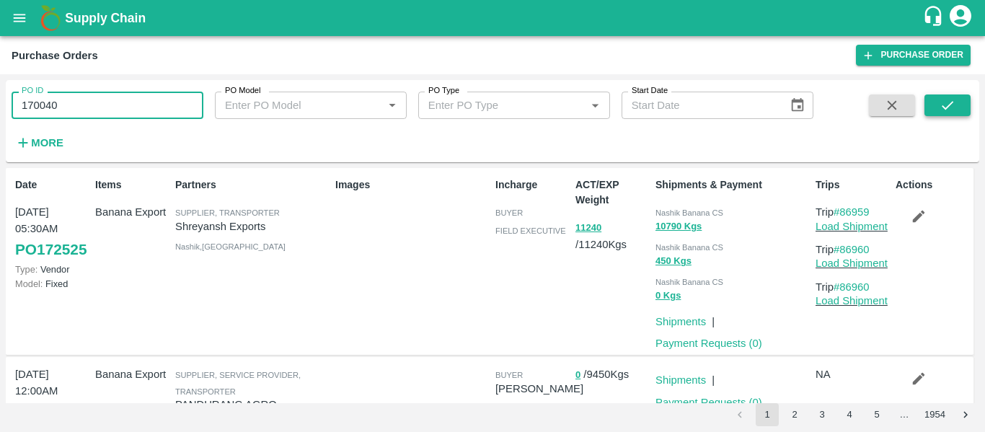
type input "170040"
click at [934, 103] on button "submit" at bounding box center [947, 105] width 46 height 22
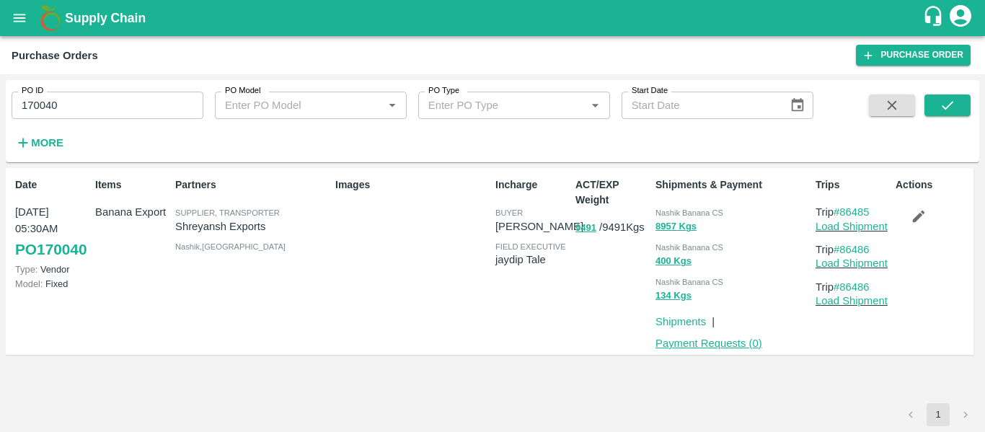
click at [721, 337] on link "Payment Requests ( 0 )" at bounding box center [708, 343] width 107 height 12
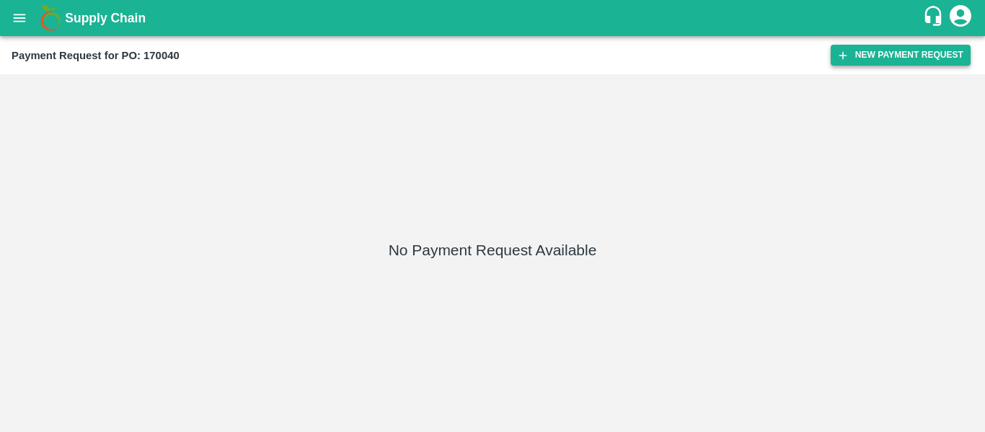
click at [858, 62] on button "New Payment Request" at bounding box center [900, 55] width 140 height 21
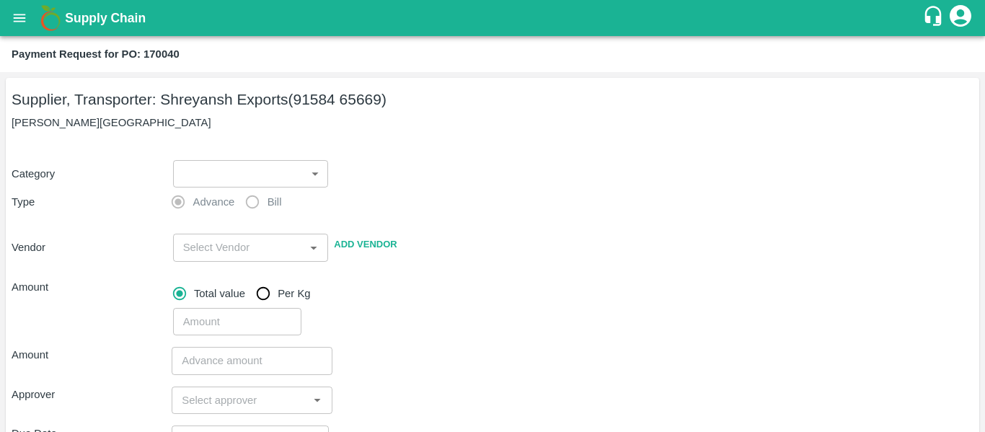
click at [217, 154] on div "​ ​" at bounding box center [247, 170] width 161 height 33
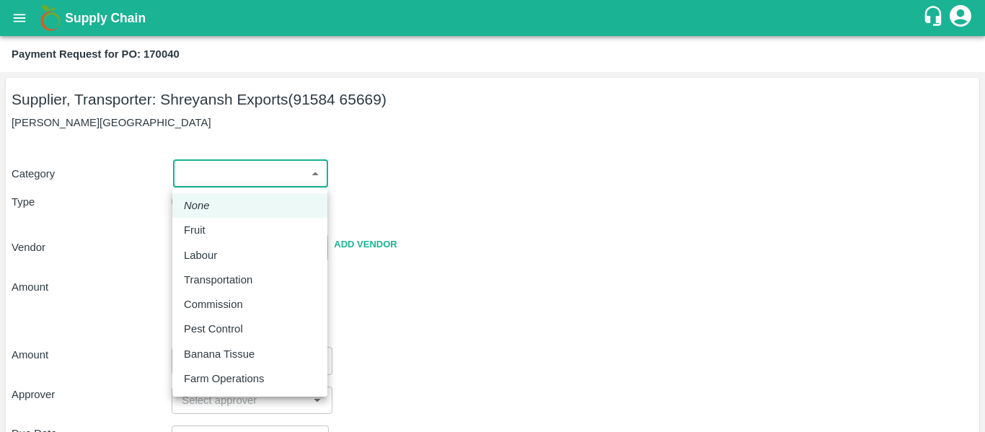
click at [222, 173] on body "Supply Chain Payment Request for PO: 170040 Supplier, Transporter: [PERSON_NAME…" at bounding box center [492, 216] width 985 height 432
click at [213, 232] on div "Fruit" at bounding box center [250, 230] width 132 height 16
type input "1"
type input "[PERSON_NAME] Exports - 91584 65669(Supplier, Transporter)"
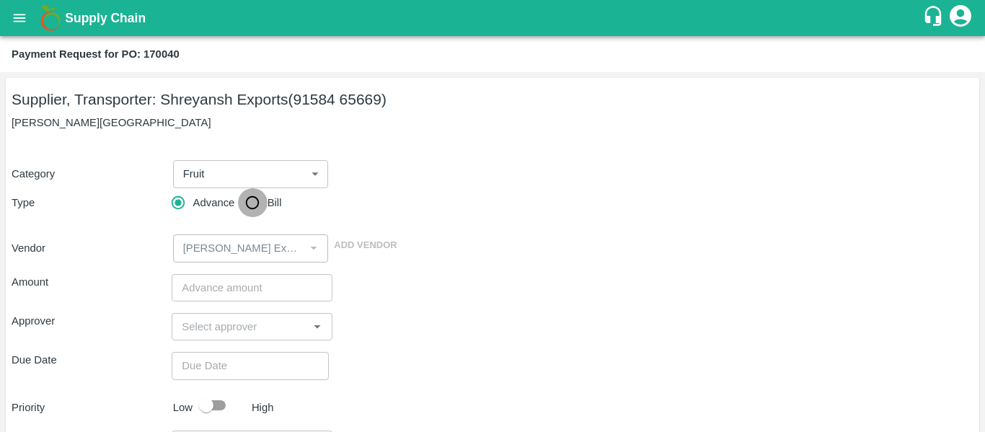
click at [263, 211] on input "Bill" at bounding box center [252, 202] width 29 height 29
radio input "true"
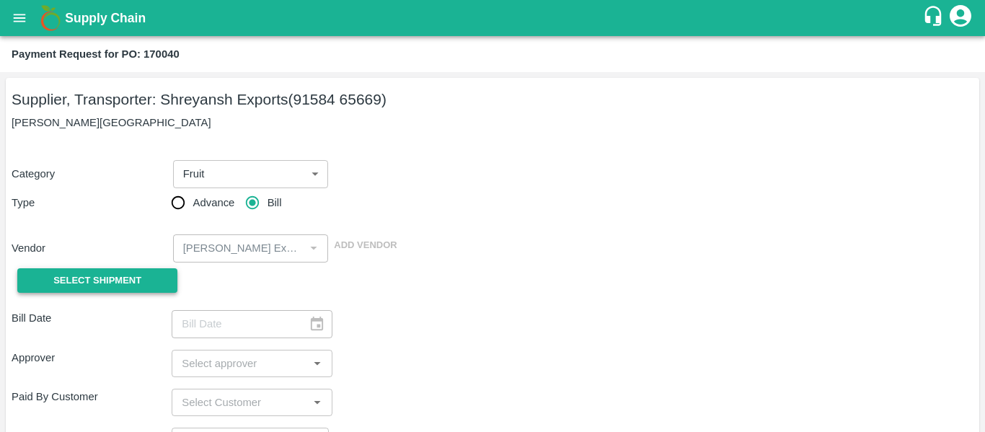
click at [130, 278] on span "Select Shipment" at bounding box center [97, 281] width 88 height 17
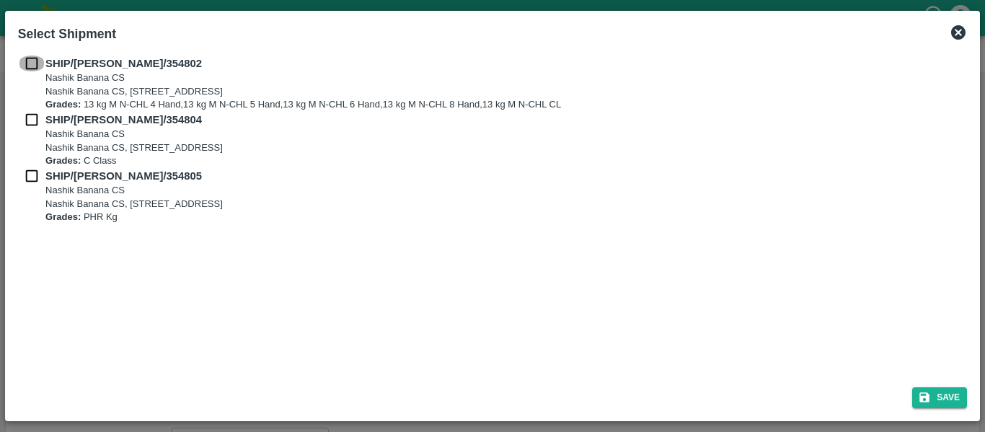
click at [32, 63] on input "checkbox" at bounding box center [31, 64] width 27 height 16
checkbox input "true"
click at [34, 117] on input "checkbox" at bounding box center [31, 120] width 27 height 16
checkbox input "true"
click at [34, 170] on input "checkbox" at bounding box center [31, 176] width 27 height 16
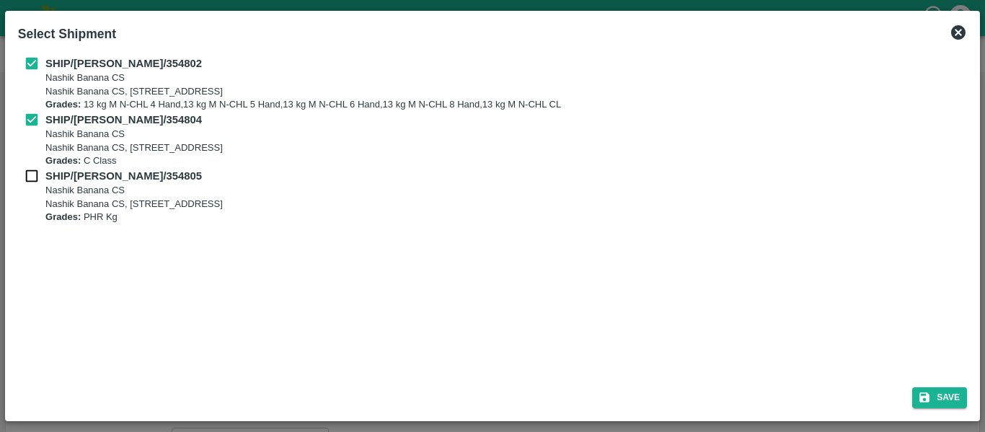
checkbox input "true"
click at [938, 400] on button "Save" at bounding box center [939, 397] width 55 height 21
type input "[DATE]"
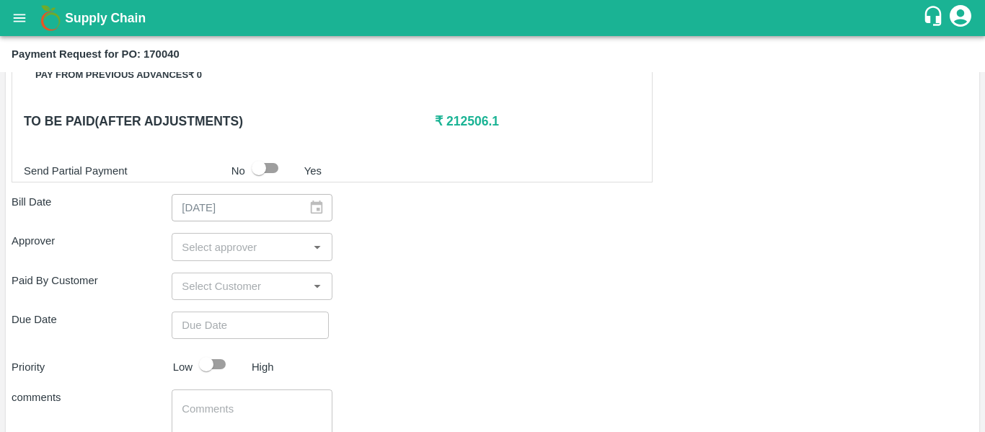
scroll to position [702, 0]
click at [237, 239] on input "input" at bounding box center [240, 245] width 128 height 19
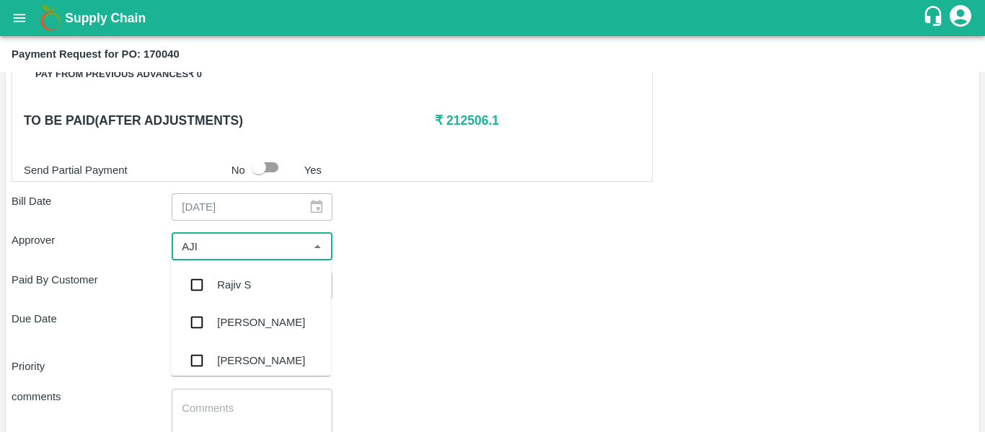
type input "AJIT"
click at [241, 290] on div "[PERSON_NAME]" at bounding box center [261, 285] width 88 height 16
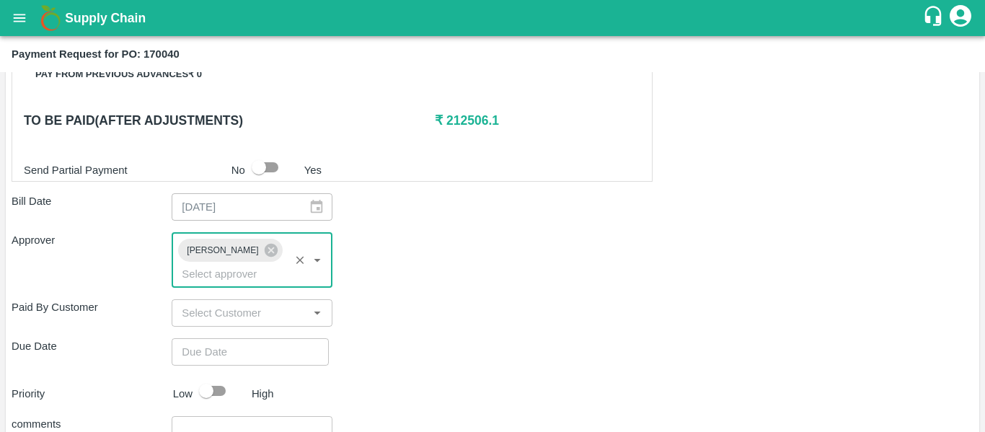
type input "DD/MM/YYYY hh:mm aa"
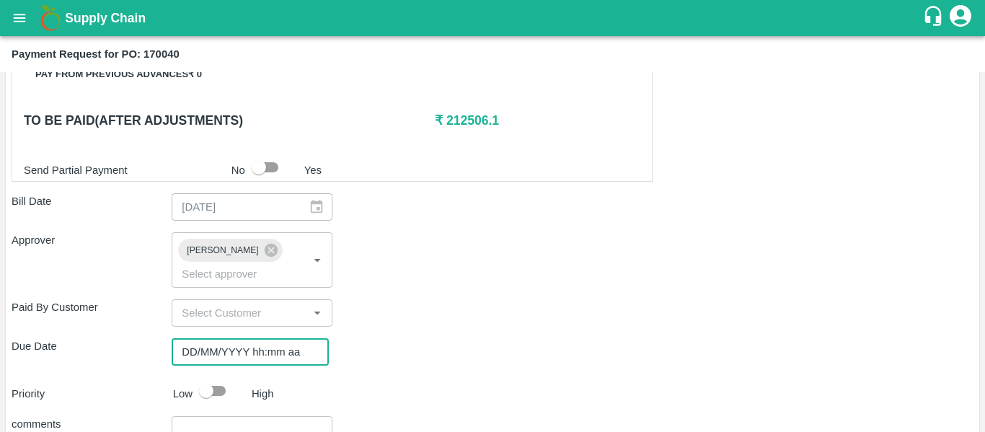
click at [248, 342] on input "DD/MM/YYYY hh:mm aa" at bounding box center [245, 351] width 147 height 27
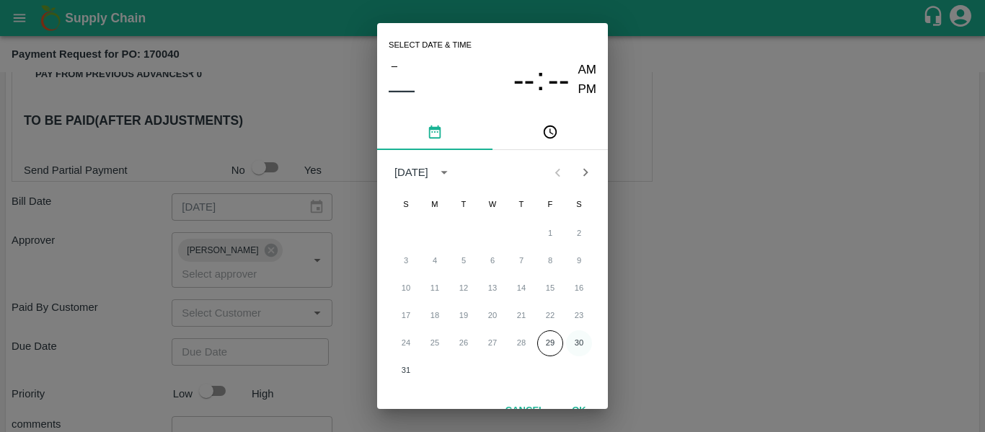
click at [578, 343] on button "30" at bounding box center [579, 343] width 26 height 26
type input "[DATE] 12:00 AM"
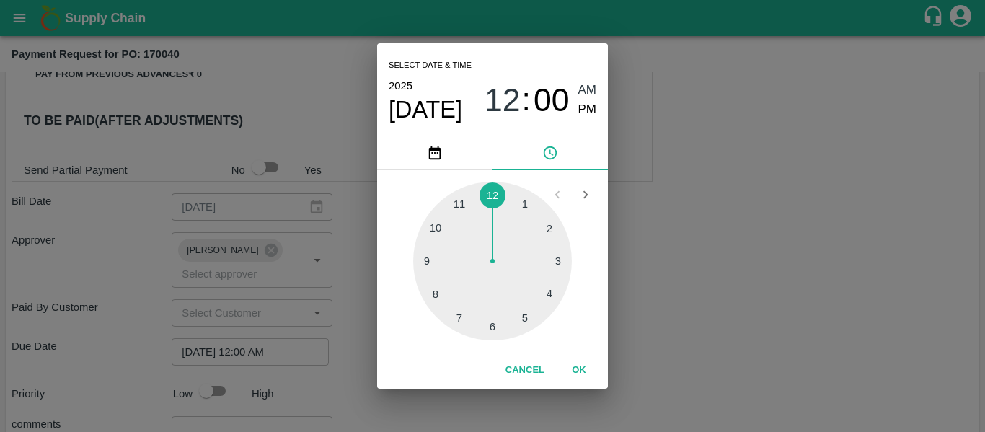
click at [714, 331] on div "Select date & time [DATE] 12 : 00 AM PM 1 2 3 4 5 6 7 8 9 10 11 12 Cancel OK" at bounding box center [492, 216] width 985 height 432
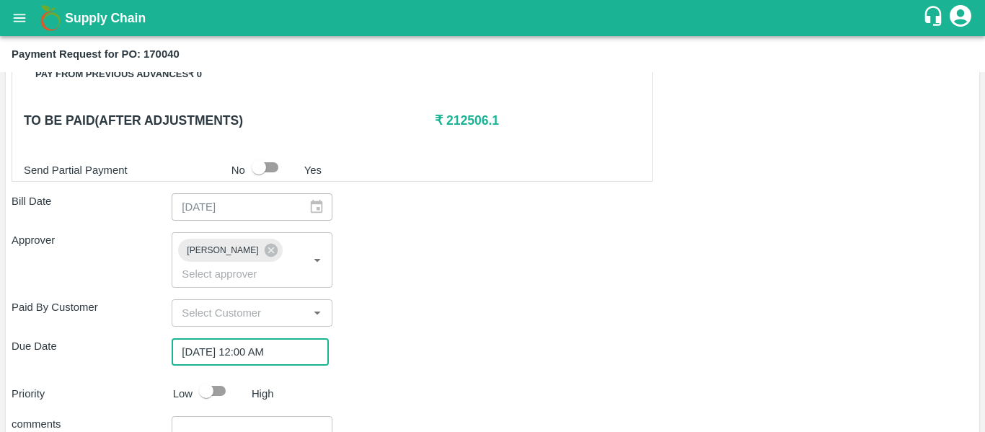
click at [231, 377] on input "checkbox" at bounding box center [206, 390] width 82 height 27
checkbox input "true"
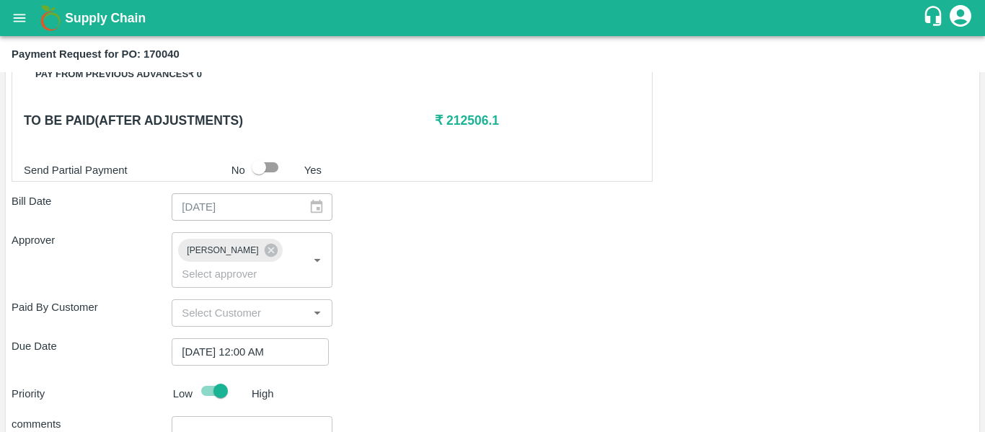
type textarea "Fruit Bill"
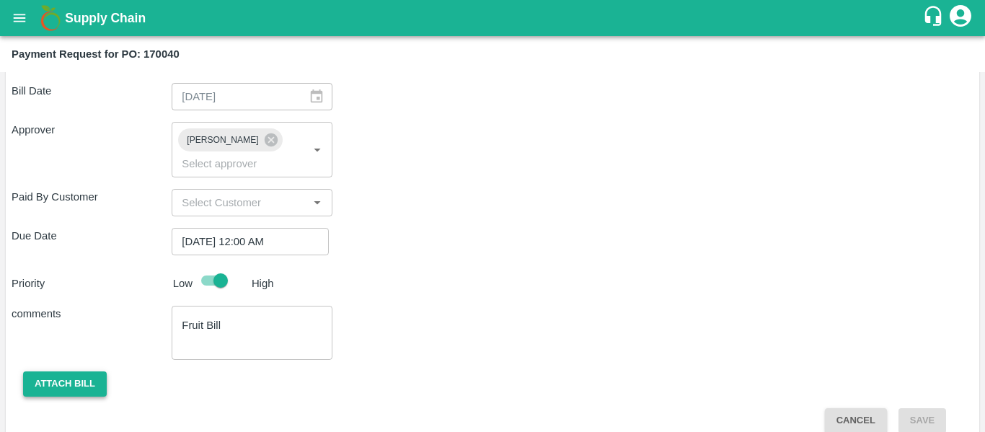
click at [74, 371] on button "Attach bill" at bounding box center [65, 383] width 84 height 25
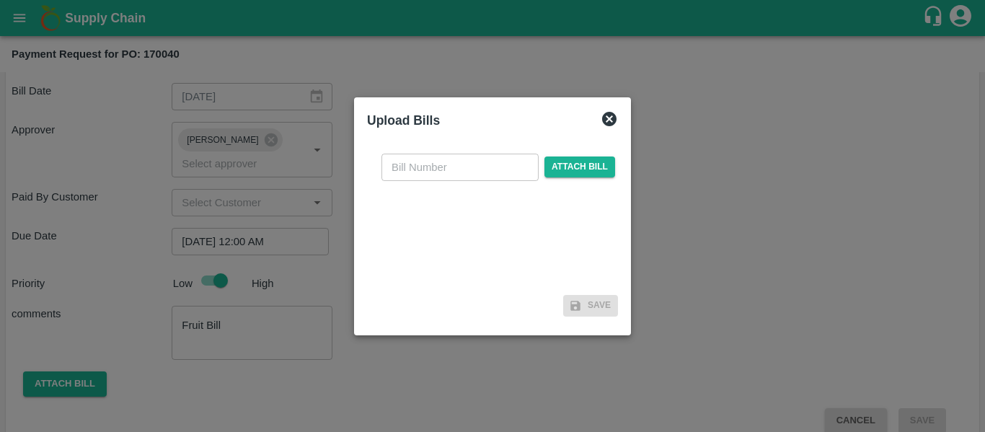
click at [441, 182] on div "​ Attach bill" at bounding box center [492, 216] width 251 height 148
click at [417, 168] on input "text" at bounding box center [459, 167] width 157 height 27
type input "SE/25-26/1305"
click at [601, 169] on span "Attach bill" at bounding box center [579, 166] width 71 height 21
click at [0, 0] on input "Attach bill" at bounding box center [0, 0] width 0 height 0
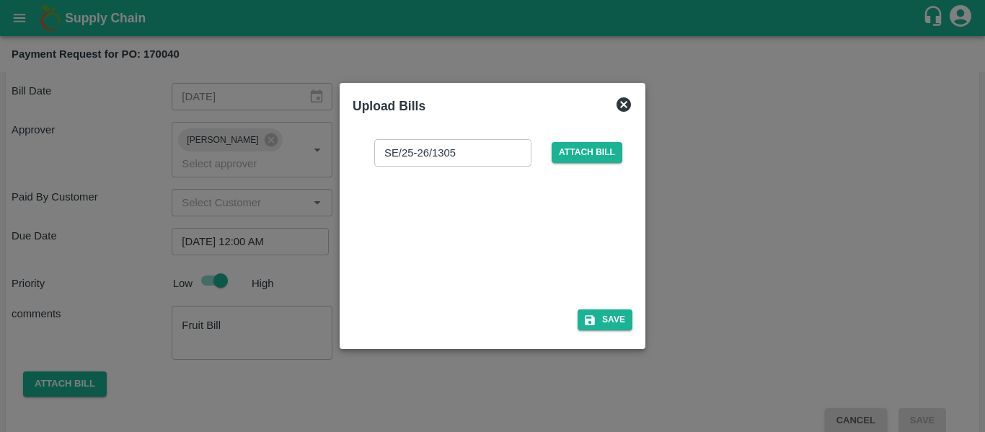
click at [483, 211] on div at bounding box center [489, 233] width 216 height 76
click at [609, 327] on button "Save" at bounding box center [604, 319] width 55 height 21
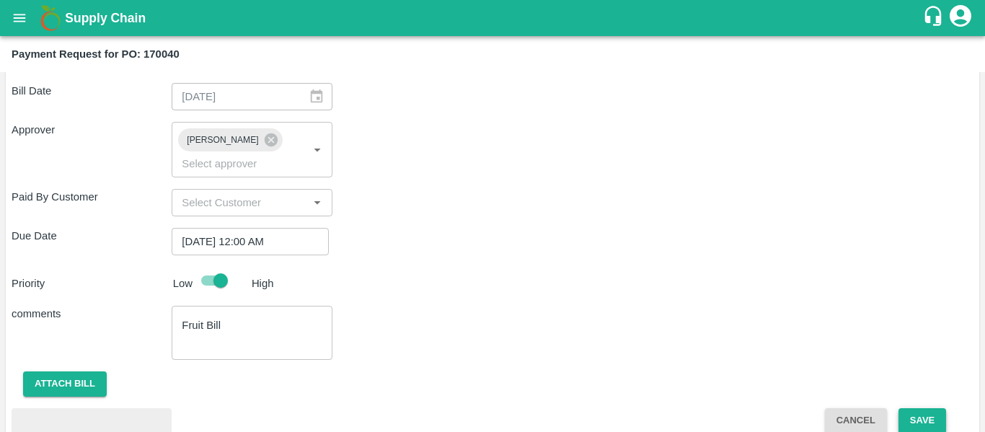
click at [903, 411] on button "Save" at bounding box center [922, 420] width 48 height 25
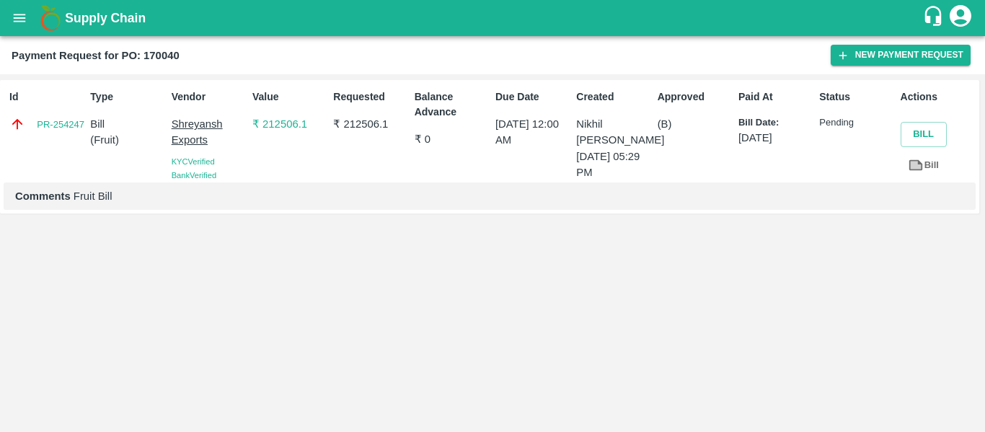
click at [22, 18] on icon "open drawer" at bounding box center [20, 18] width 12 height 8
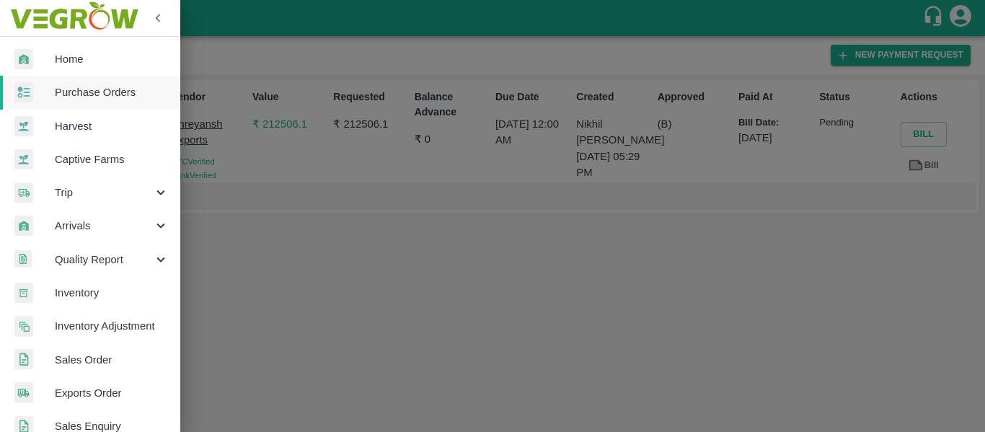
click at [87, 88] on span "Purchase Orders" at bounding box center [112, 92] width 114 height 16
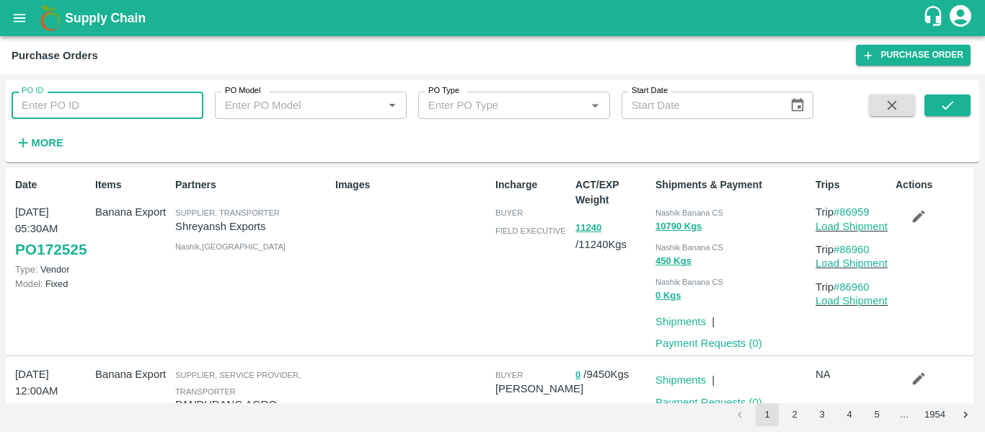
click at [83, 110] on input "PO ID" at bounding box center [108, 105] width 192 height 27
paste input "170187"
type input "170187"
click at [952, 115] on button "submit" at bounding box center [947, 105] width 46 height 22
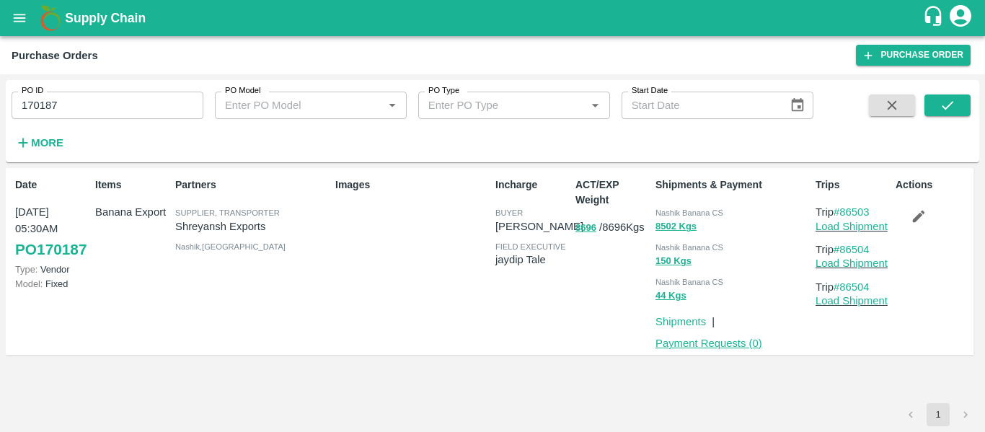
click at [724, 345] on link "Payment Requests ( 0 )" at bounding box center [708, 343] width 107 height 12
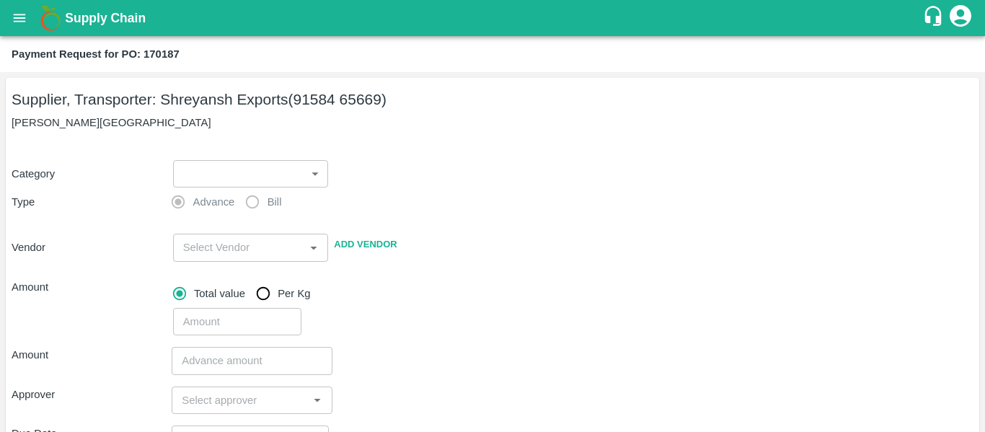
click at [252, 167] on body "Supply Chain Payment Request for PO: 170187 Supplier, Transporter: [PERSON_NAME…" at bounding box center [492, 216] width 985 height 432
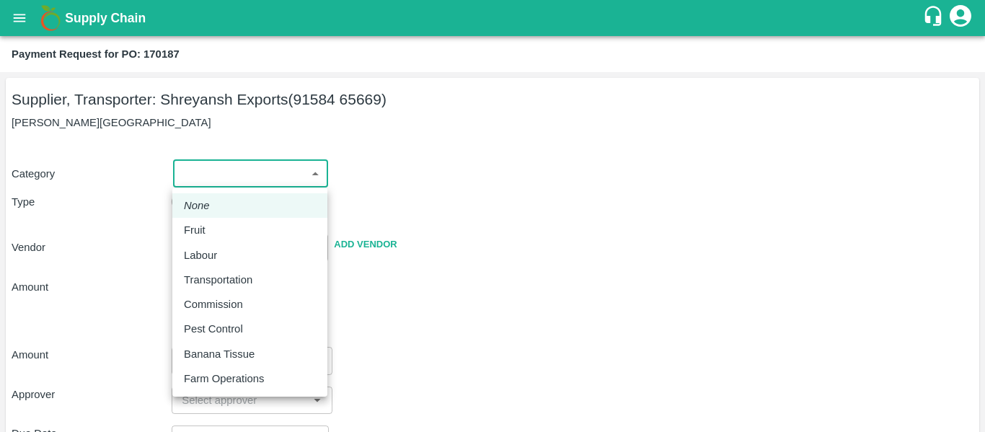
click at [203, 229] on p "Fruit" at bounding box center [195, 230] width 22 height 16
type input "1"
type input "[PERSON_NAME] Exports - 91584 65669(Supplier, Transporter)"
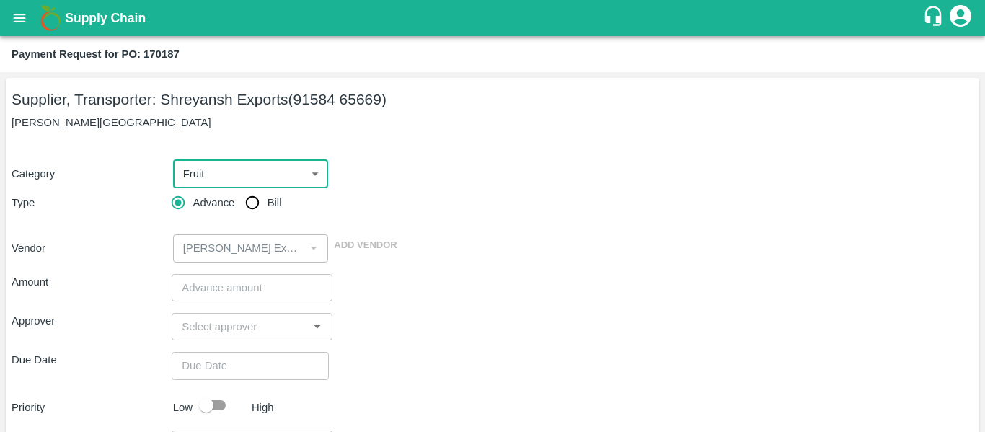
click at [247, 203] on input "Bill" at bounding box center [252, 202] width 29 height 29
radio input "true"
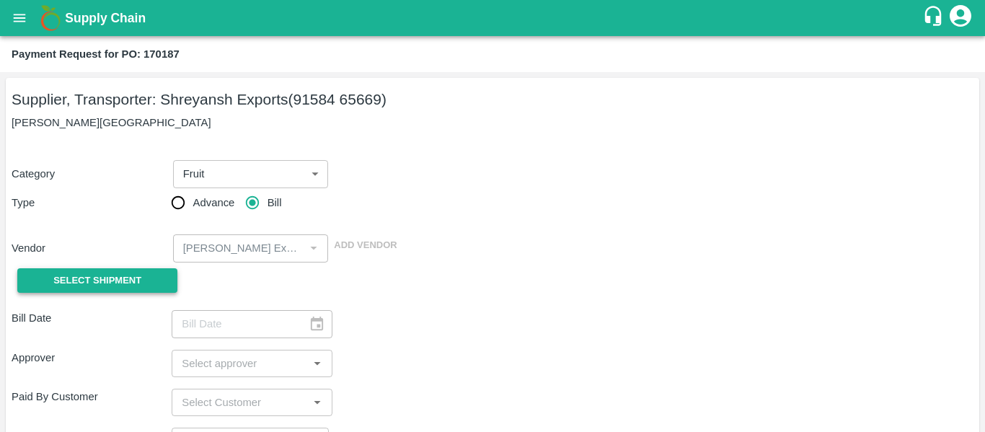
click at [149, 285] on button "Select Shipment" at bounding box center [97, 280] width 160 height 25
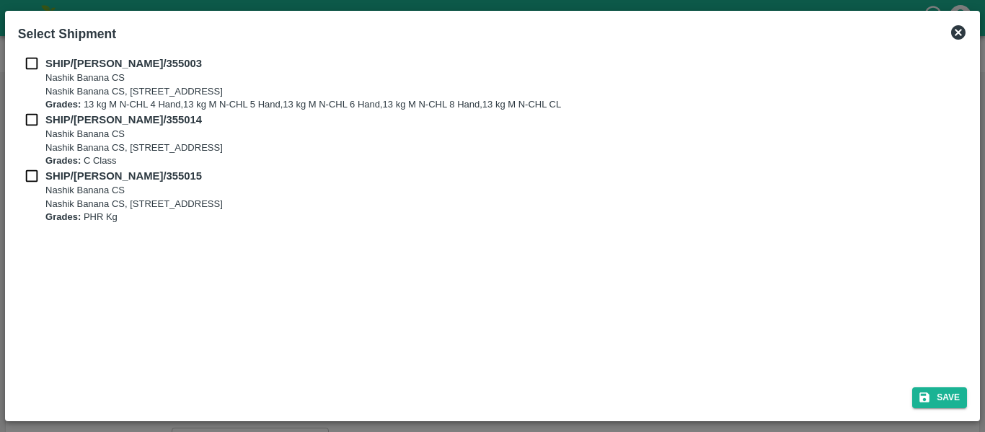
click at [36, 63] on input "checkbox" at bounding box center [31, 64] width 27 height 16
checkbox input "true"
click at [45, 124] on input "checkbox" at bounding box center [31, 120] width 27 height 16
checkbox input "true"
click at [46, 178] on b "SHIP/NASH/355015" at bounding box center [123, 176] width 156 height 12
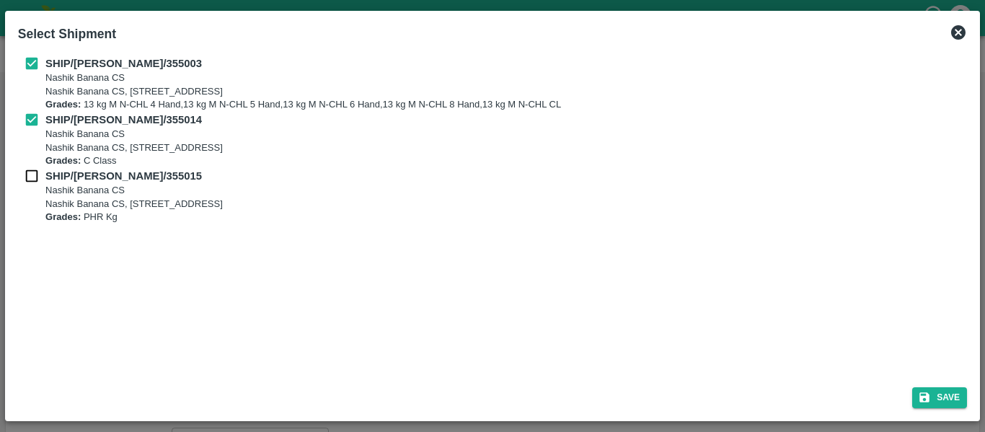
checkbox input "true"
click at [915, 391] on button "Save" at bounding box center [939, 397] width 55 height 21
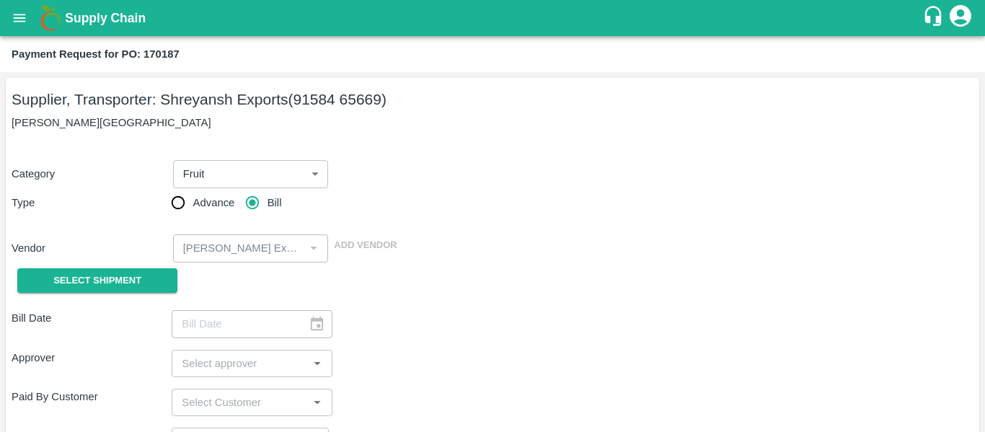
type input "[DATE]"
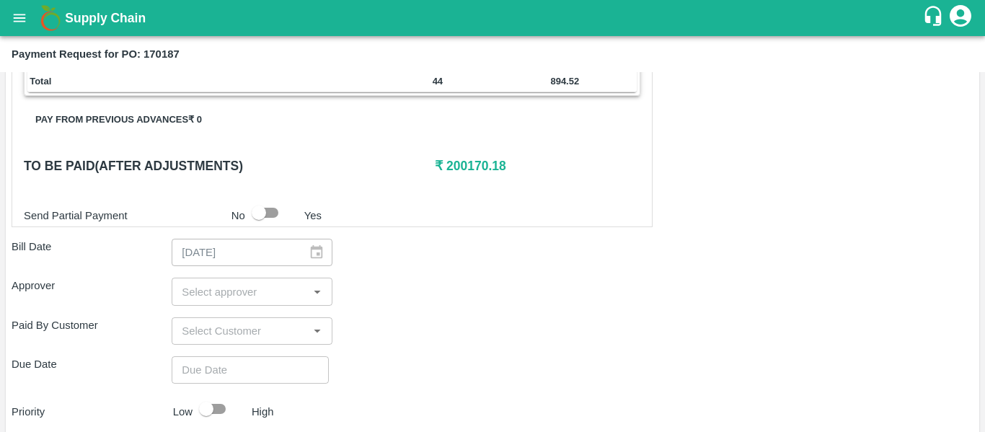
scroll to position [656, 0]
click at [203, 295] on input "input" at bounding box center [240, 292] width 128 height 19
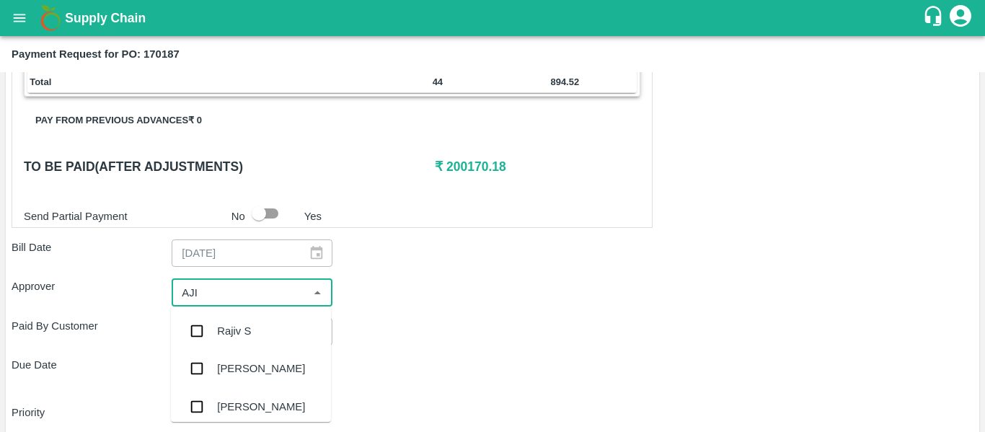
type input "AJIT"
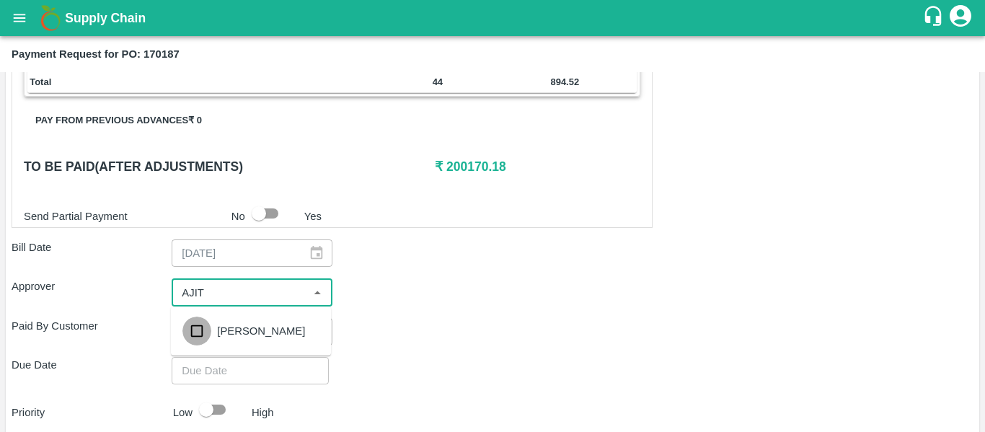
click at [211, 334] on input "checkbox" at bounding box center [196, 330] width 29 height 29
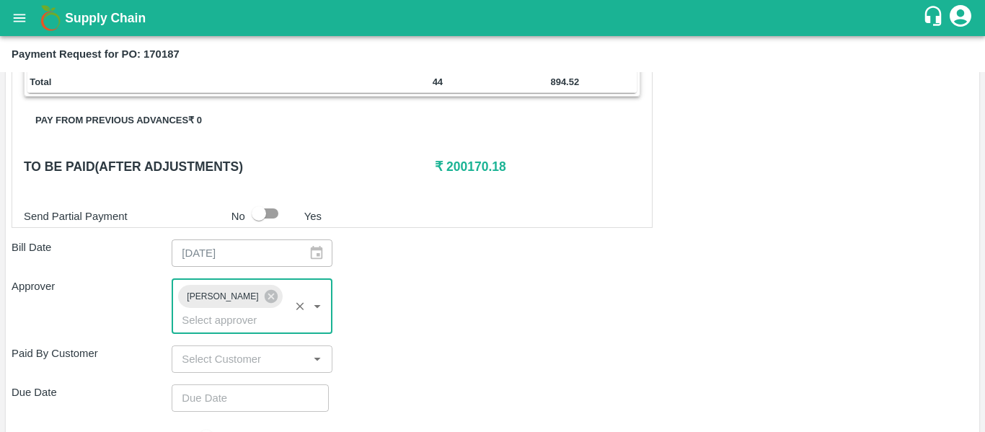
type input "DD/MM/YYYY hh:mm aa"
click at [235, 386] on input "DD/MM/YYYY hh:mm aa" at bounding box center [245, 397] width 147 height 27
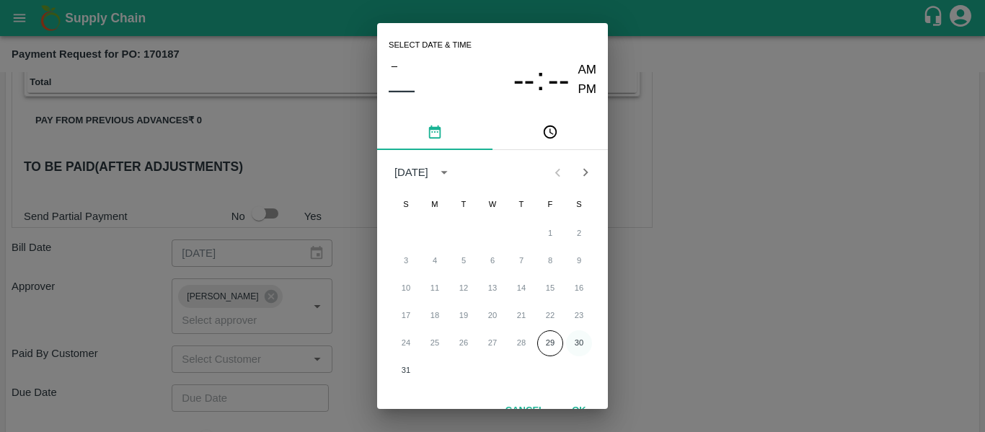
click at [574, 340] on button "30" at bounding box center [579, 343] width 26 height 26
type input "[DATE] 12:00 AM"
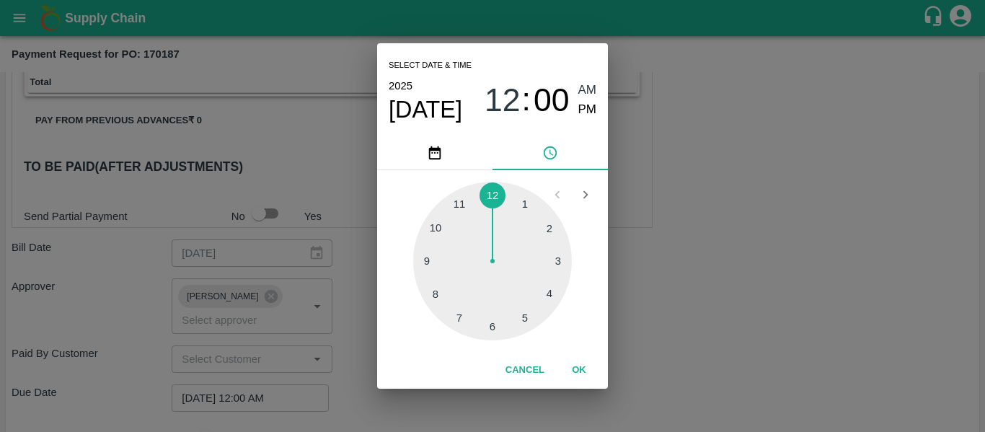
click at [699, 341] on div "Select date & time [DATE] 12 : 00 AM PM 1 2 3 4 5 6 7 8 9 10 11 12 Cancel OK" at bounding box center [492, 216] width 985 height 432
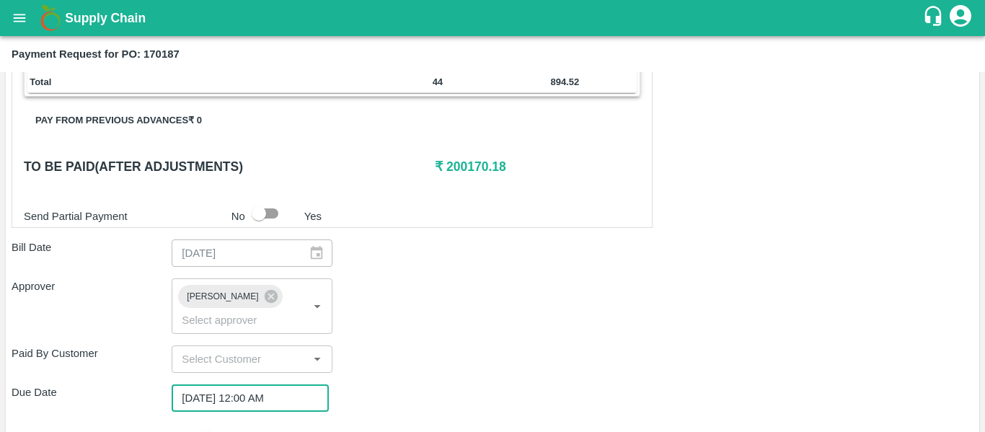
click at [205, 423] on input "checkbox" at bounding box center [206, 436] width 82 height 27
checkbox input "true"
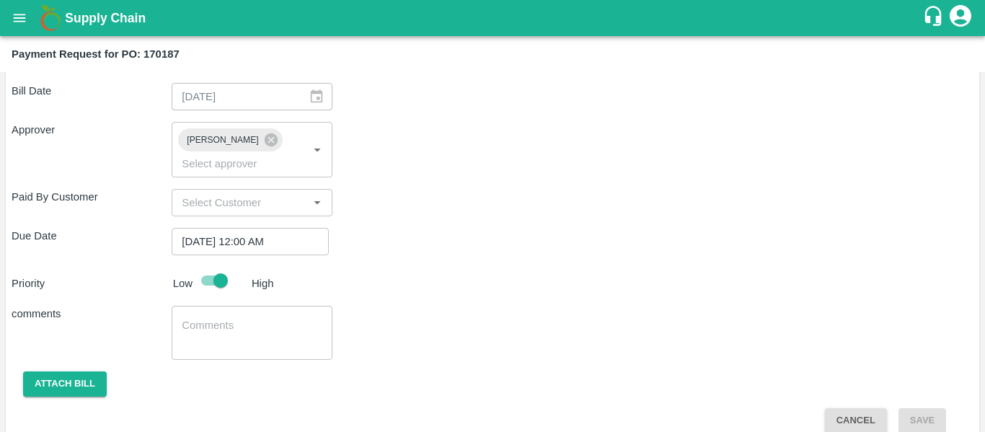
click at [262, 318] on textarea at bounding box center [252, 333] width 140 height 30
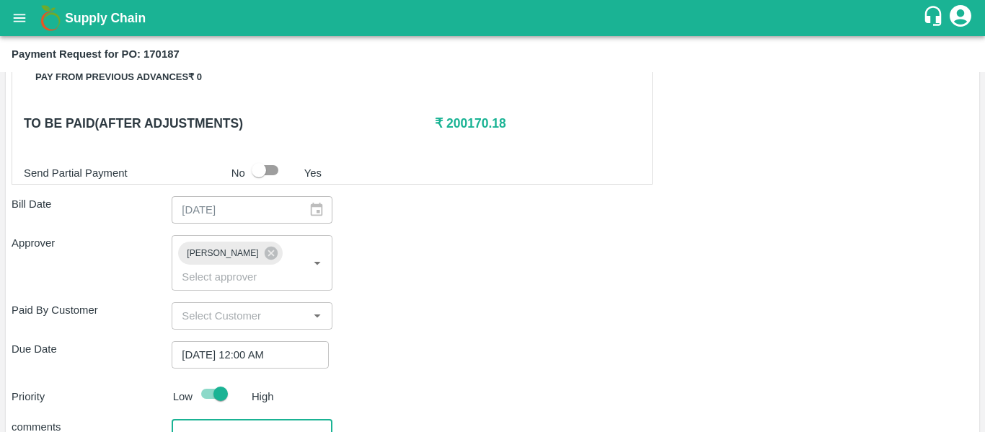
scroll to position [699, 0]
type textarea "Fruit Bill"
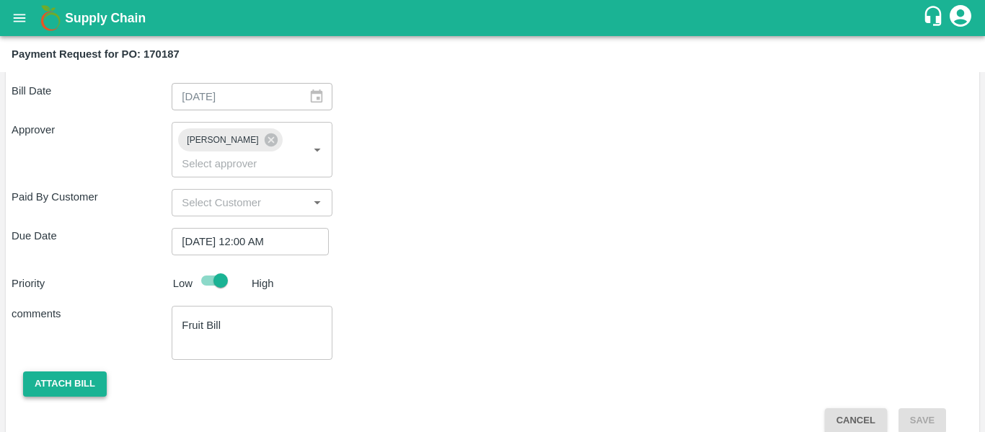
click at [55, 376] on button "Attach bill" at bounding box center [65, 383] width 84 height 25
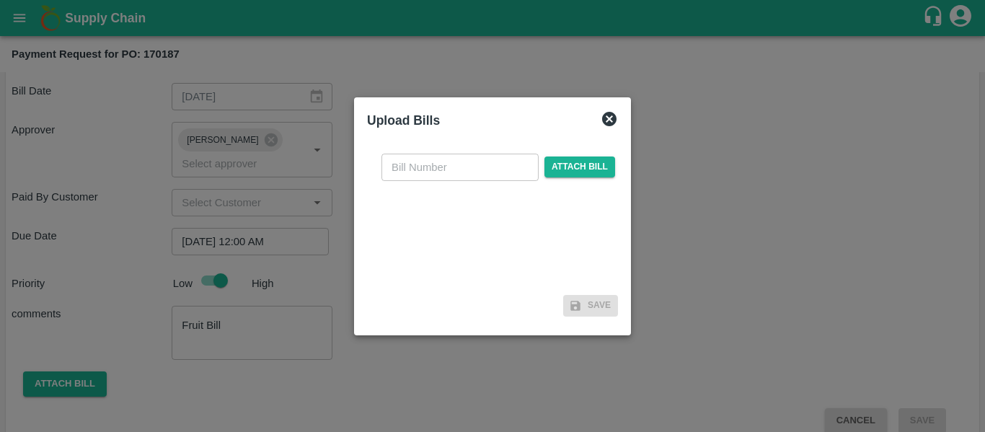
click at [425, 174] on input "text" at bounding box center [459, 167] width 157 height 27
type input "SE/25-26/1317"
click at [596, 172] on span "Attach bill" at bounding box center [579, 166] width 71 height 21
click at [0, 0] on input "Attach bill" at bounding box center [0, 0] width 0 height 0
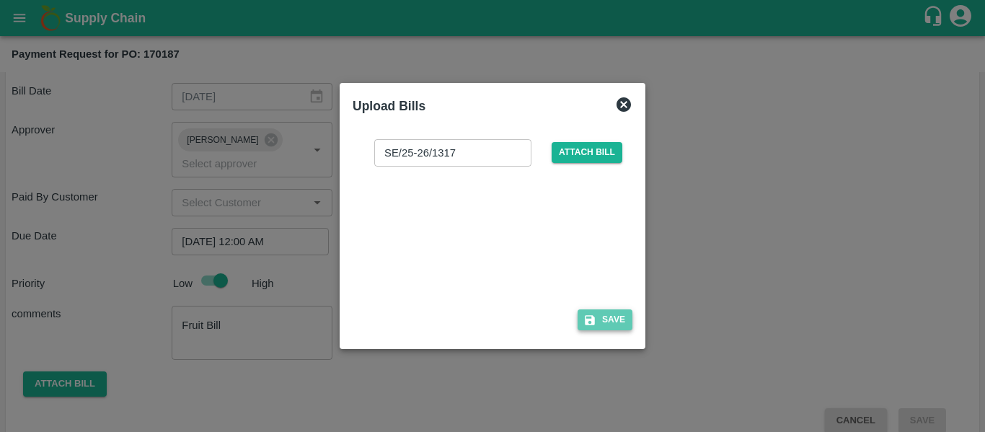
click at [609, 319] on button "Save" at bounding box center [604, 319] width 55 height 21
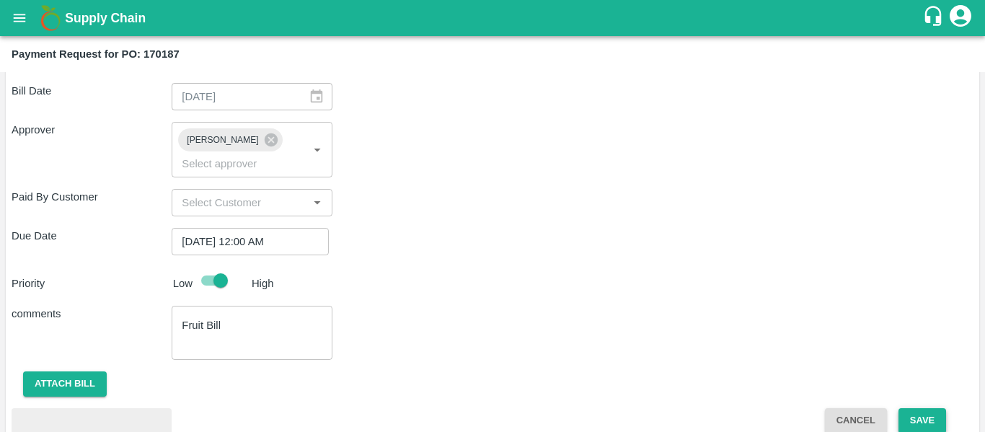
click at [915, 408] on button "Save" at bounding box center [922, 420] width 48 height 25
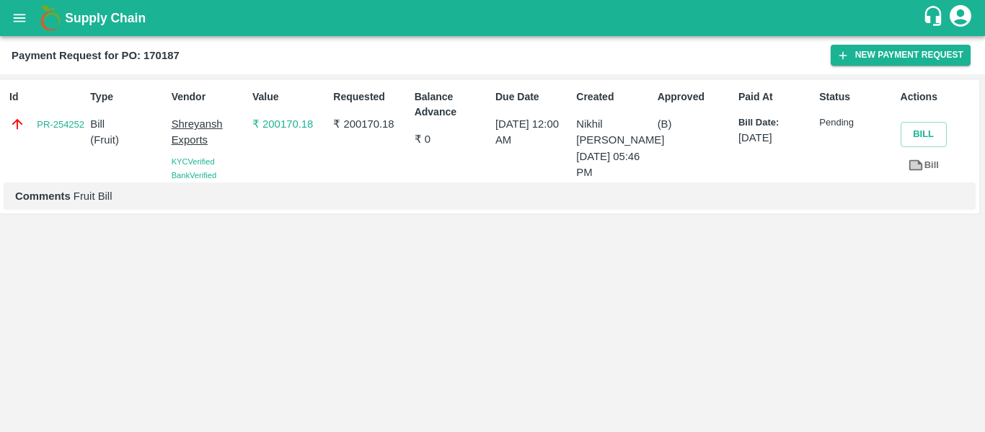
click at [31, 21] on button "open drawer" at bounding box center [19, 17] width 33 height 33
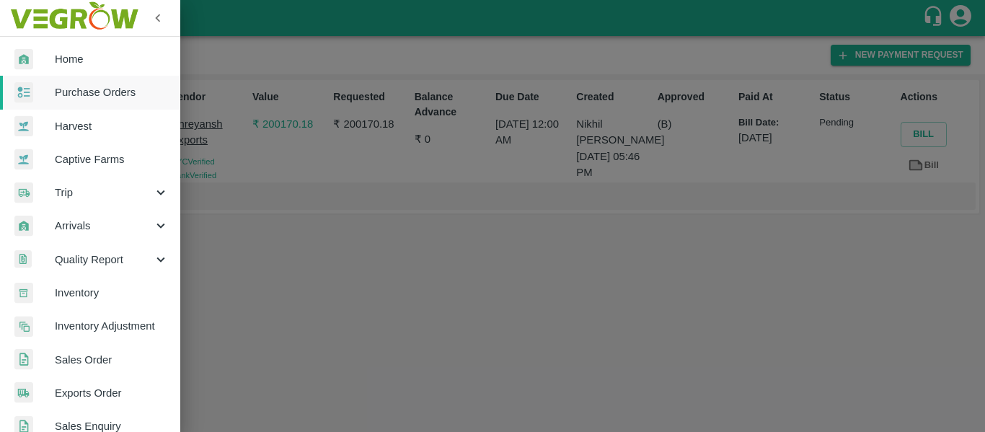
click at [96, 92] on span "Purchase Orders" at bounding box center [112, 92] width 114 height 16
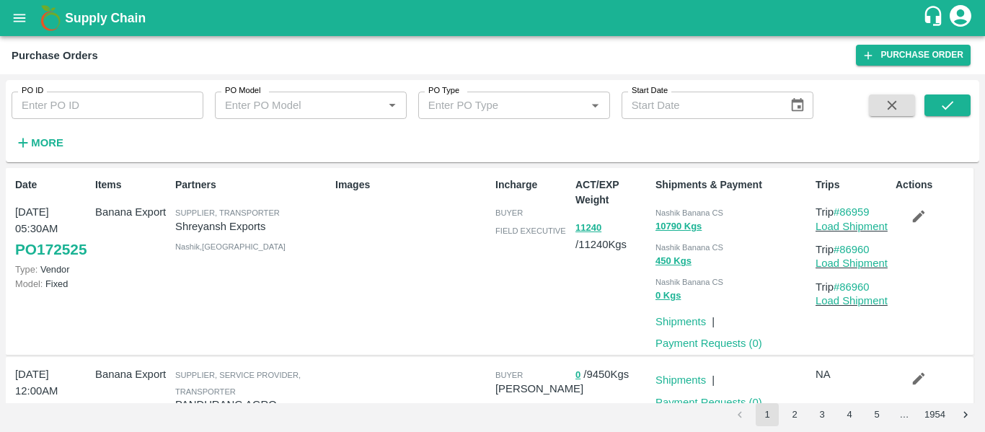
click at [56, 107] on input "PO ID" at bounding box center [108, 105] width 192 height 27
paste input "170035"
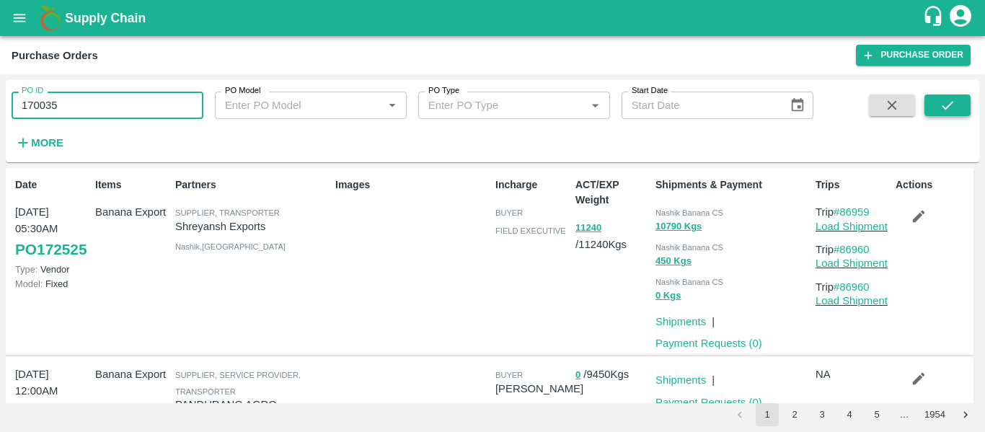
type input "170035"
click at [934, 102] on button "submit" at bounding box center [947, 105] width 46 height 22
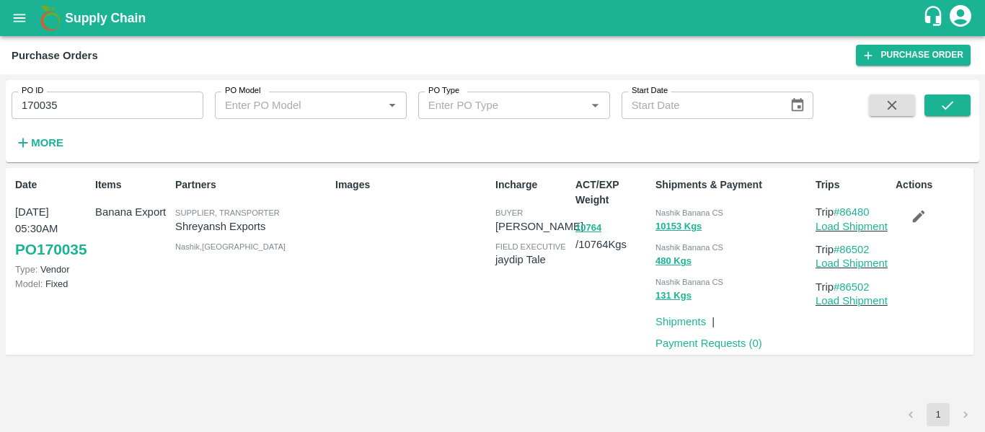
click at [729, 334] on div "Payment Requests ( 0 )" at bounding box center [706, 340] width 112 height 22
click at [730, 345] on link "Payment Requests ( 0 )" at bounding box center [708, 343] width 107 height 12
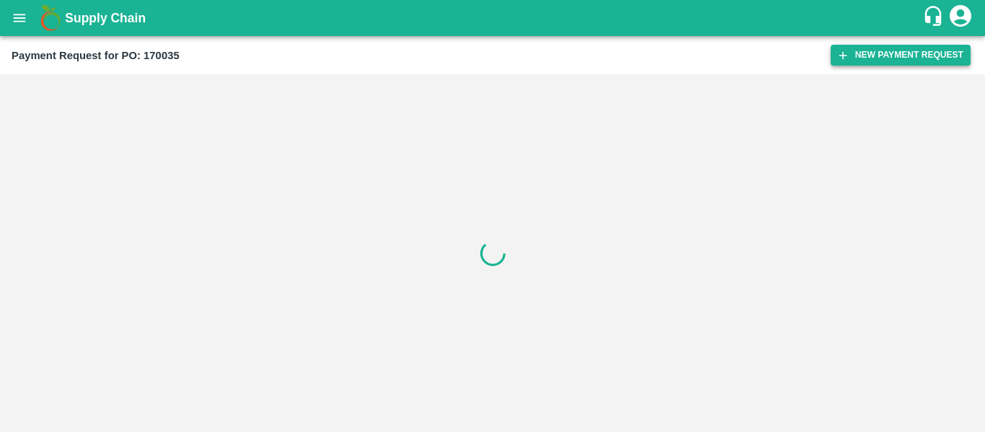
click at [861, 63] on button "New Payment Request" at bounding box center [900, 55] width 140 height 21
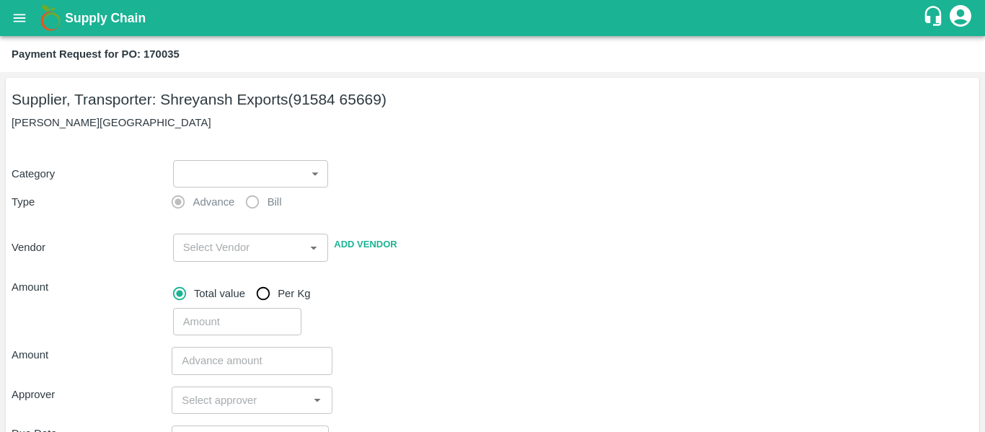
click at [229, 174] on body "Supply Chain Payment Request for PO: 170035 Supplier, Transporter: [PERSON_NAME…" at bounding box center [492, 216] width 985 height 432
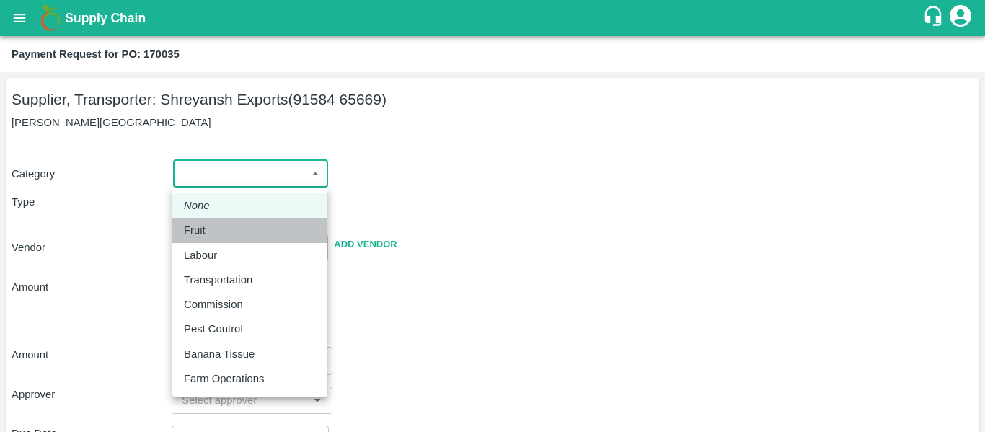
click at [216, 234] on div "Fruit" at bounding box center [250, 230] width 132 height 16
type input "1"
type input "[PERSON_NAME] Exports - 91584 65669(Supplier, Transporter)"
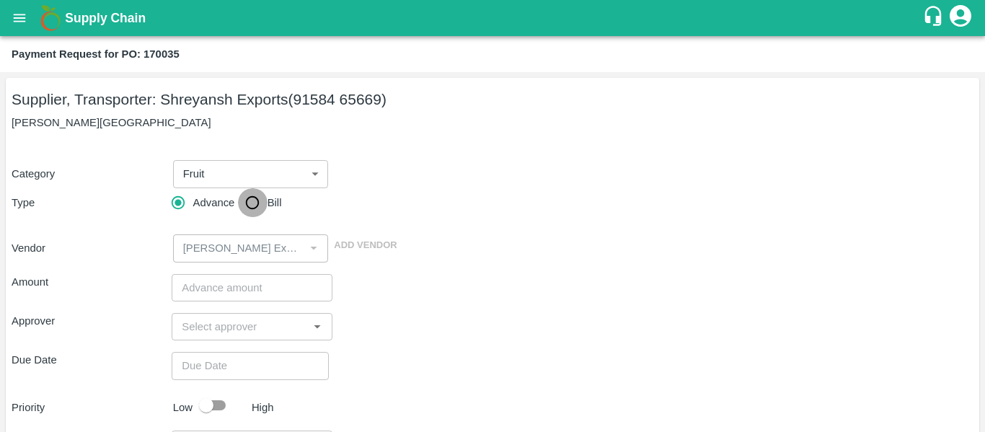
click at [250, 213] on input "Bill" at bounding box center [252, 202] width 29 height 29
radio input "true"
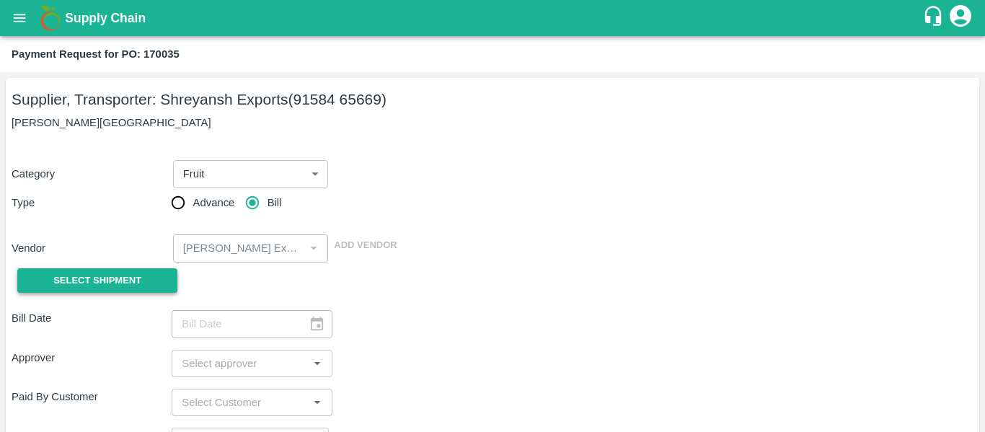
click at [154, 280] on button "Select Shipment" at bounding box center [97, 280] width 160 height 25
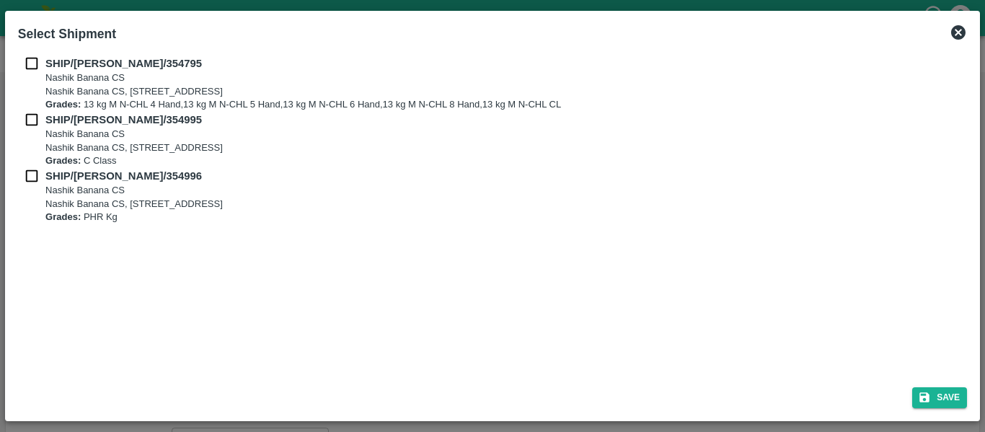
click at [37, 74] on div "SHIP/[PERSON_NAME]/354795 Nashik Banana CS Nashik Banana CS, Gat No. 314/2/1, A…" at bounding box center [492, 84] width 949 height 56
click at [37, 68] on input "checkbox" at bounding box center [31, 64] width 27 height 16
checkbox input "true"
click at [39, 120] on input "checkbox" at bounding box center [31, 120] width 27 height 16
checkbox input "true"
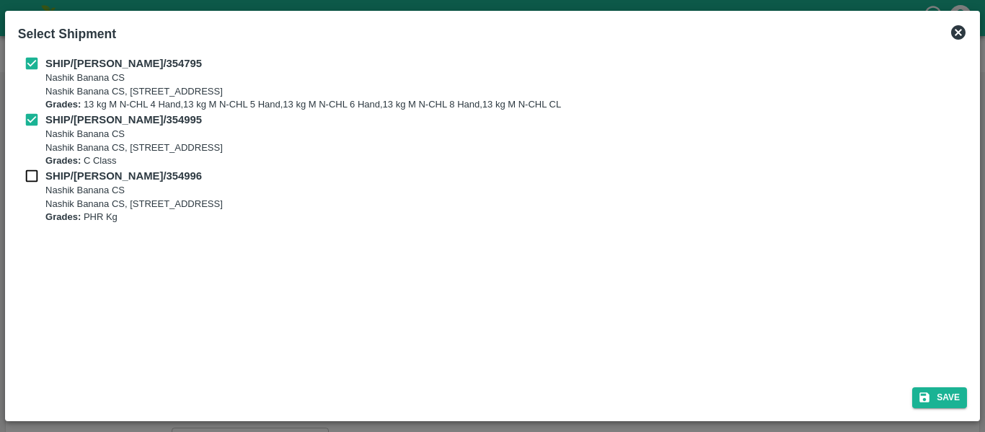
click at [41, 171] on input "checkbox" at bounding box center [31, 176] width 27 height 16
checkbox input "true"
click at [958, 402] on button "Save" at bounding box center [939, 397] width 55 height 21
type input "[DATE]"
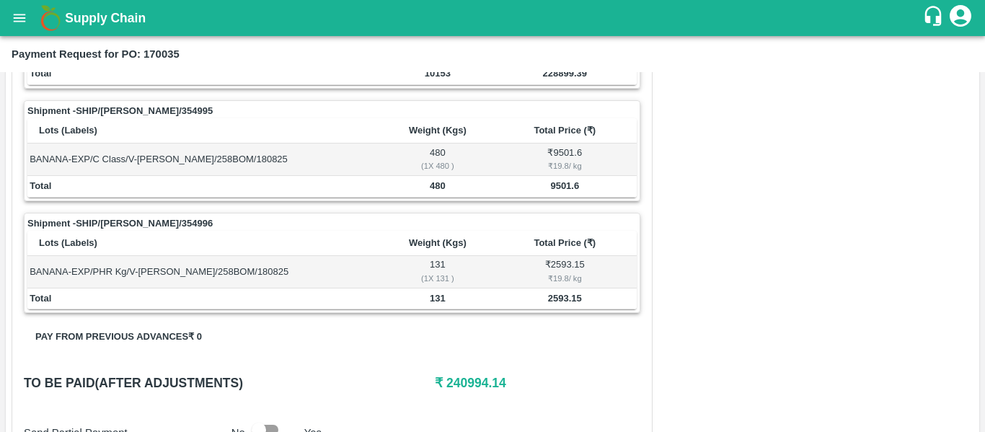
scroll to position [804, 0]
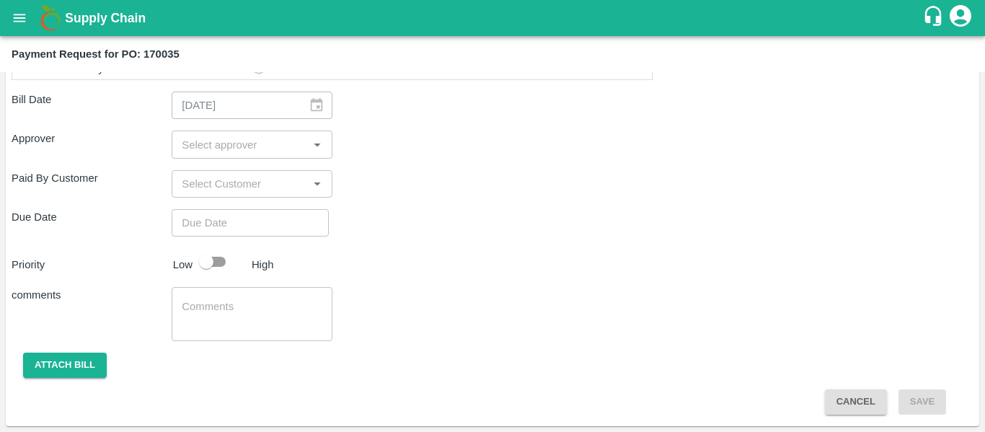
click at [244, 157] on div "​" at bounding box center [252, 143] width 160 height 27
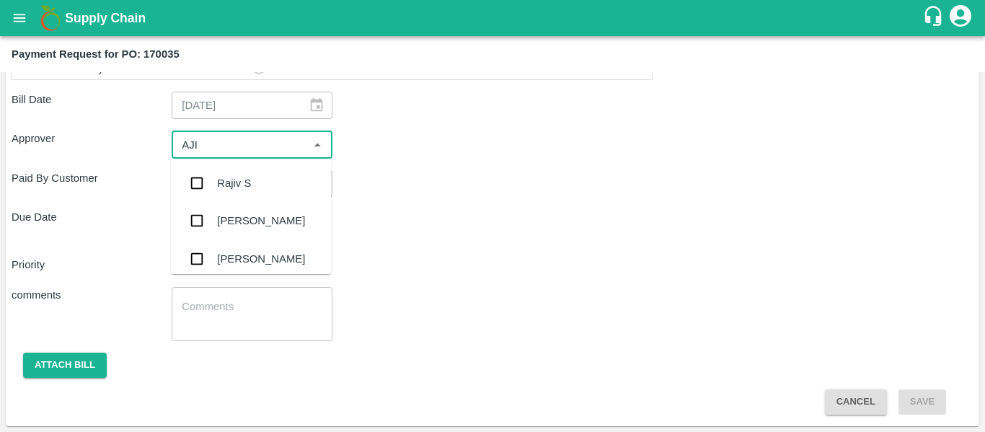
type input "AJIT"
click at [248, 191] on div "[PERSON_NAME]" at bounding box center [261, 183] width 88 height 16
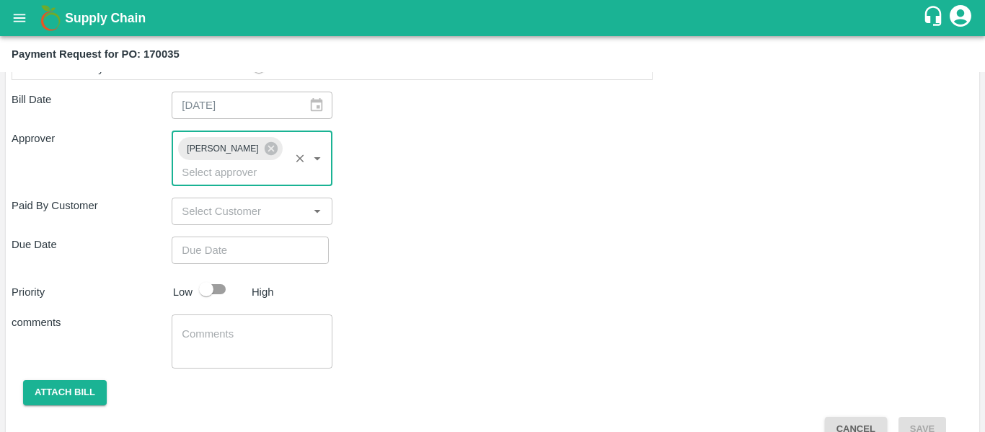
type input "DD/MM/YYYY hh:mm aa"
click at [252, 236] on input "DD/MM/YYYY hh:mm aa" at bounding box center [245, 249] width 147 height 27
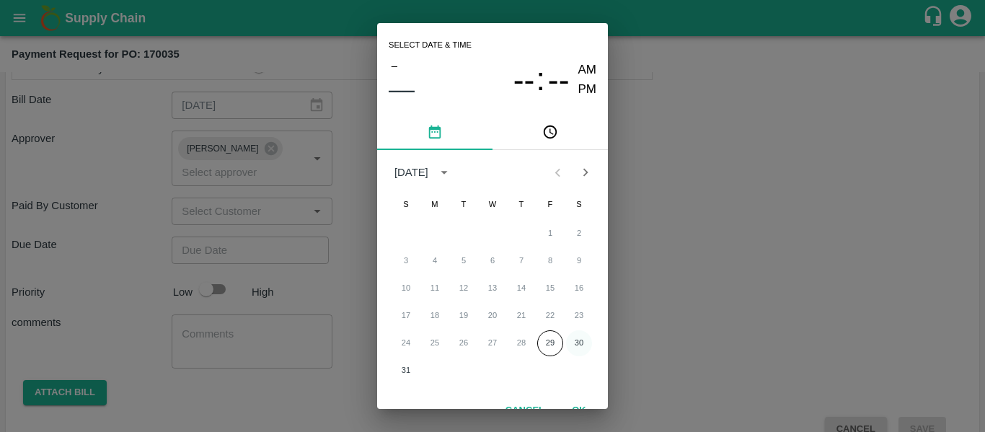
click at [579, 345] on button "30" at bounding box center [579, 343] width 26 height 26
type input "[DATE] 12:00 AM"
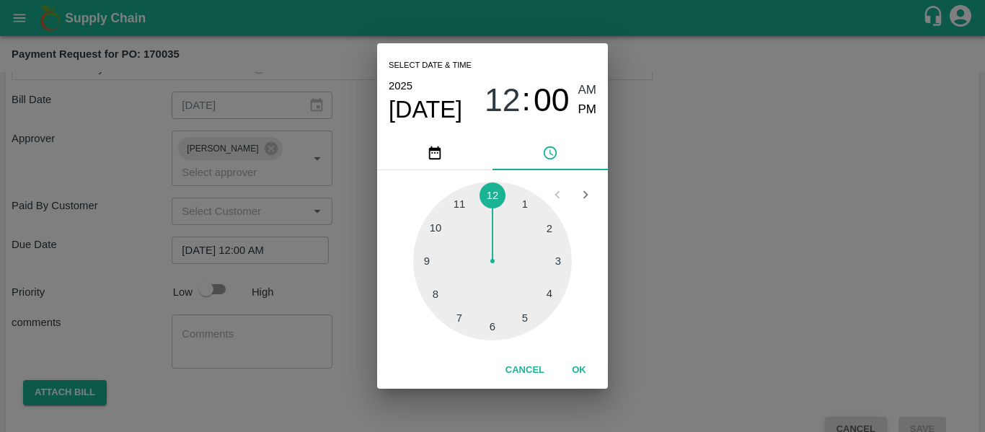
click at [718, 349] on div "Select date & time [DATE] 12 : 00 AM PM 1 2 3 4 5 6 7 8 9 10 11 12 Cancel OK" at bounding box center [492, 216] width 985 height 432
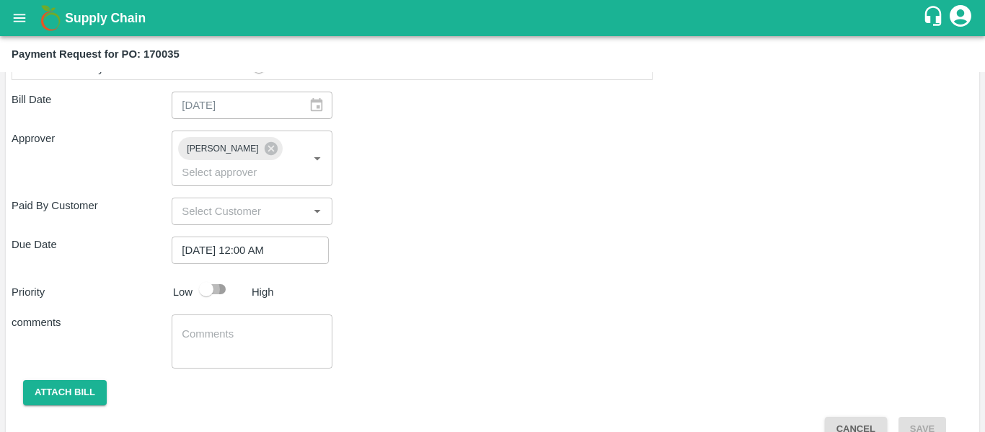
click at [216, 275] on input "checkbox" at bounding box center [206, 288] width 82 height 27
checkbox input "true"
click at [234, 327] on textarea at bounding box center [252, 342] width 140 height 30
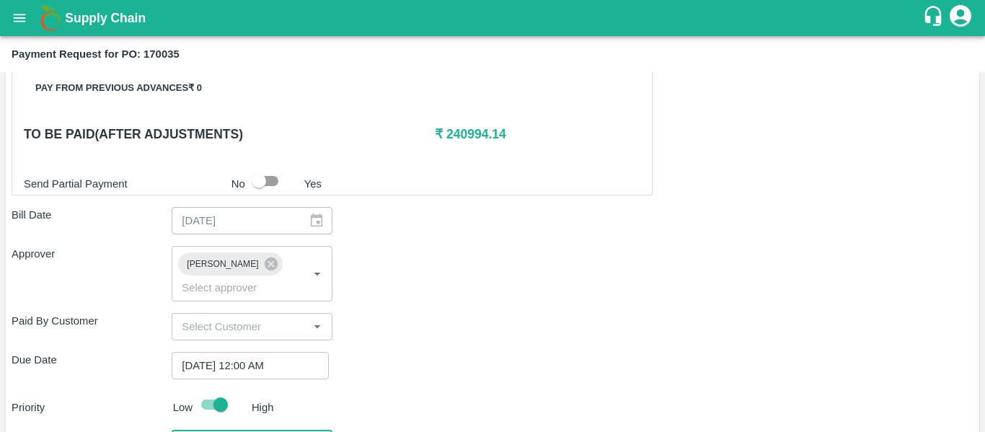
scroll to position [688, 0]
type textarea "Fruit Bill"
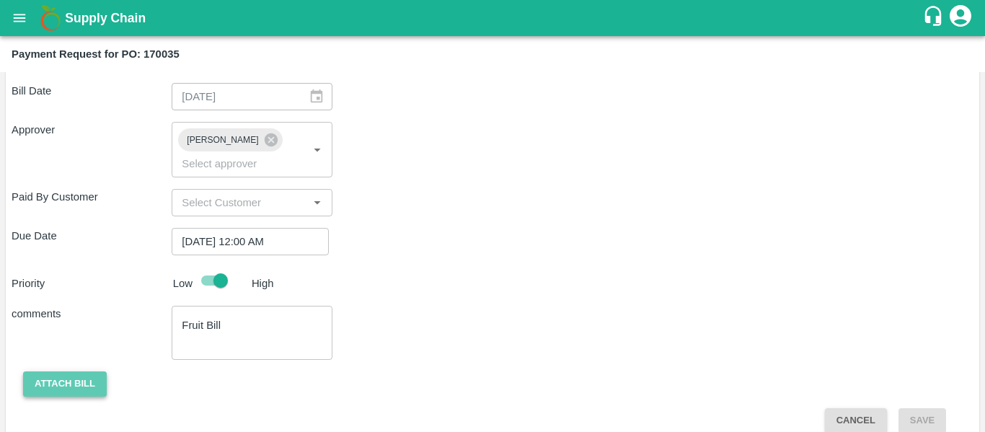
click at [73, 371] on button "Attach bill" at bounding box center [65, 383] width 84 height 25
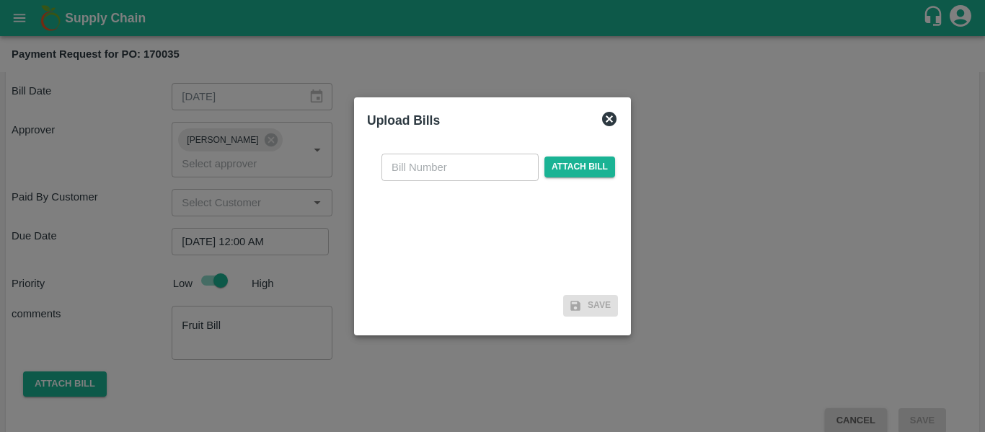
click at [461, 171] on input "text" at bounding box center [459, 167] width 157 height 27
type input "SE/25-26/1303"
click at [580, 180] on div "SE/25-26/1303 ​ Attach bill" at bounding box center [497, 167] width 239 height 27
click at [571, 172] on span "Attach bill" at bounding box center [579, 166] width 71 height 21
click at [0, 0] on input "Attach bill" at bounding box center [0, 0] width 0 height 0
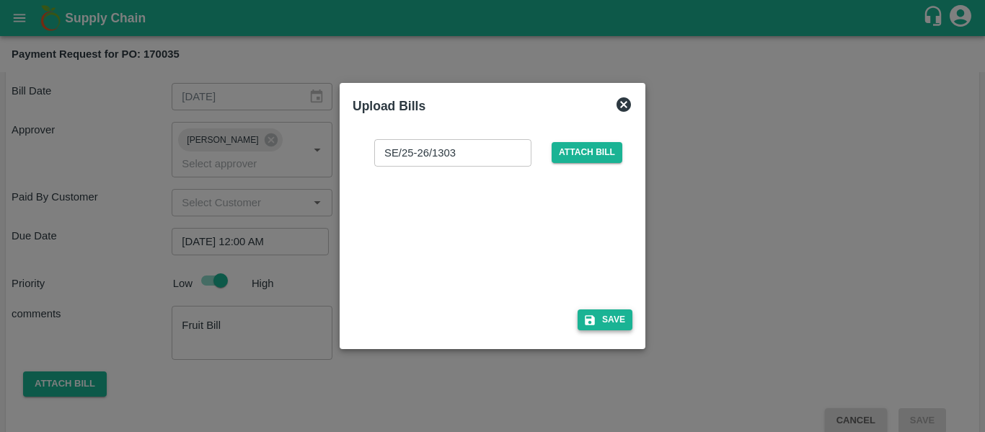
click at [585, 318] on icon "button" at bounding box center [589, 320] width 13 height 13
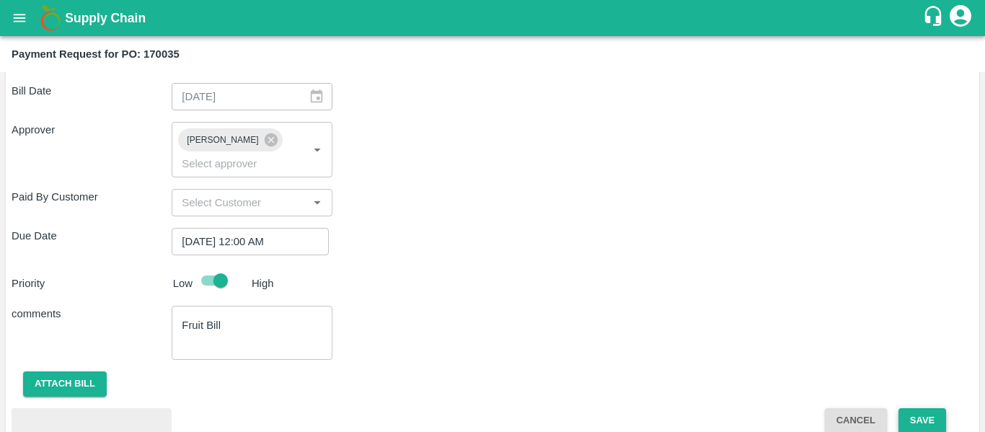
click at [935, 408] on button "Save" at bounding box center [922, 420] width 48 height 25
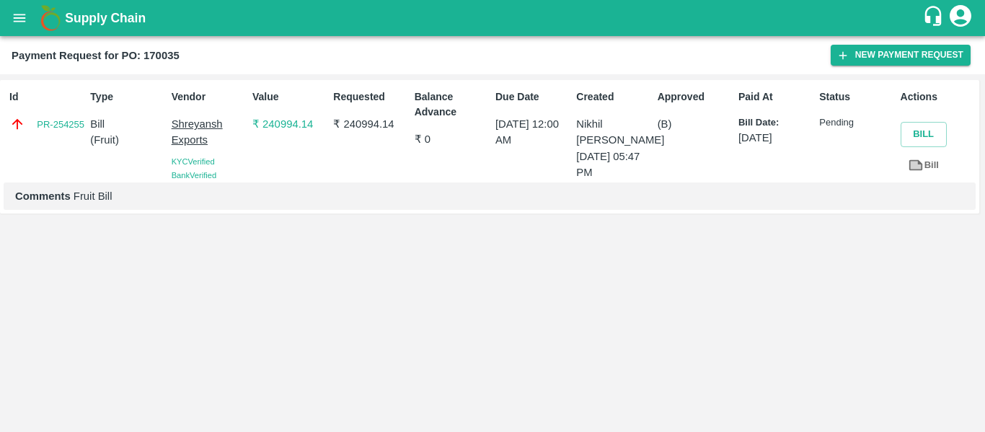
click at [29, 27] on button "open drawer" at bounding box center [19, 17] width 33 height 33
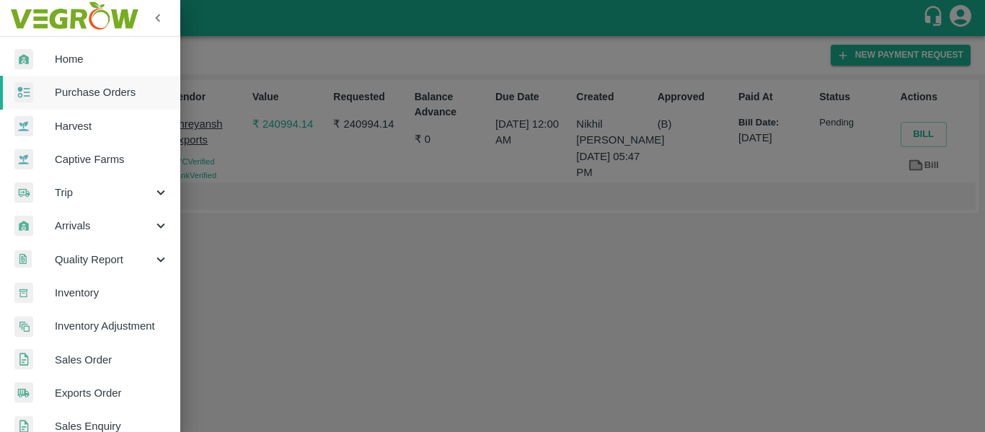
click at [90, 94] on span "Purchase Orders" at bounding box center [112, 92] width 114 height 16
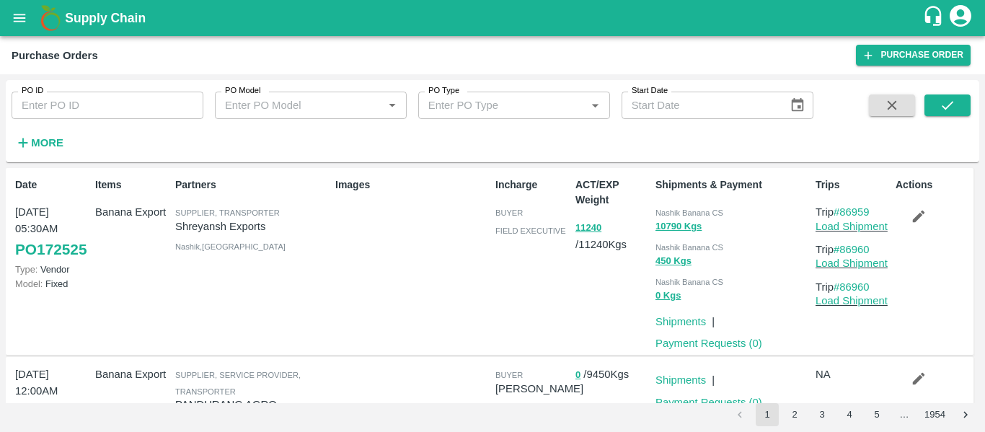
click at [81, 101] on input "PO ID" at bounding box center [108, 105] width 192 height 27
paste input "170521"
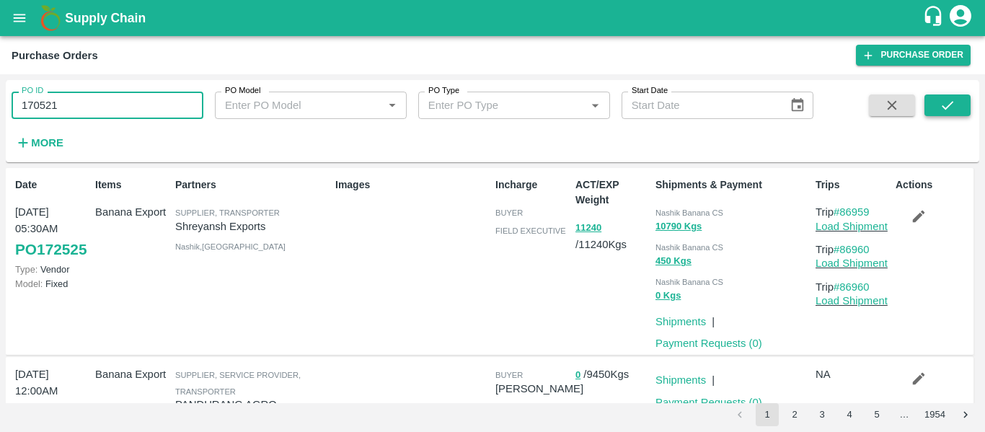
type input "170521"
click at [944, 102] on icon "submit" at bounding box center [947, 105] width 16 height 16
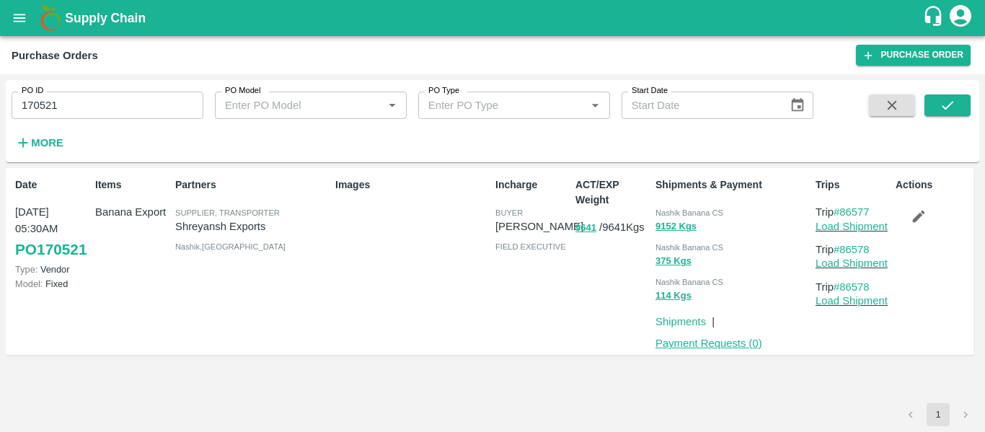
click at [738, 339] on link "Payment Requests ( 0 )" at bounding box center [708, 343] width 107 height 12
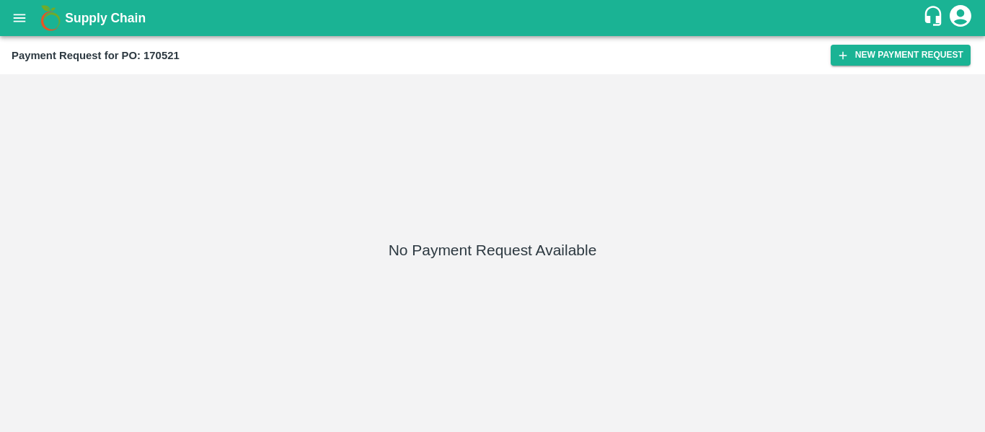
click at [844, 53] on icon "button" at bounding box center [842, 55] width 13 height 13
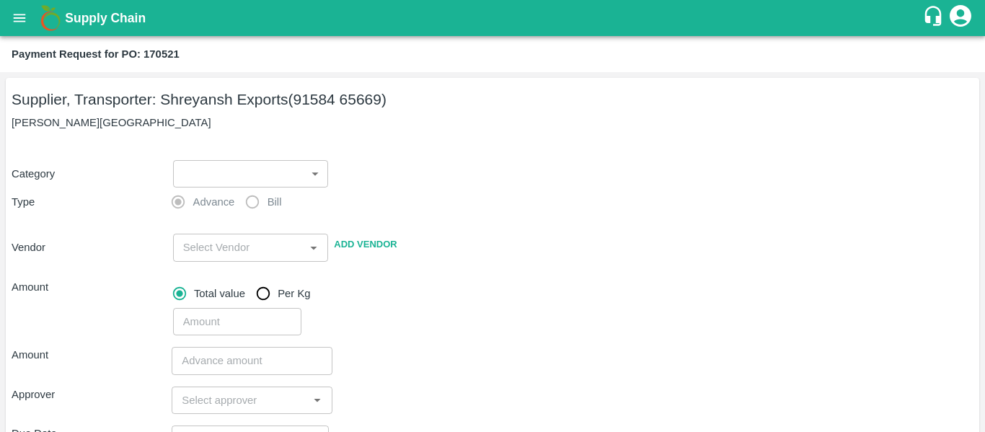
click at [216, 174] on body "Supply Chain Payment Request for PO: 170521 Supplier, Transporter: [PERSON_NAME…" at bounding box center [492, 216] width 985 height 432
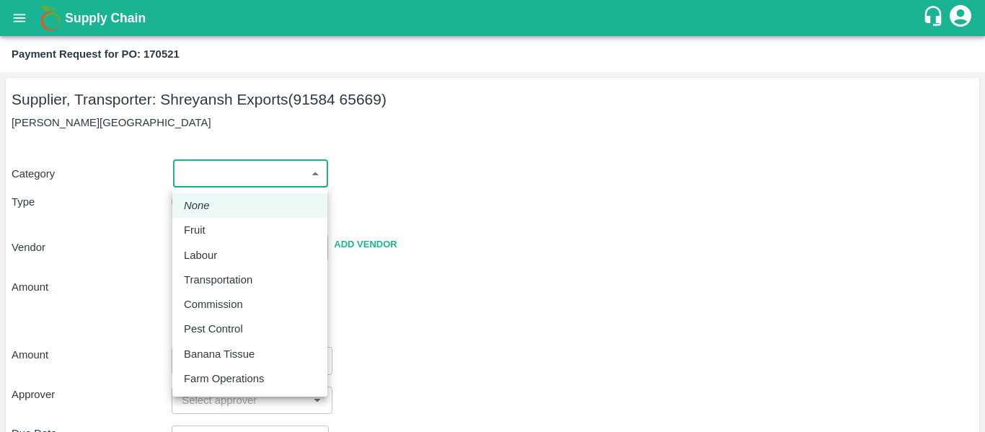
click at [223, 232] on div "Fruit" at bounding box center [250, 230] width 132 height 16
type input "1"
type input "[PERSON_NAME] Exports - 91584 65669(Supplier, Transporter)"
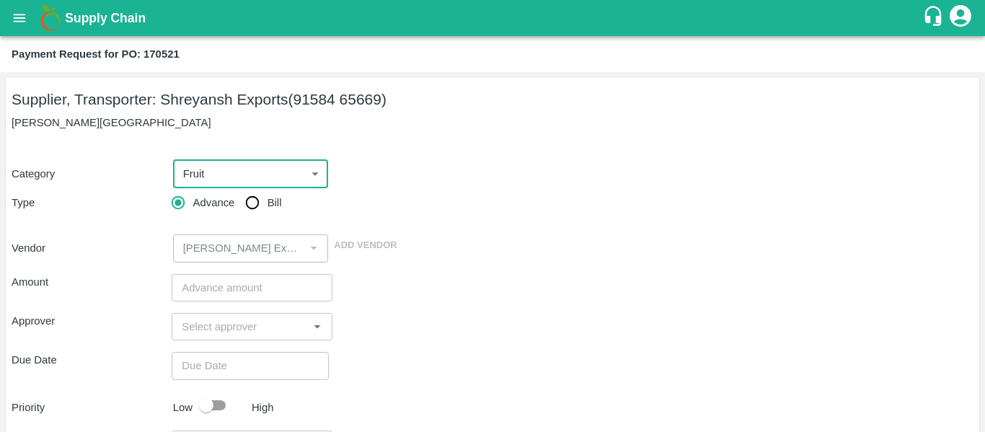
click at [256, 195] on input "Bill" at bounding box center [252, 202] width 29 height 29
radio input "true"
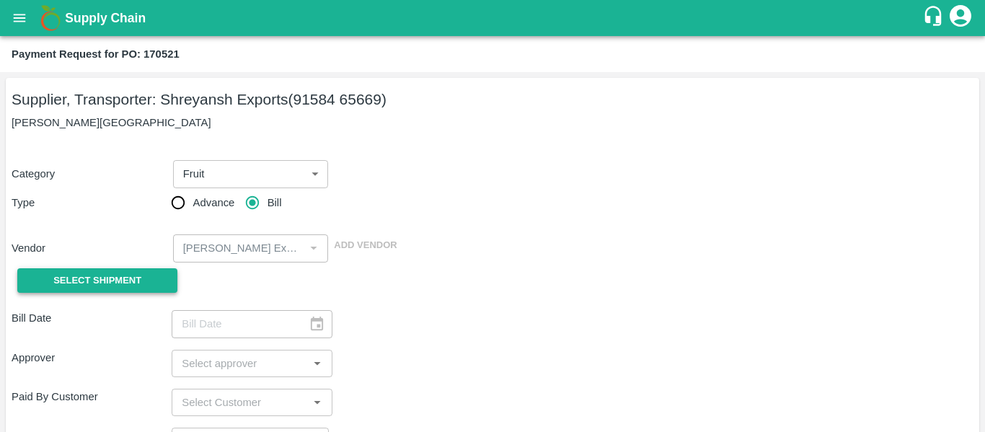
click at [138, 273] on span "Select Shipment" at bounding box center [97, 281] width 88 height 17
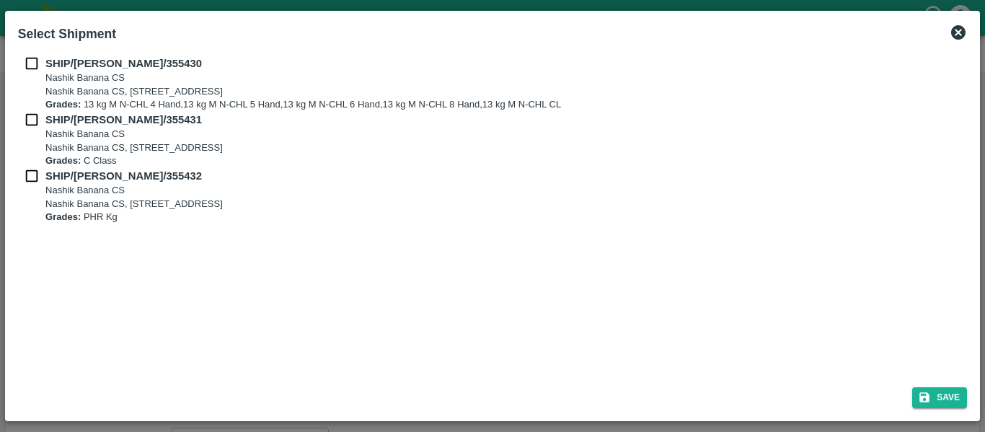
click at [25, 58] on input "checkbox" at bounding box center [31, 64] width 27 height 16
checkbox input "true"
click at [30, 120] on input "checkbox" at bounding box center [31, 120] width 27 height 16
checkbox input "true"
click at [36, 180] on input "checkbox" at bounding box center [31, 176] width 27 height 16
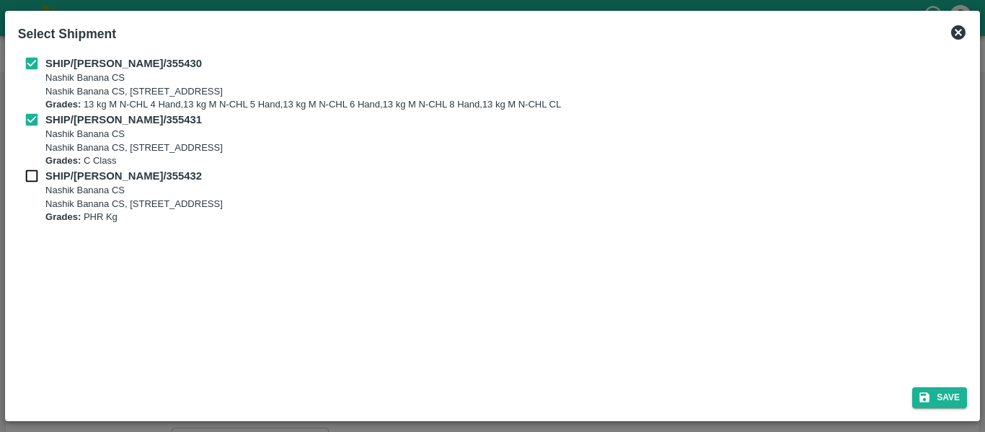
checkbox input "true"
click at [948, 394] on button "Save" at bounding box center [939, 397] width 55 height 21
type input "[DATE]"
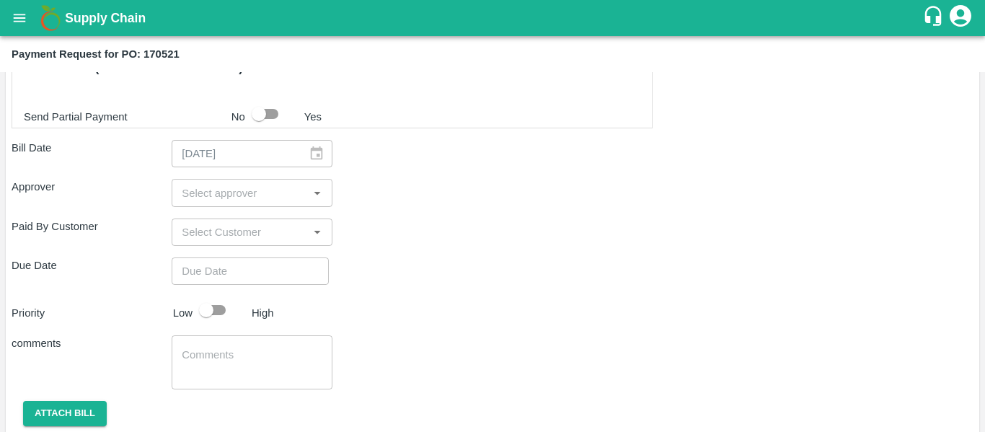
scroll to position [755, 0]
click at [192, 180] on div "​" at bounding box center [252, 193] width 160 height 27
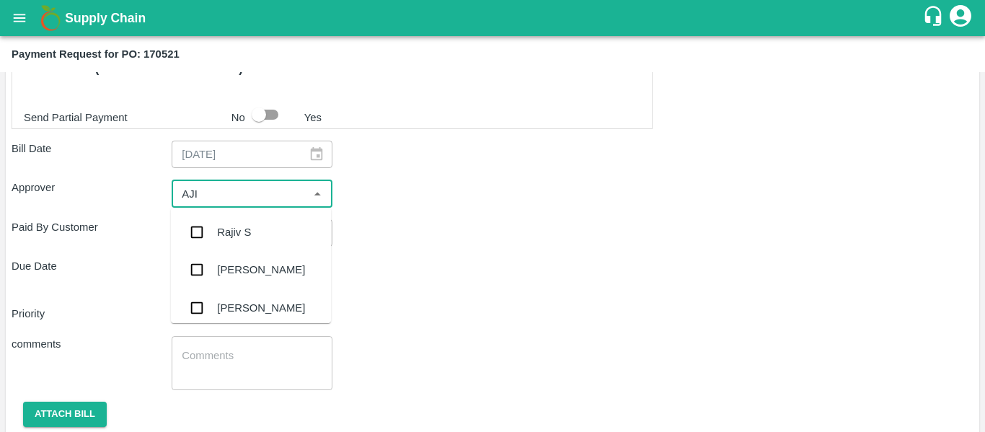
type input "AJIT"
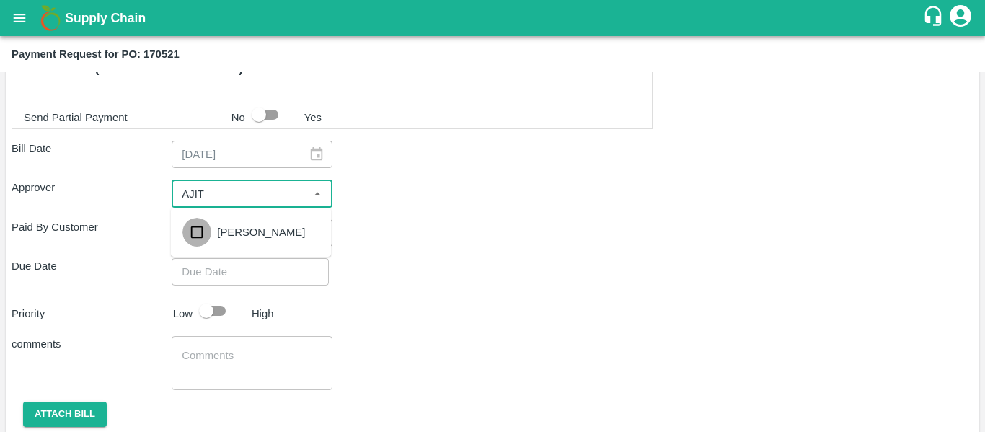
click at [200, 223] on input "checkbox" at bounding box center [196, 232] width 29 height 29
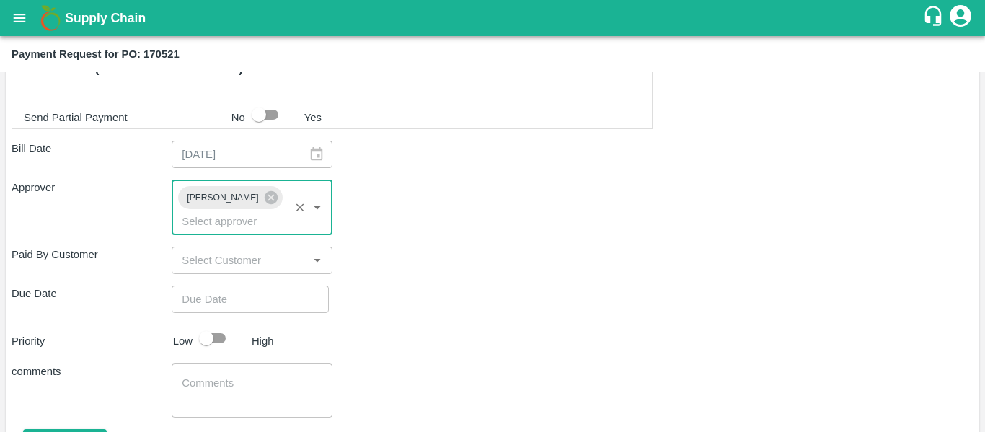
type input "DD/MM/YYYY hh:mm aa"
click at [223, 285] on input "DD/MM/YYYY hh:mm aa" at bounding box center [245, 298] width 147 height 27
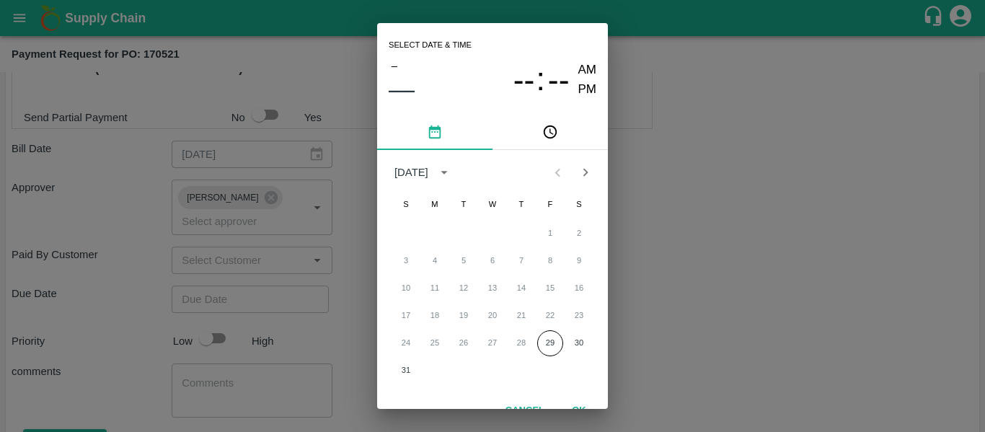
click at [586, 353] on div "24 25 26 27 28 29 30" at bounding box center [492, 343] width 231 height 26
click at [583, 347] on button "30" at bounding box center [579, 343] width 26 height 26
type input "[DATE] 12:00 AM"
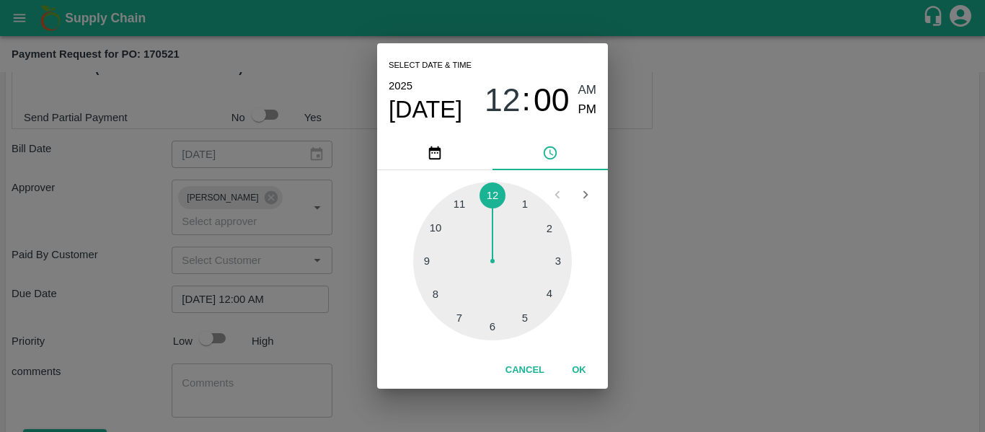
click at [773, 358] on div "Select date & time [DATE] 12 : 00 AM PM 1 2 3 4 5 6 7 8 9 10 11 12 Cancel OK" at bounding box center [492, 216] width 985 height 432
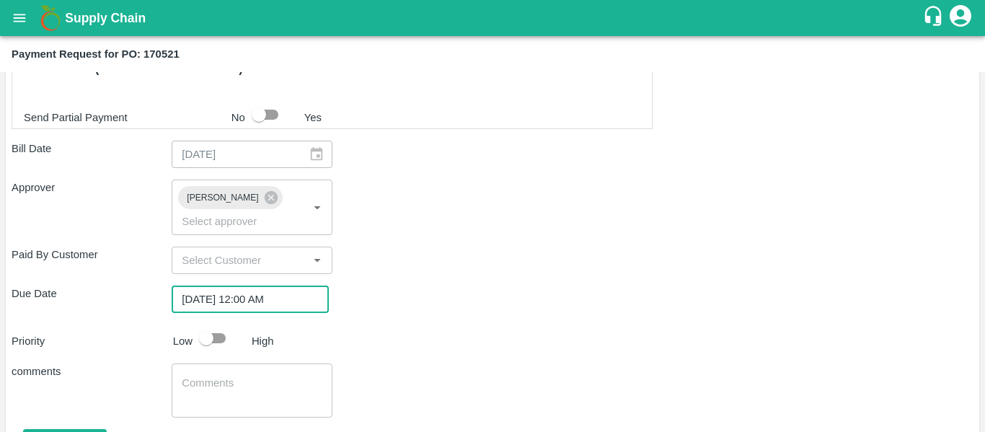
click at [229, 324] on input "checkbox" at bounding box center [206, 337] width 82 height 27
checkbox input "true"
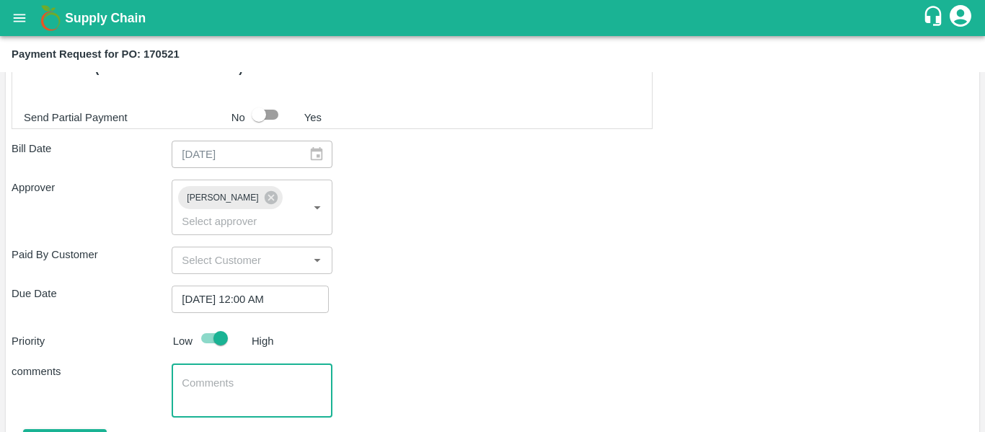
click at [240, 376] on textarea at bounding box center [252, 391] width 140 height 30
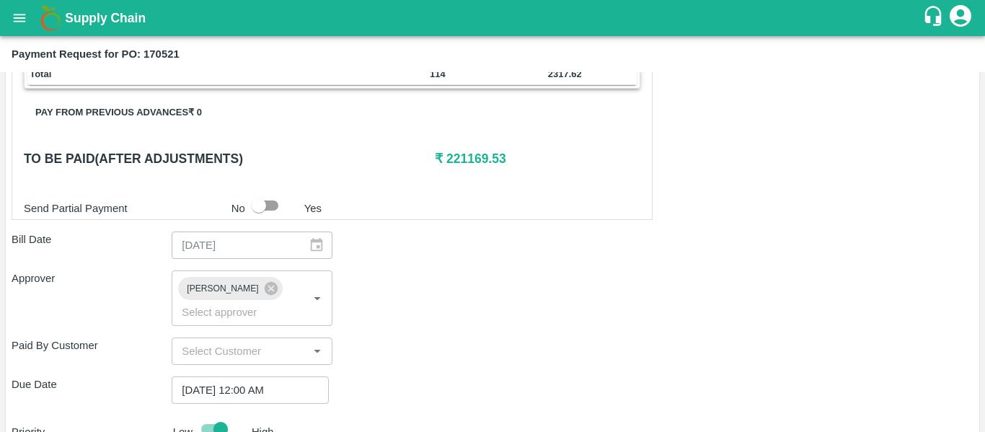
type textarea "Fruit Bill"
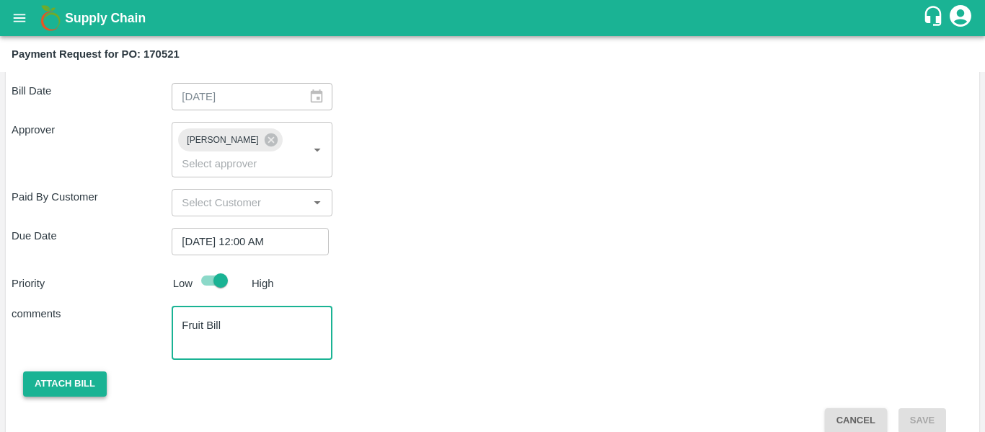
click at [40, 371] on button "Attach bill" at bounding box center [65, 383] width 84 height 25
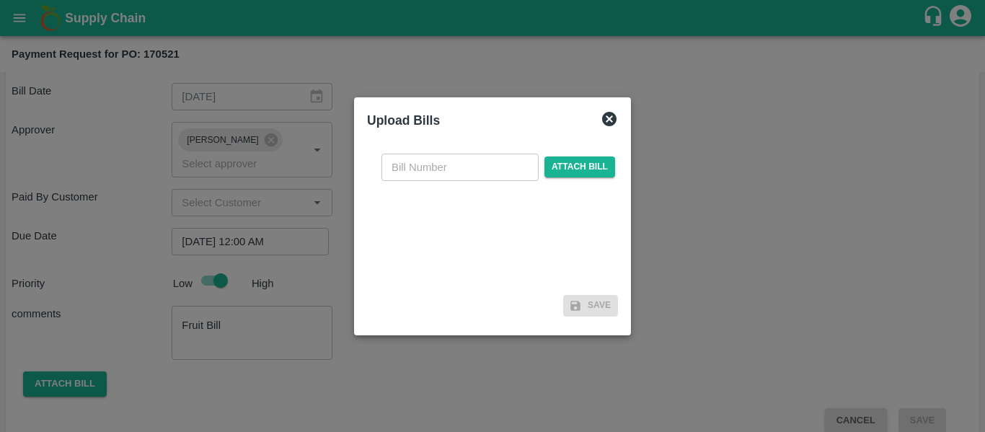
click at [403, 177] on input "text" at bounding box center [459, 167] width 157 height 27
type input "SE/25-26/1322"
click at [560, 166] on span "Attach bill" at bounding box center [579, 166] width 71 height 21
click at [0, 0] on input "Attach bill" at bounding box center [0, 0] width 0 height 0
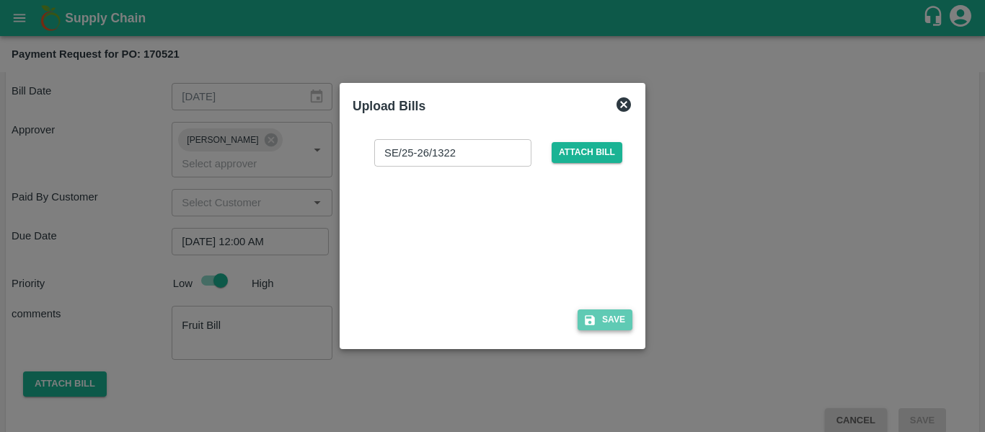
click at [609, 313] on button "Save" at bounding box center [604, 319] width 55 height 21
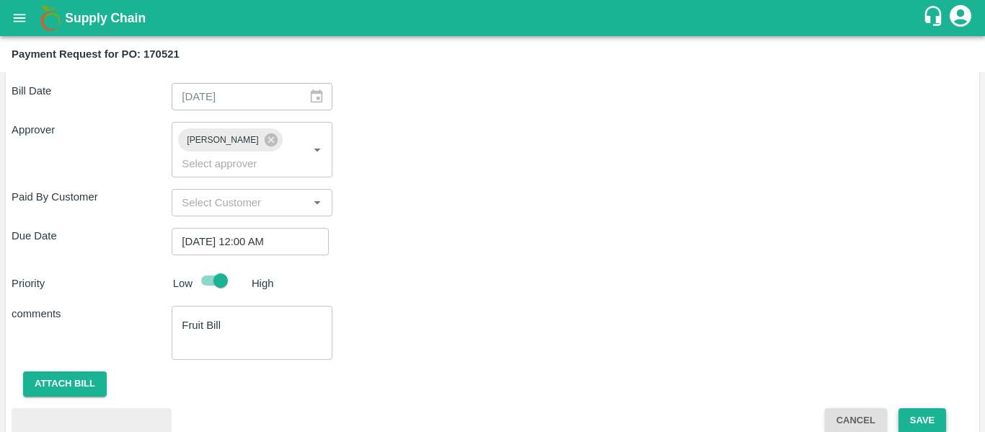
click at [911, 408] on button "Save" at bounding box center [922, 420] width 48 height 25
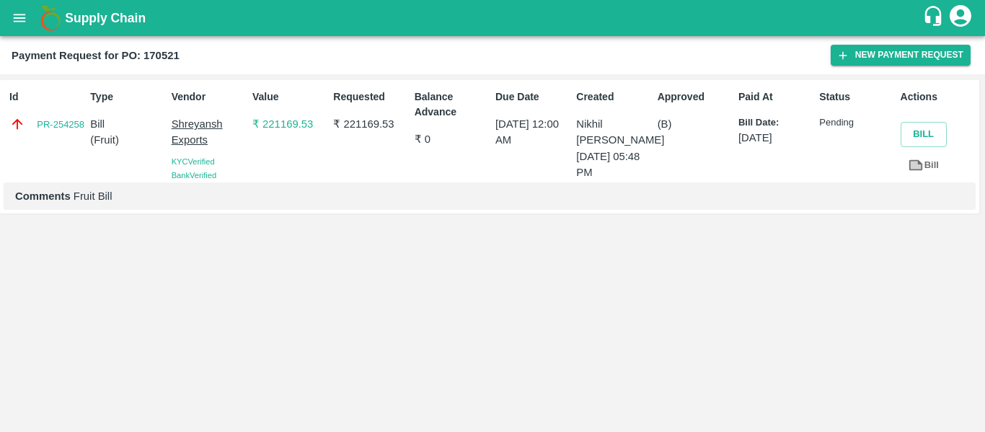
click at [25, 18] on icon "open drawer" at bounding box center [20, 18] width 12 height 8
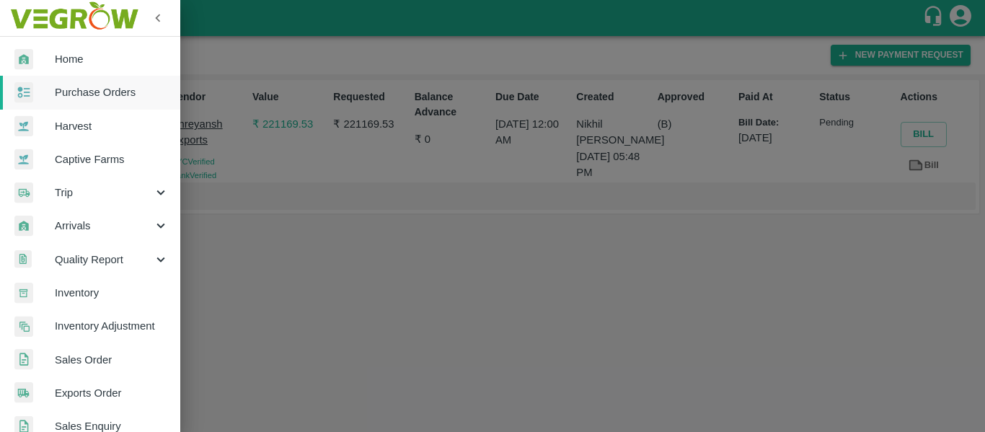
click at [83, 90] on span "Purchase Orders" at bounding box center [112, 92] width 114 height 16
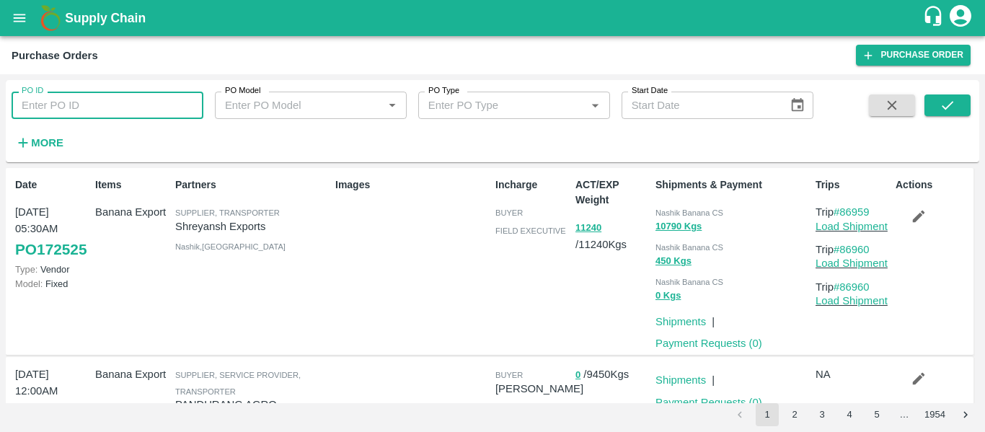
click at [78, 101] on input "PO ID" at bounding box center [108, 105] width 192 height 27
type input "V"
paste input "text"
type input "170503"
click at [958, 108] on button "submit" at bounding box center [947, 105] width 46 height 22
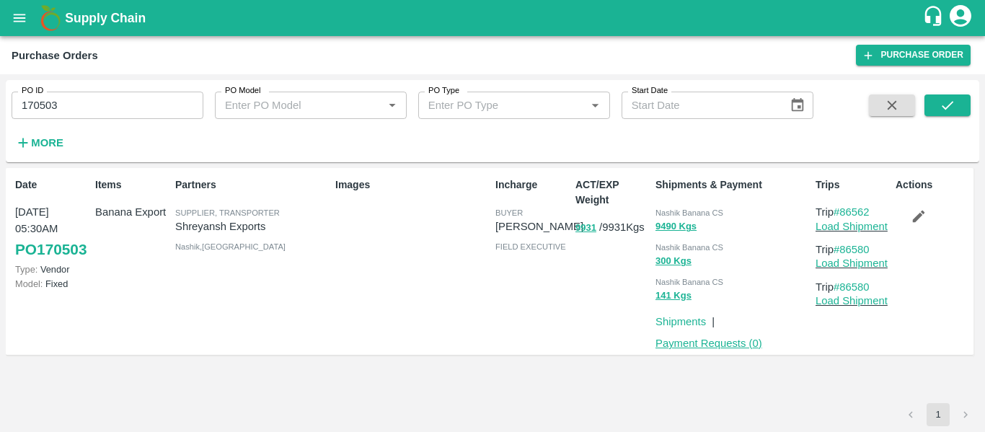
click at [693, 342] on link "Payment Requests ( 0 )" at bounding box center [708, 343] width 107 height 12
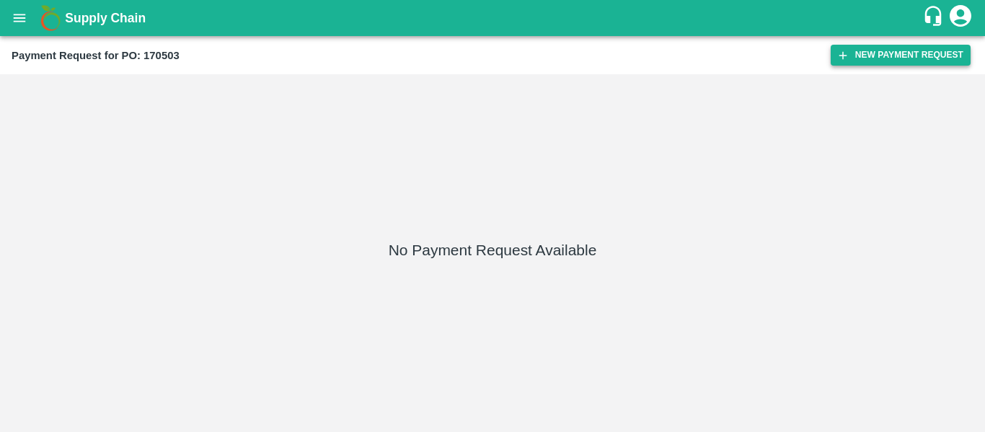
click at [855, 63] on button "New Payment Request" at bounding box center [900, 55] width 140 height 21
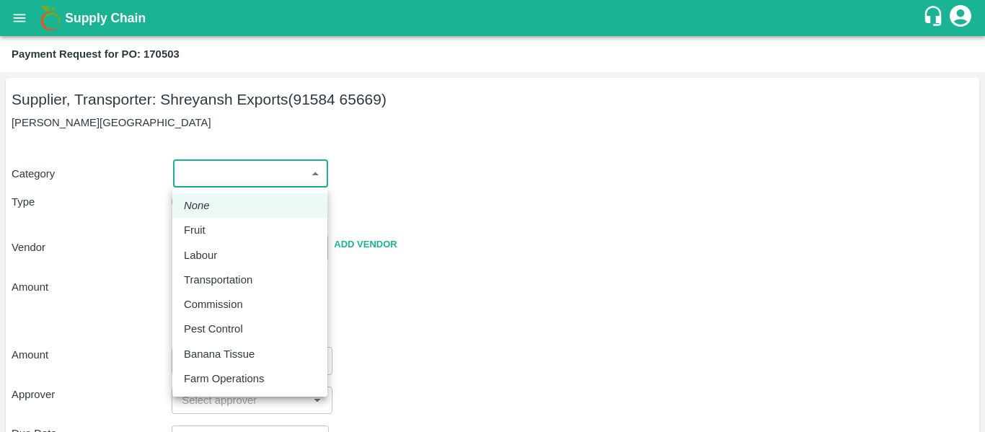
click at [195, 166] on body "Supply Chain Payment Request for PO: 170503 Supplier, Transporter: [PERSON_NAME…" at bounding box center [492, 216] width 985 height 432
click at [204, 230] on p "Fruit" at bounding box center [195, 230] width 22 height 16
type input "1"
type input "[PERSON_NAME] Exports - 91584 65669(Supplier, Transporter)"
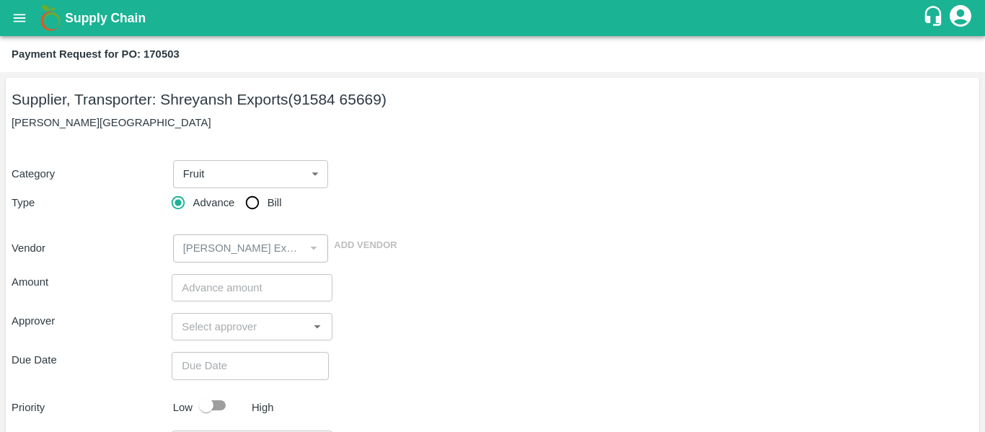
click at [271, 212] on label "Bill" at bounding box center [259, 202] width 43 height 29
click at [267, 212] on input "Bill" at bounding box center [252, 202] width 29 height 29
radio input "true"
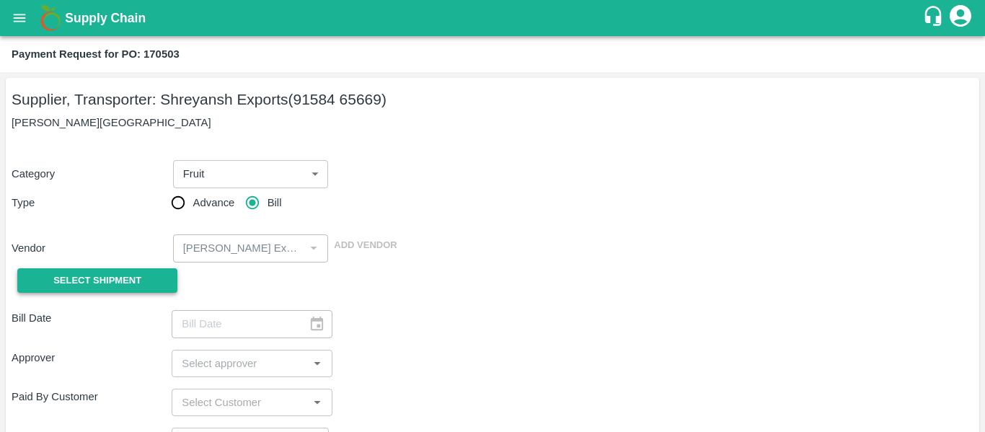
click at [152, 278] on button "Select Shipment" at bounding box center [97, 280] width 160 height 25
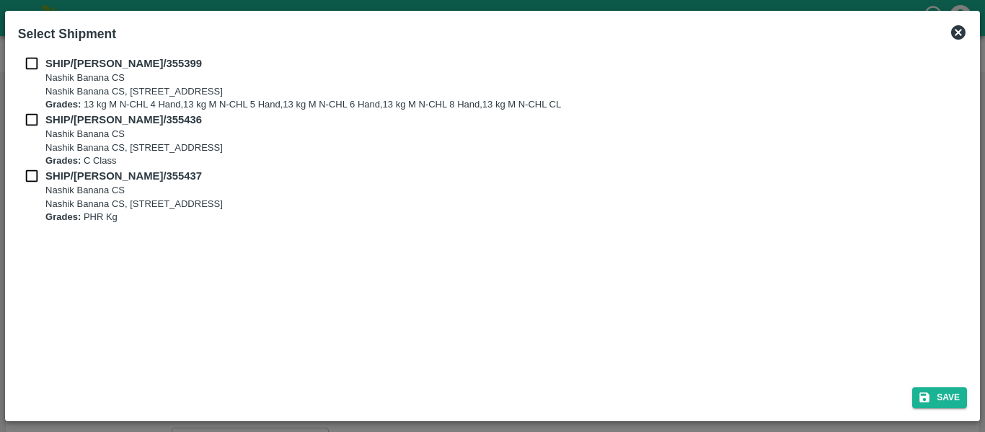
click at [27, 67] on input "checkbox" at bounding box center [31, 64] width 27 height 16
checkbox input "true"
click at [35, 117] on input "checkbox" at bounding box center [31, 120] width 27 height 16
checkbox input "true"
click at [40, 166] on div "SHIP/NASH/355436 Nashik Banana CS Nashik Banana CS, Gat No. 314/2/1, A/p- Mohad…" at bounding box center [492, 140] width 949 height 56
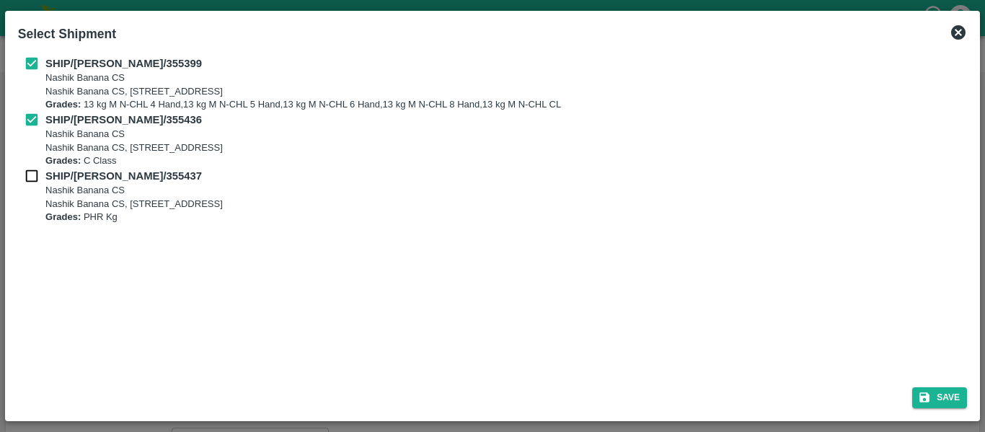
click at [43, 182] on input "checkbox" at bounding box center [31, 176] width 27 height 16
checkbox input "true"
click at [947, 410] on div "Save" at bounding box center [492, 395] width 960 height 38
click at [935, 397] on button "Save" at bounding box center [939, 397] width 55 height 21
type input "21/08/2025"
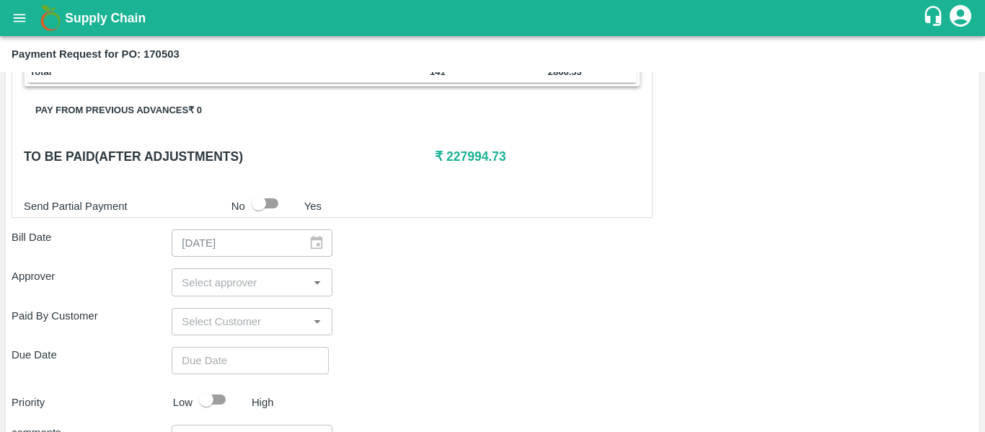
scroll to position [667, 0]
click at [240, 268] on div "​" at bounding box center [252, 280] width 160 height 27
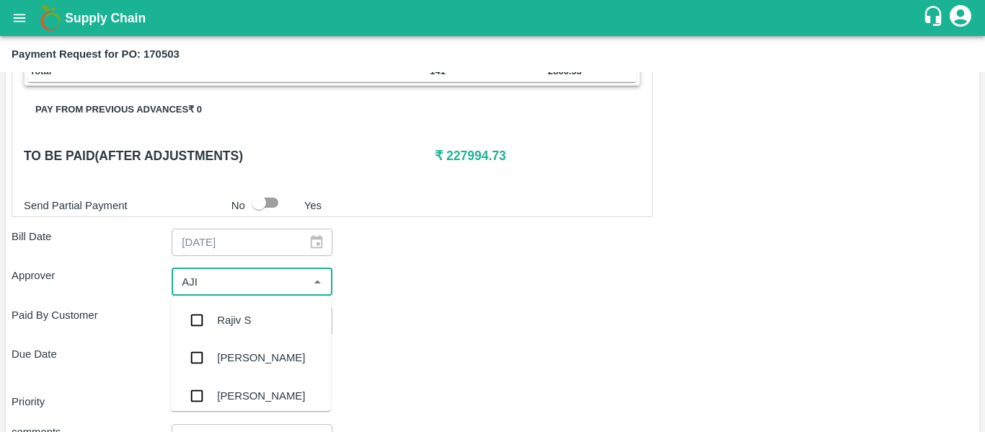
type input "AJIT"
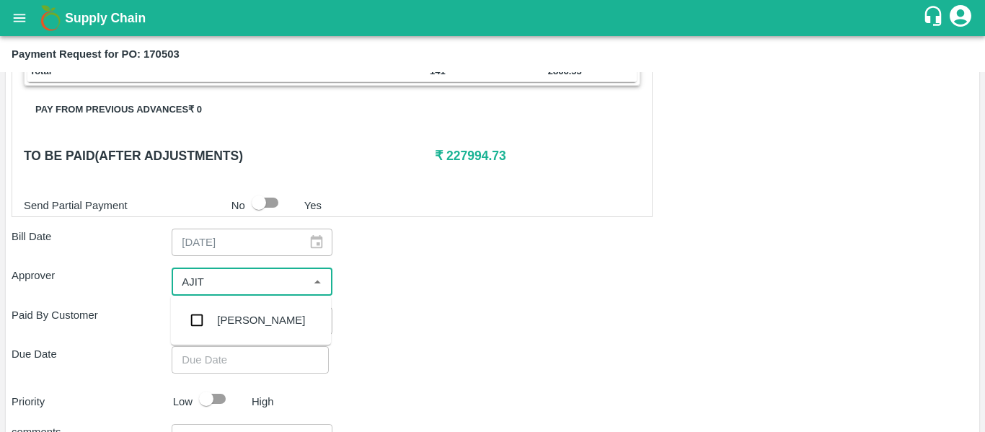
click at [246, 312] on div "[PERSON_NAME]" at bounding box center [261, 320] width 88 height 16
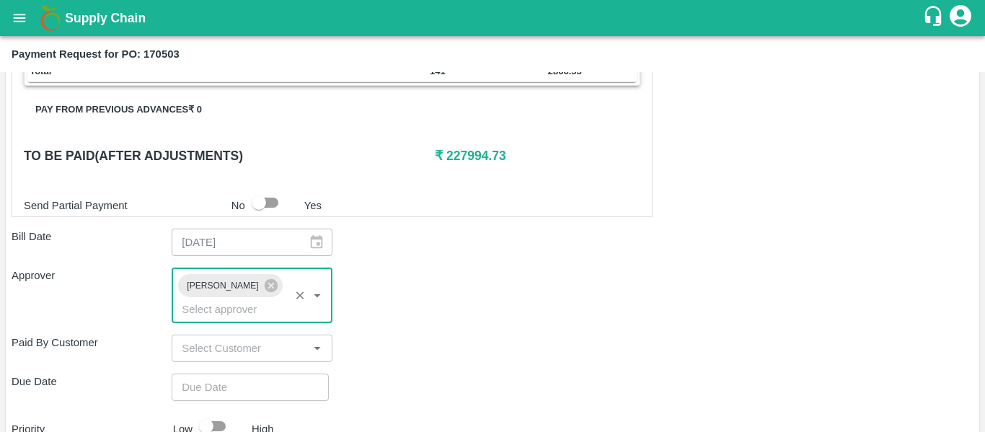
type input "DD/MM/YYYY hh:mm aa"
click at [251, 373] on input "DD/MM/YYYY hh:mm aa" at bounding box center [245, 386] width 147 height 27
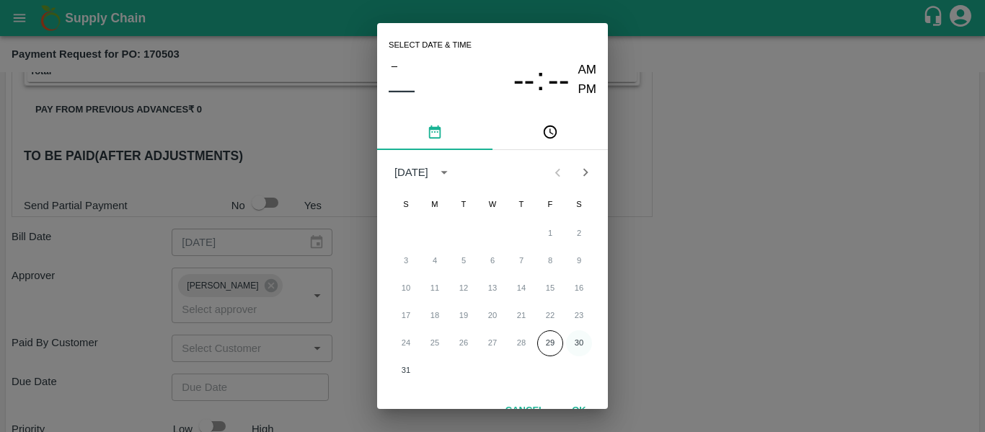
click at [577, 342] on button "30" at bounding box center [579, 343] width 26 height 26
type input "[DATE] 12:00 AM"
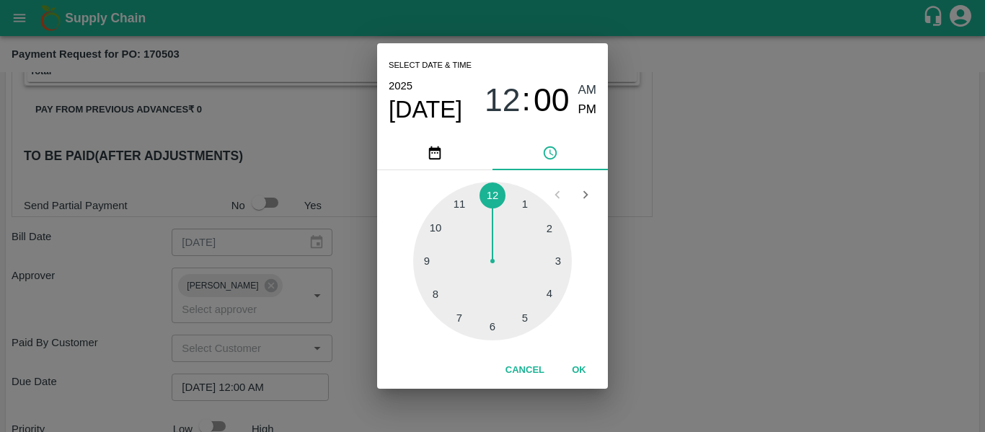
click at [683, 346] on div "Select date & time [DATE] 12 : 00 AM PM 1 2 3 4 5 6 7 8 9 10 11 12 Cancel OK" at bounding box center [492, 216] width 985 height 432
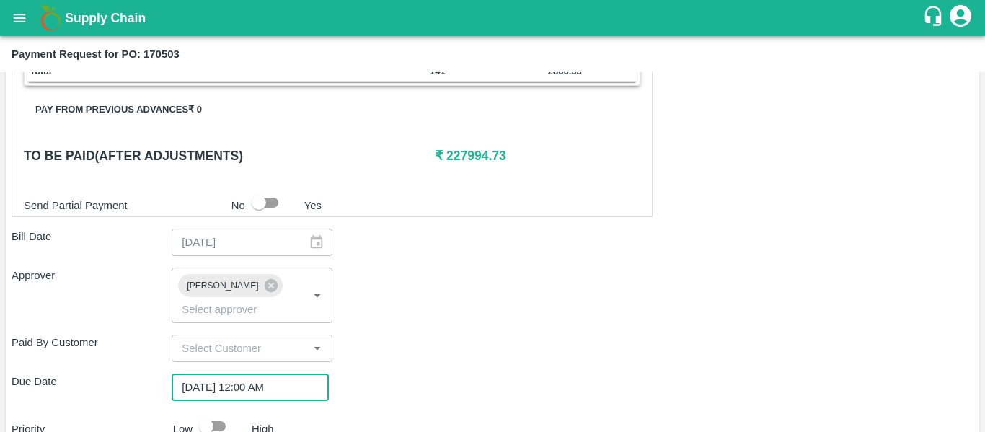
scroll to position [812, 0]
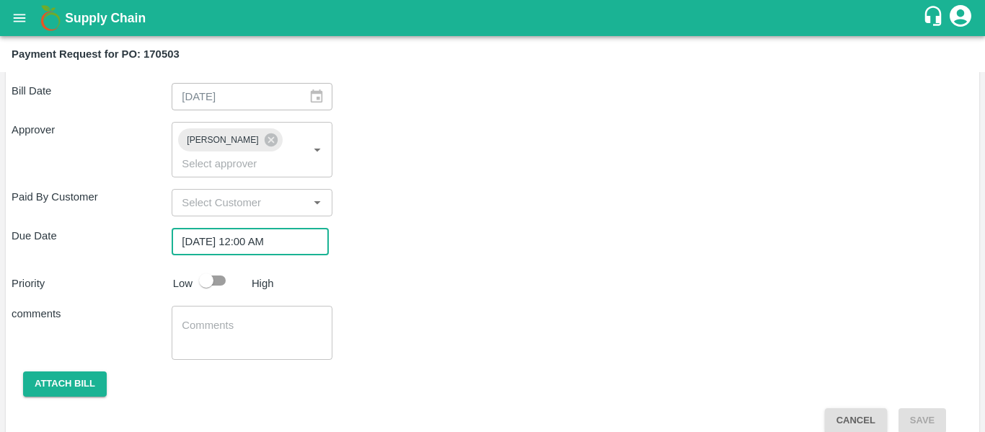
click at [213, 269] on input "checkbox" at bounding box center [206, 280] width 82 height 27
checkbox input "true"
click at [227, 318] on textarea at bounding box center [252, 333] width 140 height 30
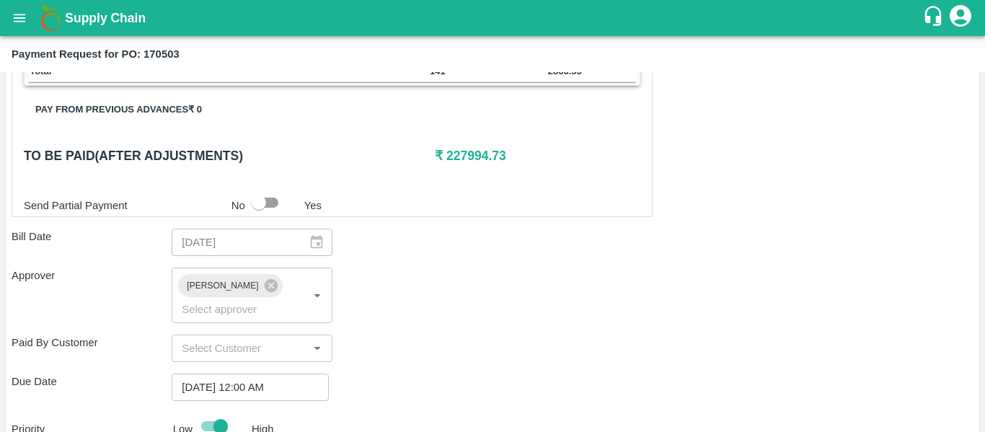
scroll to position [666, 0]
type textarea "Fruit Bill"
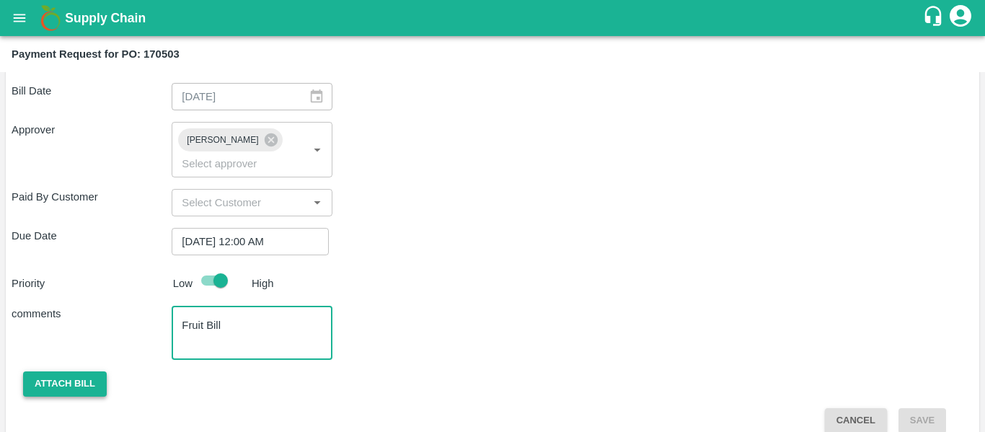
click at [71, 371] on button "Attach bill" at bounding box center [65, 383] width 84 height 25
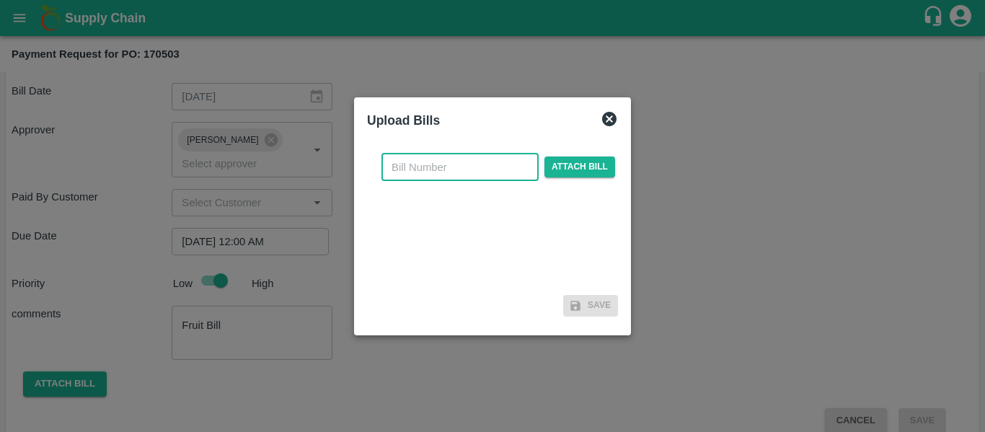
click at [416, 164] on input "text" at bounding box center [459, 167] width 157 height 27
type input "SE/25-26/1324"
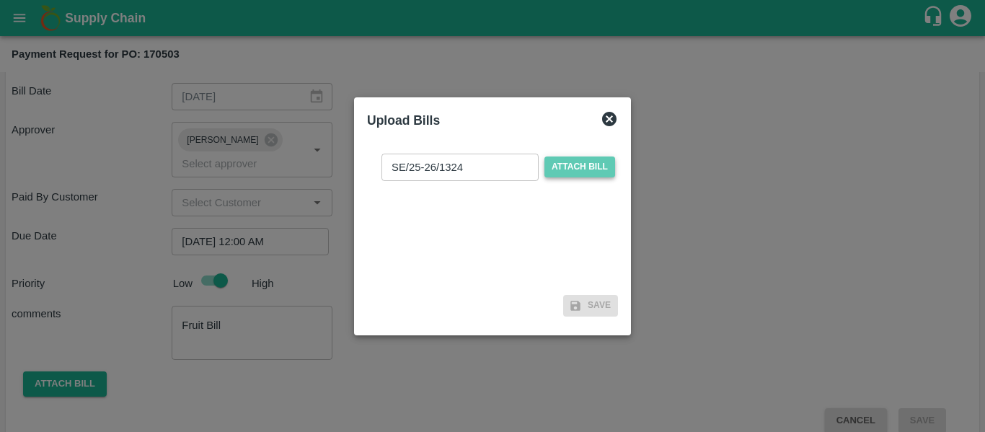
click at [562, 157] on span "Attach bill" at bounding box center [579, 166] width 71 height 21
click at [0, 0] on input "Attach bill" at bounding box center [0, 0] width 0 height 0
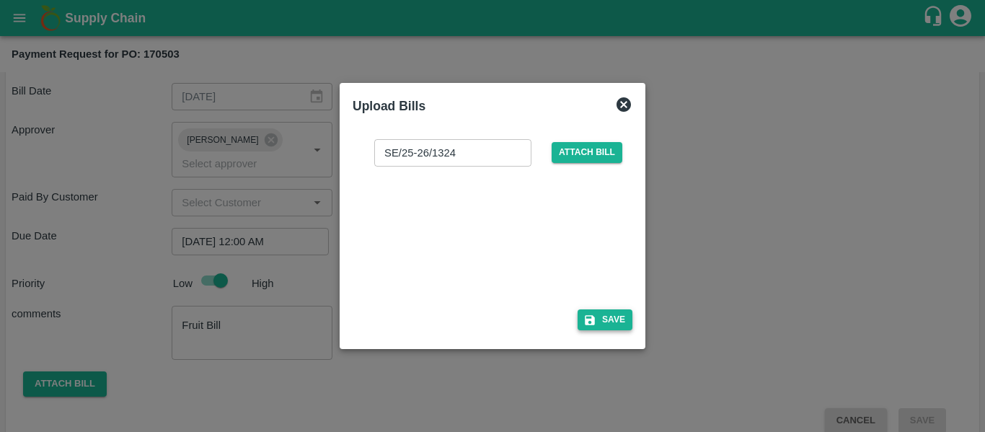
click at [602, 327] on button "Save" at bounding box center [604, 319] width 55 height 21
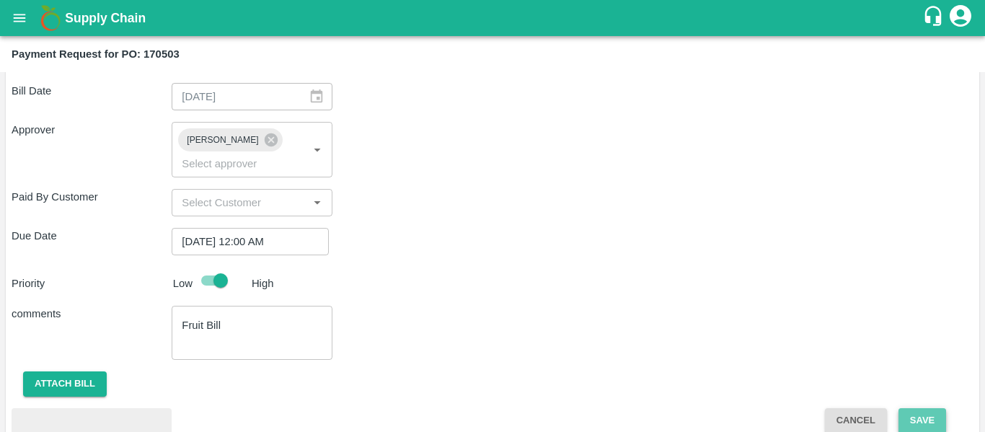
click at [931, 408] on button "Save" at bounding box center [922, 420] width 48 height 25
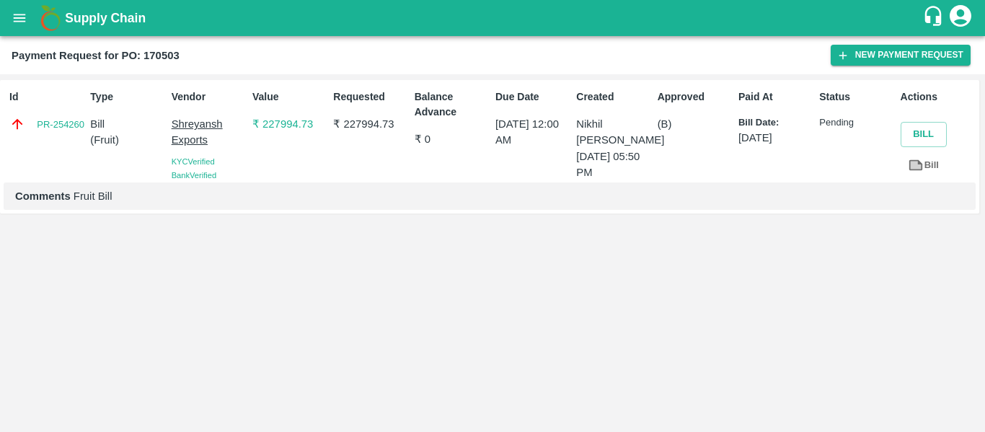
click at [25, 12] on icon "open drawer" at bounding box center [20, 18] width 16 height 16
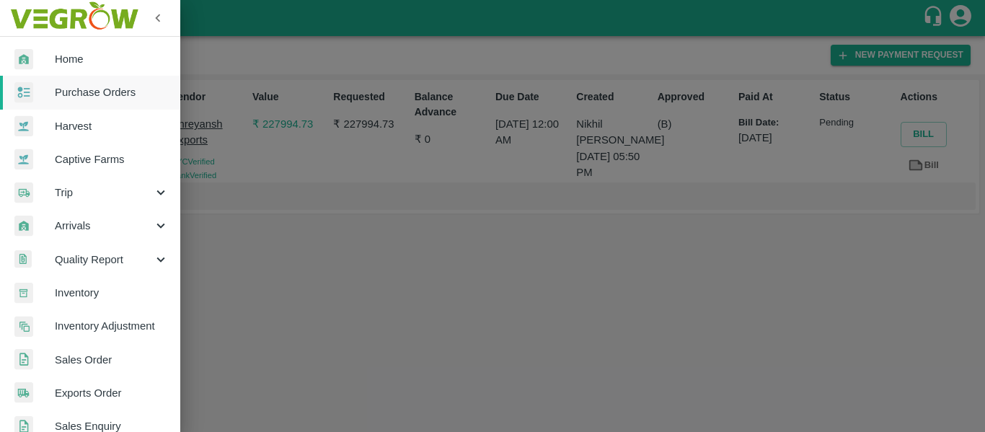
click at [98, 97] on span "Purchase Orders" at bounding box center [112, 92] width 114 height 16
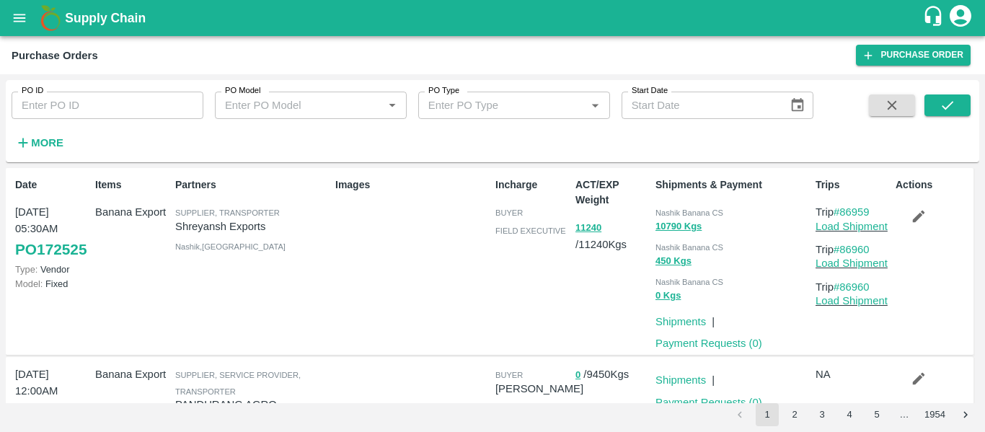
click at [91, 104] on input "PO ID" at bounding box center [108, 105] width 192 height 27
paste input "170036"
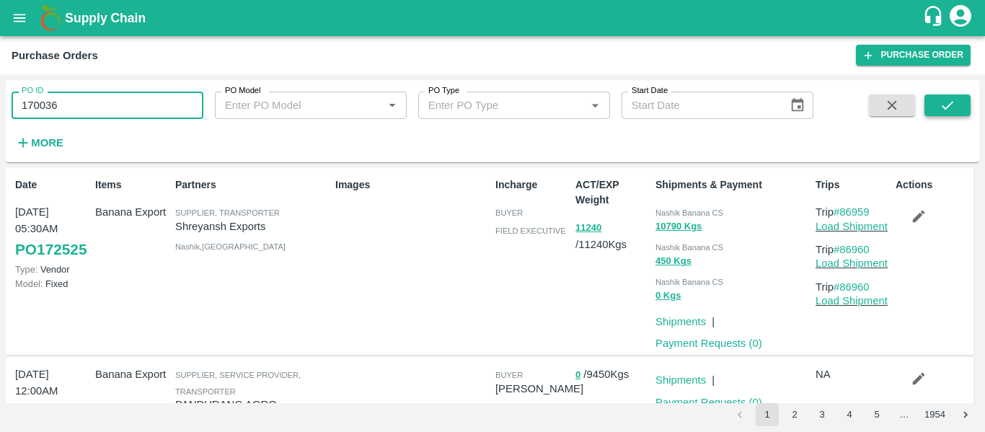
type input "170036"
click at [952, 101] on icon "submit" at bounding box center [947, 105] width 16 height 16
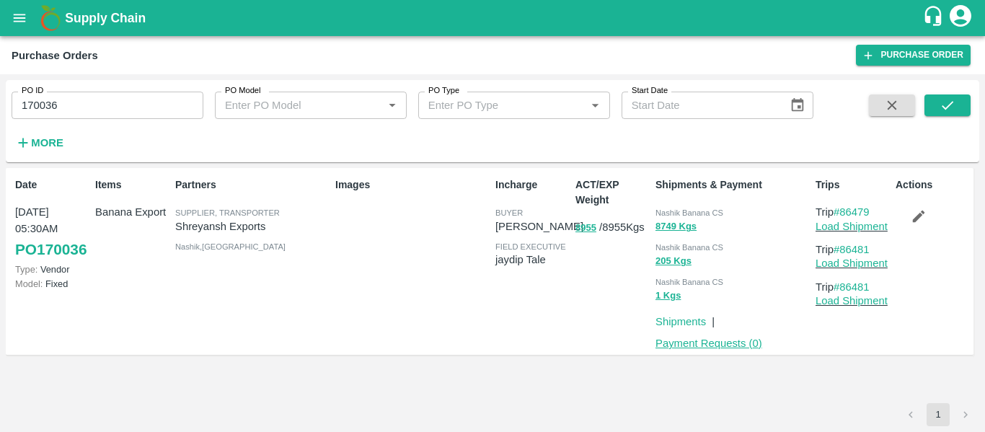
click at [709, 347] on link "Payment Requests ( 0 )" at bounding box center [708, 343] width 107 height 12
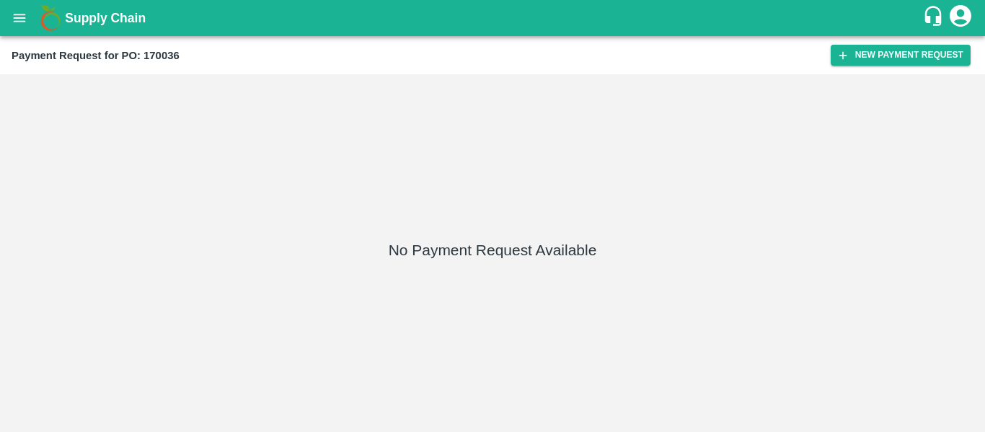
click at [869, 58] on button "New Payment Request" at bounding box center [900, 55] width 140 height 21
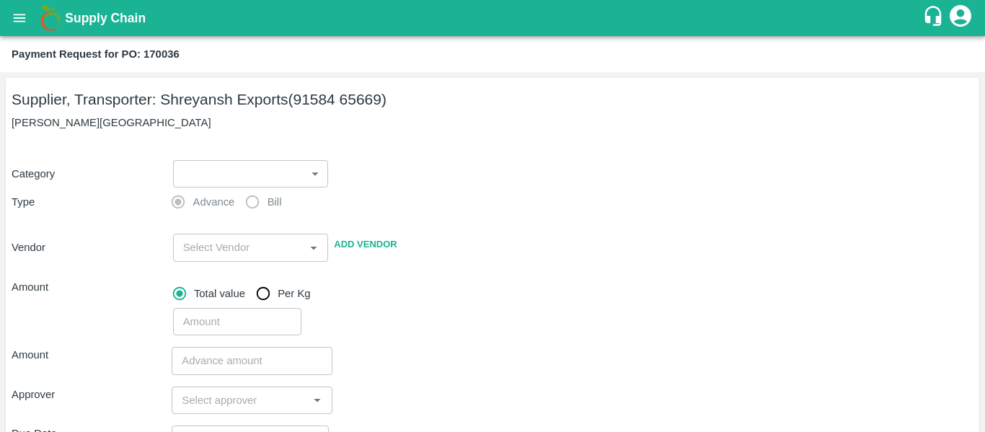
click at [267, 178] on body "Supply Chain Payment Request for PO: 170036 Supplier, Transporter: [PERSON_NAME…" at bounding box center [492, 216] width 985 height 432
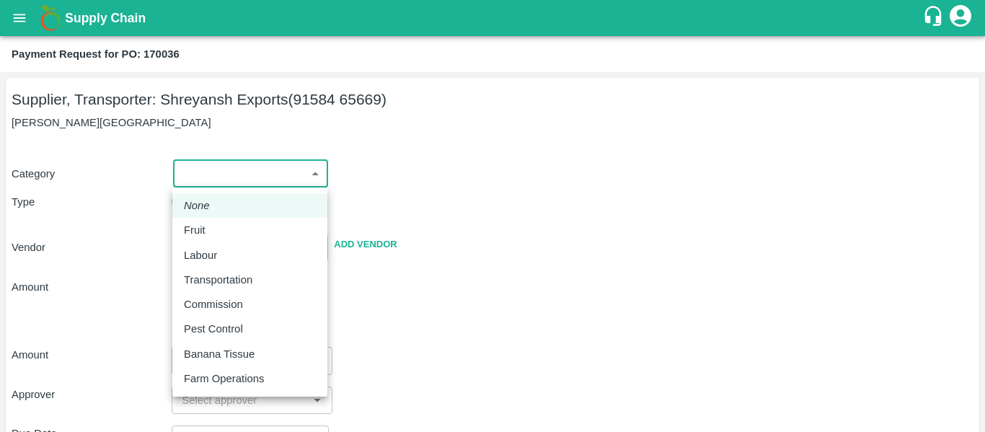
click at [203, 229] on p "Fruit" at bounding box center [195, 230] width 22 height 16
type input "1"
type input "[PERSON_NAME] Exports - 91584 65669(Supplier, Transporter)"
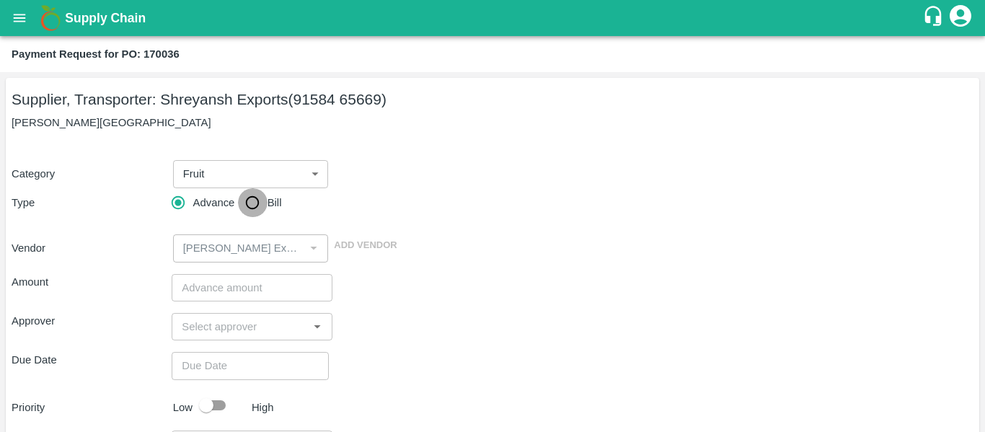
click at [238, 214] on input "Bill" at bounding box center [252, 202] width 29 height 29
radio input "true"
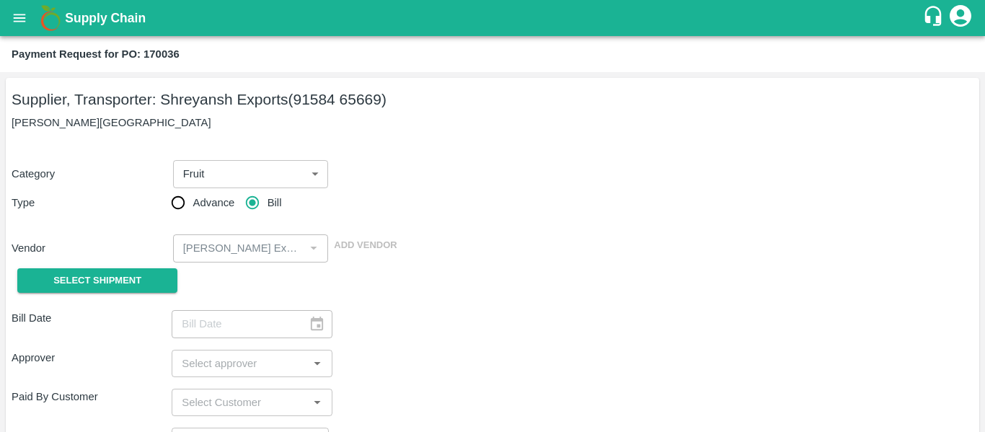
click at [148, 262] on div "Select Shipment" at bounding box center [92, 280] width 160 height 37
click at [118, 276] on span "Select Shipment" at bounding box center [97, 281] width 88 height 17
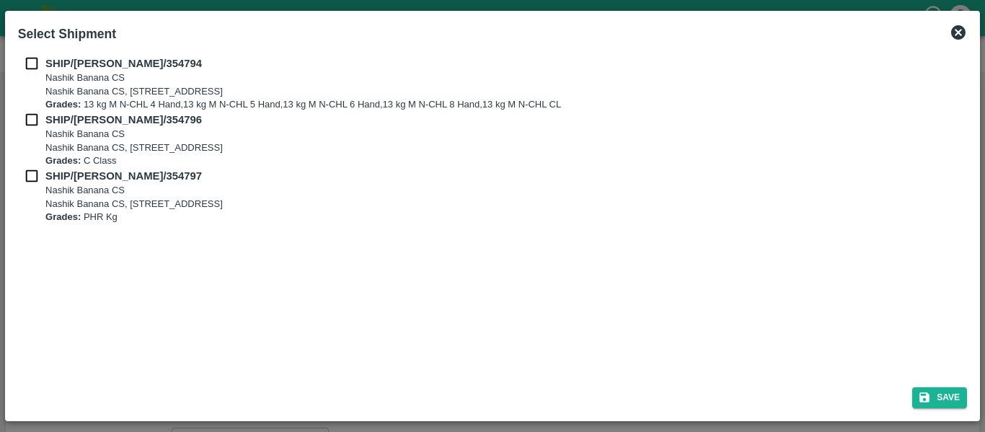
click at [20, 61] on input "checkbox" at bounding box center [31, 64] width 27 height 16
checkbox input "true"
click at [32, 116] on input "checkbox" at bounding box center [31, 120] width 27 height 16
checkbox input "true"
click at [39, 177] on input "checkbox" at bounding box center [31, 176] width 27 height 16
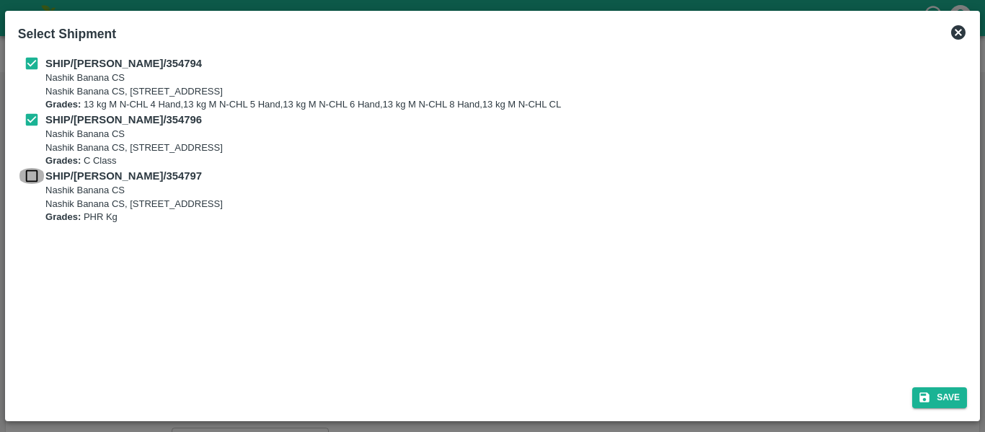
checkbox input "true"
click at [941, 410] on div "Save" at bounding box center [492, 395] width 960 height 38
click at [943, 402] on button "Save" at bounding box center [939, 397] width 55 height 21
type input "19/08/2025"
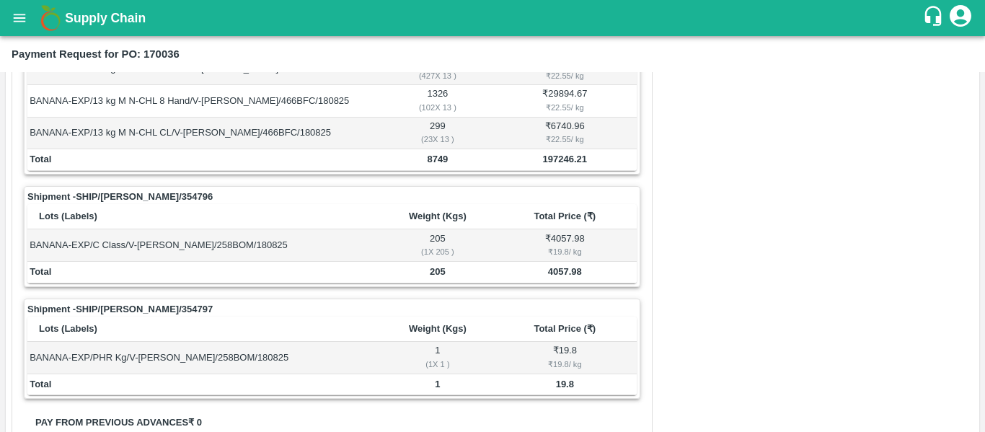
scroll to position [676, 0]
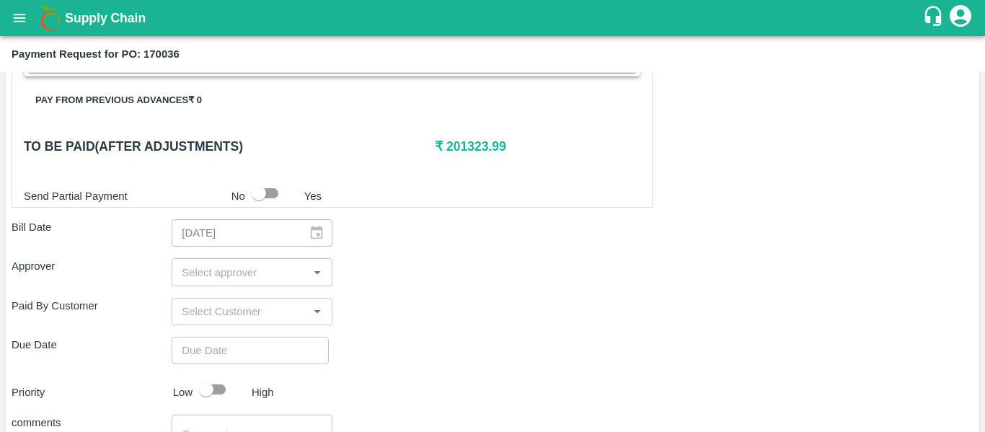
click at [268, 270] on input "input" at bounding box center [240, 271] width 128 height 19
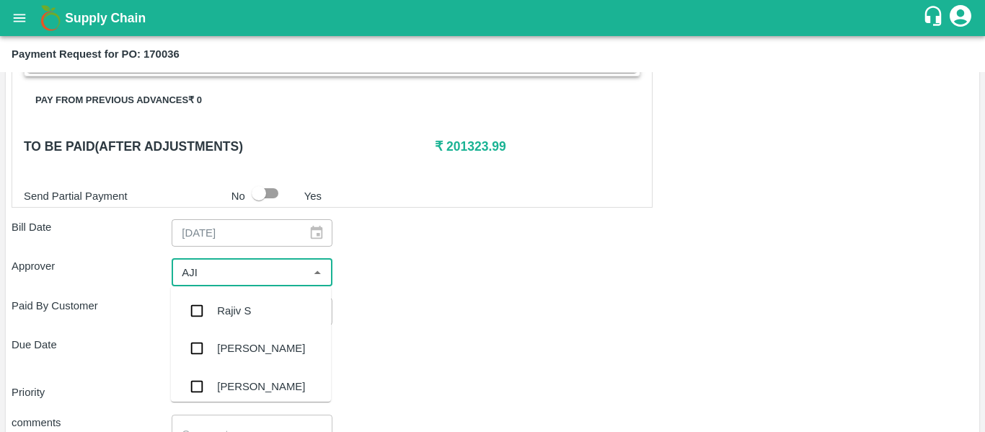
type input "AJIT"
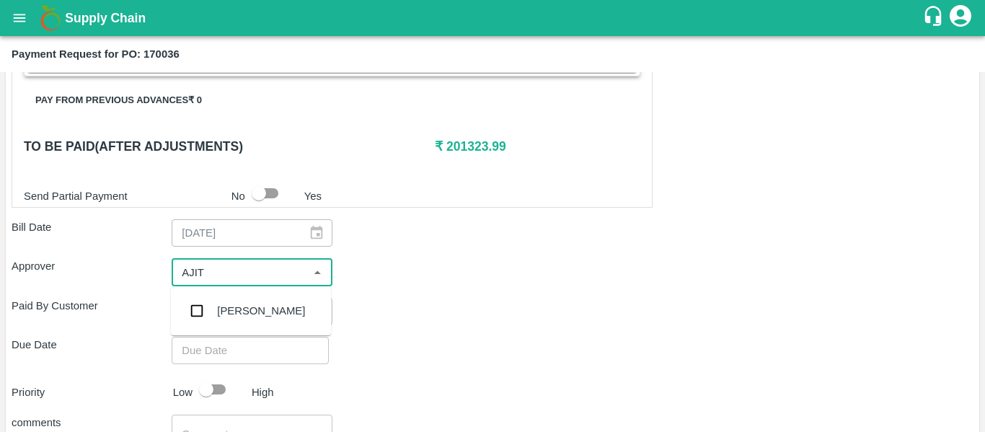
click at [269, 306] on div "[PERSON_NAME]" at bounding box center [251, 310] width 160 height 37
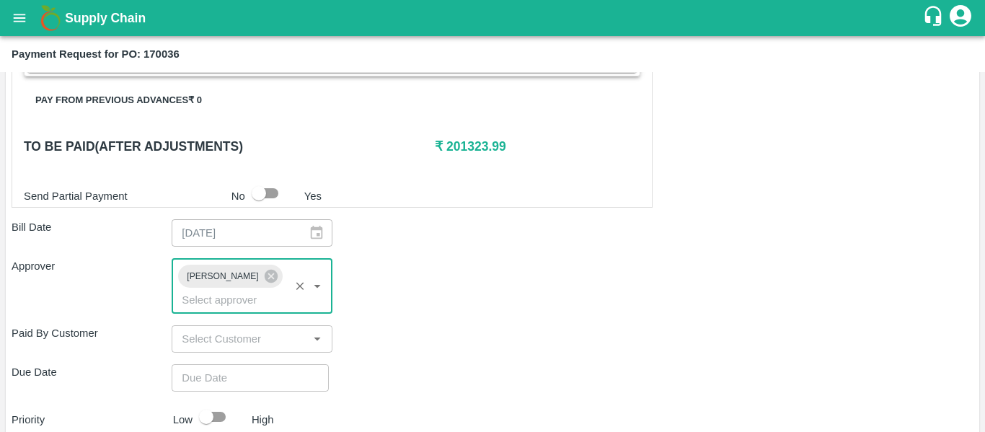
type input "DD/MM/YYYY hh:mm aa"
click at [270, 369] on input "DD/MM/YYYY hh:mm aa" at bounding box center [245, 377] width 147 height 27
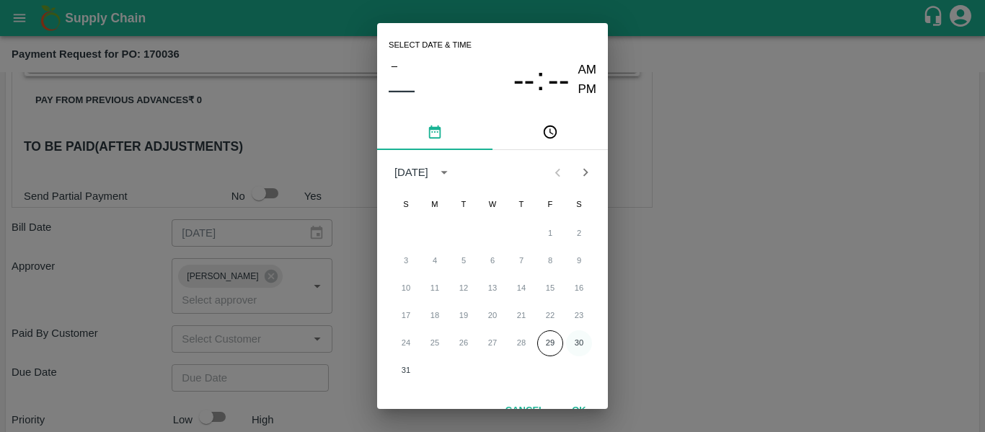
click at [580, 340] on button "30" at bounding box center [579, 343] width 26 height 26
type input "[DATE] 12:00 AM"
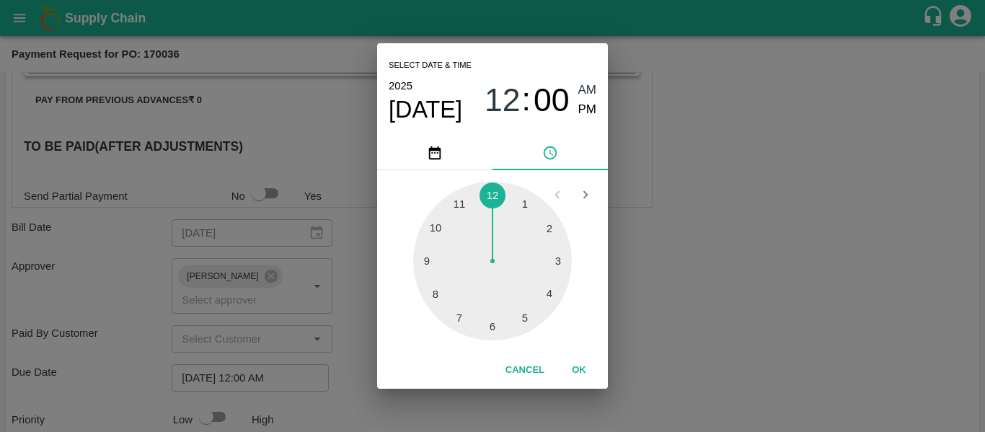
click at [719, 334] on div "Select date & time [DATE] 12 : 00 AM PM 1 2 3 4 5 6 7 8 9 10 11 12 Cancel OK" at bounding box center [492, 216] width 985 height 432
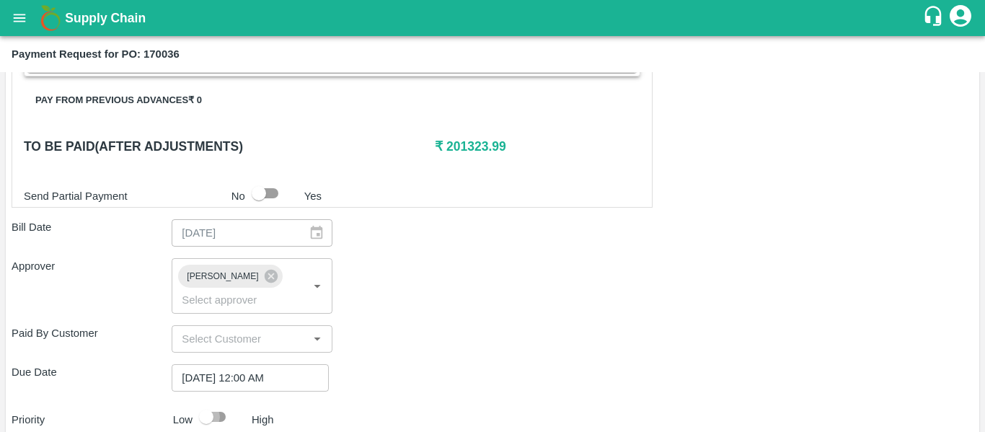
click at [231, 403] on input "checkbox" at bounding box center [206, 416] width 82 height 27
checkbox input "true"
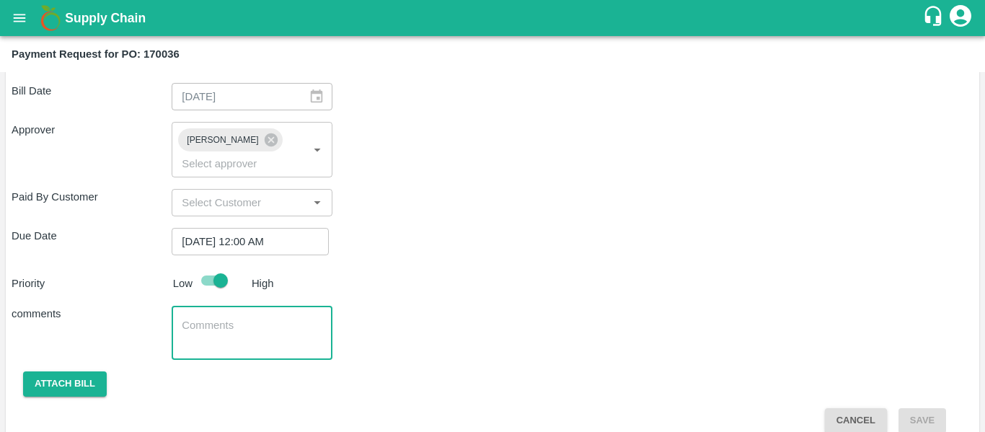
click at [249, 318] on textarea at bounding box center [252, 333] width 140 height 30
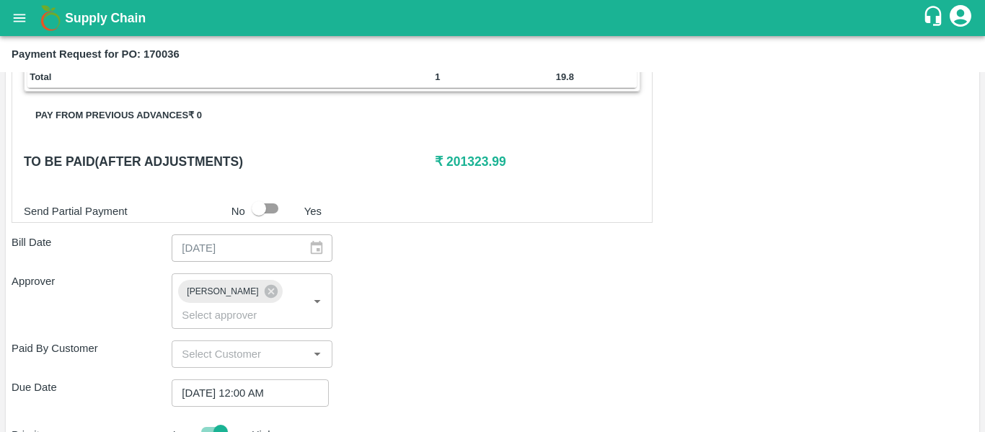
scroll to position [660, 0]
type textarea "Fruit Bill"
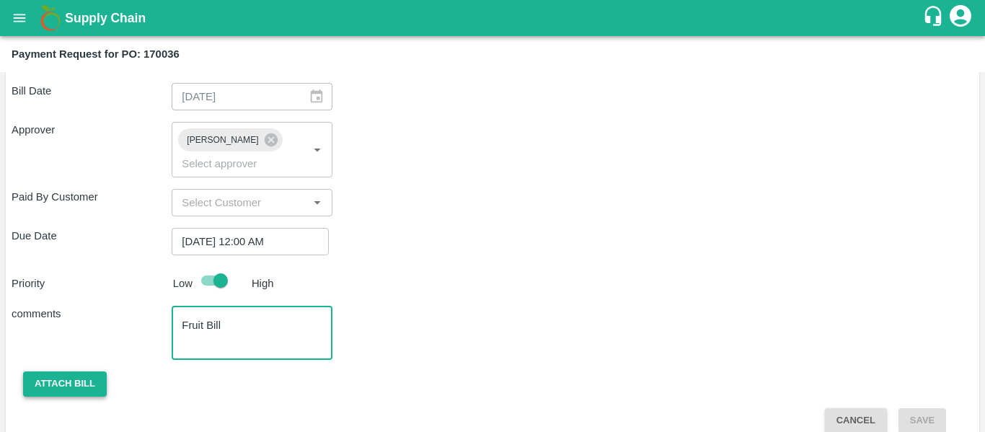
click at [77, 371] on button "Attach bill" at bounding box center [65, 383] width 84 height 25
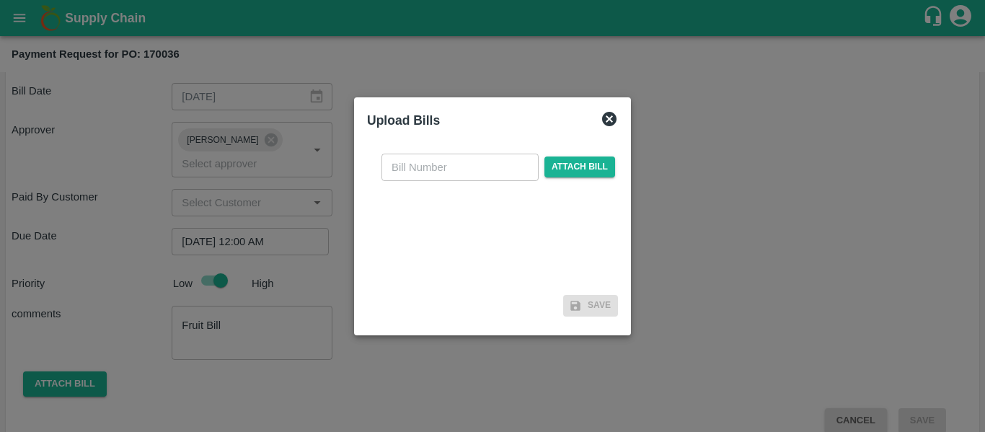
click at [425, 169] on input "text" at bounding box center [459, 167] width 157 height 27
type input "SE/25-26/1304"
click at [577, 176] on span "Attach bill" at bounding box center [579, 166] width 71 height 21
click at [0, 0] on input "Attach bill" at bounding box center [0, 0] width 0 height 0
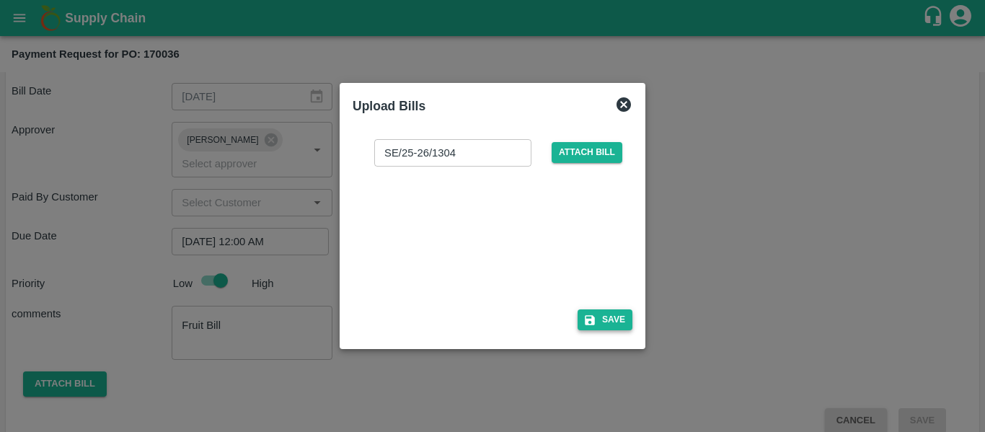
click at [607, 312] on button "Save" at bounding box center [604, 319] width 55 height 21
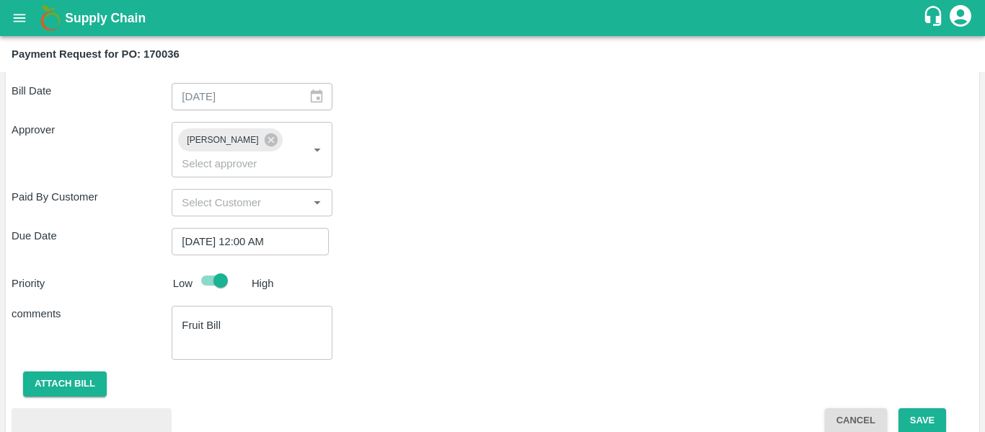
click at [926, 408] on button "Save" at bounding box center [922, 420] width 48 height 25
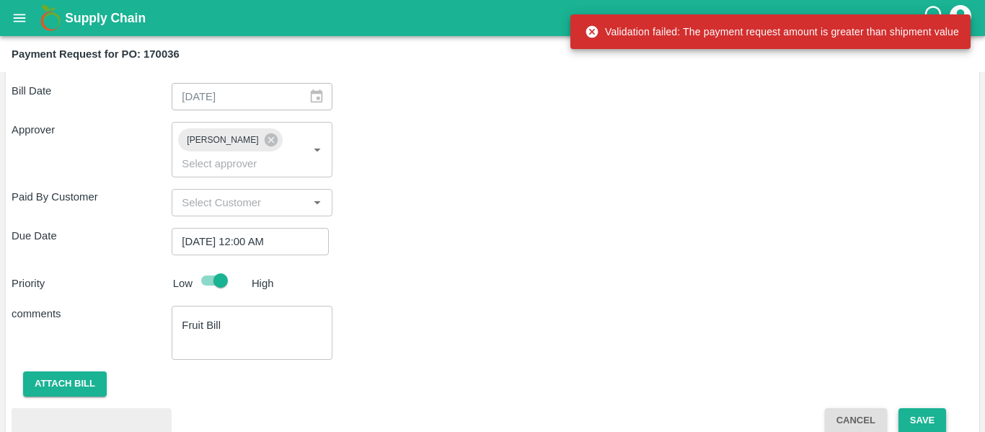
click at [916, 412] on button "Save" at bounding box center [922, 420] width 48 height 25
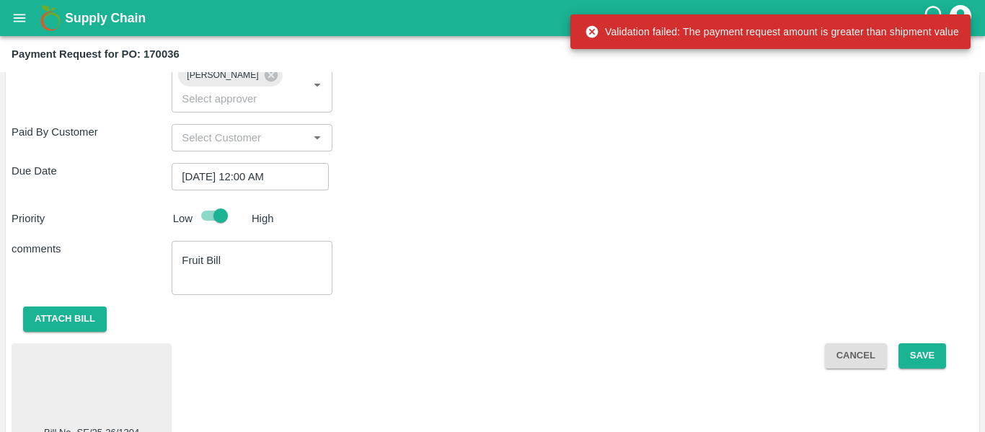
scroll to position [889, 0]
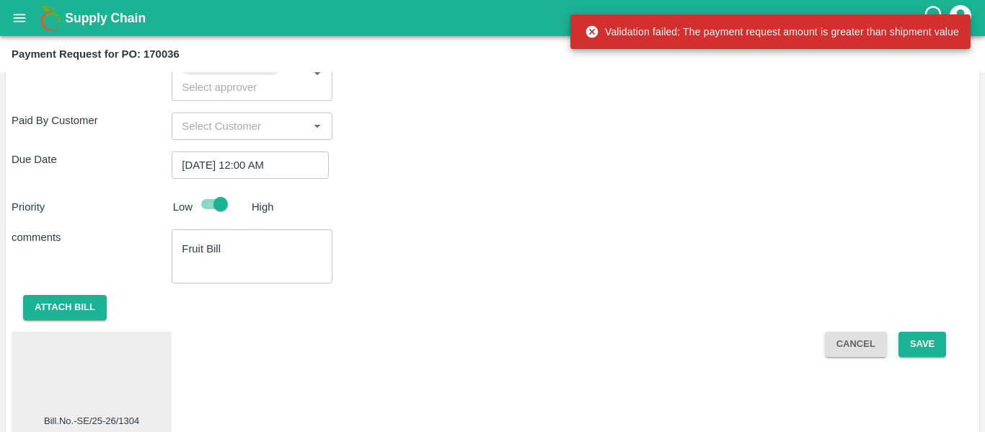
click at [42, 358] on div at bounding box center [91, 375] width 149 height 76
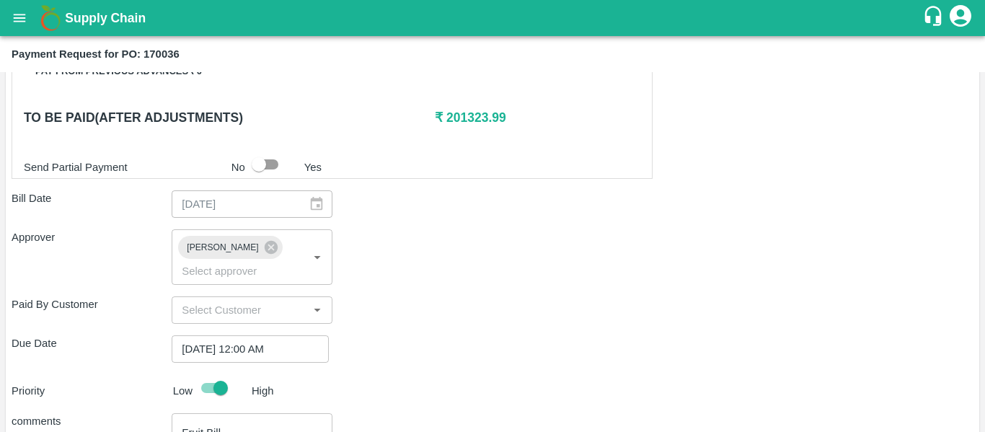
scroll to position [706, 0]
click at [265, 159] on input "checkbox" at bounding box center [259, 163] width 82 height 27
checkbox input "true"
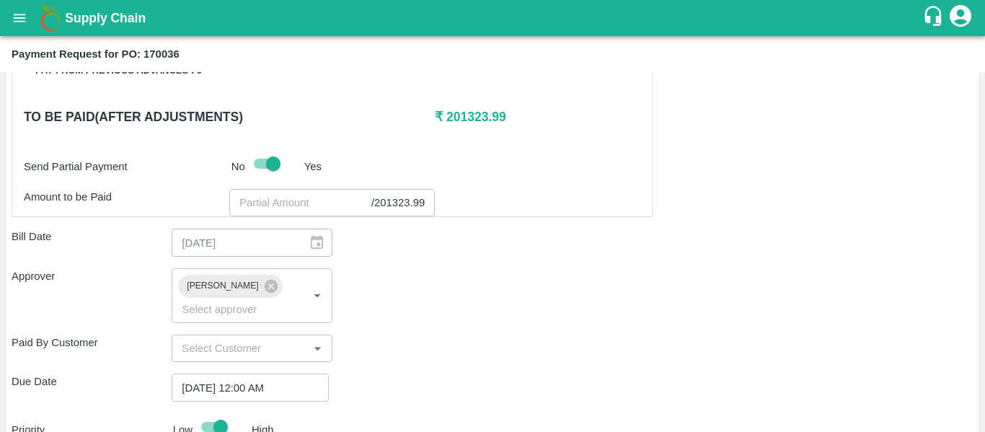
click at [285, 204] on input "number" at bounding box center [300, 202] width 142 height 27
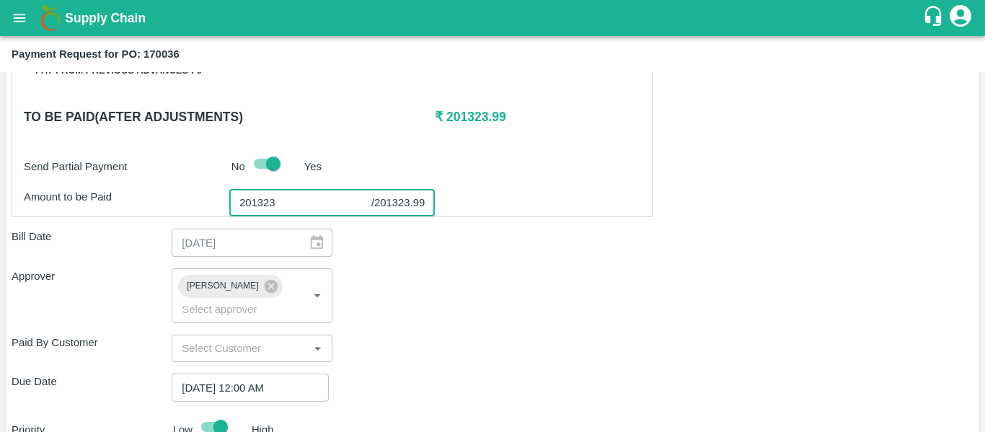
scroll to position [928, 0]
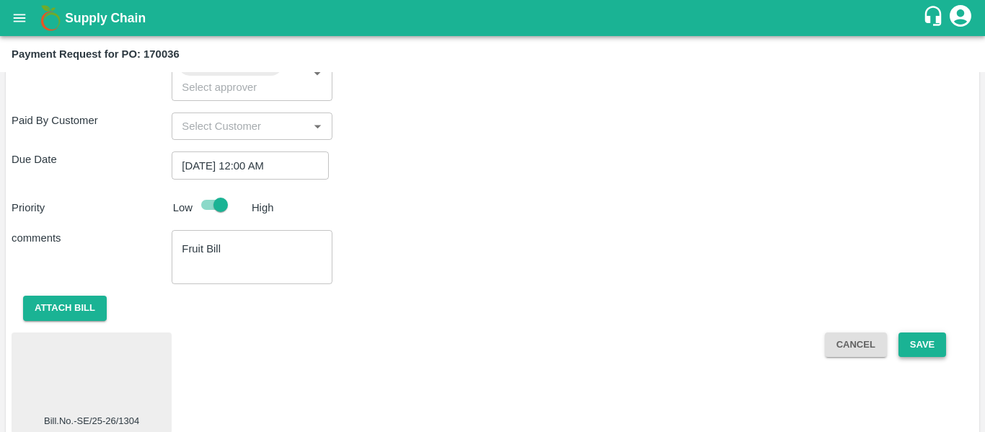
type input "201323"
click at [913, 332] on button "Save" at bounding box center [922, 344] width 48 height 25
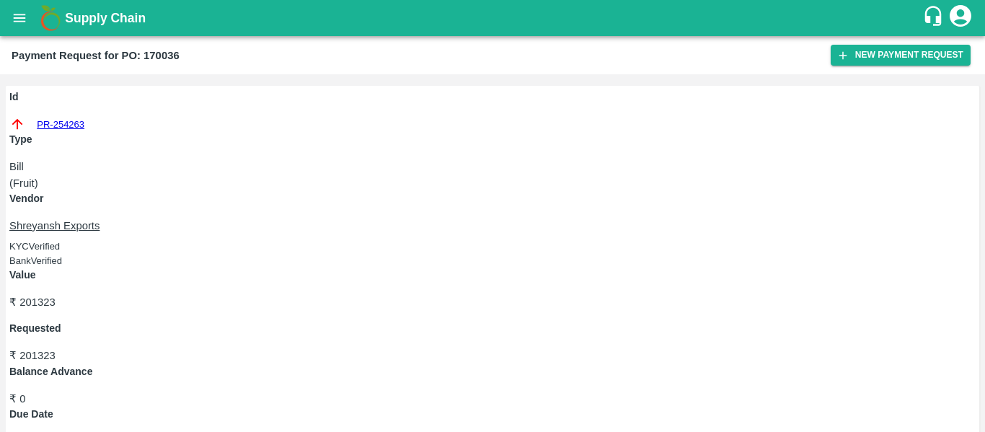
click at [14, 15] on icon "open drawer" at bounding box center [20, 18] width 12 height 8
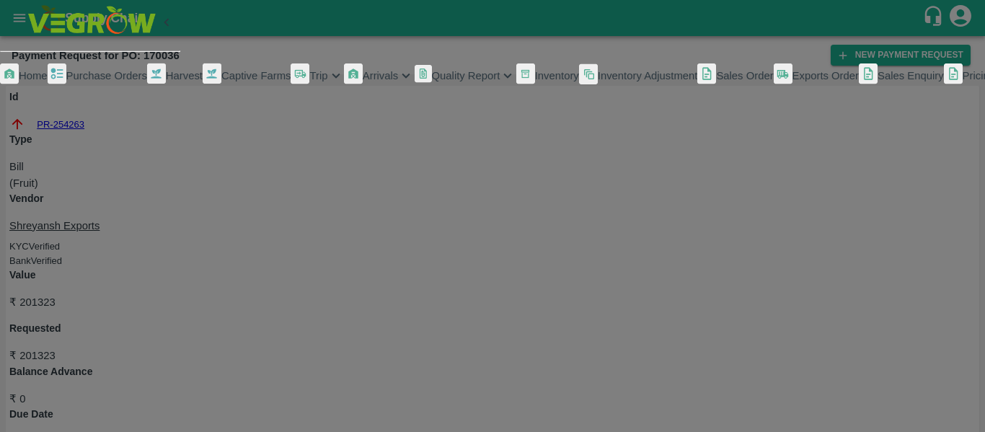
click at [76, 81] on span "Purchase Orders" at bounding box center [106, 76] width 81 height 12
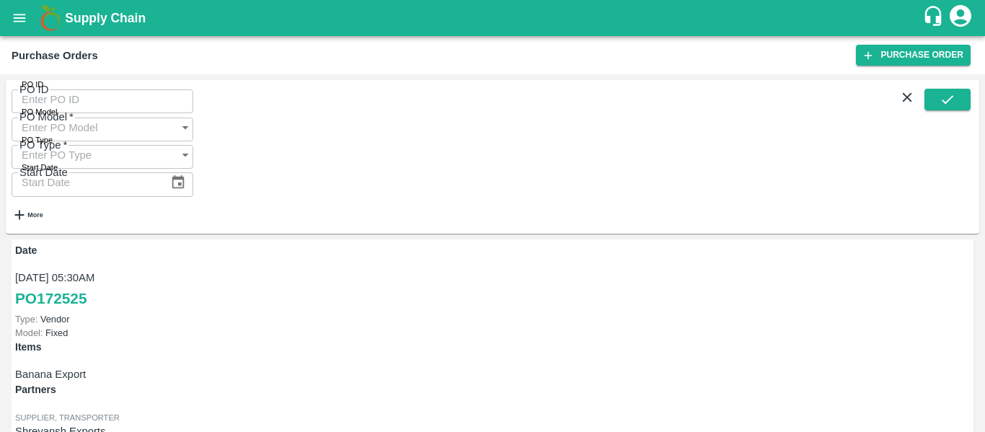
click at [80, 92] on input "PO ID" at bounding box center [103, 99] width 182 height 27
paste input "170727"
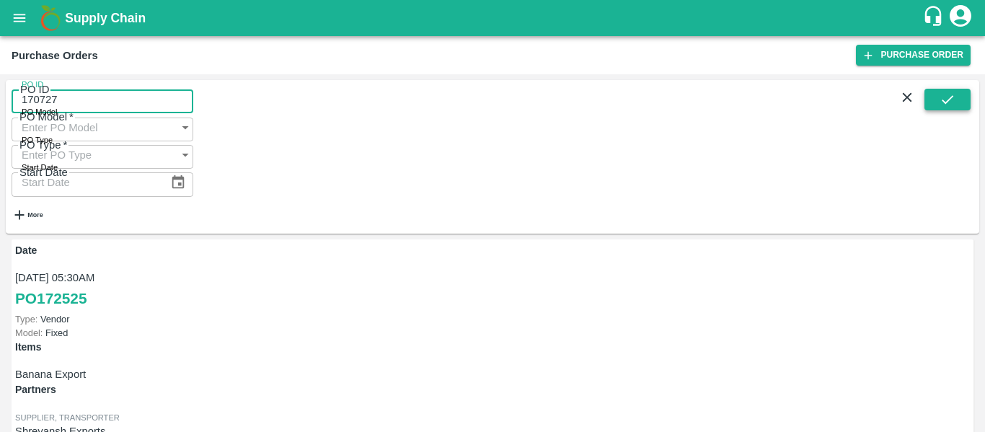
type input "170727"
click at [965, 97] on button "submit" at bounding box center [947, 100] width 46 height 22
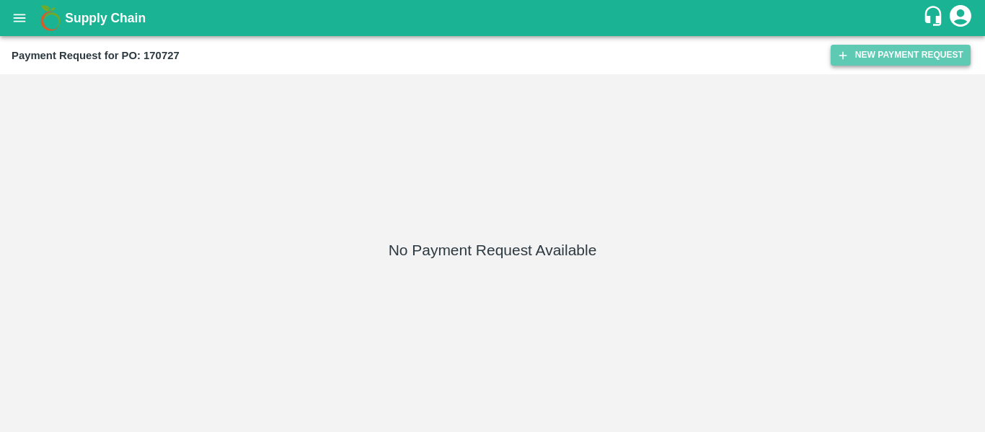
click at [859, 61] on button "New Payment Request" at bounding box center [900, 55] width 140 height 21
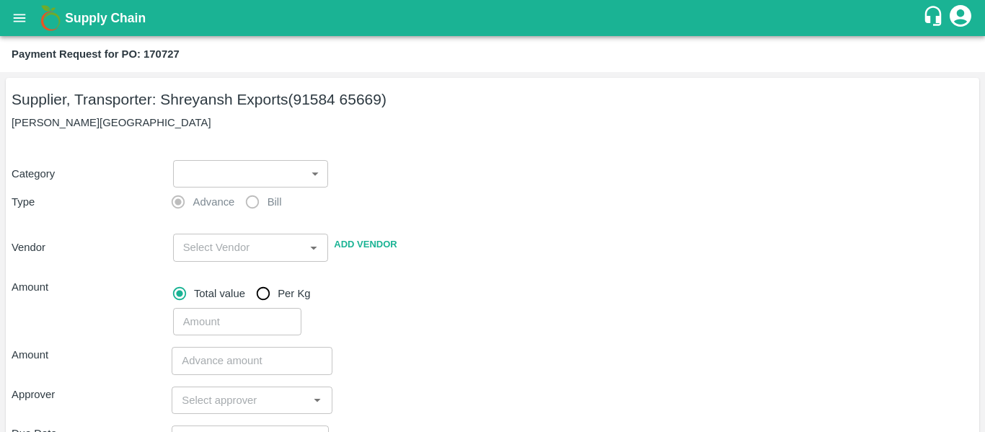
click at [237, 169] on body "Supply Chain Payment Request for PO: 170727 Supplier, Transporter: [PERSON_NAME…" at bounding box center [492, 216] width 985 height 432
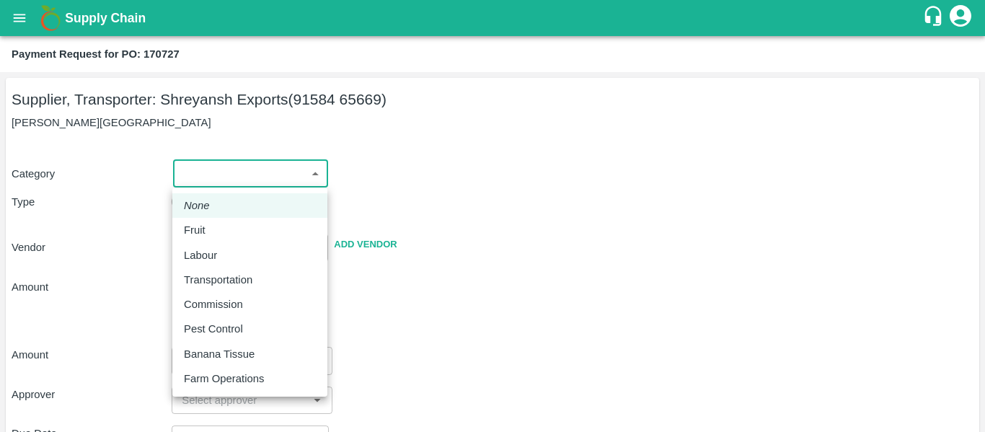
click at [214, 230] on div "Fruit" at bounding box center [250, 230] width 132 height 16
type input "1"
type input "[PERSON_NAME] Exports - 91584 65669(Supplier, Transporter)"
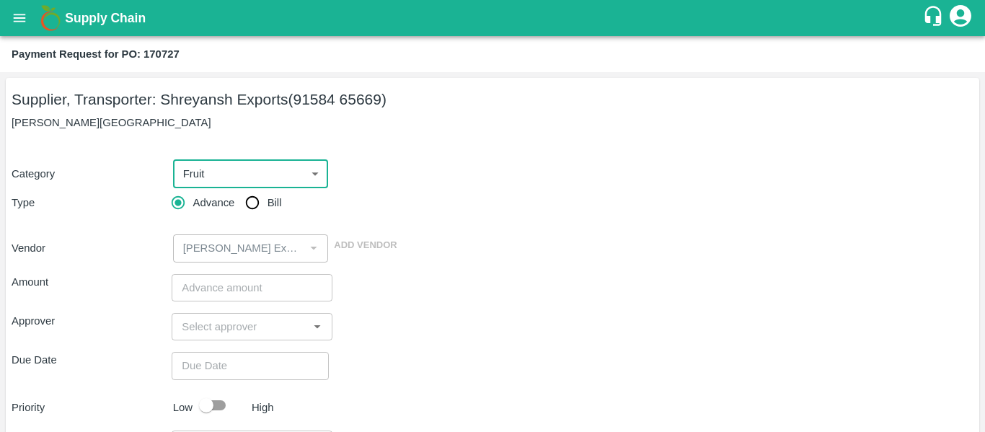
click at [271, 199] on span "Bill" at bounding box center [274, 203] width 14 height 16
click at [267, 199] on input "Bill" at bounding box center [252, 202] width 29 height 29
radio input "true"
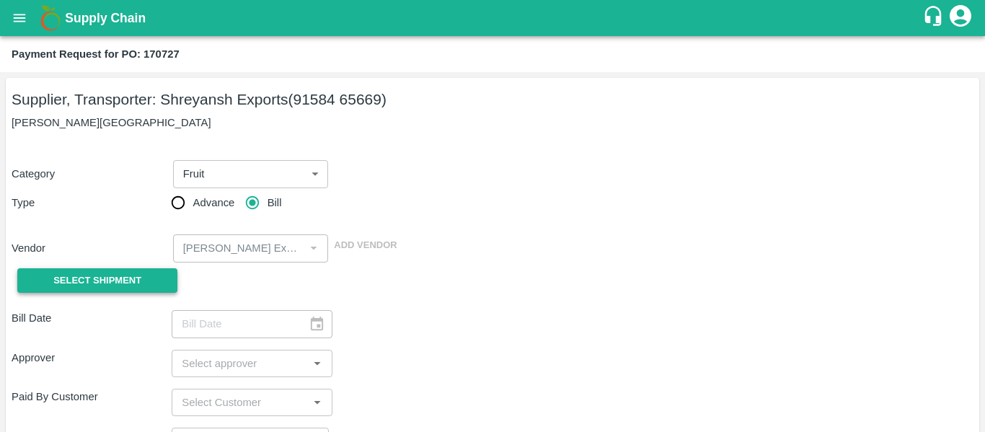
click at [158, 285] on button "Select Shipment" at bounding box center [97, 280] width 160 height 25
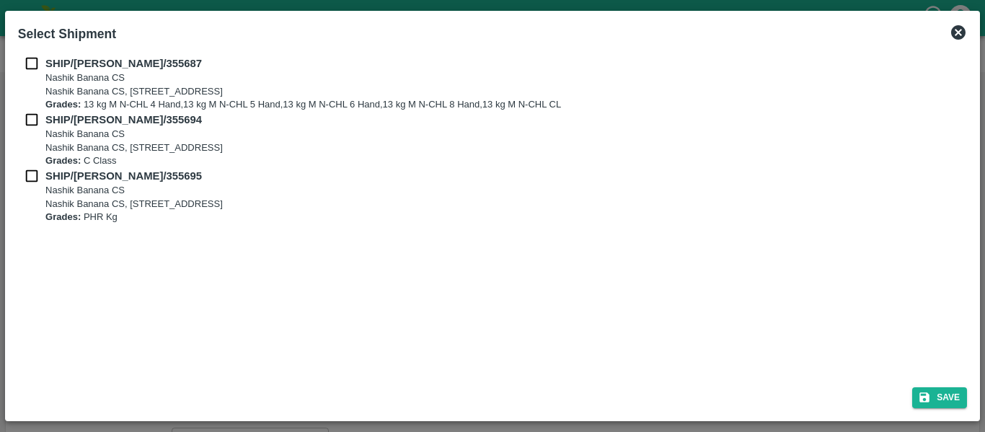
click at [28, 70] on input "checkbox" at bounding box center [31, 64] width 27 height 16
checkbox input "true"
click at [33, 127] on input "checkbox" at bounding box center [31, 120] width 27 height 16
checkbox input "true"
click at [38, 175] on input "checkbox" at bounding box center [31, 176] width 27 height 16
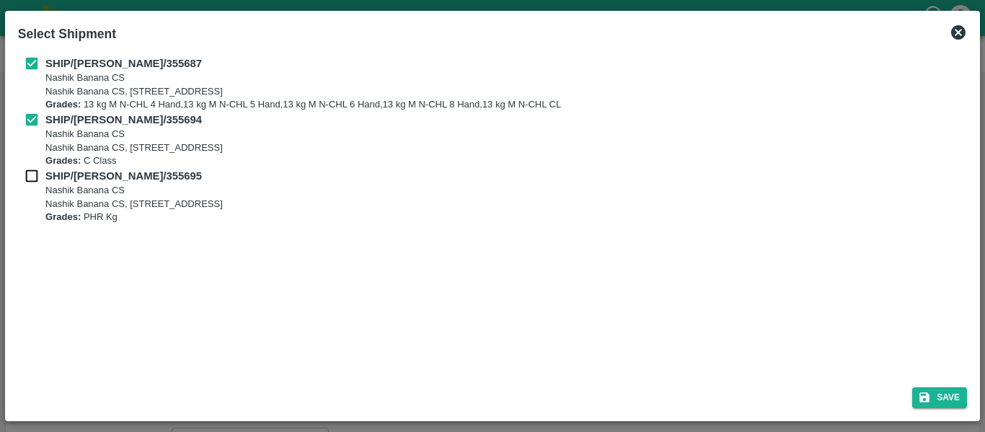
checkbox input "true"
click at [957, 395] on button "Save" at bounding box center [939, 397] width 55 height 21
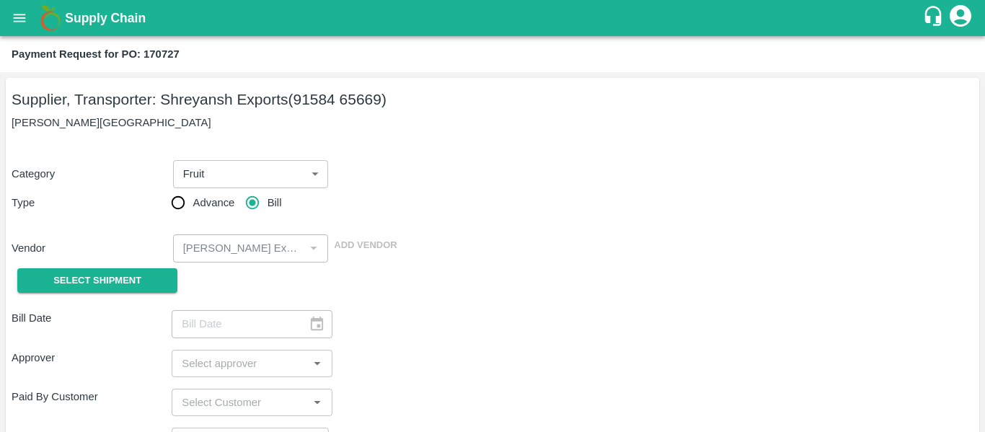
type input "[DATE]"
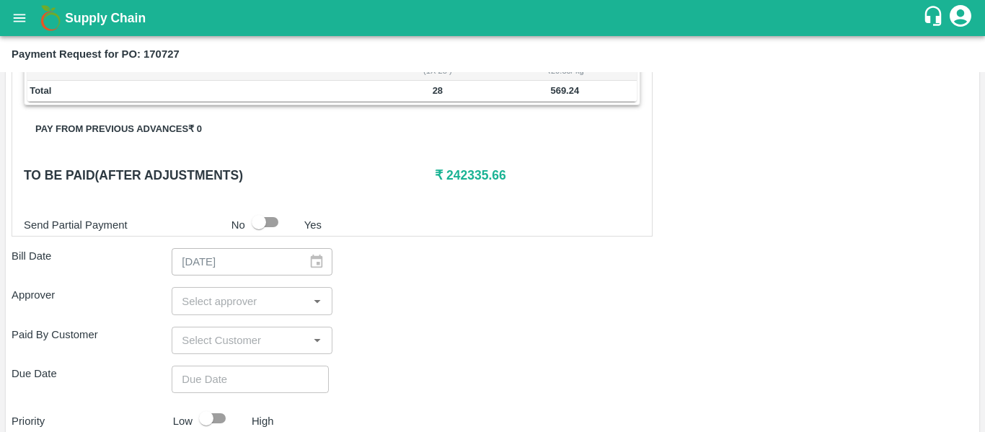
scroll to position [647, 0]
click at [272, 299] on input "input" at bounding box center [240, 300] width 128 height 19
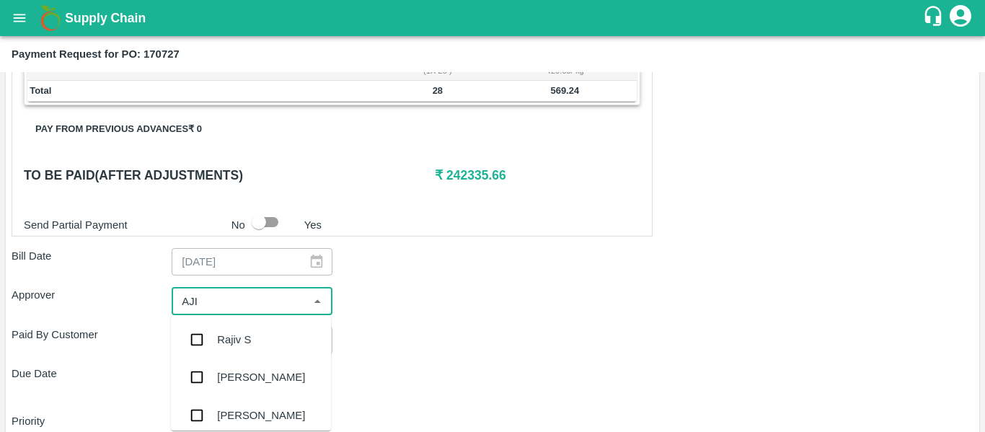
type input "AJIT"
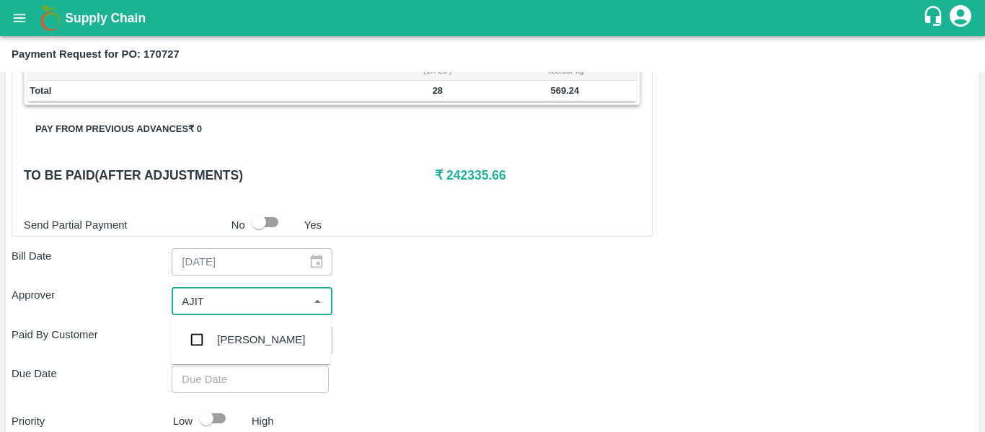
click at [270, 337] on div "[PERSON_NAME]" at bounding box center [251, 339] width 160 height 37
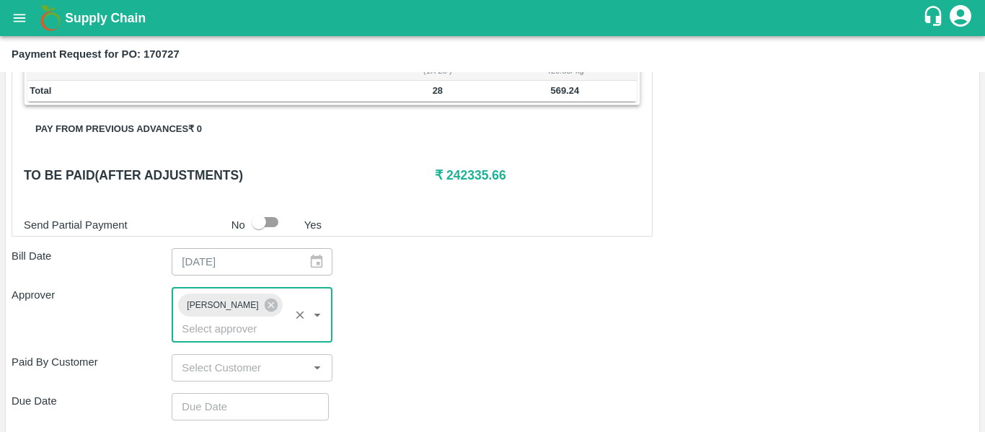
type input "DD/MM/YYYY hh:mm aa"
click at [267, 394] on input "DD/MM/YYYY hh:mm aa" at bounding box center [245, 406] width 147 height 27
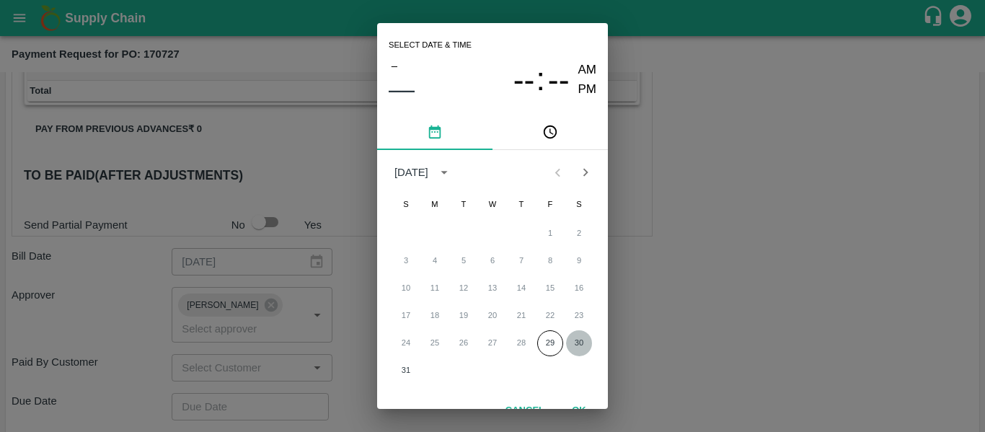
click at [577, 347] on button "30" at bounding box center [579, 343] width 26 height 26
type input "[DATE] 12:00 AM"
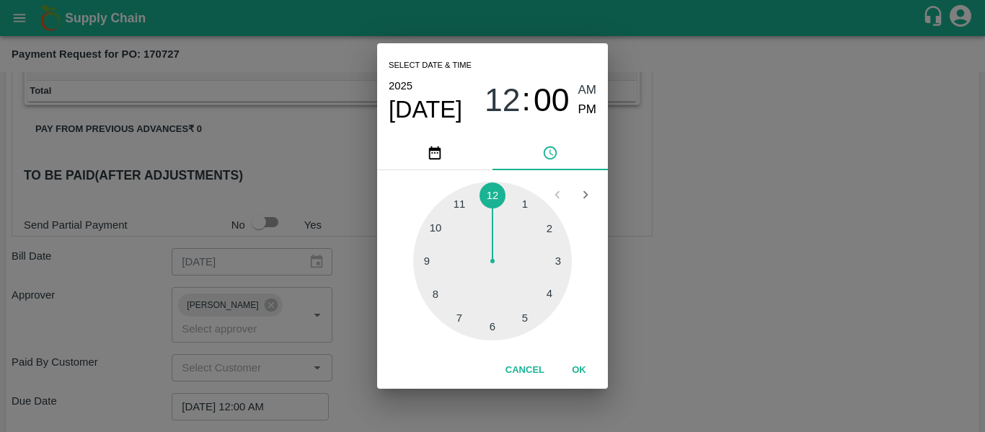
click at [733, 343] on div "Select date & time [DATE] 12 : 00 AM PM 1 2 3 4 5 6 7 8 9 10 11 12 Cancel OK" at bounding box center [492, 216] width 985 height 432
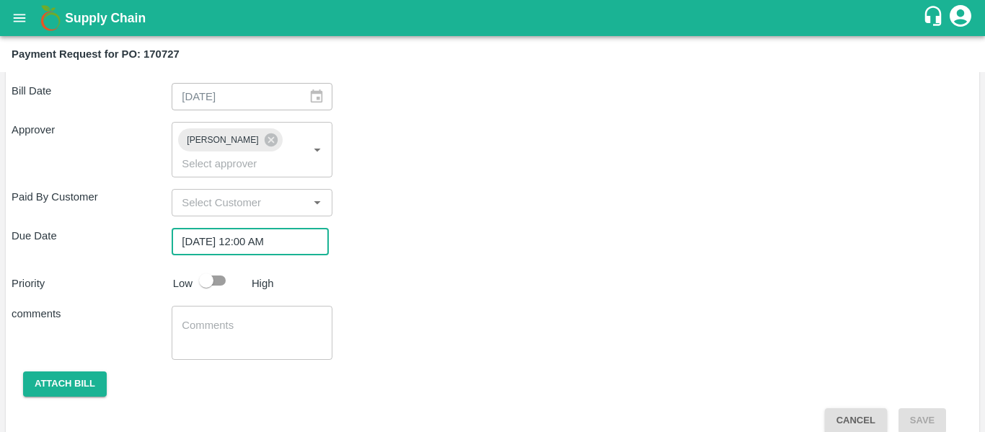
scroll to position [811, 0]
click at [221, 268] on input "checkbox" at bounding box center [206, 281] width 82 height 27
checkbox input "true"
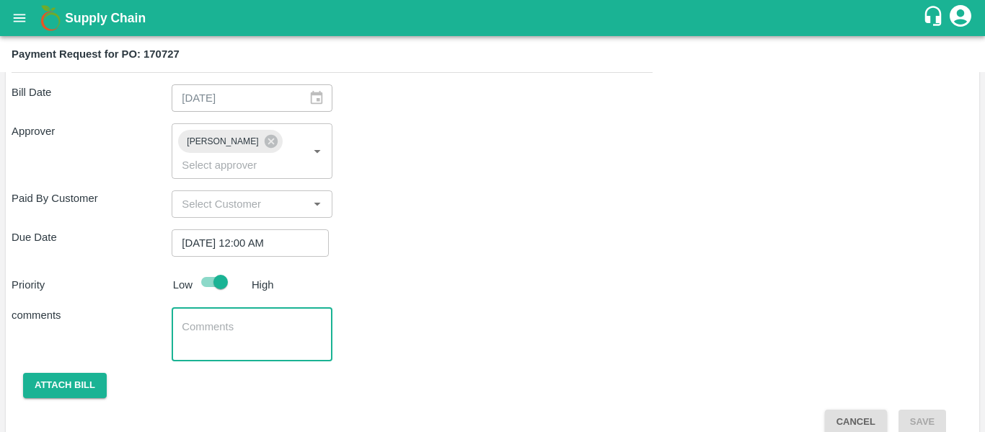
click at [239, 322] on textarea at bounding box center [252, 334] width 140 height 30
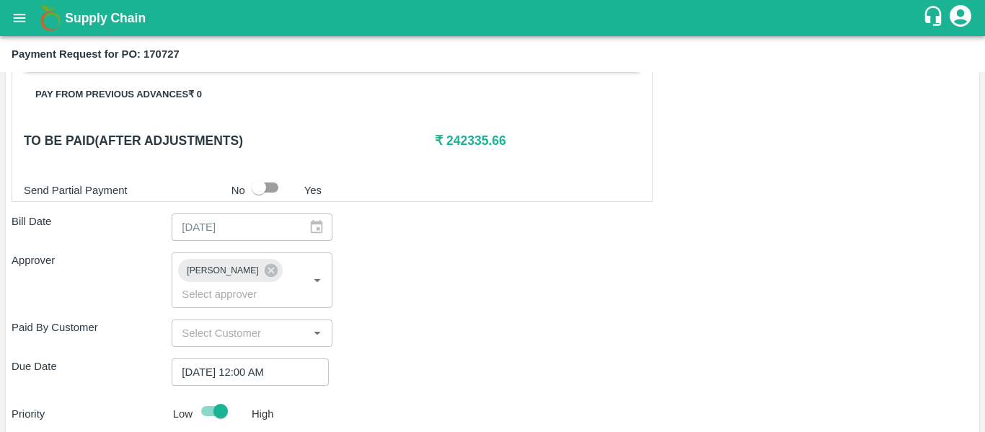
type textarea "Fruit Bill"
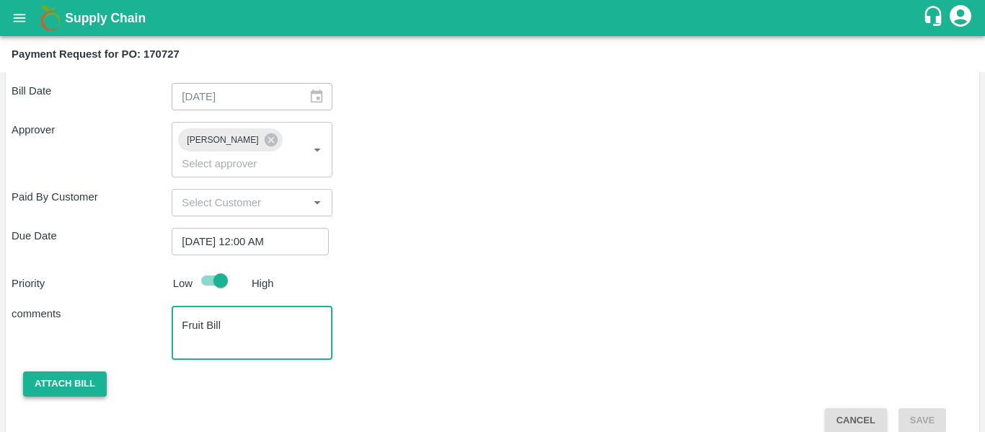
click at [56, 371] on button "Attach bill" at bounding box center [65, 383] width 84 height 25
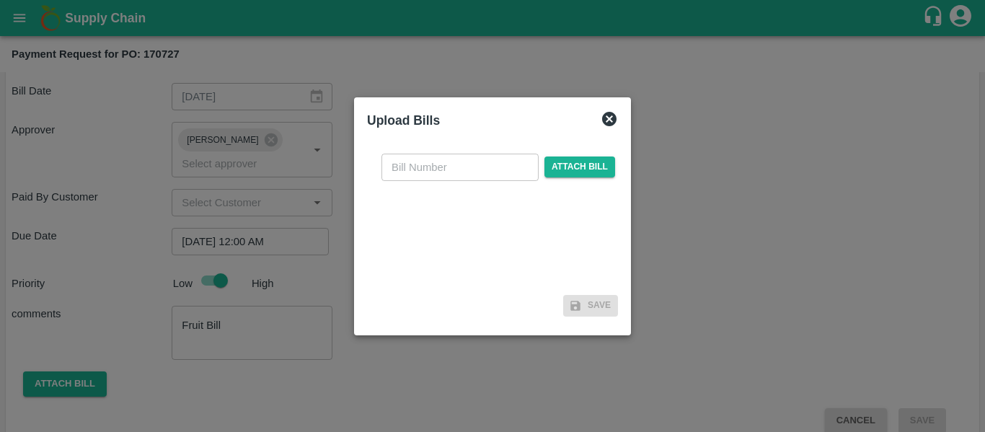
click at [418, 169] on input "text" at bounding box center [459, 167] width 157 height 27
type input "SE/25-26/1328"
click at [581, 170] on span "Attach bill" at bounding box center [579, 166] width 71 height 21
click at [0, 0] on input "Attach bill" at bounding box center [0, 0] width 0 height 0
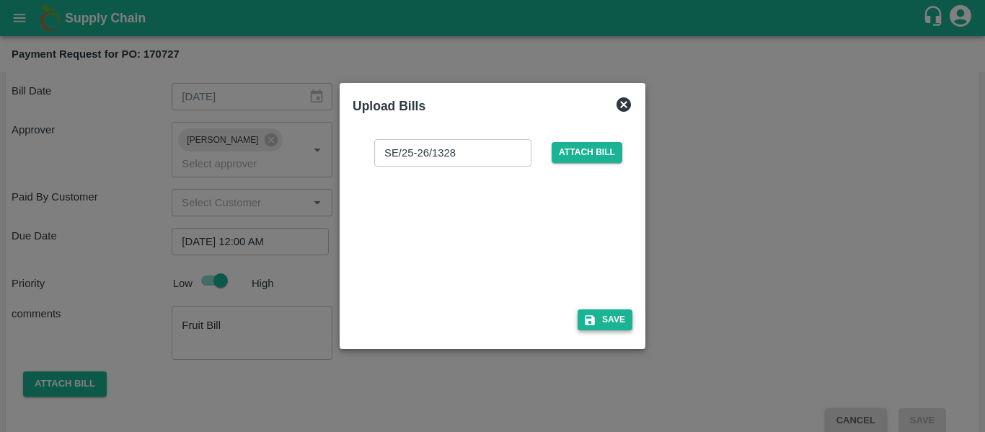
click at [616, 309] on button "Save" at bounding box center [604, 319] width 55 height 21
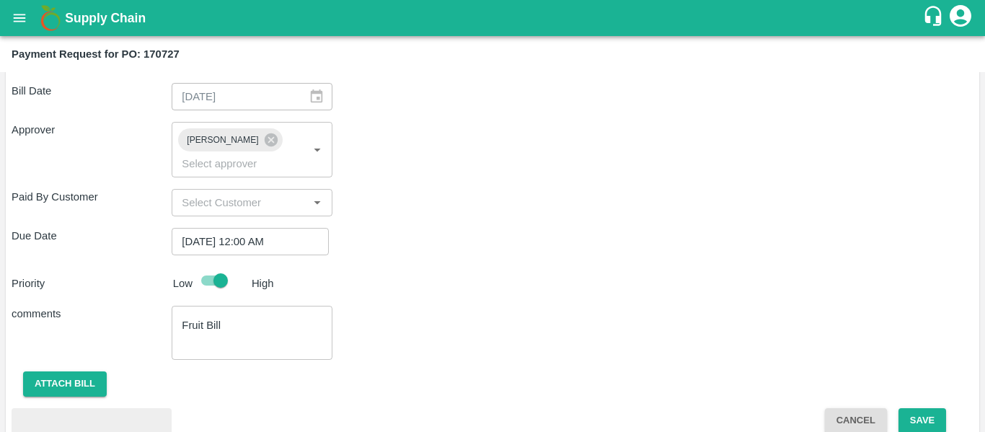
click at [920, 408] on button "Save" at bounding box center [922, 420] width 48 height 25
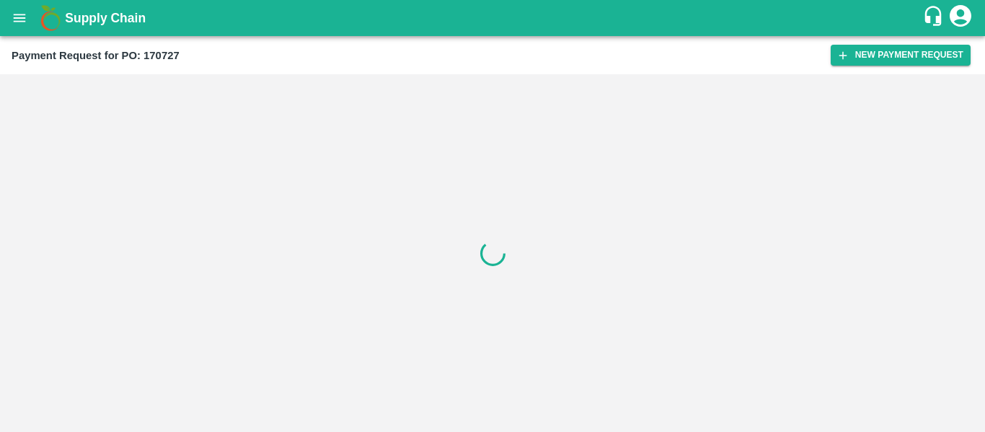
click at [15, 24] on icon "open drawer" at bounding box center [20, 18] width 16 height 16
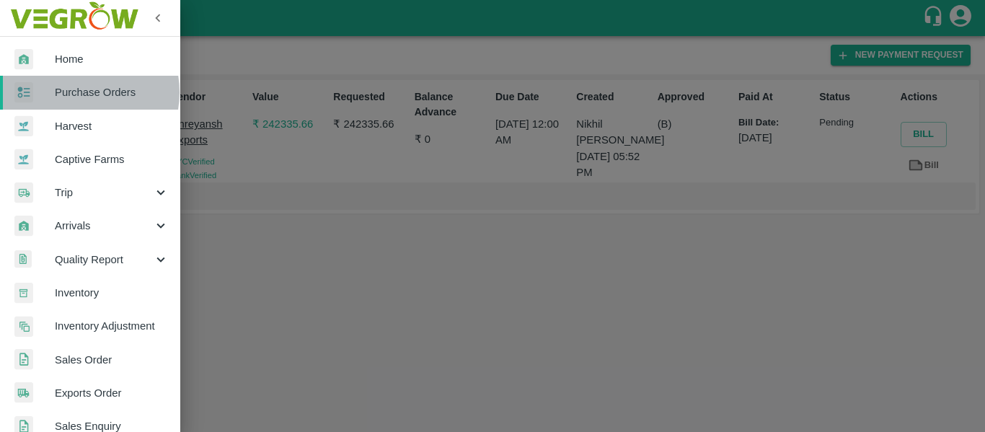
click at [78, 92] on span "Purchase Orders" at bounding box center [112, 92] width 114 height 16
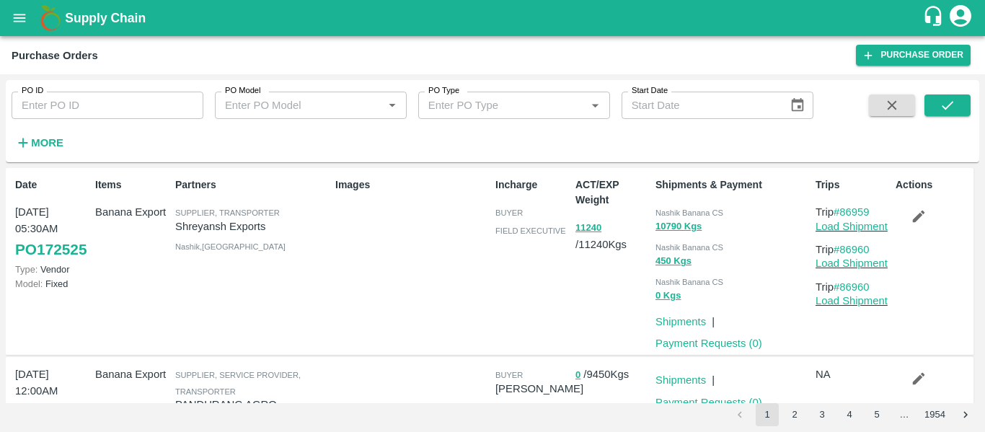
click at [72, 97] on input "PO ID" at bounding box center [108, 105] width 192 height 27
paste input "170135"
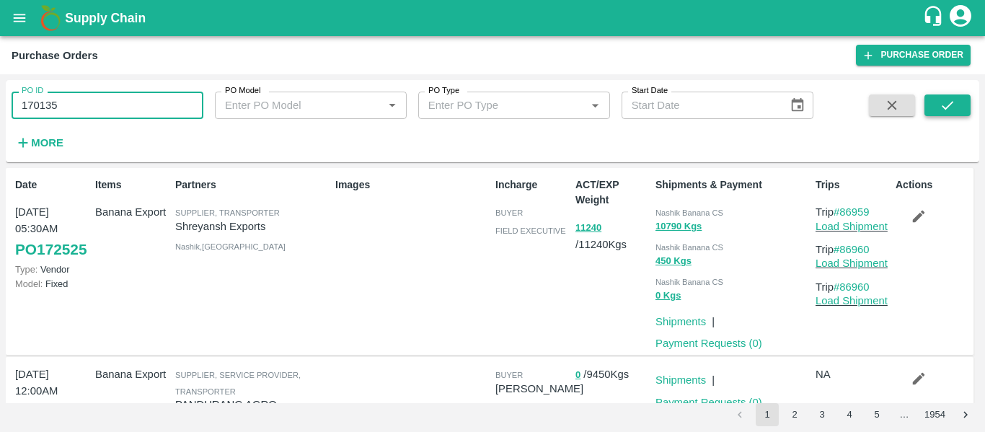
type input "170135"
click at [951, 105] on icon "submit" at bounding box center [947, 105] width 16 height 16
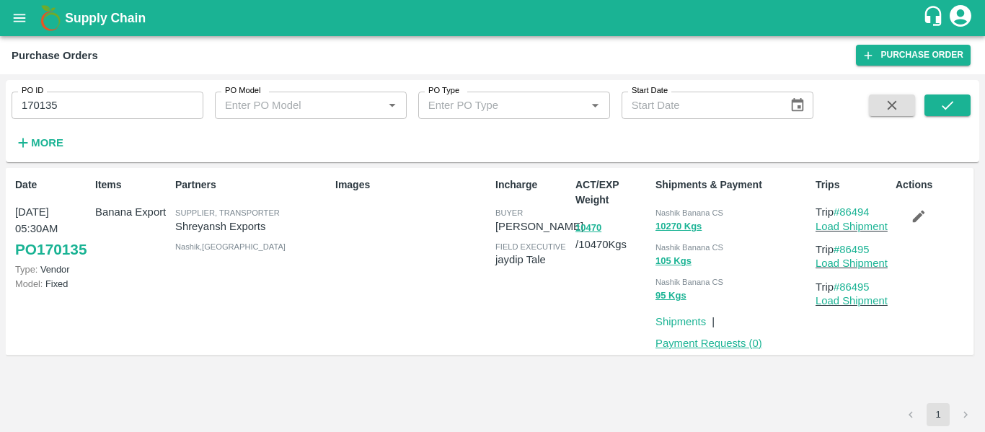
click at [707, 346] on link "Payment Requests ( 0 )" at bounding box center [708, 343] width 107 height 12
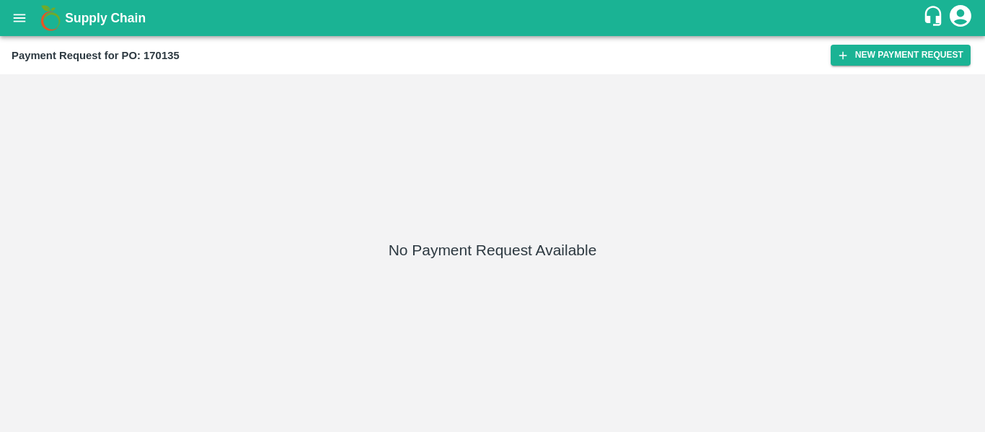
click at [903, 66] on div "Payment Request for PO: 170135 New Payment Request" at bounding box center [492, 55] width 985 height 38
click at [889, 58] on button "New Payment Request" at bounding box center [900, 55] width 140 height 21
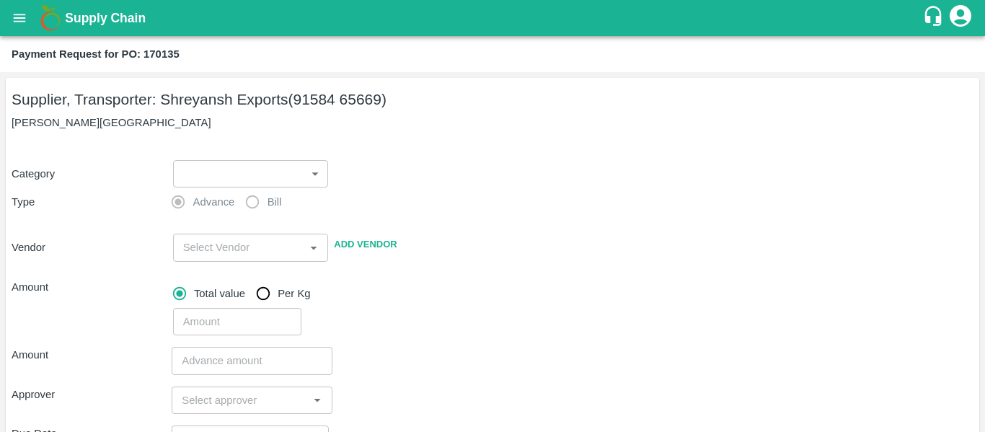
click at [186, 171] on body "Supply Chain Payment Request for PO: 170135 Supplier, Transporter: [PERSON_NAME…" at bounding box center [492, 216] width 985 height 432
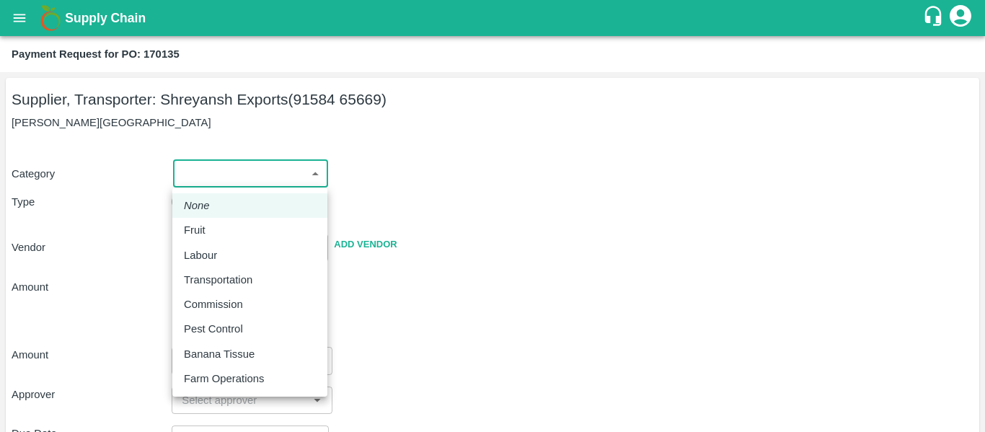
click at [215, 223] on div "Fruit" at bounding box center [250, 230] width 132 height 16
type input "1"
type input "[PERSON_NAME] Exports - 91584 65669(Supplier, Transporter)"
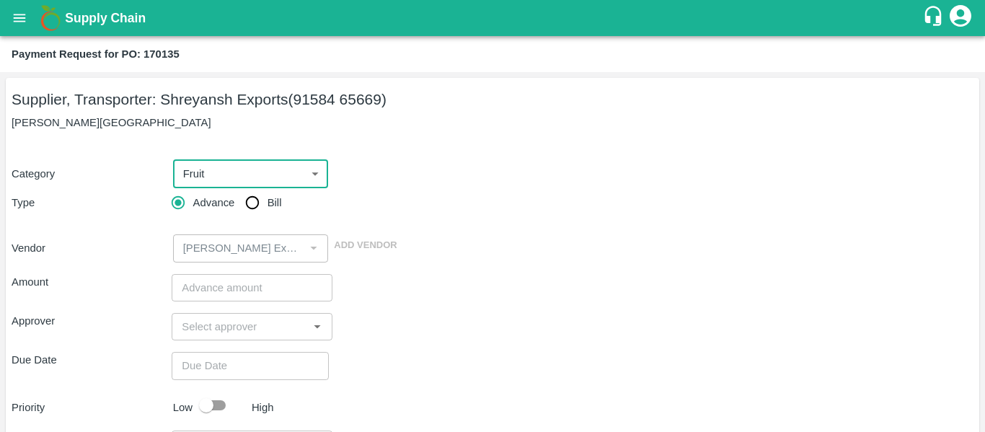
click at [280, 208] on span "Bill" at bounding box center [274, 203] width 14 height 16
click at [267, 208] on input "Bill" at bounding box center [252, 202] width 29 height 29
radio input "true"
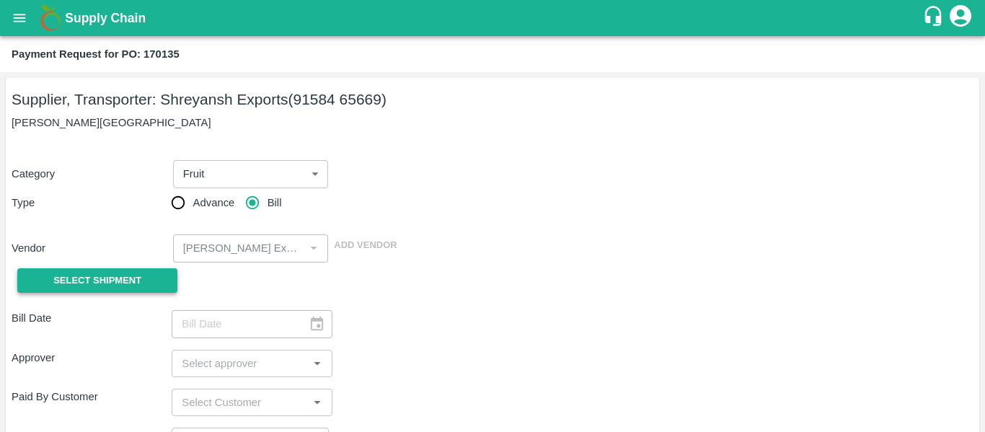
click at [160, 278] on button "Select Shipment" at bounding box center [97, 280] width 160 height 25
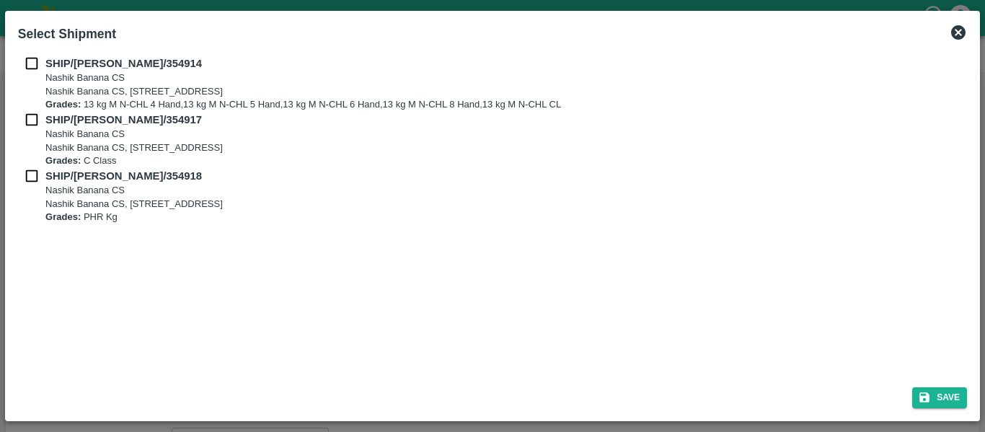
click at [37, 67] on input "checkbox" at bounding box center [31, 64] width 27 height 16
checkbox input "true"
click at [37, 131] on div "SHIP/NASH/354917 Nashik Banana CS Nashik Banana CS, Gat No. 314/2/1, A/p- Mohad…" at bounding box center [492, 140] width 949 height 56
click at [37, 130] on div "SHIP/NASH/354917 Nashik Banana CS Nashik Banana CS, Gat No. 314/2/1, A/p- Mohad…" at bounding box center [492, 140] width 949 height 56
click at [32, 123] on input "checkbox" at bounding box center [31, 120] width 27 height 16
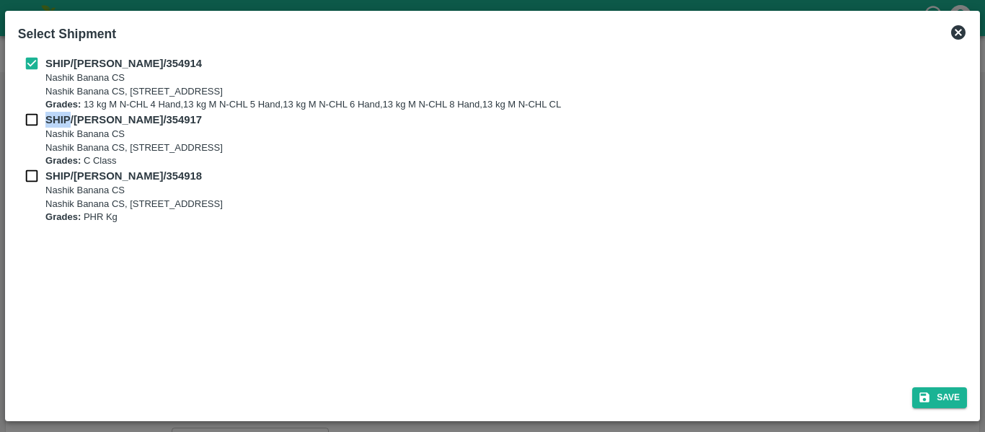
checkbox input "true"
click at [33, 174] on input "checkbox" at bounding box center [31, 176] width 27 height 16
checkbox input "true"
click at [947, 391] on button "Save" at bounding box center [939, 397] width 55 height 21
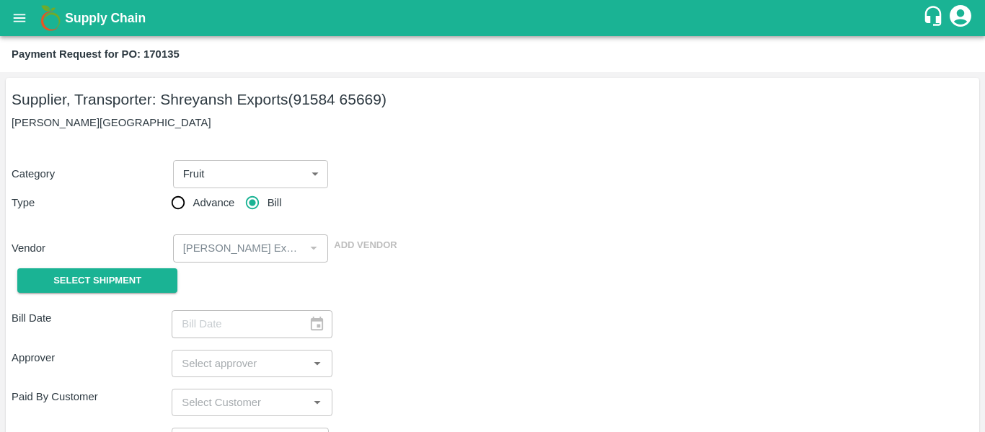
type input "19/08/2025"
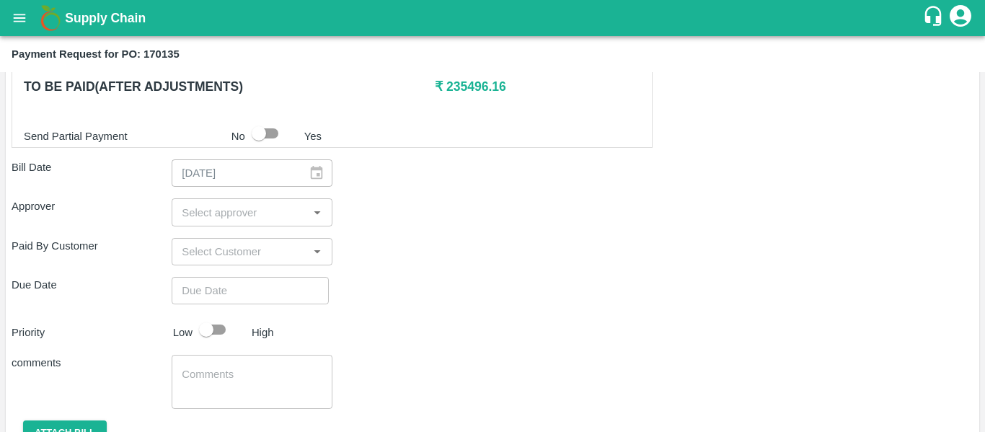
scroll to position [737, 0]
click at [213, 223] on div "​" at bounding box center [252, 211] width 160 height 27
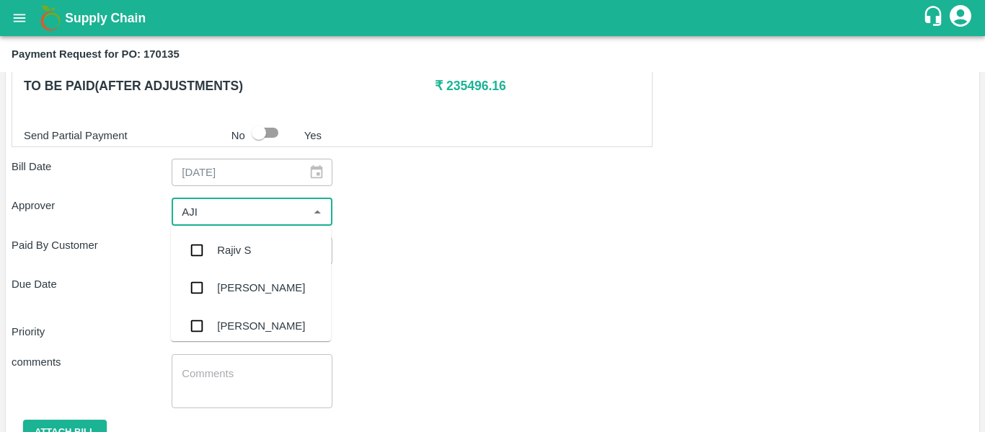
type input "AJIT"
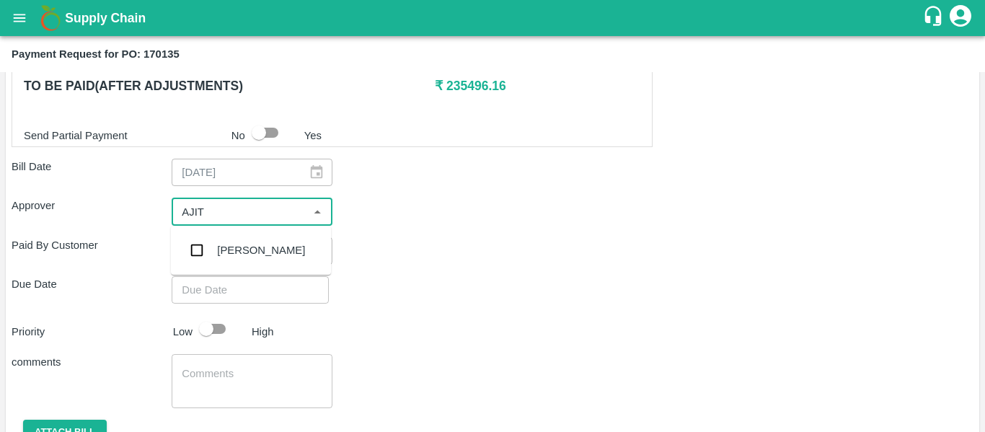
click at [216, 251] on div "[PERSON_NAME]" at bounding box center [251, 249] width 160 height 37
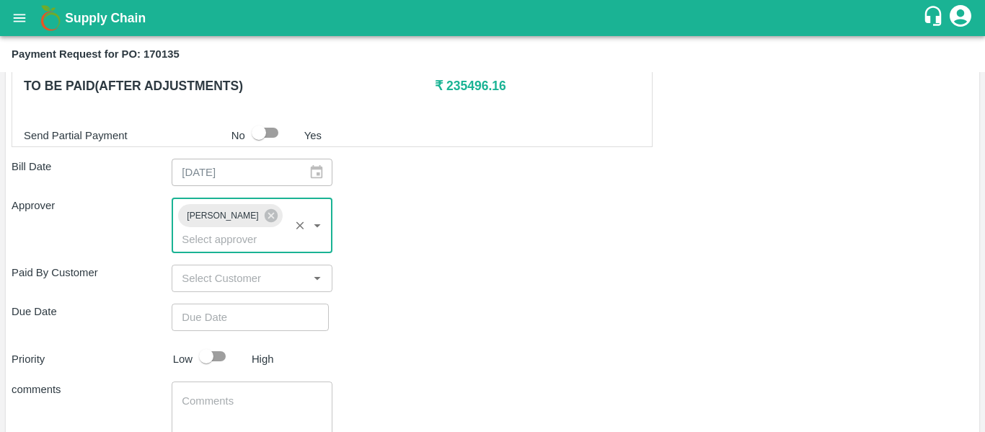
type input "DD/MM/YYYY hh:mm aa"
click at [234, 304] on input "DD/MM/YYYY hh:mm aa" at bounding box center [245, 317] width 147 height 27
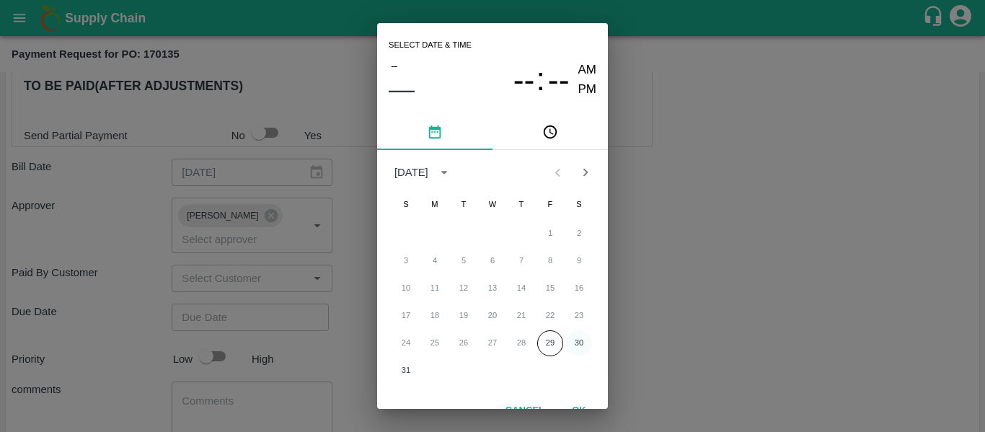
click at [573, 340] on button "30" at bounding box center [579, 343] width 26 height 26
type input "[DATE] 12:00 AM"
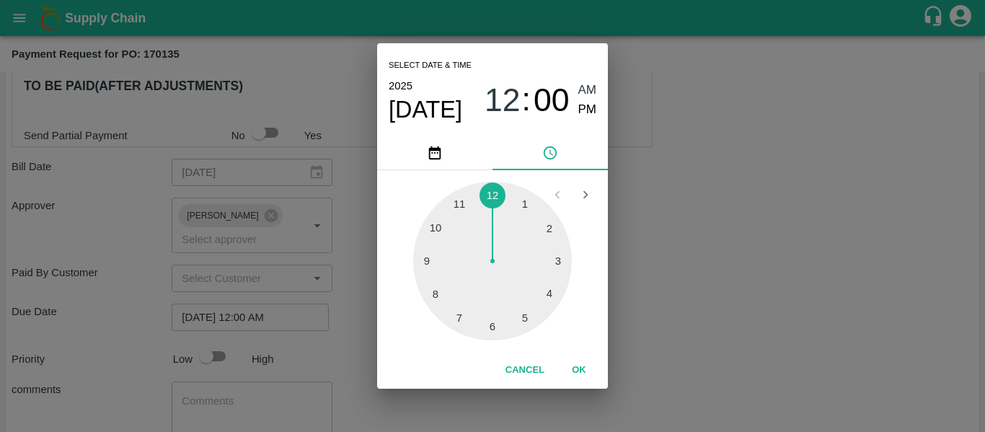
click at [763, 334] on div "Select date & time [DATE] 12 : 00 AM PM 1 2 3 4 5 6 7 8 9 10 11 12 Cancel OK" at bounding box center [492, 216] width 985 height 432
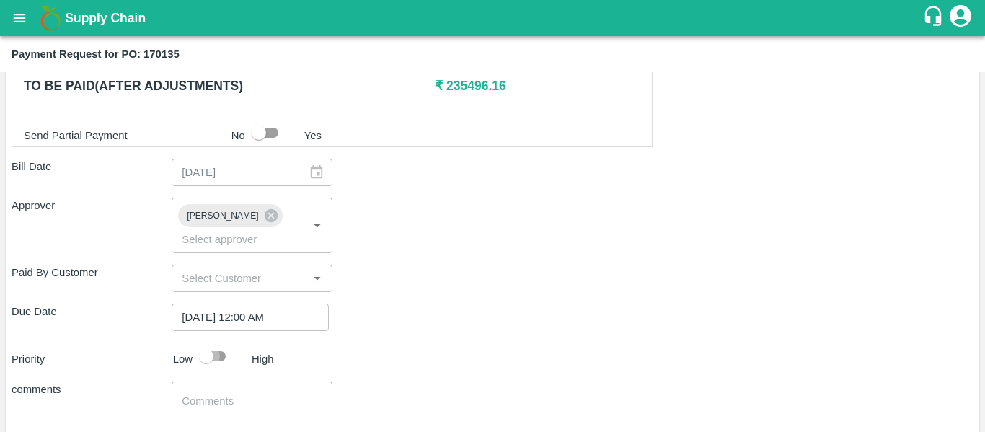
click at [213, 342] on input "checkbox" at bounding box center [206, 355] width 82 height 27
checkbox input "true"
click at [233, 396] on textarea at bounding box center [252, 409] width 140 height 30
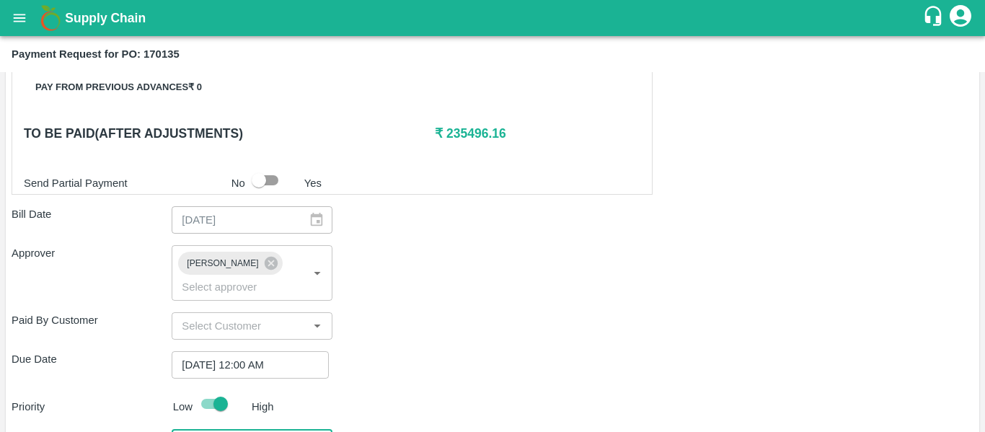
scroll to position [688, 0]
type textarea "Fruit Bill"
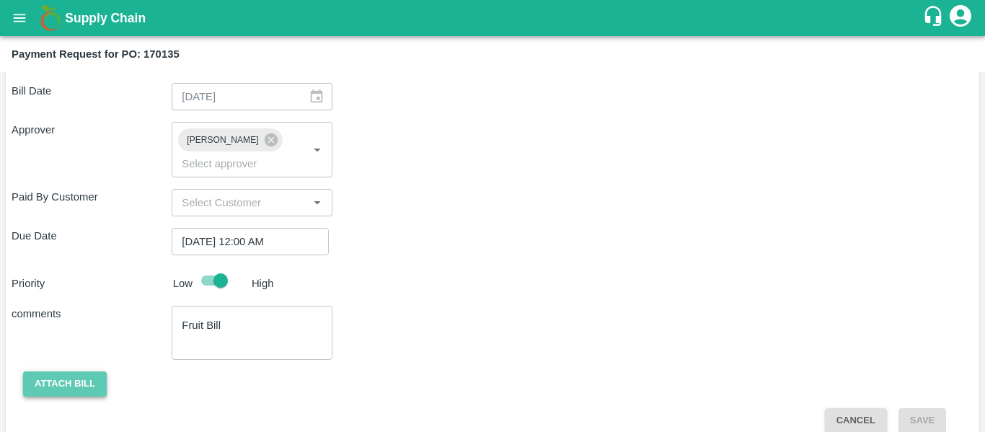
click at [81, 371] on button "Attach bill" at bounding box center [65, 383] width 84 height 25
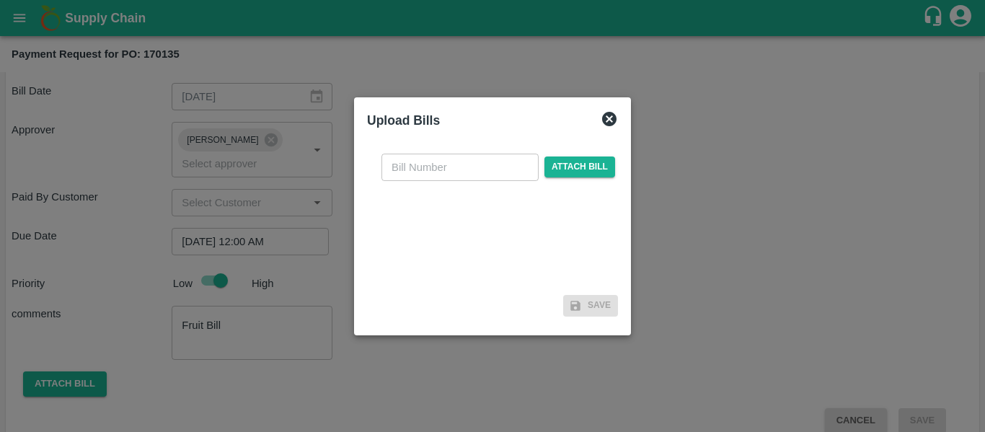
click at [444, 154] on input "text" at bounding box center [459, 167] width 157 height 27
type input "SE/25-26/1308"
click at [570, 171] on span "Attach bill" at bounding box center [579, 166] width 71 height 21
click at [0, 0] on input "Attach bill" at bounding box center [0, 0] width 0 height 0
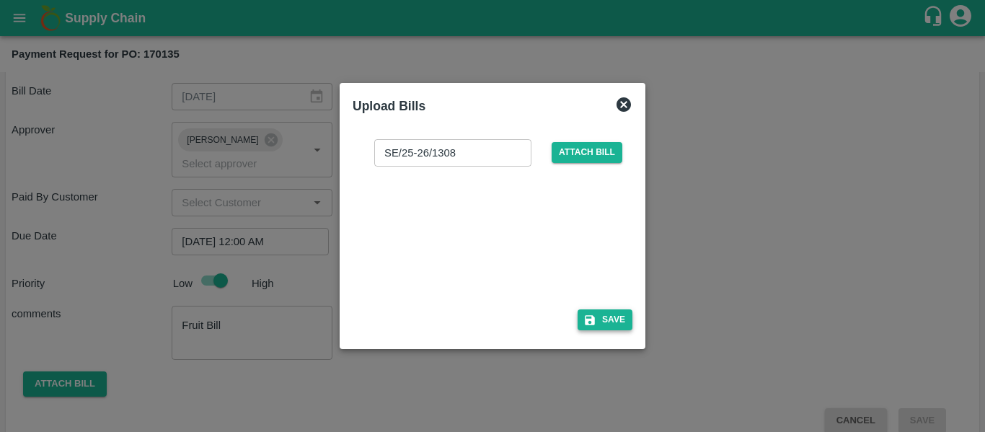
click at [601, 314] on button "Save" at bounding box center [604, 319] width 55 height 21
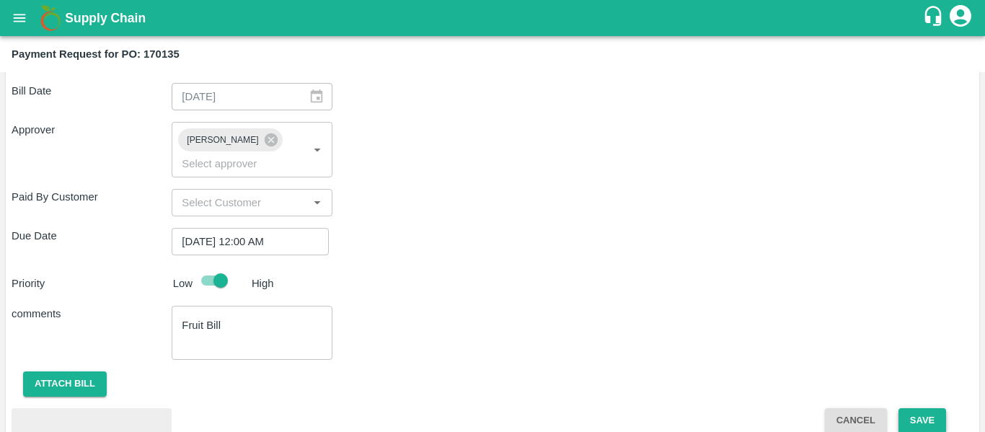
click at [921, 408] on button "Save" at bounding box center [922, 420] width 48 height 25
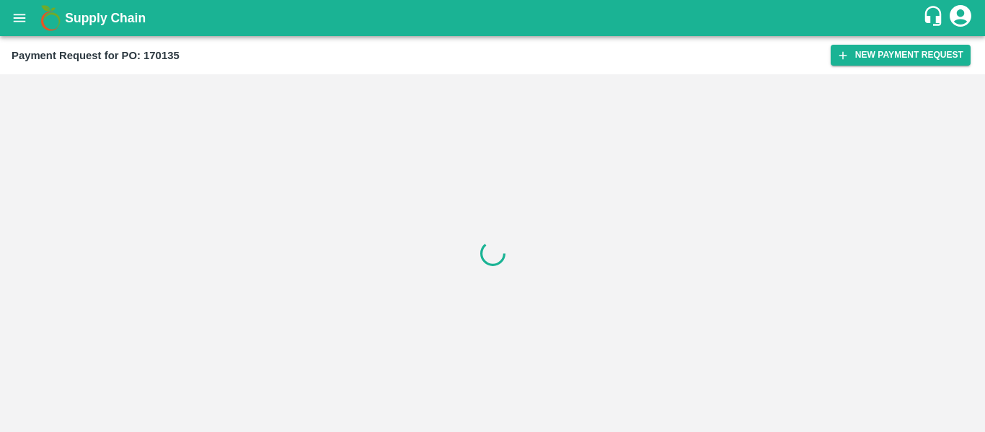
click at [20, 19] on icon "open drawer" at bounding box center [20, 18] width 16 height 16
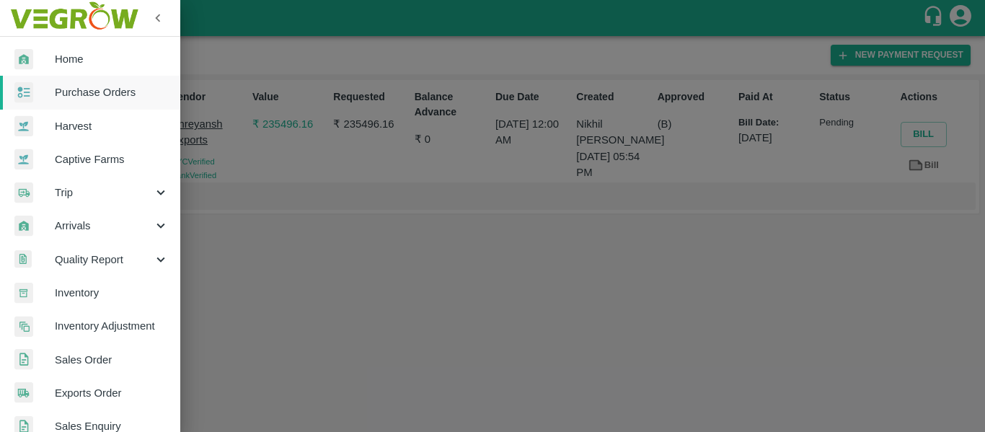
click at [82, 92] on span "Purchase Orders" at bounding box center [112, 92] width 114 height 16
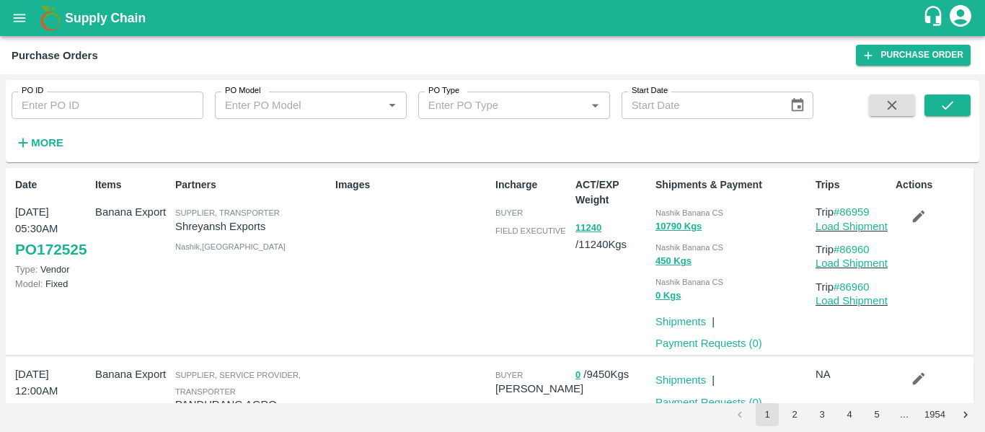
click at [74, 112] on input "PO ID" at bounding box center [108, 105] width 192 height 27
paste input "170488"
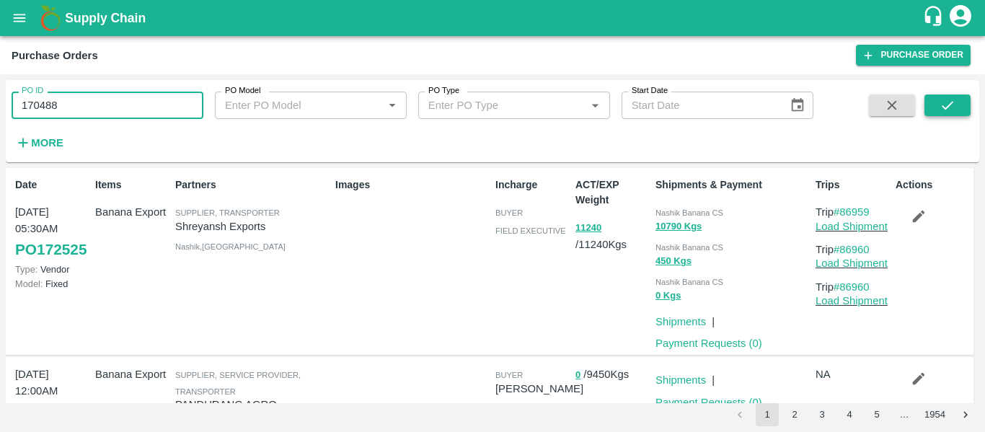
type input "170488"
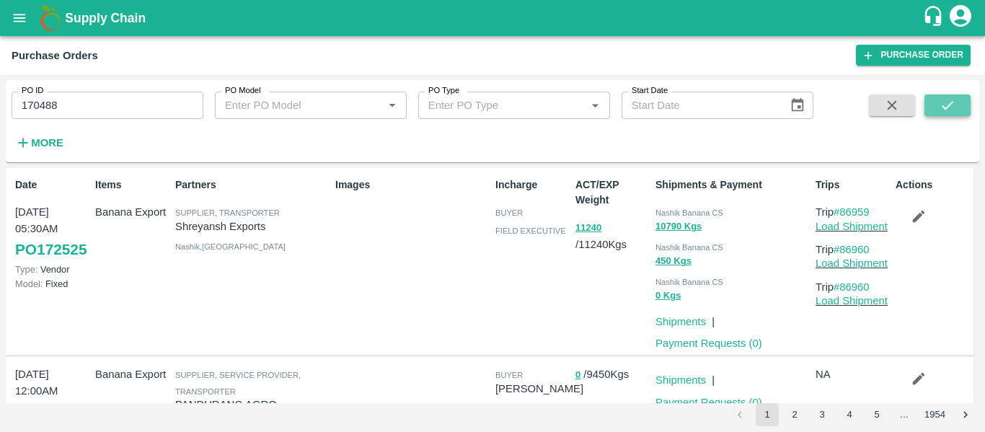
click at [958, 104] on button "submit" at bounding box center [947, 105] width 46 height 22
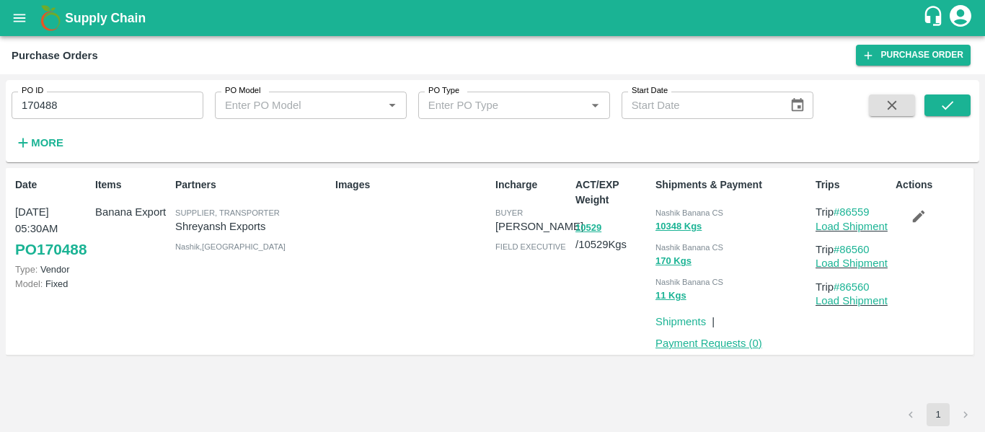
click at [728, 347] on link "Payment Requests ( 0 )" at bounding box center [708, 343] width 107 height 12
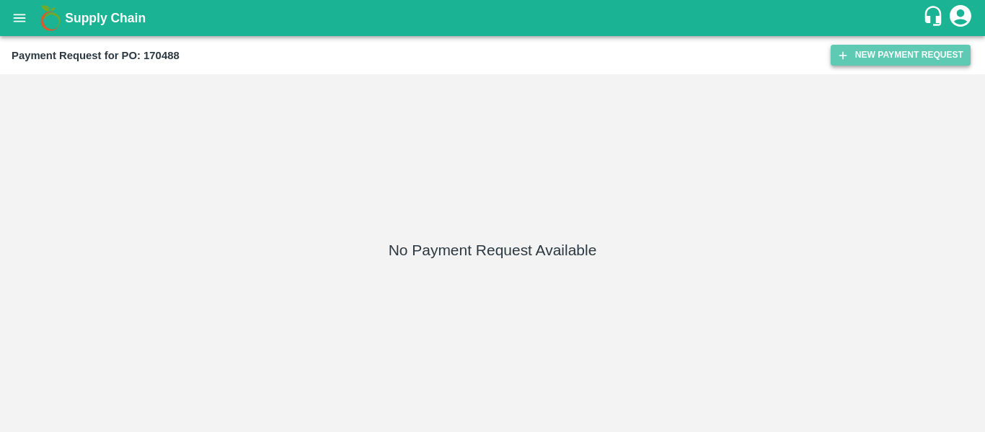
click at [866, 61] on button "New Payment Request" at bounding box center [900, 55] width 140 height 21
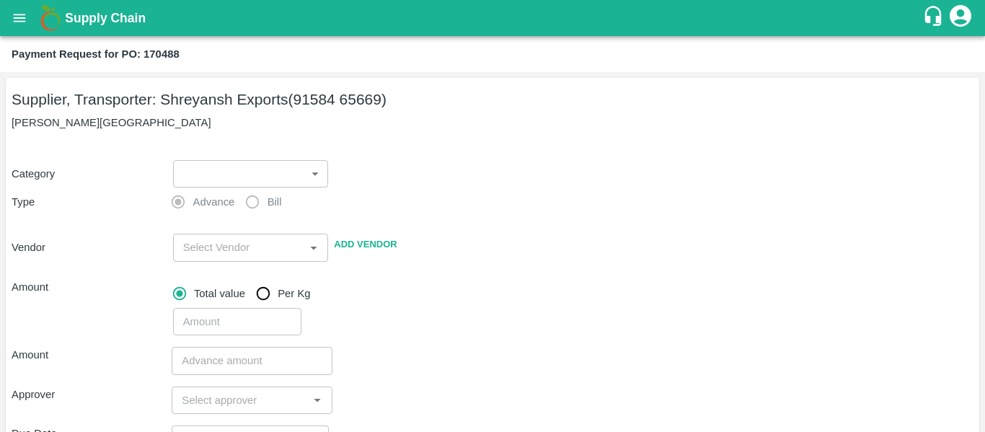
click at [218, 159] on div "​ ​" at bounding box center [247, 170] width 161 height 33
click at [219, 167] on body "Supply Chain Payment Request for PO: 170488 Supplier, Transporter: [PERSON_NAME…" at bounding box center [492, 216] width 985 height 432
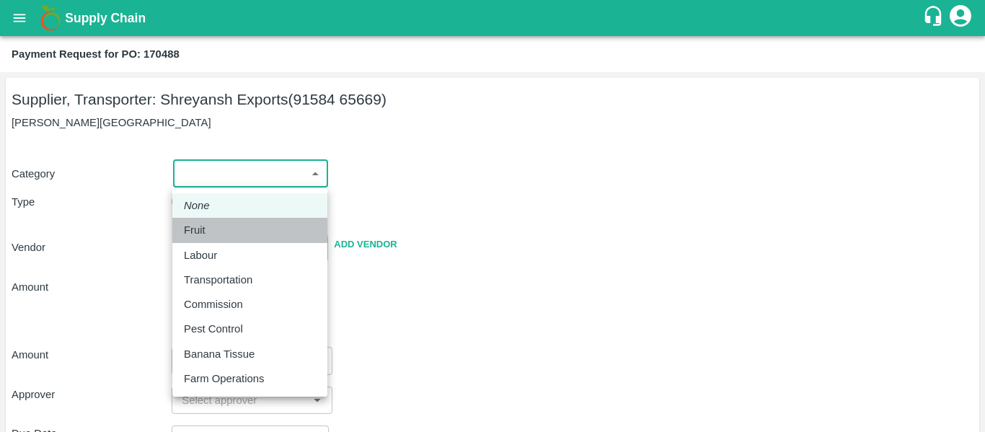
click at [201, 228] on p "Fruit" at bounding box center [195, 230] width 22 height 16
type input "1"
type input "[PERSON_NAME] Exports - 91584 65669(Supplier, Transporter)"
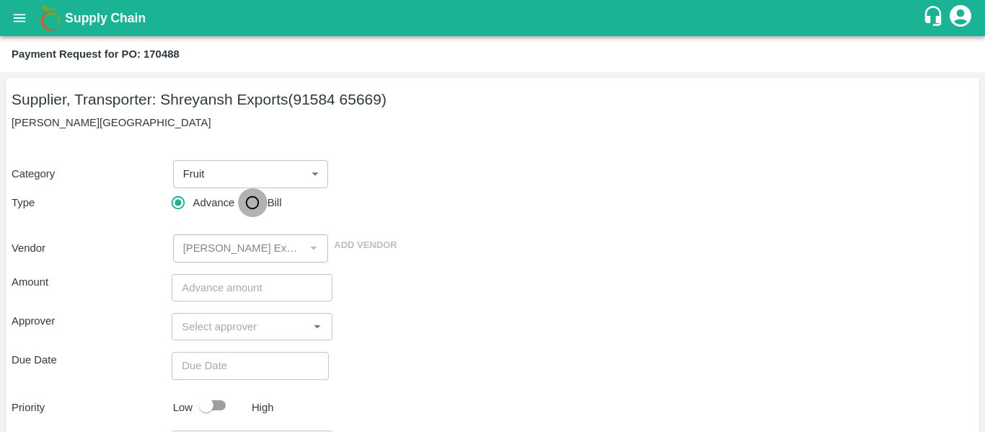
click at [241, 208] on input "Bill" at bounding box center [252, 202] width 29 height 29
radio input "true"
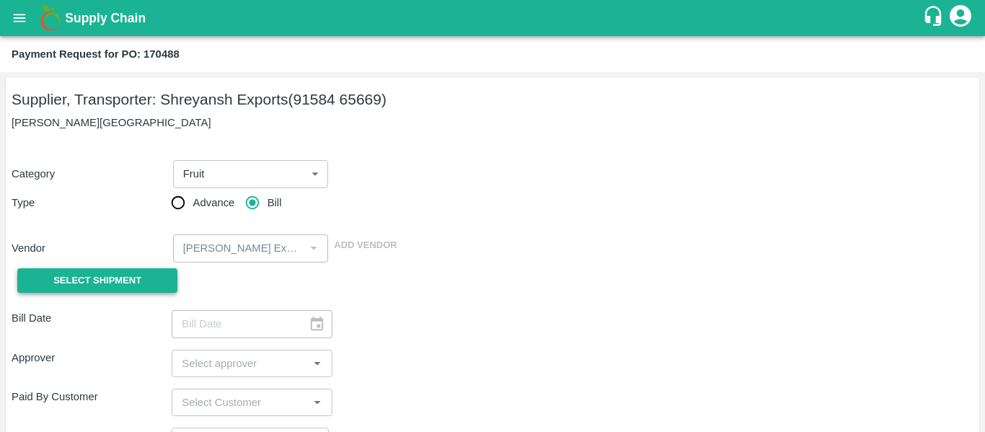
click at [128, 284] on span "Select Shipment" at bounding box center [97, 281] width 88 height 17
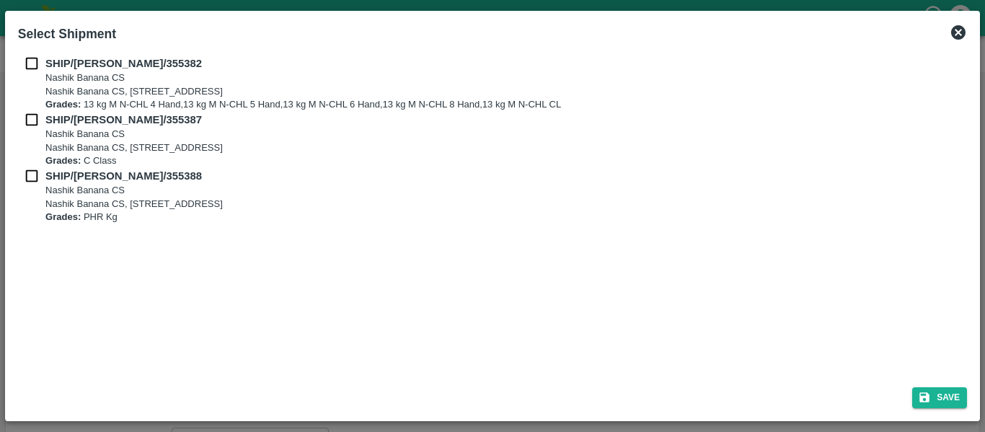
click at [24, 64] on input "checkbox" at bounding box center [31, 64] width 27 height 16
checkbox input "true"
click at [33, 110] on div "SHIP/[PERSON_NAME]/355382 Nashik Banana CS Nashik Banana CS, Gat No. 314/2/1, A…" at bounding box center [492, 84] width 949 height 56
click at [34, 126] on input "checkbox" at bounding box center [31, 120] width 27 height 16
checkbox input "true"
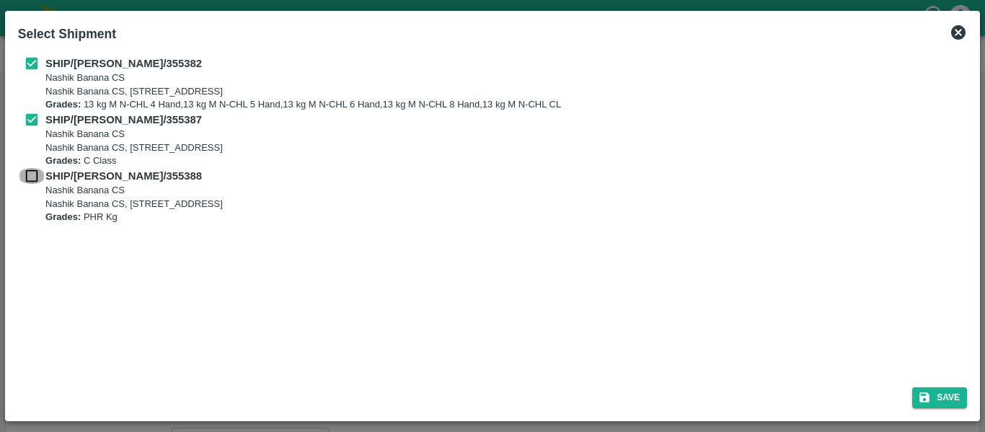
click at [34, 178] on input "checkbox" at bounding box center [31, 176] width 27 height 16
checkbox input "true"
click at [952, 393] on button "Save" at bounding box center [939, 397] width 55 height 21
type input "[DATE]"
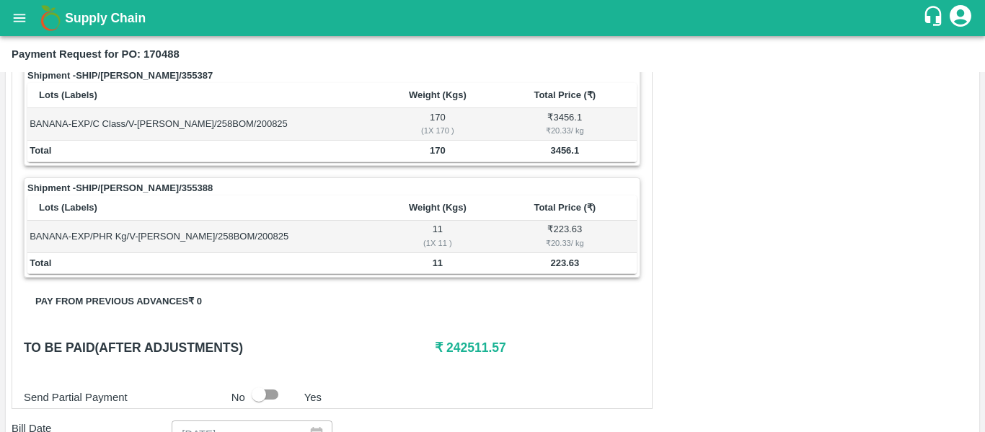
scroll to position [804, 0]
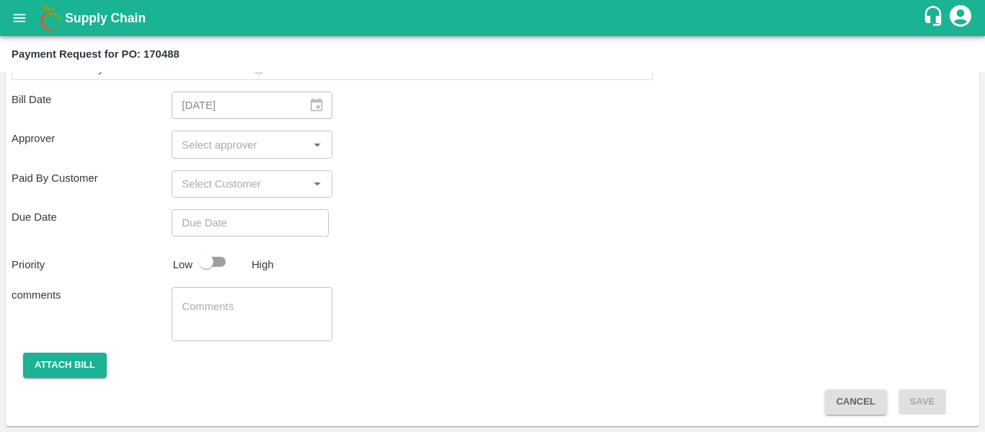
click at [191, 141] on input "input" at bounding box center [240, 144] width 128 height 19
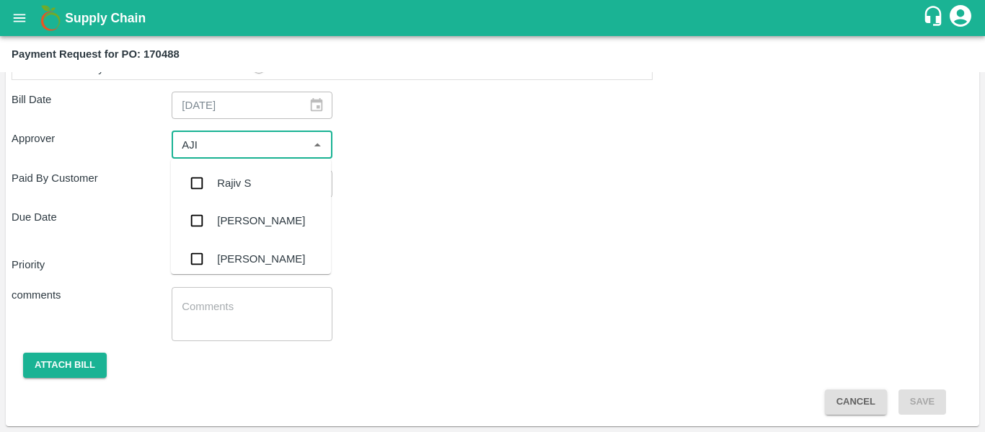
type input "AJIT"
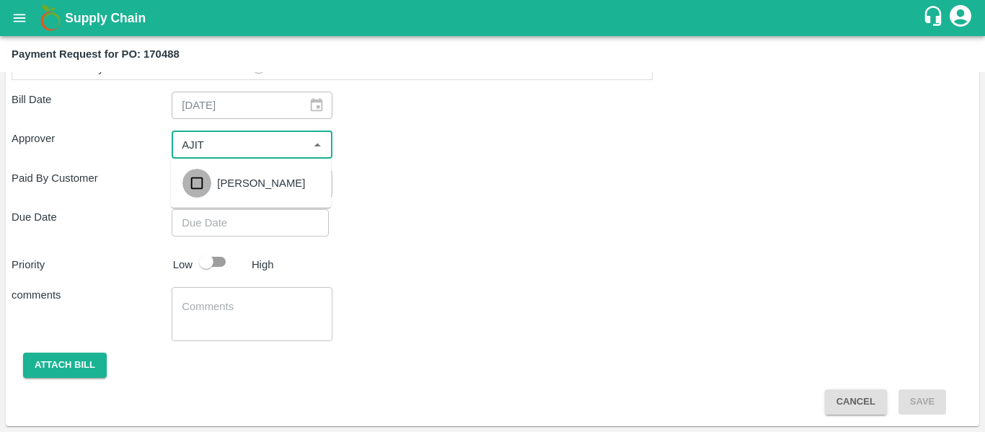
click at [200, 169] on input "checkbox" at bounding box center [196, 183] width 29 height 29
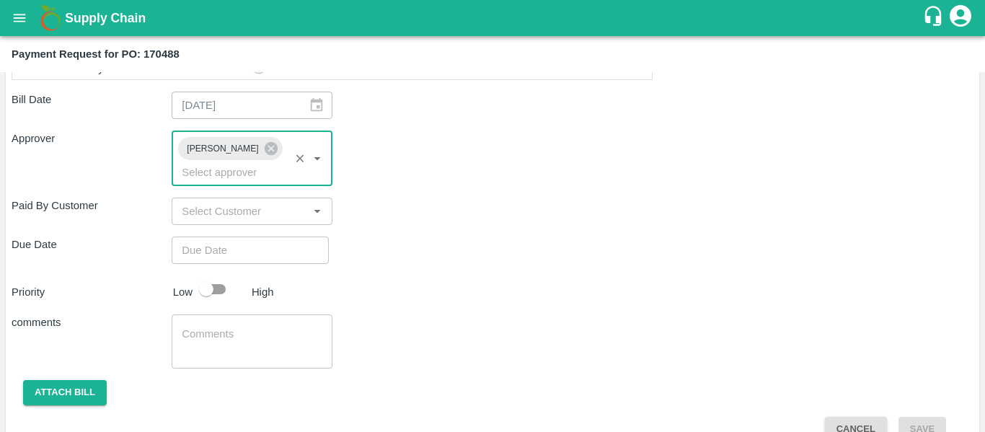
type input "DD/MM/YYYY hh:mm aa"
click at [234, 236] on input "DD/MM/YYYY hh:mm aa" at bounding box center [245, 249] width 147 height 27
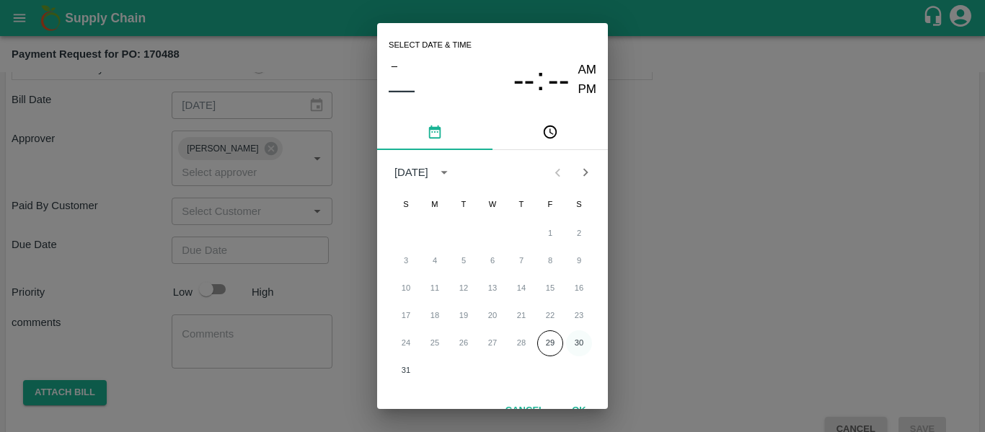
click at [578, 343] on button "30" at bounding box center [579, 343] width 26 height 26
type input "[DATE] 12:00 AM"
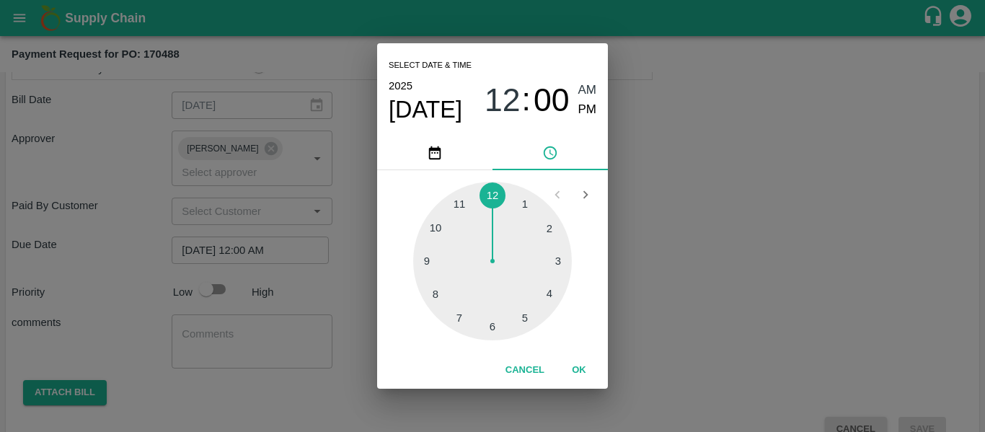
click at [688, 337] on div "Select date & time [DATE] 12 : 00 AM PM 1 2 3 4 5 6 7 8 9 10 11 12 Cancel OK" at bounding box center [492, 216] width 985 height 432
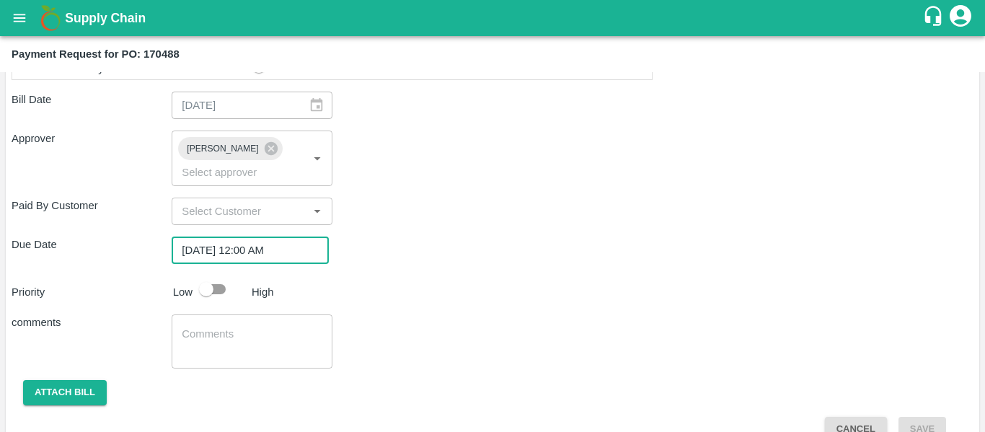
click at [220, 278] on input "checkbox" at bounding box center [206, 288] width 82 height 27
checkbox input "true"
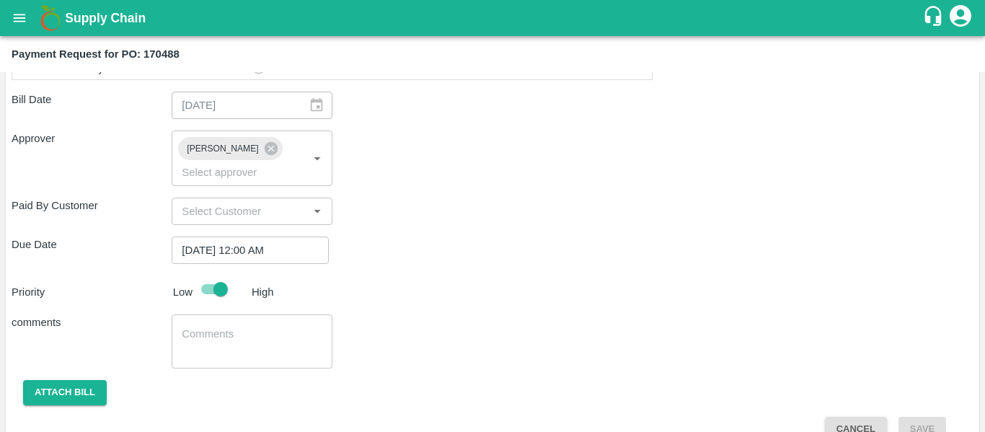
click at [242, 342] on div "x ​" at bounding box center [252, 341] width 160 height 54
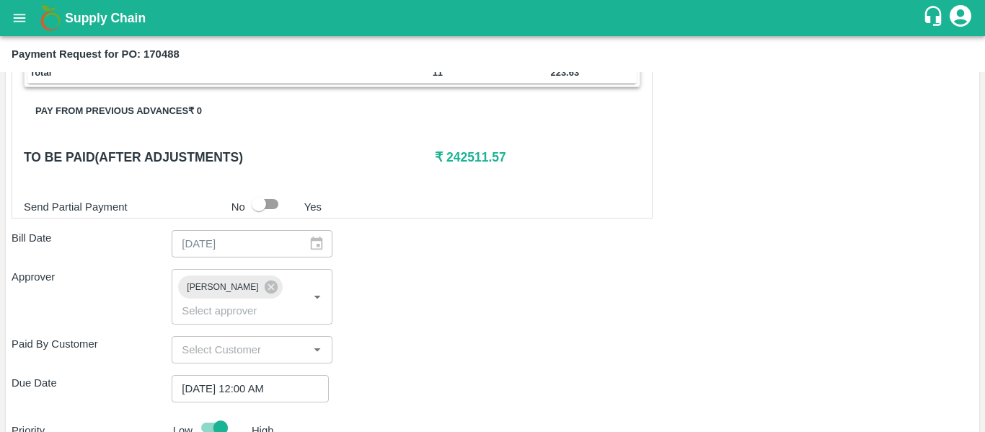
scroll to position [665, 0]
type textarea "Fruit Bill"
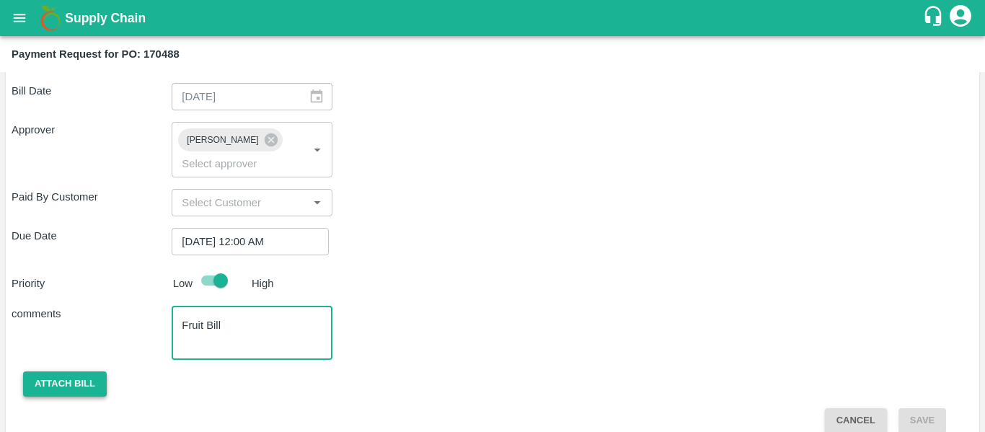
click at [79, 376] on button "Attach bill" at bounding box center [65, 383] width 84 height 25
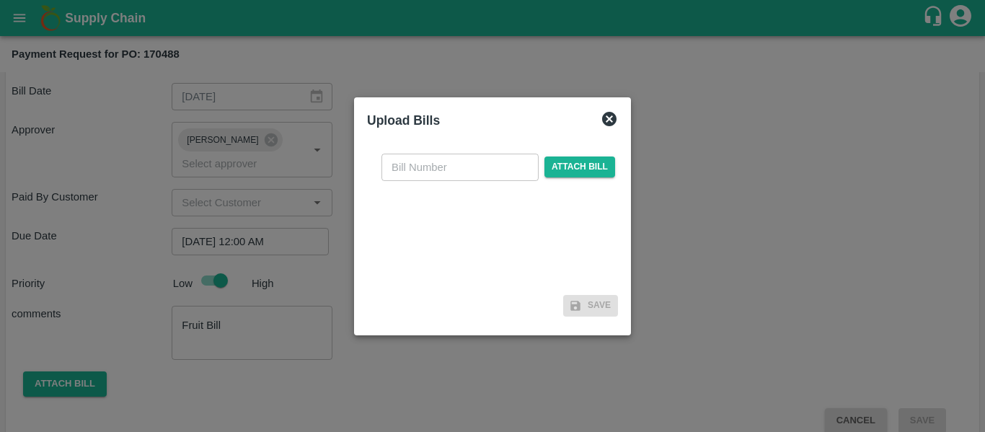
click at [436, 161] on input "text" at bounding box center [459, 167] width 157 height 27
type input "SE/25-26/1319"
click at [559, 168] on span "Attach bill" at bounding box center [579, 166] width 71 height 21
click at [0, 0] on input "Attach bill" at bounding box center [0, 0] width 0 height 0
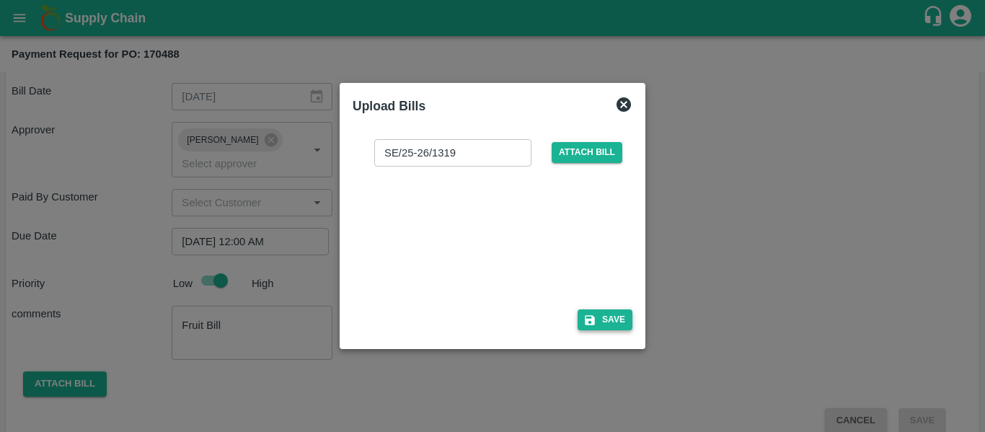
click at [607, 320] on button "Save" at bounding box center [604, 319] width 55 height 21
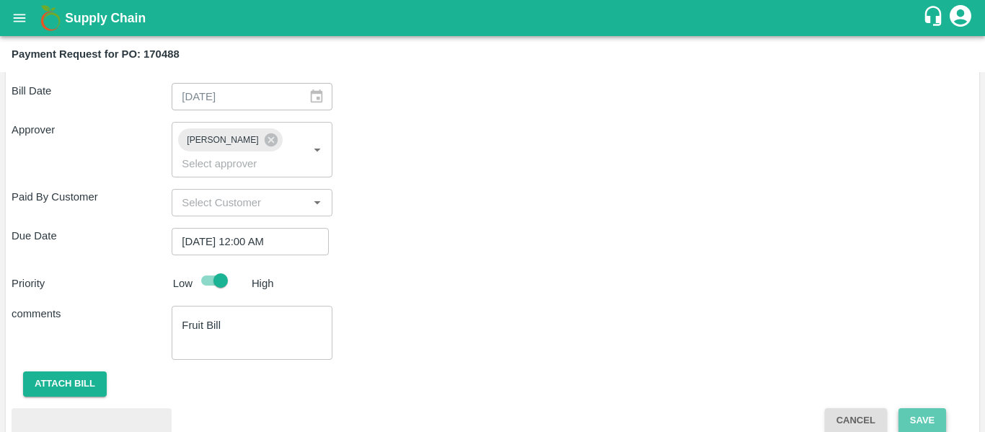
click at [917, 408] on button "Save" at bounding box center [922, 420] width 48 height 25
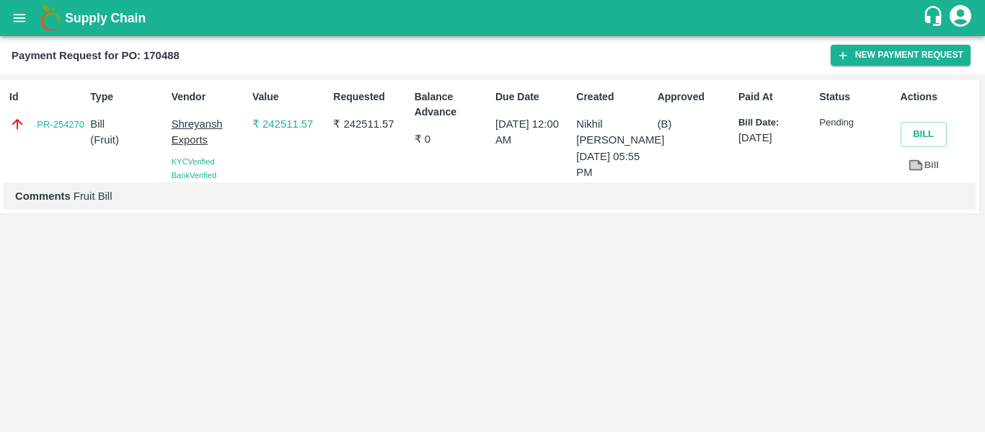
click at [19, 27] on button "open drawer" at bounding box center [19, 17] width 33 height 33
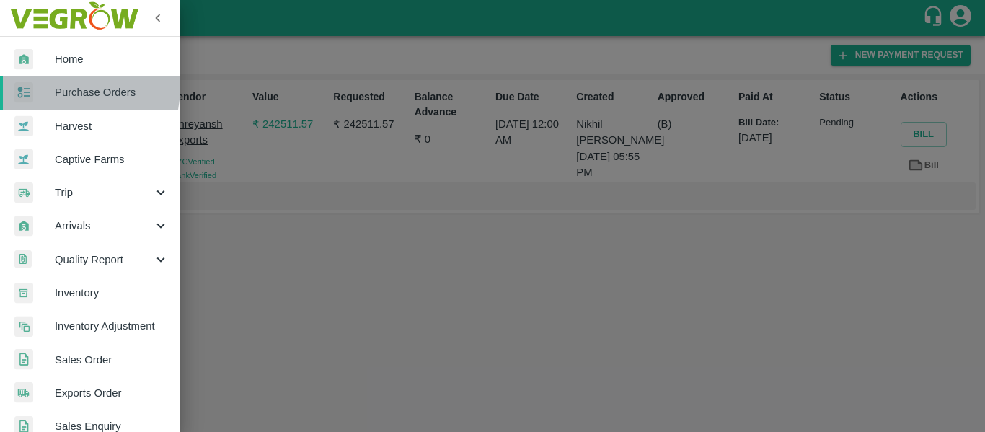
click at [74, 88] on span "Purchase Orders" at bounding box center [112, 92] width 114 height 16
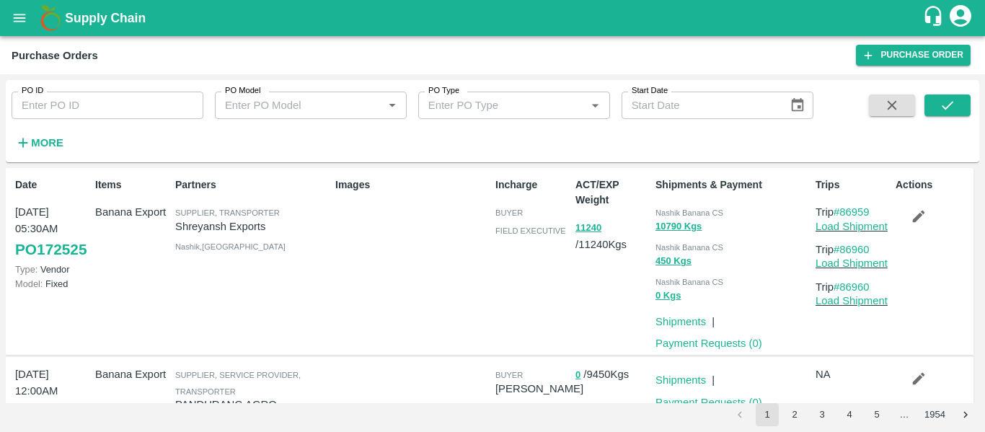
click at [69, 99] on input "PO ID" at bounding box center [108, 105] width 192 height 27
paste input "170210"
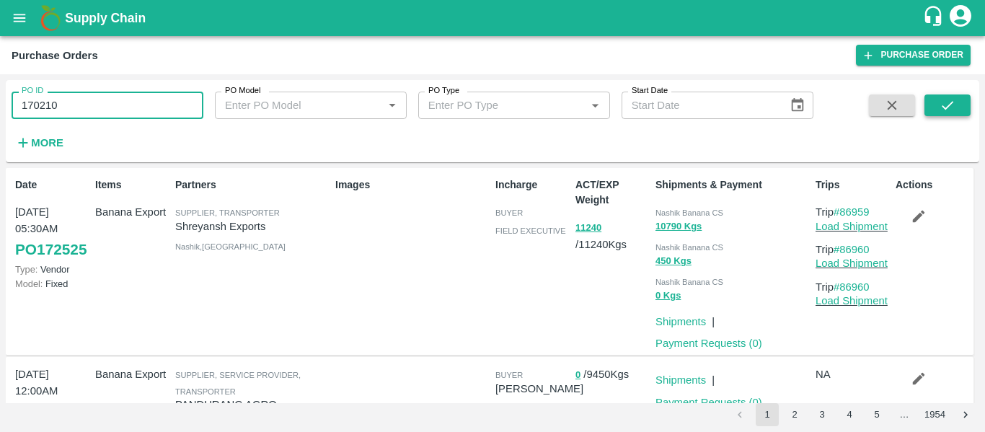
type input "170210"
click at [960, 111] on button "submit" at bounding box center [947, 105] width 46 height 22
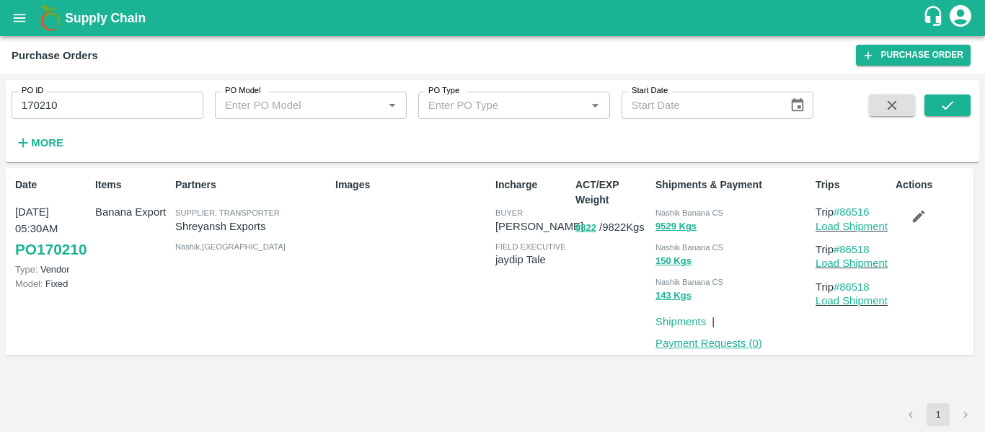
click at [725, 346] on link "Payment Requests ( 0 )" at bounding box center [708, 343] width 107 height 12
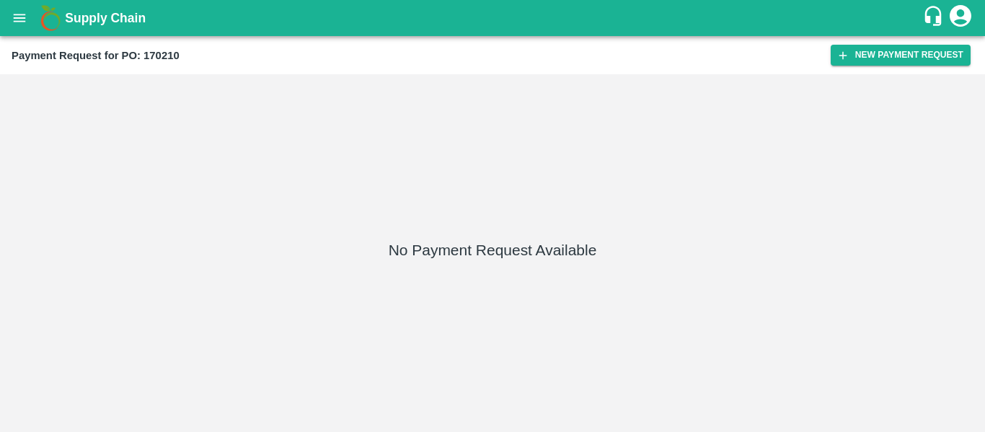
click at [868, 70] on div "Payment Request for PO: 170210 New Payment Request" at bounding box center [492, 55] width 985 height 38
click at [856, 56] on button "New Payment Request" at bounding box center [900, 55] width 140 height 21
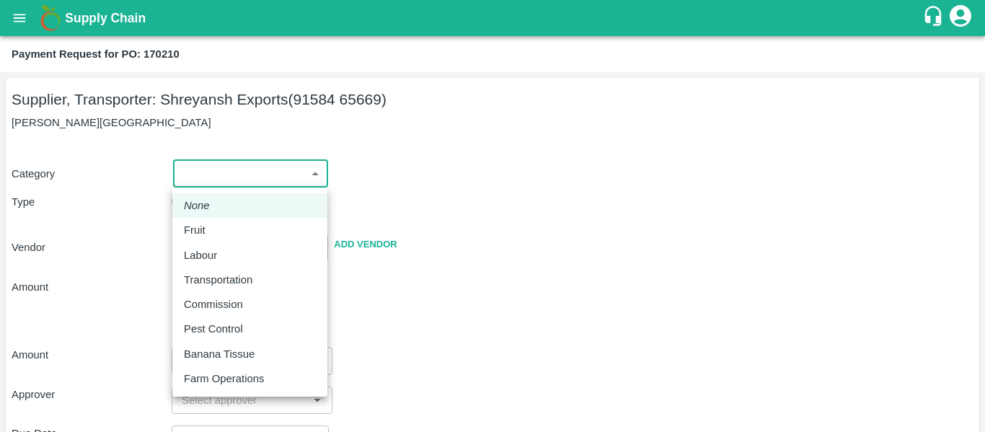
click at [223, 169] on body "Supply Chain Payment Request for PO: 170210 Supplier, Transporter: [PERSON_NAME…" at bounding box center [492, 216] width 985 height 432
click at [227, 227] on div "Fruit" at bounding box center [250, 230] width 132 height 16
type input "1"
type input "[PERSON_NAME] Exports - 91584 65669(Supplier, Transporter)"
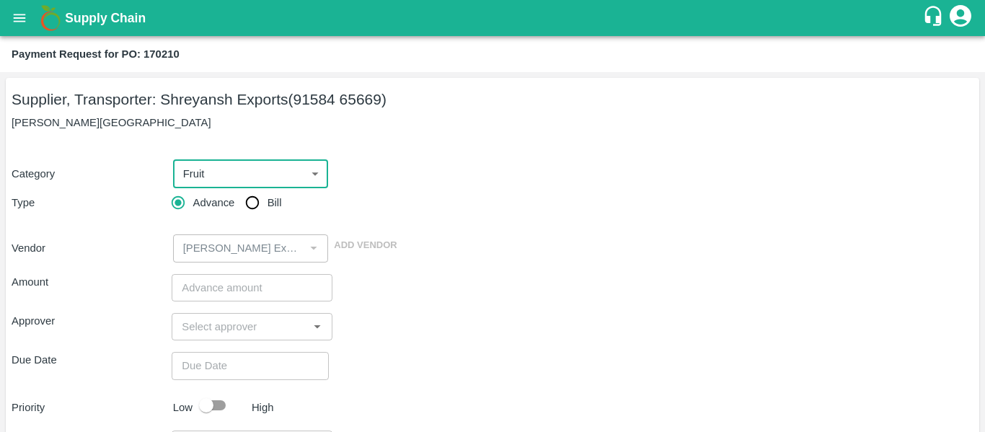
click at [246, 213] on input "Bill" at bounding box center [252, 202] width 29 height 29
radio input "true"
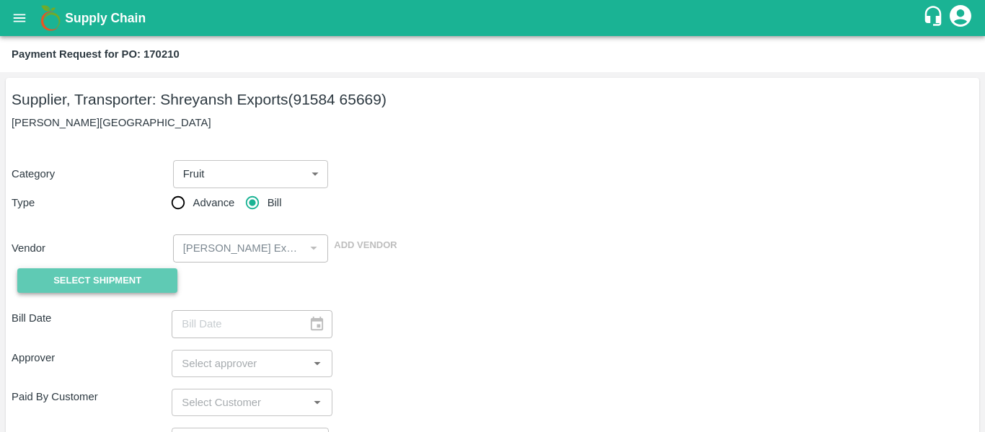
click at [150, 282] on button "Select Shipment" at bounding box center [97, 280] width 160 height 25
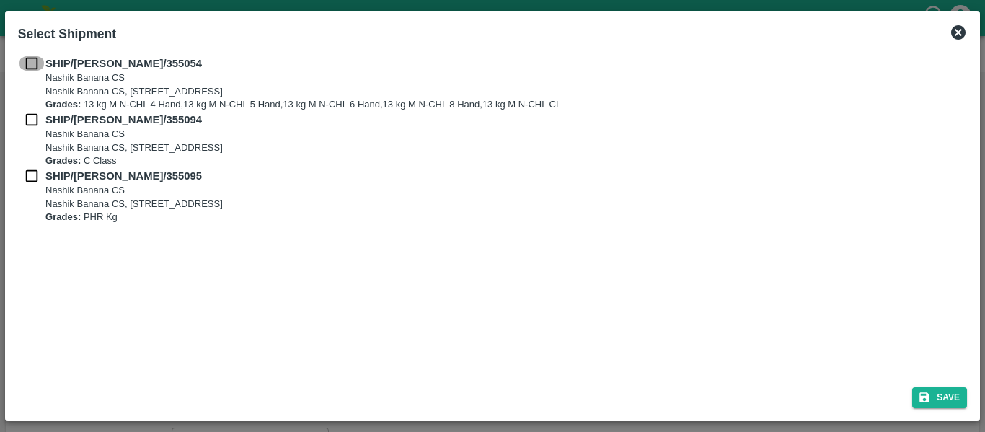
click at [34, 62] on input "checkbox" at bounding box center [31, 64] width 27 height 16
checkbox input "true"
click at [35, 112] on input "checkbox" at bounding box center [31, 120] width 27 height 16
checkbox input "true"
click at [30, 179] on input "checkbox" at bounding box center [31, 176] width 27 height 16
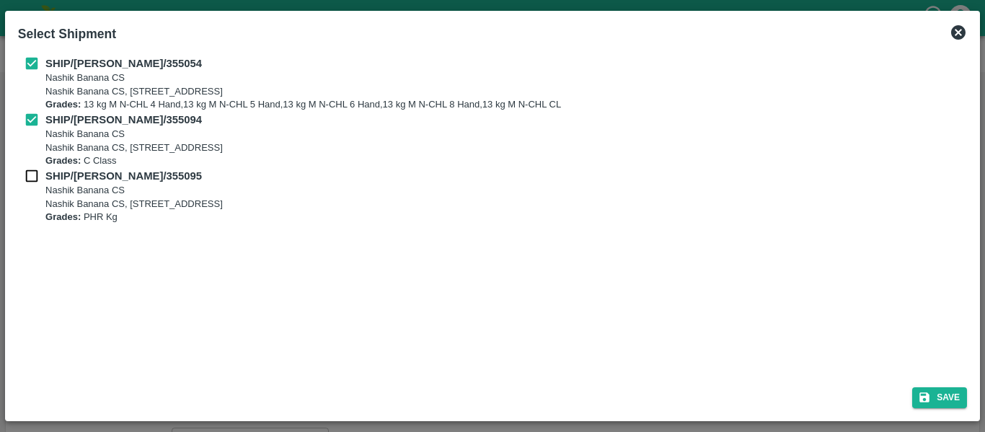
checkbox input "true"
click at [952, 391] on button "Save" at bounding box center [939, 397] width 55 height 21
type input "[DATE]"
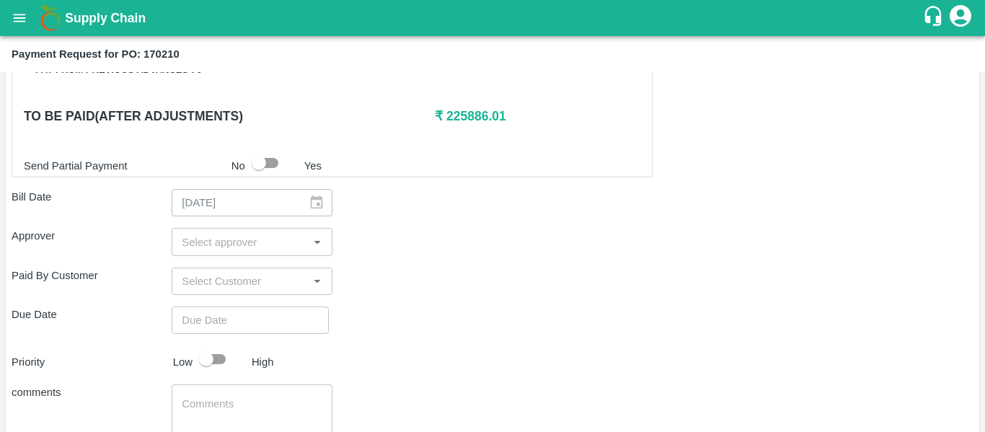
scroll to position [707, 0]
click at [230, 231] on input "input" at bounding box center [240, 240] width 128 height 19
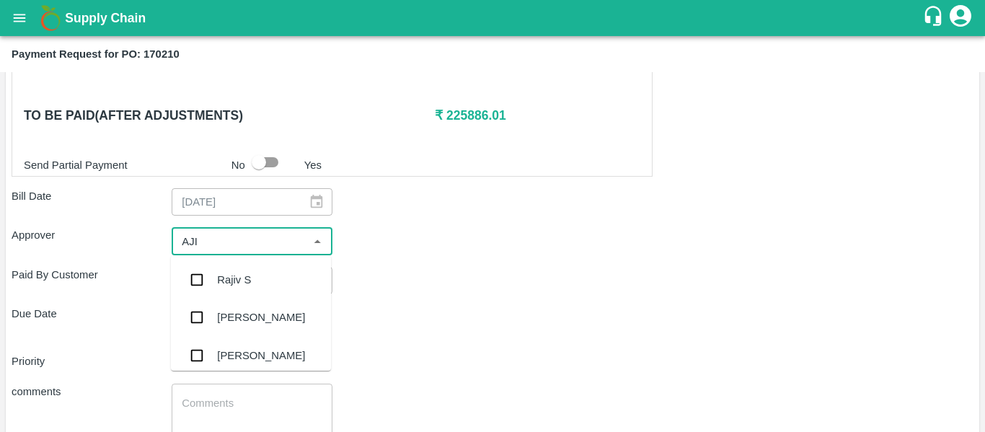
type input "AJIT"
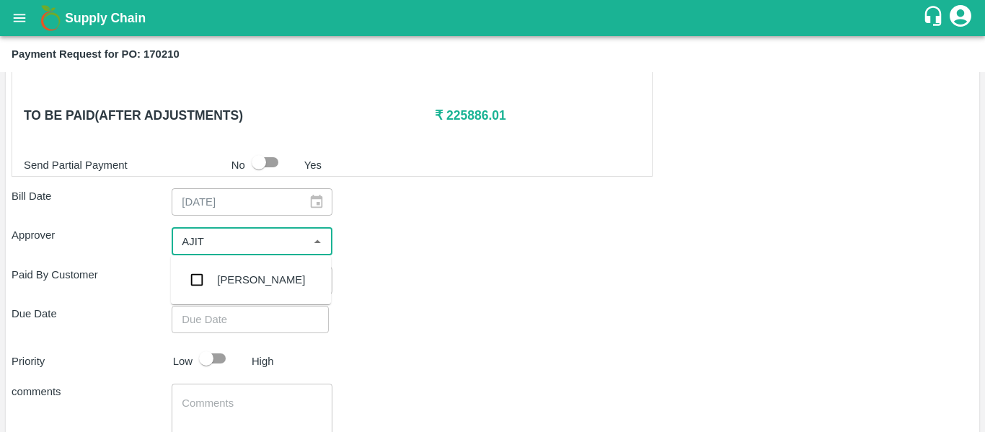
click at [237, 270] on div "[PERSON_NAME]" at bounding box center [251, 279] width 160 height 37
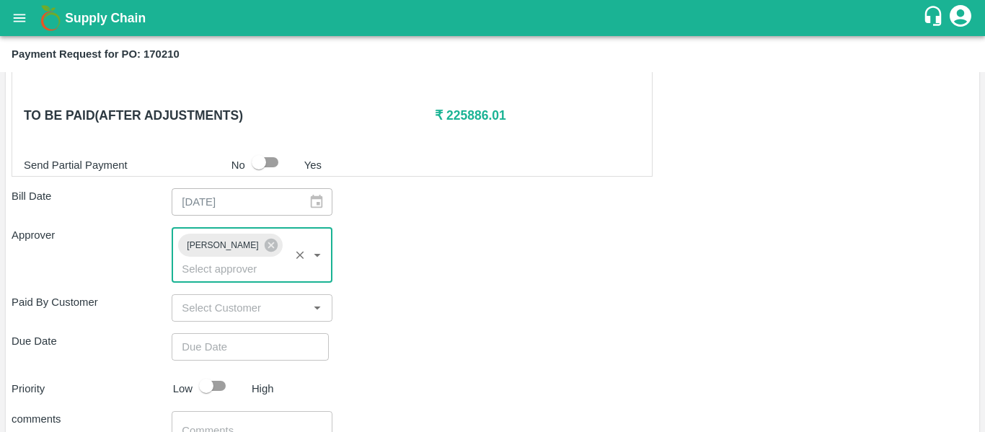
type input "DD/MM/YYYY hh:mm aa"
click at [246, 333] on input "DD/MM/YYYY hh:mm aa" at bounding box center [245, 346] width 147 height 27
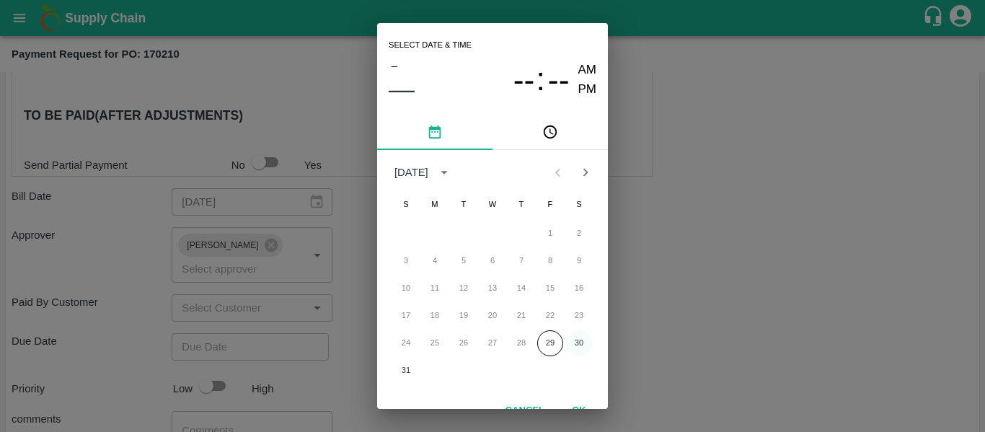
click at [580, 343] on button "30" at bounding box center [579, 343] width 26 height 26
type input "[DATE] 12:00 AM"
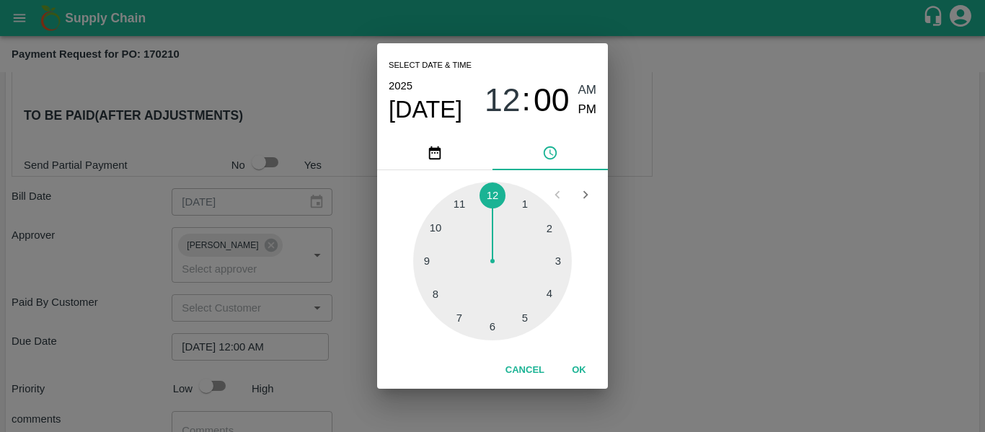
click at [710, 337] on div "Select date & time [DATE] 12 : 00 AM PM 1 2 3 4 5 6 7 8 9 10 11 12 Cancel OK" at bounding box center [492, 216] width 985 height 432
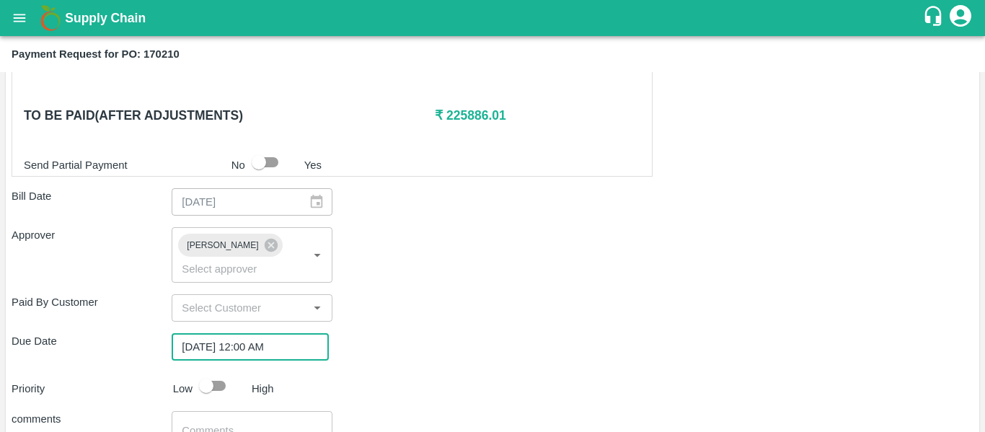
click at [226, 372] on input "checkbox" at bounding box center [206, 385] width 82 height 27
checkbox input "true"
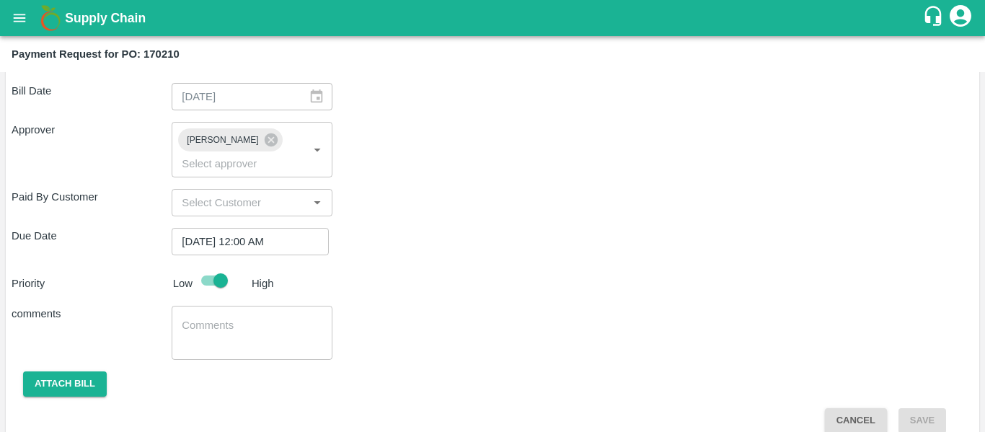
click at [235, 324] on textarea at bounding box center [252, 333] width 140 height 30
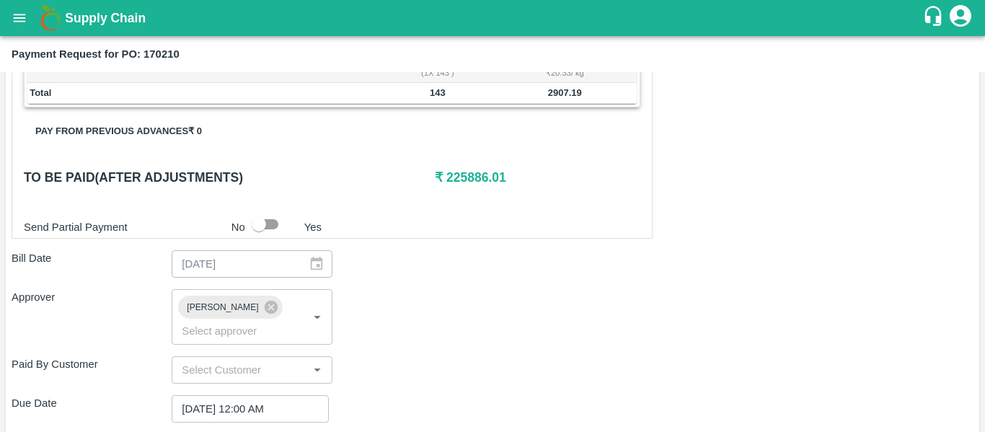
scroll to position [645, 0]
type textarea "Fruit Bill"
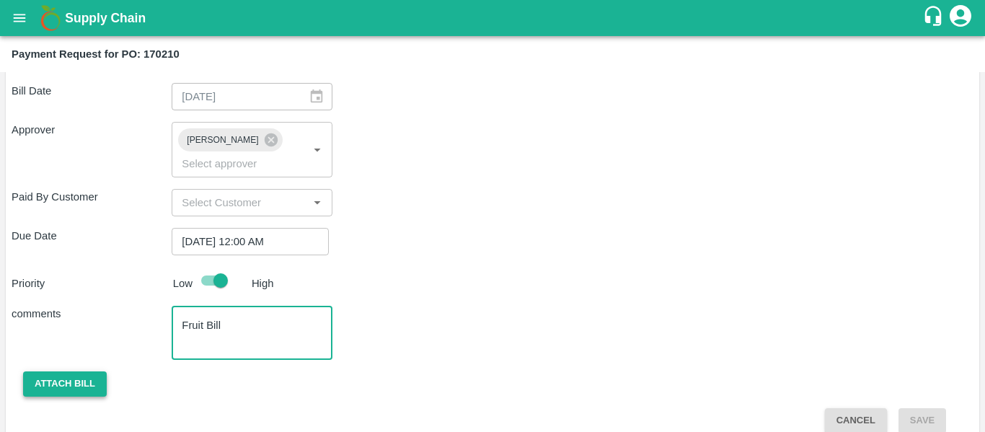
click at [48, 371] on button "Attach bill" at bounding box center [65, 383] width 84 height 25
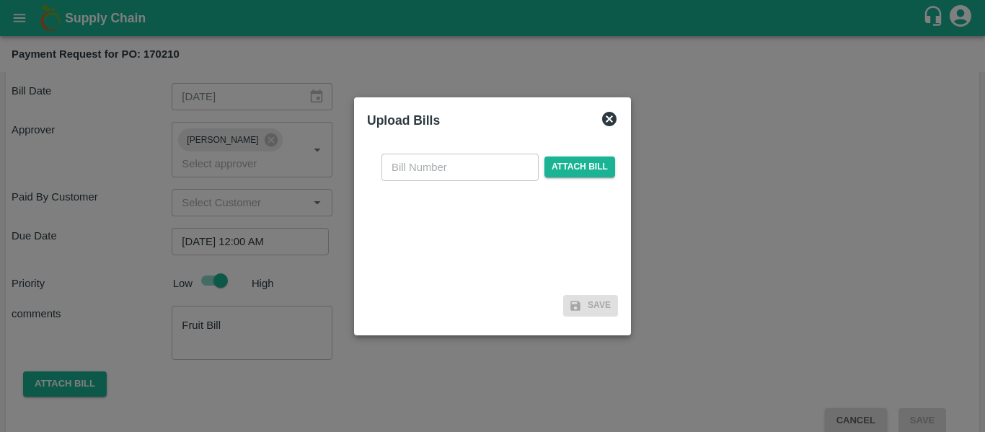
click at [402, 168] on input "text" at bounding box center [459, 167] width 157 height 27
type input "SE/25-26/1313"
click at [603, 168] on span "Attach bill" at bounding box center [579, 166] width 71 height 21
click at [0, 0] on input "Attach bill" at bounding box center [0, 0] width 0 height 0
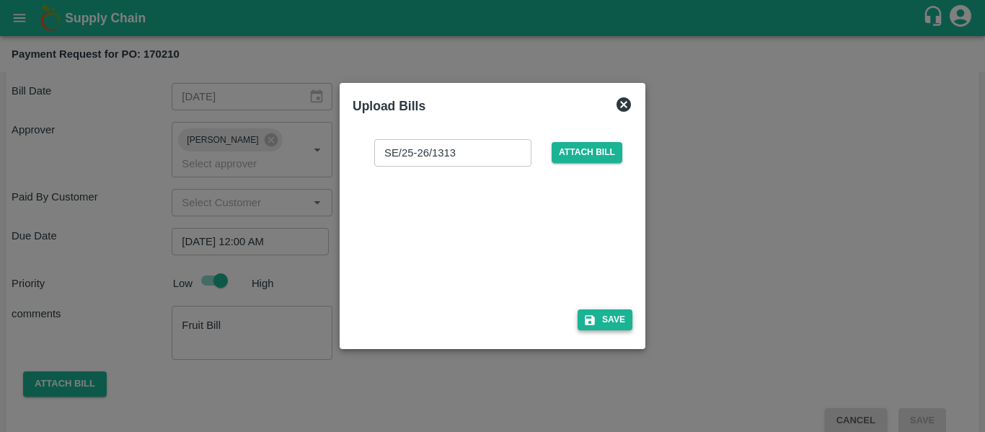
click at [608, 316] on button "Save" at bounding box center [604, 319] width 55 height 21
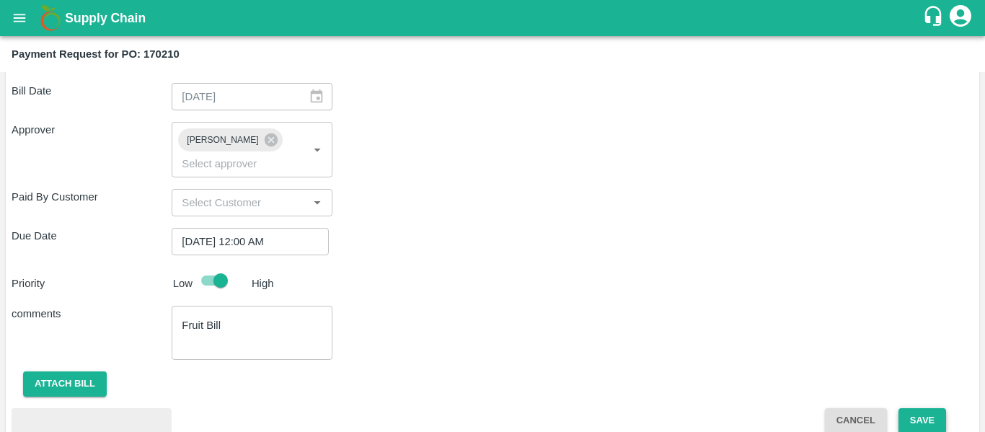
click at [930, 408] on button "Save" at bounding box center [922, 420] width 48 height 25
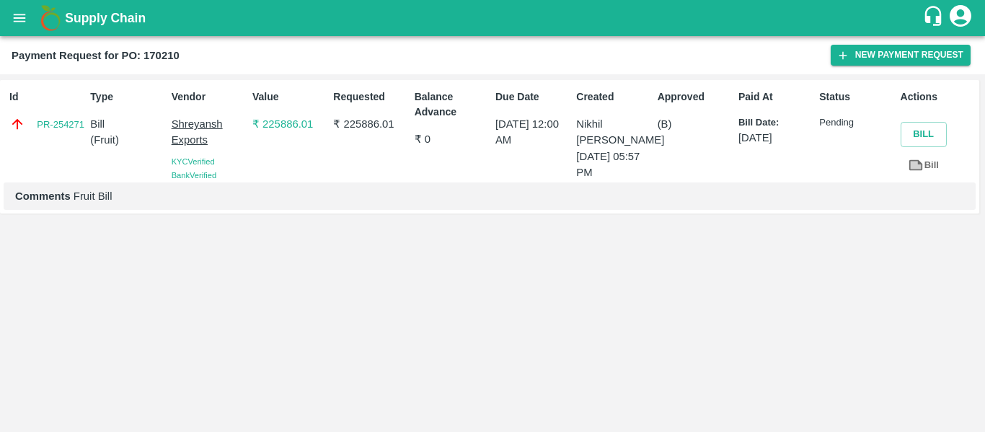
click at [9, 17] on button "open drawer" at bounding box center [19, 17] width 33 height 33
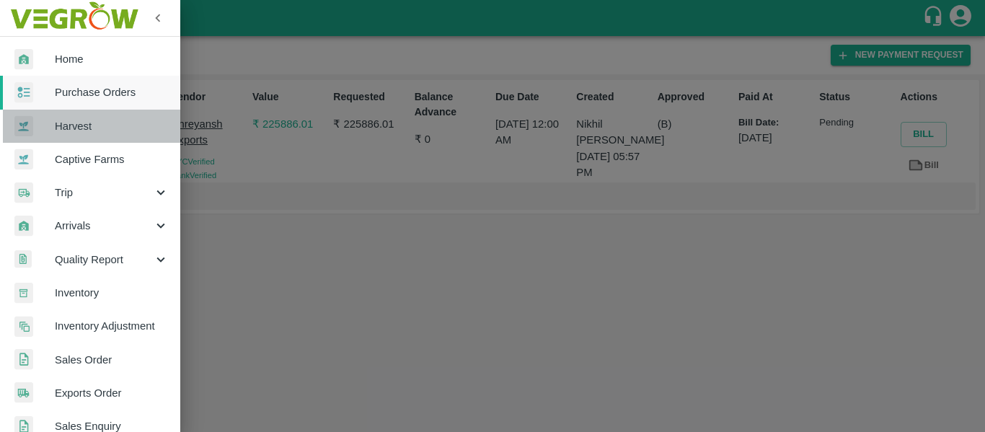
click at [101, 110] on link "Harvest" at bounding box center [90, 126] width 180 height 33
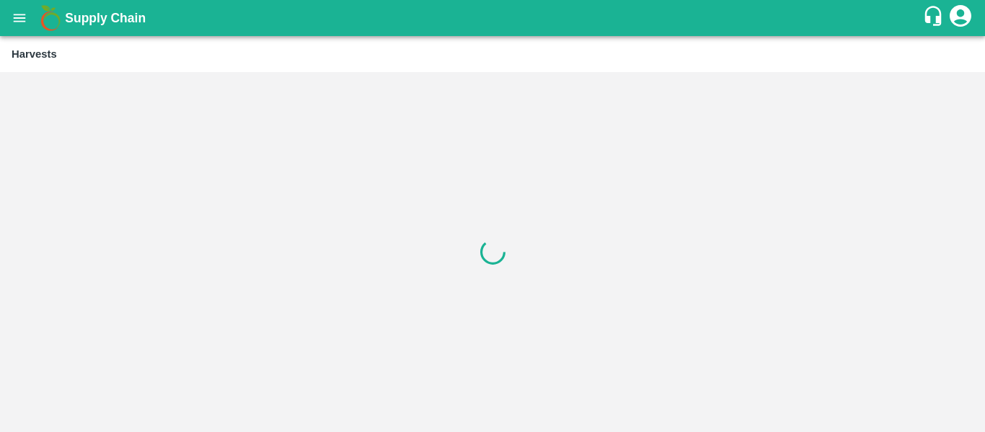
click at [27, 22] on icon "open drawer" at bounding box center [20, 18] width 16 height 16
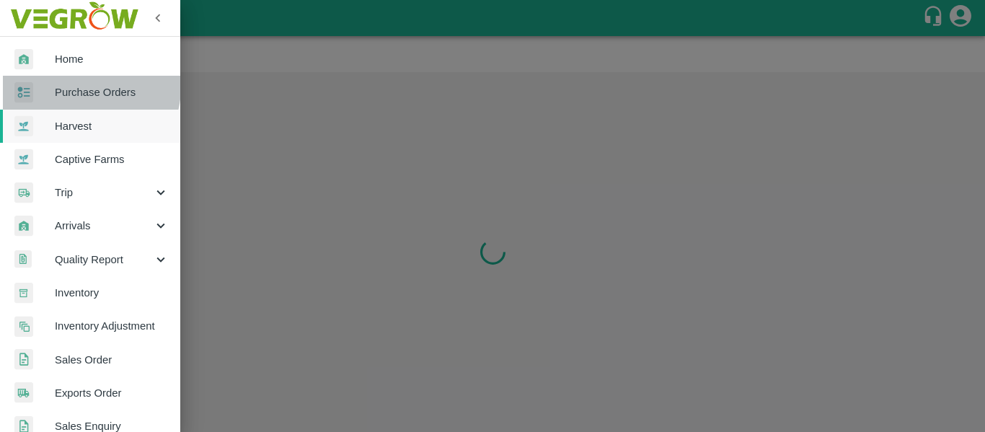
click at [84, 87] on span "Purchase Orders" at bounding box center [112, 92] width 114 height 16
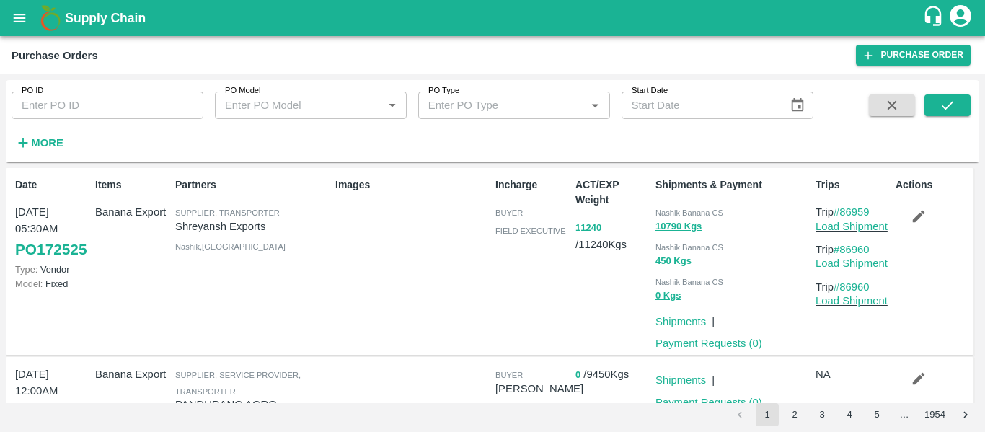
click at [76, 113] on input "PO ID" at bounding box center [108, 105] width 192 height 27
paste input "170745"
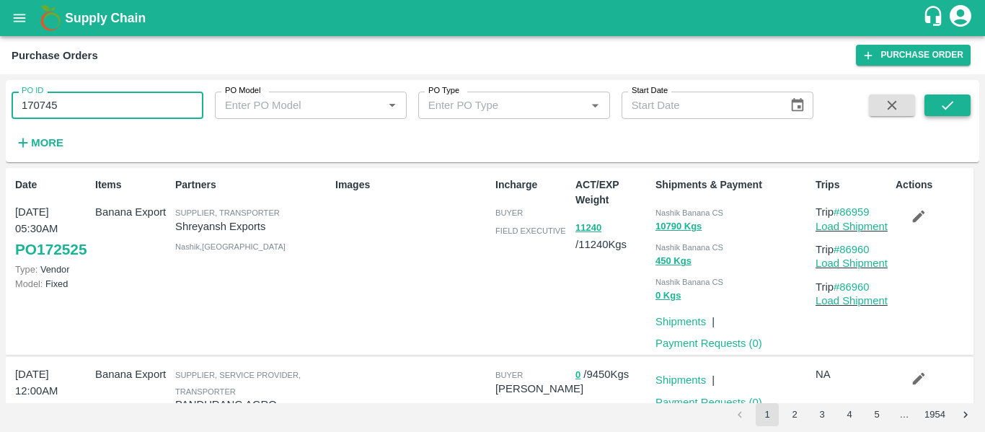
type input "170745"
click at [934, 101] on button "submit" at bounding box center [947, 105] width 46 height 22
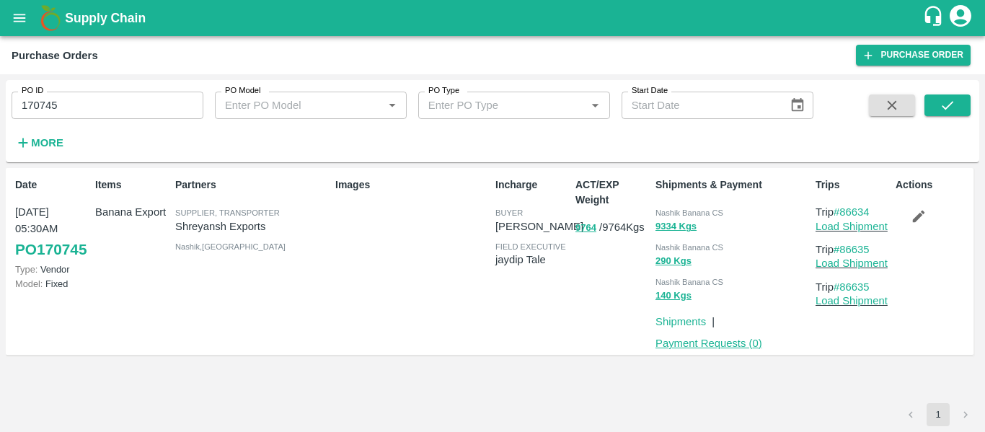
click at [705, 341] on link "Payment Requests ( 0 )" at bounding box center [708, 343] width 107 height 12
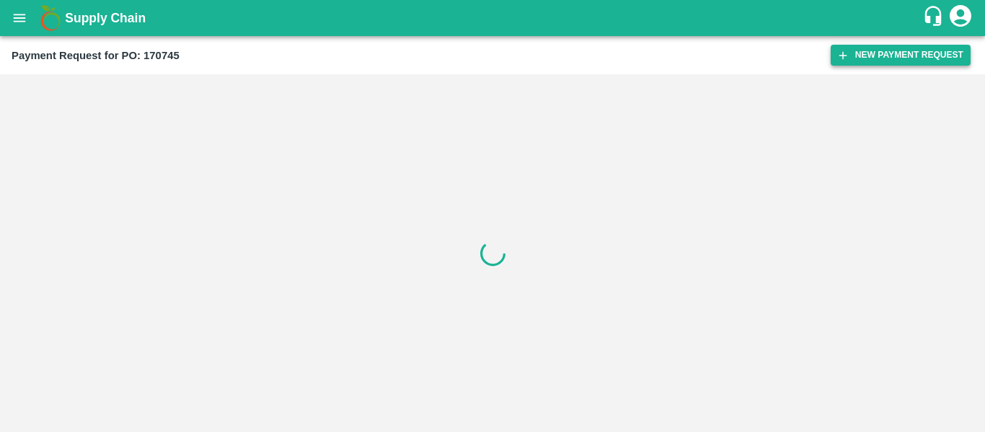
click at [869, 58] on button "New Payment Request" at bounding box center [900, 55] width 140 height 21
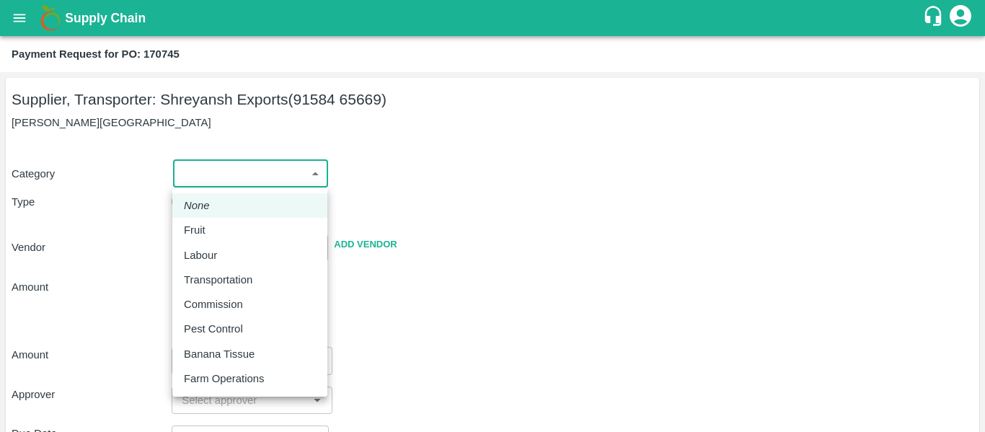
click at [234, 162] on body "Supply Chain Payment Request for PO: 170745 Supplier, Transporter: [PERSON_NAME…" at bounding box center [492, 216] width 985 height 432
click at [213, 226] on div "Fruit" at bounding box center [250, 230] width 132 height 16
type input "1"
type input "[PERSON_NAME] Exports - 91584 65669(Supplier, Transporter)"
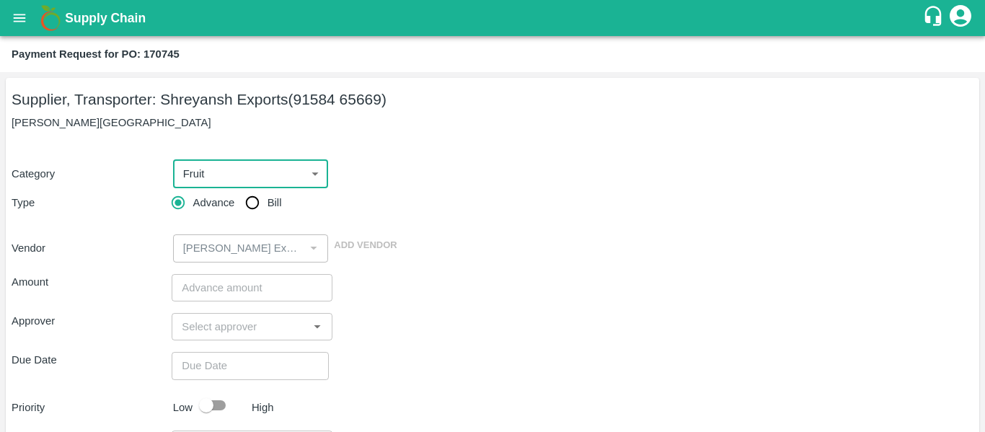
click at [247, 211] on input "Bill" at bounding box center [252, 202] width 29 height 29
radio input "true"
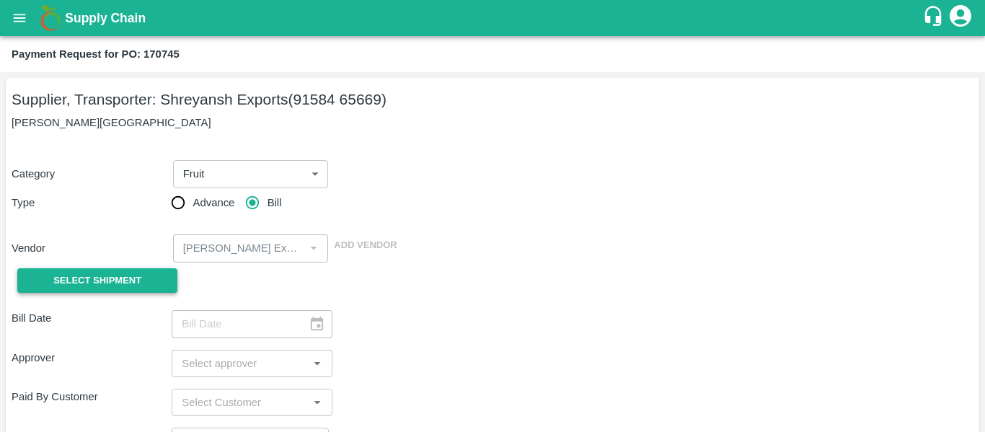
click at [101, 280] on span "Select Shipment" at bounding box center [97, 281] width 88 height 17
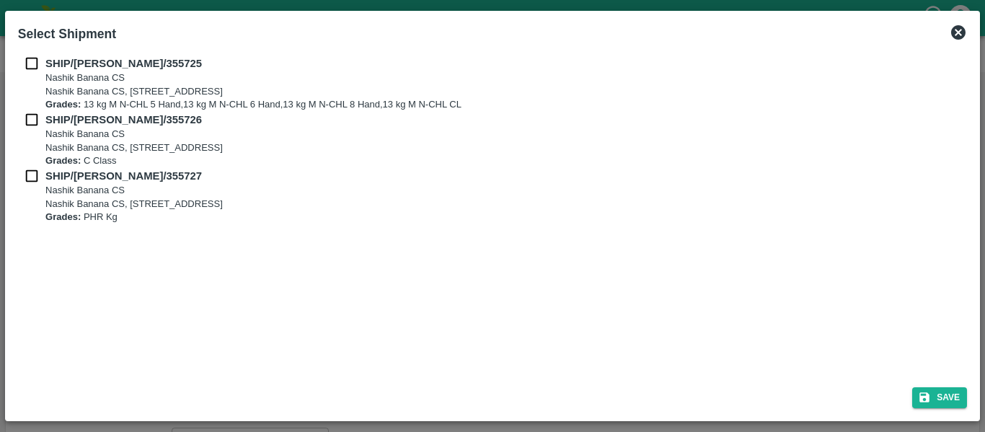
click at [51, 68] on b "SHIP/NASH/355725" at bounding box center [123, 64] width 156 height 12
checkbox input "true"
click at [42, 122] on input "checkbox" at bounding box center [31, 120] width 27 height 16
checkbox input "true"
click at [32, 185] on div "SHIP/NASH/355727 Nashik Banana CS Nashik Banana CS, Gat No. 314/2/1, A/p- Mohad…" at bounding box center [492, 196] width 949 height 56
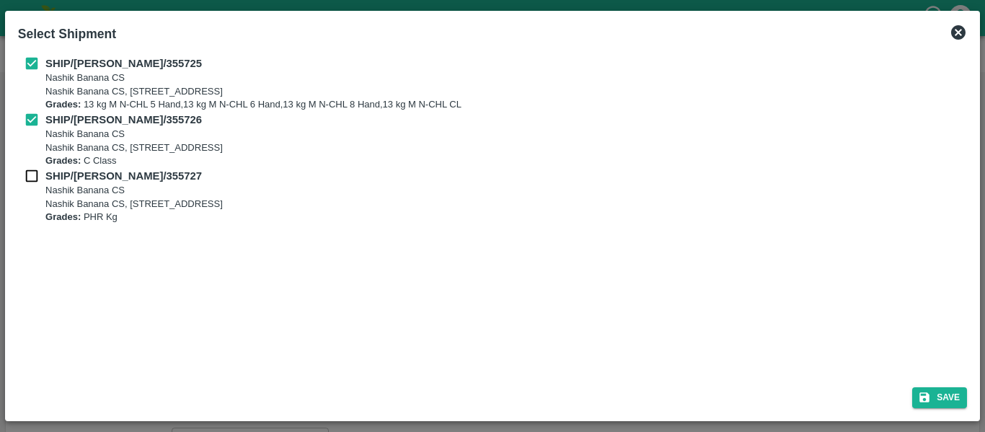
click at [32, 178] on input "checkbox" at bounding box center [31, 176] width 27 height 16
checkbox input "true"
click at [944, 409] on div "Save" at bounding box center [492, 395] width 960 height 38
click at [950, 393] on button "Save" at bounding box center [939, 397] width 55 height 21
type input "22/08/2025"
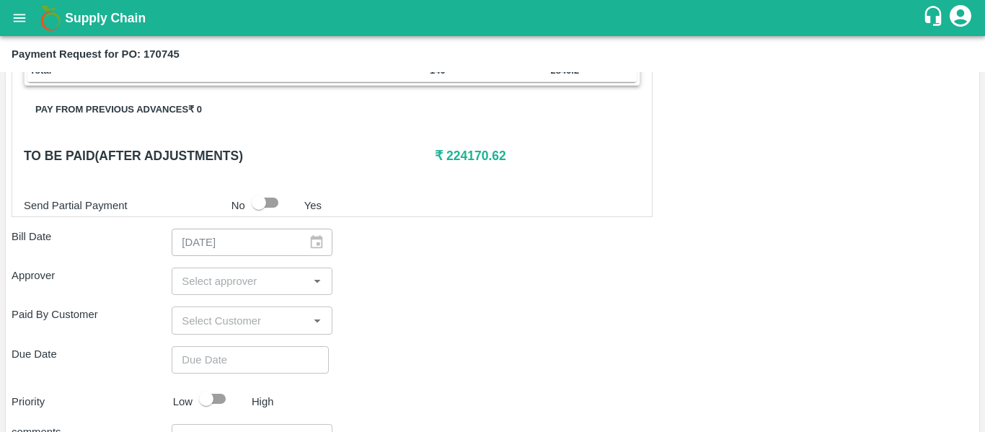
scroll to position [636, 0]
click at [230, 298] on div "Shipment - SHIP/NASH/355725 Lots (Labels) Weight (Kgs) Total Price (₹) BANANA-E…" at bounding box center [493, 106] width 962 height 887
click at [186, 272] on input "input" at bounding box center [240, 280] width 128 height 19
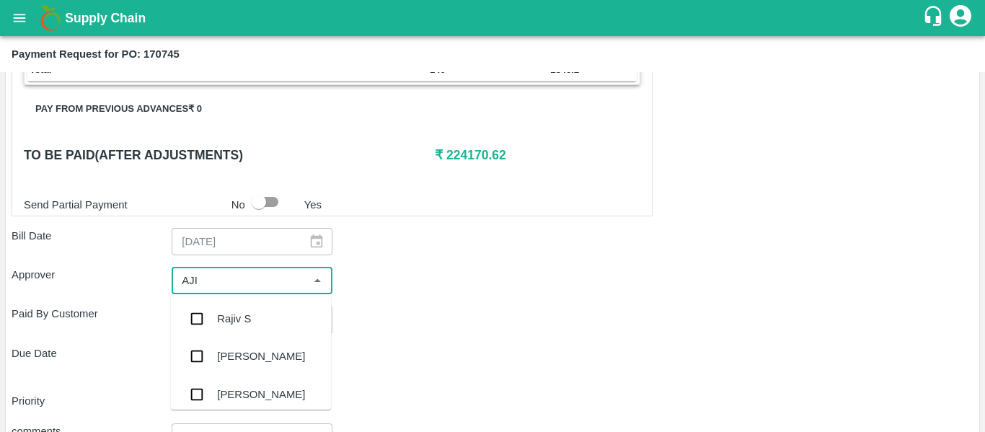
type input "AJIT"
click at [212, 319] on div "[PERSON_NAME]" at bounding box center [251, 318] width 160 height 37
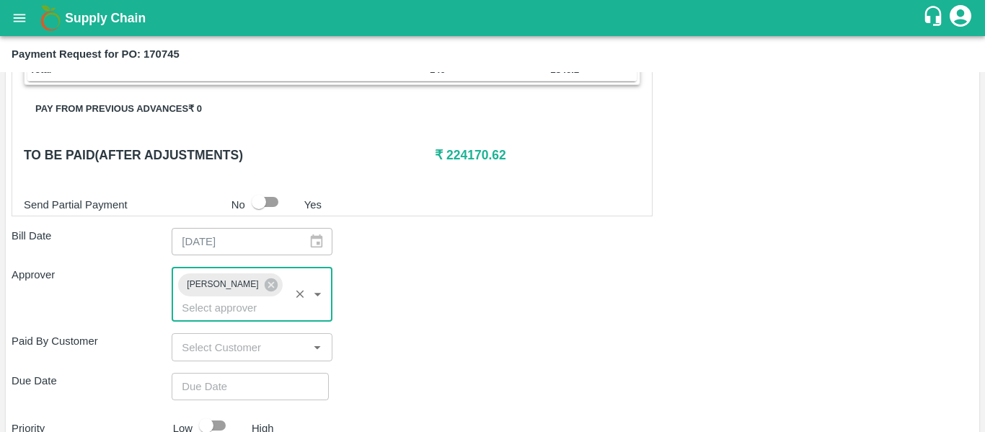
type input "DD/MM/YYYY hh:mm aa"
click at [230, 373] on input "DD/MM/YYYY hh:mm aa" at bounding box center [245, 386] width 147 height 27
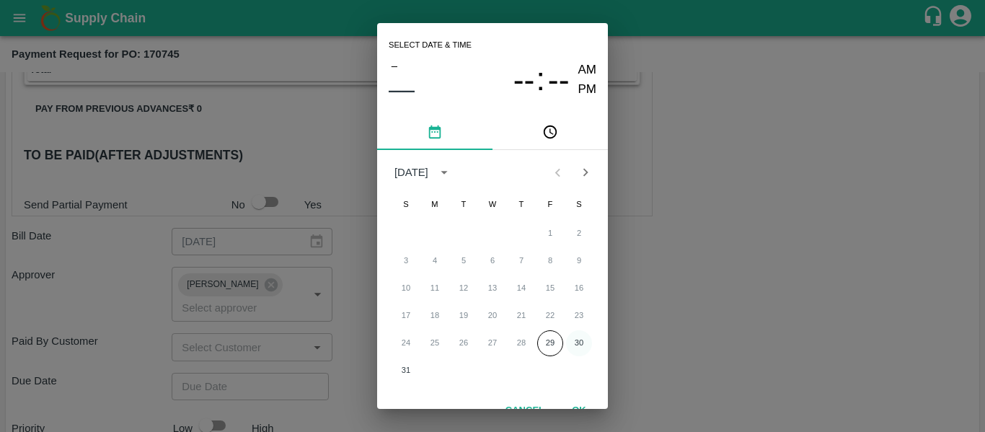
click at [583, 339] on button "30" at bounding box center [579, 343] width 26 height 26
type input "[DATE] 12:00 AM"
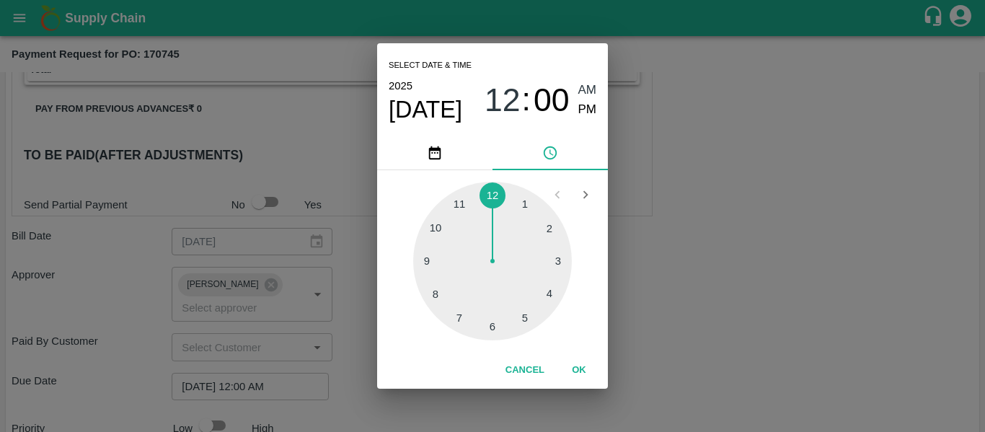
click at [664, 329] on div "Select date & time [DATE] 12 : 00 AM PM 1 2 3 4 5 6 7 8 9 10 11 12 Cancel OK" at bounding box center [492, 216] width 985 height 432
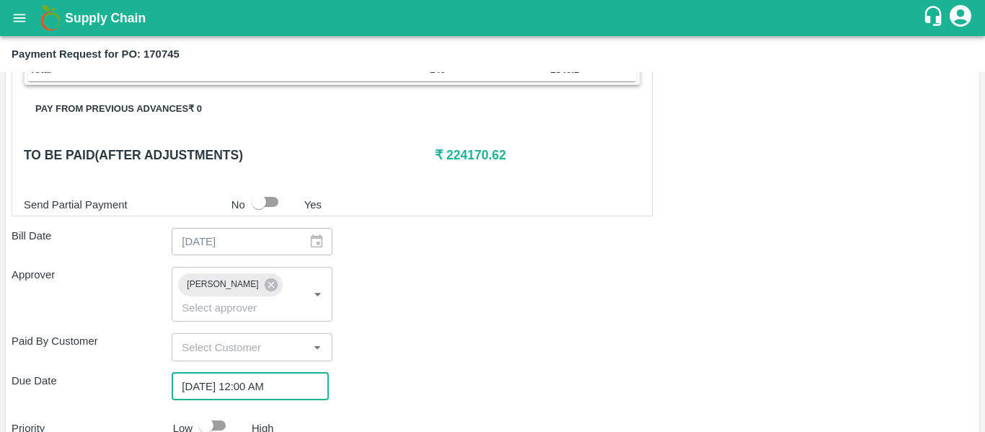
scroll to position [780, 0]
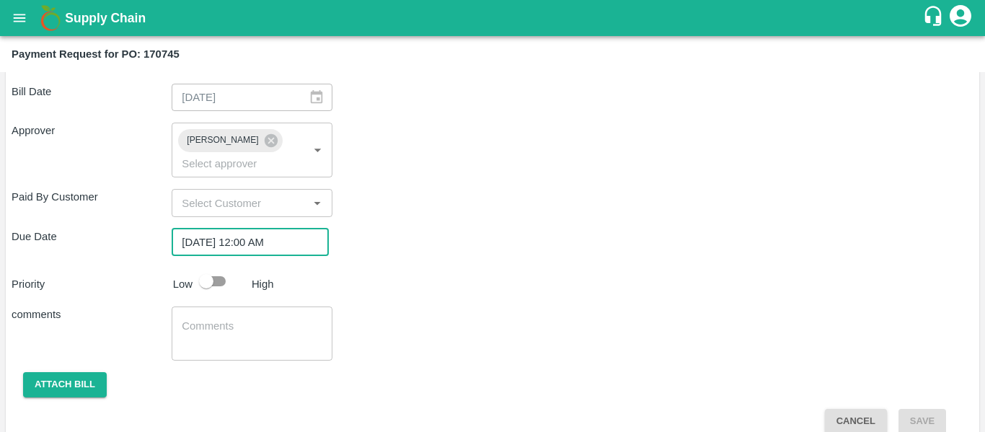
click at [209, 267] on input "checkbox" at bounding box center [206, 280] width 82 height 27
checkbox input "true"
click at [231, 319] on textarea at bounding box center [252, 334] width 140 height 30
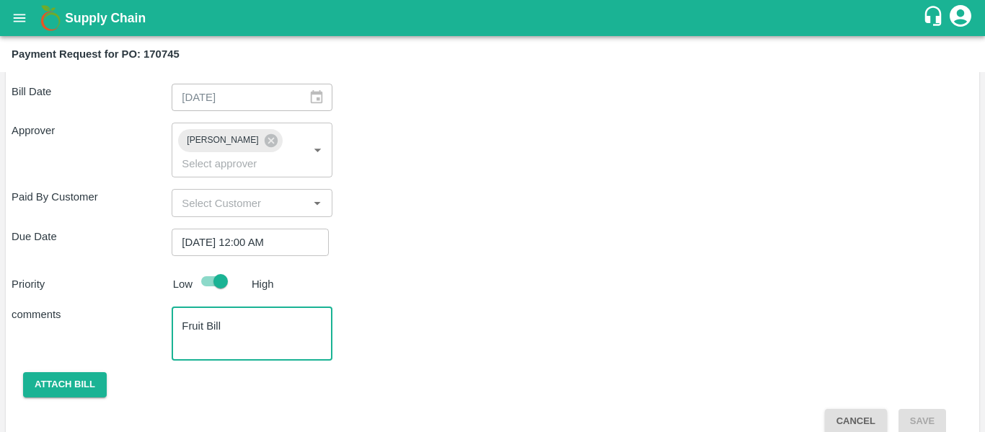
scroll to position [657, 0]
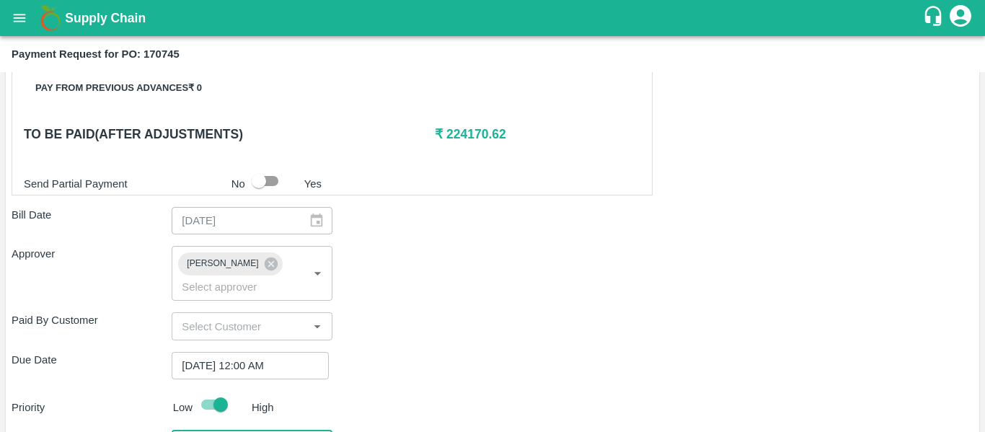
type textarea "Fruit Bill"
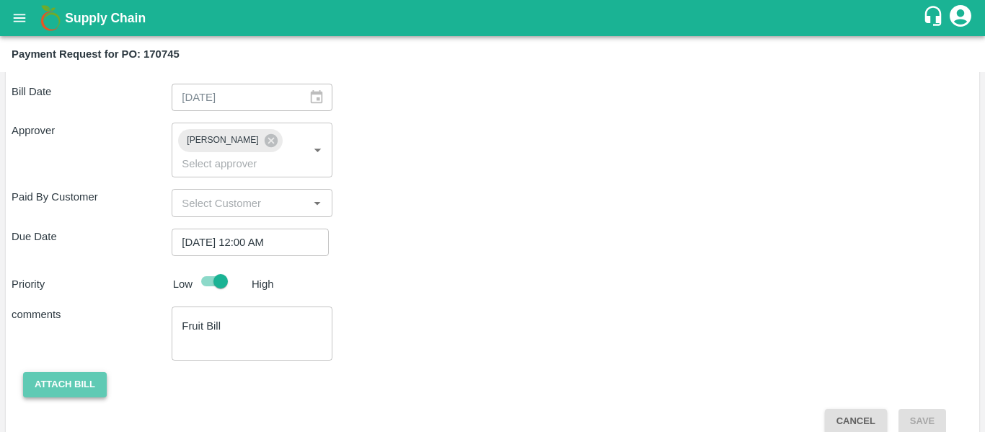
click at [33, 377] on button "Attach bill" at bounding box center [65, 384] width 84 height 25
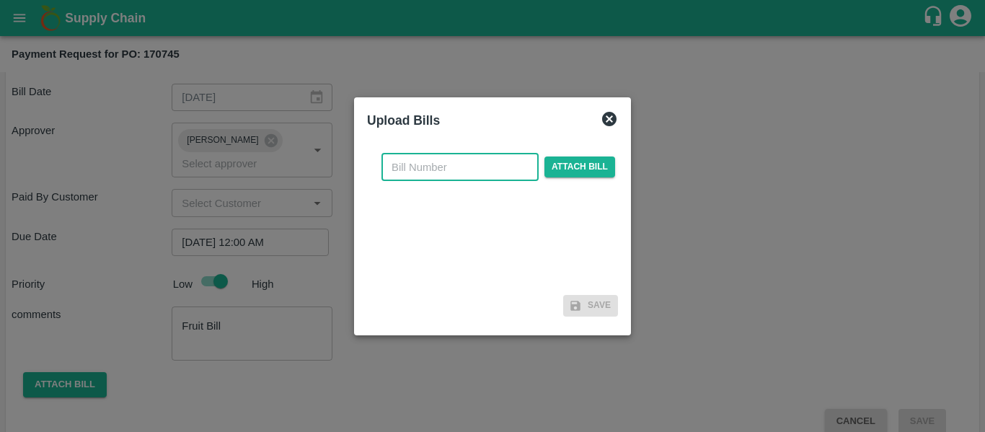
click at [435, 172] on input "text" at bounding box center [459, 167] width 157 height 27
type input "SE/25-26/1331"
click at [564, 169] on span "Attach bill" at bounding box center [579, 166] width 71 height 21
click at [0, 0] on input "Attach bill" at bounding box center [0, 0] width 0 height 0
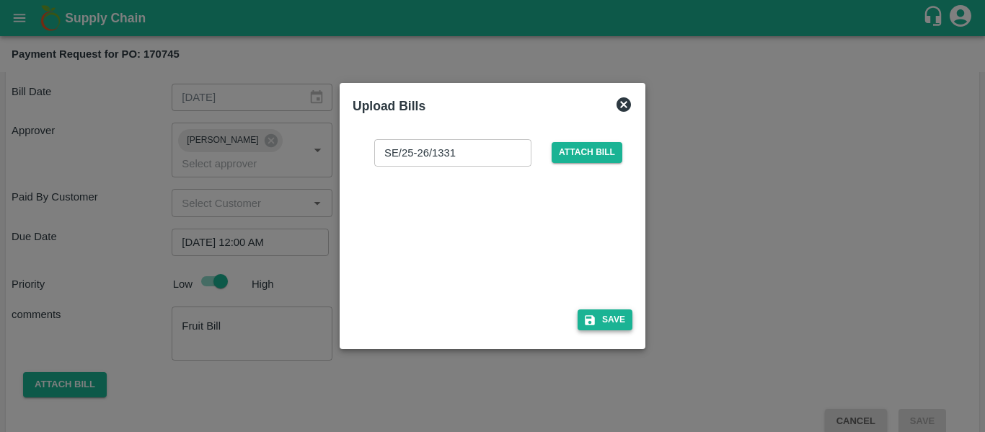
click at [609, 320] on button "Save" at bounding box center [604, 319] width 55 height 21
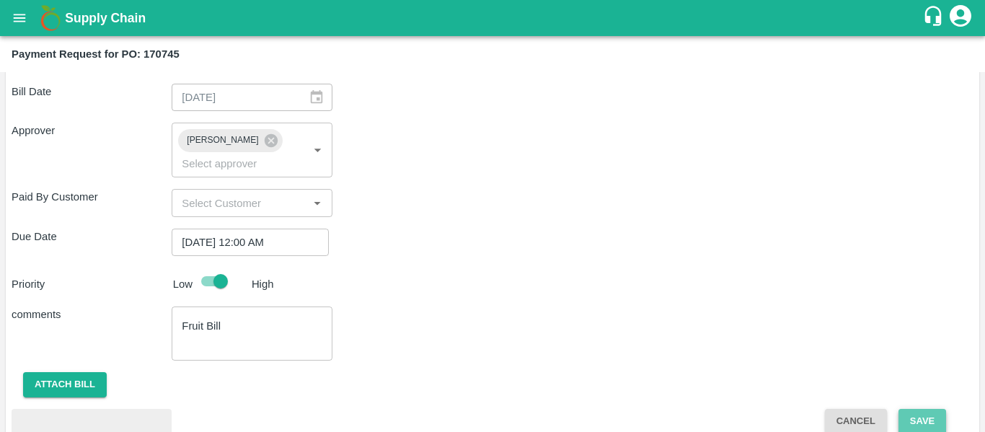
click at [923, 409] on button "Save" at bounding box center [922, 421] width 48 height 25
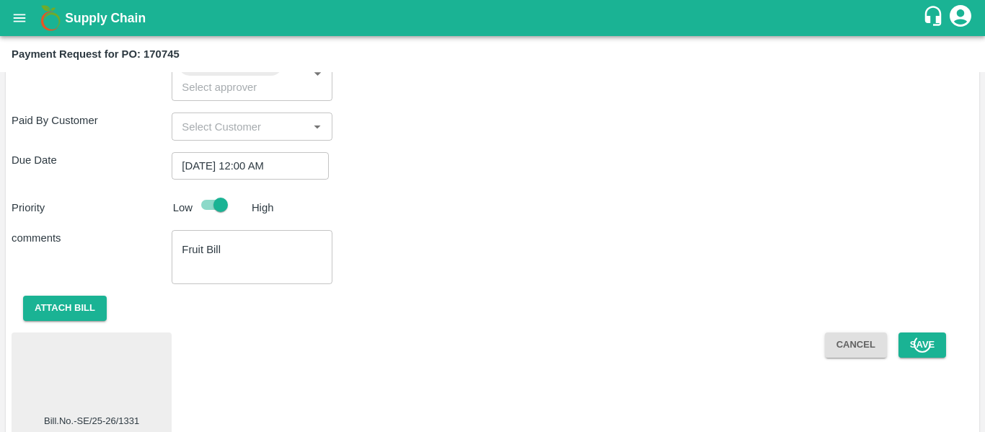
scroll to position [0, 0]
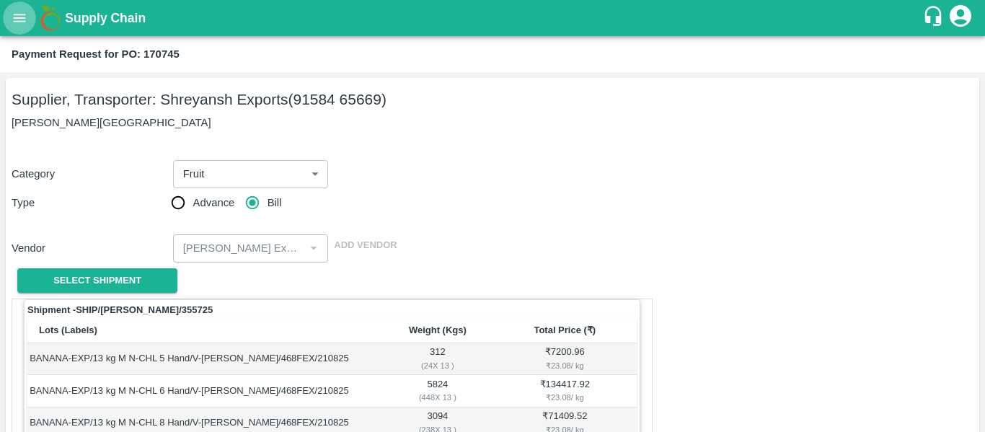
click at [23, 17] on icon "open drawer" at bounding box center [20, 18] width 16 height 16
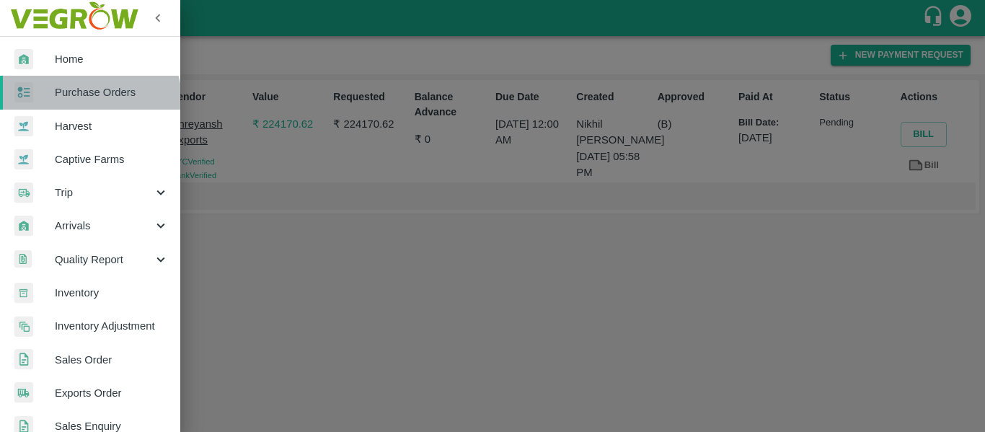
click at [90, 99] on span "Purchase Orders" at bounding box center [112, 92] width 114 height 16
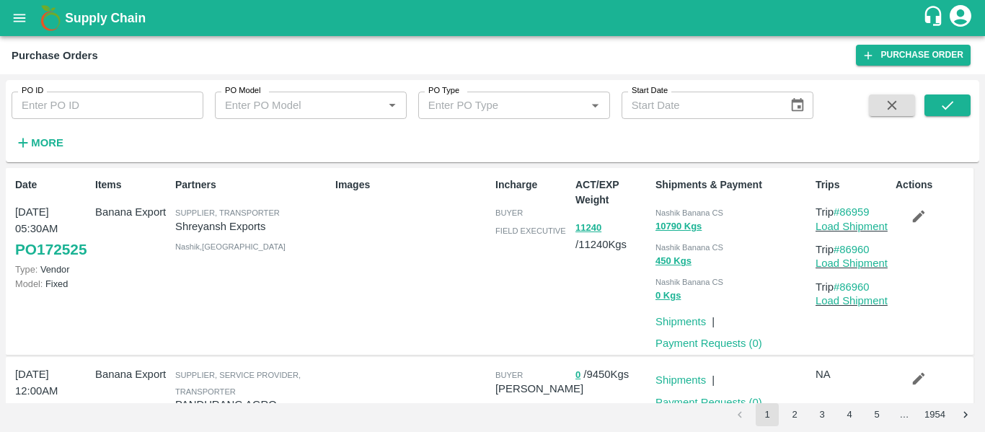
click at [64, 96] on input "PO ID" at bounding box center [108, 105] width 192 height 27
paste input "170740"
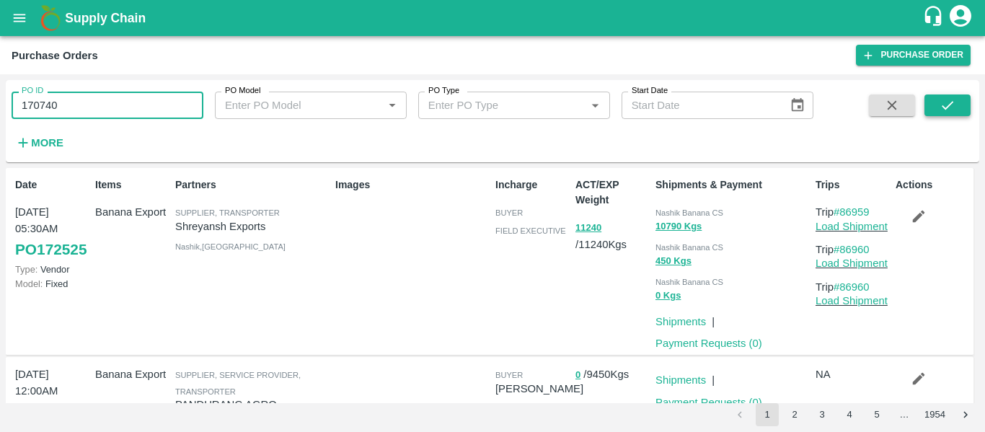
type input "170740"
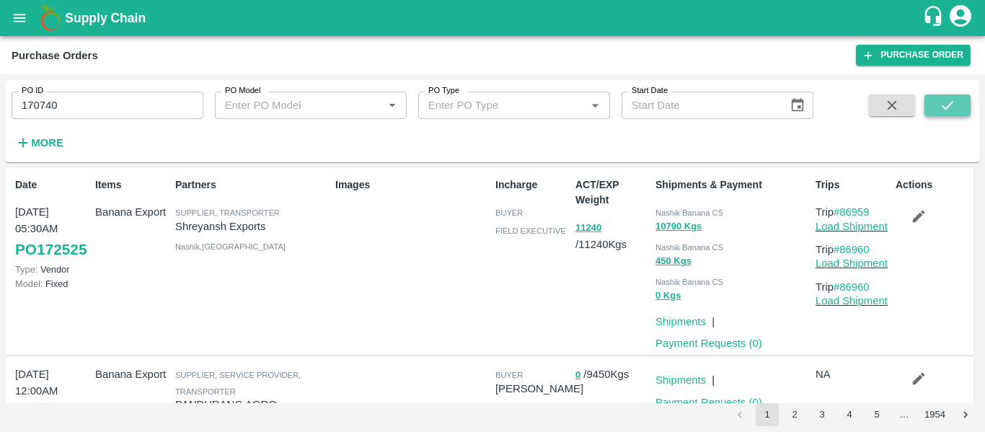
click at [951, 99] on icon "submit" at bounding box center [947, 105] width 16 height 16
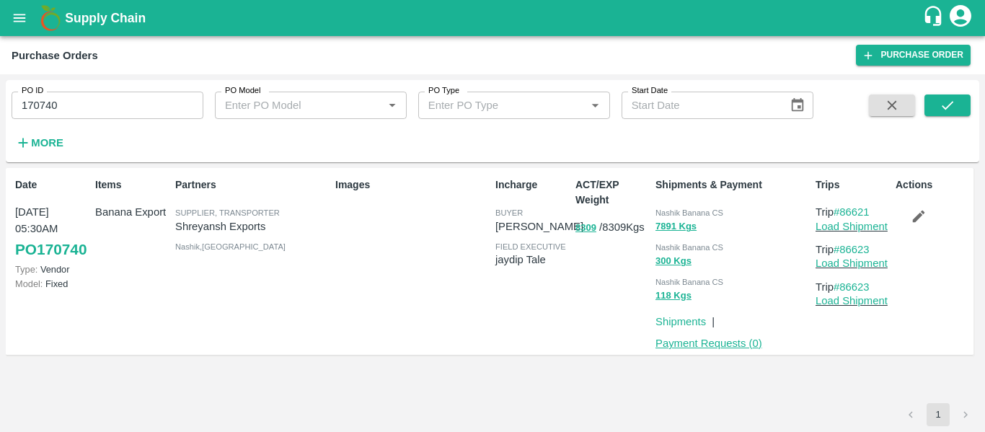
click at [708, 347] on link "Payment Requests ( 0 )" at bounding box center [708, 343] width 107 height 12
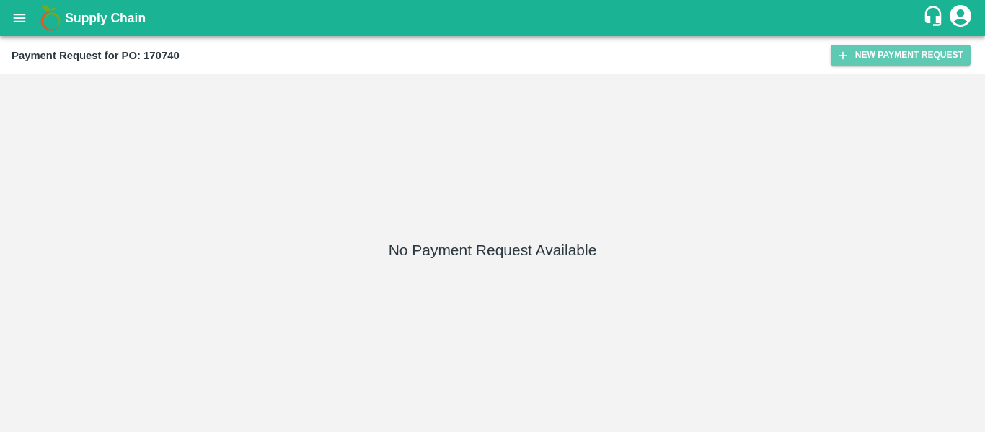
click at [877, 49] on button "New Payment Request" at bounding box center [900, 55] width 140 height 21
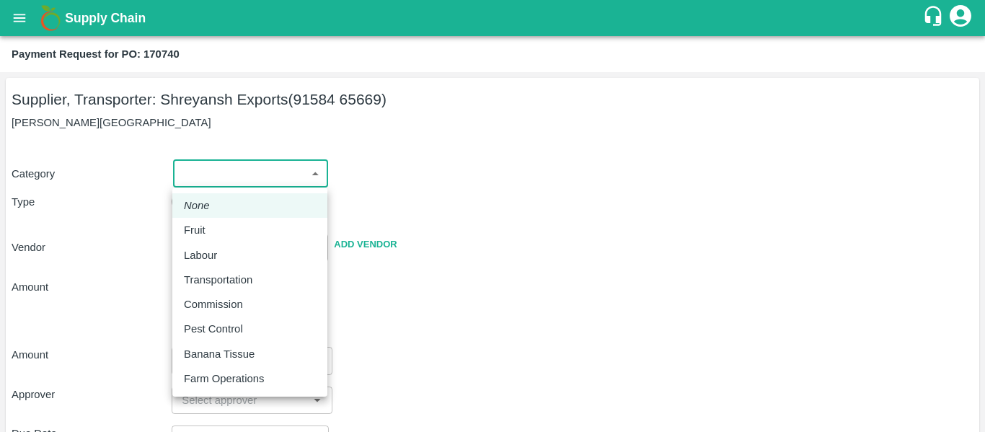
click at [216, 169] on body "Supply Chain Payment Request for PO: 170740 Supplier, Transporter: [PERSON_NAME…" at bounding box center [492, 216] width 985 height 432
click at [216, 246] on li "Labour" at bounding box center [249, 255] width 155 height 25
type input "2"
radio input "false"
radio input "true"
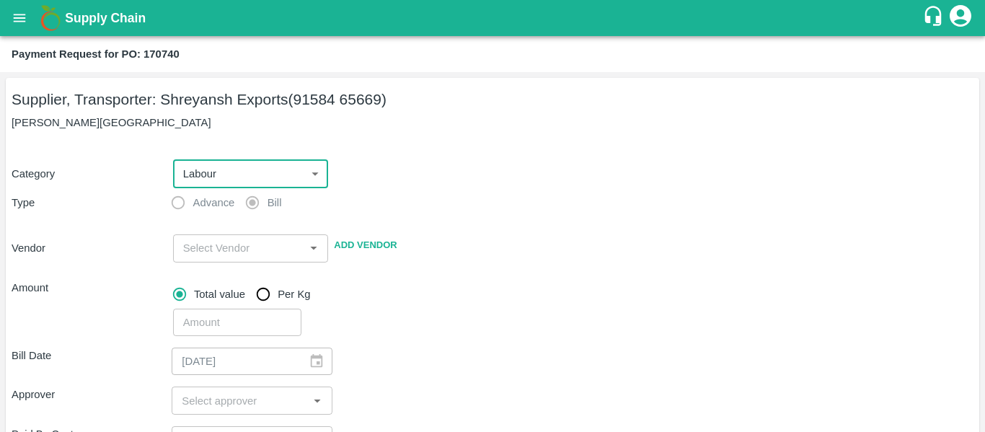
click at [192, 176] on body "Supply Chain Payment Request for PO: 170740 Supplier, Transporter: [PERSON_NAME…" at bounding box center [492, 216] width 985 height 432
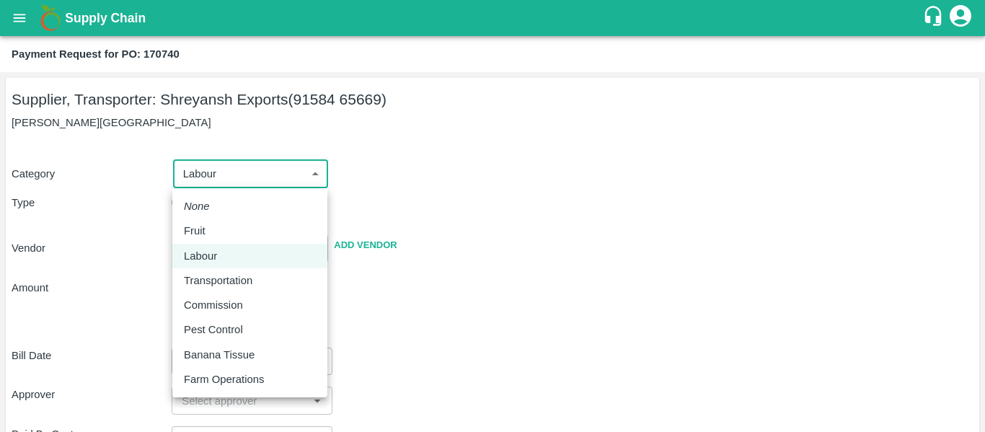
click at [213, 227] on div "Fruit" at bounding box center [250, 231] width 132 height 16
type input "1"
radio input "true"
type input "[PERSON_NAME] Exports - 91584 65669(Supplier, Transporter)"
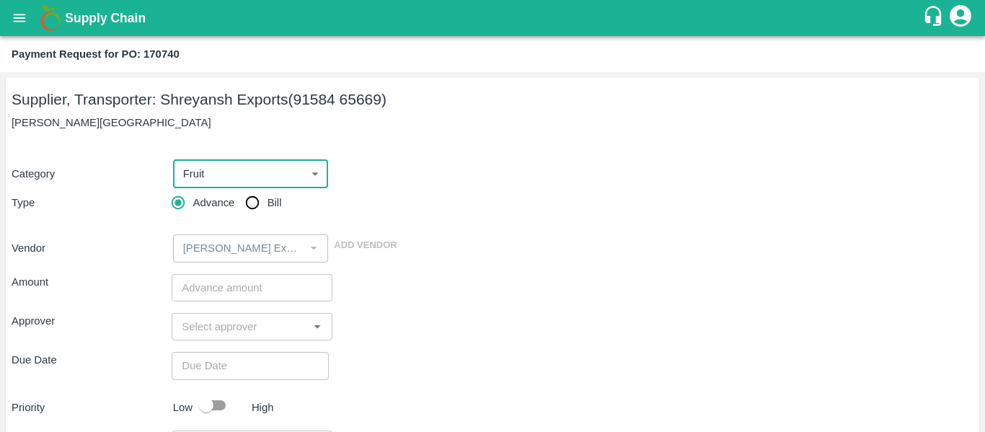
click at [255, 203] on input "Bill" at bounding box center [252, 202] width 29 height 29
radio input "true"
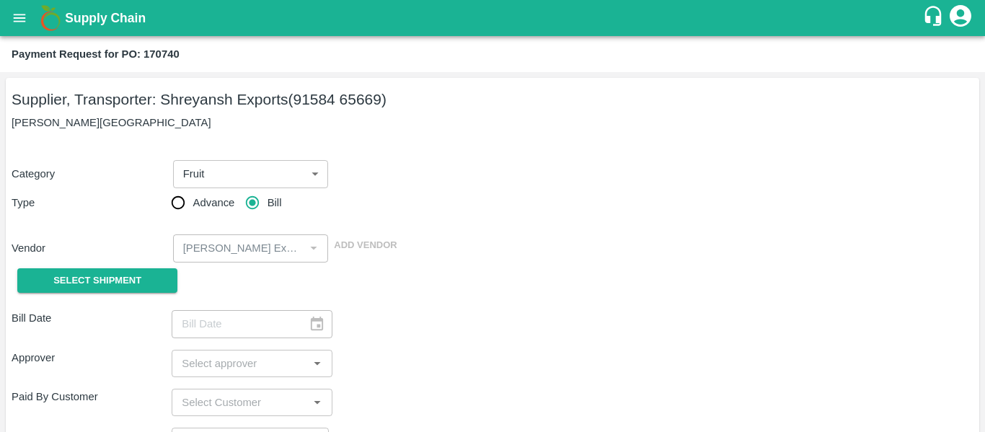
click at [143, 257] on div "Vendor ​ Add Vendor" at bounding box center [489, 245] width 967 height 33
click at [137, 267] on div "Select Shipment" at bounding box center [92, 280] width 160 height 37
click at [103, 278] on span "Select Shipment" at bounding box center [97, 281] width 88 height 17
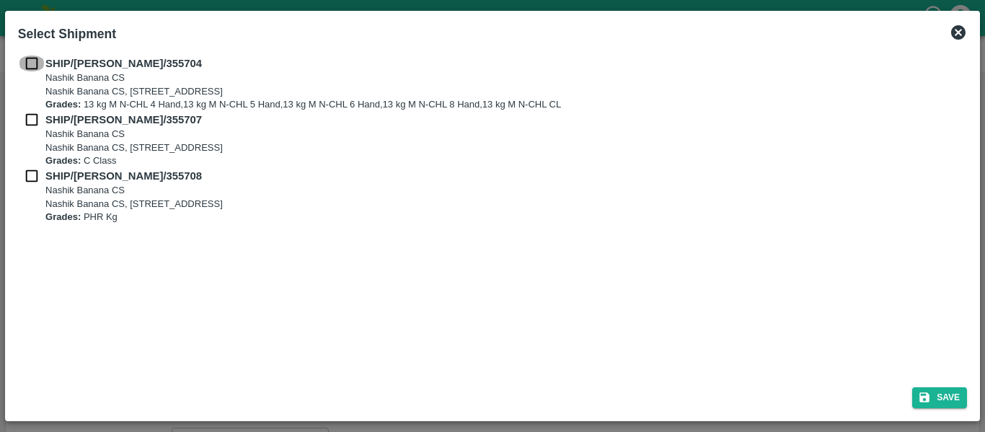
click at [34, 60] on input "checkbox" at bounding box center [31, 64] width 27 height 16
checkbox input "true"
click at [36, 122] on input "checkbox" at bounding box center [31, 120] width 27 height 16
checkbox input "true"
click at [34, 178] on input "checkbox" at bounding box center [31, 176] width 27 height 16
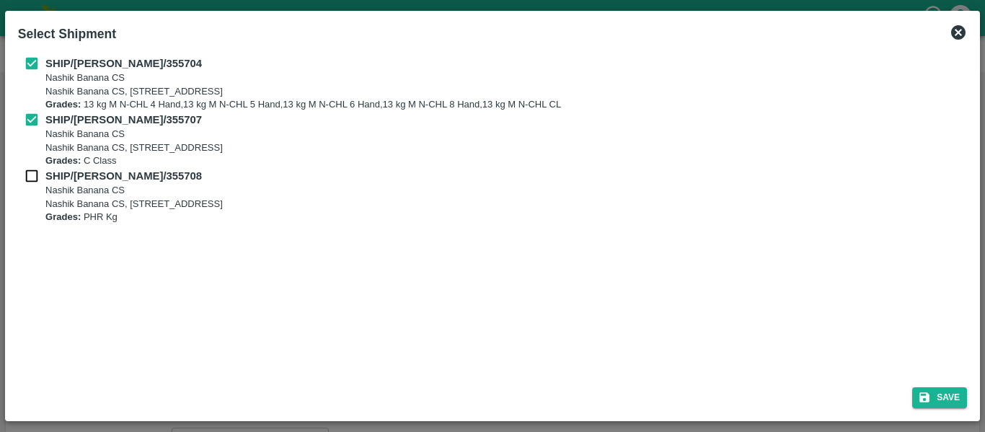
checkbox input "true"
click at [955, 396] on button "Save" at bounding box center [939, 397] width 55 height 21
type input "22/08/2025"
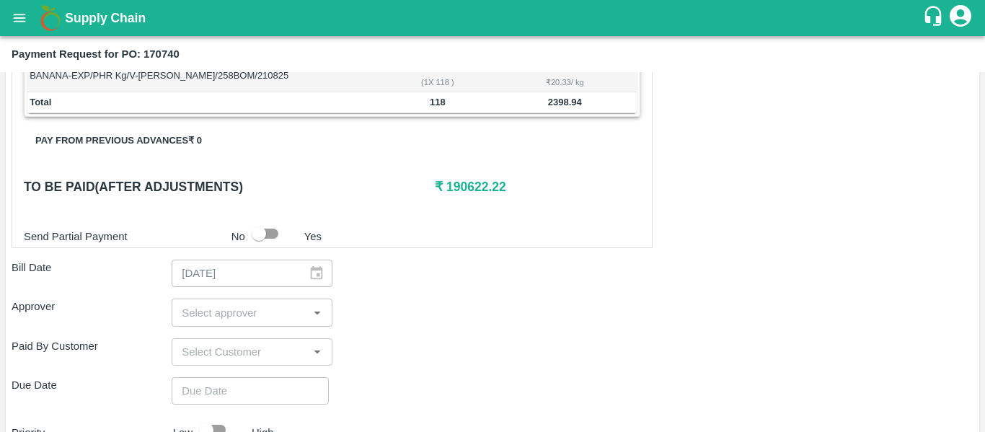
scroll to position [678, 0]
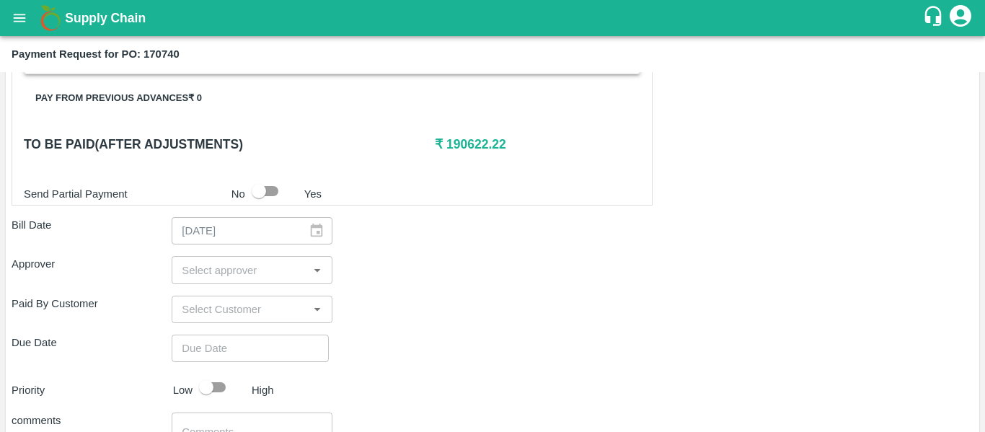
click at [195, 271] on input "input" at bounding box center [240, 269] width 128 height 19
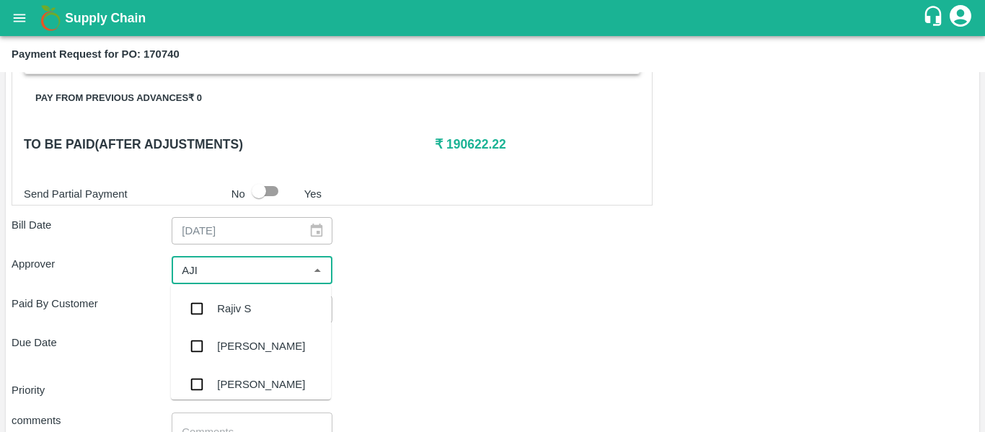
type input "AJIT"
click at [213, 301] on div "[PERSON_NAME]" at bounding box center [251, 308] width 160 height 37
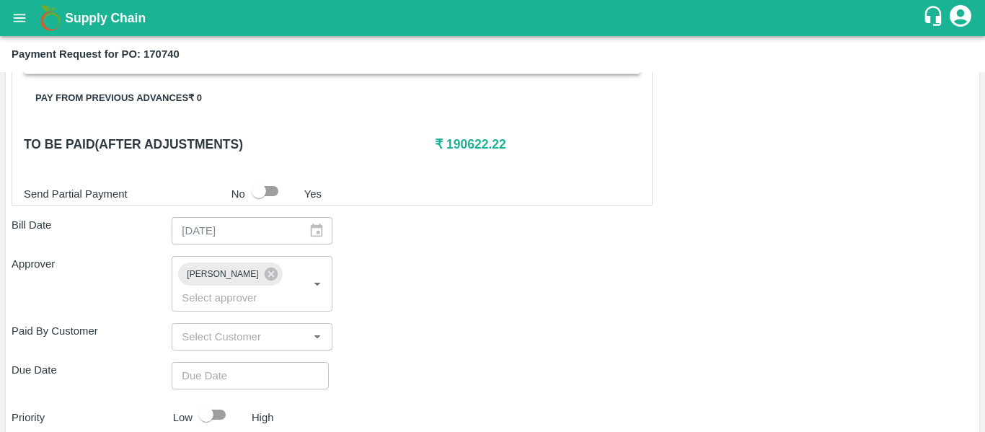
click at [243, 375] on div "Shipment - SHIP/NASH/355704 Lots (Labels) Weight (Kgs) Total Price (₹) BANANA-E…" at bounding box center [493, 93] width 962 height 947
type input "DD/MM/YYYY hh:mm aa"
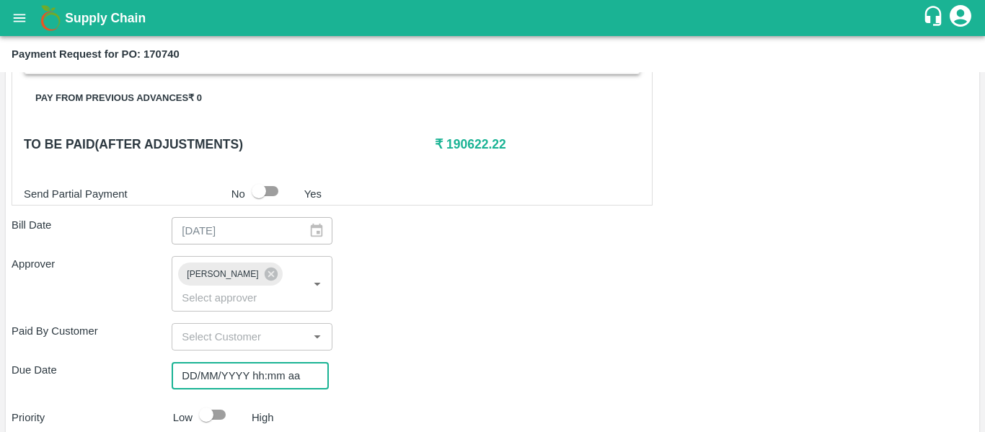
click at [216, 362] on input "DD/MM/YYYY hh:mm aa" at bounding box center [245, 375] width 147 height 27
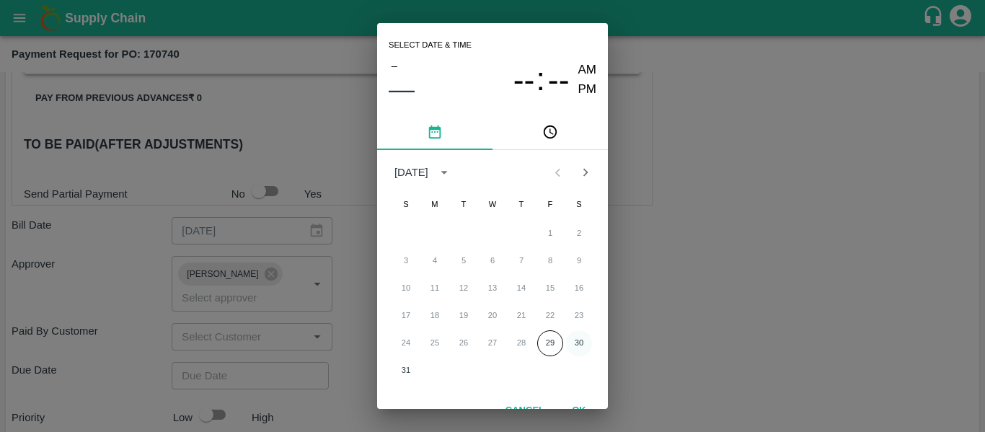
click at [575, 341] on button "30" at bounding box center [579, 343] width 26 height 26
type input "[DATE] 12:00 AM"
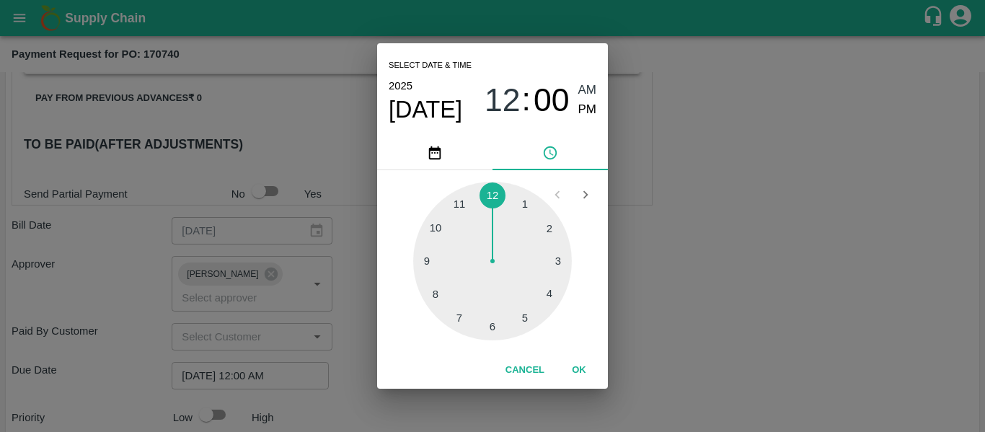
click at [735, 331] on div "Select date & time [DATE] 12 : 00 AM PM 1 2 3 4 5 6 7 8 9 10 11 12 Cancel OK" at bounding box center [492, 216] width 985 height 432
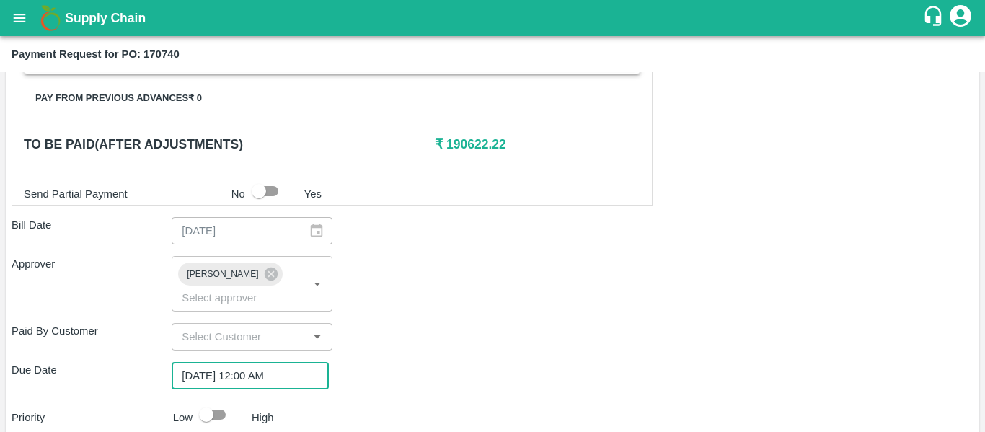
scroll to position [812, 0]
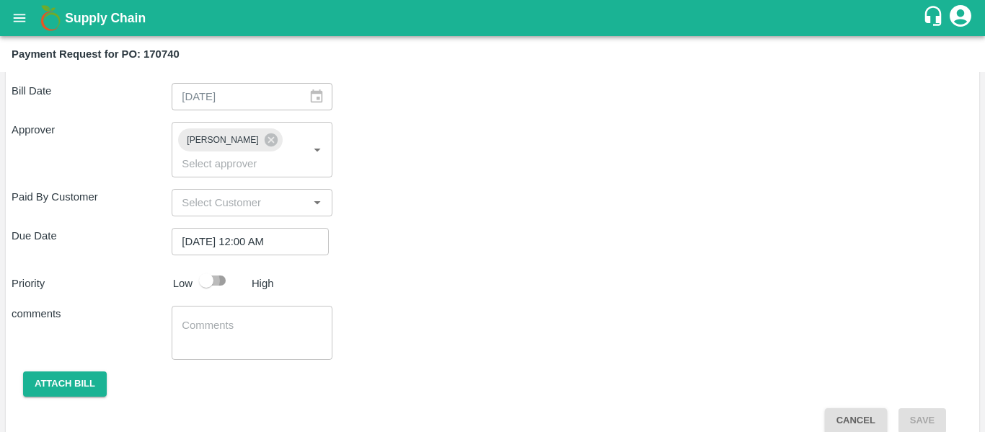
click at [218, 267] on input "checkbox" at bounding box center [206, 280] width 82 height 27
checkbox input "true"
click at [239, 318] on textarea at bounding box center [252, 333] width 140 height 30
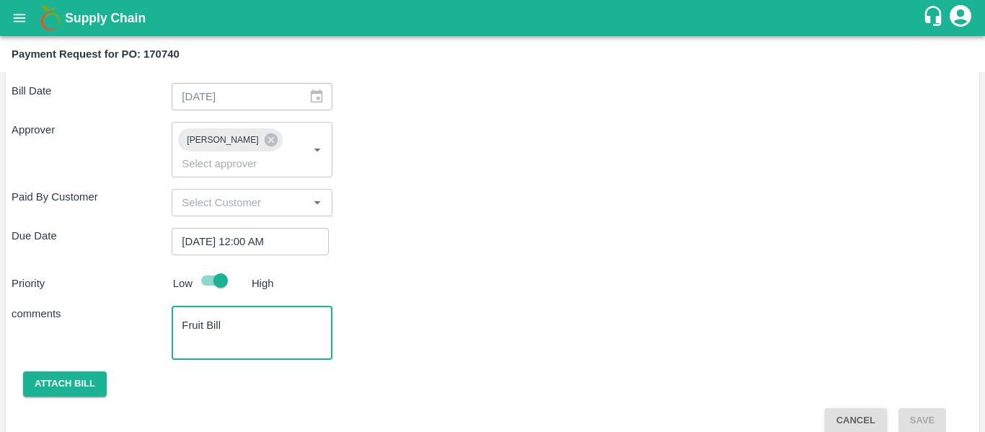
scroll to position [643, 0]
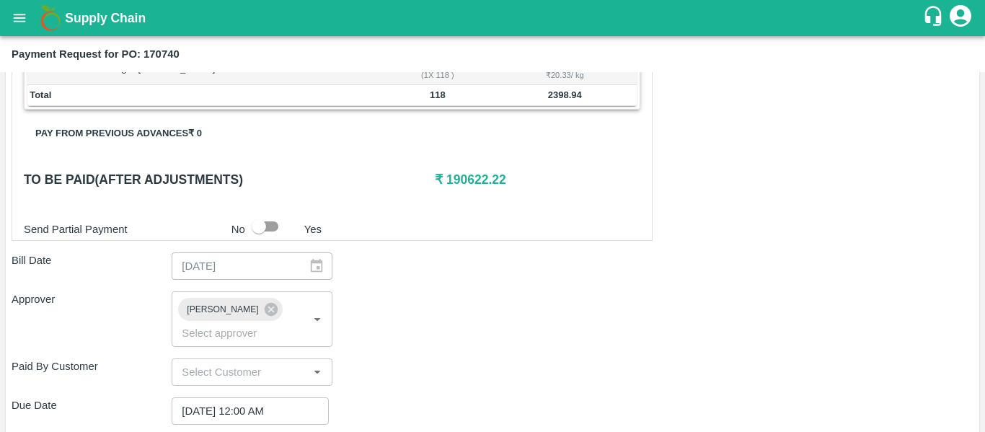
type textarea "Fruit Bill"
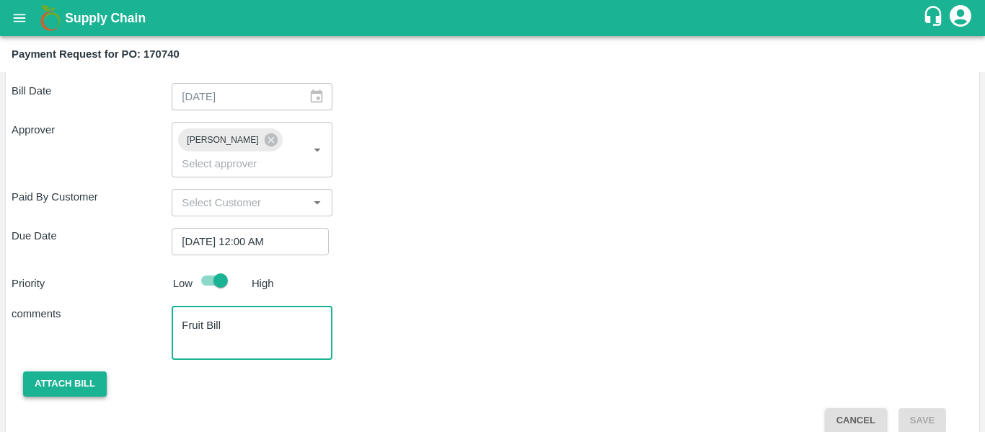
click at [76, 371] on button "Attach bill" at bounding box center [65, 383] width 84 height 25
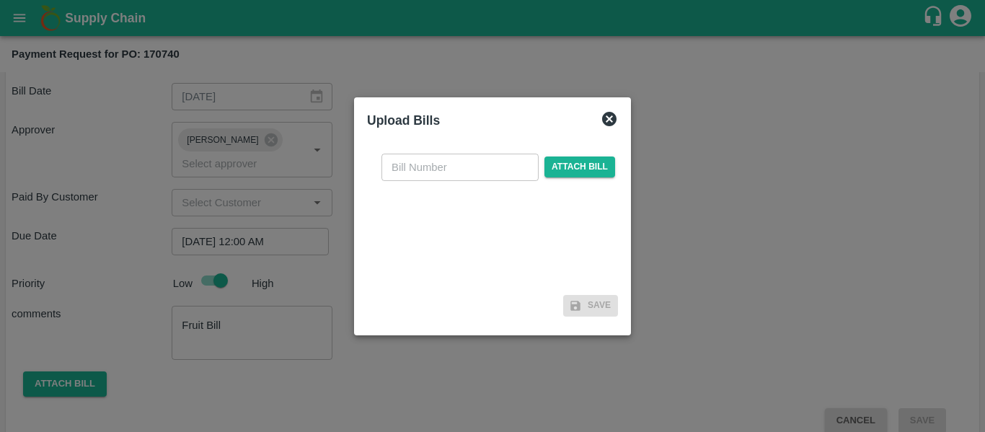
click at [441, 173] on input "text" at bounding box center [459, 167] width 157 height 27
type input "SE/25-26/1327"
click at [575, 175] on span "Attach bill" at bounding box center [579, 166] width 71 height 21
click at [0, 0] on input "Attach bill" at bounding box center [0, 0] width 0 height 0
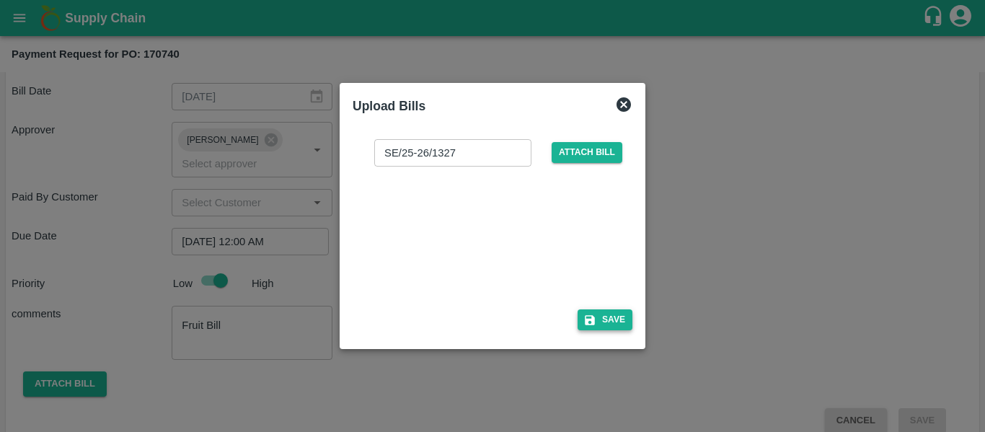
click at [587, 316] on icon "button" at bounding box center [590, 320] width 10 height 10
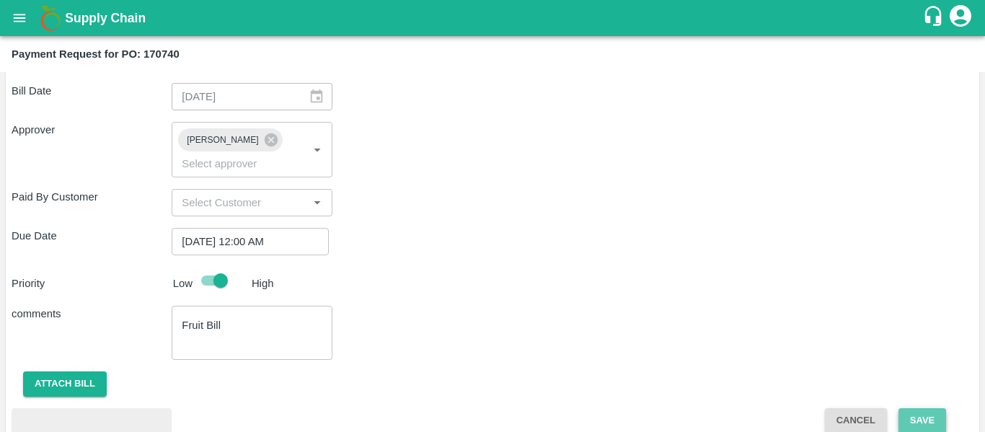
click at [940, 408] on button "Save" at bounding box center [922, 420] width 48 height 25
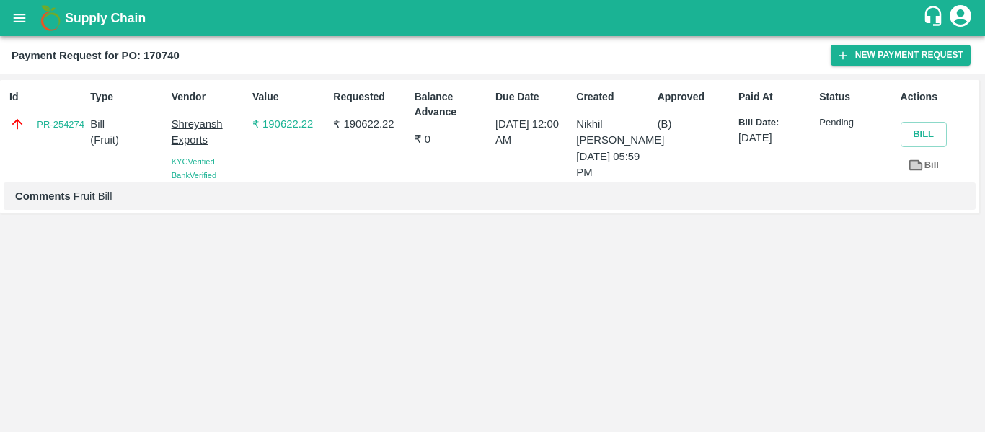
click at [25, 20] on icon "open drawer" at bounding box center [20, 18] width 16 height 16
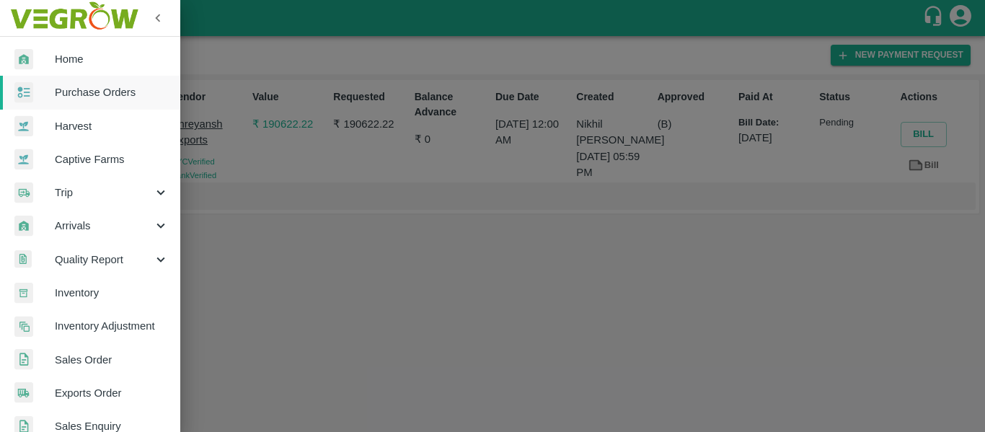
click at [81, 89] on span "Purchase Orders" at bounding box center [112, 92] width 114 height 16
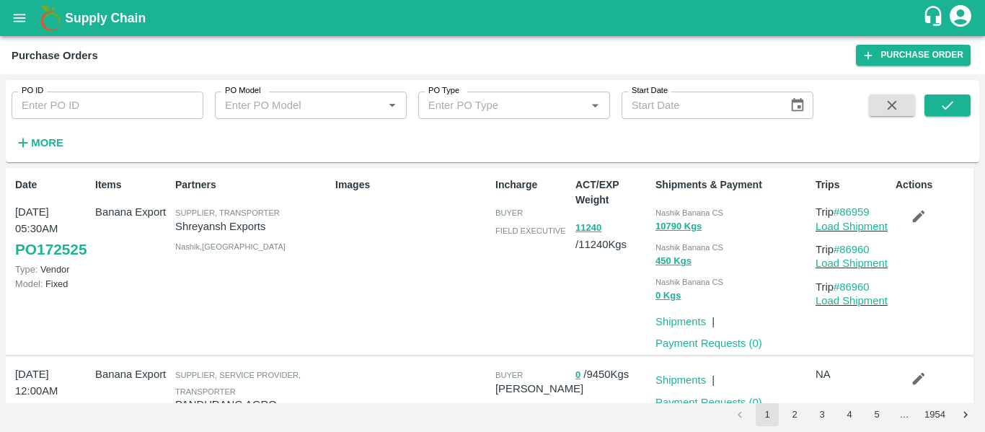
click at [38, 99] on input "PO ID" at bounding box center [108, 105] width 192 height 27
paste input "170522"
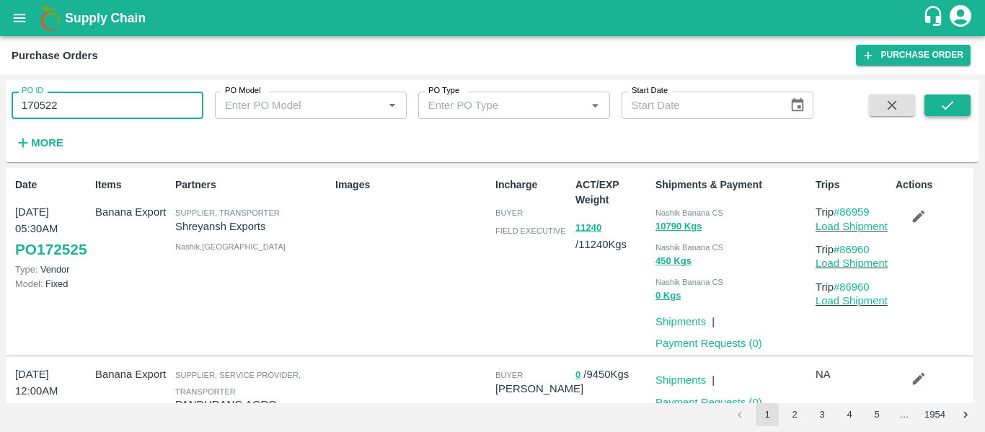
type input "170522"
click at [930, 105] on button "submit" at bounding box center [947, 105] width 46 height 22
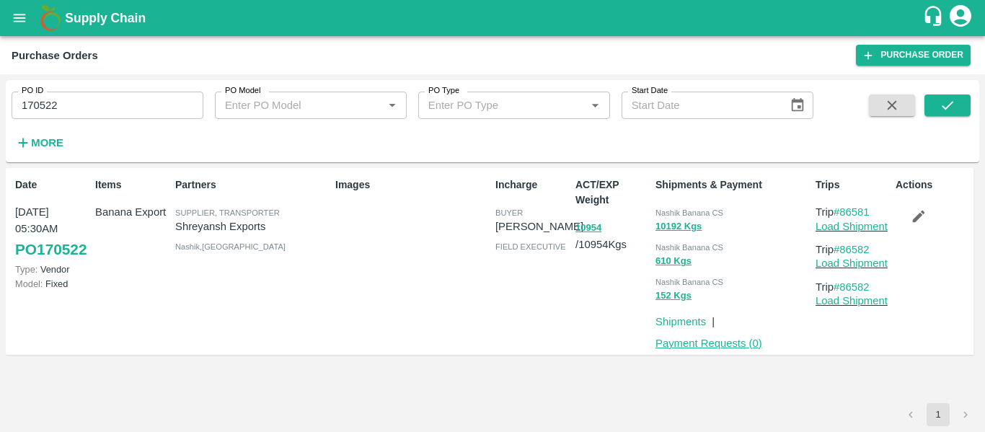
click at [714, 343] on link "Payment Requests ( 0 )" at bounding box center [708, 343] width 107 height 12
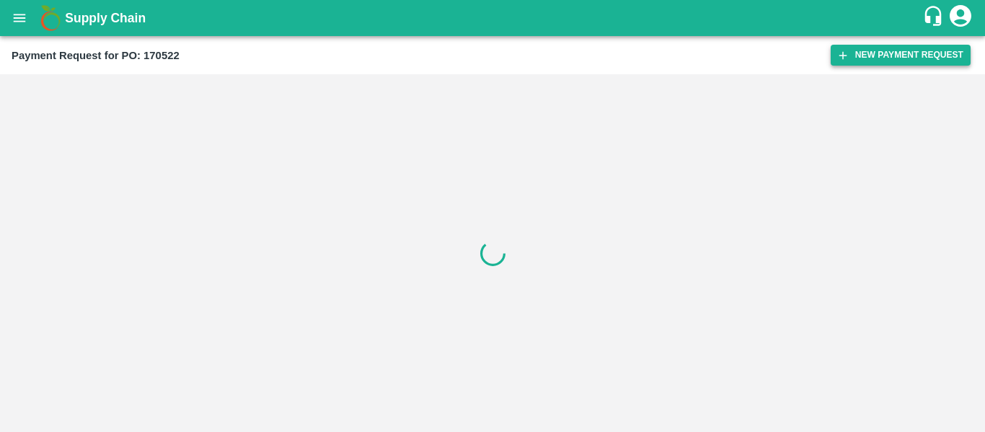
click at [885, 55] on button "New Payment Request" at bounding box center [900, 55] width 140 height 21
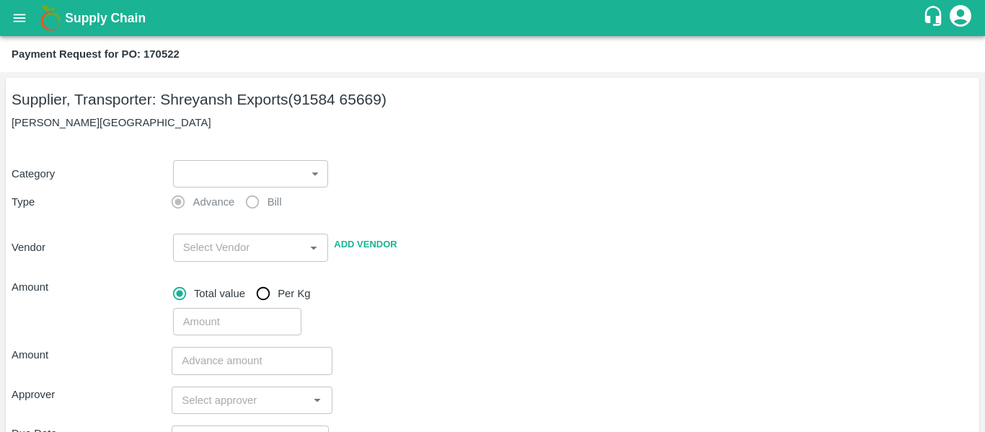
click at [244, 182] on body "Supply Chain Payment Request for PO: 170522 Supplier, Transporter: [PERSON_NAME…" at bounding box center [492, 216] width 985 height 432
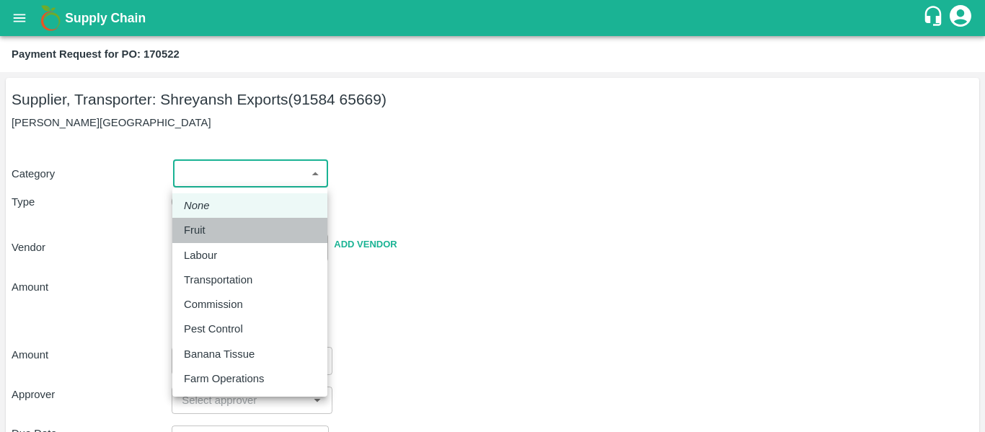
click at [216, 239] on li "Fruit" at bounding box center [249, 230] width 155 height 25
type input "1"
type input "[PERSON_NAME] Exports - 91584 65669(Supplier, Transporter)"
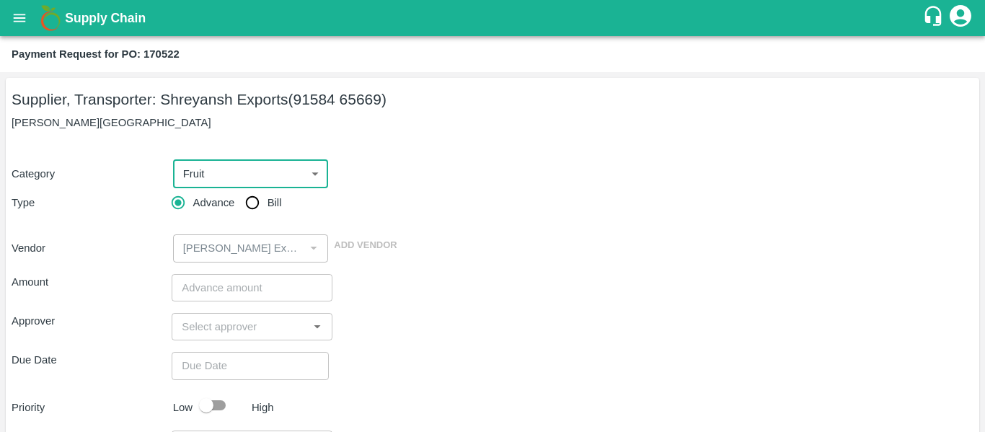
click at [246, 215] on input "Bill" at bounding box center [252, 202] width 29 height 29
radio input "true"
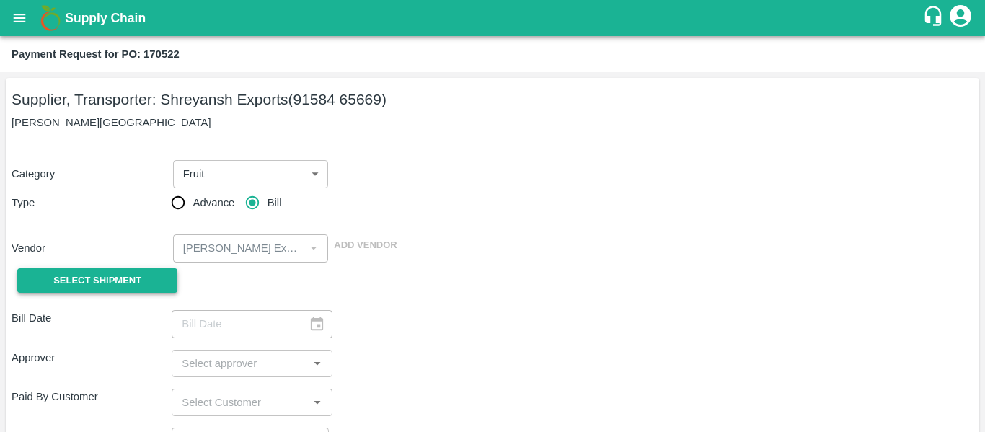
click at [134, 268] on button "Select Shipment" at bounding box center [97, 280] width 160 height 25
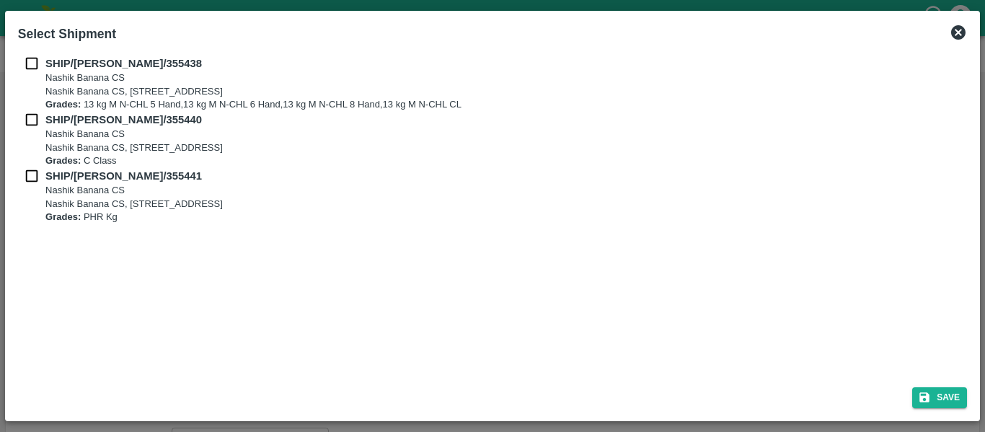
click at [31, 76] on div "SHIP/[PERSON_NAME]/355438 Nashik Banana CS Nashik Banana CS, Gat No. 314/2/1, A…" at bounding box center [492, 84] width 949 height 56
click at [31, 66] on input "checkbox" at bounding box center [31, 64] width 27 height 16
checkbox input "true"
click at [33, 112] on input "checkbox" at bounding box center [31, 120] width 27 height 16
checkbox input "true"
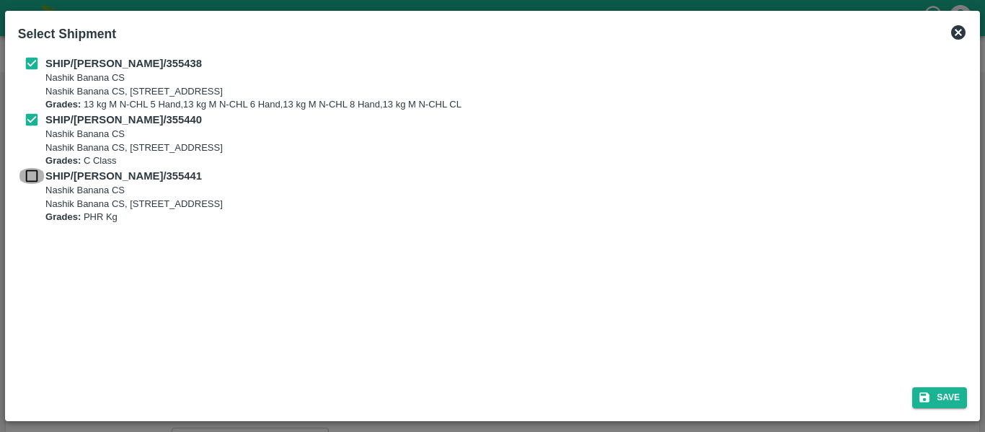
click at [31, 181] on input "checkbox" at bounding box center [31, 176] width 27 height 16
checkbox input "true"
click at [944, 407] on button "Save" at bounding box center [939, 397] width 55 height 21
type input "[DATE]"
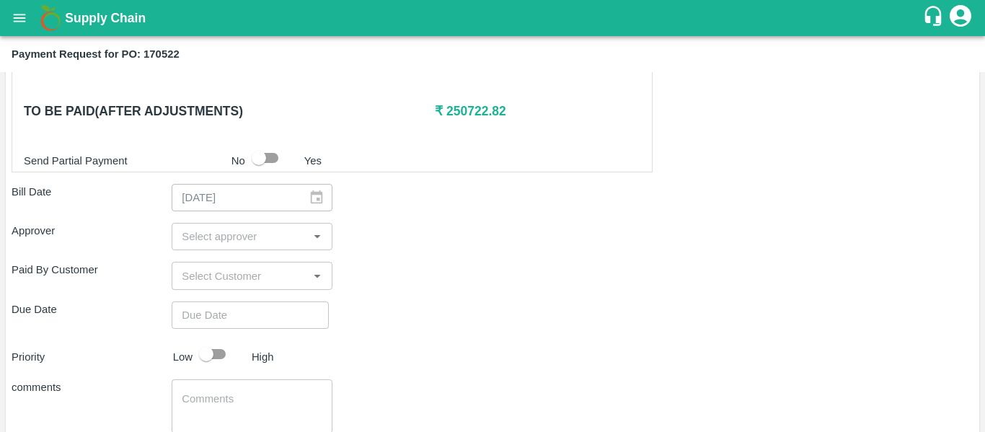
scroll to position [681, 0]
click at [258, 231] on input "input" at bounding box center [240, 235] width 128 height 19
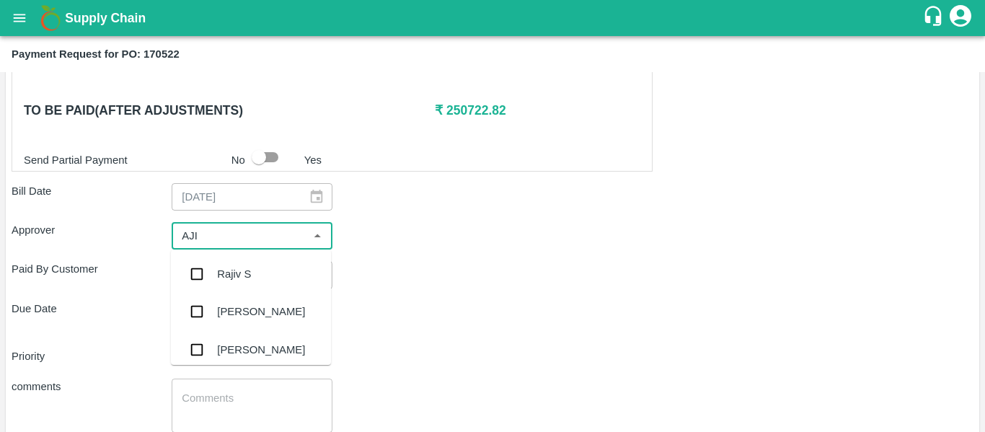
type input "AJIT"
click at [256, 273] on div "[PERSON_NAME]" at bounding box center [261, 274] width 88 height 16
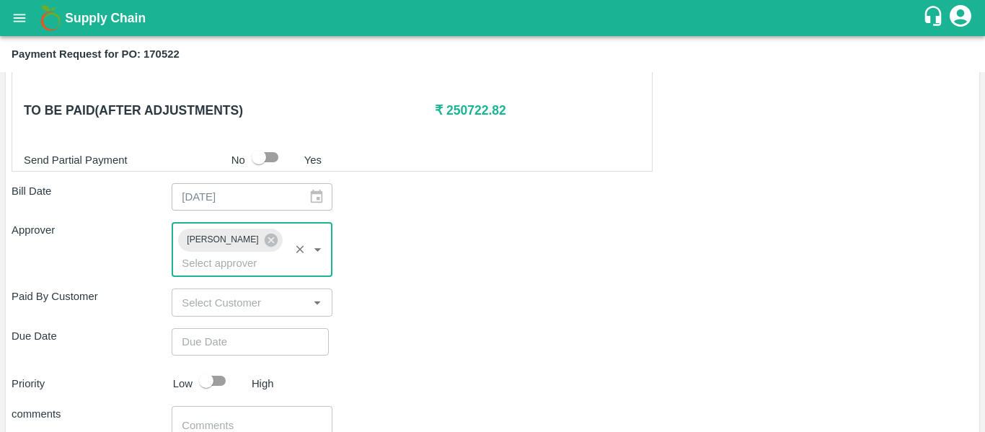
type input "DD/MM/YYYY hh:mm aa"
click at [253, 328] on input "DD/MM/YYYY hh:mm aa" at bounding box center [245, 341] width 147 height 27
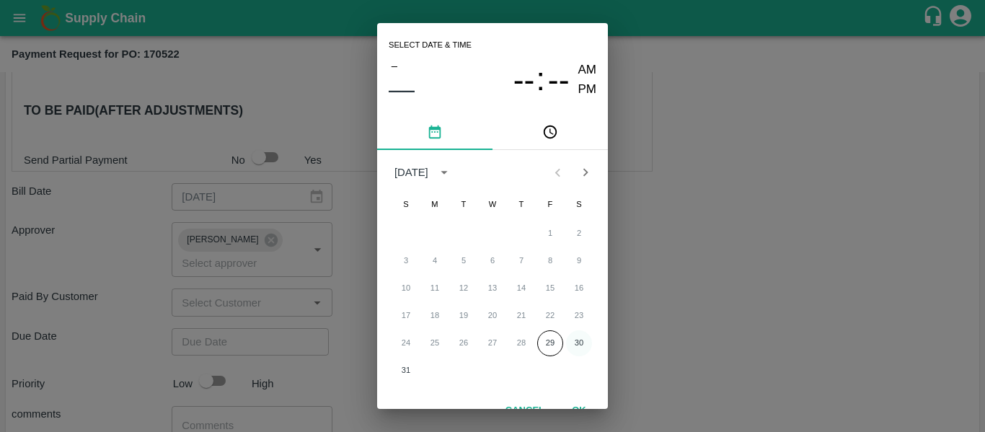
click at [567, 346] on button "30" at bounding box center [579, 343] width 26 height 26
type input "[DATE] 12:00 AM"
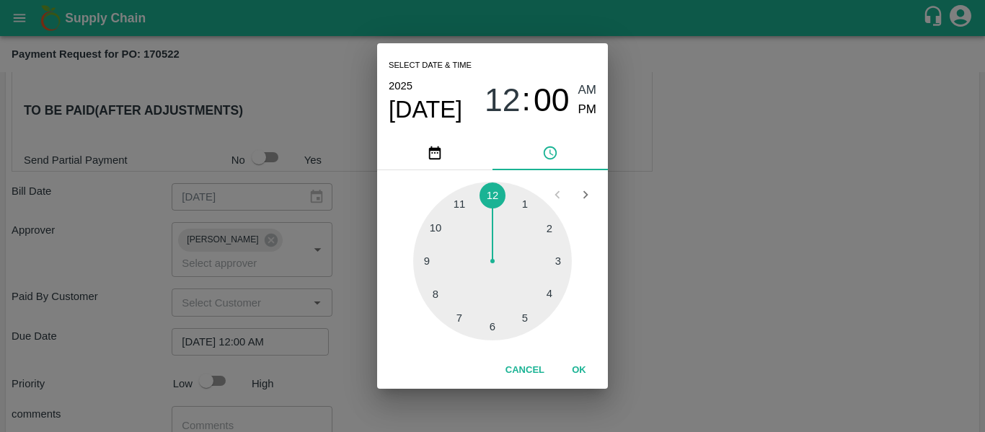
click at [758, 365] on div "Select date & time [DATE] 12 : 00 AM PM 1 2 3 4 5 6 7 8 9 10 11 12 Cancel OK" at bounding box center [492, 216] width 985 height 432
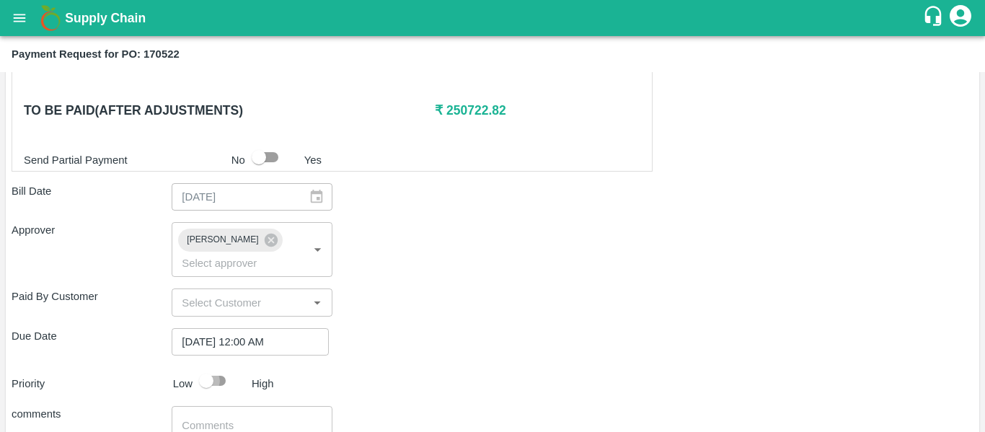
click at [218, 367] on input "checkbox" at bounding box center [206, 380] width 82 height 27
checkbox input "true"
click at [232, 418] on textarea at bounding box center [252, 433] width 140 height 30
type textarea "Fruit Bill"
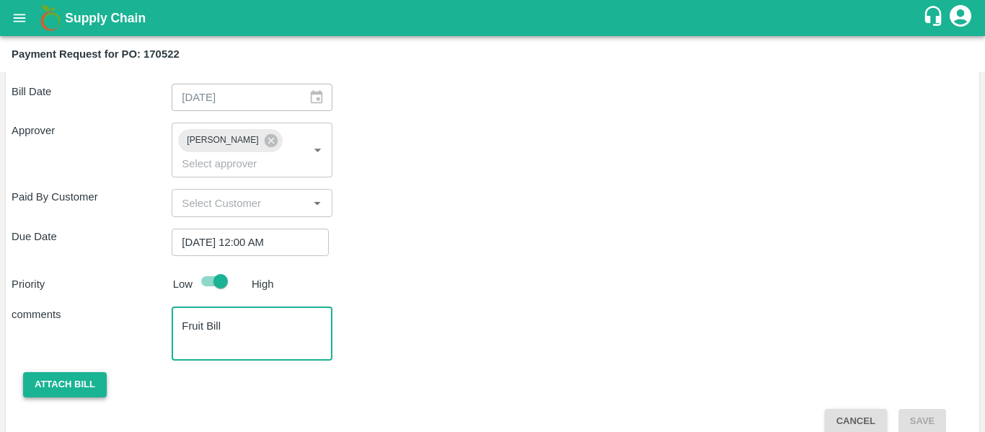
click at [99, 372] on button "Attach bill" at bounding box center [65, 384] width 84 height 25
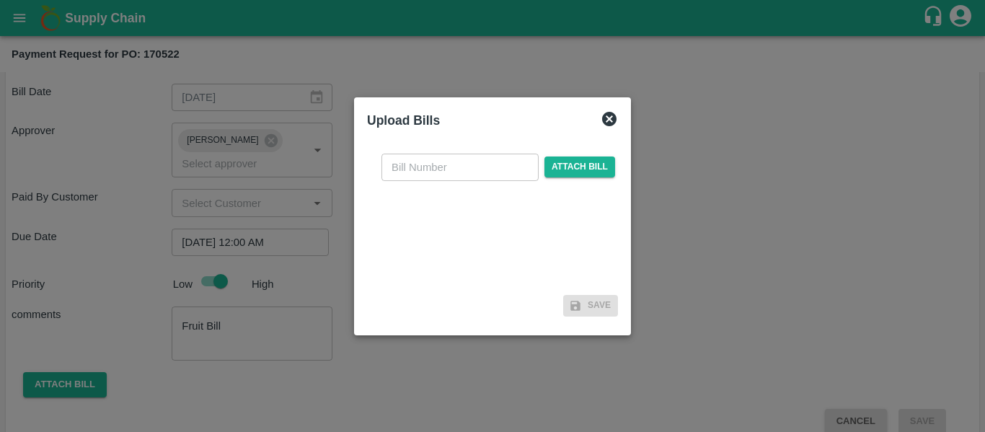
click at [419, 177] on input "text" at bounding box center [459, 167] width 157 height 27
type input "SE/25-26/1325"
click at [580, 174] on span "Attach bill" at bounding box center [579, 166] width 71 height 21
click at [0, 0] on input "Attach bill" at bounding box center [0, 0] width 0 height 0
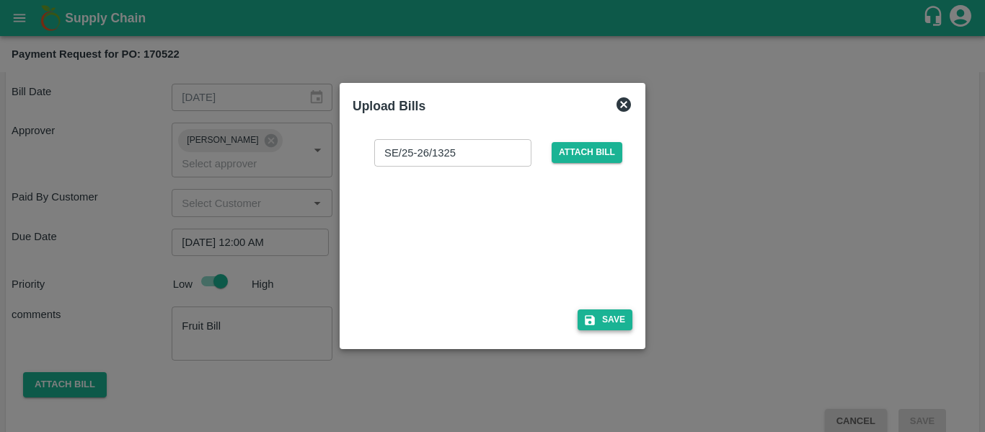
click at [595, 311] on button "Save" at bounding box center [604, 319] width 55 height 21
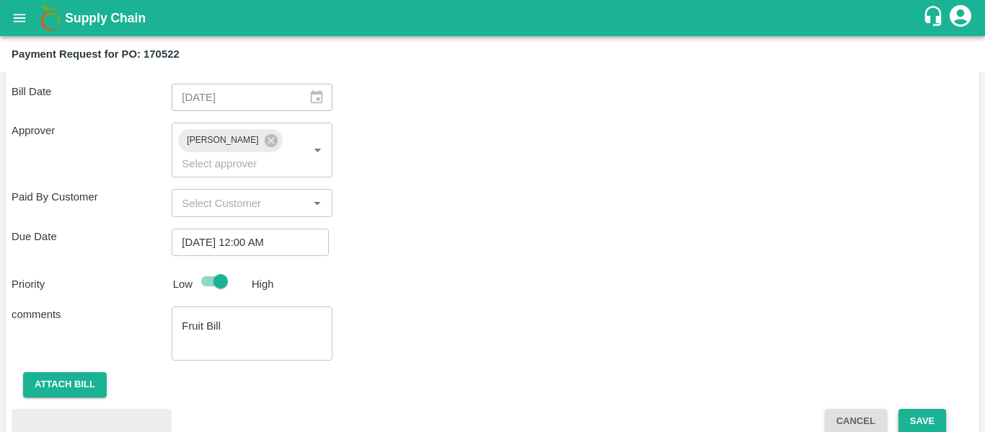
click at [929, 409] on button "Save" at bounding box center [922, 421] width 48 height 25
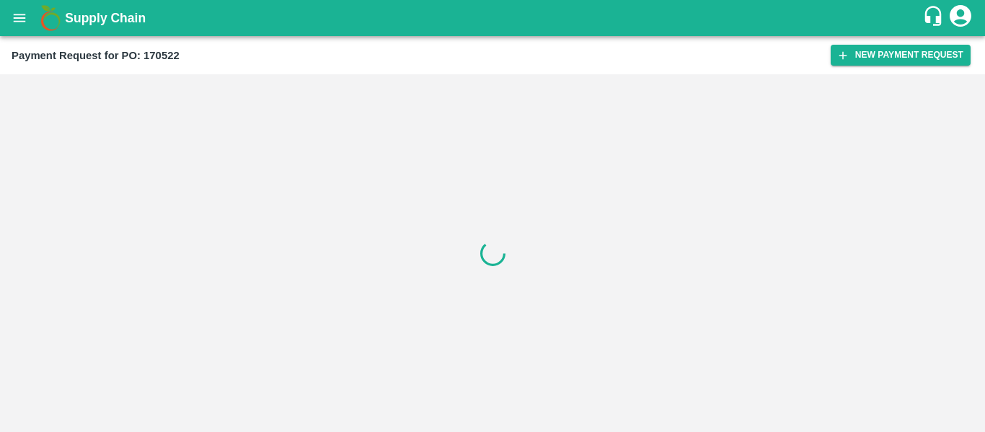
click at [17, 11] on icon "open drawer" at bounding box center [20, 18] width 16 height 16
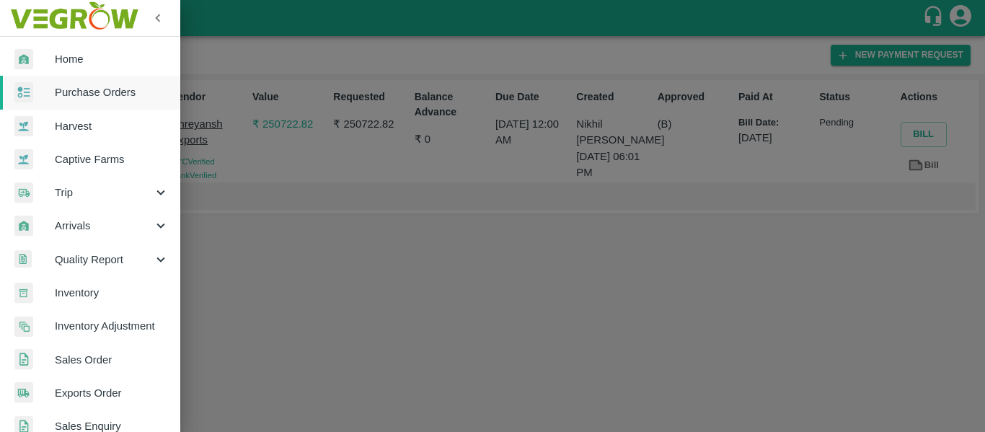
click at [87, 91] on span "Purchase Orders" at bounding box center [112, 92] width 114 height 16
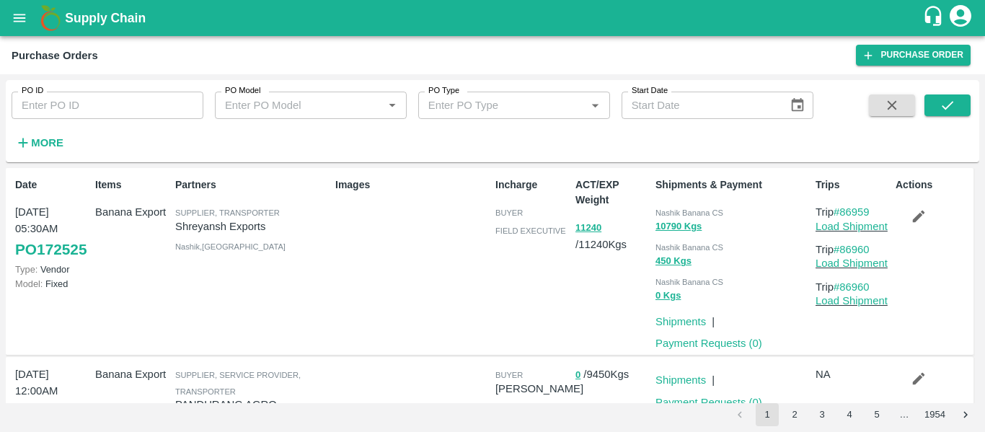
click at [64, 73] on div "Purchase Orders Purchase Order" at bounding box center [492, 55] width 985 height 38
click at [68, 104] on input "PO ID" at bounding box center [108, 105] width 192 height 27
paste input "170519"
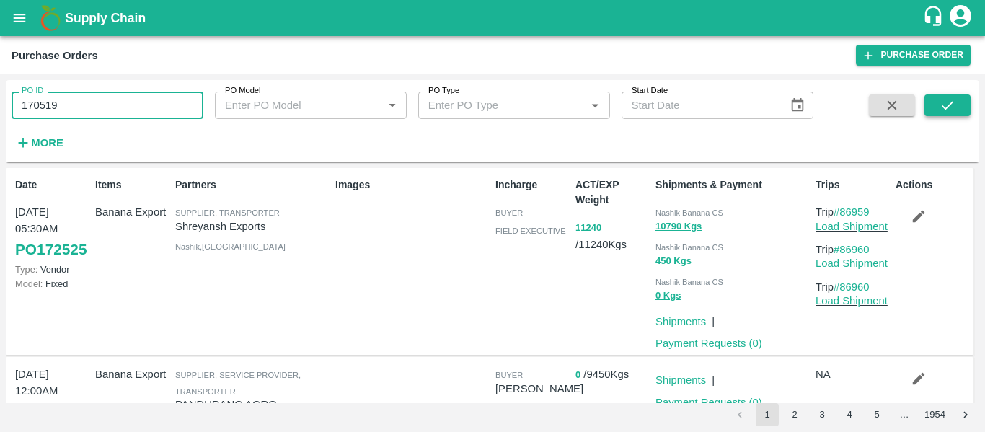
type input "170519"
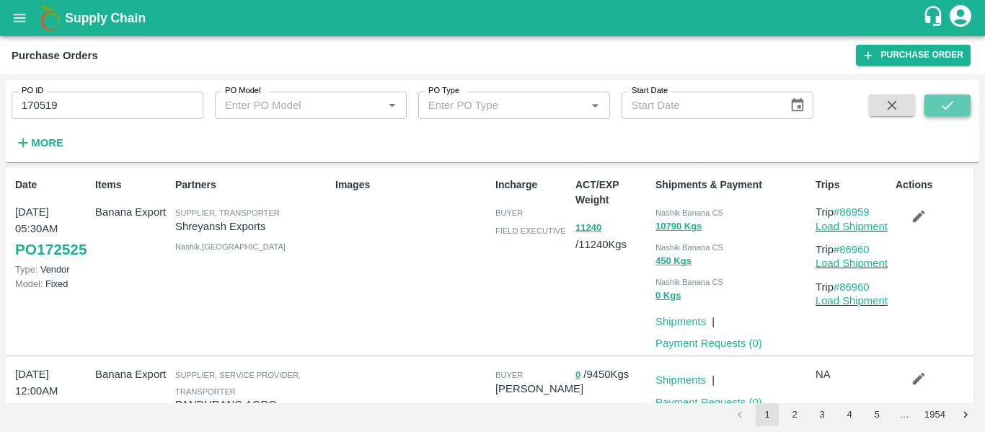
click at [957, 101] on button "submit" at bounding box center [947, 105] width 46 height 22
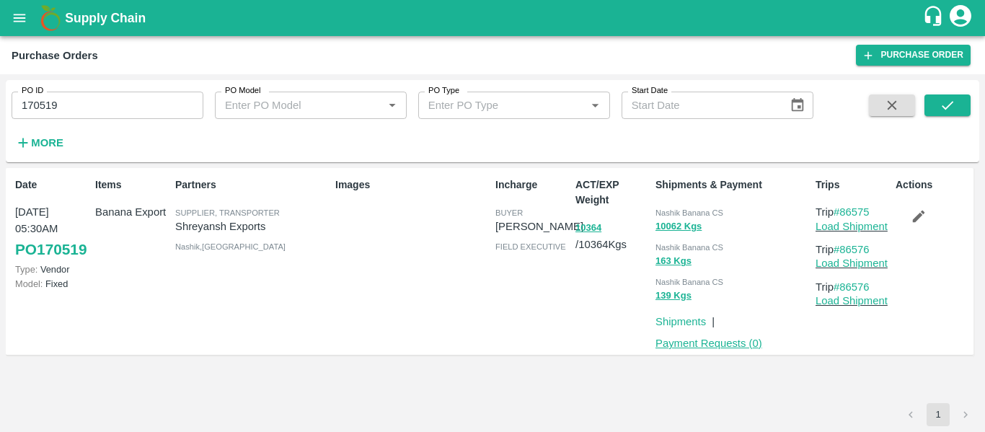
click at [711, 345] on link "Payment Requests ( 0 )" at bounding box center [708, 343] width 107 height 12
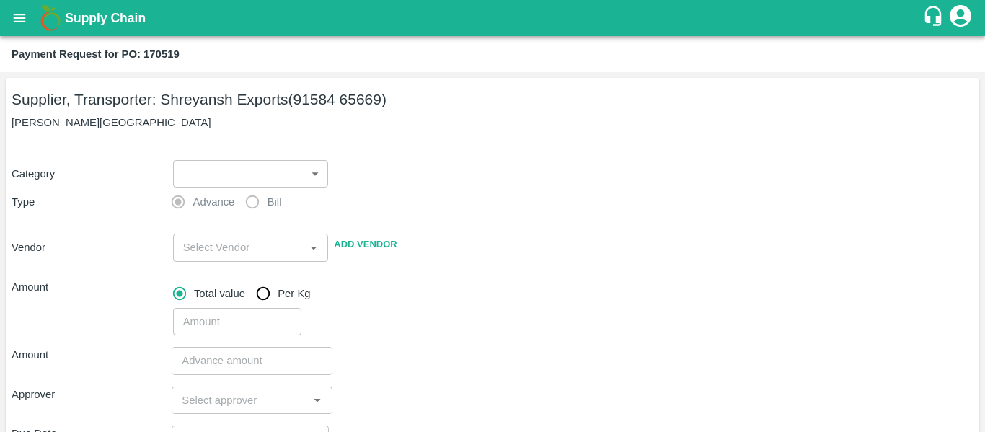
click at [260, 169] on body "Supply Chain Payment Request for PO: 170519 Supplier, Transporter: [PERSON_NAME…" at bounding box center [492, 216] width 985 height 432
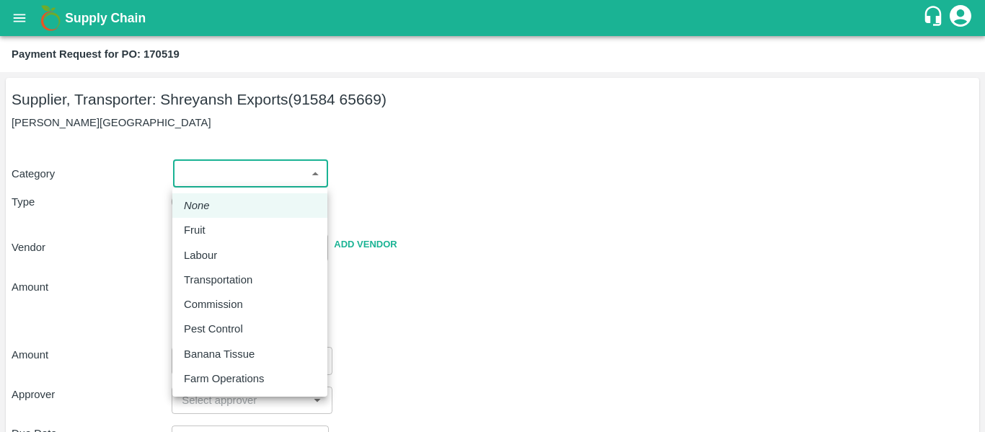
click at [208, 230] on div "Fruit" at bounding box center [198, 230] width 29 height 16
type input "1"
type input "[PERSON_NAME] Exports - 91584 65669(Supplier, Transporter)"
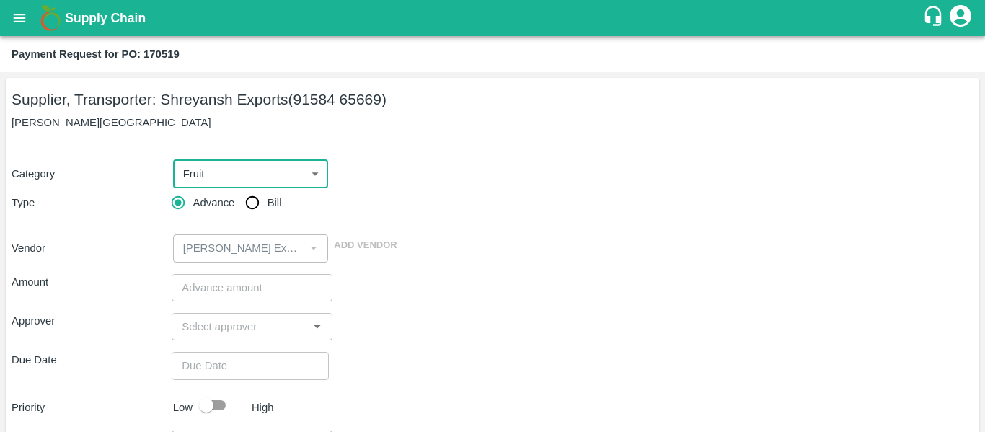
click at [250, 206] on input "Bill" at bounding box center [252, 202] width 29 height 29
radio input "true"
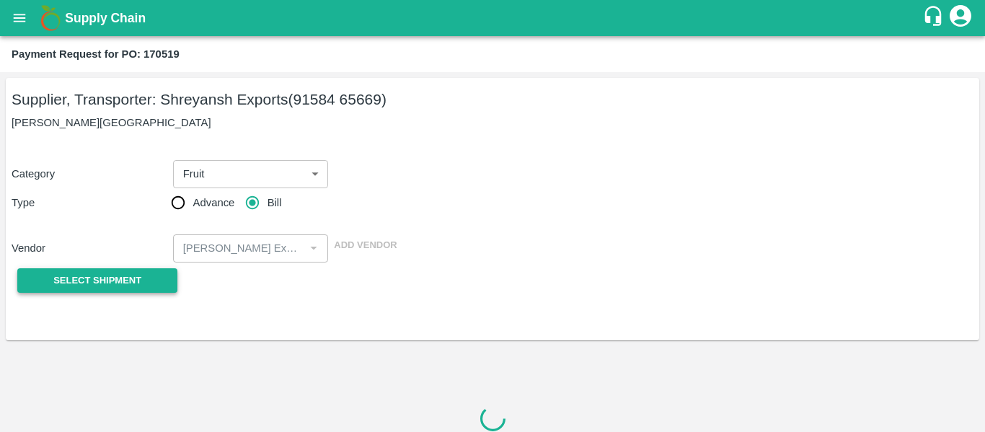
click at [155, 291] on button "Select Shipment" at bounding box center [97, 280] width 160 height 25
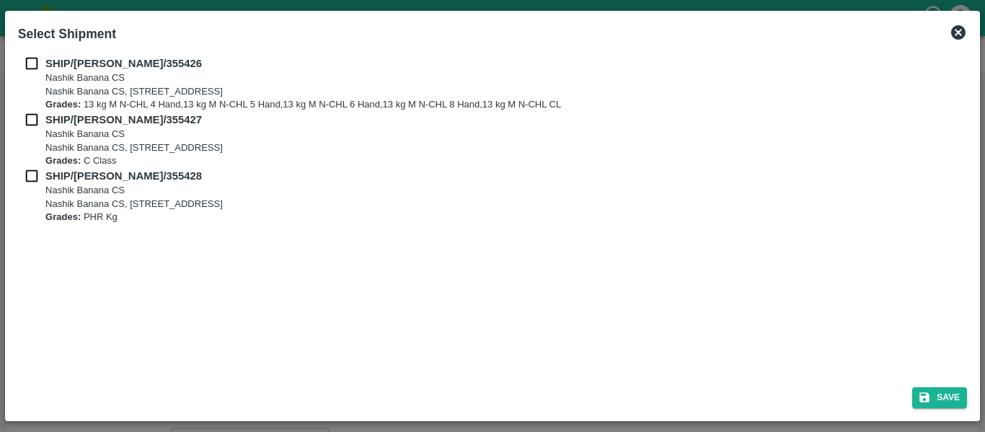
click at [38, 64] on input "checkbox" at bounding box center [31, 64] width 27 height 16
checkbox input "true"
click at [47, 126] on p "SHIP/[PERSON_NAME]/355427" at bounding box center [132, 120] width 174 height 16
checkbox input "true"
click at [48, 161] on b "Grades:" at bounding box center [62, 160] width 35 height 11
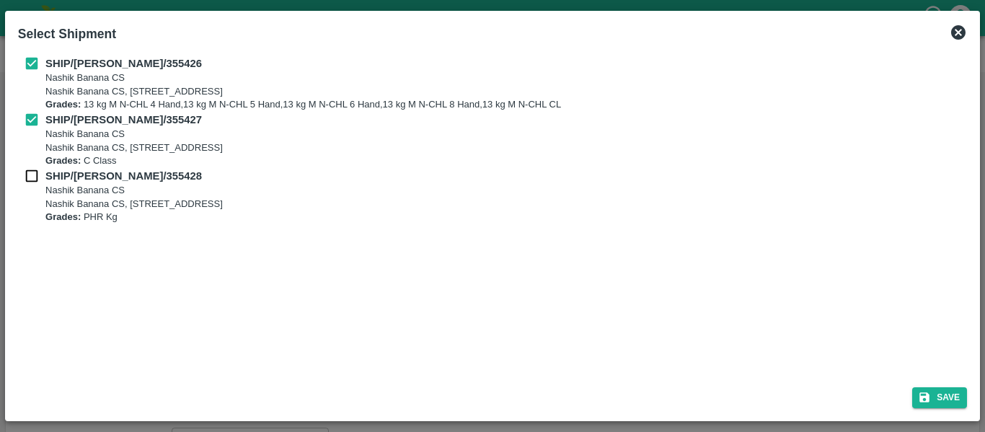
click at [50, 182] on p "SHIP/NASH/355428" at bounding box center [132, 176] width 174 height 16
checkbox input "true"
click at [949, 394] on button "Save" at bounding box center [939, 397] width 55 height 21
type input "21/08/2025"
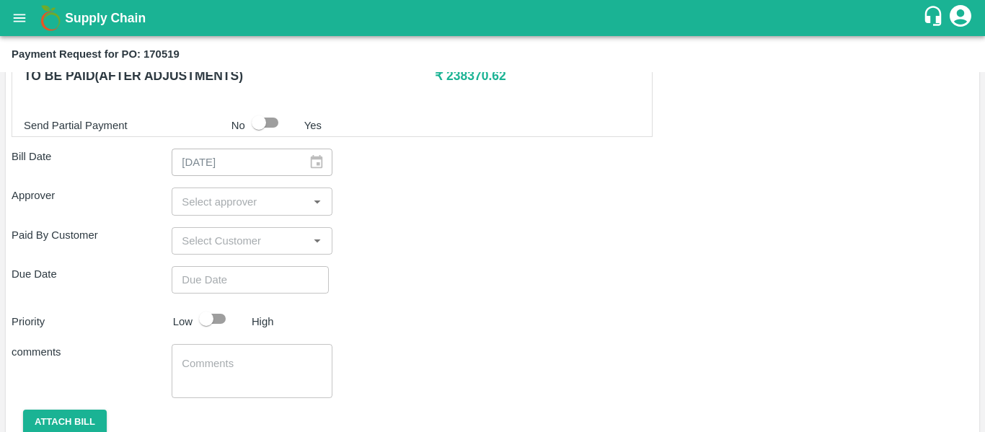
scroll to position [748, 0]
click at [216, 201] on input "input" at bounding box center [240, 200] width 128 height 19
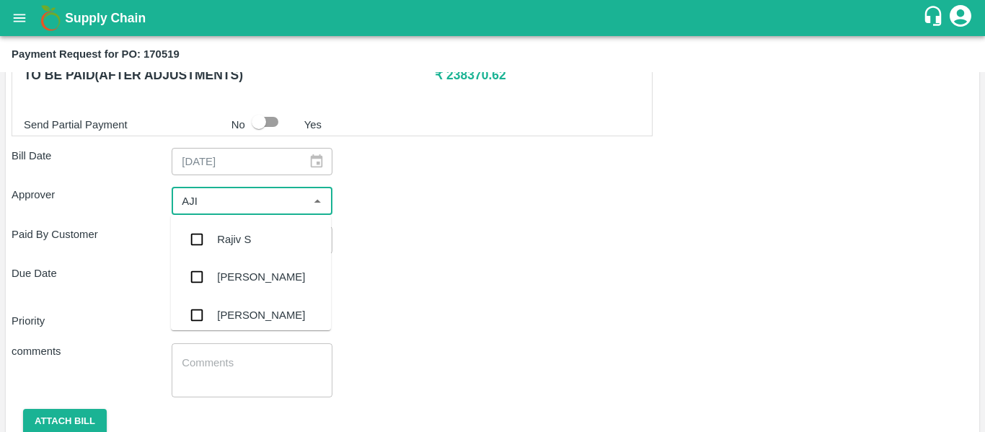
type input "AJIT"
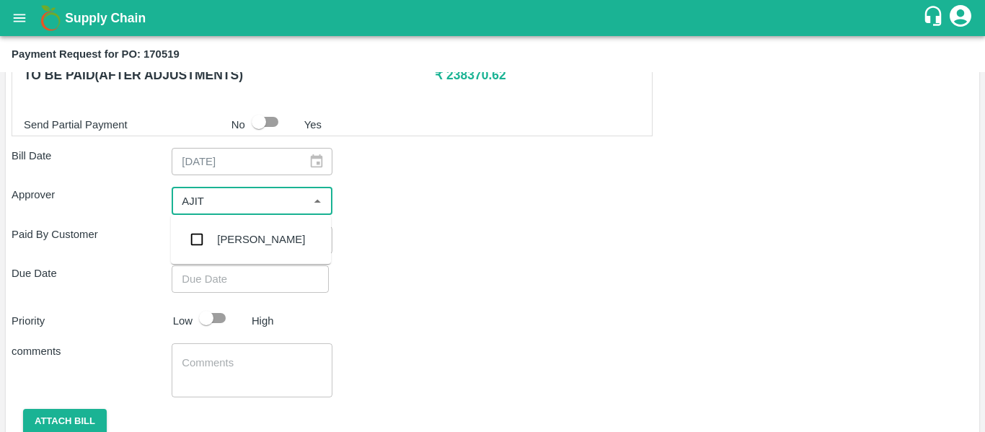
click at [221, 239] on div "[PERSON_NAME]" at bounding box center [261, 239] width 88 height 16
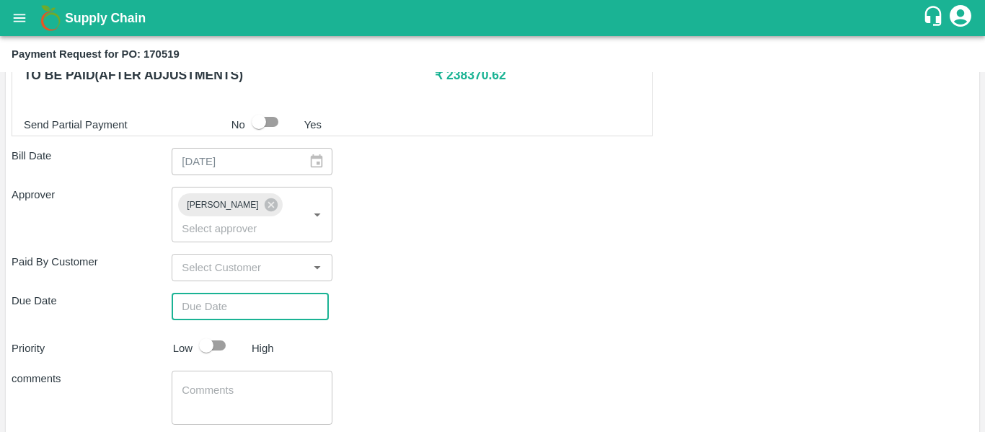
type input "DD/MM/YYYY hh:mm aa"
click at [250, 296] on input "DD/MM/YYYY hh:mm aa" at bounding box center [245, 306] width 147 height 27
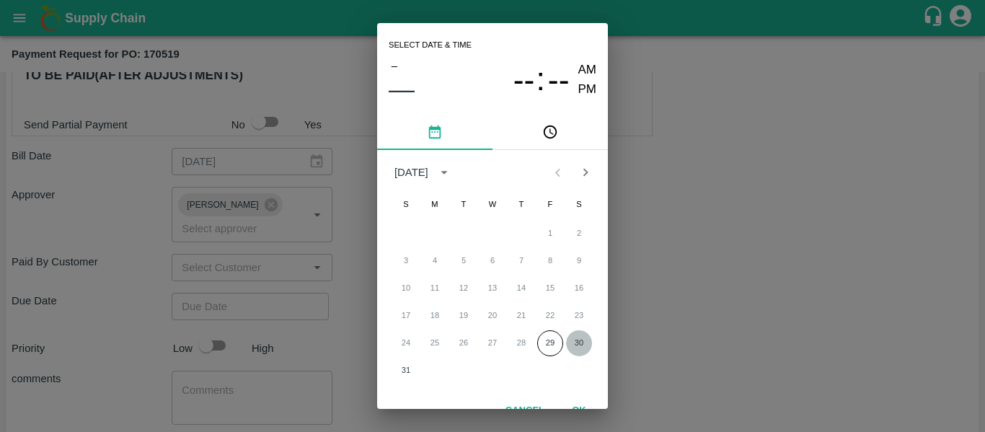
click at [571, 340] on button "30" at bounding box center [579, 343] width 26 height 26
type input "[DATE] 12:00 AM"
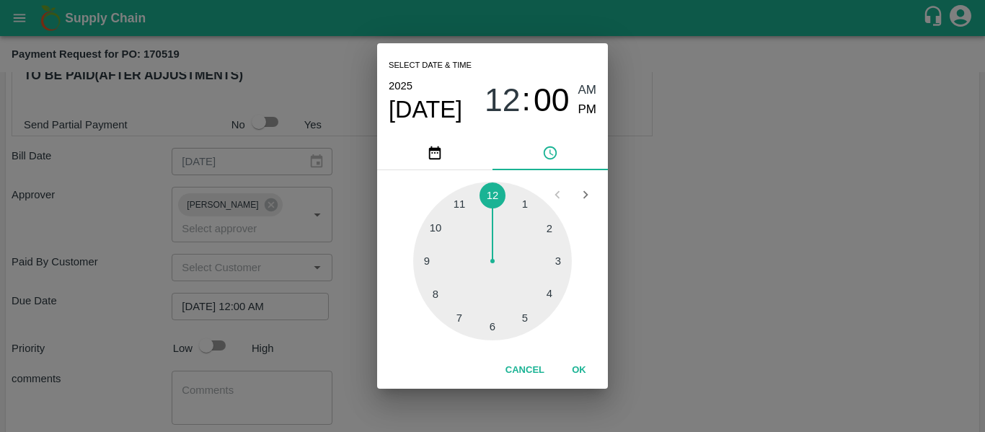
click at [681, 335] on div "Select date & time [DATE] 12 : 00 AM PM 1 2 3 4 5 6 7 8 9 10 11 12 Cancel OK" at bounding box center [492, 216] width 985 height 432
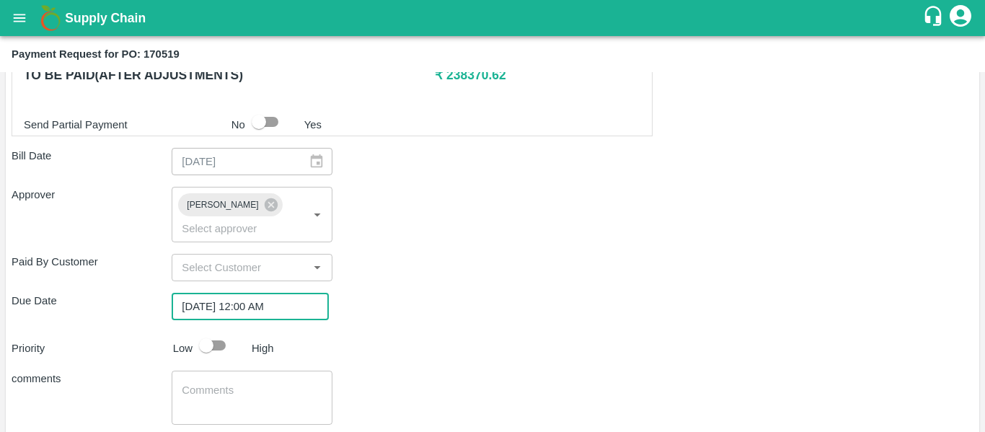
click at [215, 332] on input "checkbox" at bounding box center [206, 345] width 82 height 27
checkbox input "true"
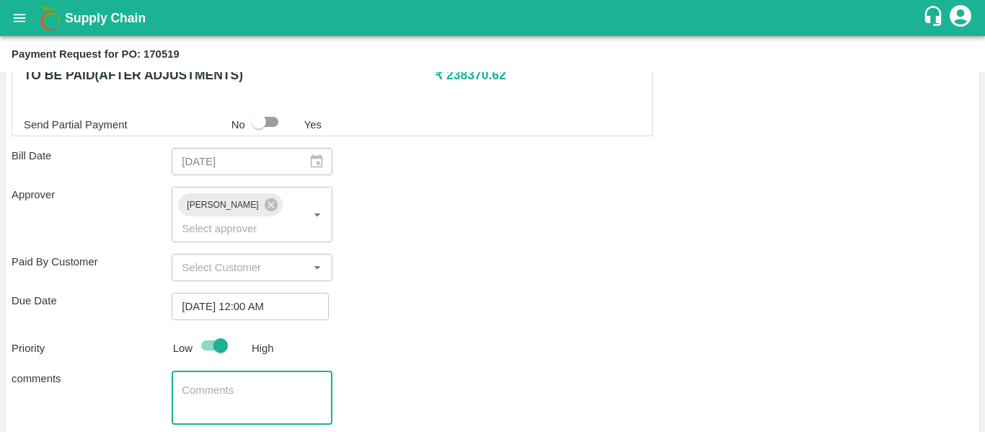
click at [232, 383] on textarea at bounding box center [252, 398] width 140 height 30
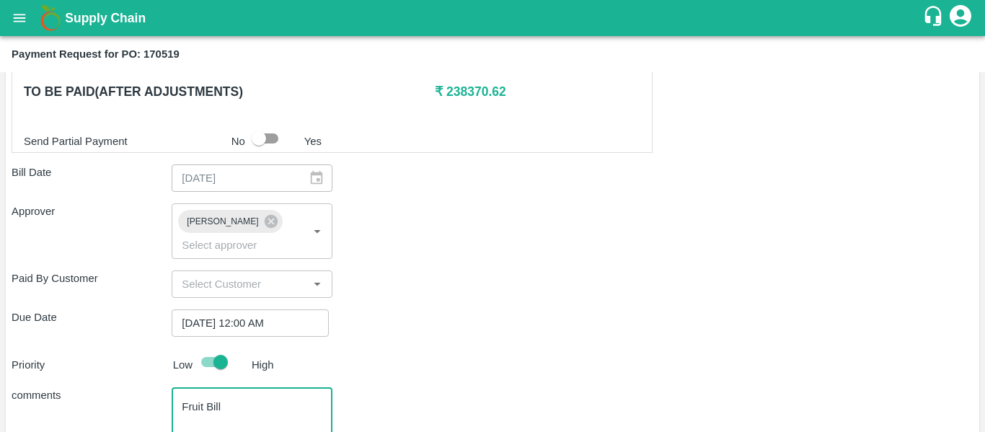
scroll to position [730, 0]
type textarea "Fruit Bill"
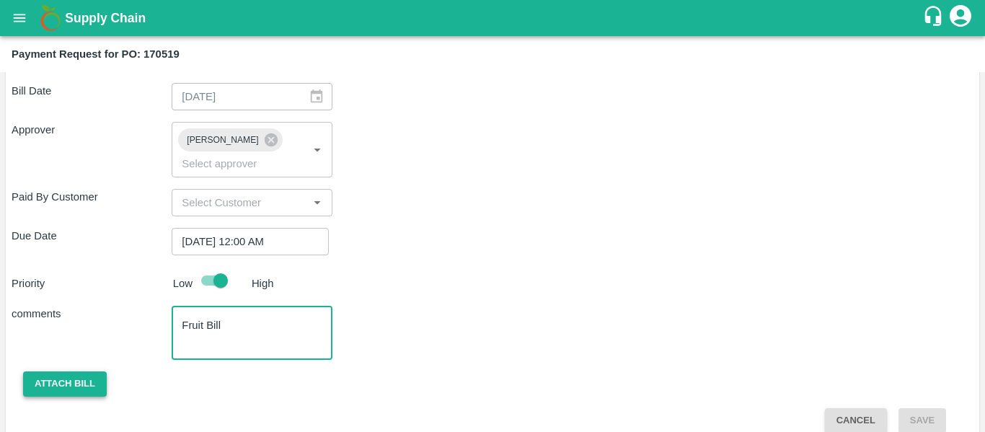
click at [71, 371] on button "Attach bill" at bounding box center [65, 383] width 84 height 25
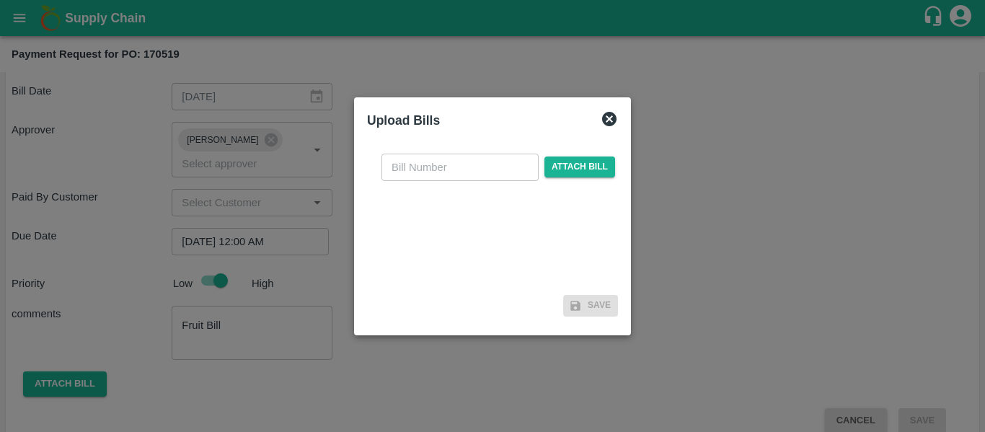
click at [399, 156] on input "text" at bounding box center [459, 167] width 157 height 27
type input "SE/25-26/1320"
click at [560, 156] on span "Attach bill" at bounding box center [579, 166] width 71 height 21
click at [0, 0] on input "Attach bill" at bounding box center [0, 0] width 0 height 0
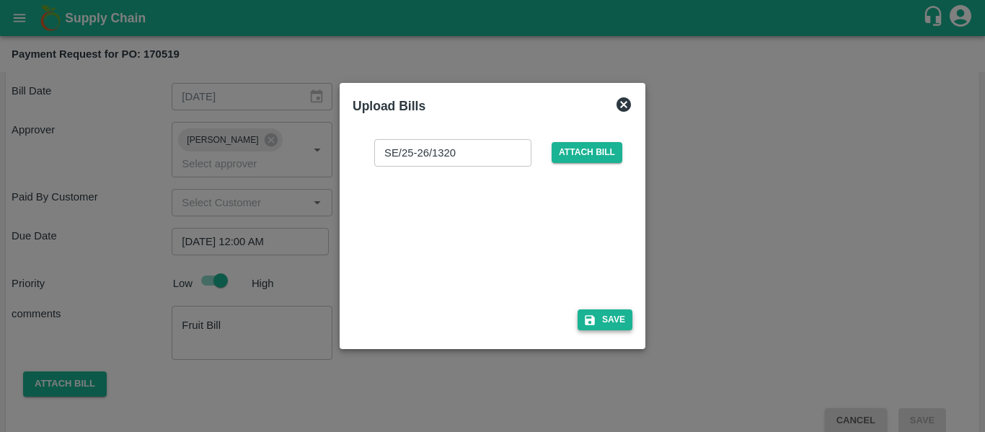
click at [613, 316] on button "Save" at bounding box center [604, 319] width 55 height 21
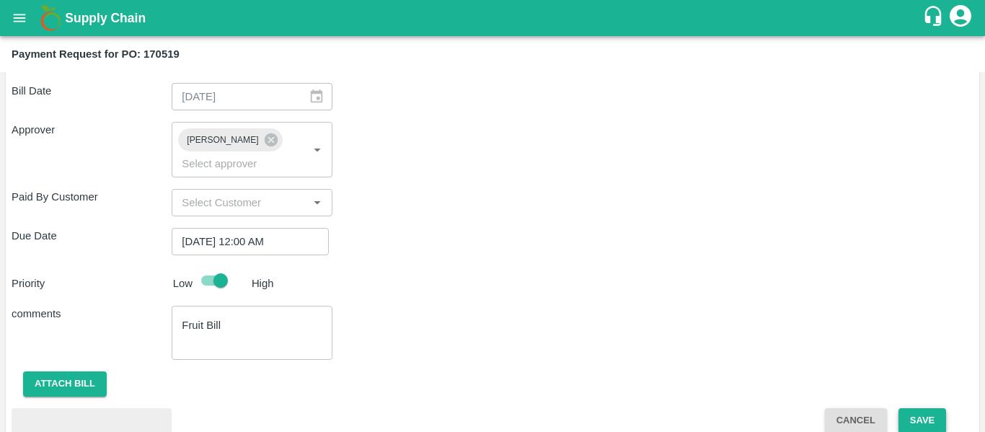
click at [931, 408] on button "Save" at bounding box center [922, 420] width 48 height 25
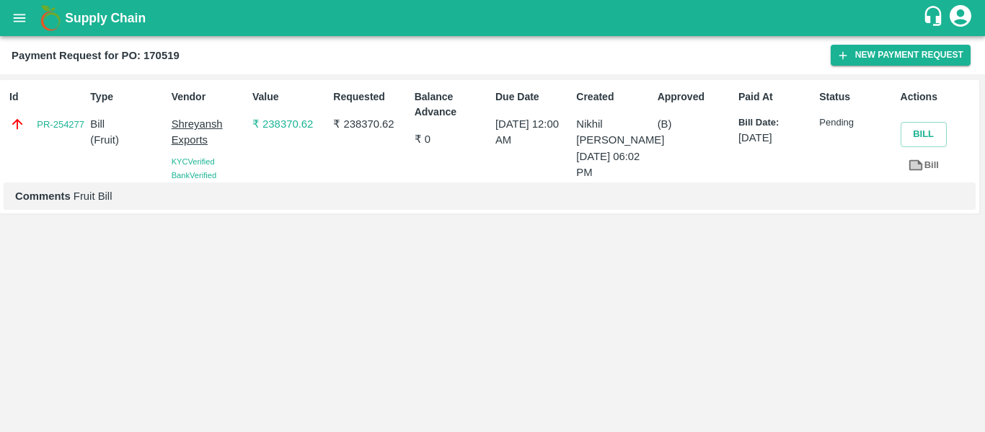
click at [17, 16] on icon "open drawer" at bounding box center [20, 18] width 16 height 16
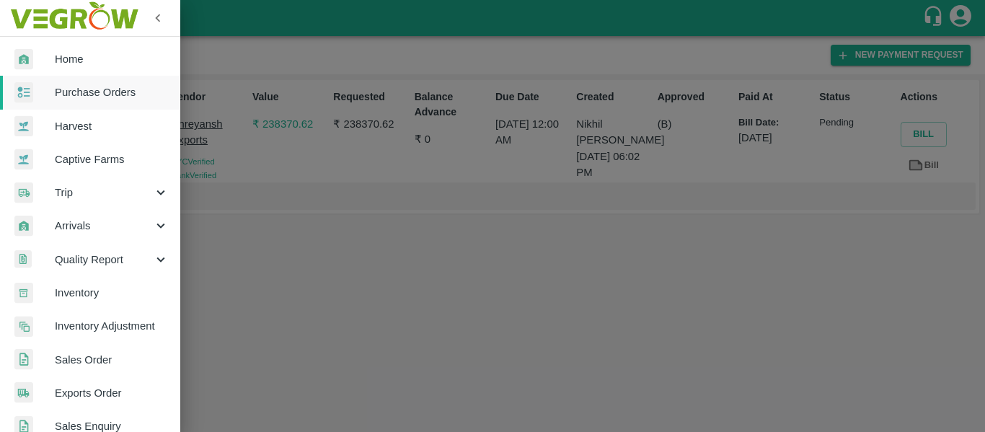
click at [94, 87] on span "Purchase Orders" at bounding box center [112, 92] width 114 height 16
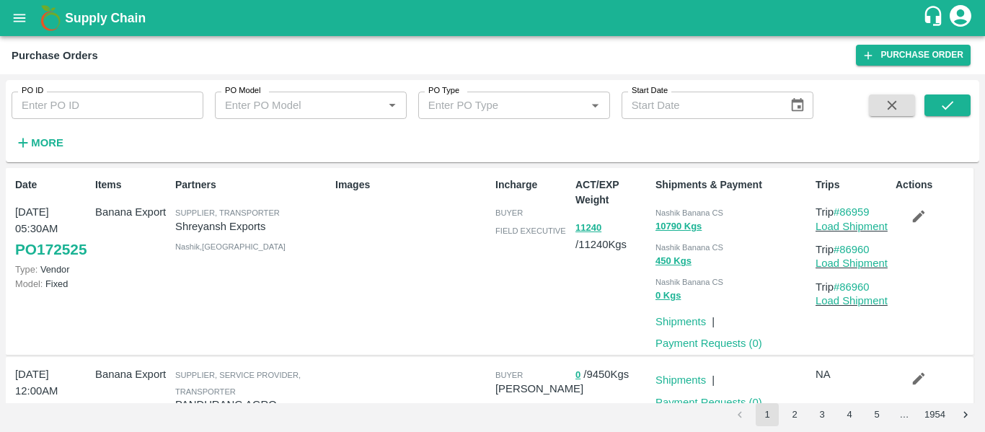
click at [97, 105] on input "PO ID" at bounding box center [108, 105] width 192 height 27
paste input "170748"
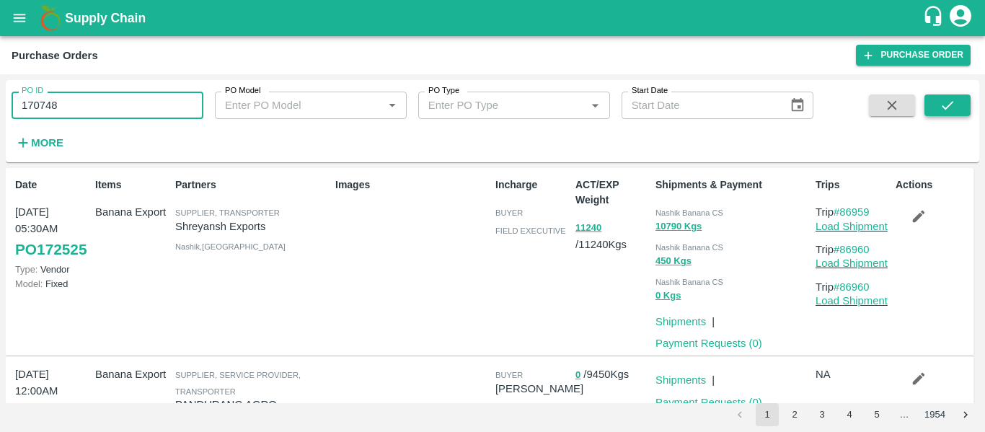
type input "170748"
click at [952, 96] on button "submit" at bounding box center [947, 105] width 46 height 22
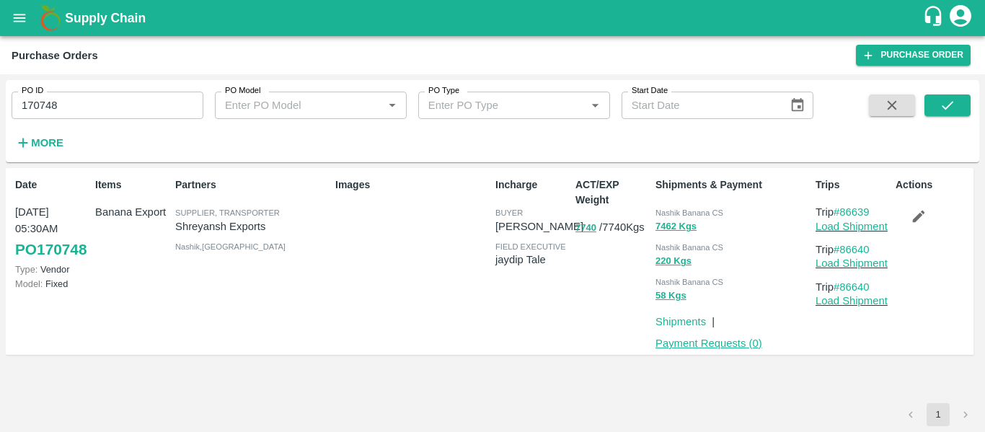
click at [691, 345] on link "Payment Requests ( 0 )" at bounding box center [708, 343] width 107 height 12
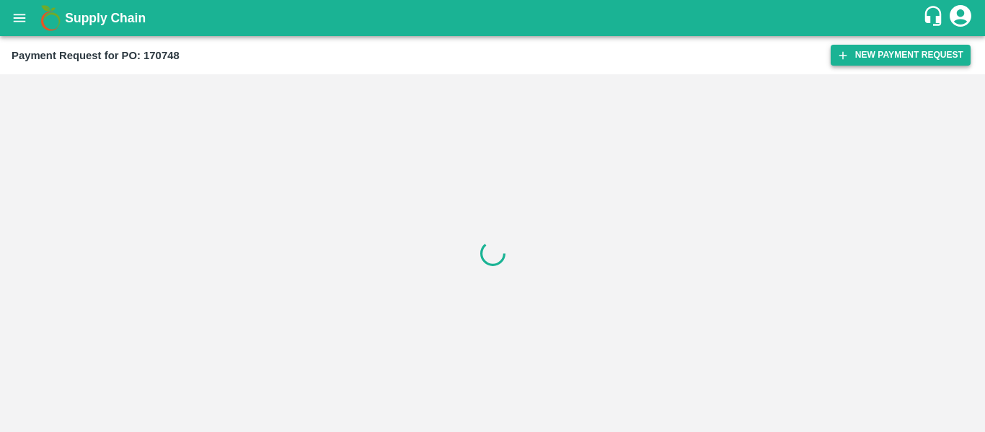
click at [885, 58] on button "New Payment Request" at bounding box center [900, 55] width 140 height 21
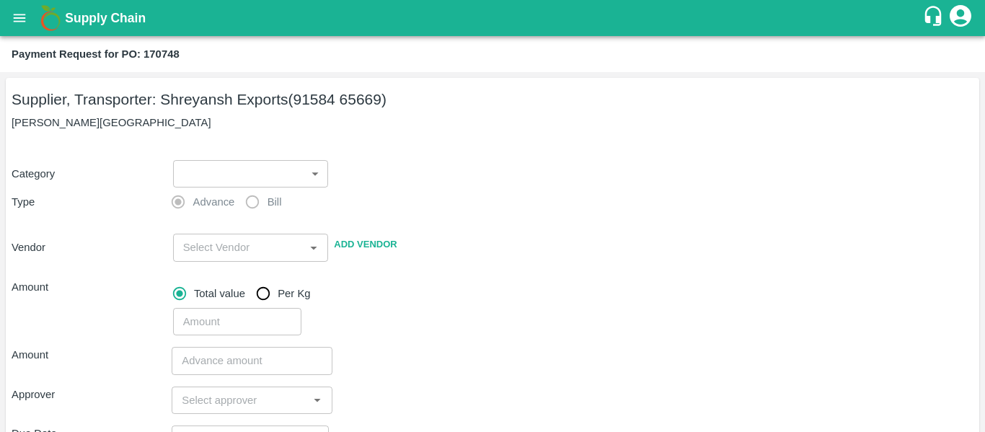
click at [198, 167] on body "Supply Chain Payment Request for PO: 170748 Supplier, Transporter: [PERSON_NAME…" at bounding box center [492, 216] width 985 height 432
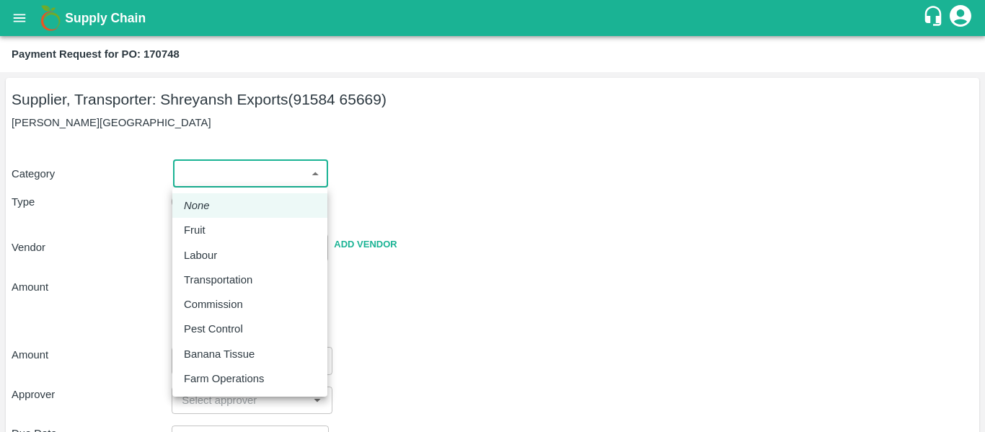
click at [218, 232] on div "Fruit" at bounding box center [250, 230] width 132 height 16
type input "1"
type input "[PERSON_NAME] Exports - 91584 65669(Supplier, Transporter)"
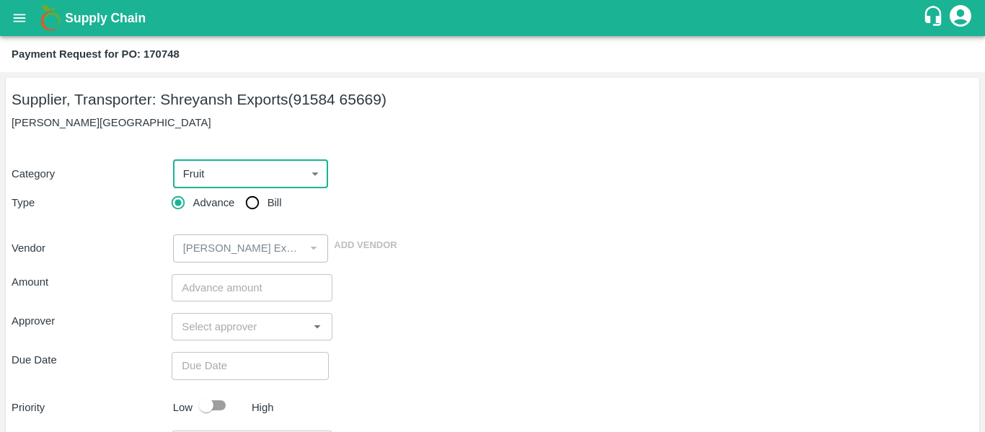
click at [278, 203] on span "Bill" at bounding box center [274, 203] width 14 height 16
click at [267, 203] on input "Bill" at bounding box center [252, 202] width 29 height 29
radio input "true"
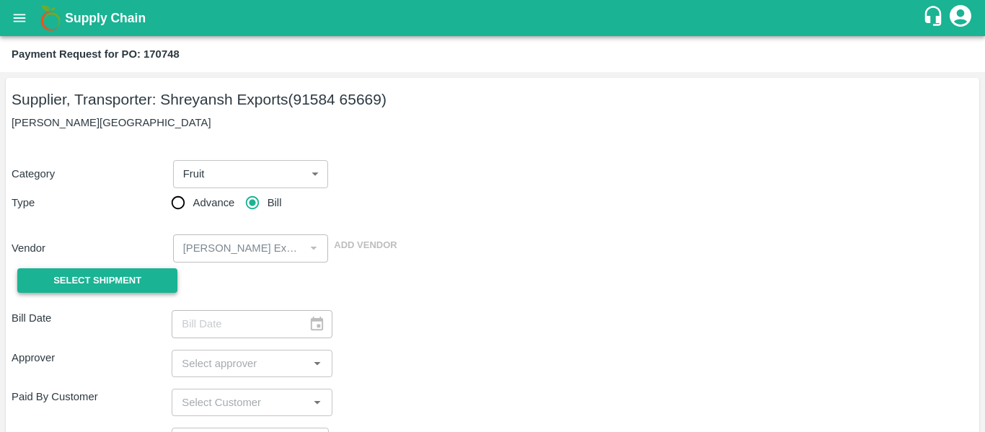
click at [106, 283] on span "Select Shipment" at bounding box center [97, 281] width 88 height 17
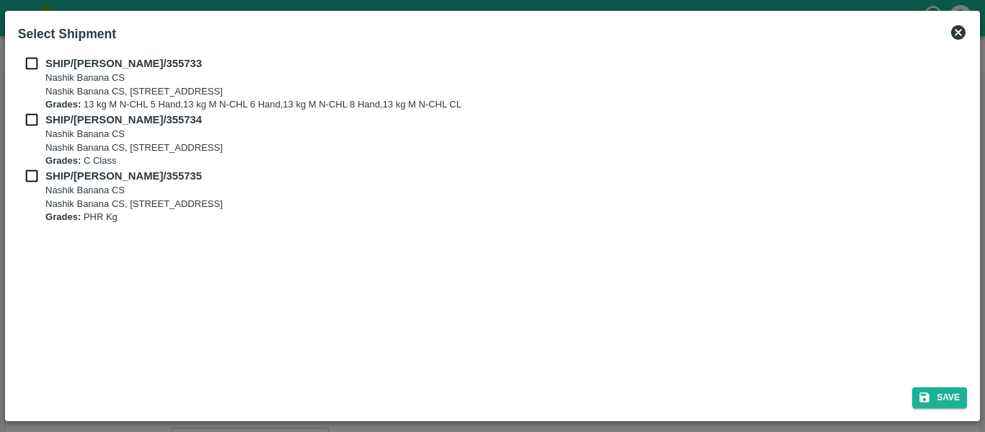
click at [30, 64] on input "checkbox" at bounding box center [31, 64] width 27 height 16
checkbox input "true"
click at [34, 118] on input "checkbox" at bounding box center [31, 120] width 27 height 16
checkbox input "true"
click at [37, 169] on input "checkbox" at bounding box center [31, 176] width 27 height 16
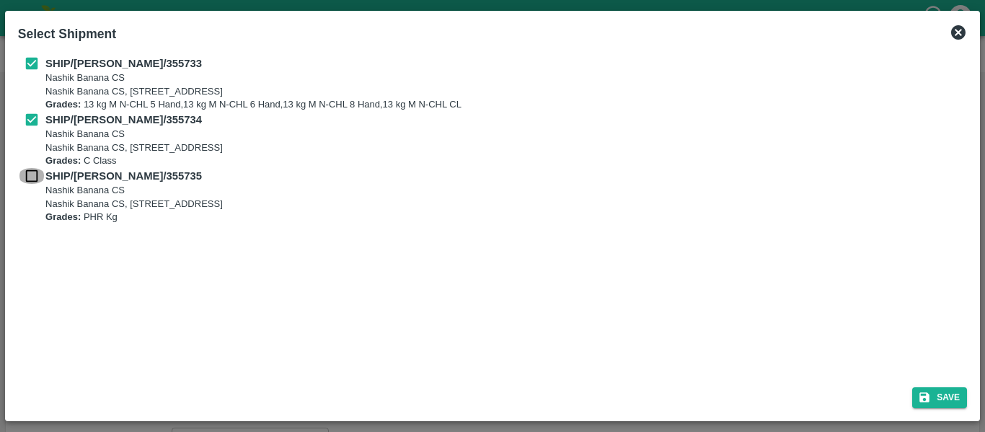
checkbox input "true"
click at [942, 407] on button "Save" at bounding box center [939, 397] width 55 height 21
type input "[DATE]"
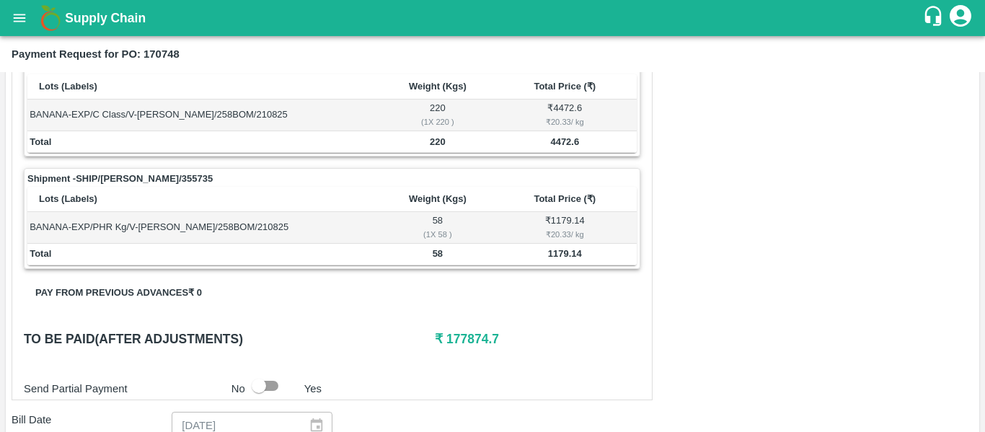
scroll to position [750, 0]
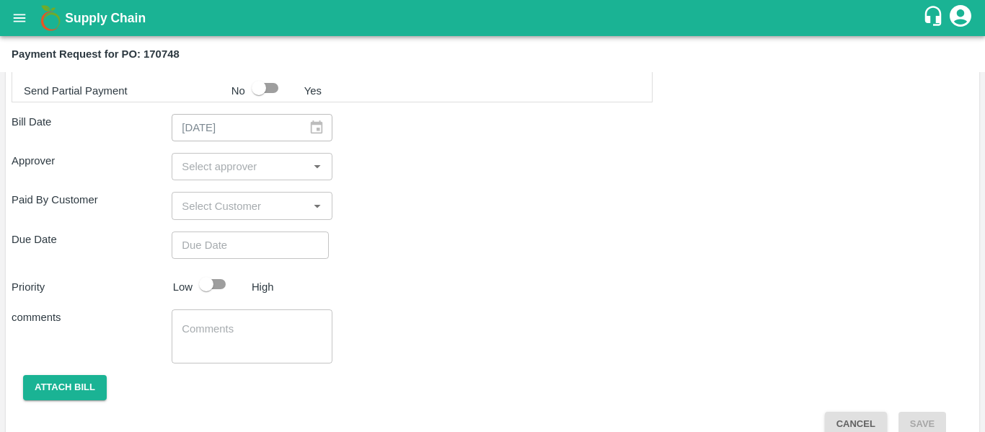
click at [208, 172] on input "input" at bounding box center [240, 166] width 128 height 19
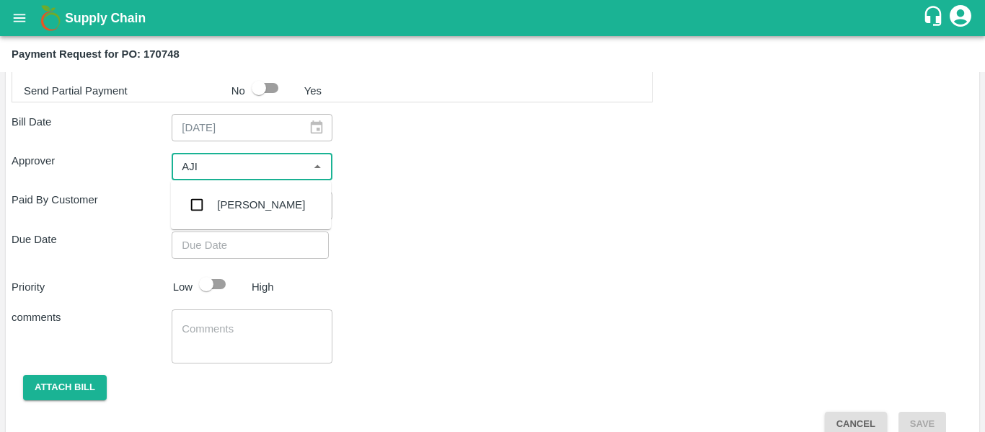
type input "AJIT"
click at [213, 204] on div "[PERSON_NAME]" at bounding box center [251, 204] width 160 height 37
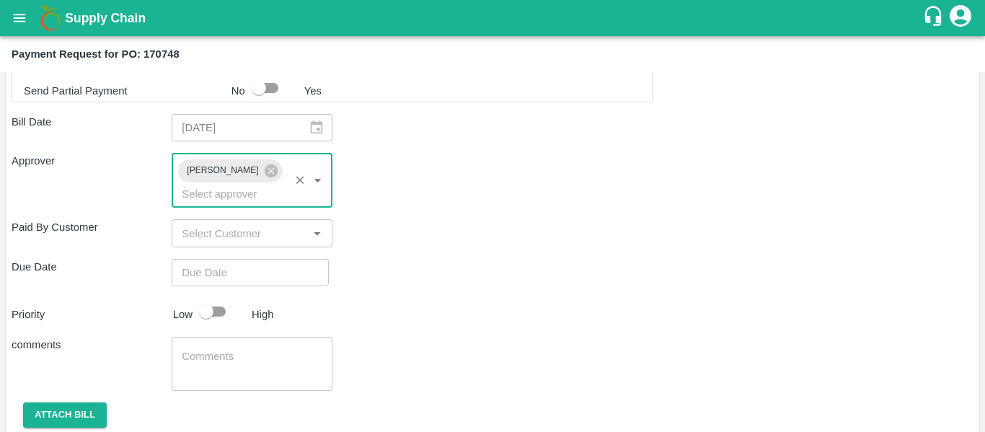
type input "DD/MM/YYYY hh:mm aa"
click at [228, 261] on input "DD/MM/YYYY hh:mm aa" at bounding box center [245, 272] width 147 height 27
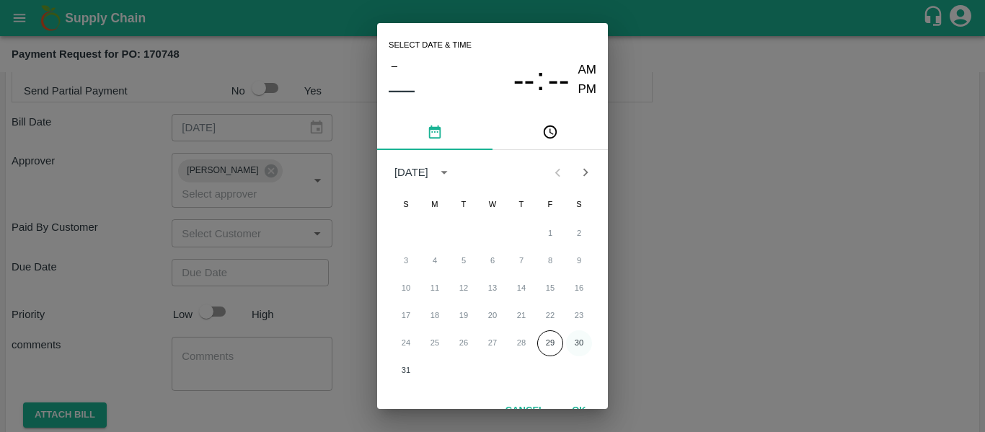
click at [582, 342] on button "30" at bounding box center [579, 343] width 26 height 26
type input "[DATE] 12:00 AM"
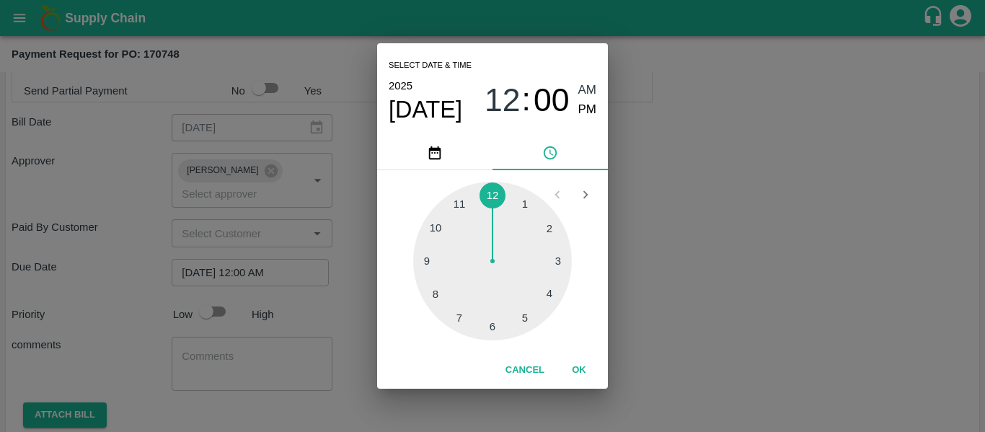
click at [741, 319] on div "Select date & time [DATE] 12 : 00 AM PM 1 2 3 4 5 6 7 8 9 10 11 12 Cancel OK" at bounding box center [492, 216] width 985 height 432
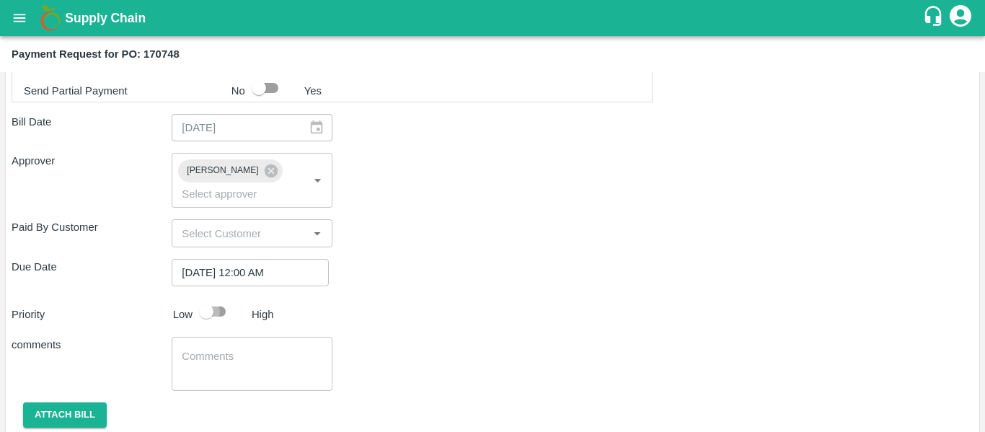
click at [195, 298] on input "checkbox" at bounding box center [206, 311] width 82 height 27
checkbox input "true"
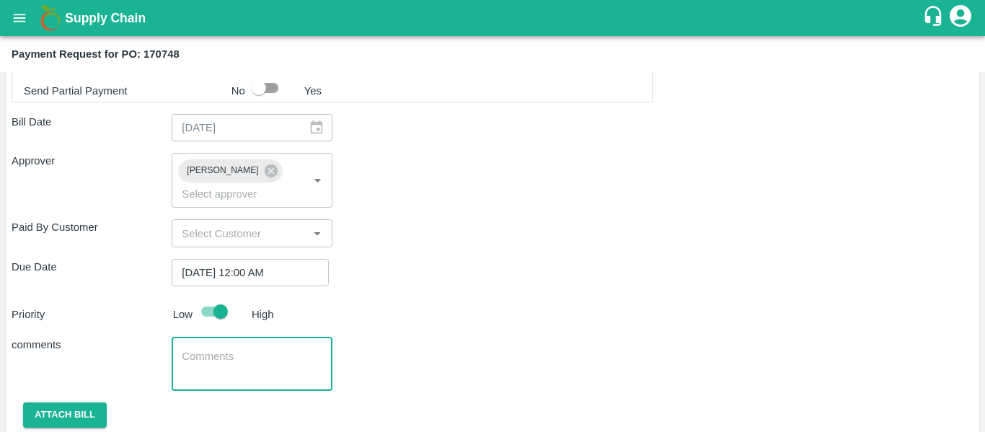
click at [243, 349] on textarea at bounding box center [252, 364] width 140 height 30
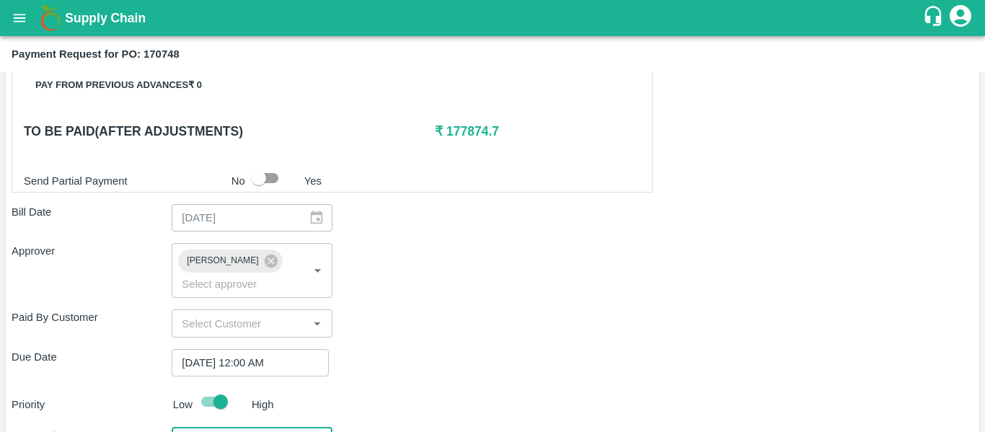
scroll to position [659, 0]
type textarea "Fruit Bill"
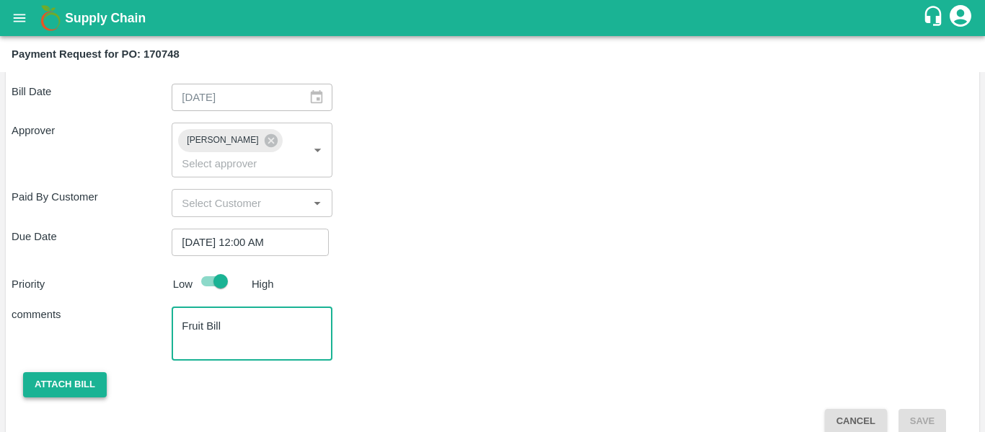
click at [81, 375] on button "Attach bill" at bounding box center [65, 384] width 84 height 25
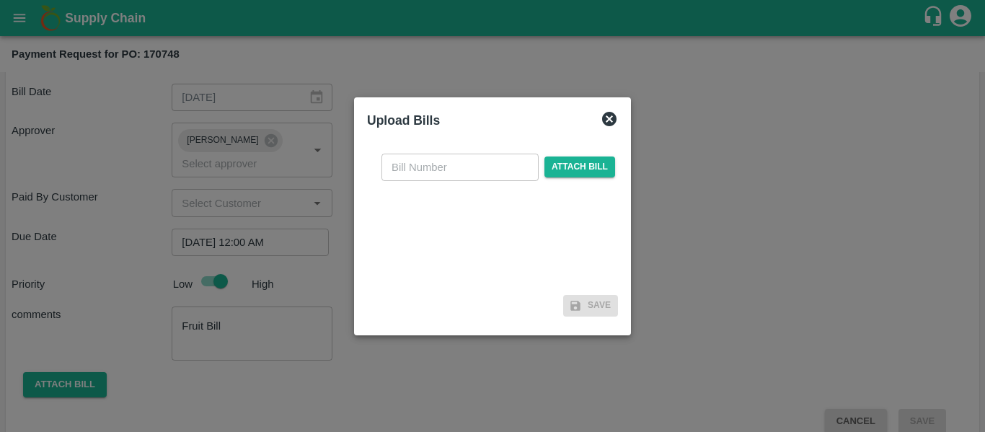
click at [426, 177] on input "text" at bounding box center [459, 167] width 157 height 27
type input "SE/25-26/1329"
click at [590, 164] on span "Attach bill" at bounding box center [579, 166] width 71 height 21
click at [0, 0] on input "Attach bill" at bounding box center [0, 0] width 0 height 0
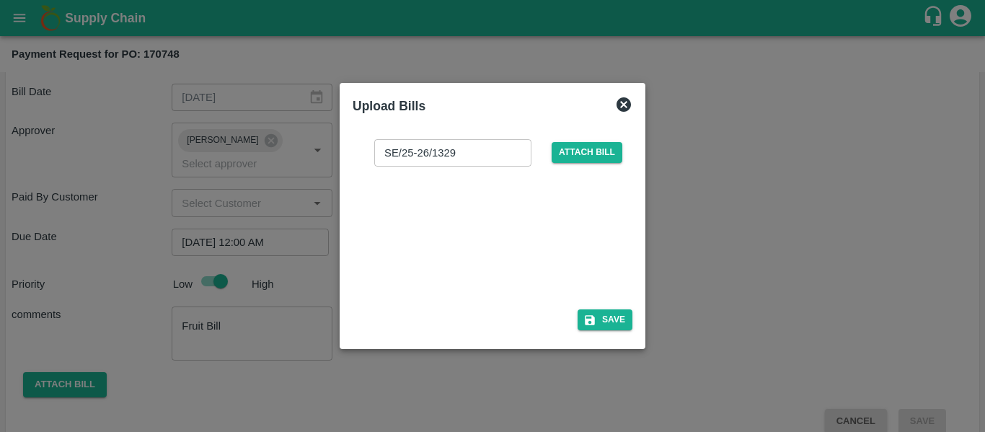
click at [599, 309] on div "SE/25-26/1329 ​ Attach bill Save" at bounding box center [493, 232] width 280 height 209
click at [605, 316] on button "Save" at bounding box center [604, 319] width 55 height 21
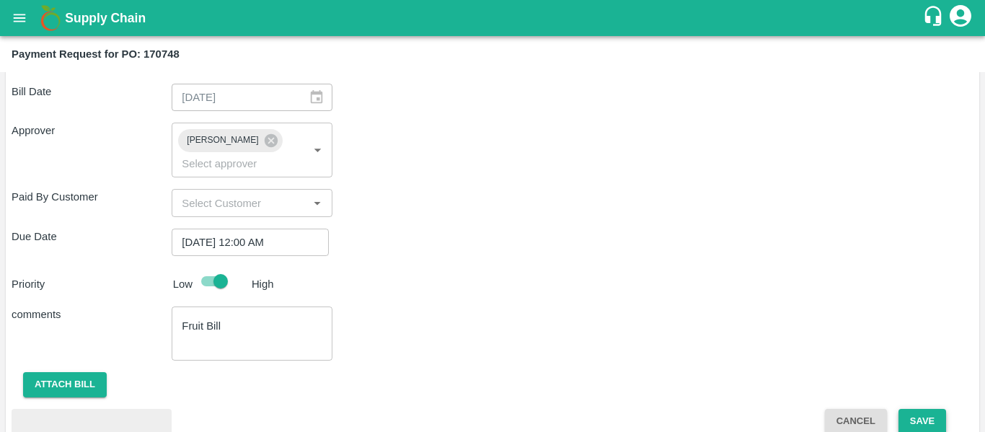
click at [931, 409] on button "Save" at bounding box center [922, 421] width 48 height 25
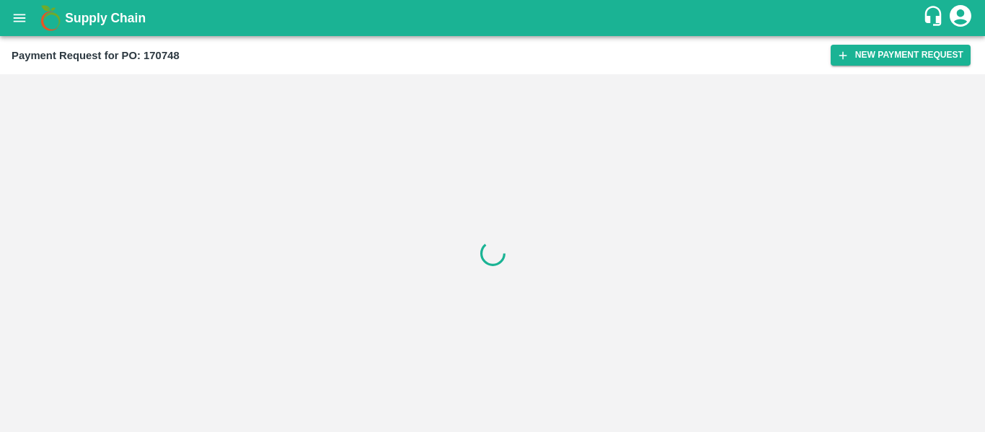
click at [23, 17] on icon "open drawer" at bounding box center [20, 18] width 16 height 16
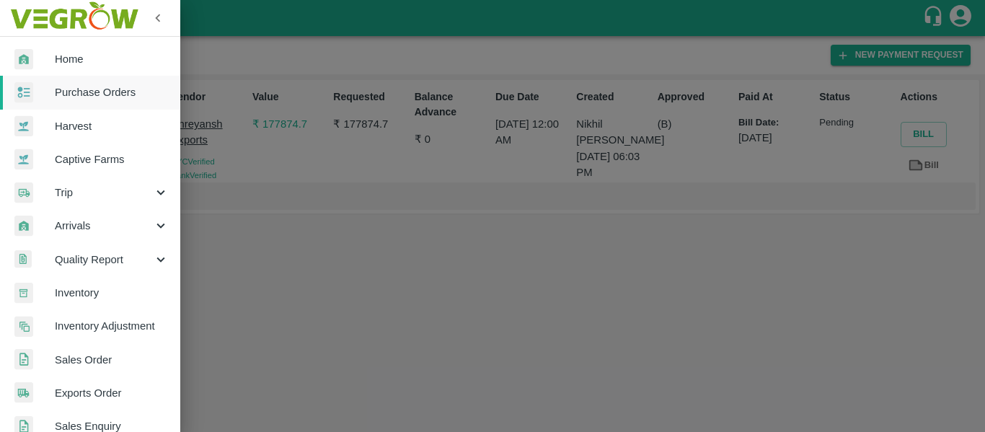
click at [82, 87] on span "Purchase Orders" at bounding box center [112, 92] width 114 height 16
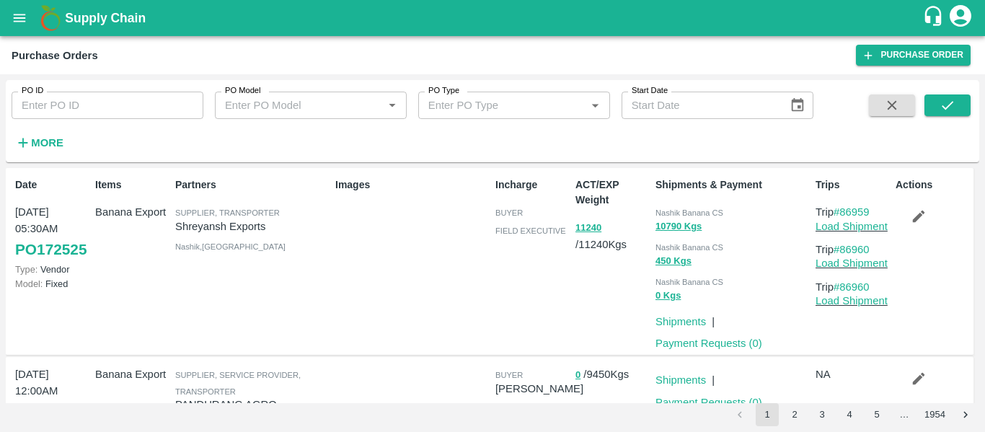
click at [53, 99] on input "PO ID" at bounding box center [108, 105] width 192 height 27
paste input "170739"
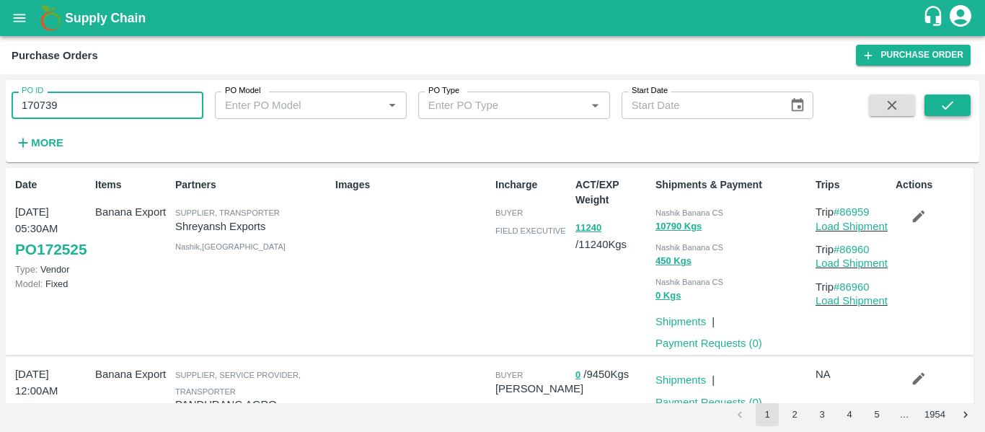
type input "170739"
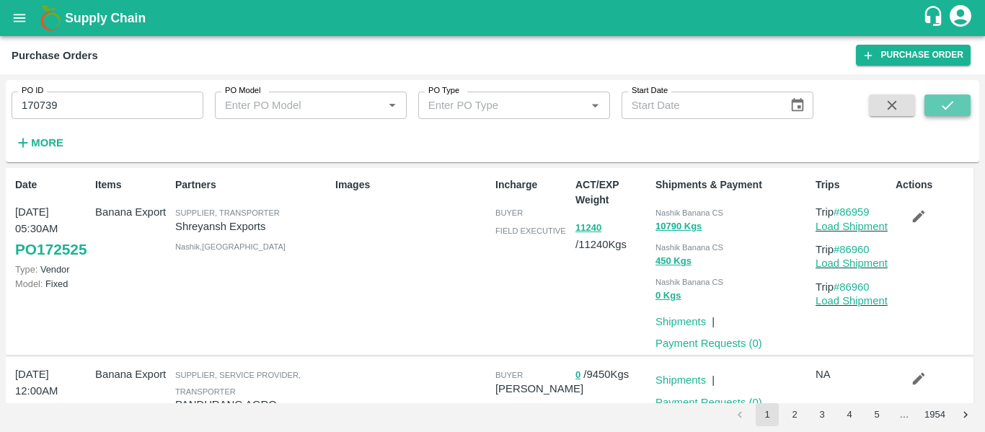
click at [954, 105] on icon "submit" at bounding box center [947, 105] width 16 height 16
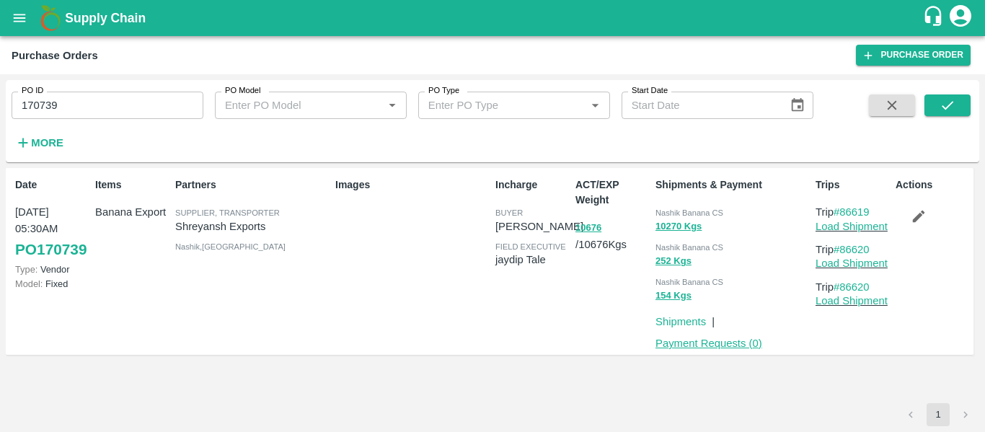
click at [732, 341] on link "Payment Requests ( 0 )" at bounding box center [708, 343] width 107 height 12
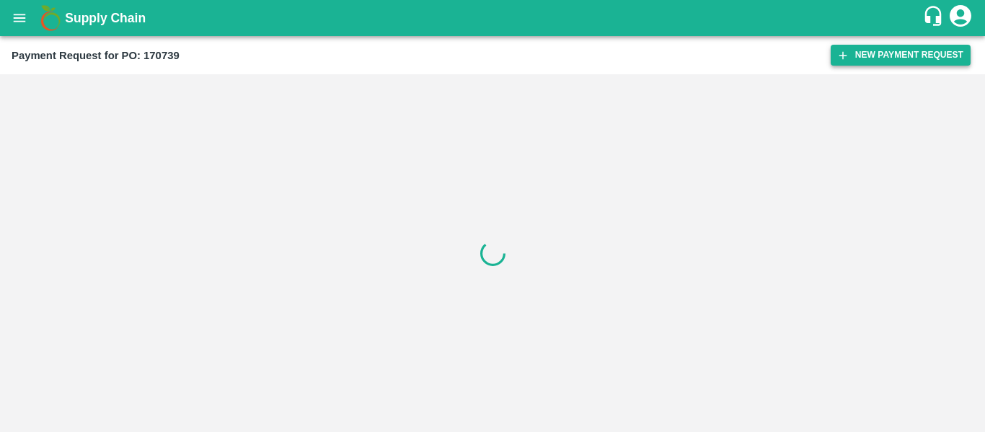
click at [878, 55] on button "New Payment Request" at bounding box center [900, 55] width 140 height 21
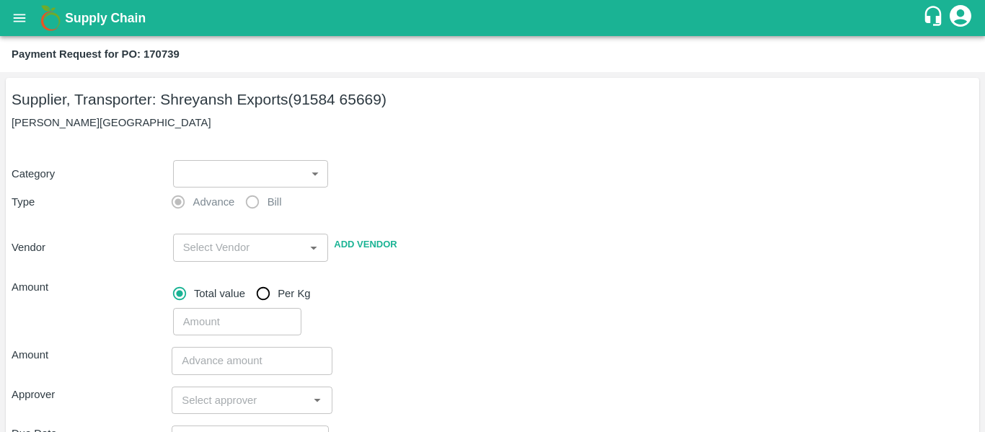
click at [212, 176] on body "Supply Chain Payment Request for PO: 170739 Supplier, Transporter: [PERSON_NAME…" at bounding box center [492, 216] width 985 height 432
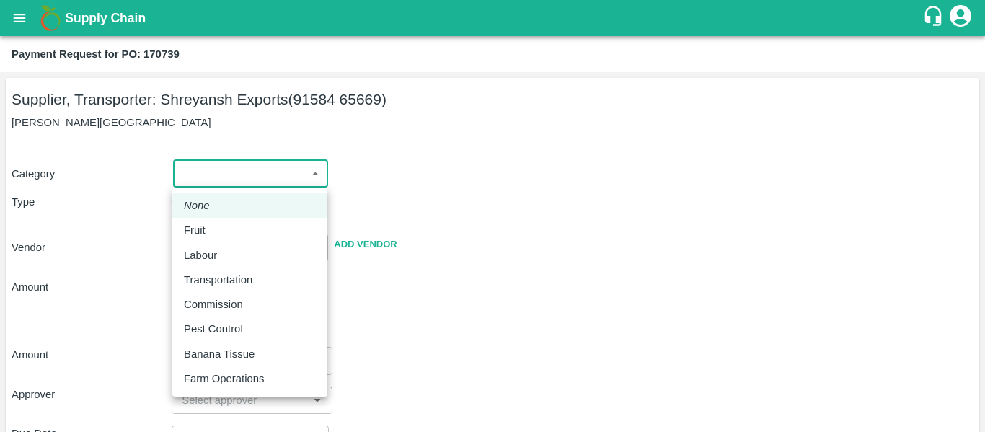
click at [212, 236] on div "Fruit" at bounding box center [198, 230] width 29 height 16
type input "1"
type input "[PERSON_NAME] Exports - 91584 65669(Supplier, Transporter)"
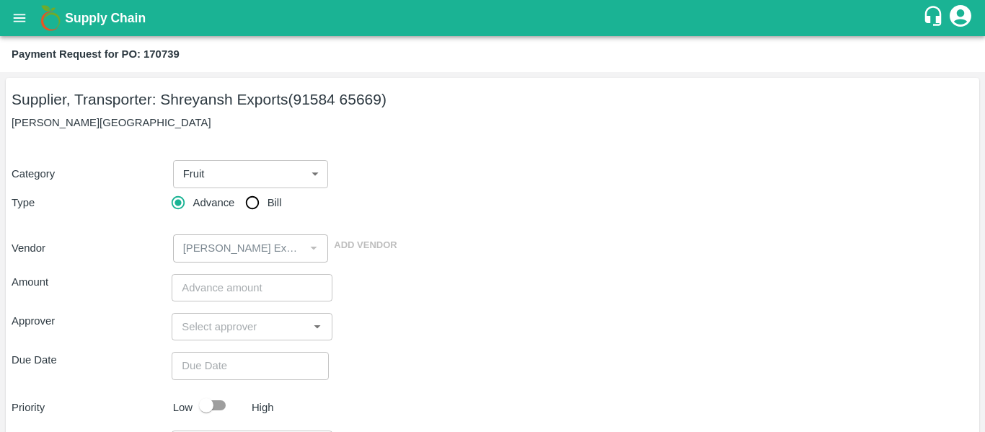
click at [285, 205] on div "Advance Bill" at bounding box center [252, 202] width 160 height 29
click at [255, 207] on input "Bill" at bounding box center [252, 202] width 29 height 29
radio input "true"
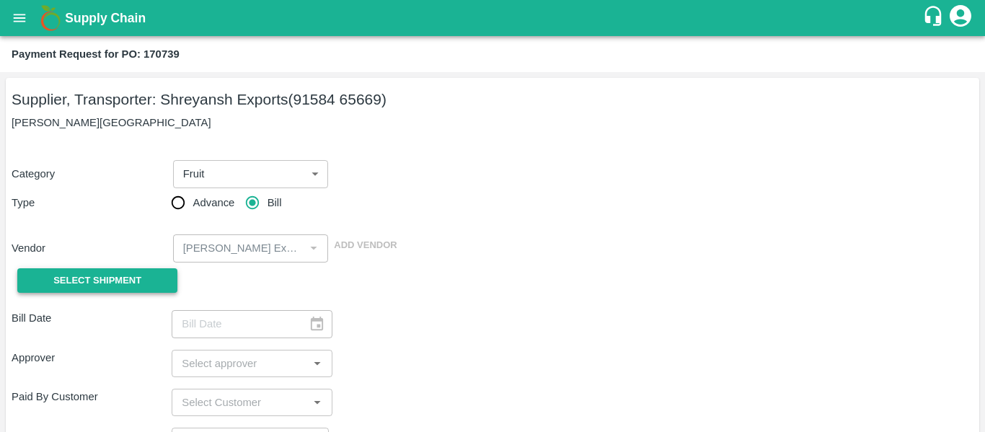
click at [146, 274] on button "Select Shipment" at bounding box center [97, 280] width 160 height 25
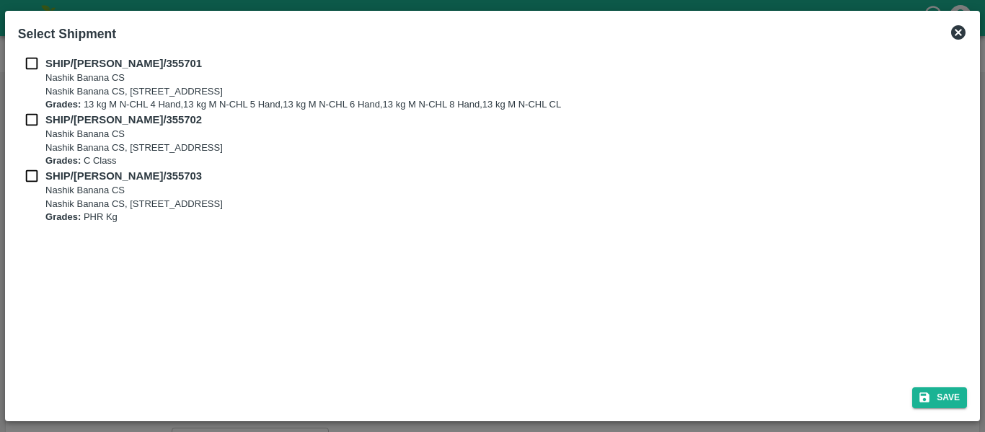
click at [31, 71] on input "checkbox" at bounding box center [31, 64] width 27 height 16
checkbox input "true"
click at [32, 125] on input "checkbox" at bounding box center [31, 120] width 27 height 16
checkbox input "true"
click at [32, 174] on input "checkbox" at bounding box center [31, 176] width 27 height 16
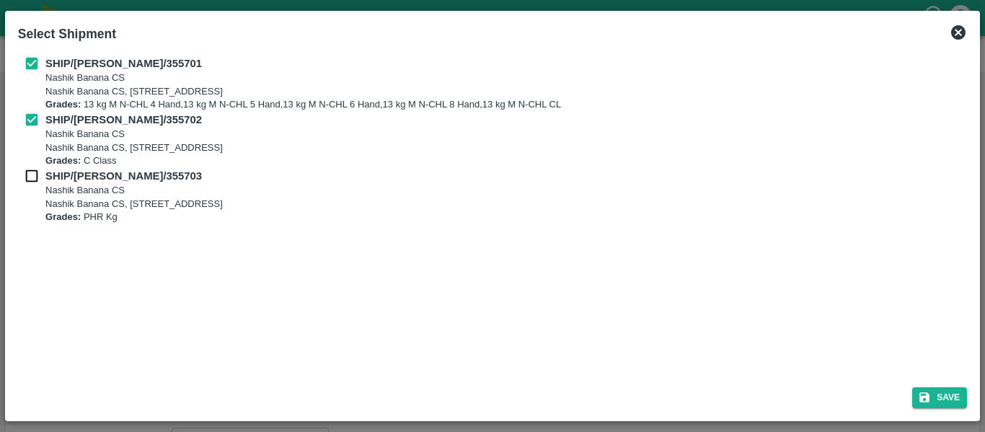
checkbox input "true"
click at [948, 394] on button "Save" at bounding box center [939, 397] width 55 height 21
type input "[DATE]"
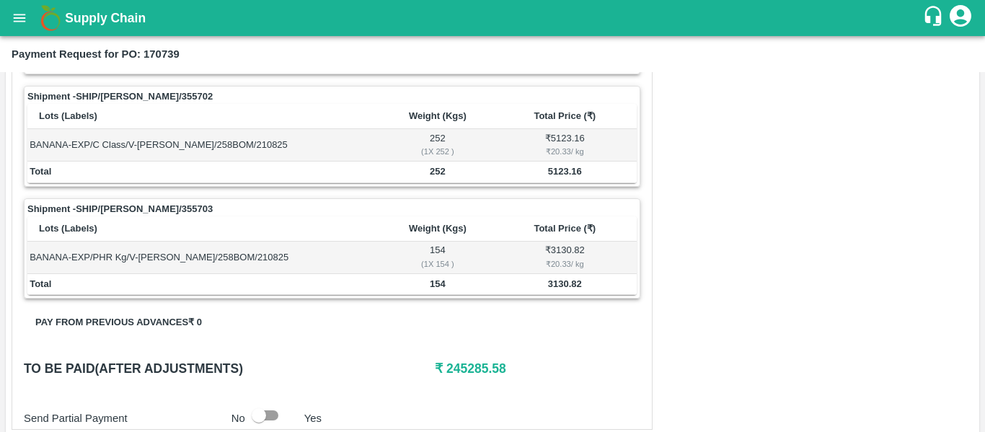
scroll to position [764, 0]
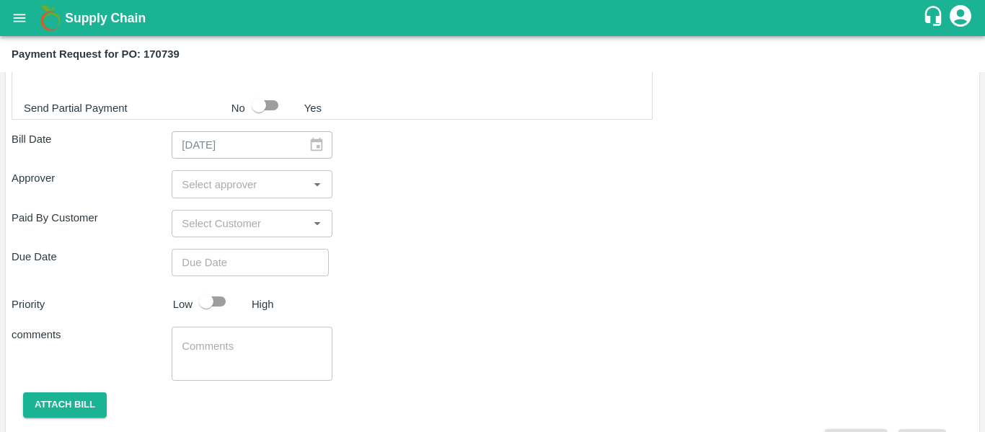
click at [203, 194] on div "​" at bounding box center [252, 183] width 160 height 27
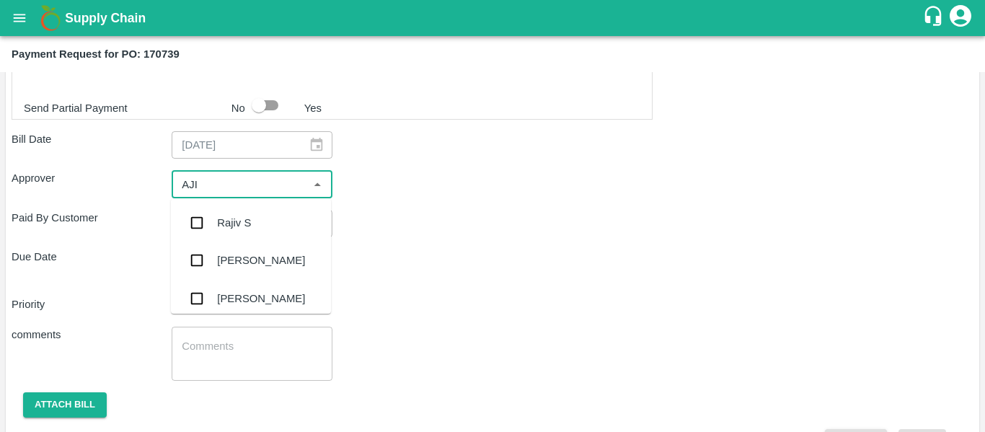
type input "AJIT"
click at [210, 218] on input "checkbox" at bounding box center [196, 222] width 29 height 29
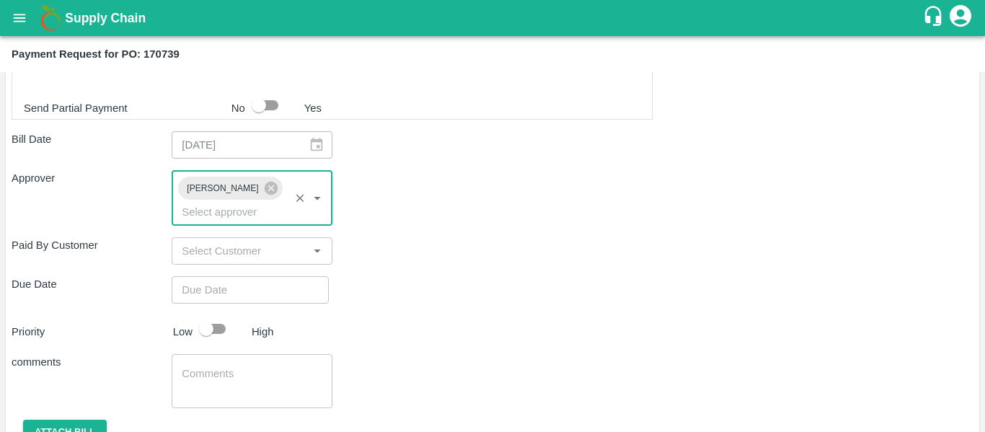
type input "DD/MM/YYYY hh:mm aa"
click at [226, 276] on input "DD/MM/YYYY hh:mm aa" at bounding box center [245, 289] width 147 height 27
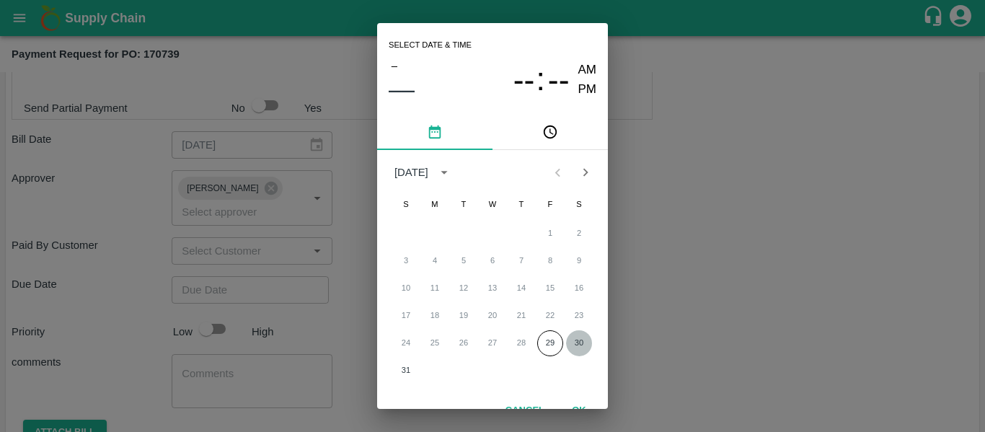
click at [579, 339] on button "30" at bounding box center [579, 343] width 26 height 26
type input "[DATE] 12:00 AM"
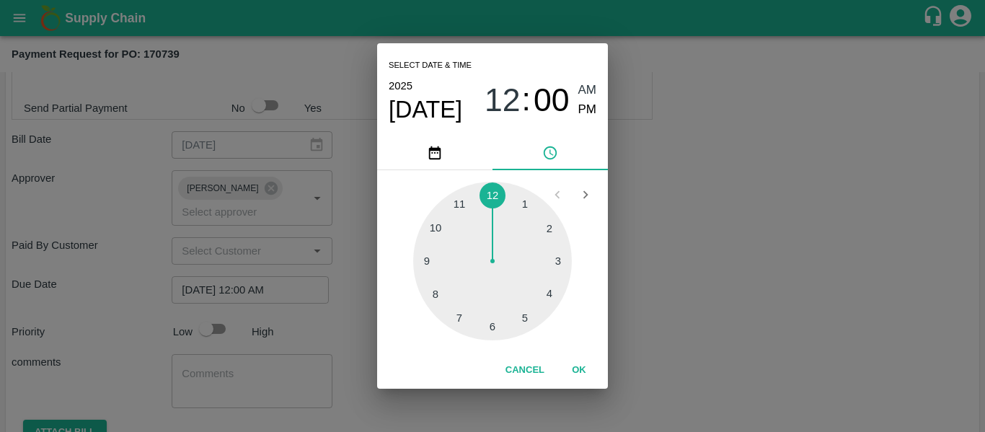
click at [741, 325] on div "Select date & time [DATE] 12 : 00 AM PM 1 2 3 4 5 6 7 8 9 10 11 12 Cancel OK" at bounding box center [492, 216] width 985 height 432
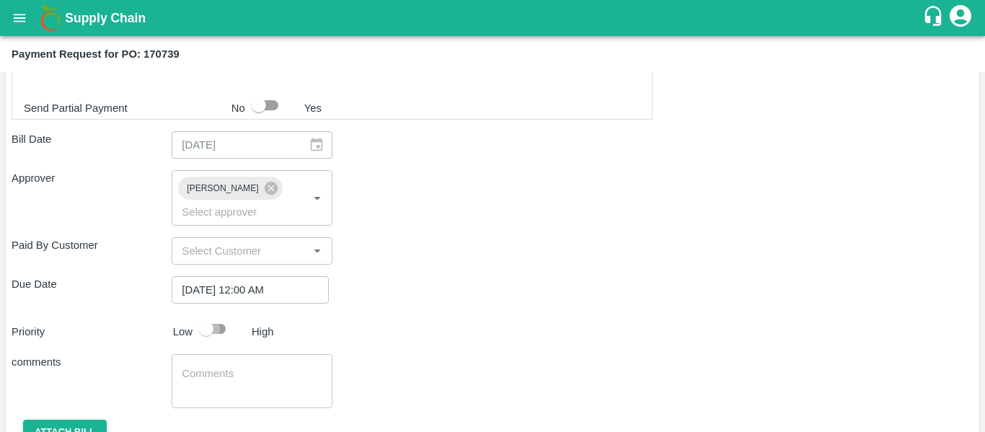
click at [213, 315] on input "checkbox" at bounding box center [206, 328] width 82 height 27
checkbox input "true"
click at [229, 367] on textarea at bounding box center [252, 381] width 140 height 30
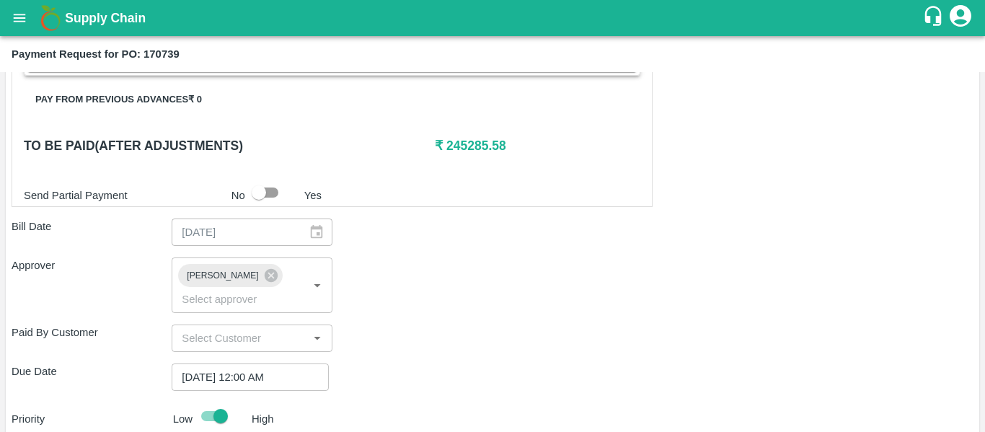
scroll to position [676, 0]
type textarea "Fruit Bill"
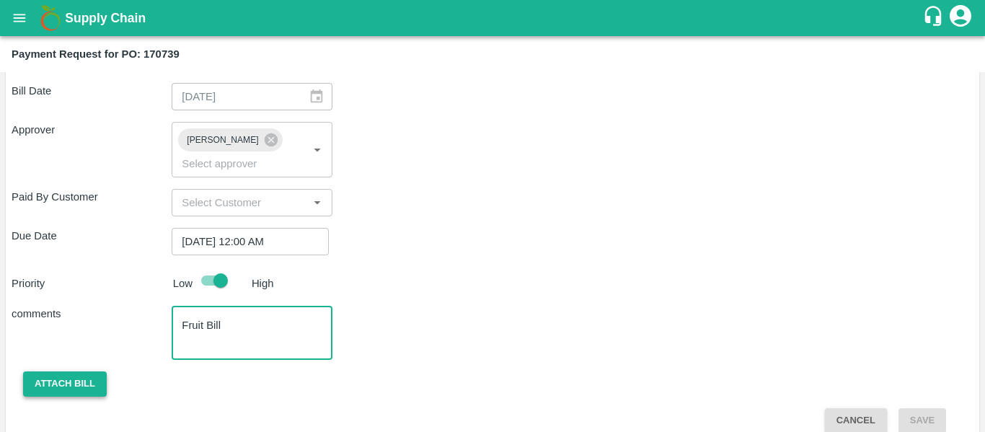
click at [59, 372] on button "Attach bill" at bounding box center [65, 383] width 84 height 25
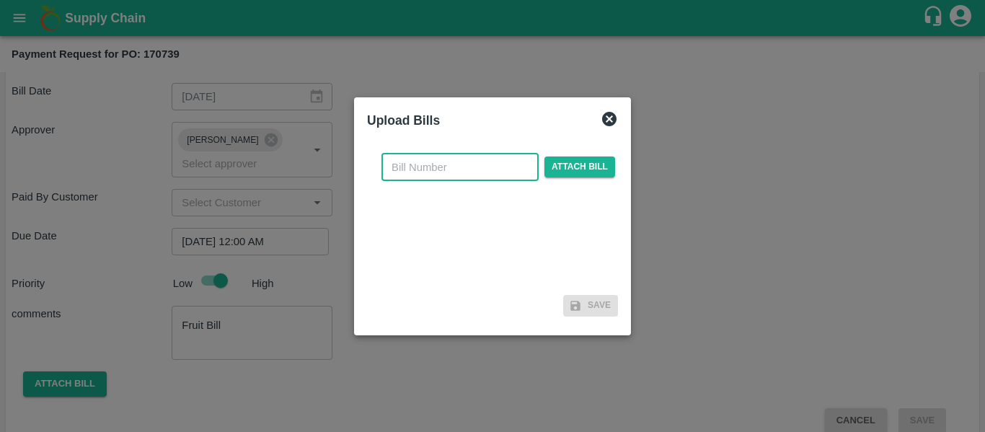
click at [434, 169] on input "text" at bounding box center [459, 167] width 157 height 27
type input "SE/25-26/1335"
click at [572, 172] on span "Attach bill" at bounding box center [579, 166] width 71 height 21
click at [0, 0] on input "Attach bill" at bounding box center [0, 0] width 0 height 0
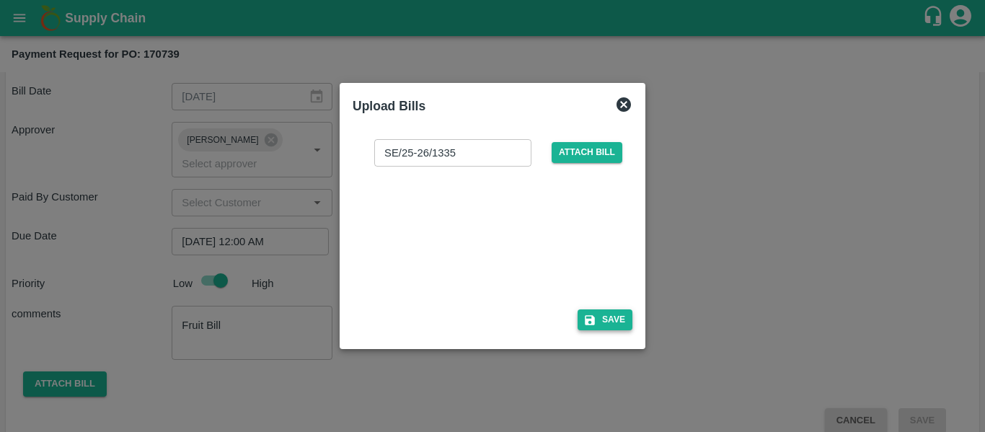
click at [595, 317] on icon "button" at bounding box center [589, 320] width 13 height 13
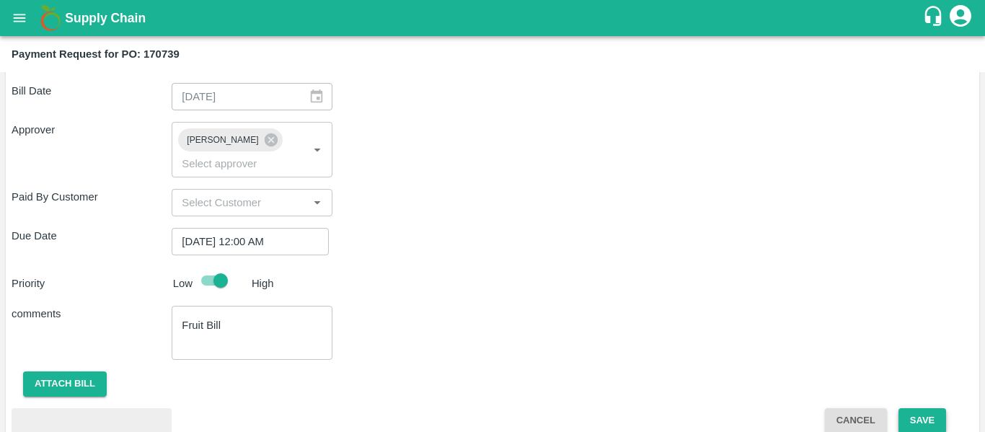
click at [933, 408] on button "Save" at bounding box center [922, 420] width 48 height 25
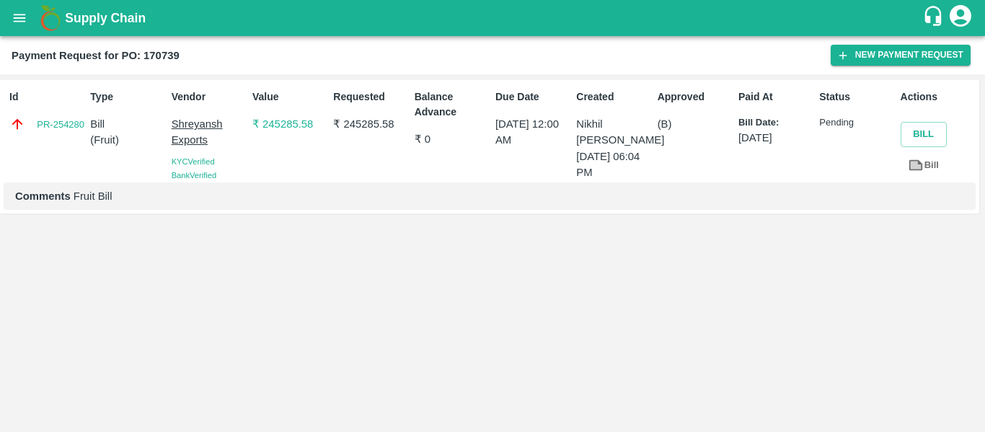
click at [19, 14] on icon "open drawer" at bounding box center [20, 18] width 16 height 16
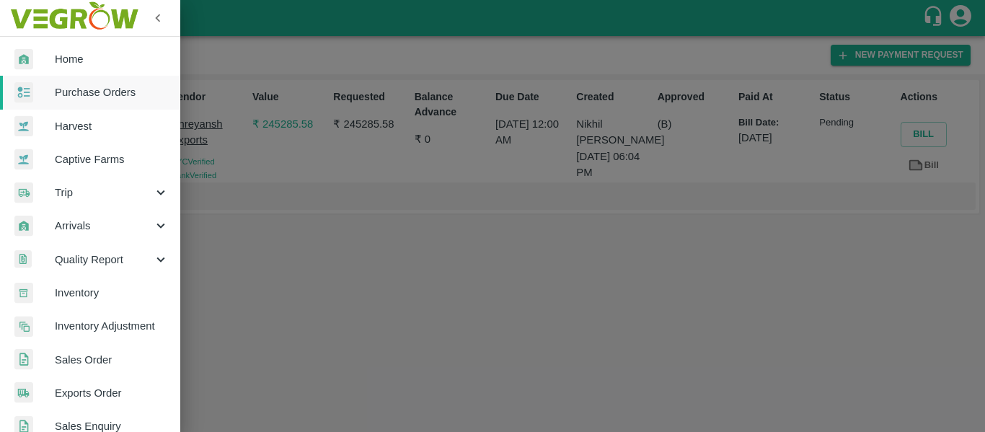
click at [77, 97] on span "Purchase Orders" at bounding box center [112, 92] width 114 height 16
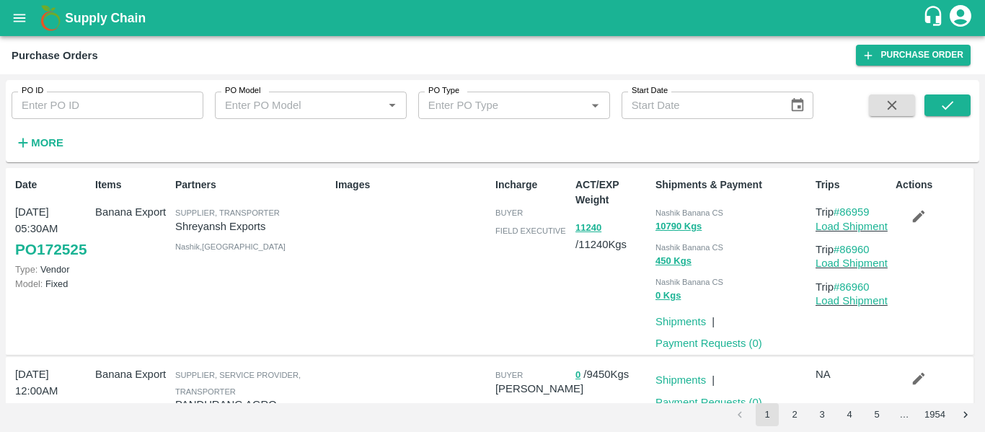
click at [97, 99] on input "PO ID" at bounding box center [108, 105] width 192 height 27
paste input "170042"
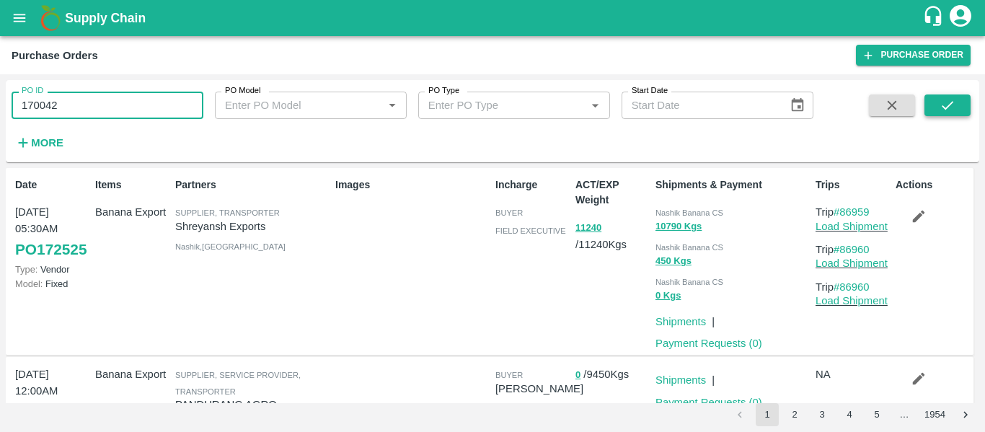
type input "170042"
click at [949, 100] on icon "submit" at bounding box center [947, 105] width 16 height 16
